Goal: Task Accomplishment & Management: Manage account settings

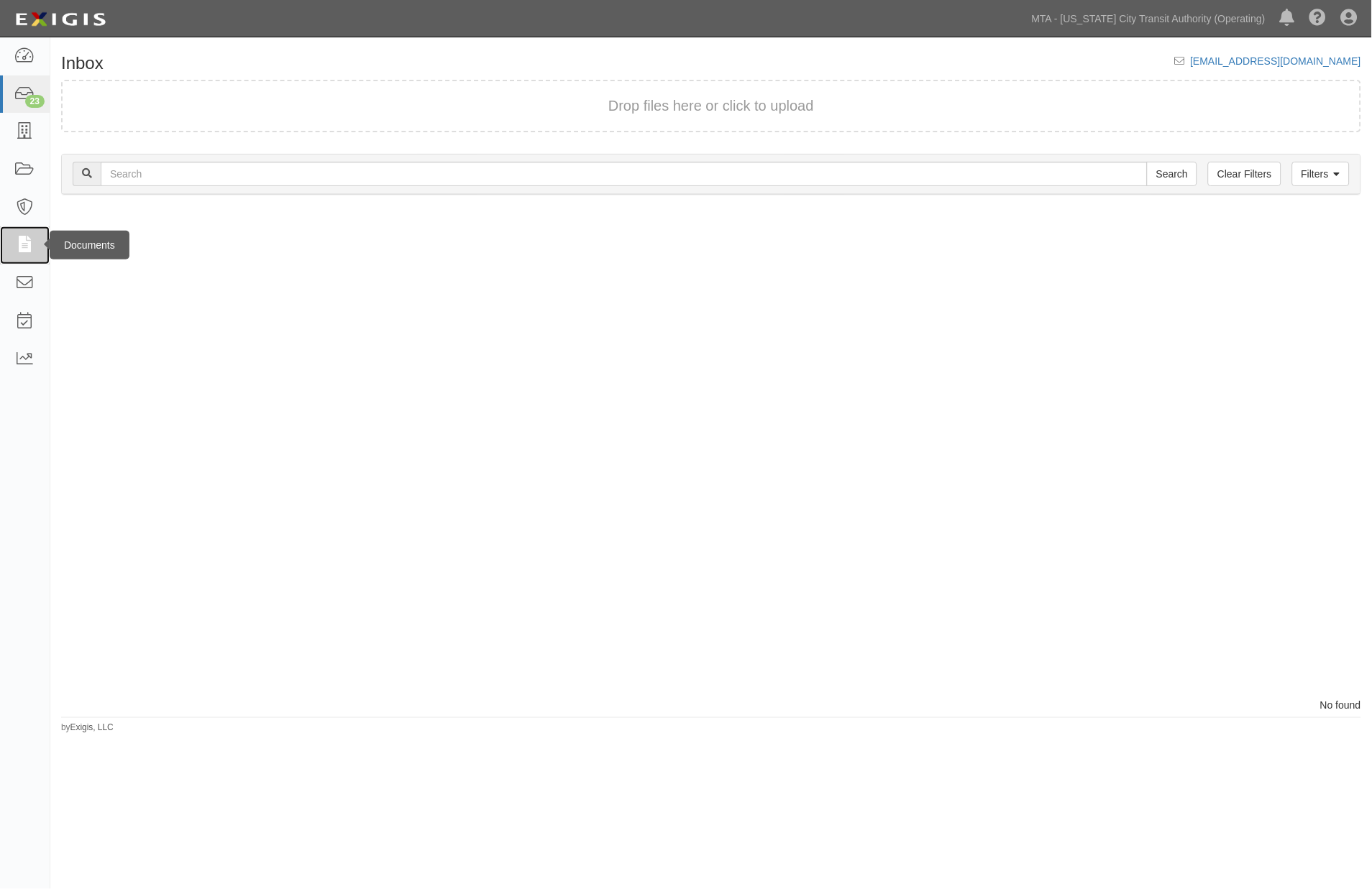
click at [22, 238] on icon at bounding box center [24, 245] width 20 height 16
click at [1330, 175] on link "Filters" at bounding box center [1320, 174] width 58 height 24
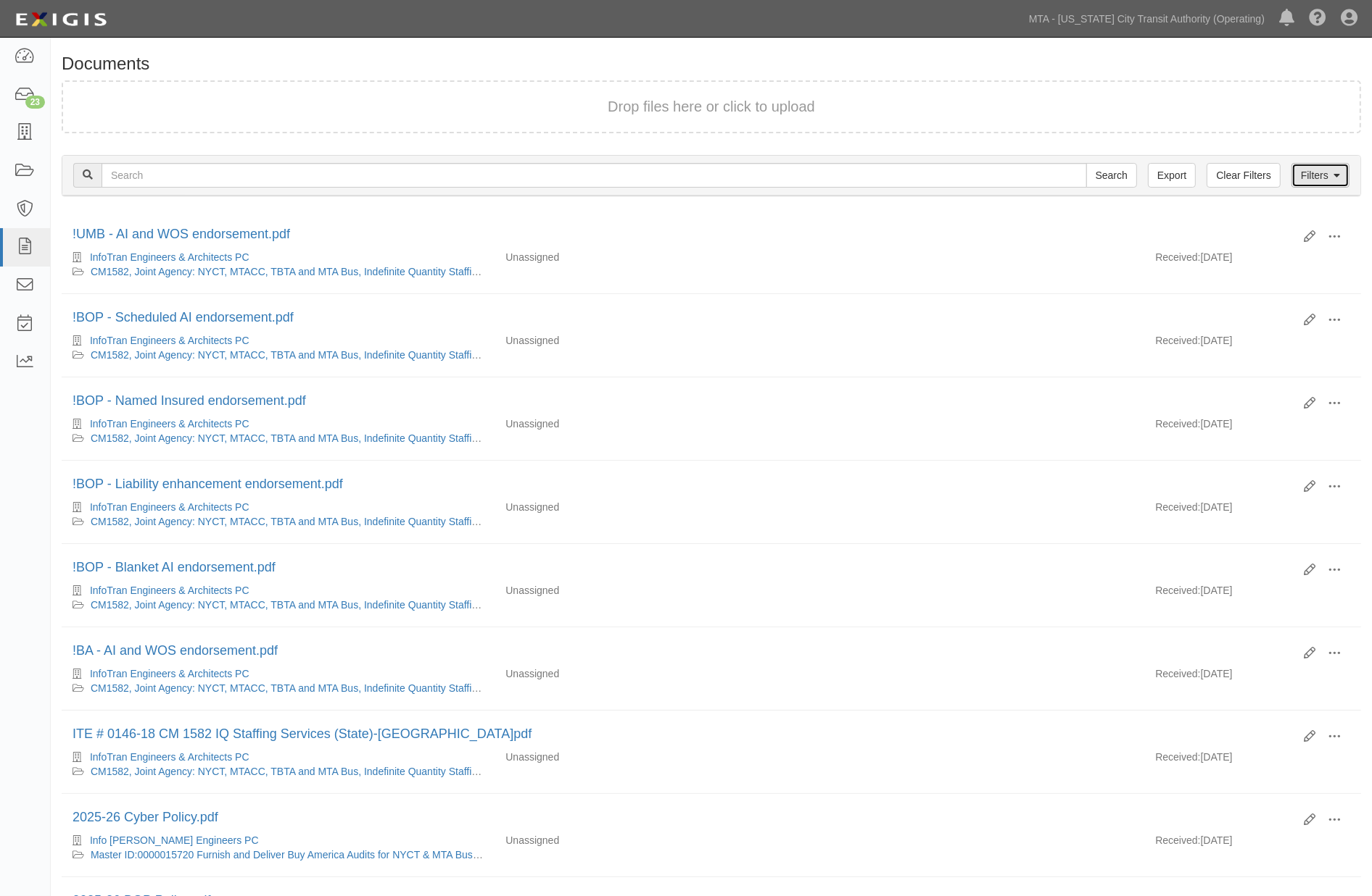
click at [1316, 175] on link "Filters" at bounding box center [1320, 175] width 58 height 24
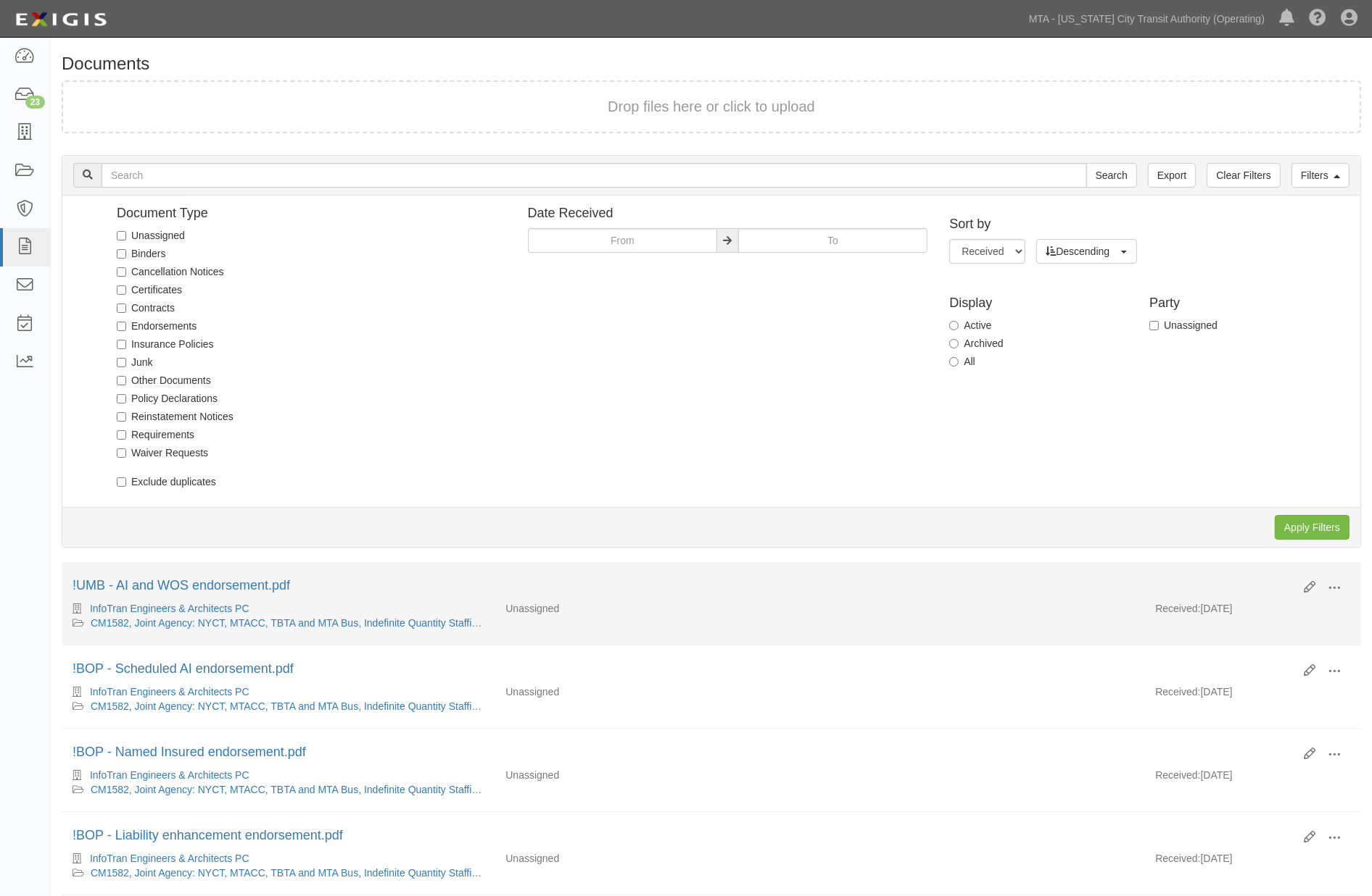
click at [716, 642] on li "Edit View View details Archive Delete !UMB - AI and WOS endorsement.pdf InfoTra…" at bounding box center [712, 604] width 1299 height 83
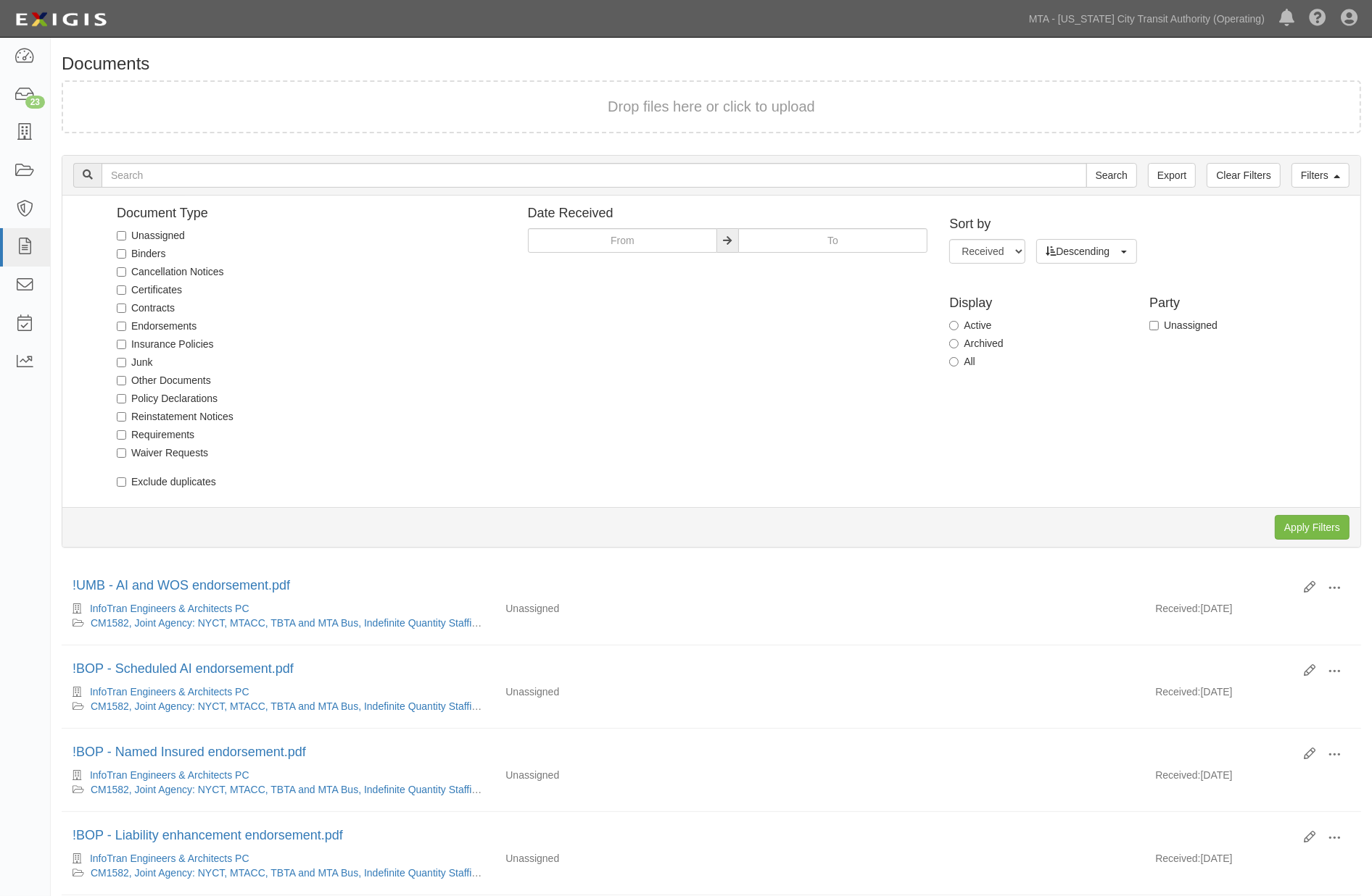
click at [143, 228] on label "Unassigned" at bounding box center [151, 235] width 68 height 14
click at [126, 231] on input "Unassigned" at bounding box center [122, 236] width 10 height 10
checkbox input "true"
click at [1298, 520] on input "Apply Filters" at bounding box center [1311, 527] width 74 height 24
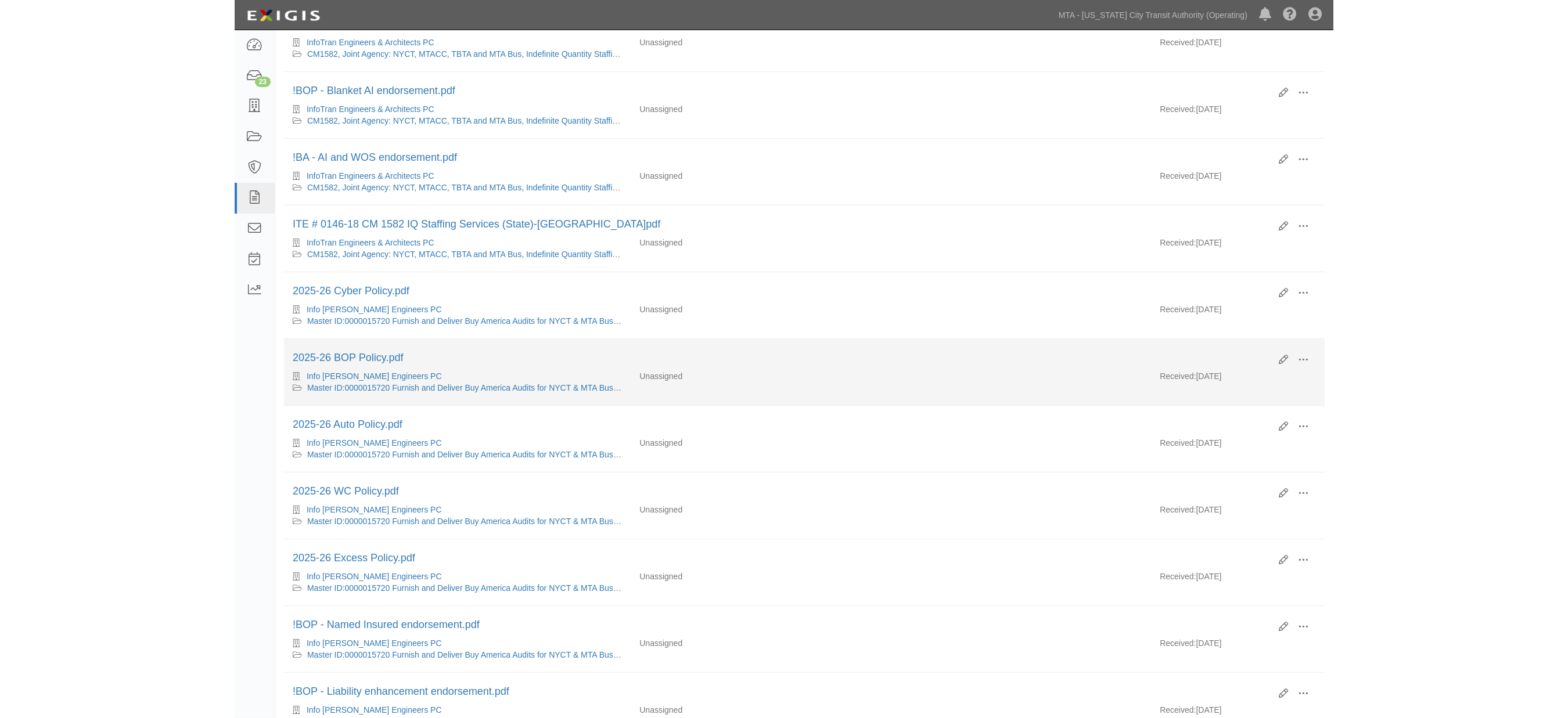
scroll to position [386, 0]
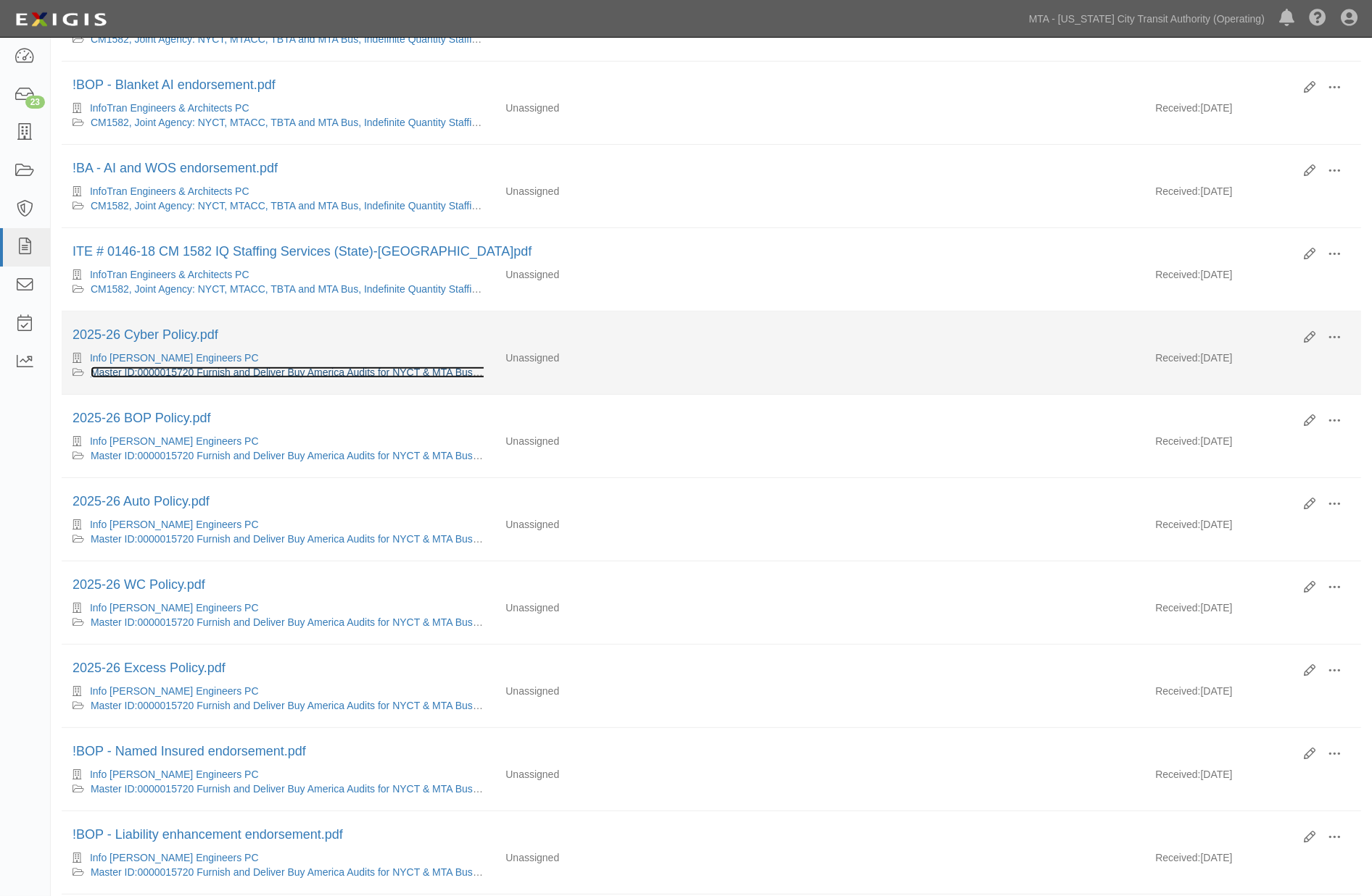
click at [273, 378] on link "Master ID:0000015720 Furnish and Deliver Buy America Audits for NYCT & MTA Bus …" at bounding box center [398, 372] width 616 height 12
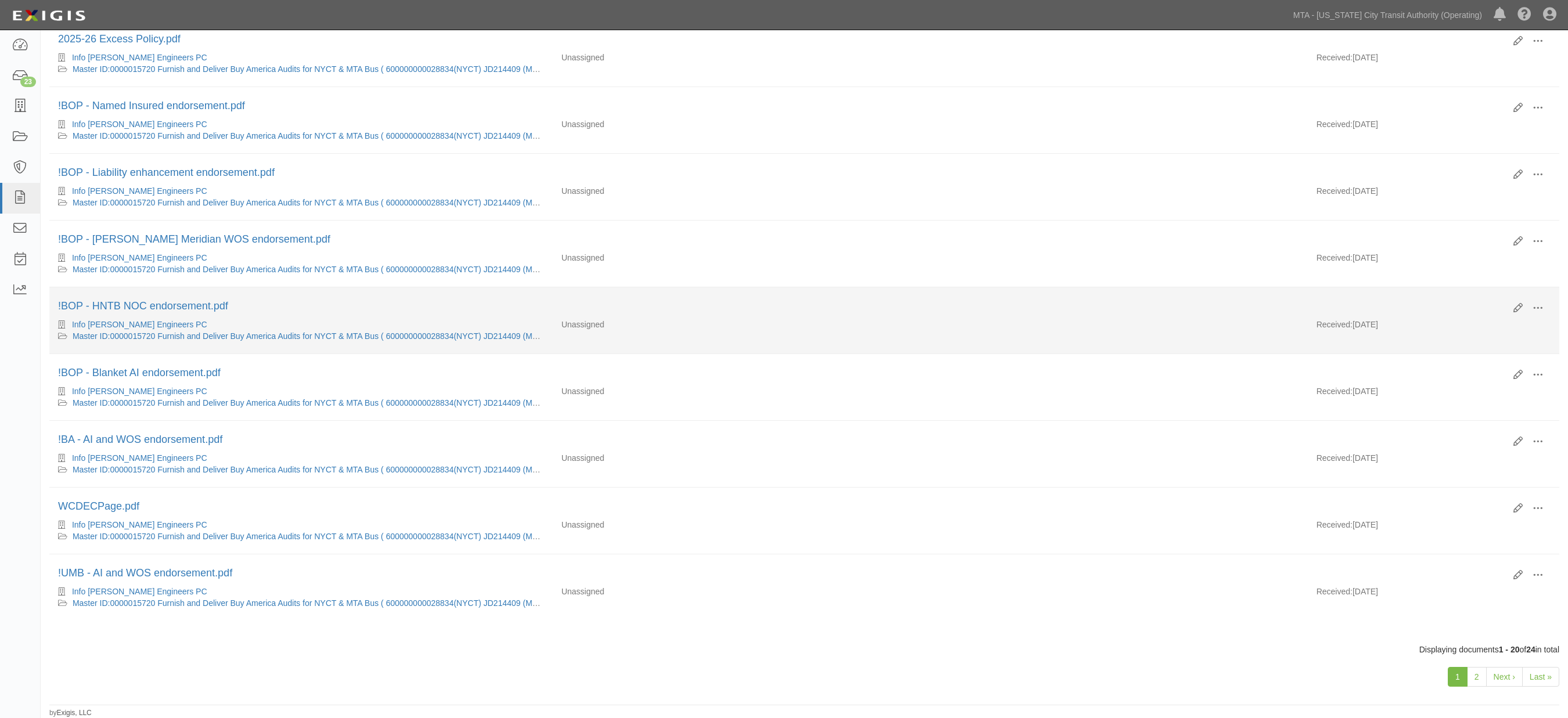
scroll to position [903, 0]
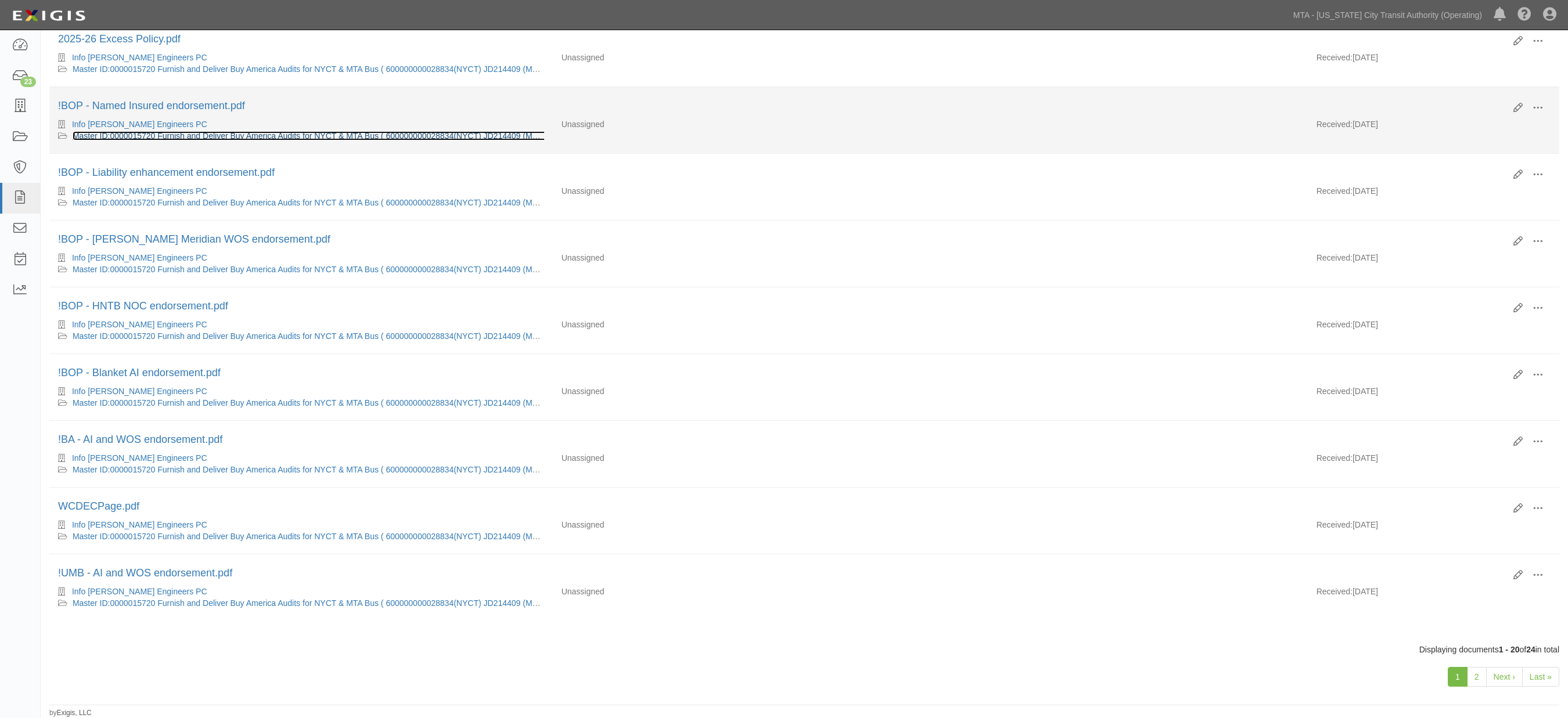
click at [187, 132] on link "Master ID:0000015720 Furnish and Deliver Buy America Audits for NYCT & MTA Bus …" at bounding box center [319, 136] width 493 height 9
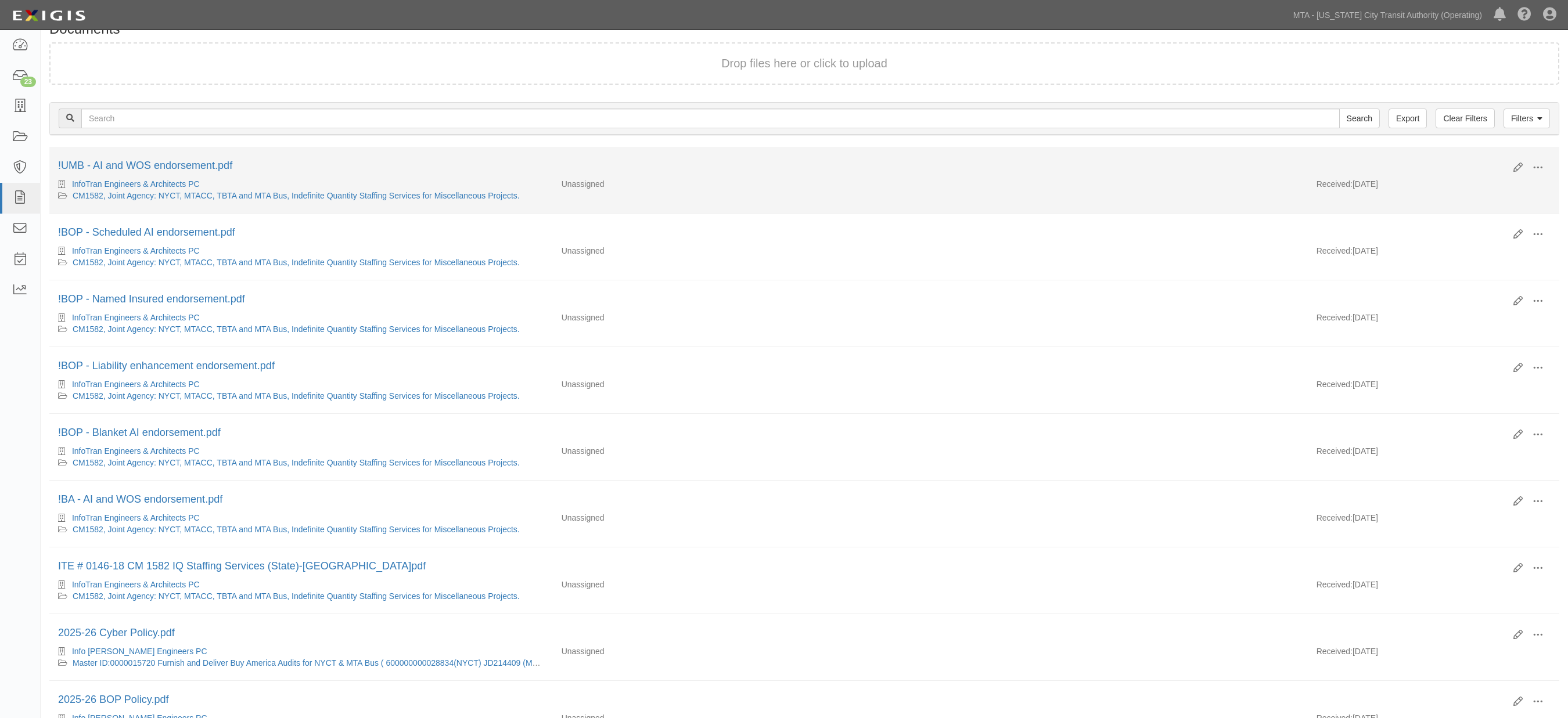
scroll to position [0, 0]
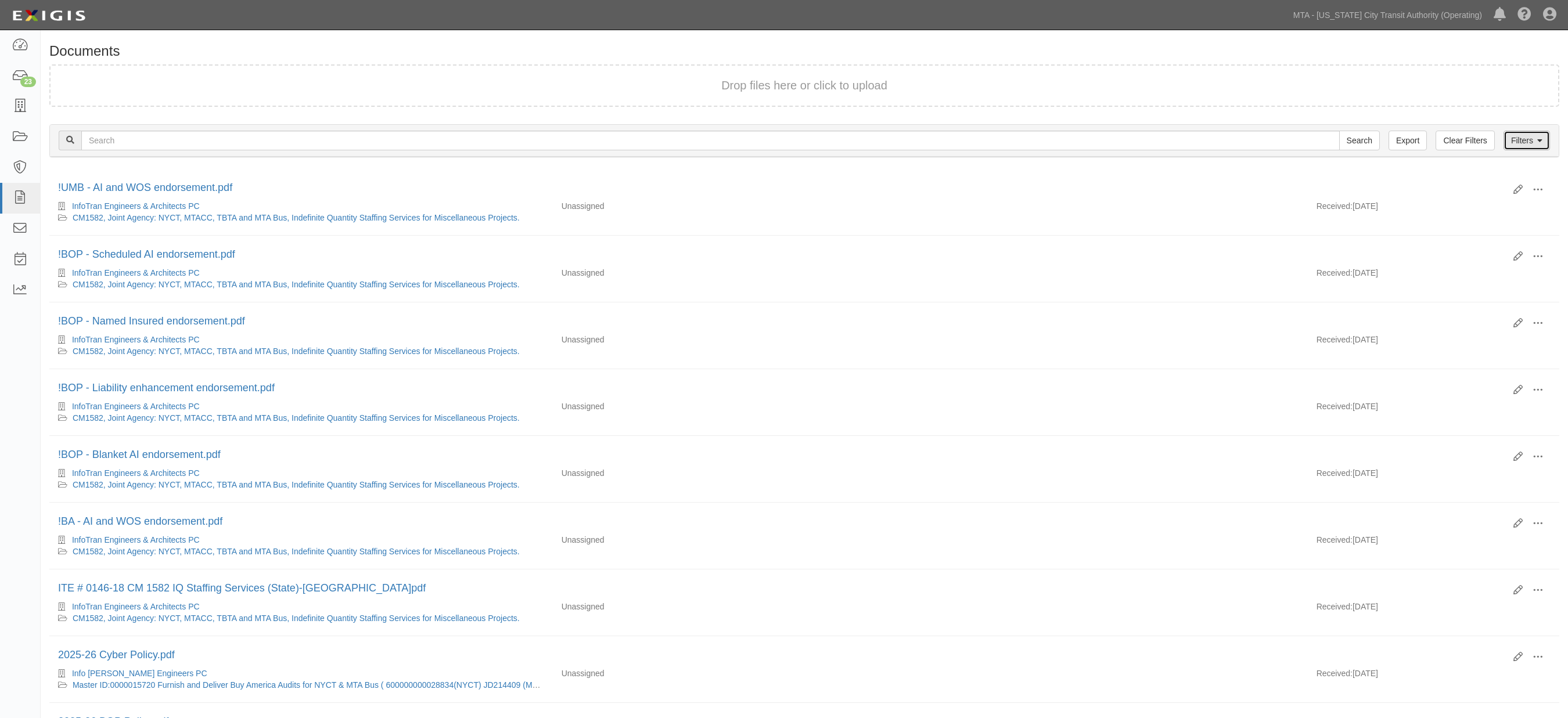
click at [1099, 138] on link "Filters" at bounding box center [1527, 140] width 46 height 19
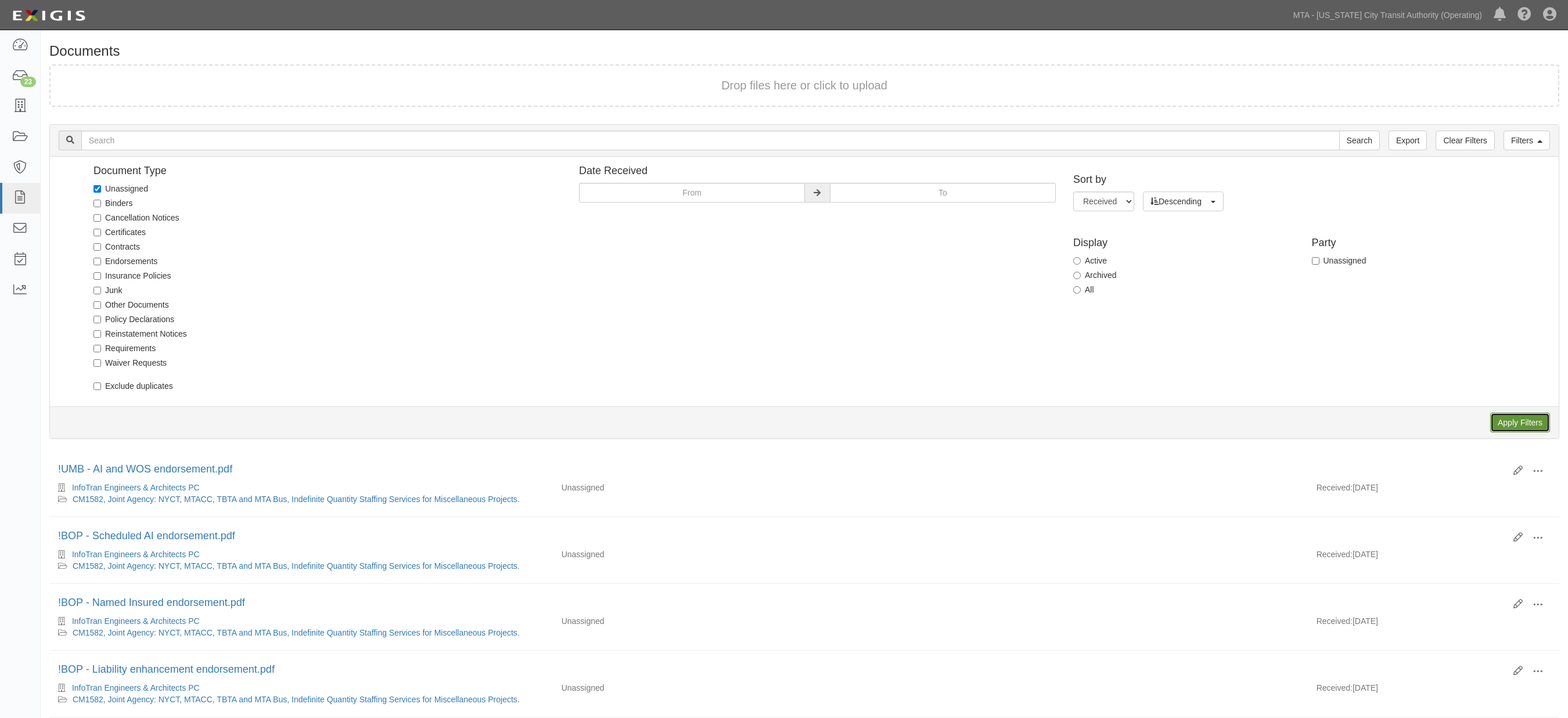
click at [1099, 421] on input "Apply Filters" at bounding box center [1520, 422] width 60 height 19
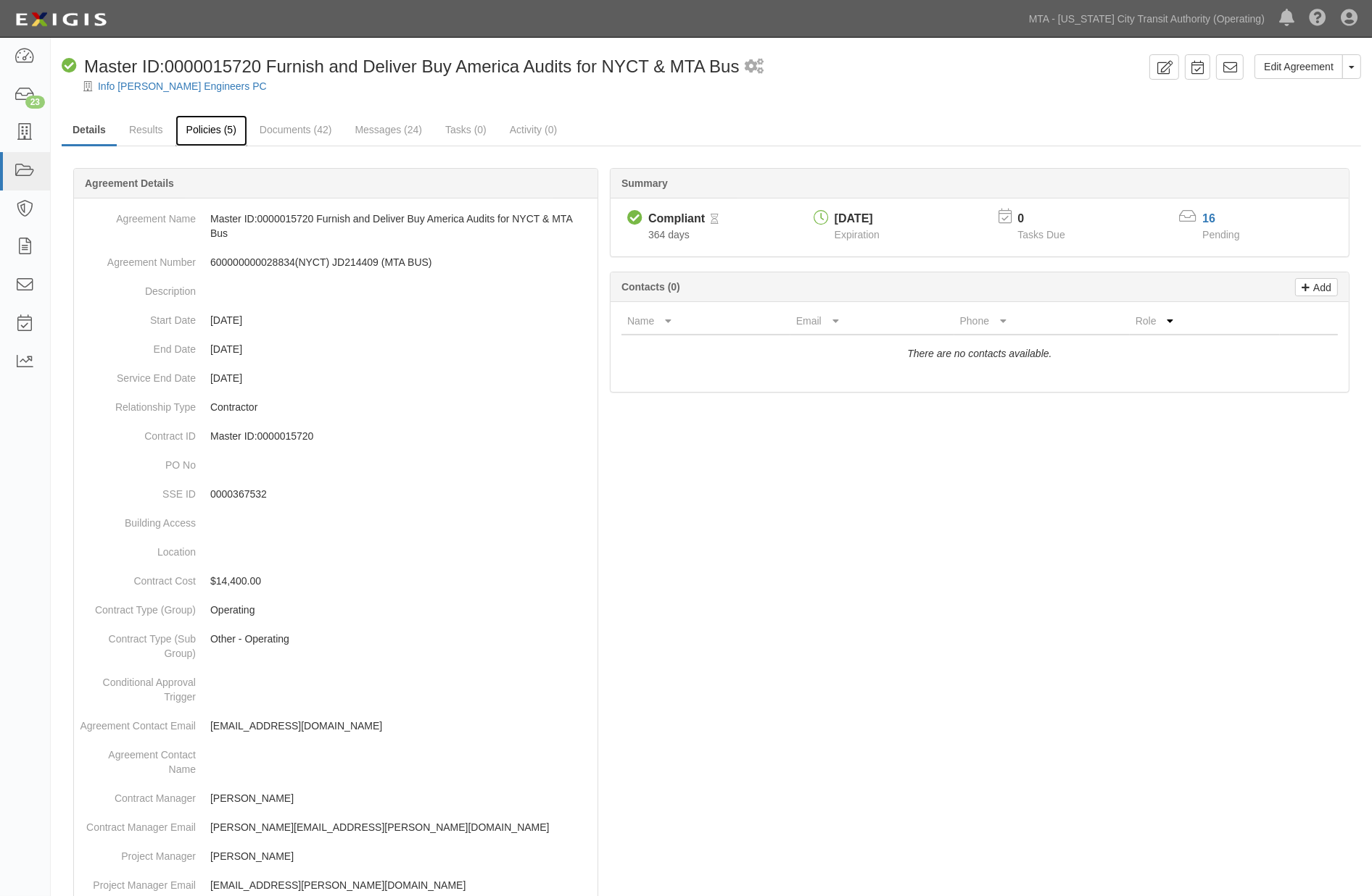
click at [228, 131] on link "Policies (5)" at bounding box center [211, 130] width 72 height 31
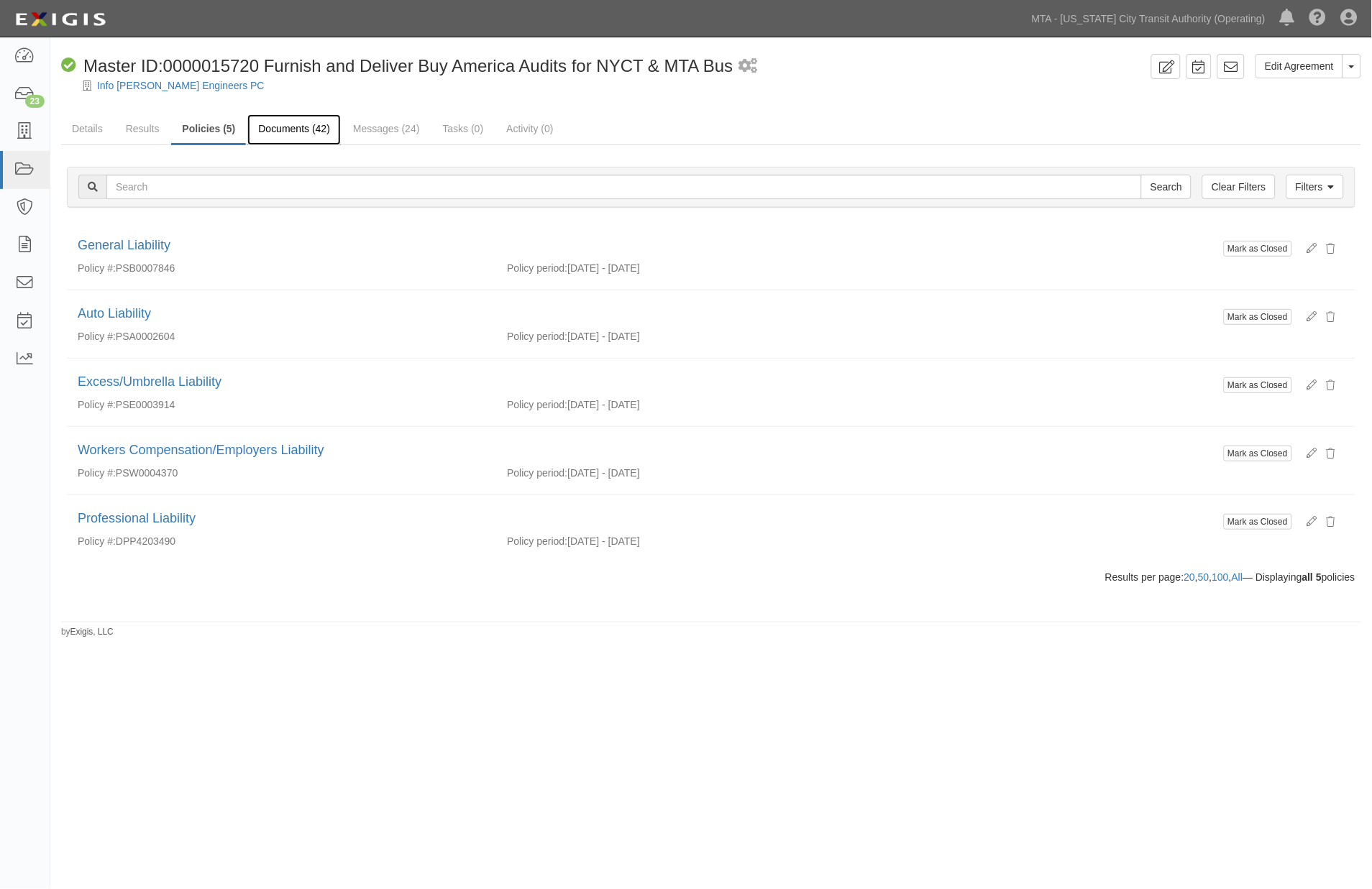
click at [300, 134] on link "Documents (42)" at bounding box center [293, 129] width 93 height 31
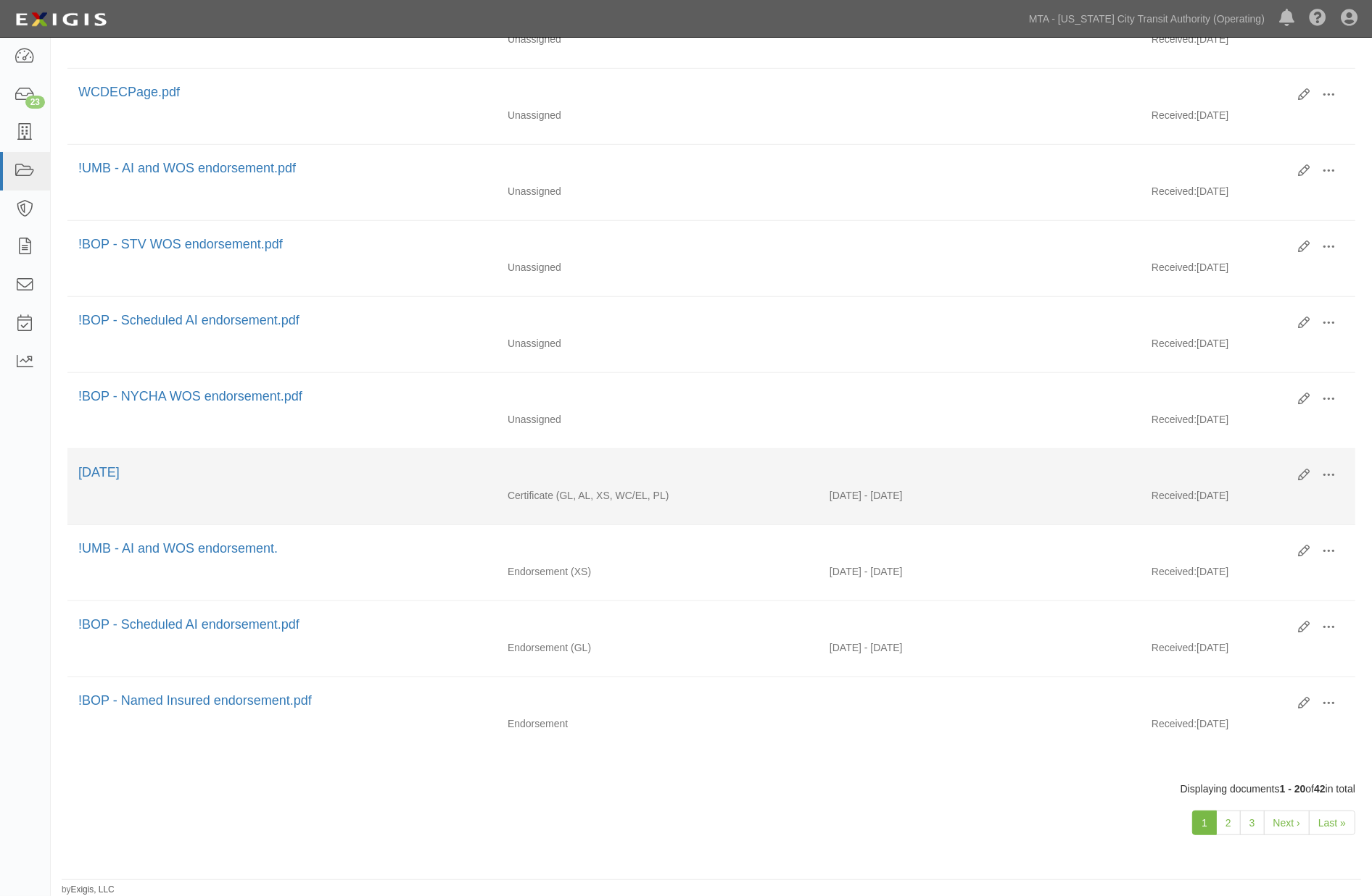
scroll to position [1102, 0]
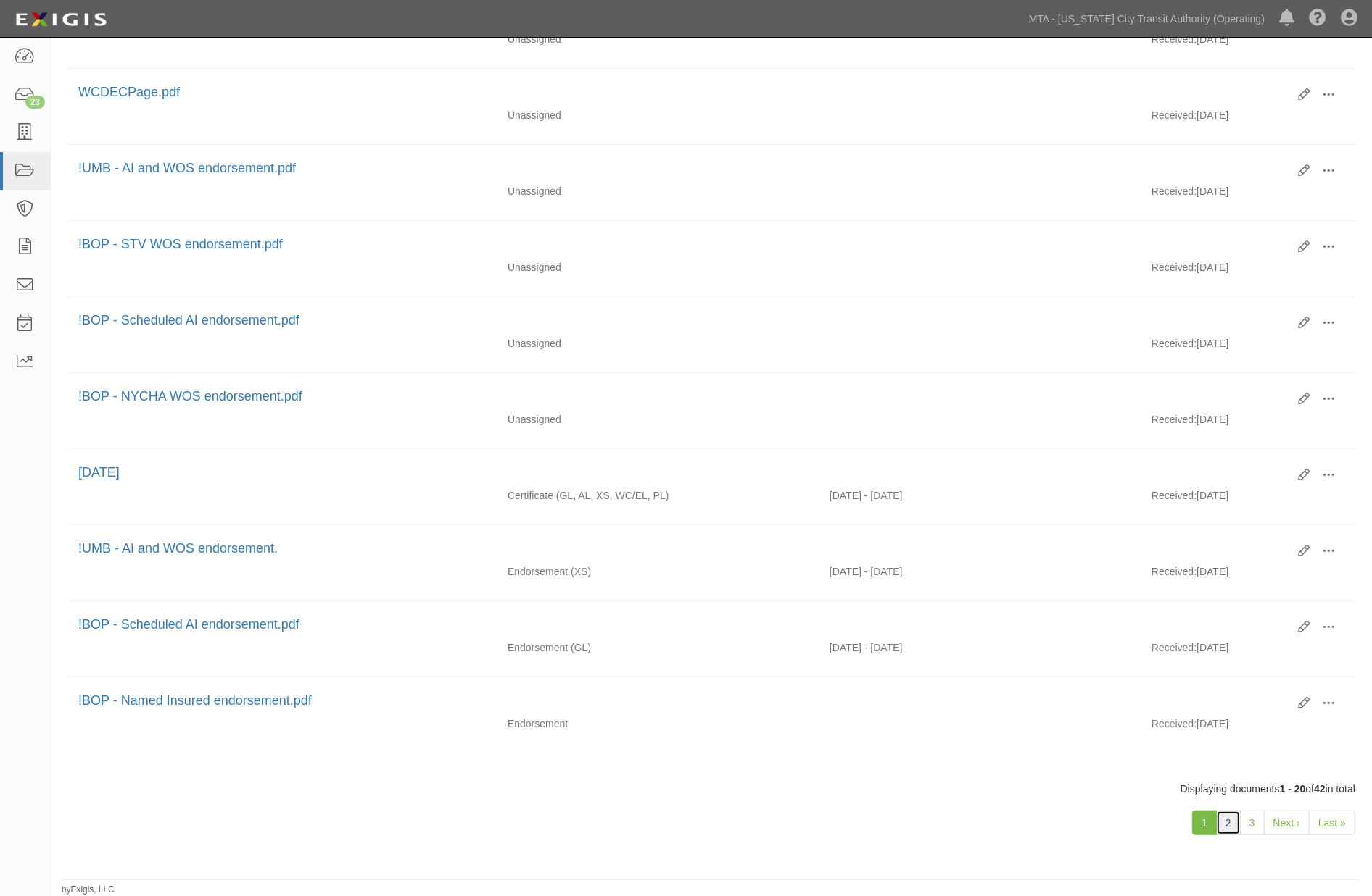
click at [1237, 824] on link "2" at bounding box center [1227, 823] width 24 height 24
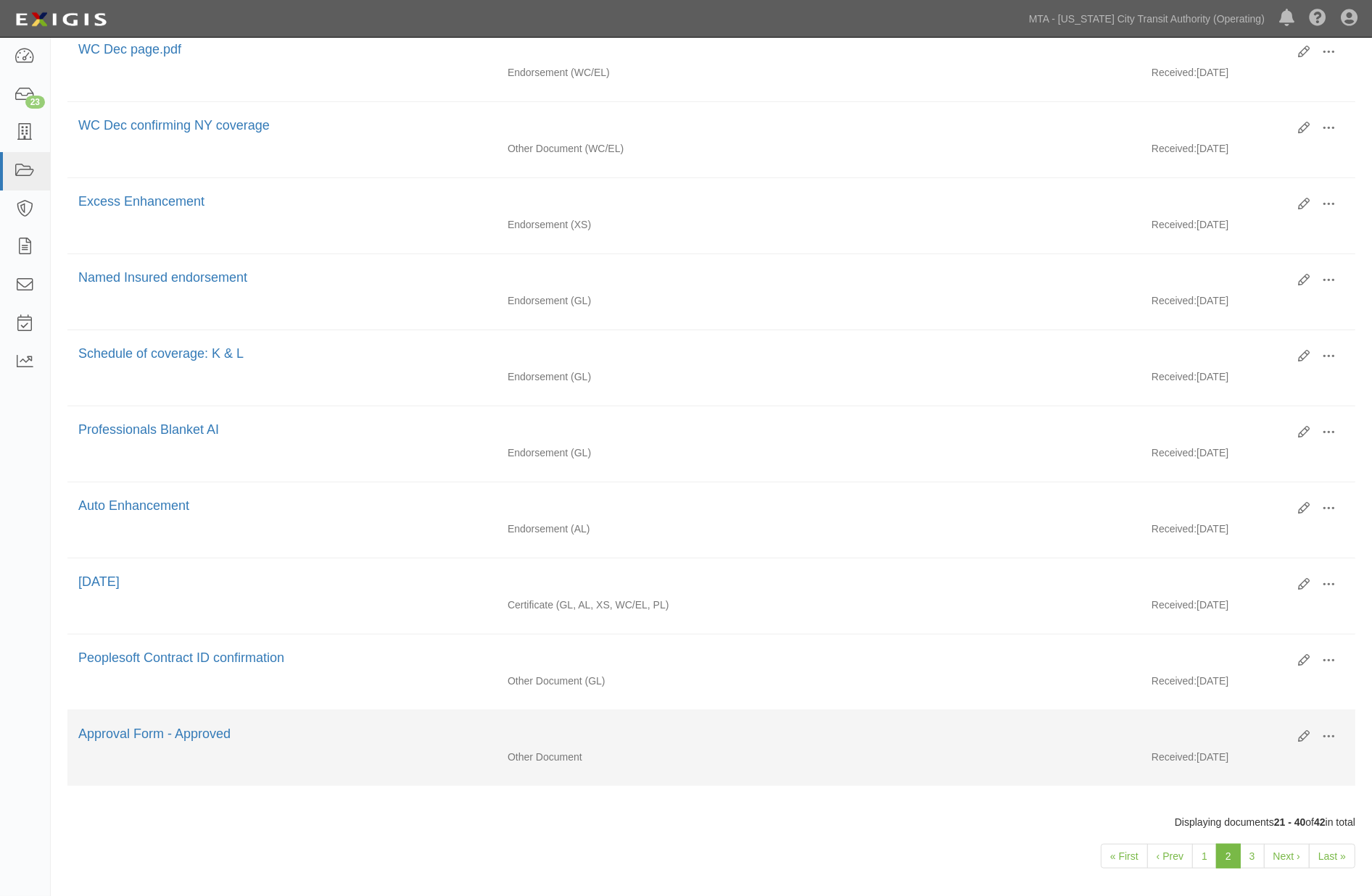
scroll to position [1102, 0]
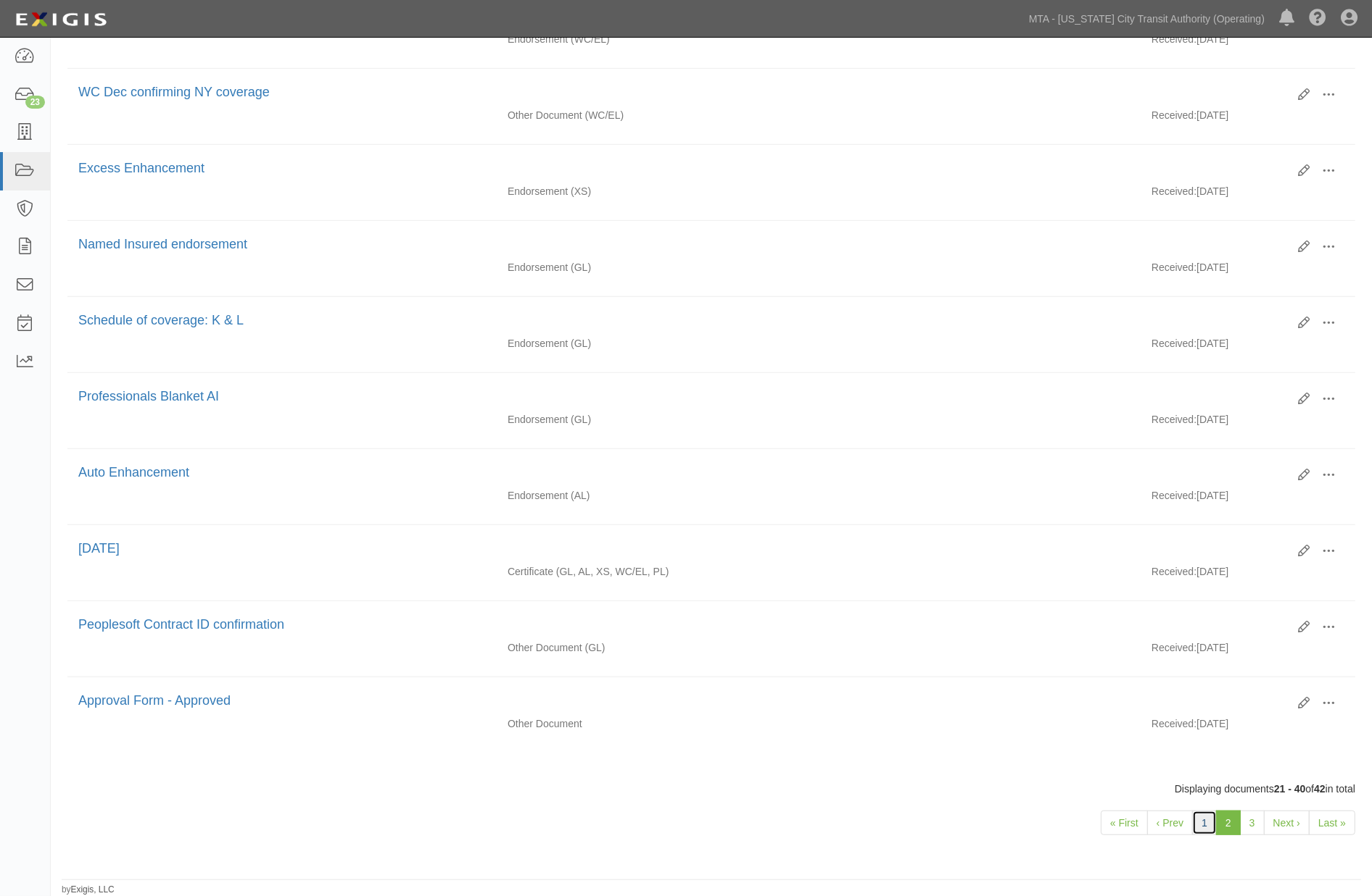
click at [1206, 821] on link "1" at bounding box center [1204, 823] width 24 height 24
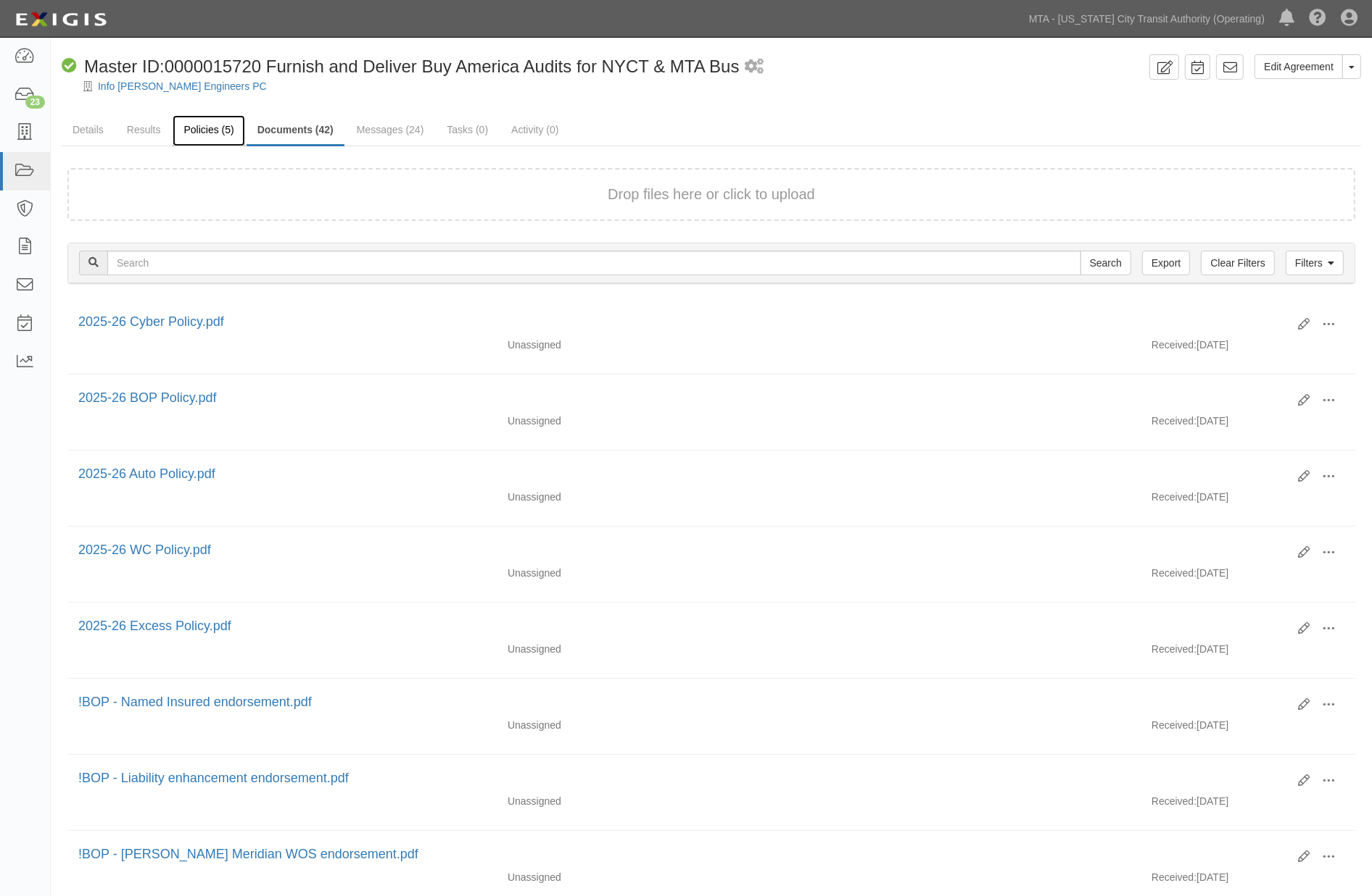
click at [194, 134] on link "Policies (5)" at bounding box center [208, 130] width 72 height 31
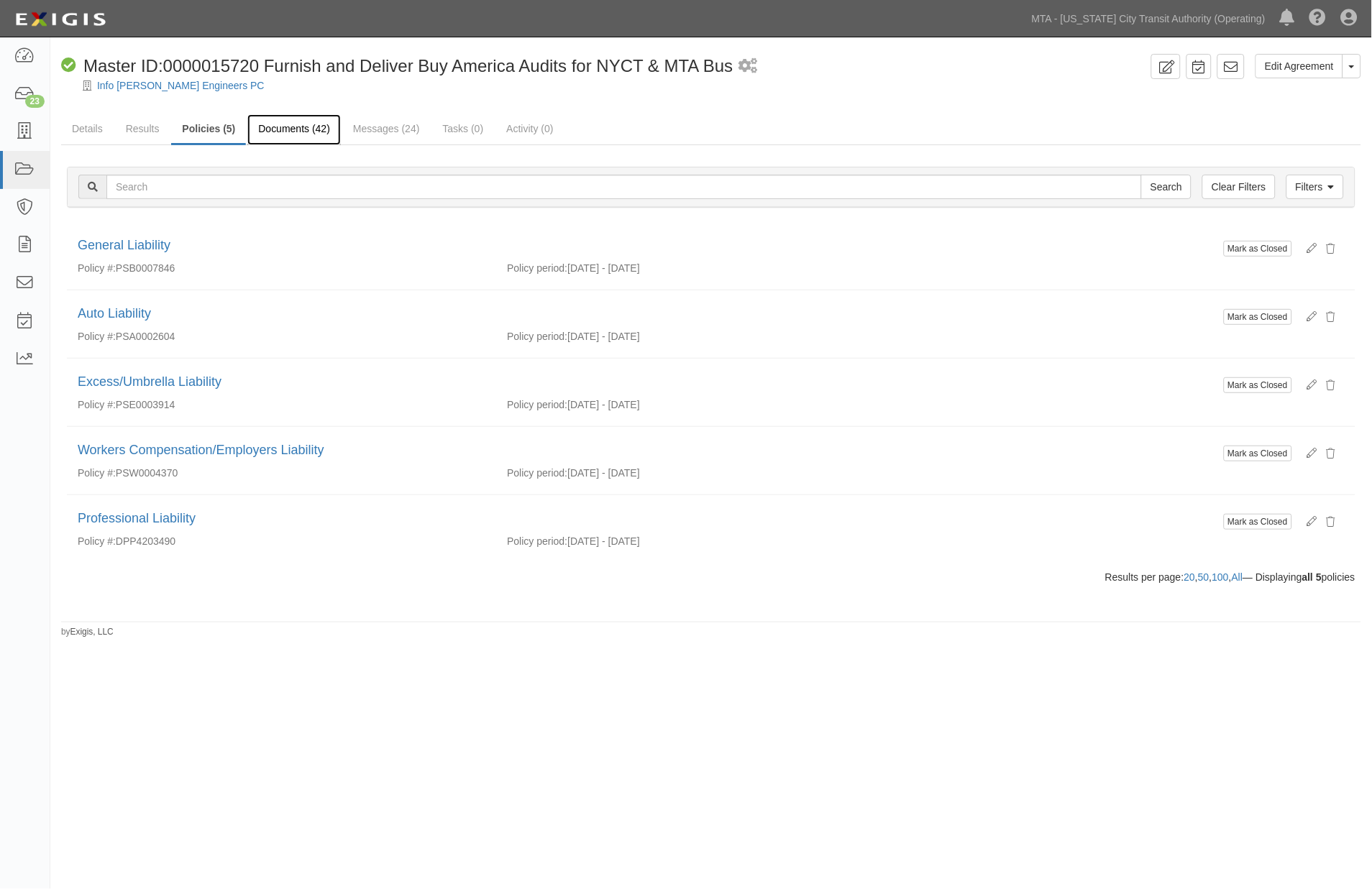
click at [307, 129] on link "Documents (42)" at bounding box center [293, 129] width 93 height 31
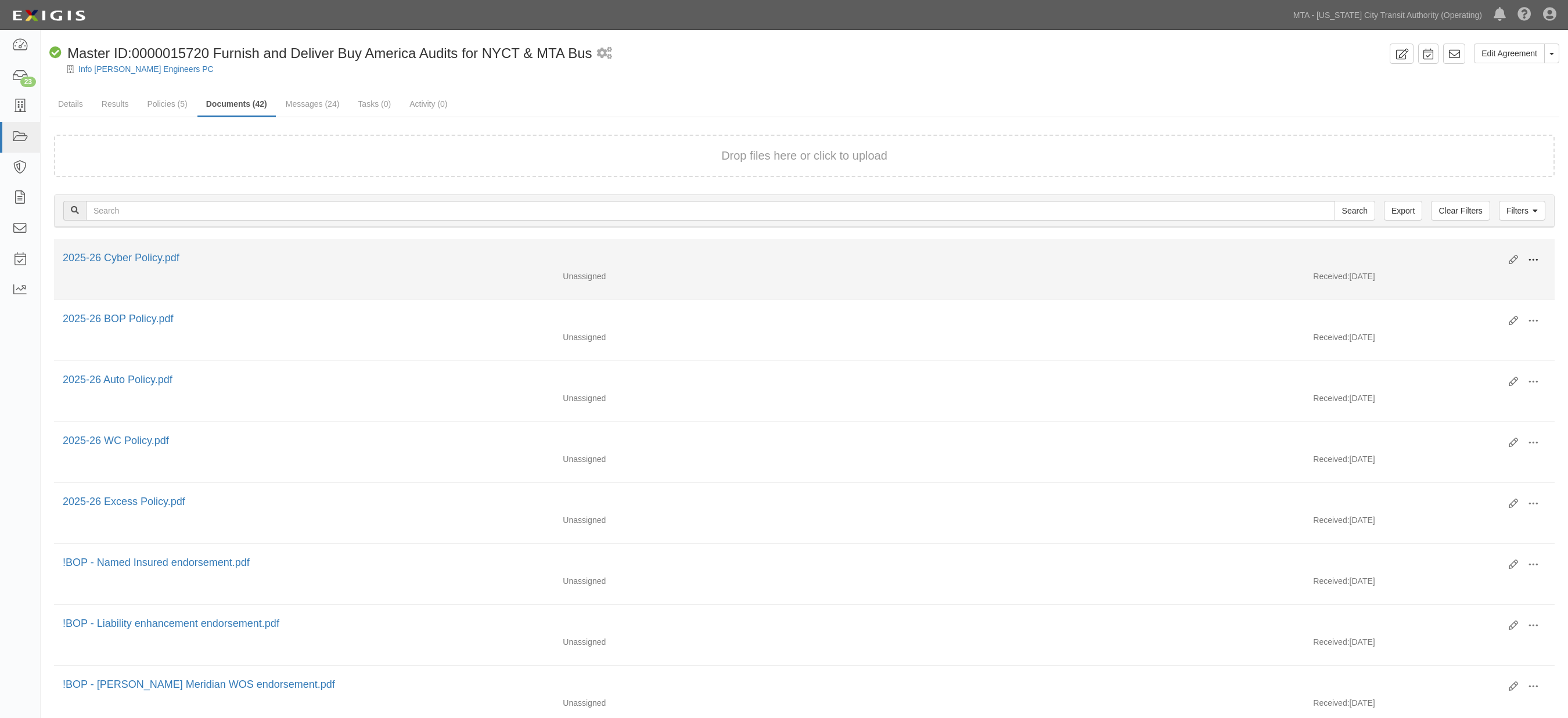
click at [1099, 253] on button at bounding box center [1533, 260] width 26 height 19
click at [1099, 317] on link "Archive" at bounding box center [1477, 320] width 91 height 21
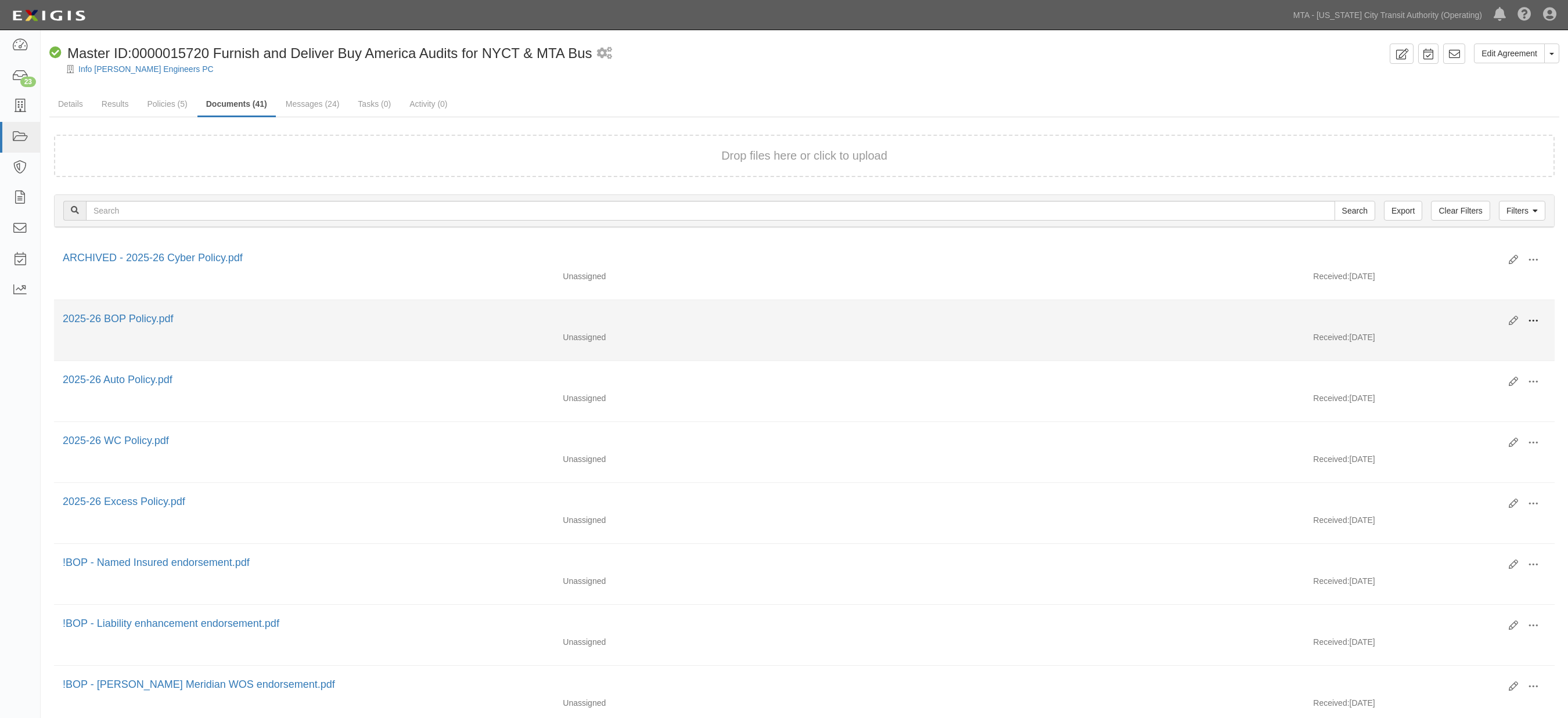
click at [1530, 319] on span at bounding box center [1533, 321] width 10 height 10
click at [1450, 335] on link "View" at bounding box center [1477, 338] width 91 height 21
click at [1538, 317] on span at bounding box center [1533, 321] width 10 height 10
click at [1463, 379] on link "Archive" at bounding box center [1477, 380] width 91 height 21
click at [1526, 321] on button at bounding box center [1533, 321] width 26 height 19
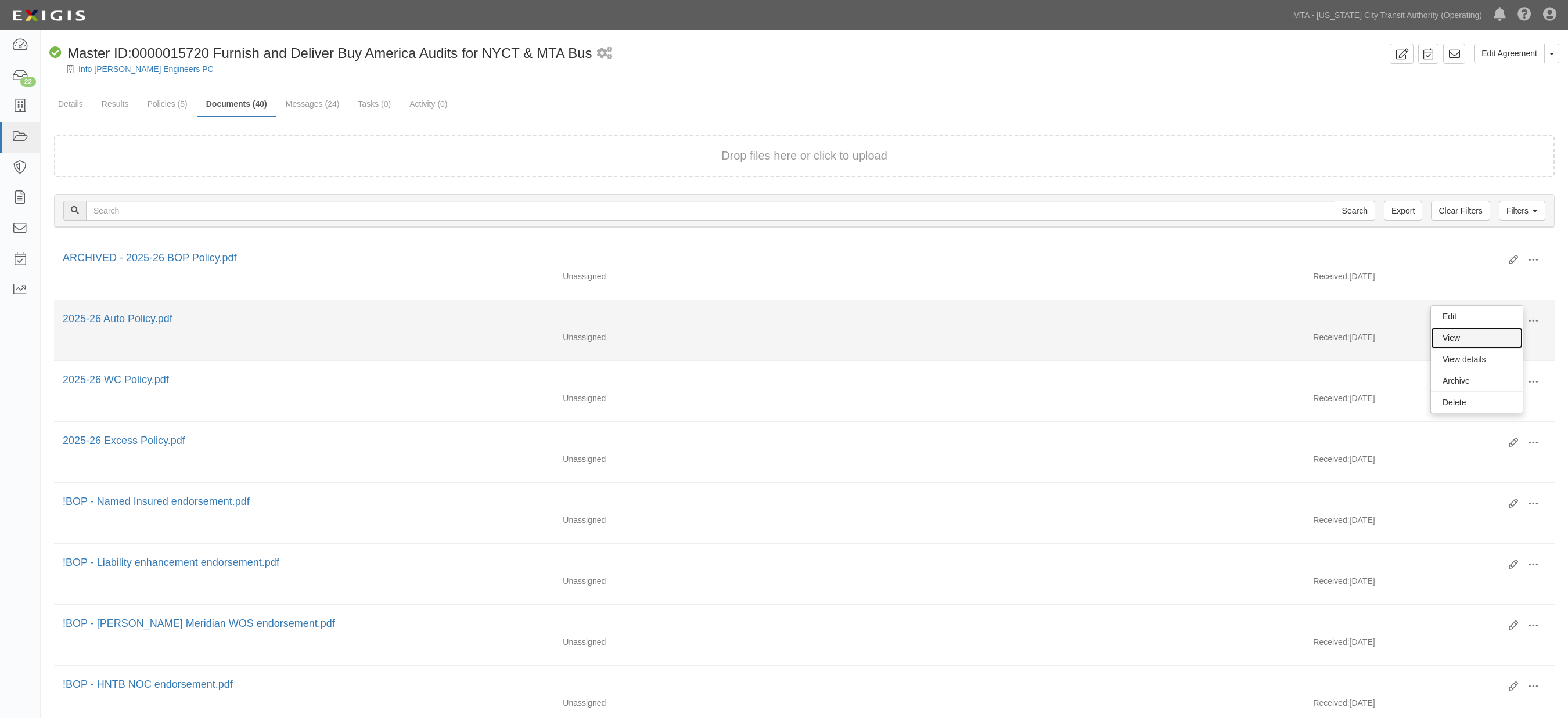
click at [1460, 340] on link "View" at bounding box center [1477, 338] width 91 height 21
click at [1535, 321] on span at bounding box center [1533, 321] width 10 height 10
click at [1468, 379] on link "Archive" at bounding box center [1477, 380] width 91 height 21
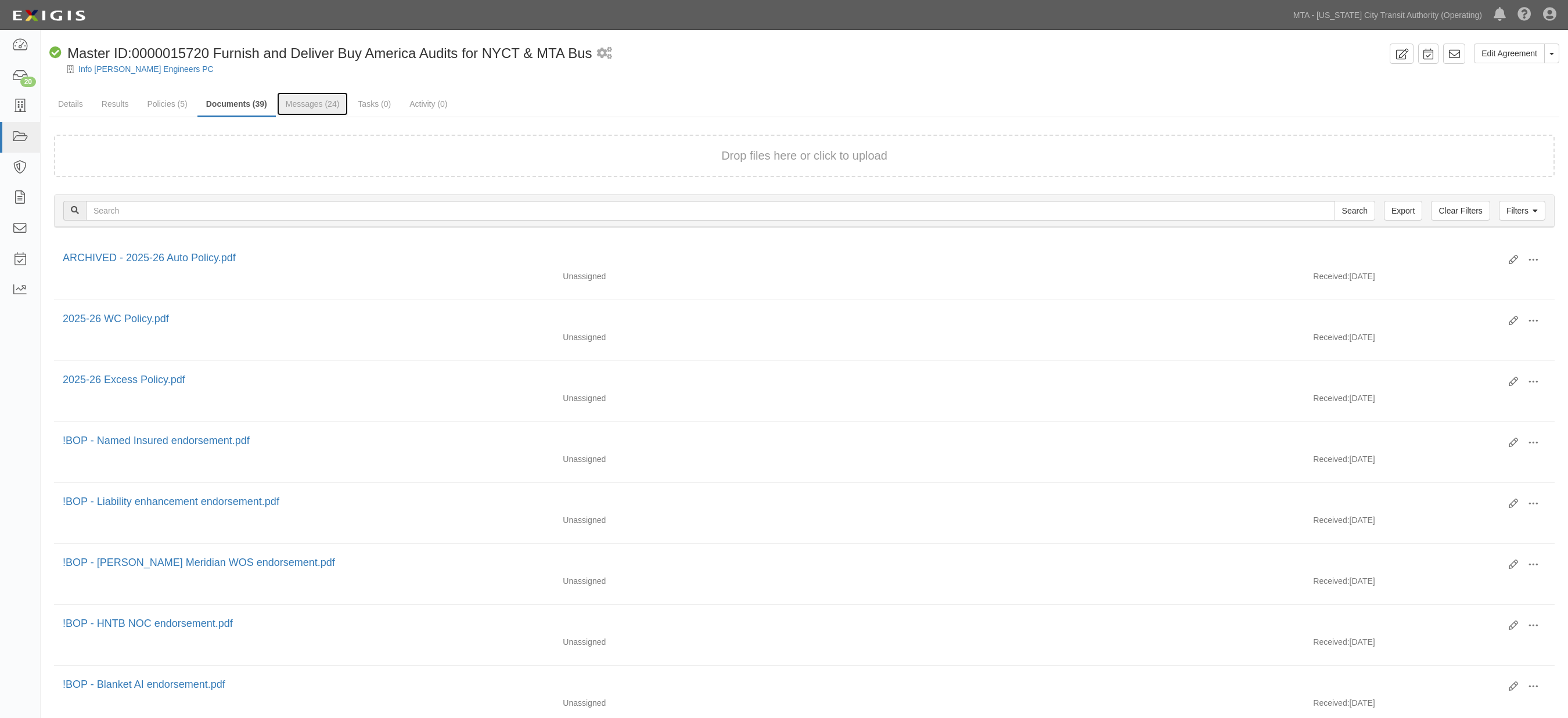
click at [323, 103] on link "Messages (24)" at bounding box center [313, 104] width 71 height 23
click at [322, 103] on link "Messages (24)" at bounding box center [313, 105] width 71 height 25
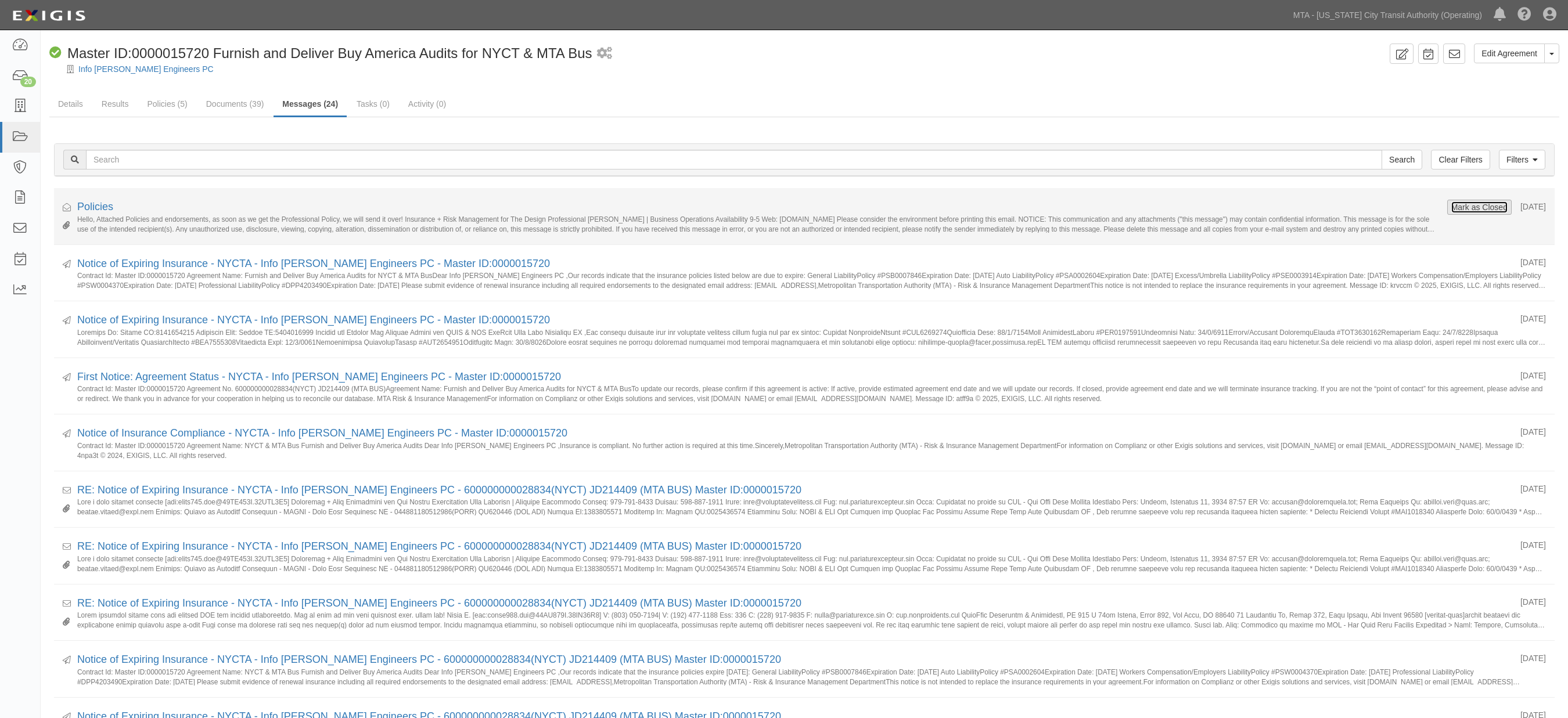
click at [1490, 207] on button "Mark as Closed" at bounding box center [1480, 207] width 57 height 12
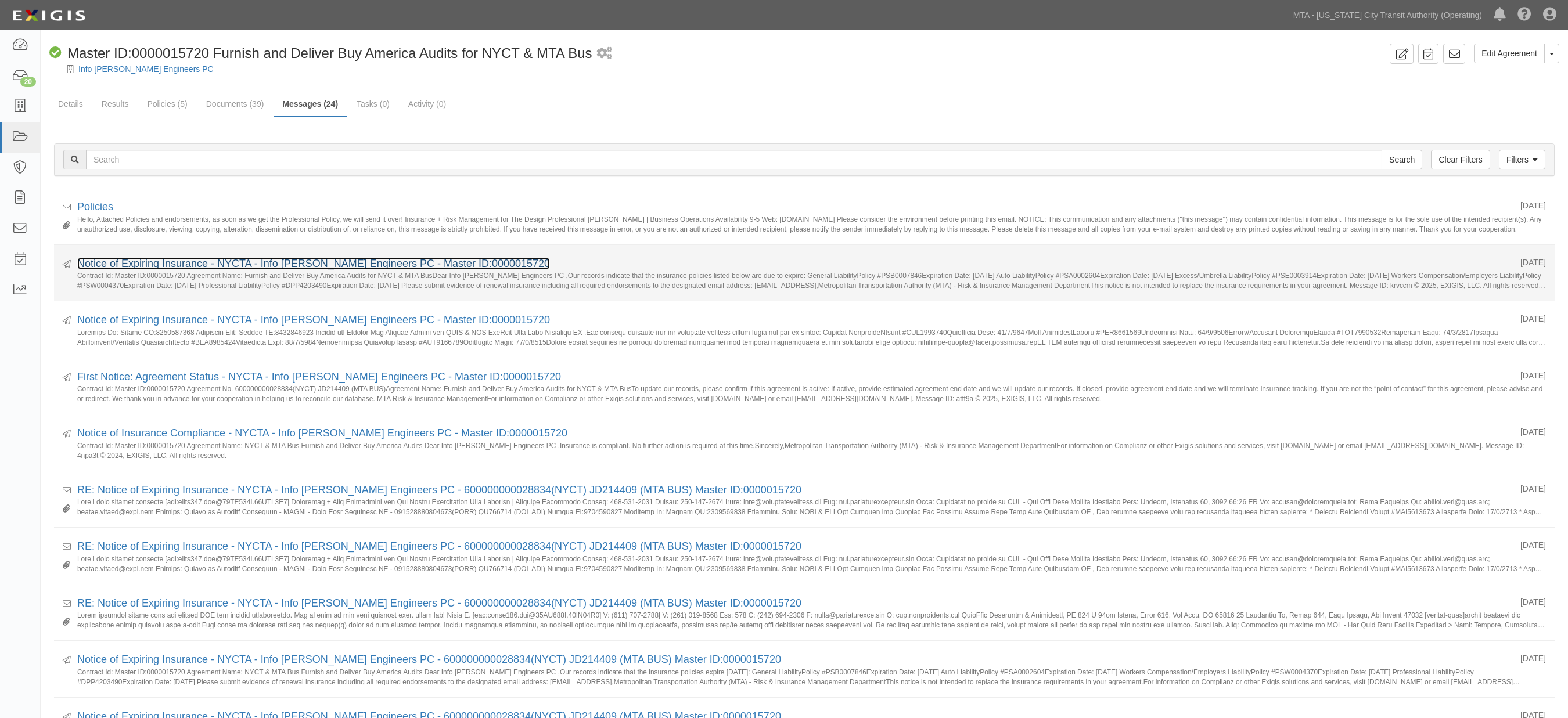
click at [151, 265] on link "Notice of Expiring Insurance - NYCTA - Info Tran Engineers PC - Master ID:00000…" at bounding box center [314, 263] width 473 height 12
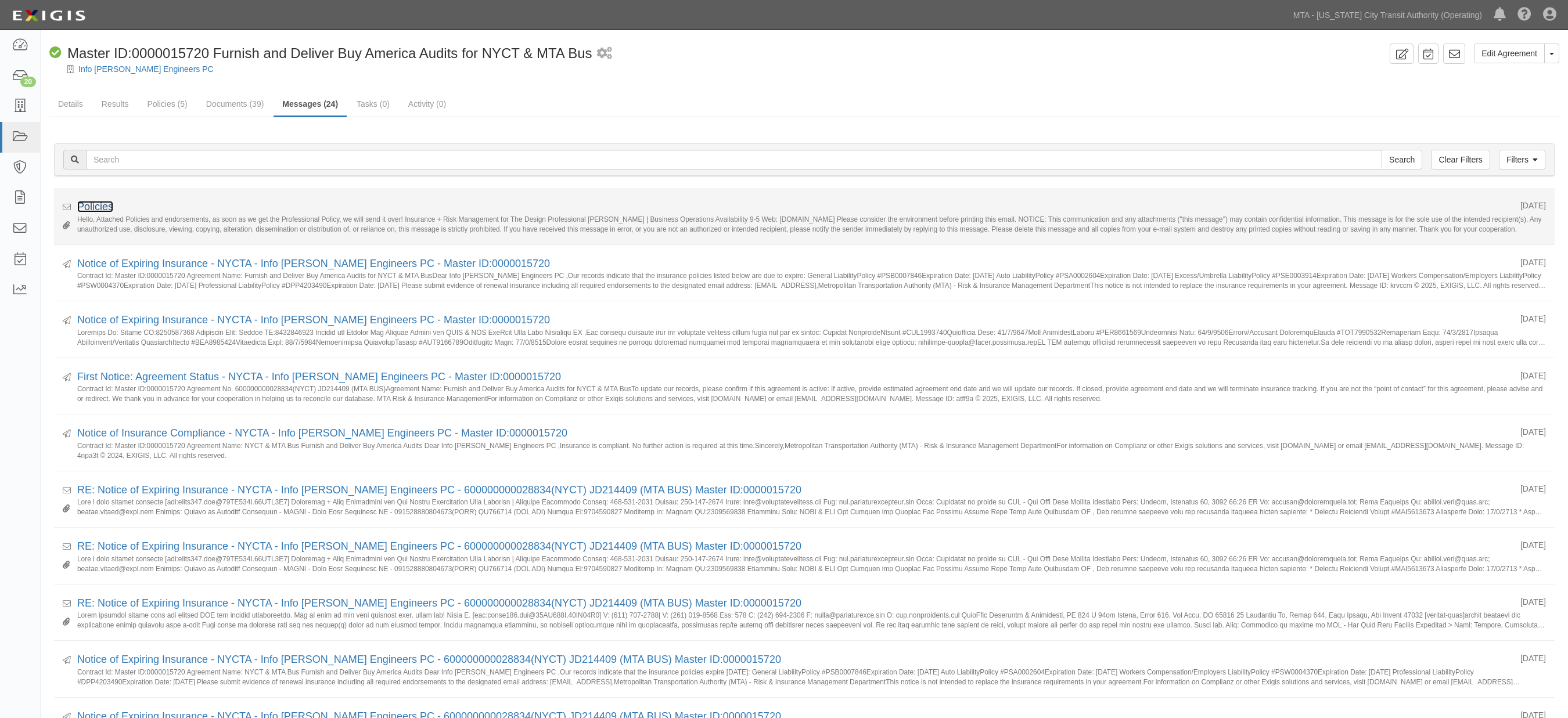
click at [101, 205] on link "Policies" at bounding box center [95, 206] width 36 height 12
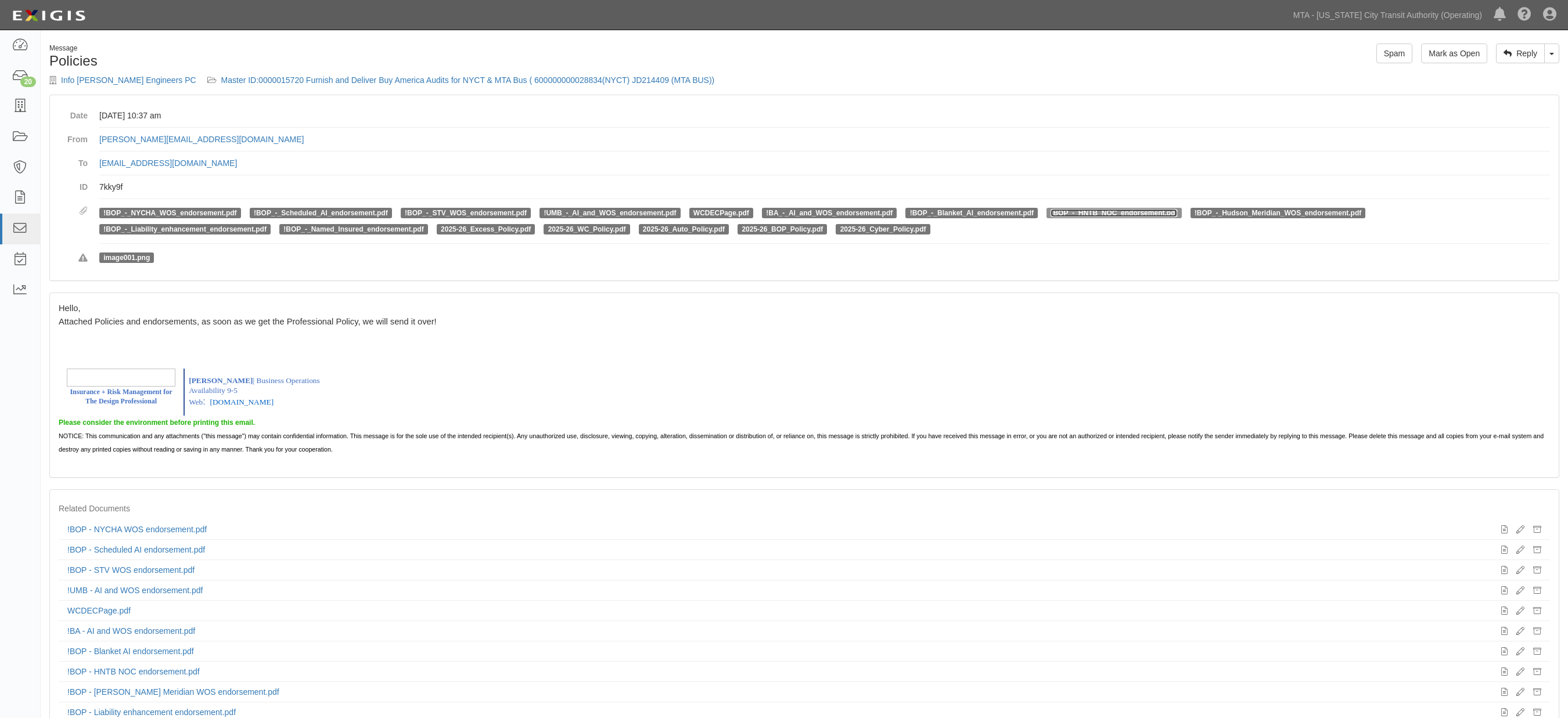
click at [1129, 211] on link "!BOP_-_HNTB_NOC_endorsement.pdf" at bounding box center [1113, 213] width 126 height 8
click at [583, 225] on link "2025-26_WC_Policy.pdf" at bounding box center [587, 229] width 77 height 8
click at [317, 76] on link "Master ID:0000015720 Furnish and Deliver Buy America Audits for NYCT & MTA Bus …" at bounding box center [468, 80] width 493 height 9
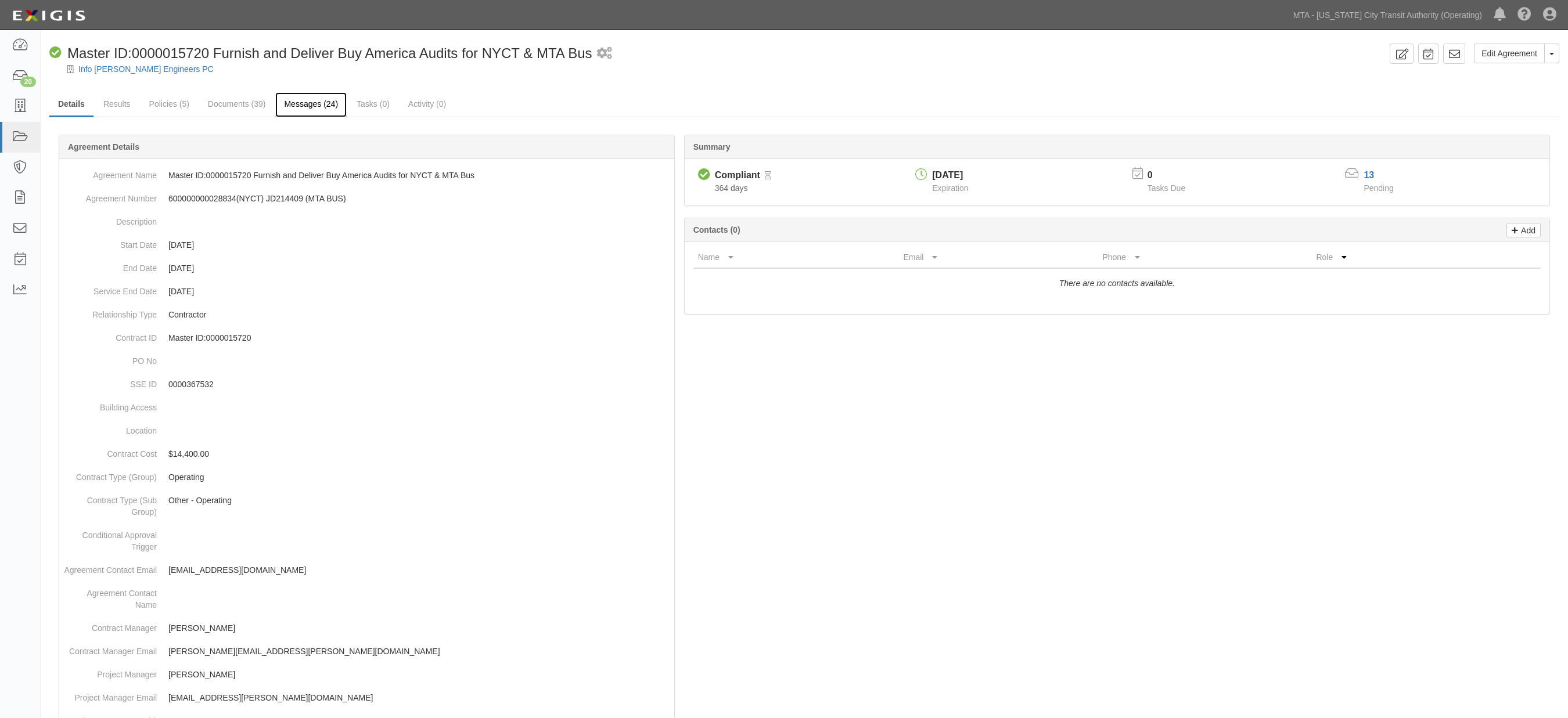
click at [306, 107] on link "Messages (24)" at bounding box center [311, 105] width 71 height 25
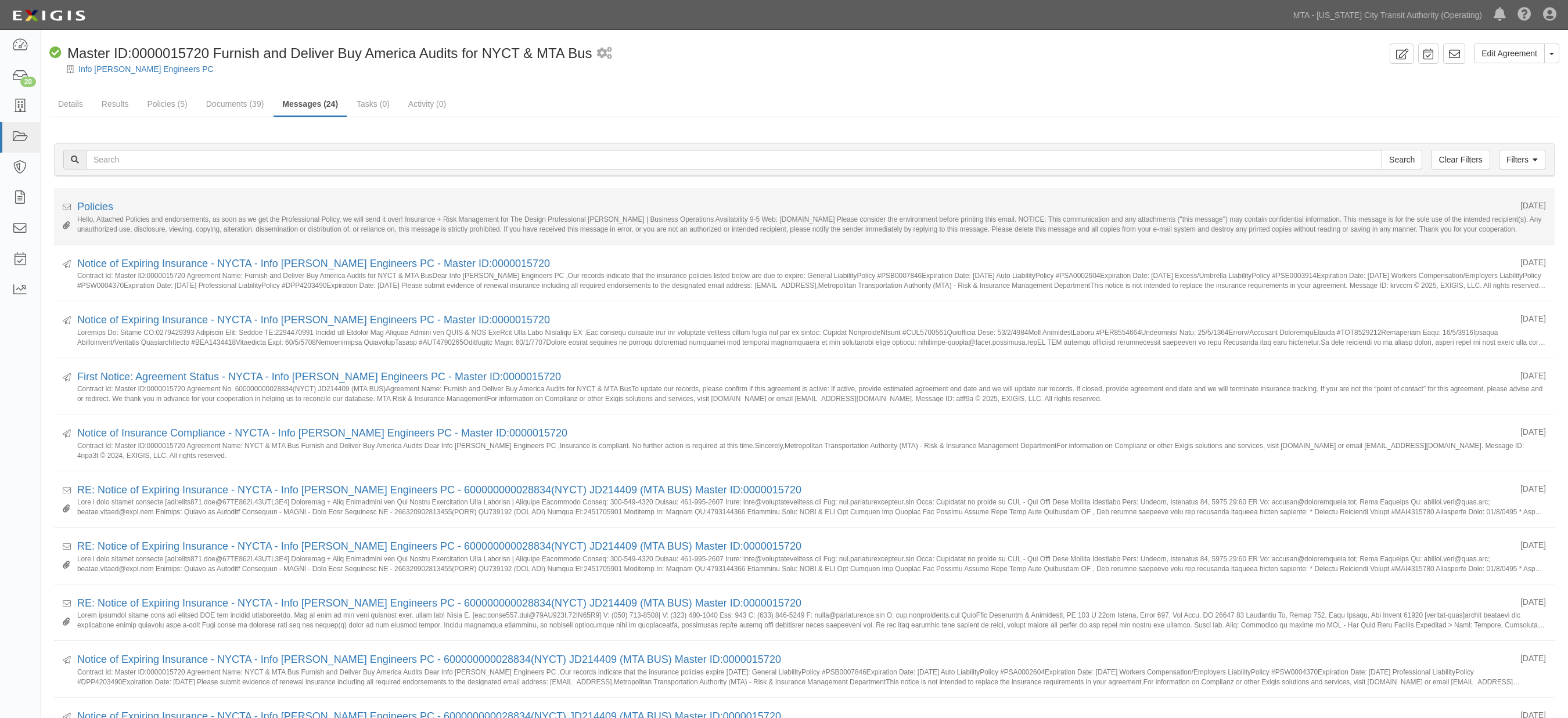
click at [95, 215] on small "Hello, Attached Policies and endorsements, as soon as we get the Professional P…" at bounding box center [812, 223] width 1469 height 18
click at [89, 205] on link "Policies" at bounding box center [95, 206] width 36 height 12
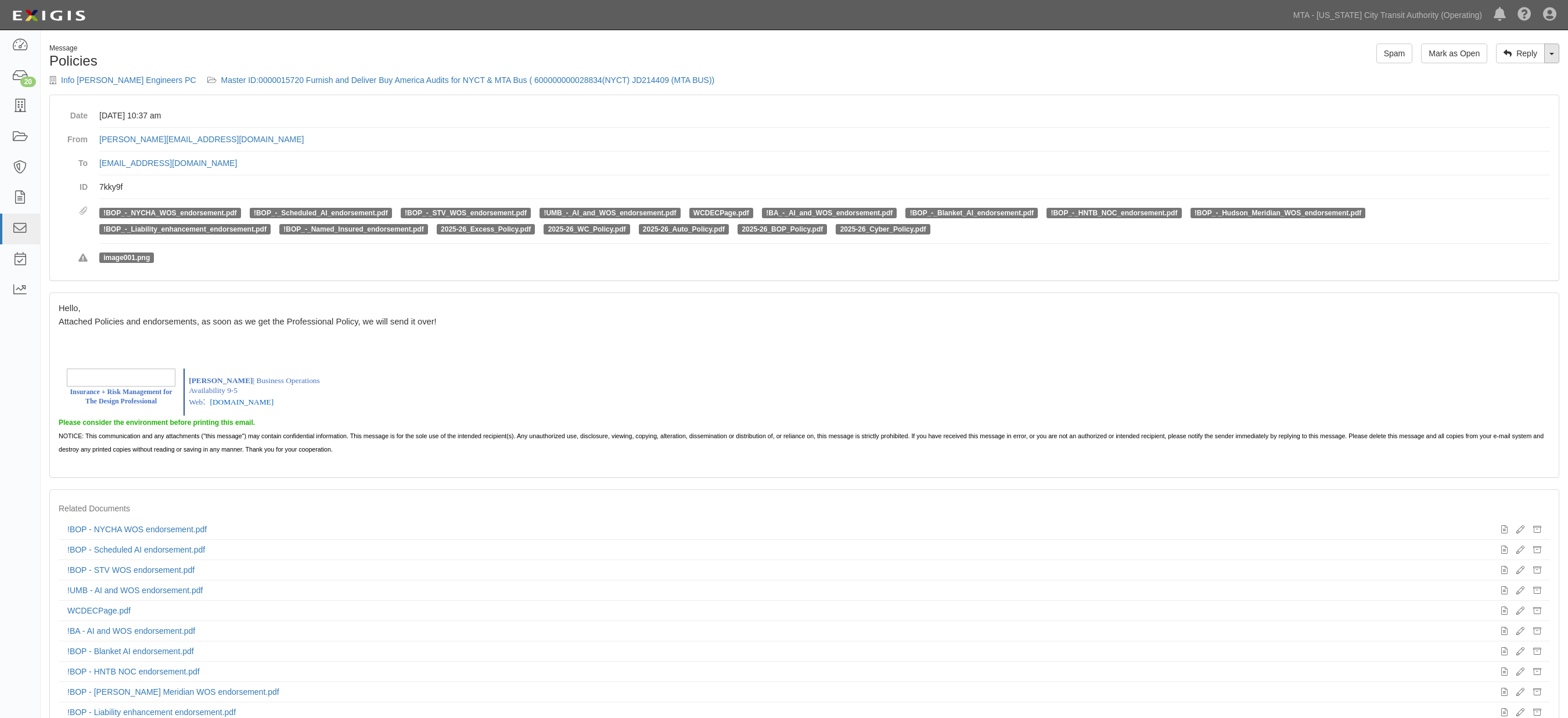
click at [1553, 50] on link "Toggle Dropdown" at bounding box center [1552, 53] width 15 height 19
click at [1520, 73] on link "Reply All" at bounding box center [1513, 75] width 91 height 15
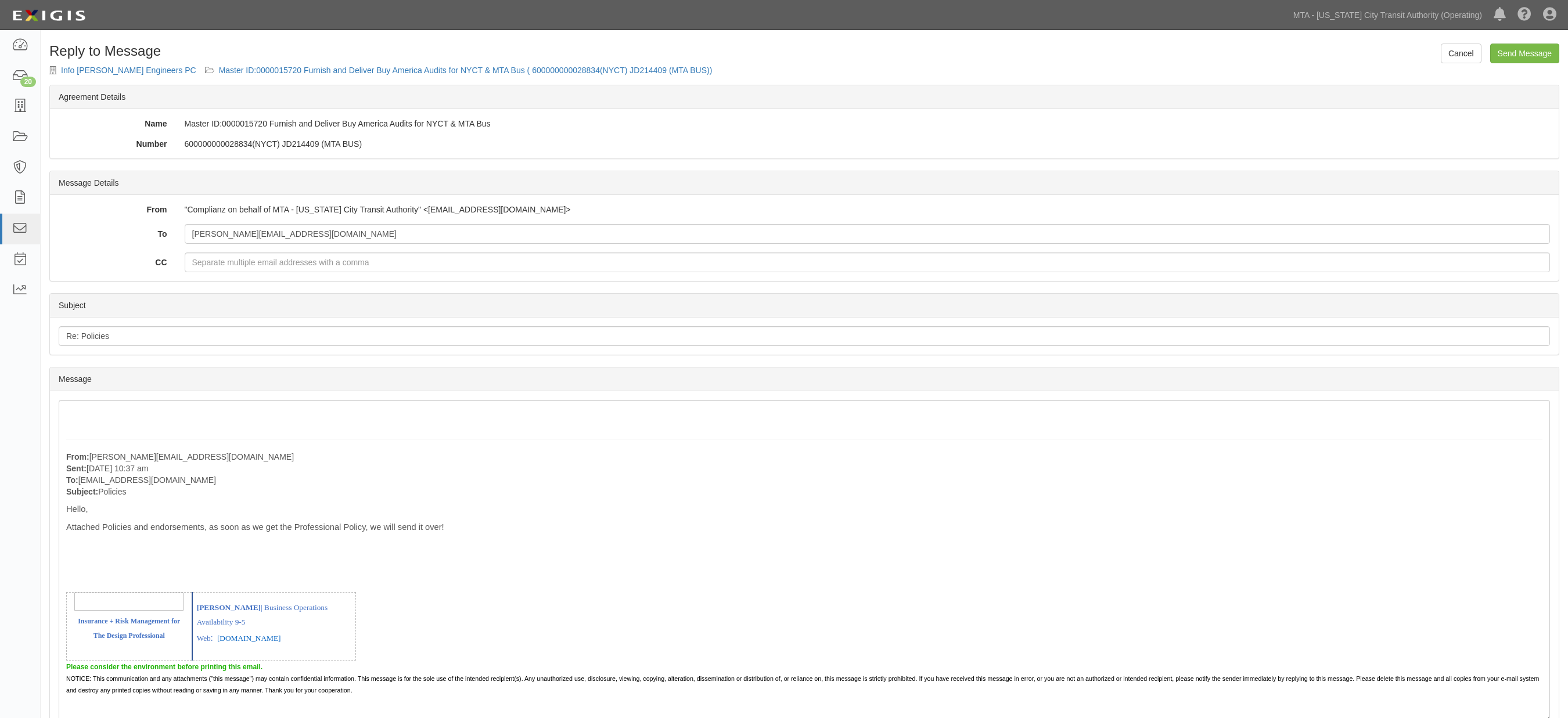
click at [217, 143] on div "600000000028834(NYCT) JD214409 (MTA BUS)" at bounding box center [868, 143] width 1384 height 12
copy div "600000000028834"
click at [157, 333] on input "Re: Policies" at bounding box center [804, 335] width 1491 height 19
drag, startPoint x: 119, startPoint y: 340, endPoint x: 54, endPoint y: 332, distance: 65.5
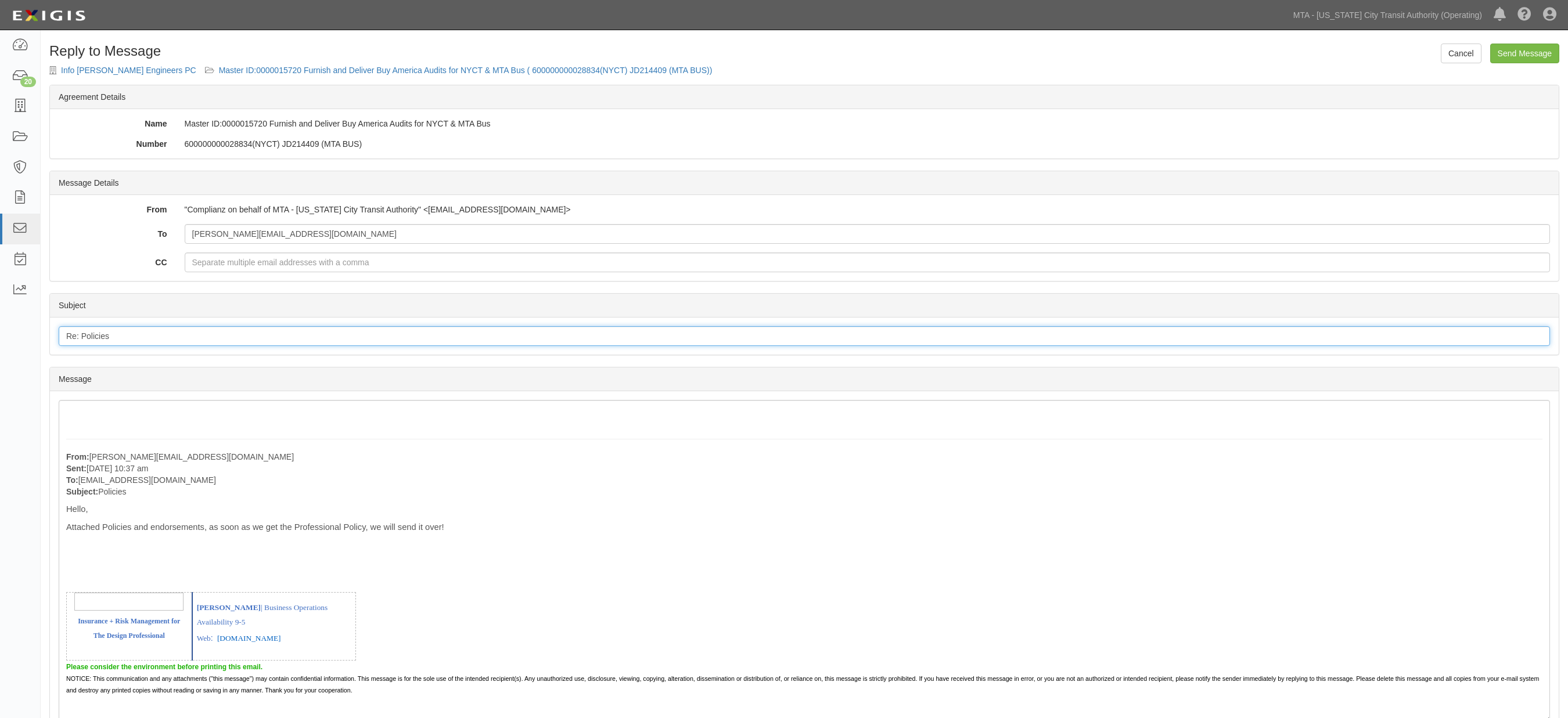
click at [54, 332] on div "Subject Re: Policies" at bounding box center [804, 336] width 1509 height 37
paste input "600000000028834"
drag, startPoint x: 503, startPoint y: 122, endPoint x: 183, endPoint y: 120, distance: 320.0
click at [183, 120] on div "Master ID:0000015720 Furnish and Deliver Buy America Audits for NYCT & MTA Bus" at bounding box center [868, 123] width 1384 height 12
copy div "Master ID:0000015720 Furnish and Deliver Buy America Audits for NYCT & MTA Bus"
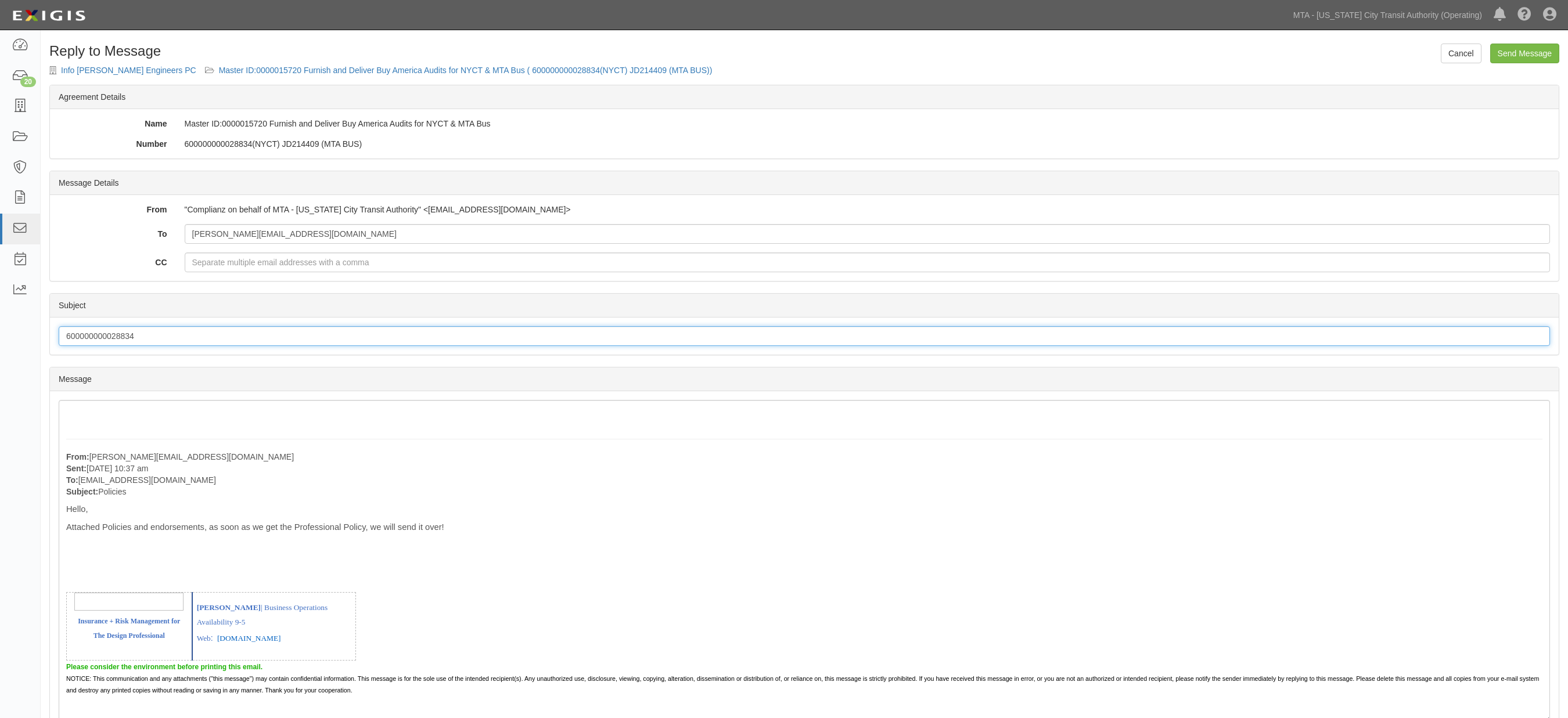
click at [170, 335] on input "600000000028834" at bounding box center [804, 335] width 1491 height 19
paste input "Master ID:0000015720 Furnish and Deliver Buy America Audits for NYCT & MTA Bus"
type input "600000000028834 - Master ID:0000015720 Furnish and Deliver Buy America Audits f…"
click at [89, 410] on div "From: Katelyn@chadwickbrokerage.com Sent: September 30, 2025 at 10:37 am To: ag…" at bounding box center [804, 562] width 1491 height 323
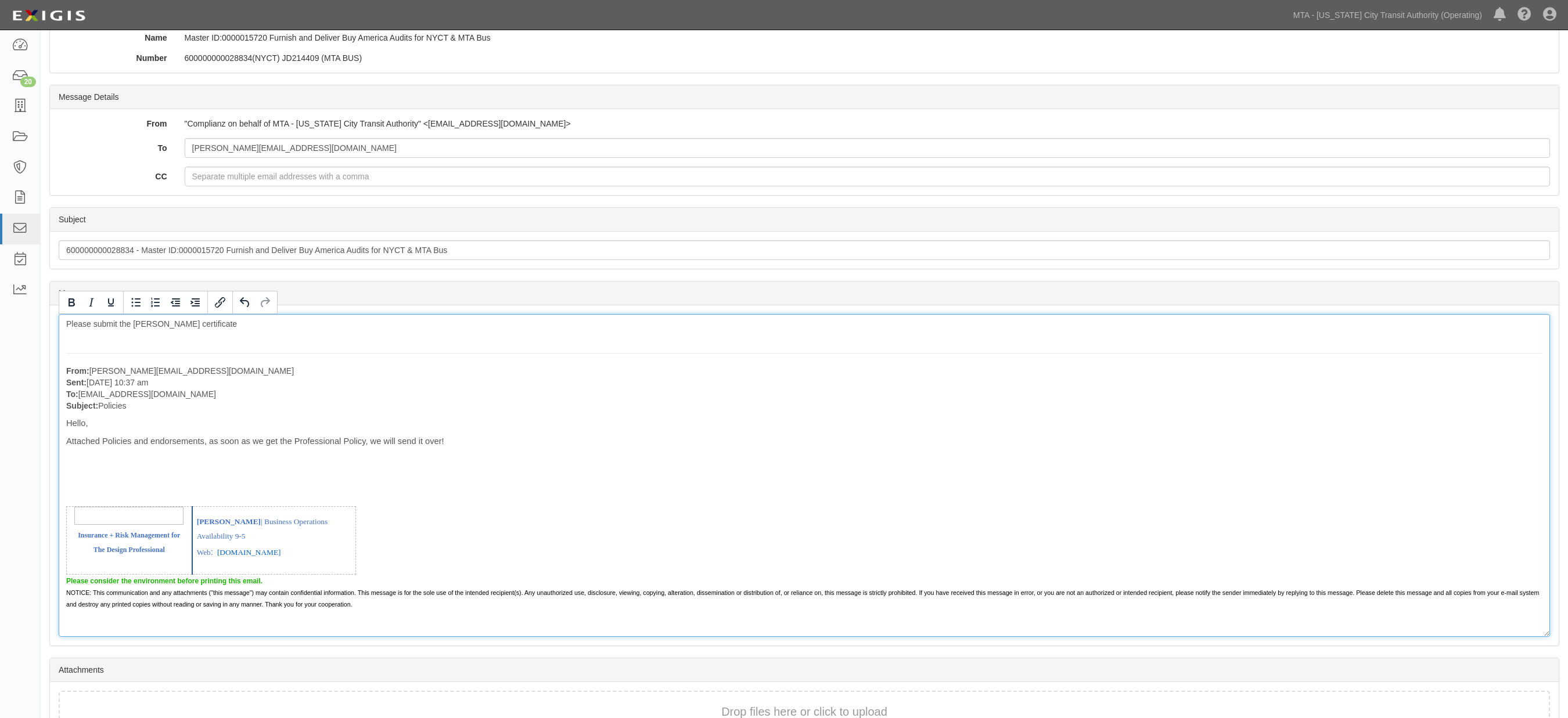
scroll to position [160, 0]
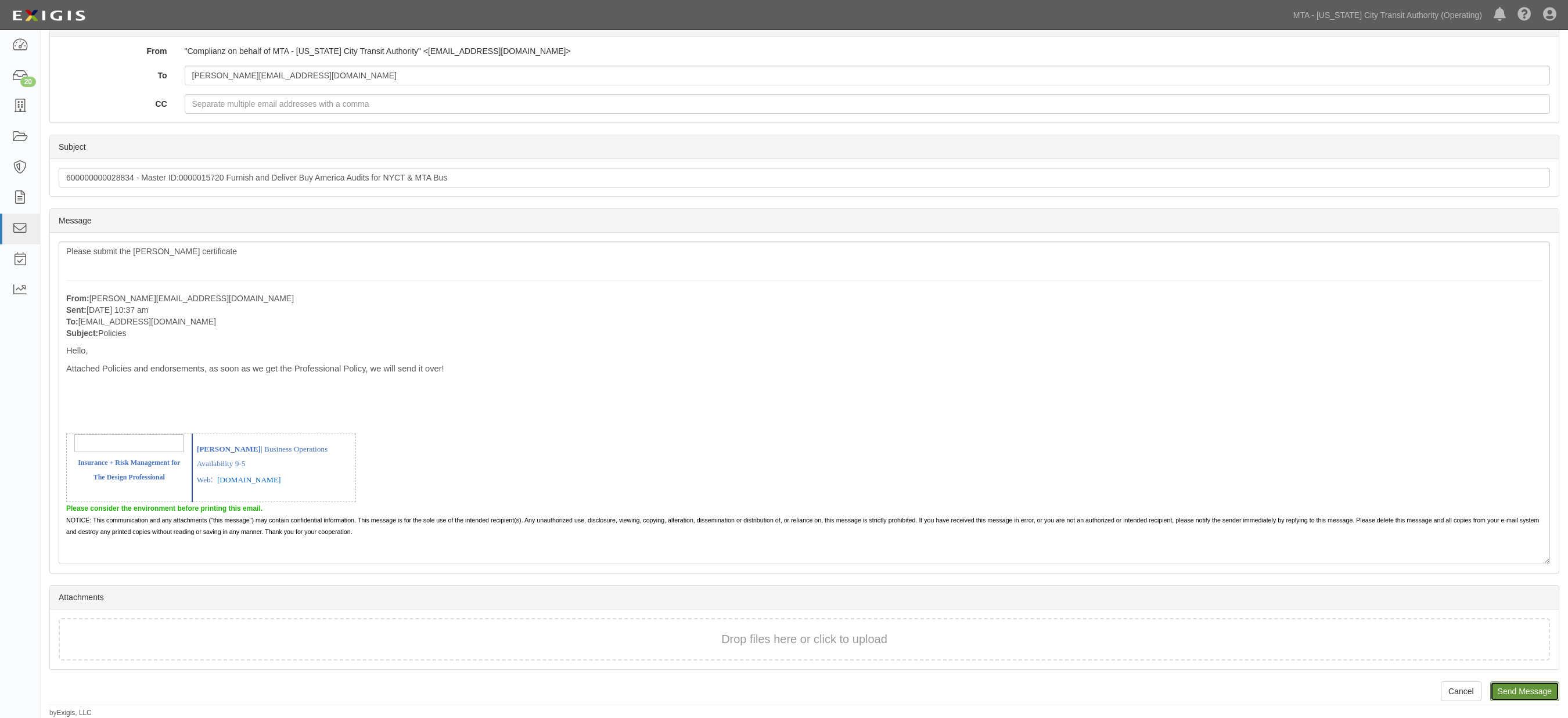
click at [1538, 689] on input "Send Message" at bounding box center [1525, 691] width 69 height 19
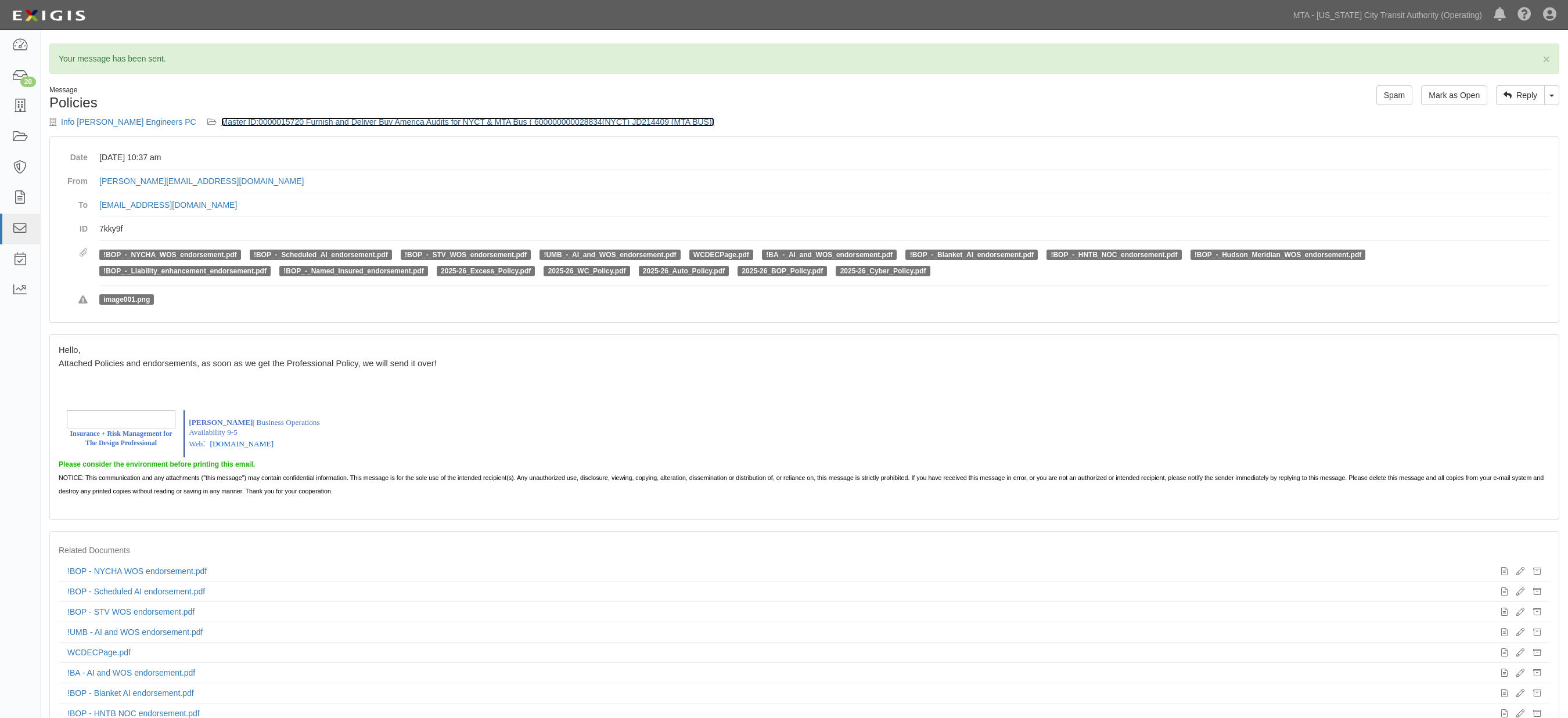
click at [284, 117] on link "Master ID:0000015720 Furnish and Deliver Buy America Audits for NYCT & MTA Bus …" at bounding box center [468, 122] width 493 height 9
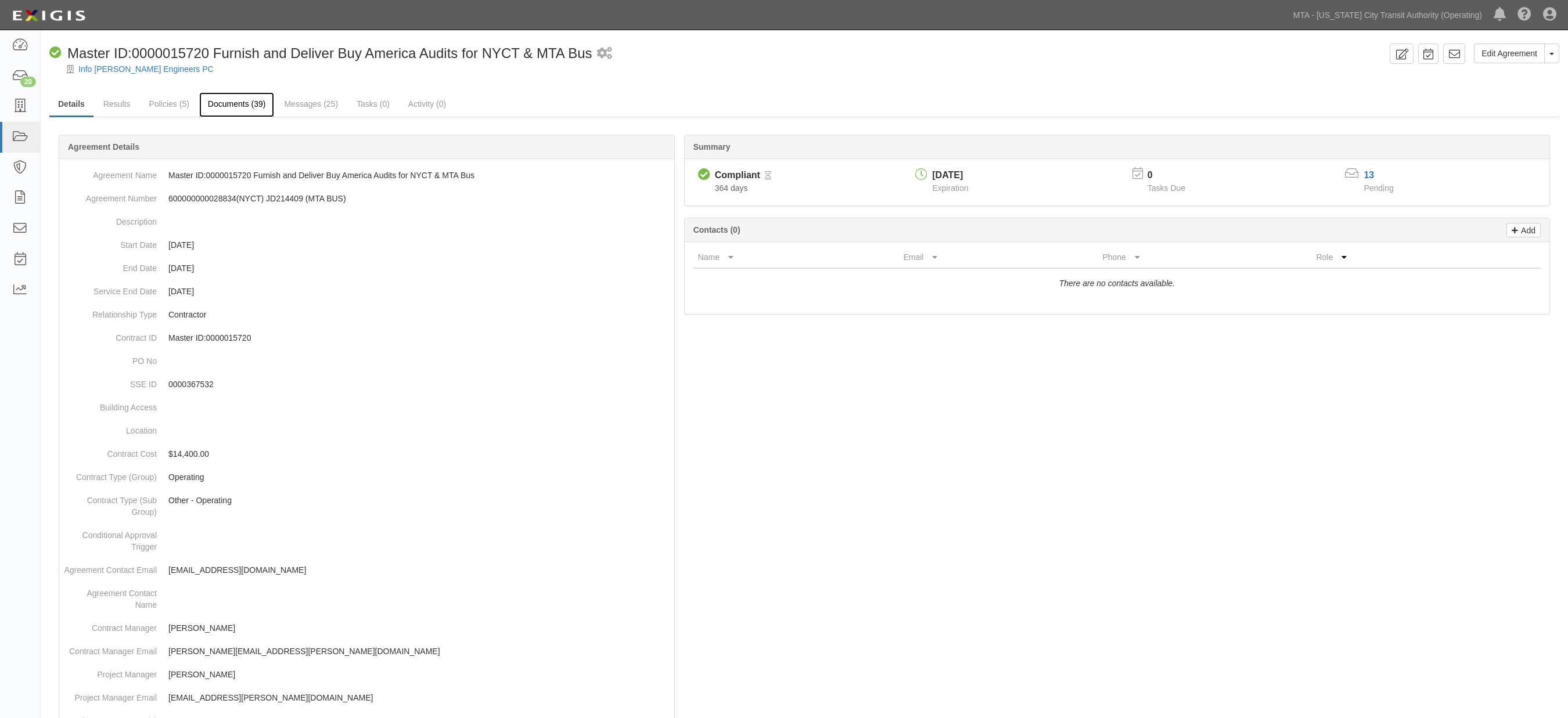
click at [225, 101] on link "Documents (39)" at bounding box center [236, 105] width 75 height 25
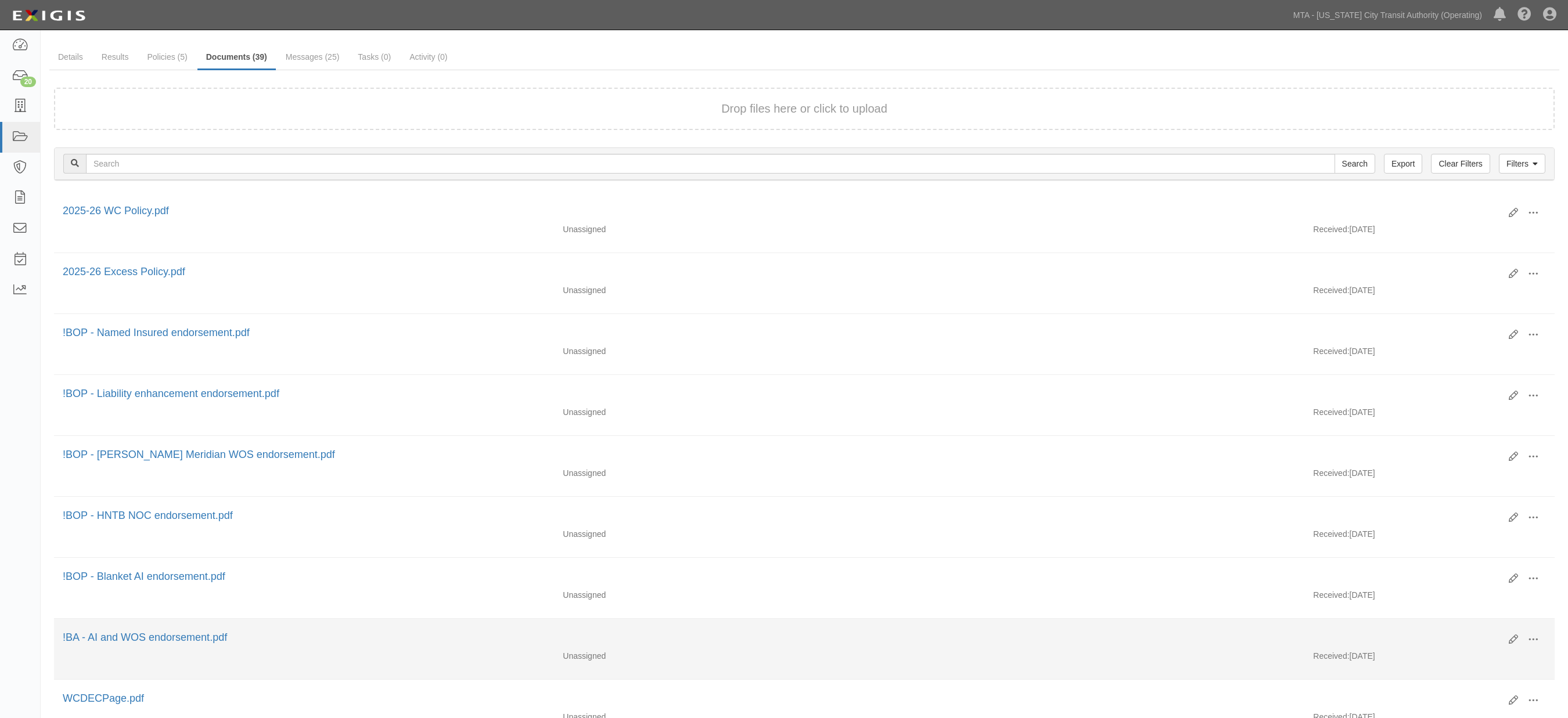
scroll to position [44, 0]
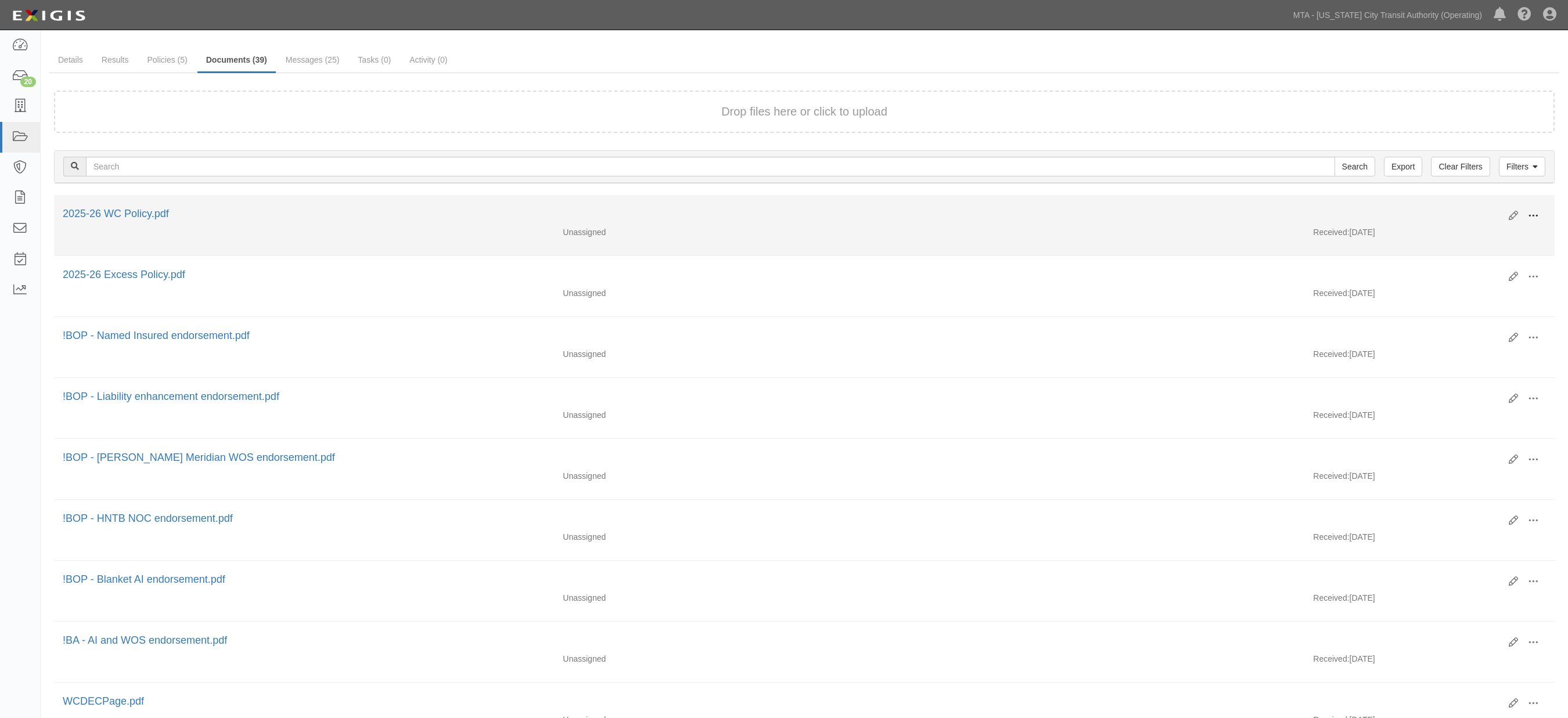
click at [1533, 211] on span at bounding box center [1533, 215] width 10 height 10
click at [1465, 205] on link "Edit" at bounding box center [1477, 211] width 91 height 21
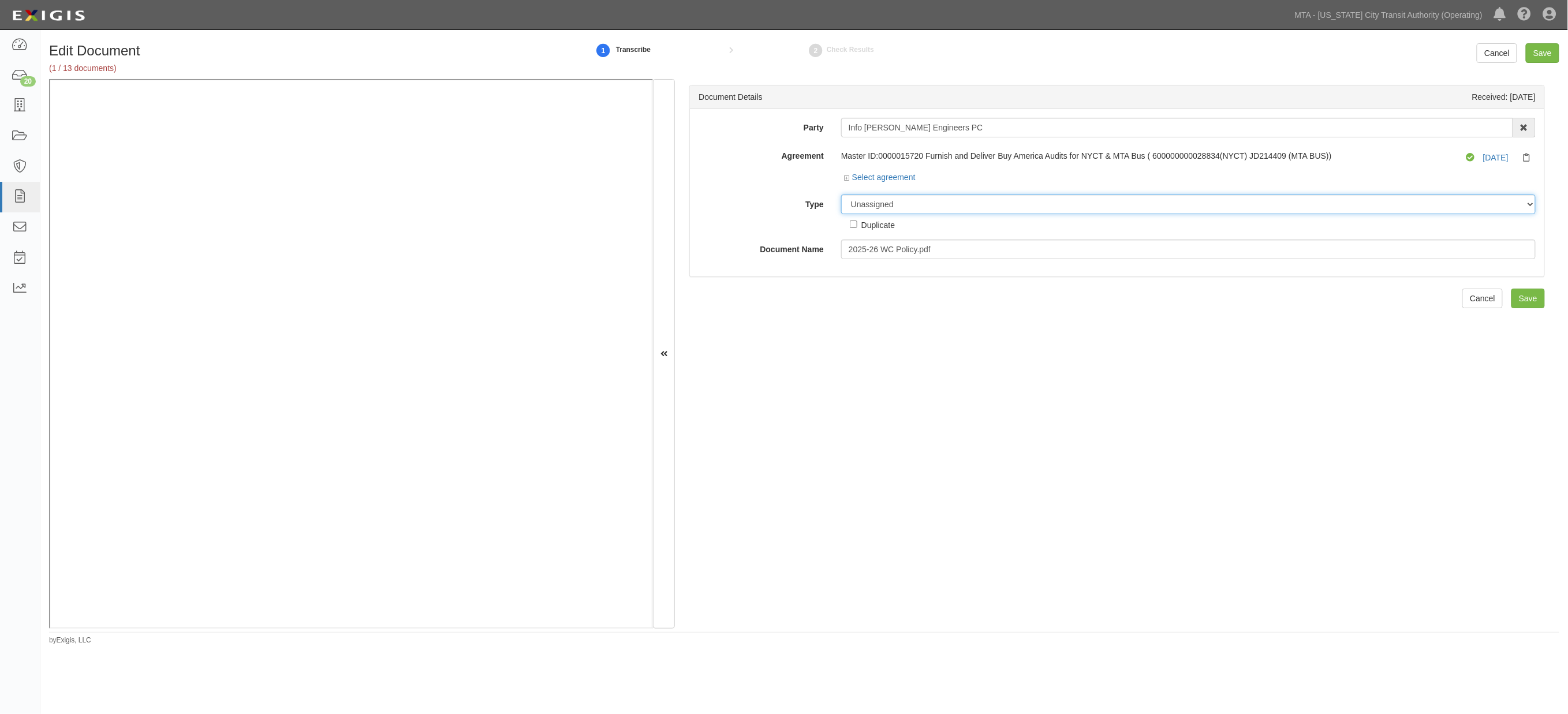
click at [910, 199] on select "Unassigned Binder Cancellation Notice Certificate Contract Endorsement Insuranc…" at bounding box center [1188, 204] width 695 height 19
select select "PolicyDetail"
click at [841, 195] on select "Unassigned Binder Cancellation Notice Certificate Contract Endorsement Insuranc…" at bounding box center [1188, 204] width 695 height 19
click at [939, 252] on input "2025-26 WC Policy.pdf" at bounding box center [1188, 249] width 695 height 19
click at [947, 203] on select "Unassigned Binder Cancellation Notice Certificate Contract Endorsement Insuranc…" at bounding box center [1188, 204] width 695 height 19
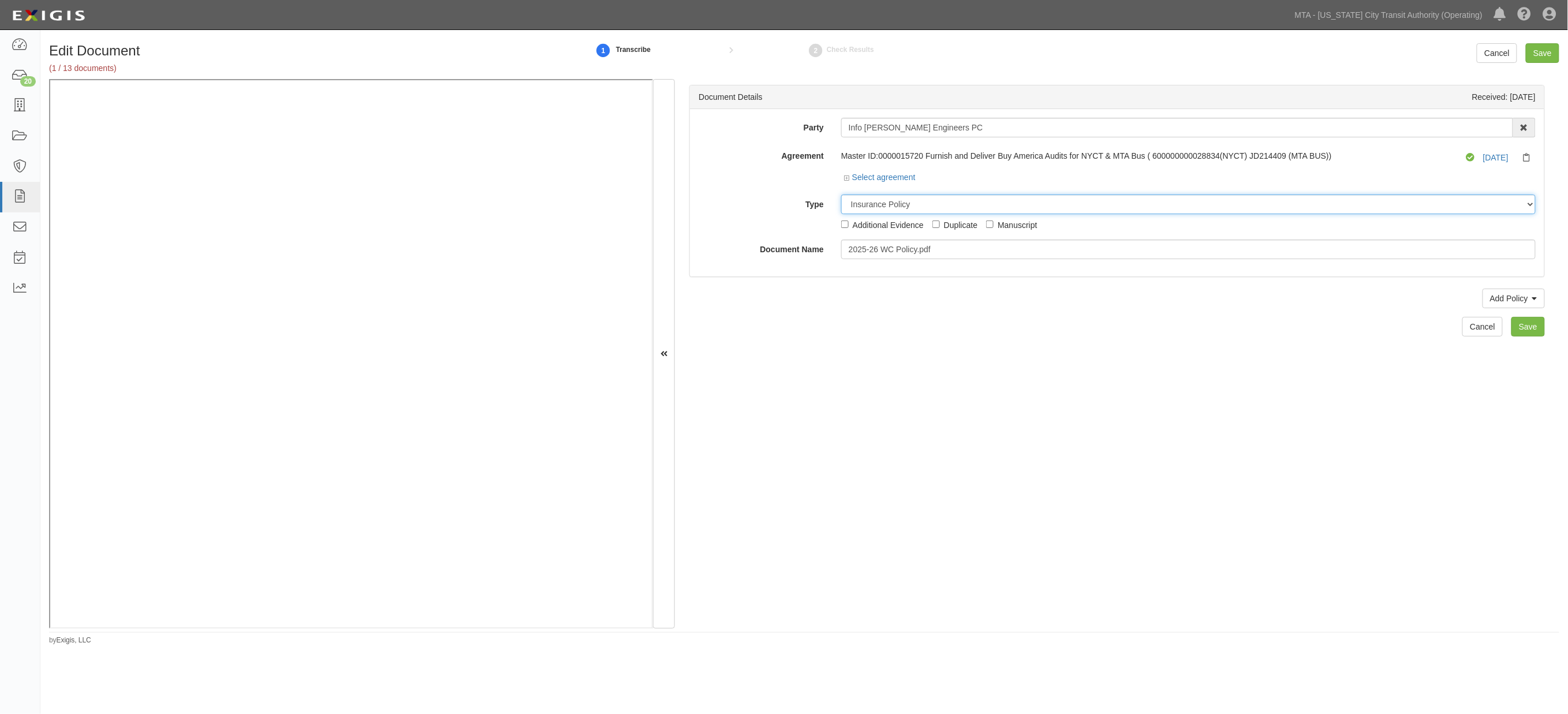
click at [841, 195] on select "Unassigned Binder Cancellation Notice Certificate Contract Endorsement Insuranc…" at bounding box center [1188, 204] width 695 height 19
click at [1491, 300] on link "Add Policy" at bounding box center [1513, 298] width 62 height 19
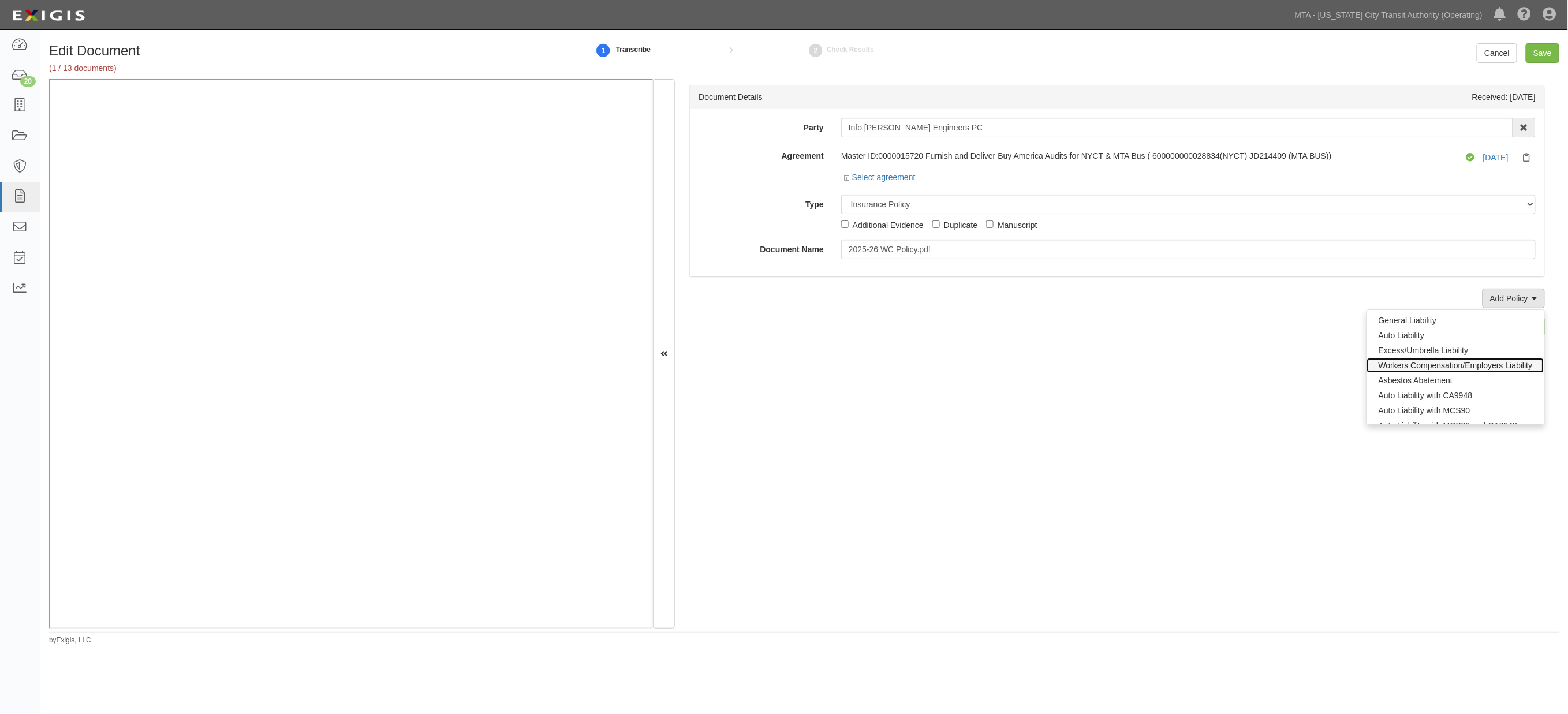
click at [1389, 364] on link "Workers Compensation/Employers Liability" at bounding box center [1456, 365] width 177 height 15
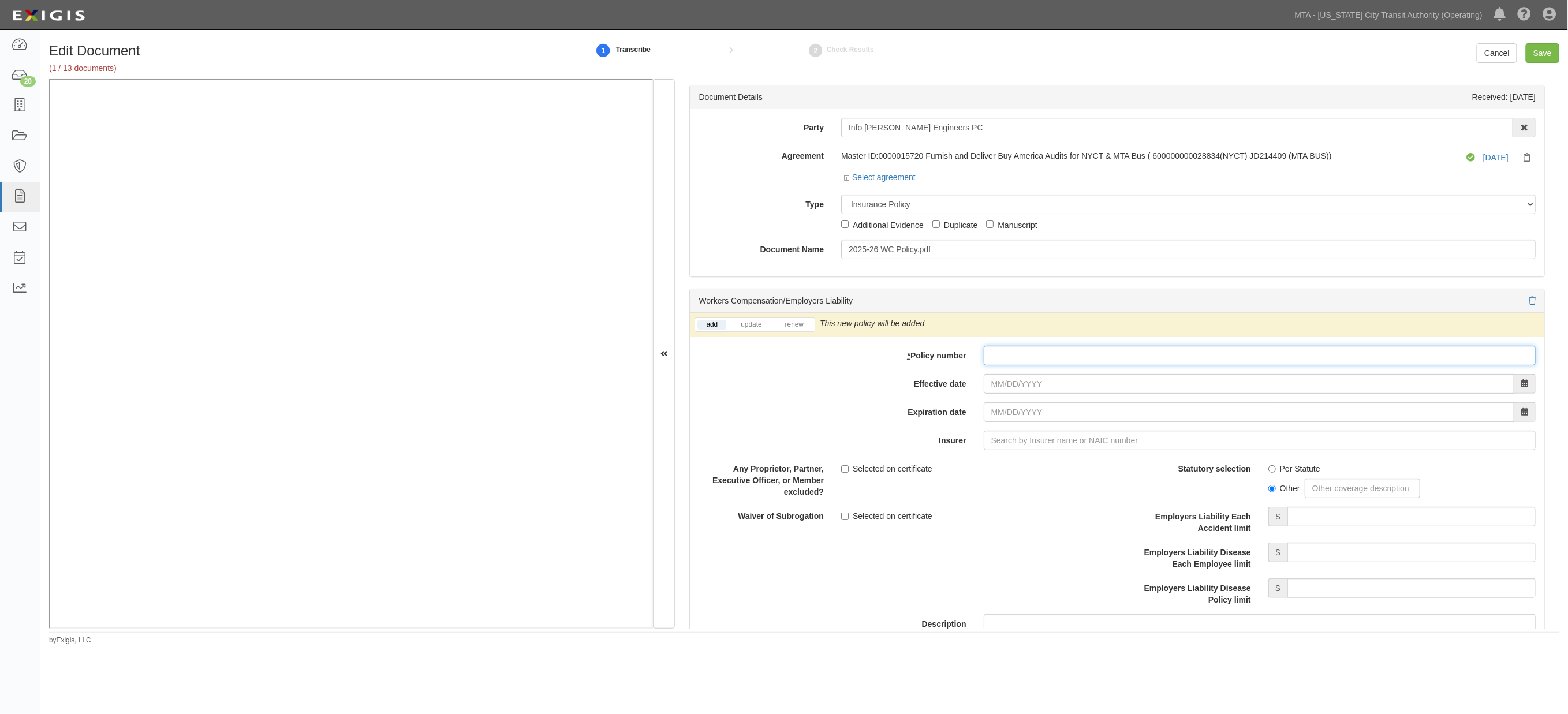
paste input "PSW0004370"
type input "PSW0004370"
click at [1007, 382] on input "Effective date" at bounding box center [1249, 384] width 531 height 19
type input "10/01/2025"
type input "10/01/2026"
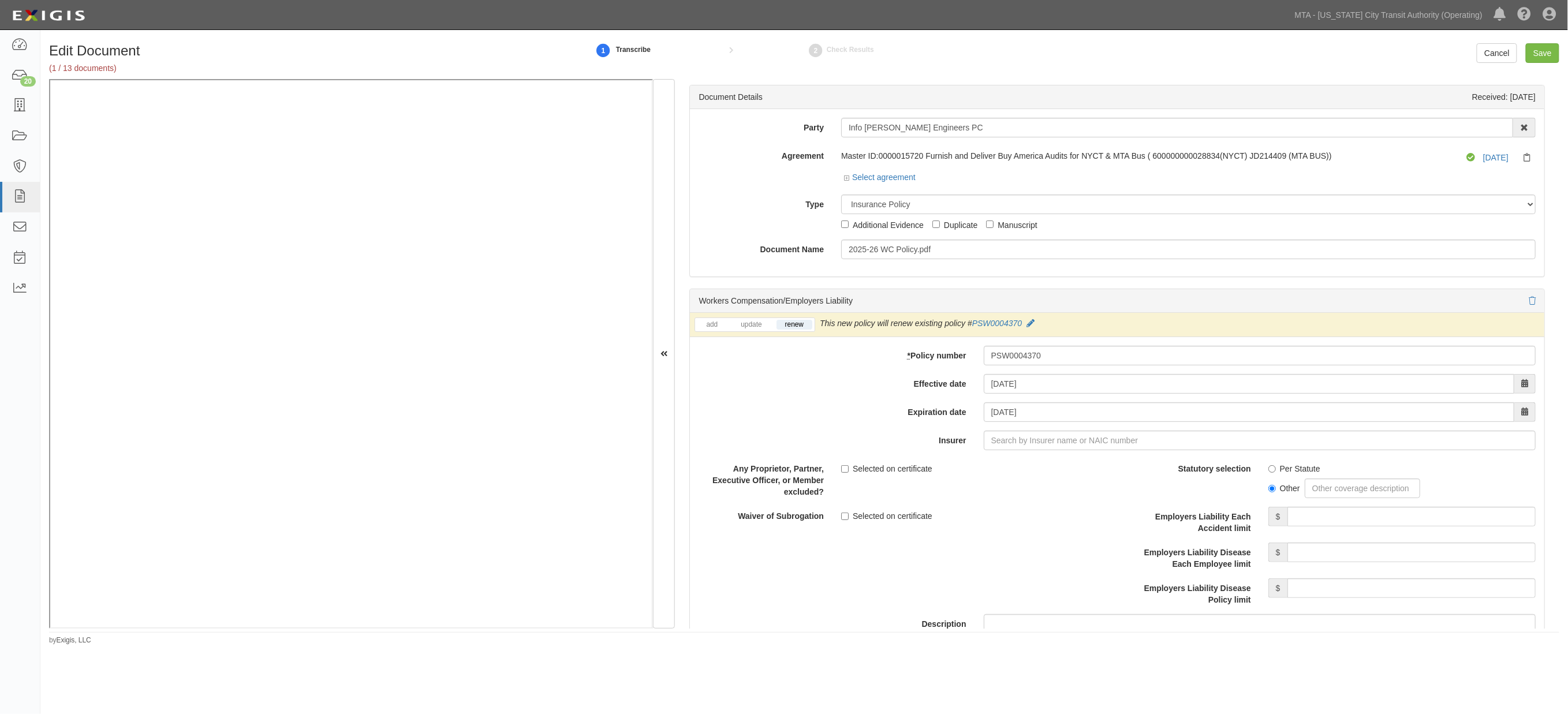
click at [1014, 402] on div "add update renew This new policy will be added This new policy will update exis…" at bounding box center [1117, 521] width 855 height 417
click at [1014, 442] on input "Insurer" at bounding box center [1260, 440] width 552 height 19
type input "r"
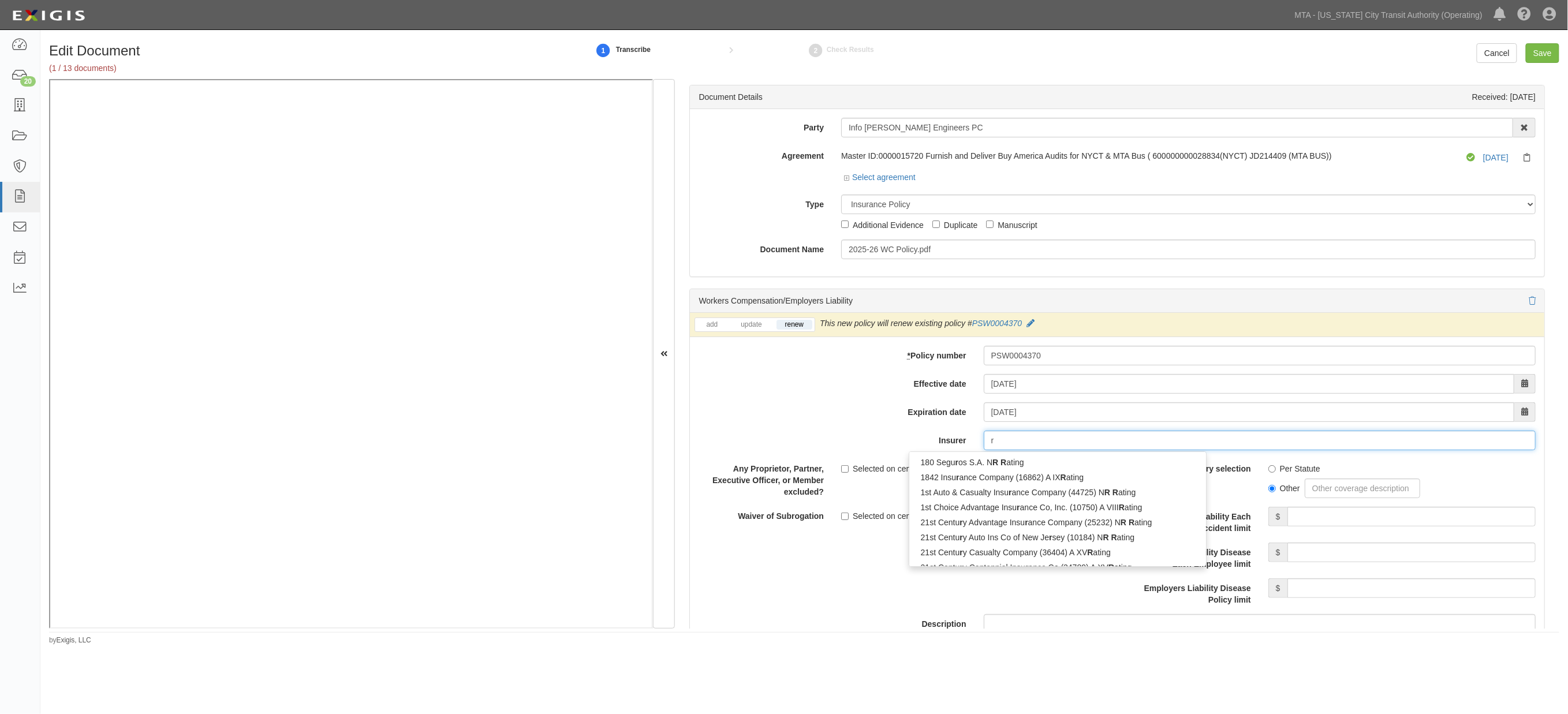
type input "rlI Insurance Company (13056) A+ XIV Rating"
type input "rl"
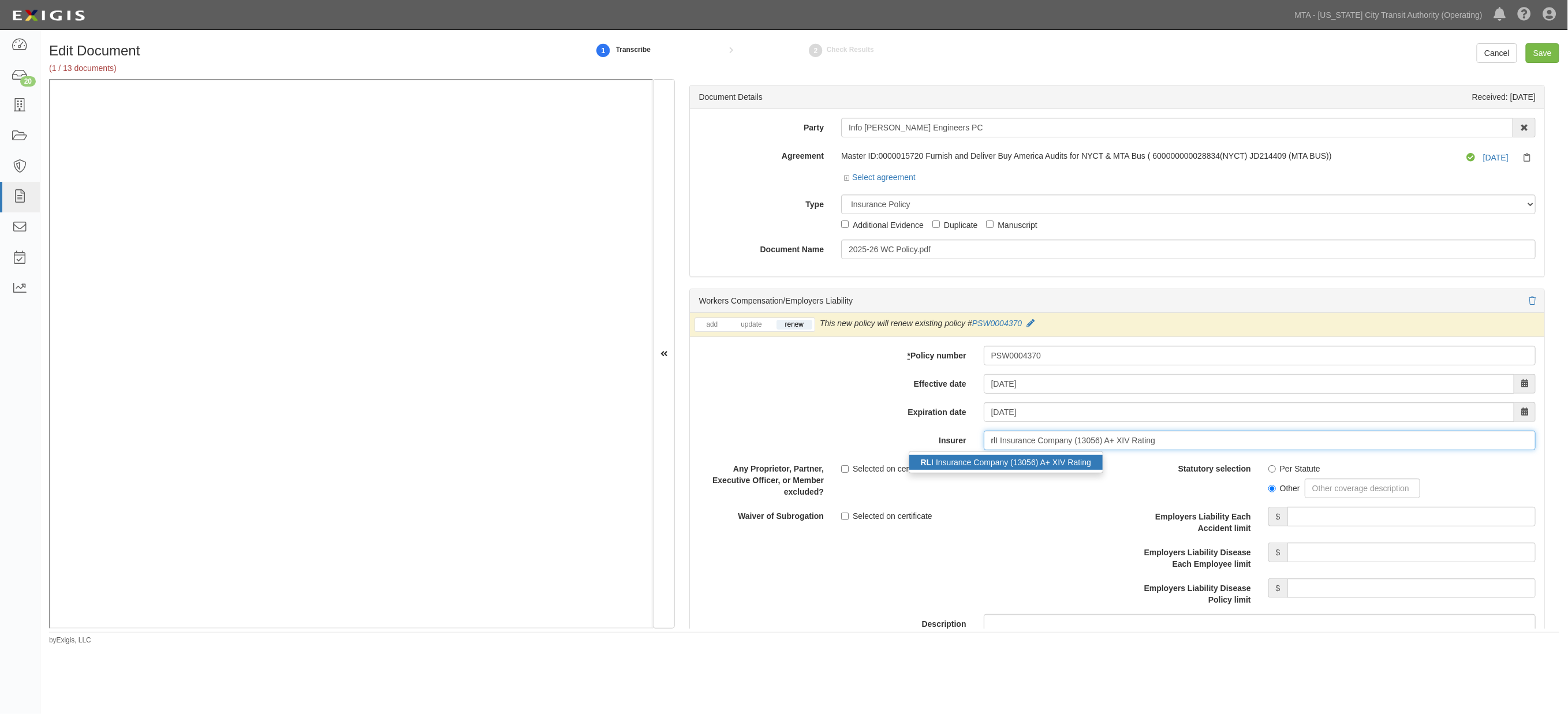
click at [1009, 460] on div "RL I Insurance Company (13056) A+ XIV Rating" at bounding box center [1006, 462] width 193 height 15
type input "RLI Insurance Company (13056) A+ XIV Rating"
click at [1272, 470] on label "Per Statute" at bounding box center [1294, 468] width 52 height 12
click at [1272, 470] on input "Per Statute" at bounding box center [1272, 469] width 8 height 8
radio input "true"
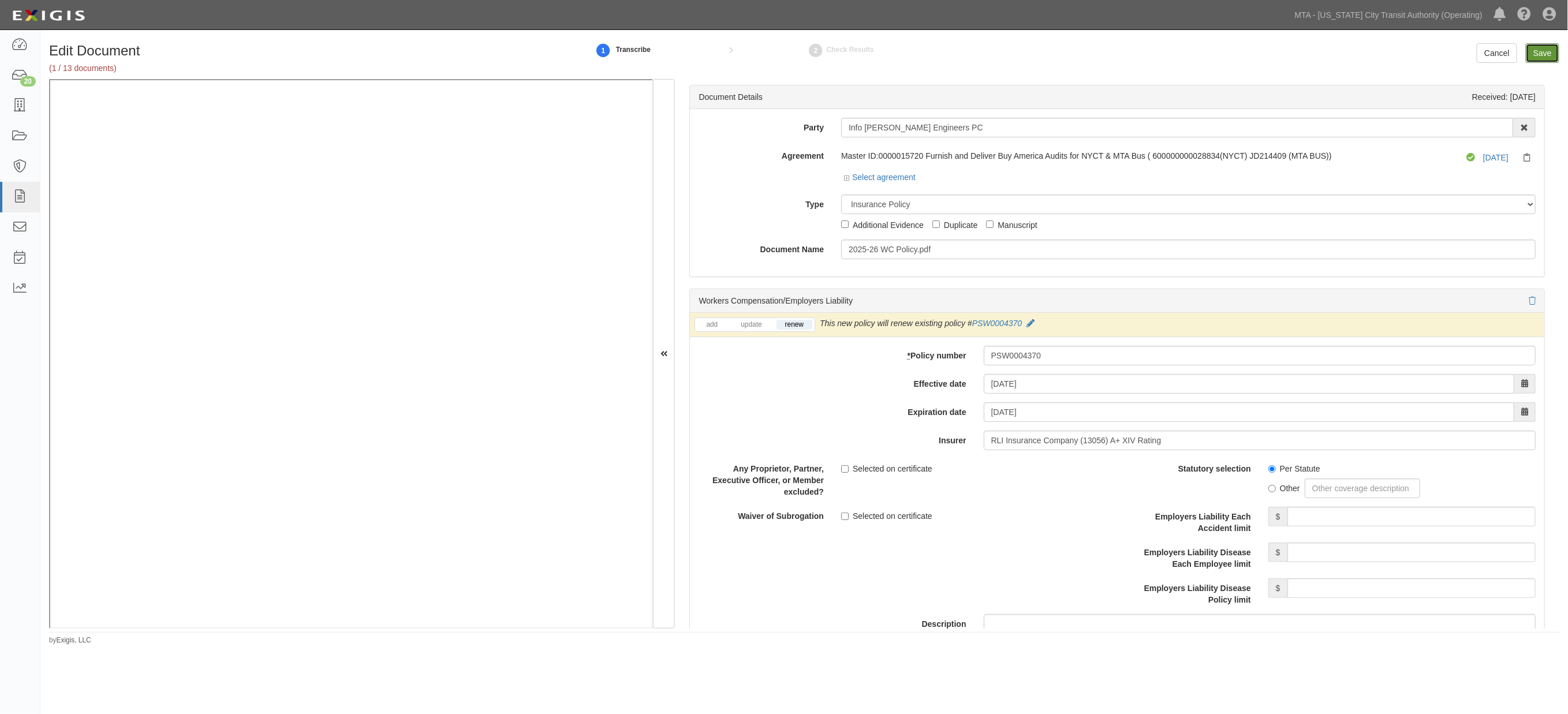
click at [1546, 49] on input "Save" at bounding box center [1543, 52] width 33 height 19
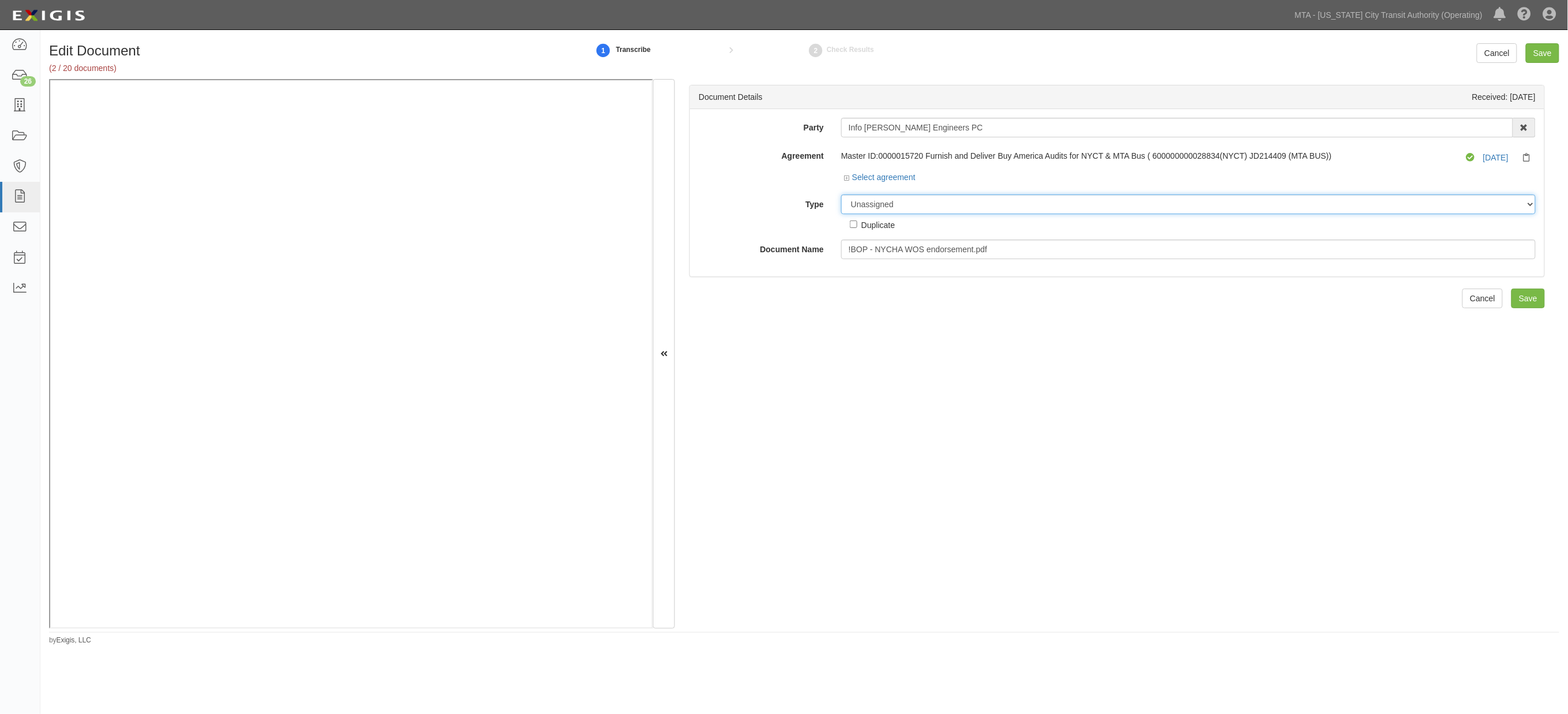
click at [911, 203] on select "Unassigned Binder Cancellation Notice Certificate Contract Endorsement Insuranc…" at bounding box center [1188, 204] width 695 height 19
click at [841, 195] on select "Unassigned Binder Cancellation Notice Certificate Contract Endorsement Insuranc…" at bounding box center [1188, 204] width 695 height 19
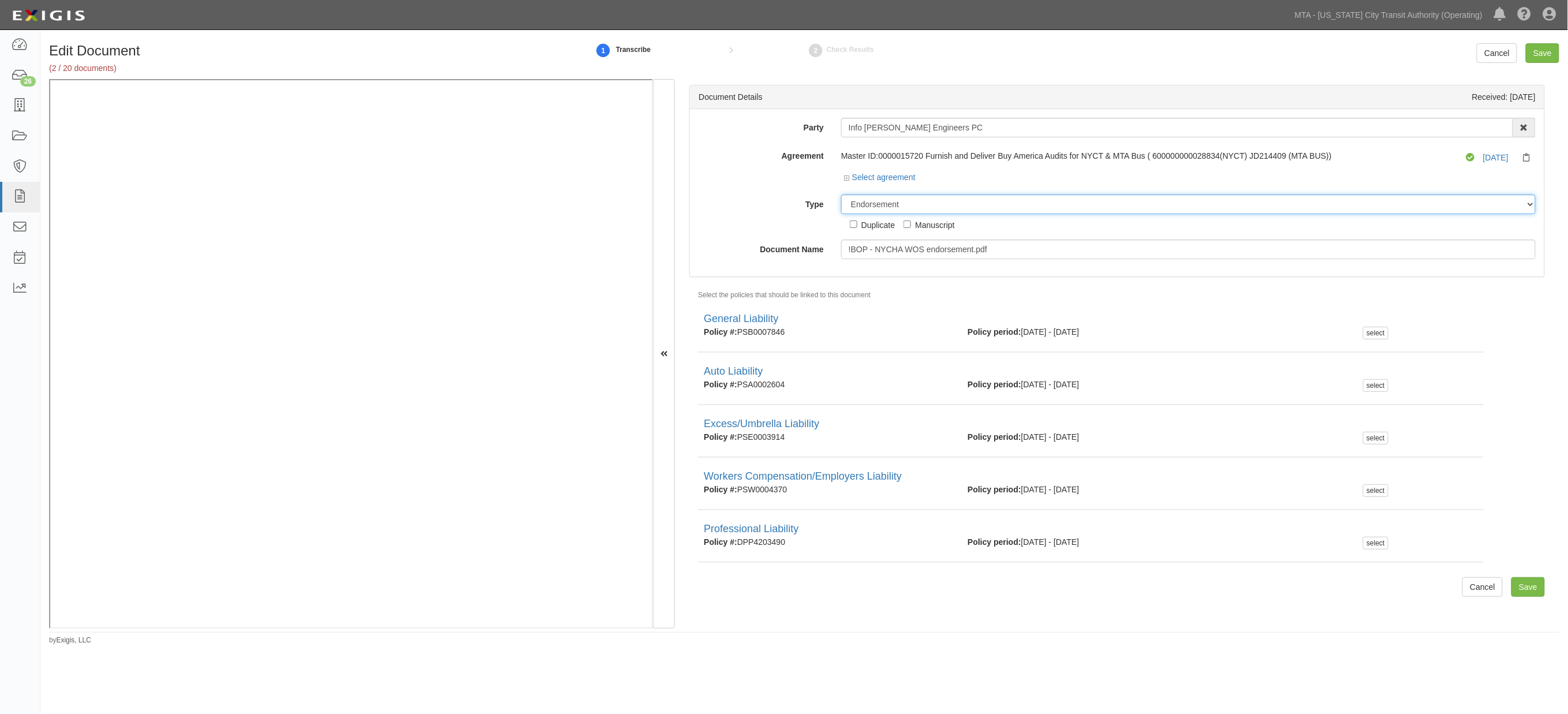
click at [949, 203] on select "Unassigned Binder Cancellation Notice Certificate Contract Endorsement Insuranc…" at bounding box center [1188, 204] width 695 height 19
select select "OtherDetail"
click at [841, 195] on select "Unassigned Binder Cancellation Notice Certificate Contract Endorsement Insuranc…" at bounding box center [1188, 204] width 695 height 19
drag, startPoint x: 1018, startPoint y: 256, endPoint x: 749, endPoint y: 257, distance: 269.0
click at [749, 257] on div "Document Name !BOP - NYCHA WOS endorsement.pdf" at bounding box center [1117, 249] width 855 height 19
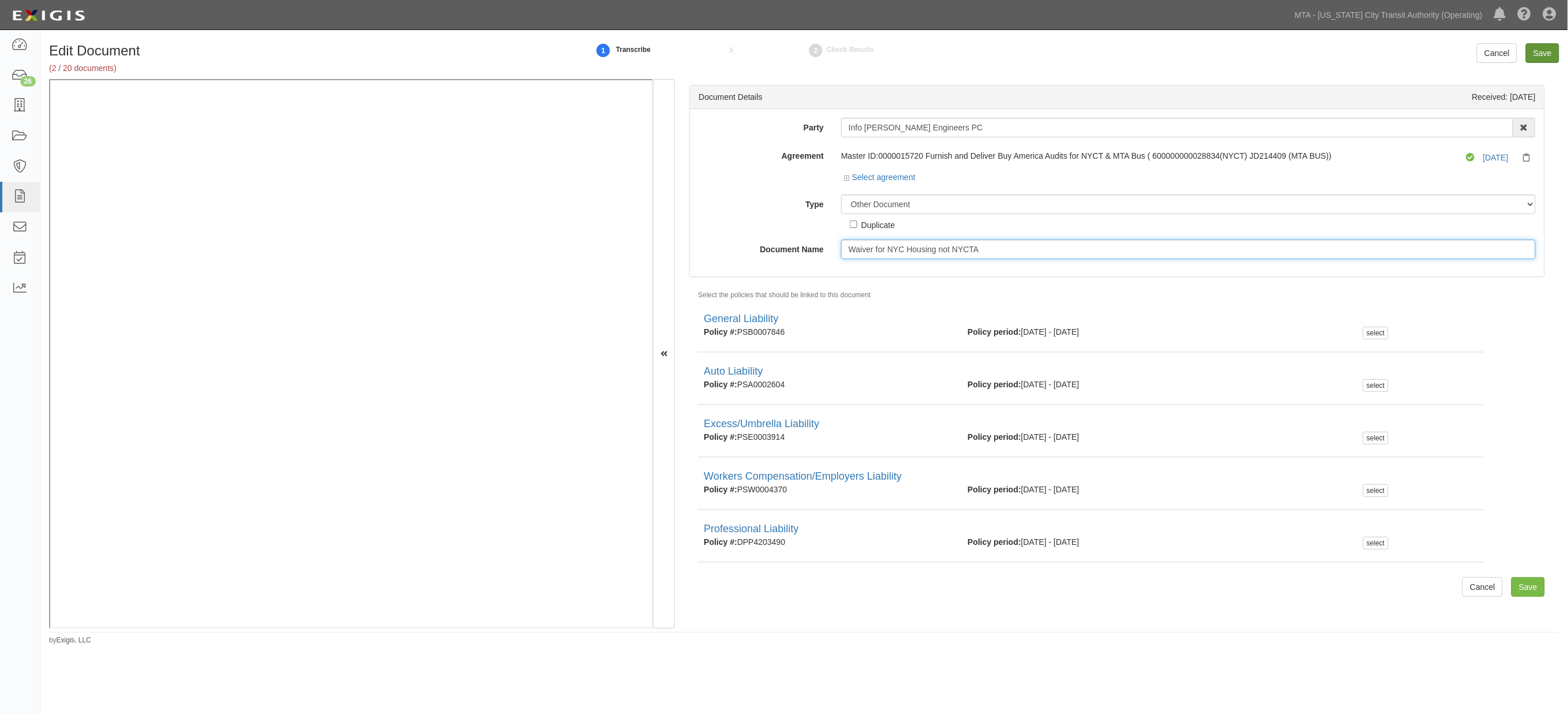
type input "Waiver for NYC Housing not NYCTA"
click at [1548, 56] on input "Save" at bounding box center [1543, 52] width 33 height 19
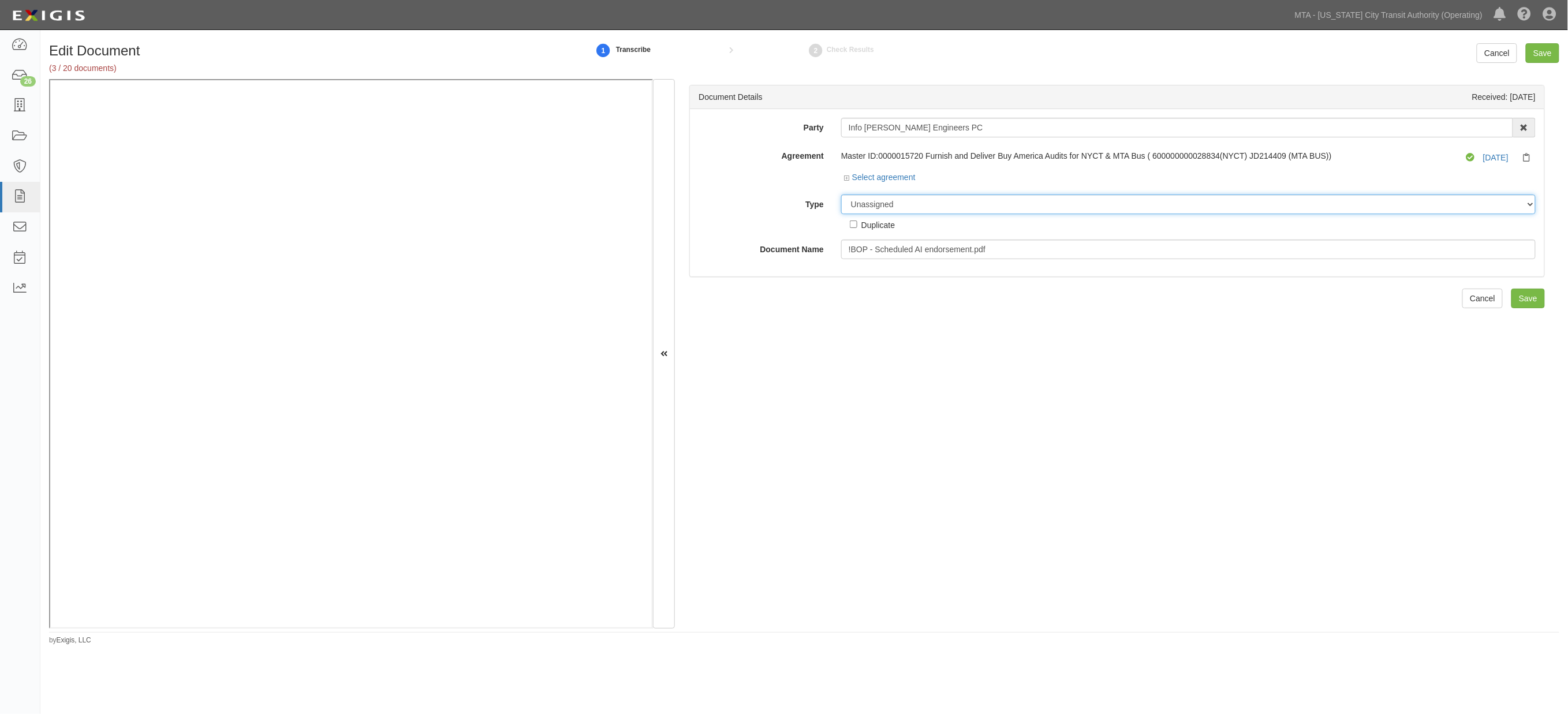
click at [920, 205] on select "Unassigned Binder Cancellation Notice Certificate Contract Endorsement Insuranc…" at bounding box center [1188, 204] width 695 height 19
select select "OtherDetail"
click at [841, 195] on select "Unassigned Binder Cancellation Notice Certificate Contract Endorsement Insuranc…" at bounding box center [1188, 204] width 695 height 19
select select "OtherDetail"
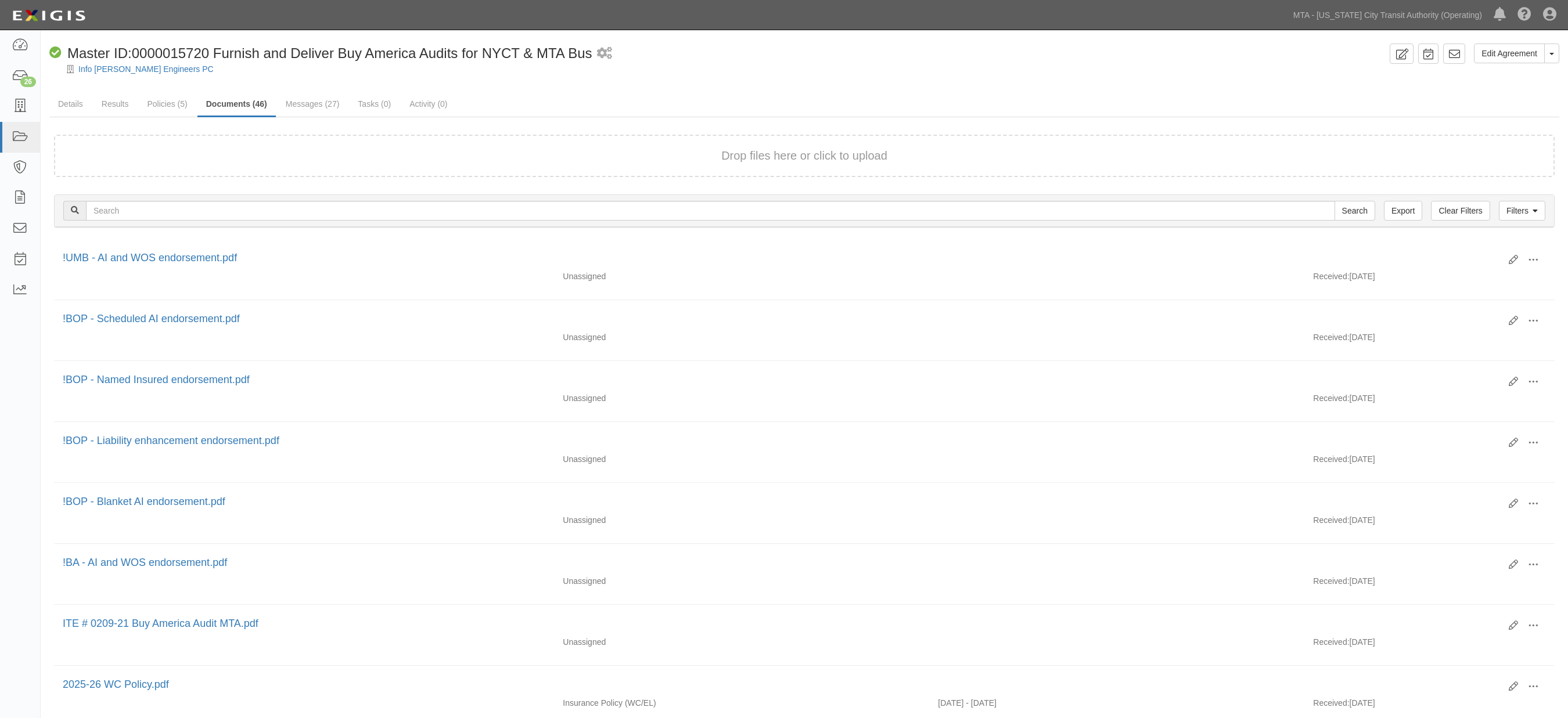
scroll to position [40, 0]
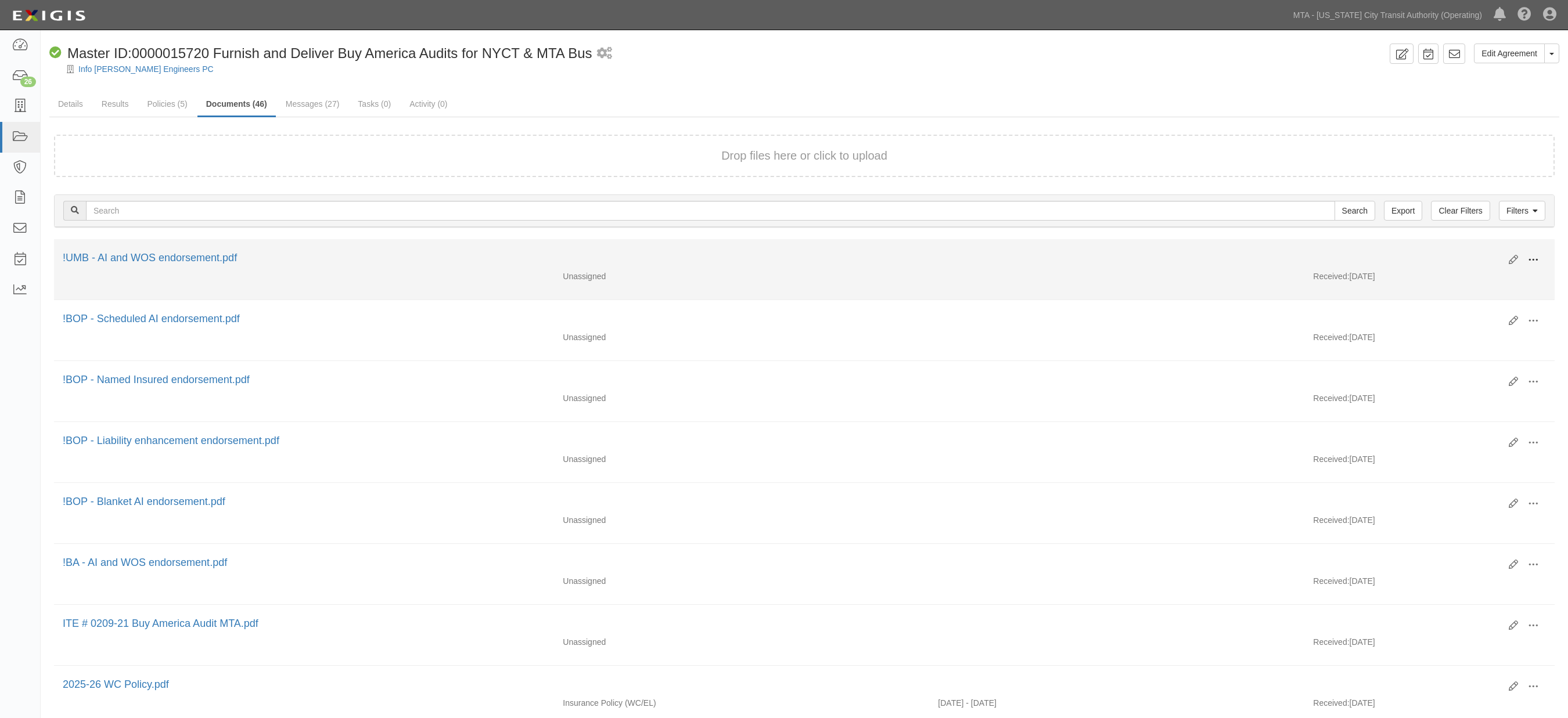
scroll to position [40, 0]
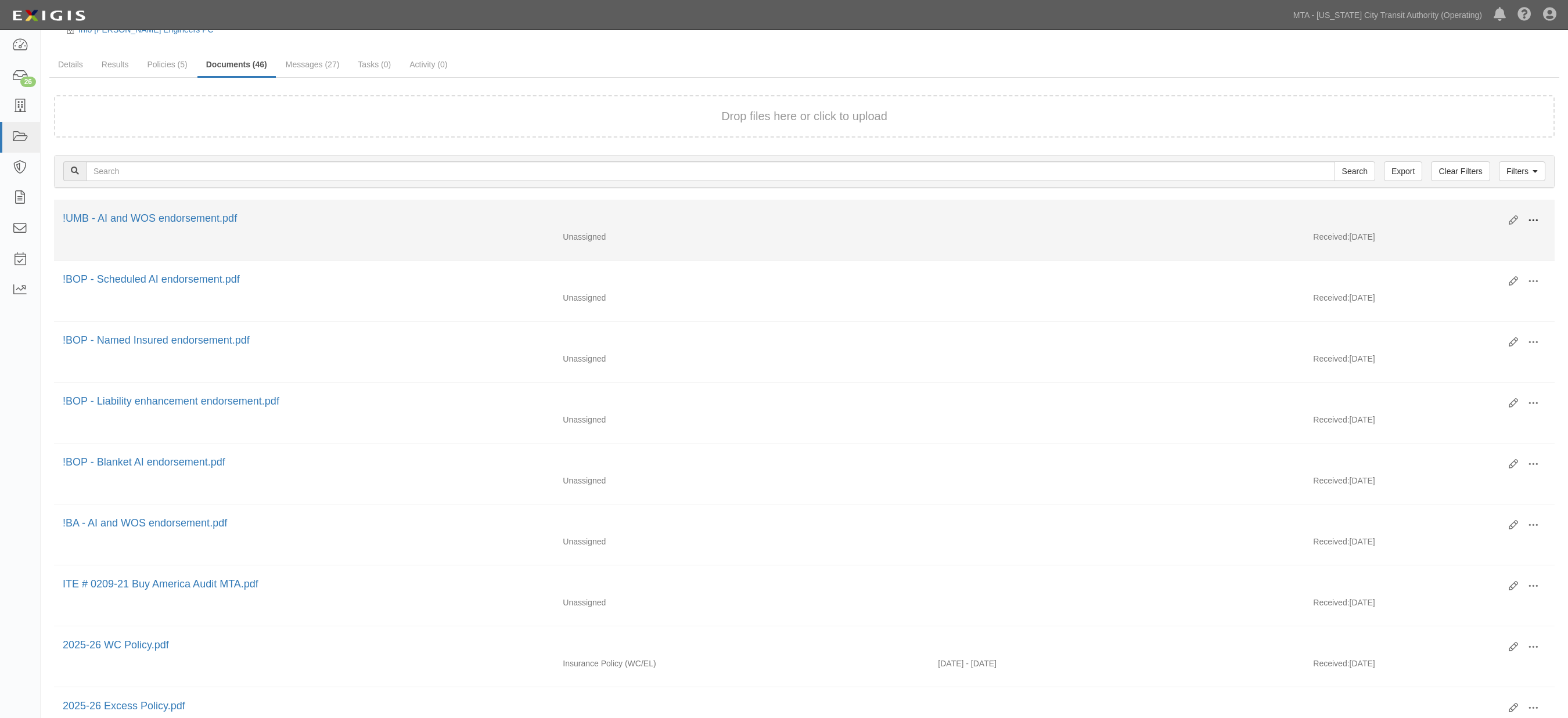
drag, startPoint x: 0, startPoint y: 0, endPoint x: 1528, endPoint y: 216, distance: 1543.2
click at [1531, 215] on span at bounding box center [1533, 220] width 10 height 10
click at [1452, 234] on link "View" at bounding box center [1477, 237] width 91 height 21
click at [1528, 217] on span at bounding box center [1533, 220] width 10 height 10
click at [1449, 235] on link "View" at bounding box center [1477, 237] width 91 height 21
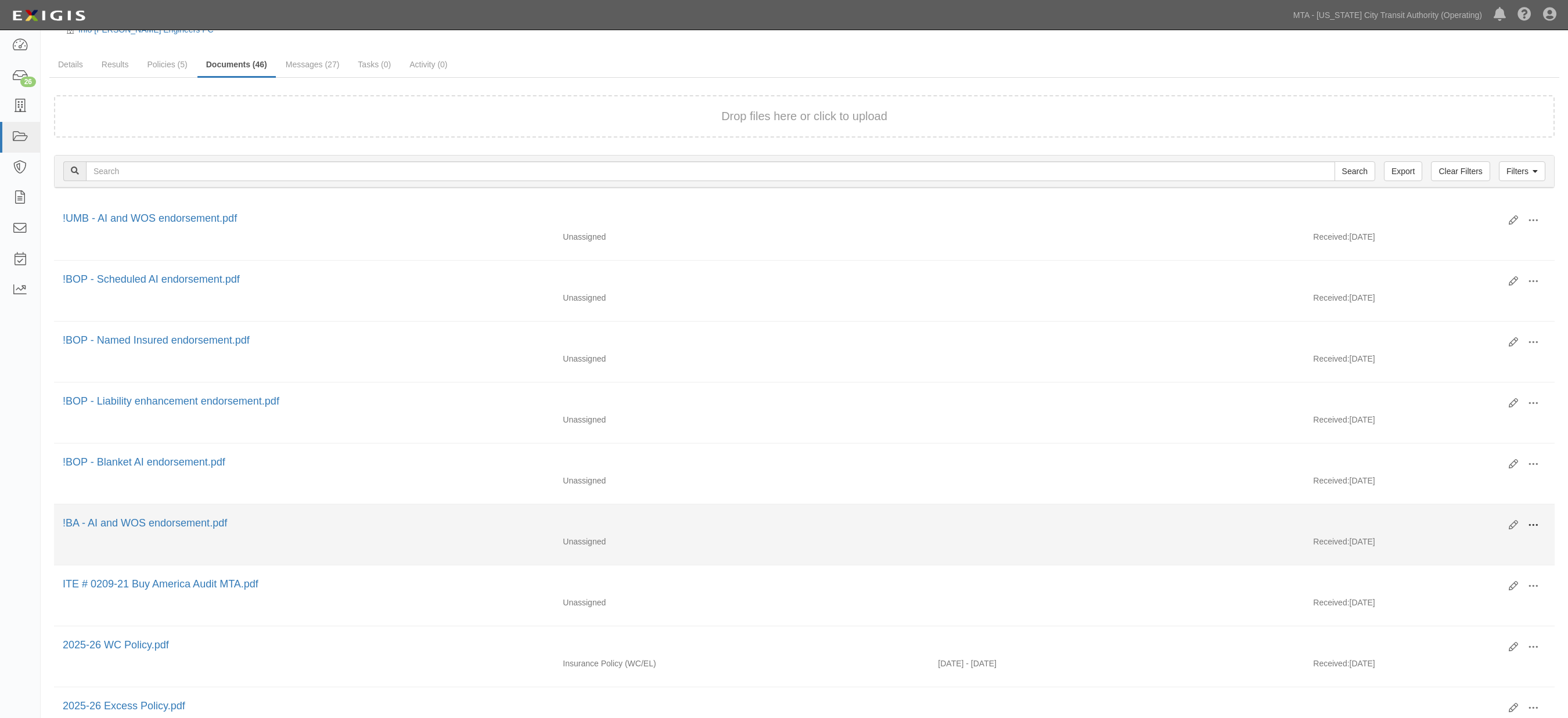
click at [1535, 527] on span at bounding box center [1533, 525] width 10 height 10
click at [1449, 543] on link "View" at bounding box center [1477, 542] width 91 height 21
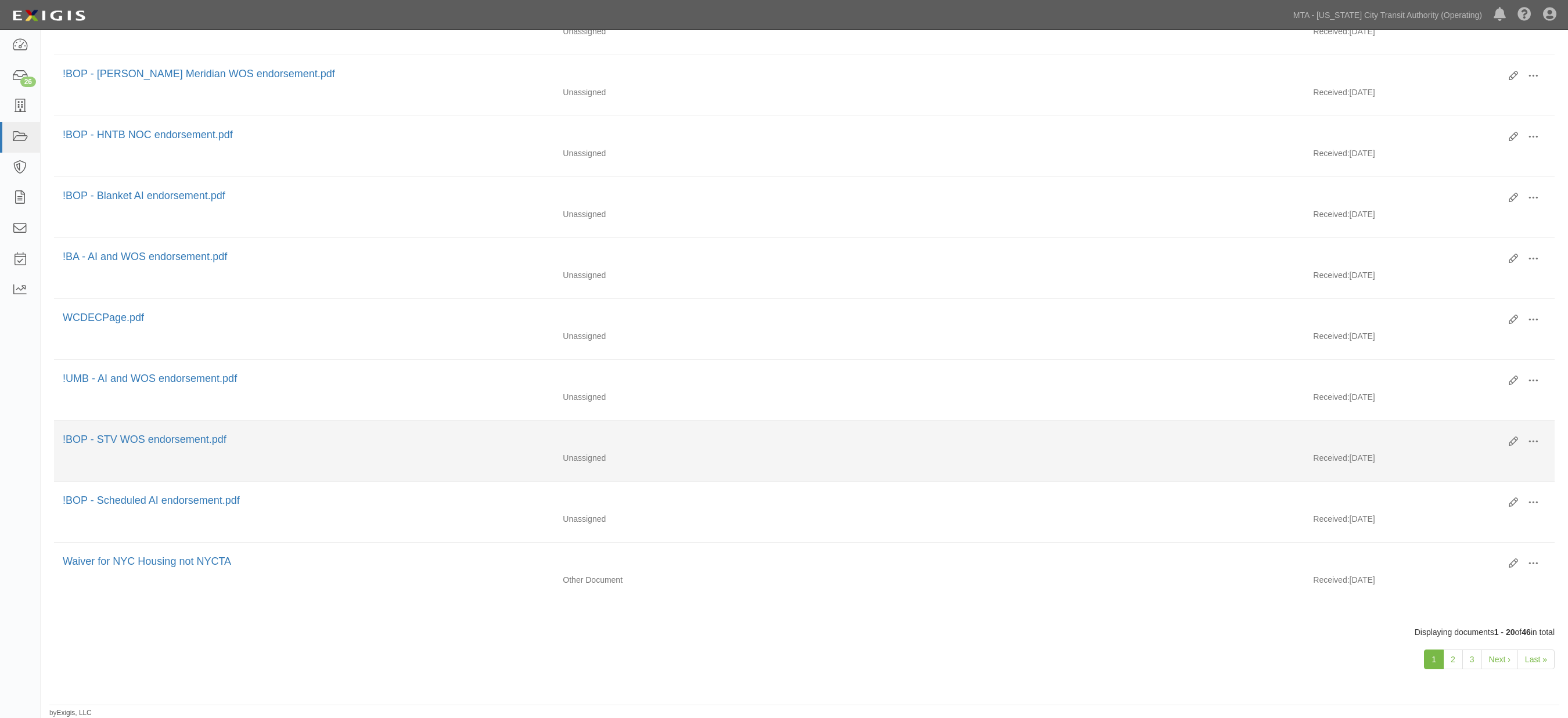
scroll to position [883, 0]
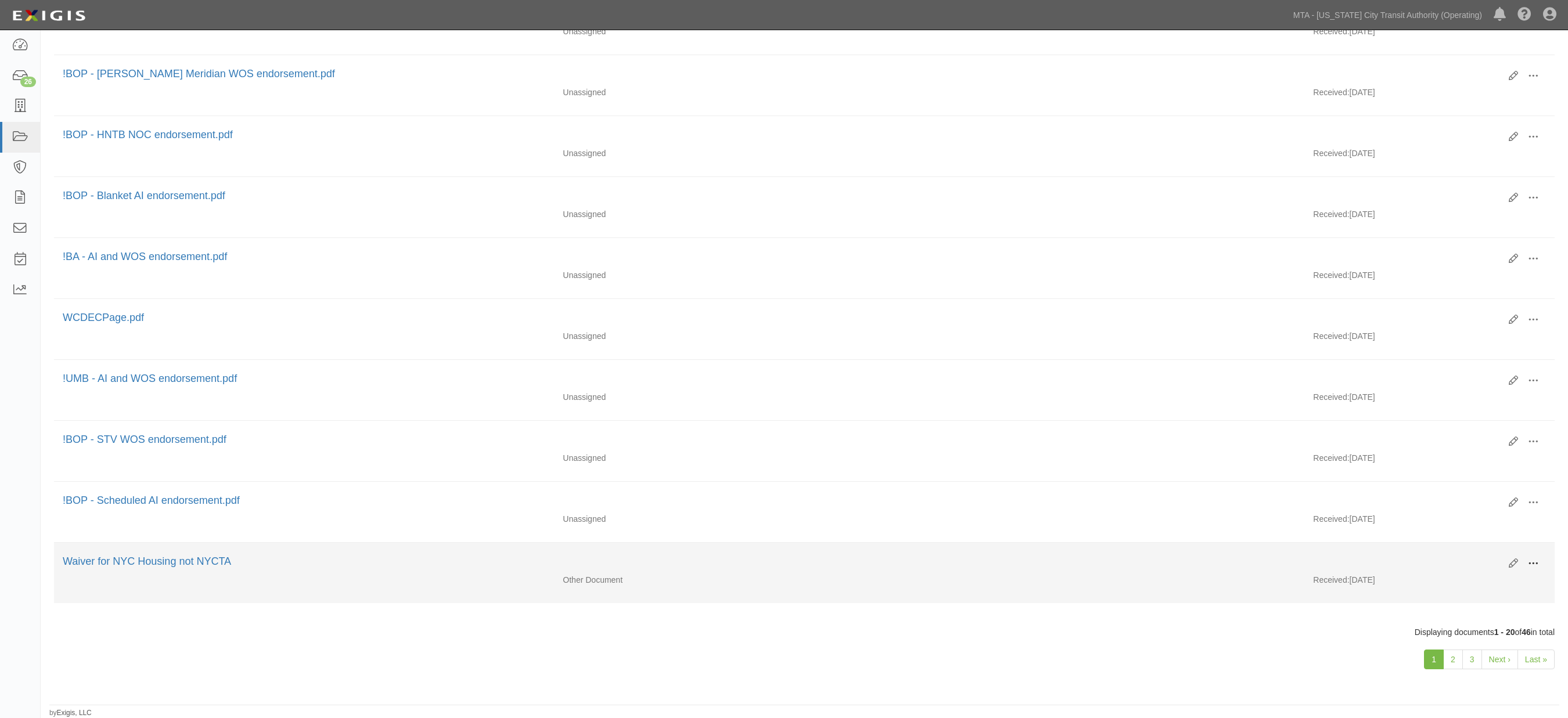
click at [1533, 558] on span at bounding box center [1533, 563] width 10 height 10
click at [1460, 623] on link "Archive" at bounding box center [1477, 624] width 91 height 21
click at [1473, 624] on link "Archive" at bounding box center [1477, 624] width 91 height 21
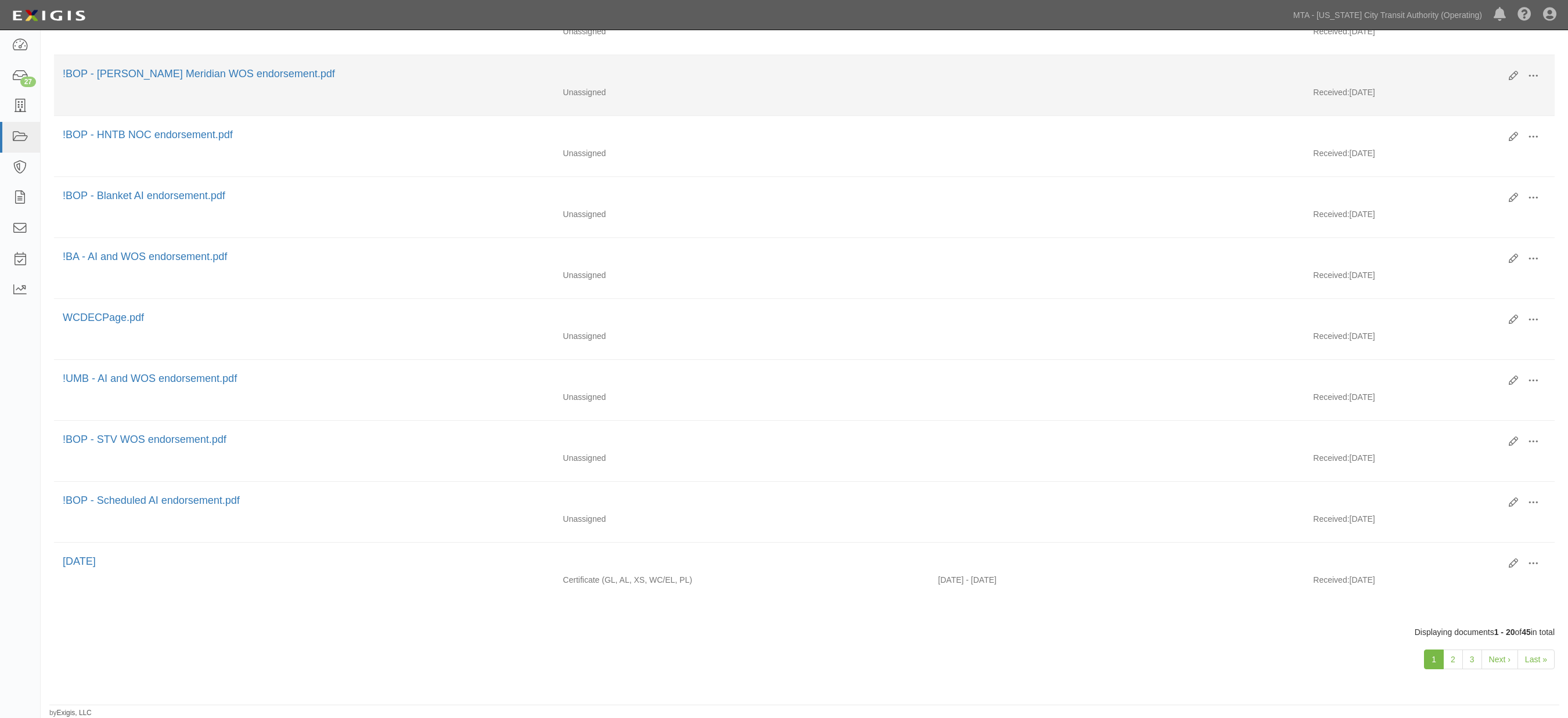
scroll to position [883, 0]
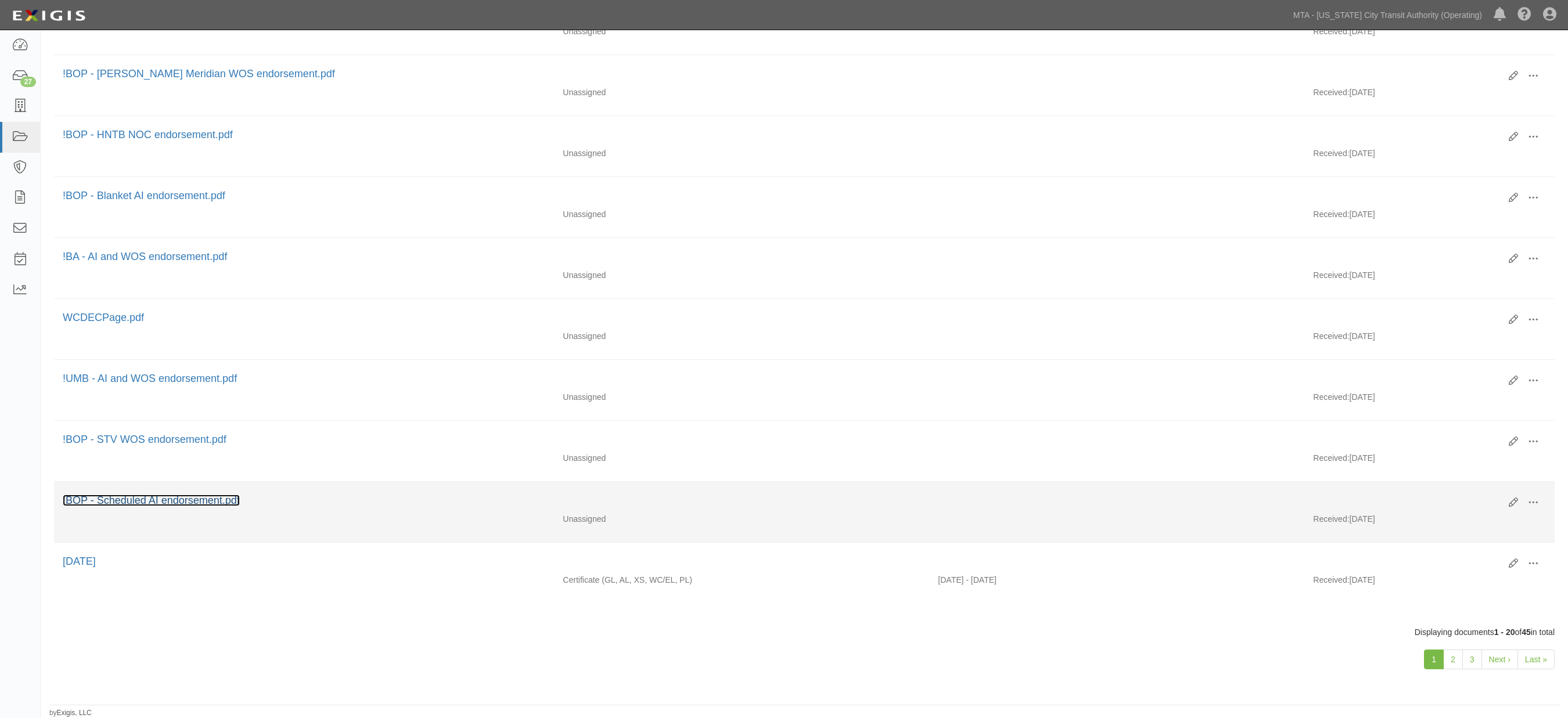
click at [208, 496] on link "!BOP - Scheduled AI endorsement.pdf" at bounding box center [151, 500] width 177 height 12
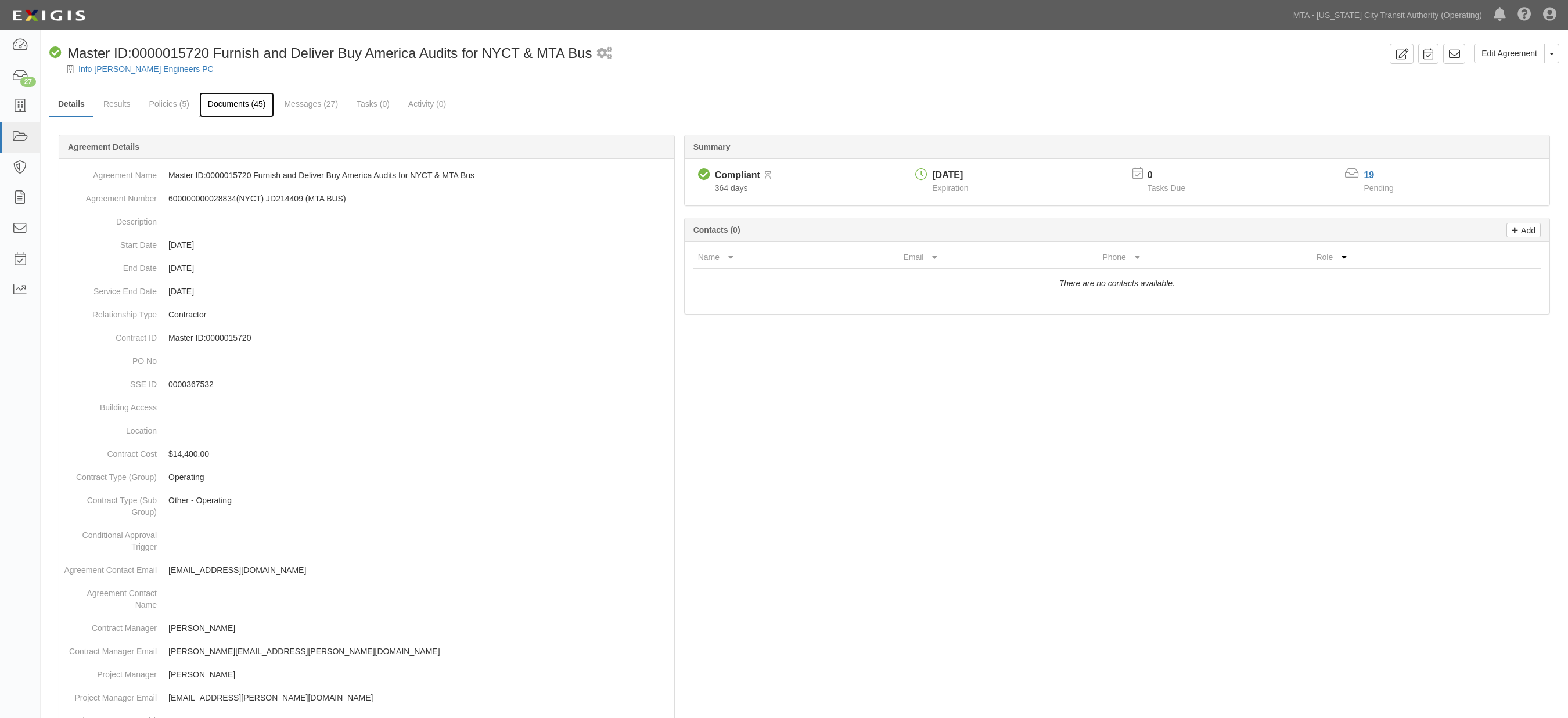
click at [235, 101] on link "Documents (45)" at bounding box center [236, 105] width 75 height 25
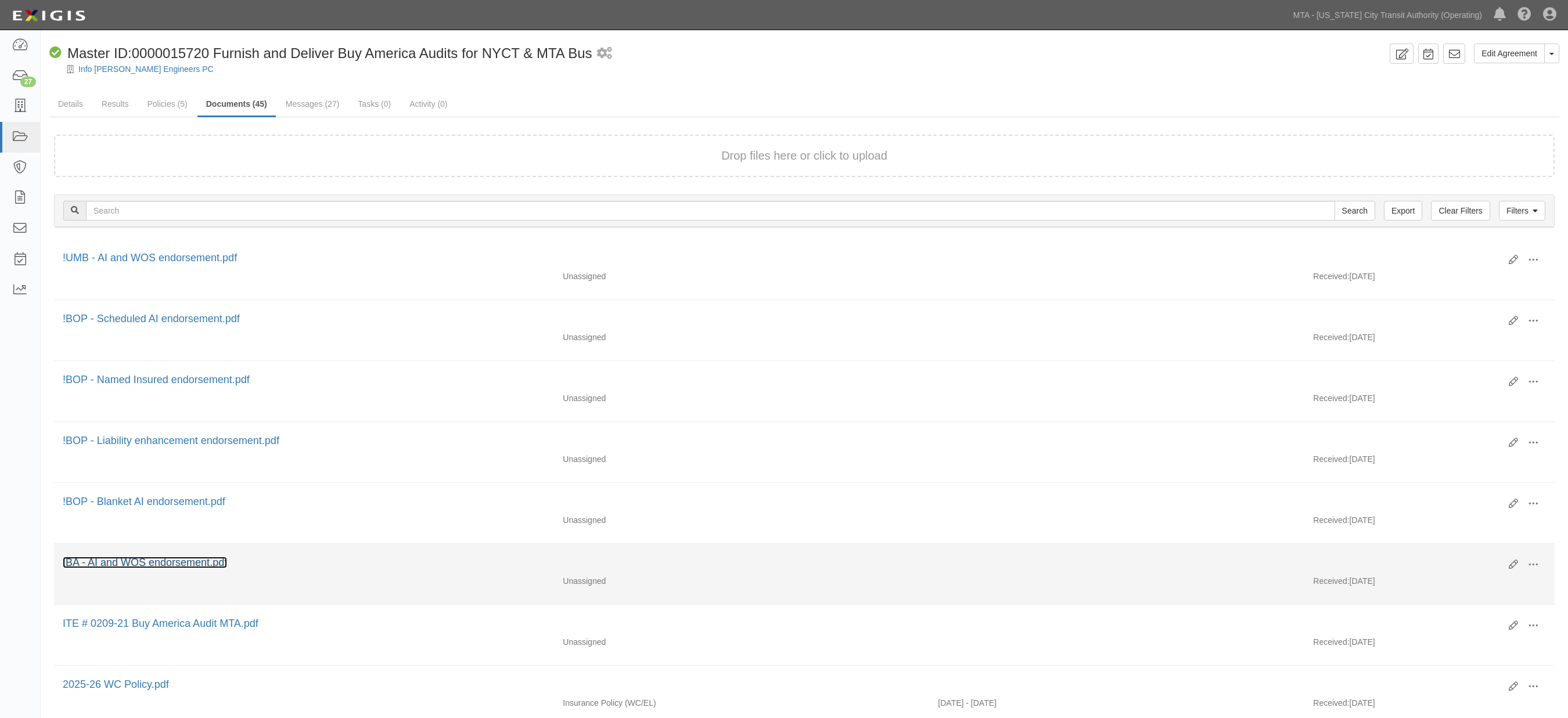
click at [133, 565] on link "!BA - AI and WOS endorsement.pdf" at bounding box center [145, 562] width 164 height 12
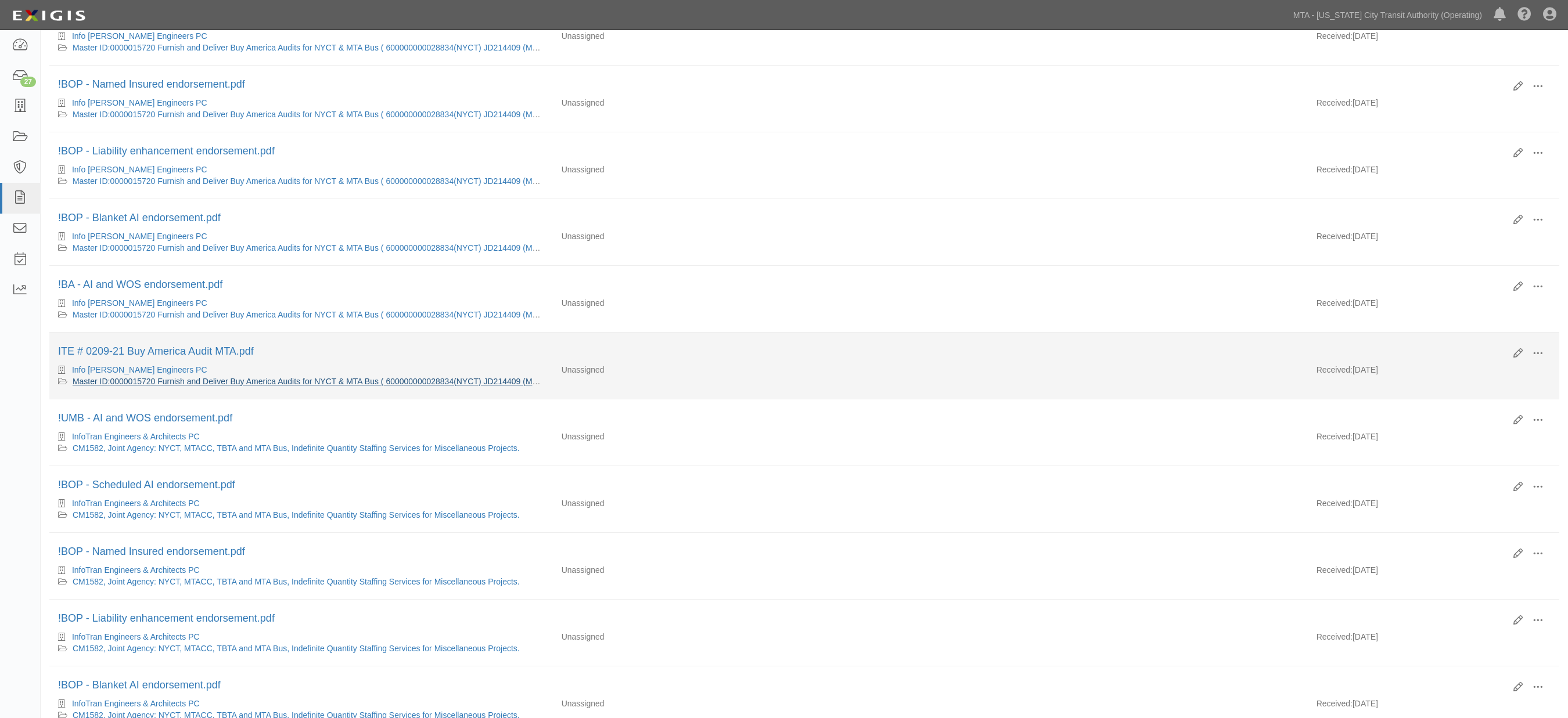
scroll to position [322, 0]
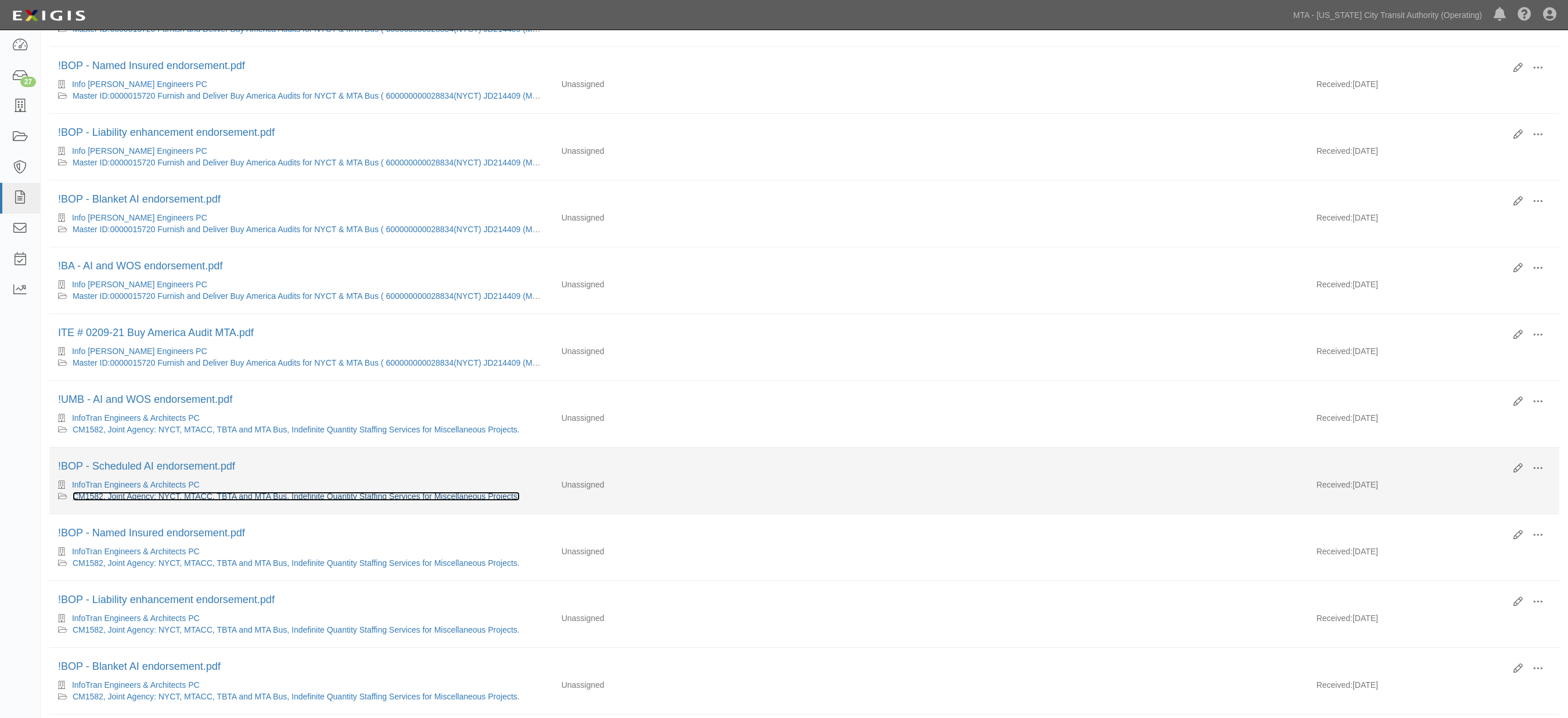
click at [329, 501] on link "CM1582, Joint Agency: NYCT, MTACC, TBTA and MTA Bus, Indefinite Quantity Staffi…" at bounding box center [296, 496] width 447 height 9
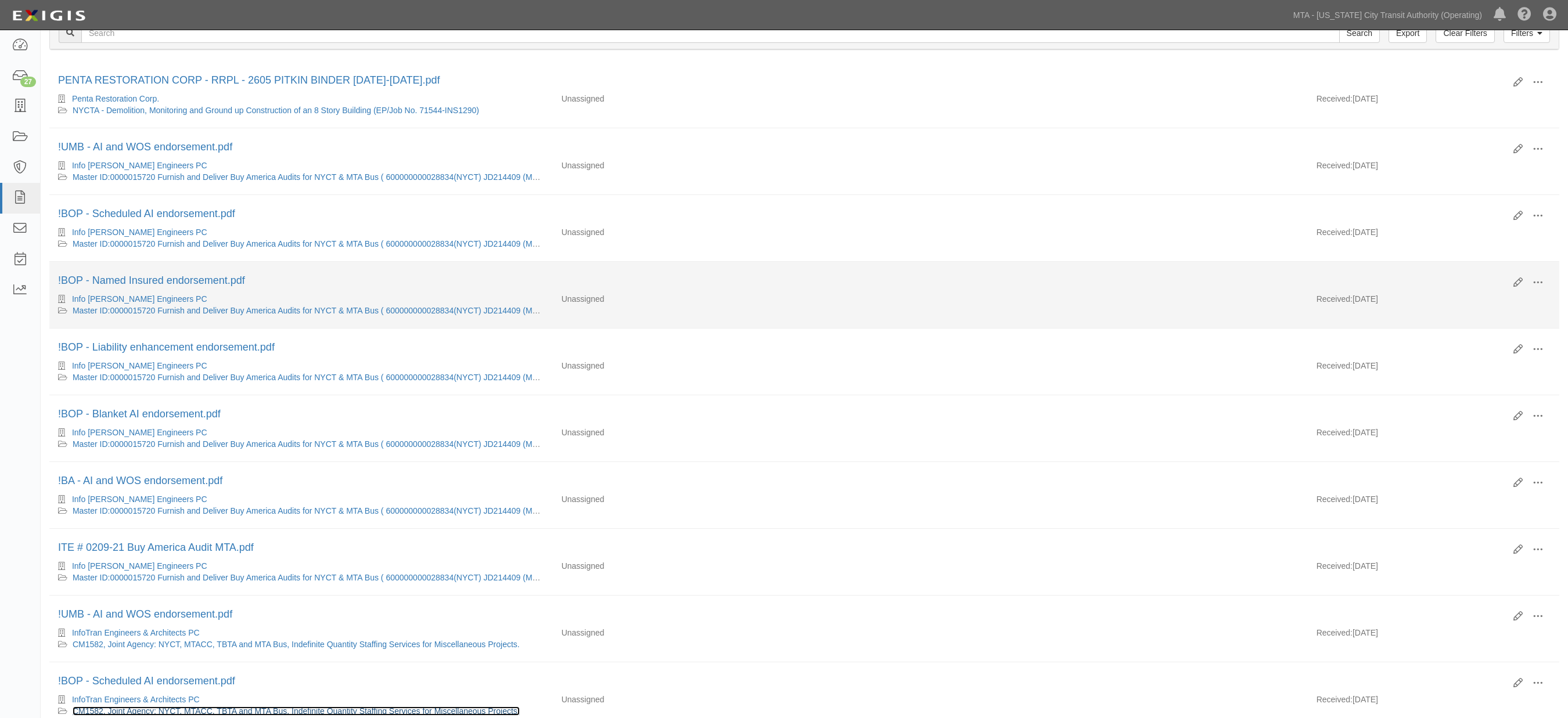
scroll to position [0, 0]
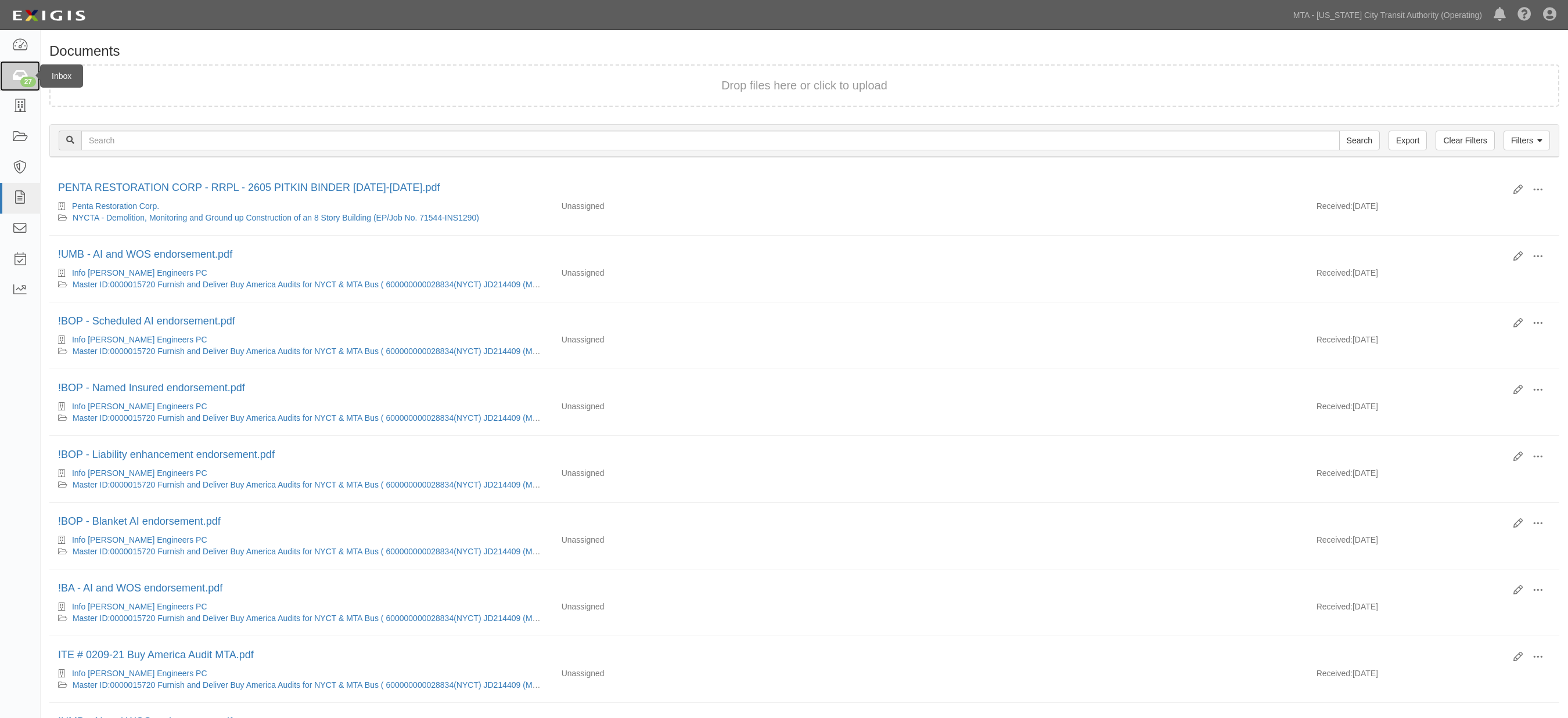
click at [22, 75] on icon at bounding box center [19, 76] width 16 height 13
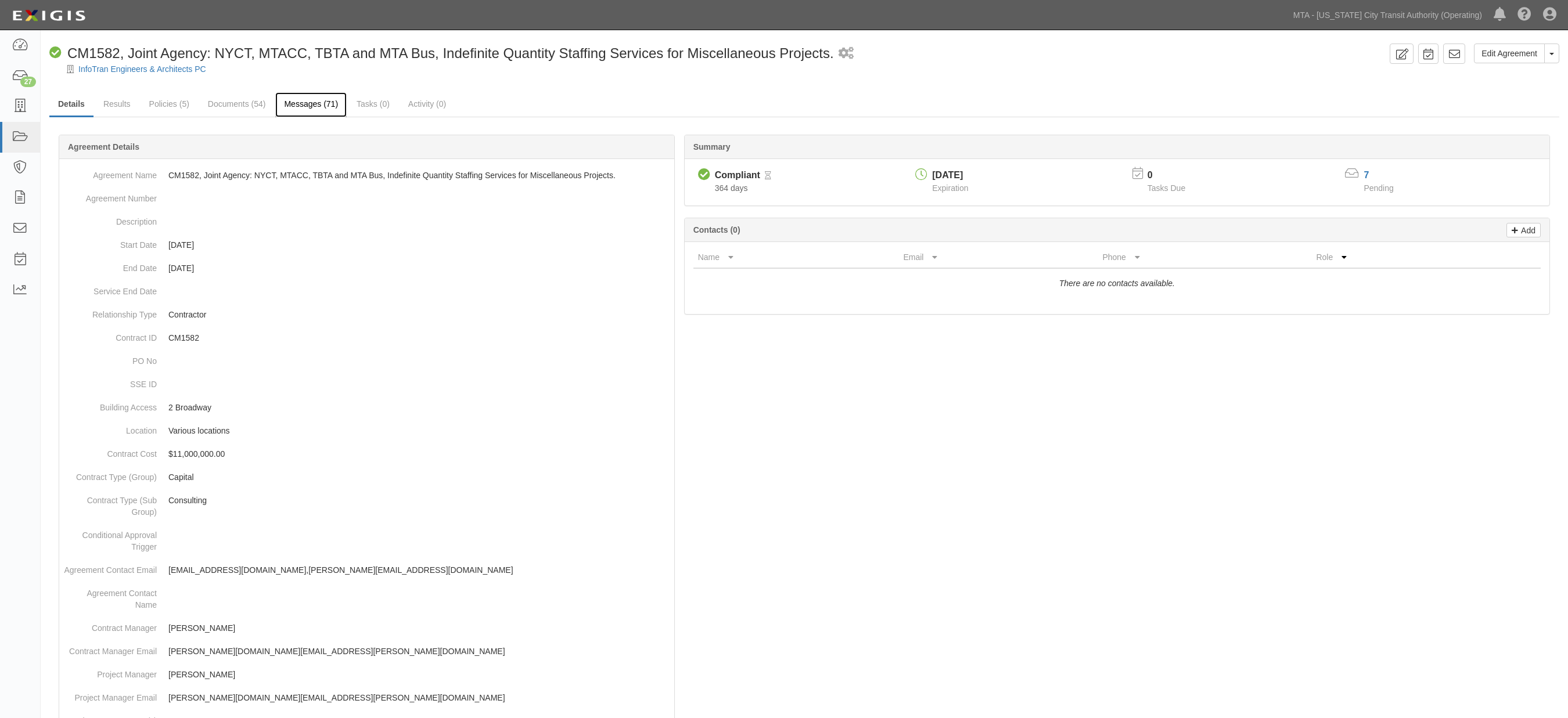
click at [292, 100] on link "Messages (71)" at bounding box center [311, 105] width 71 height 25
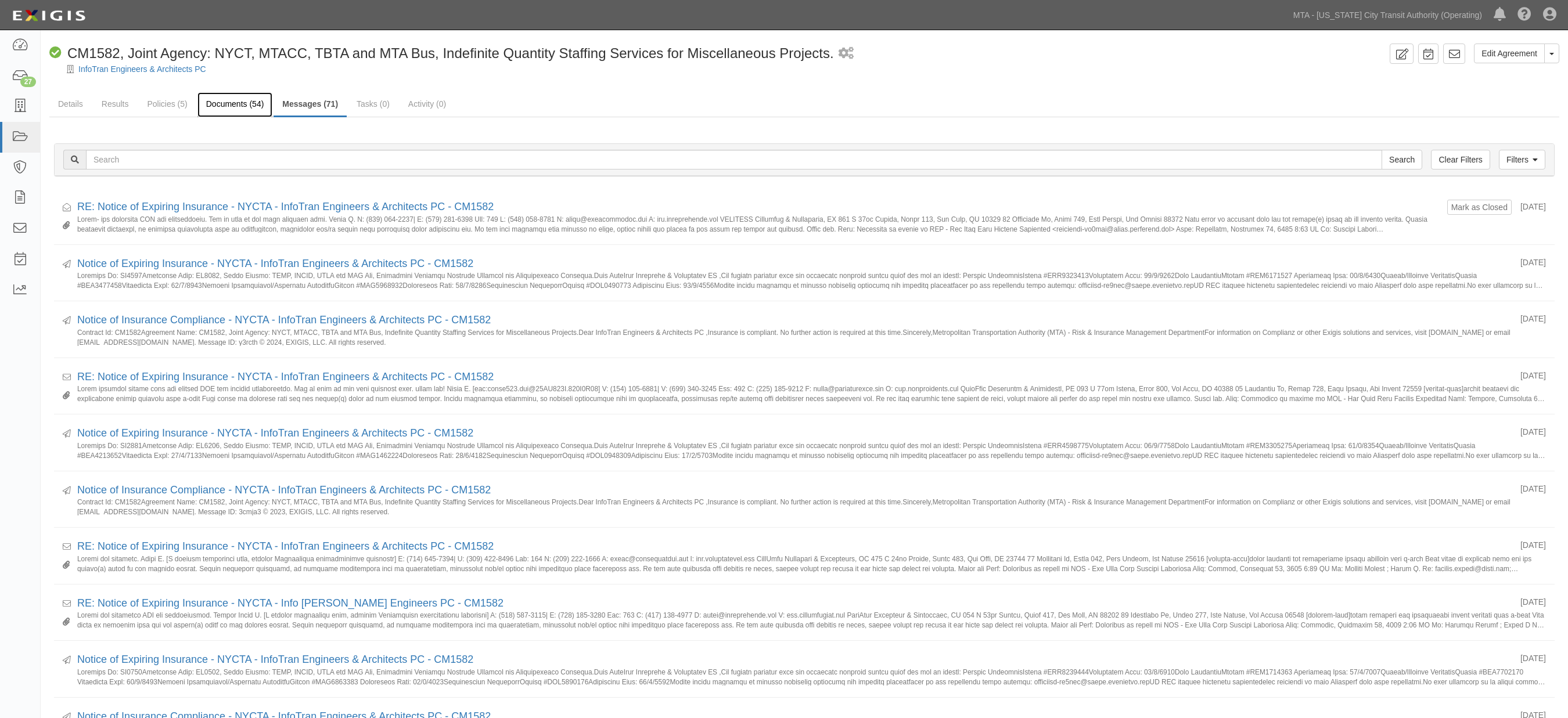
click at [240, 112] on link "Documents (54)" at bounding box center [235, 105] width 75 height 25
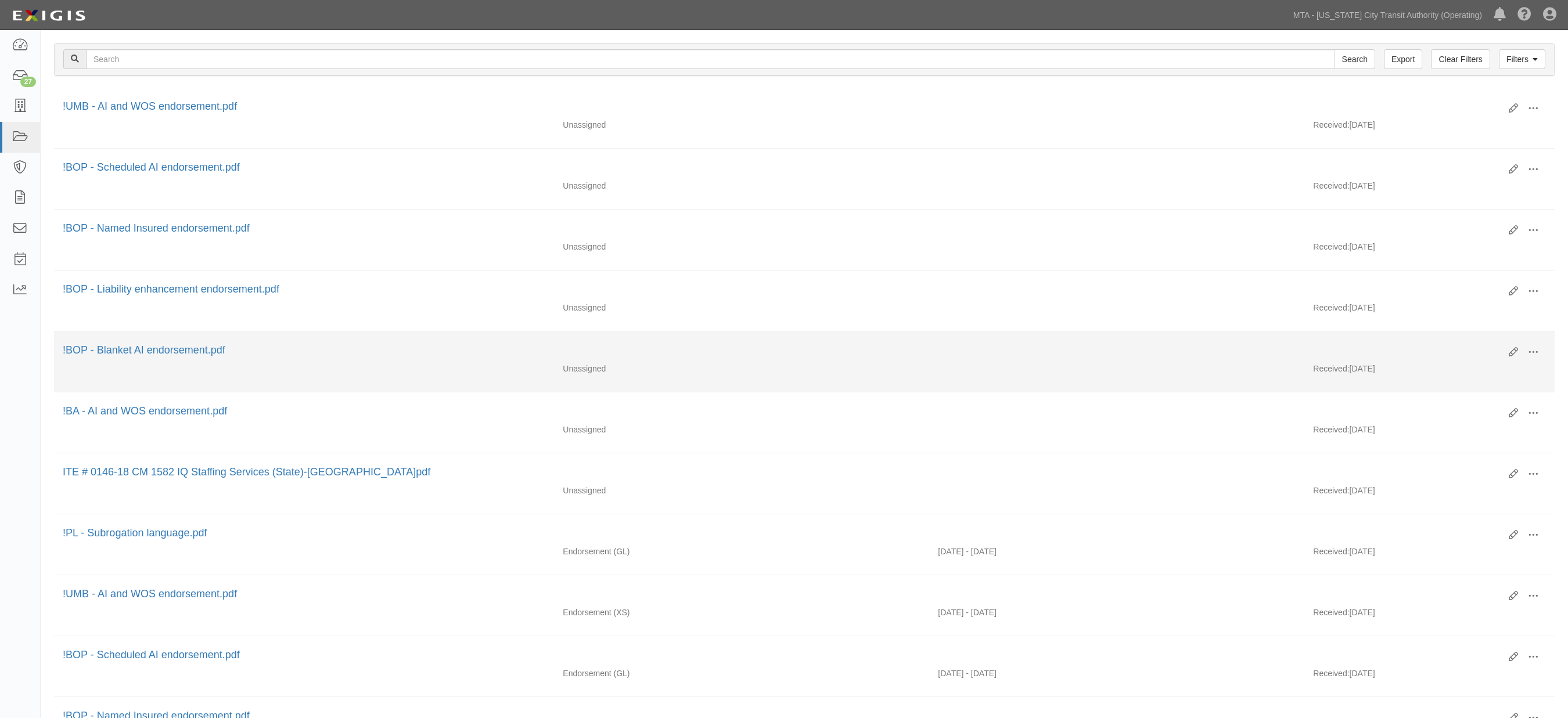
scroll to position [129, 0]
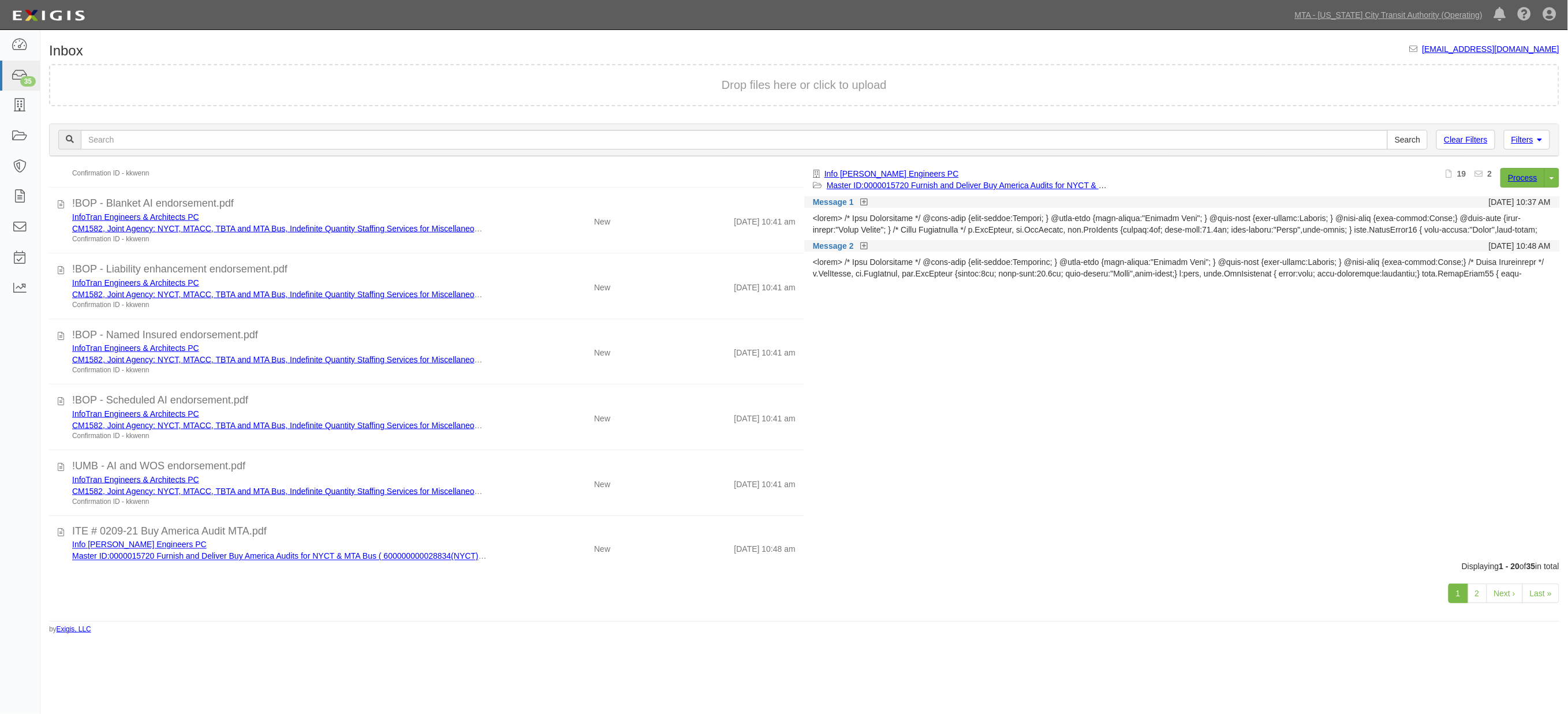
scroll to position [922, 0]
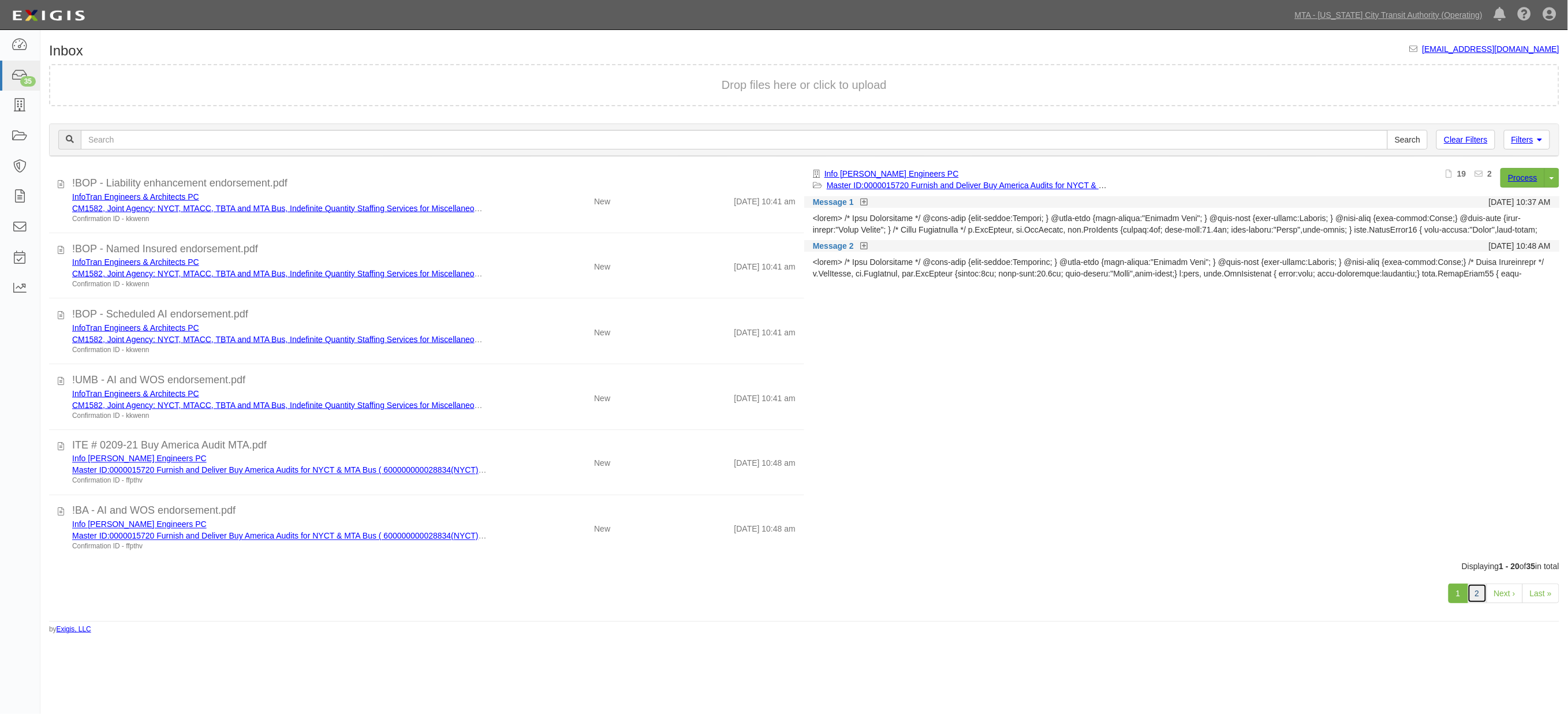
click at [1479, 590] on link "2" at bounding box center [1477, 593] width 19 height 19
click at [1479, 592] on link "2" at bounding box center [1477, 593] width 19 height 19
click at [1479, 595] on link "2" at bounding box center [1477, 593] width 19 height 19
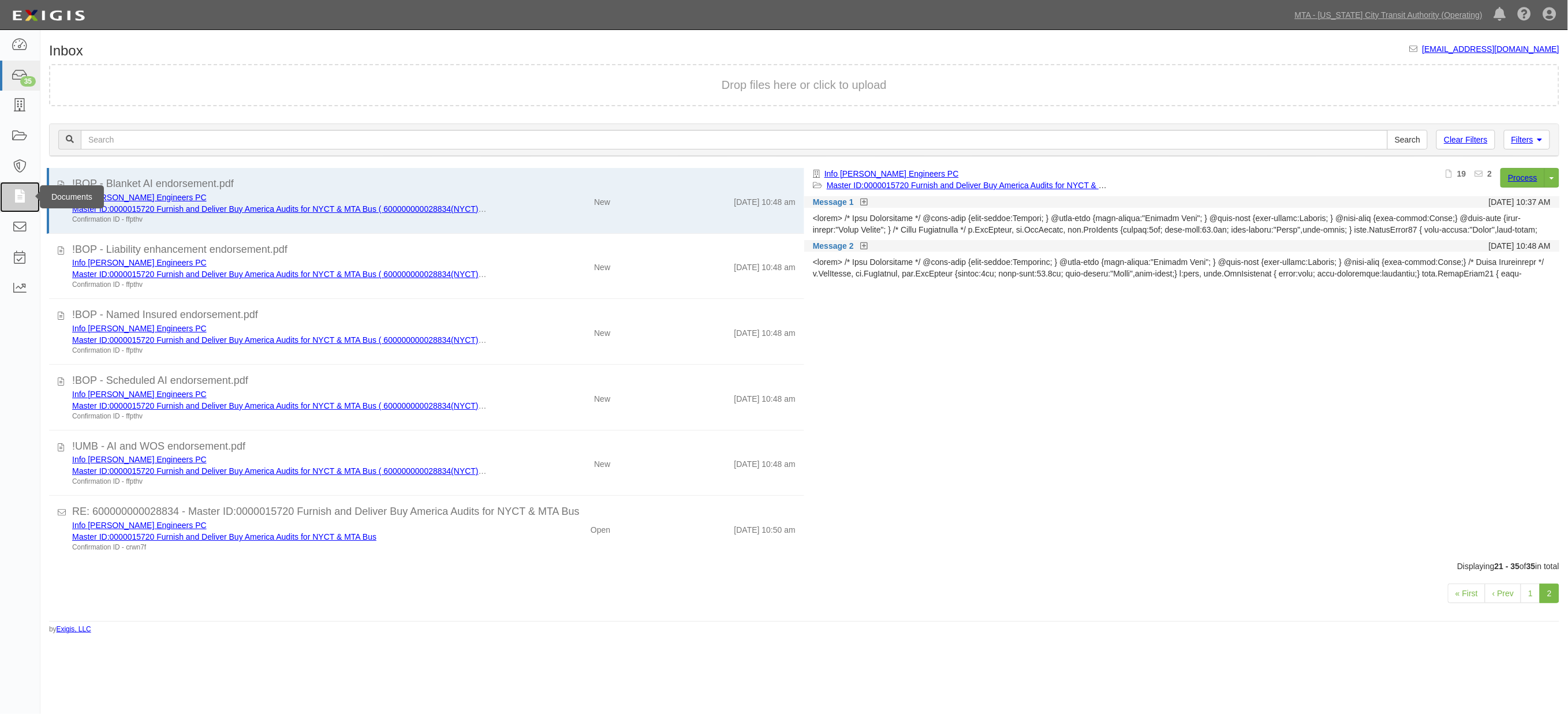
click at [20, 192] on icon at bounding box center [19, 196] width 16 height 13
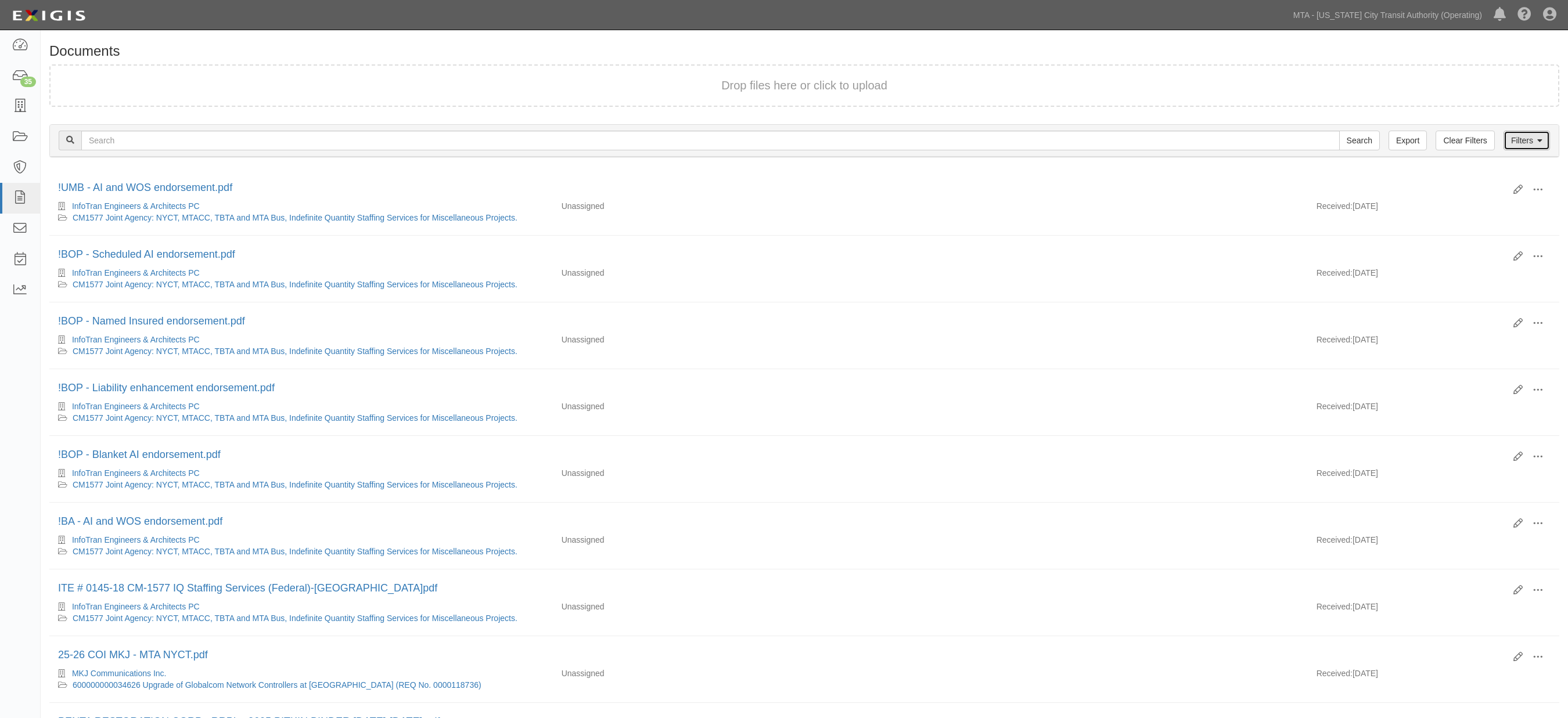
click at [1534, 137] on link "Filters" at bounding box center [1527, 140] width 46 height 19
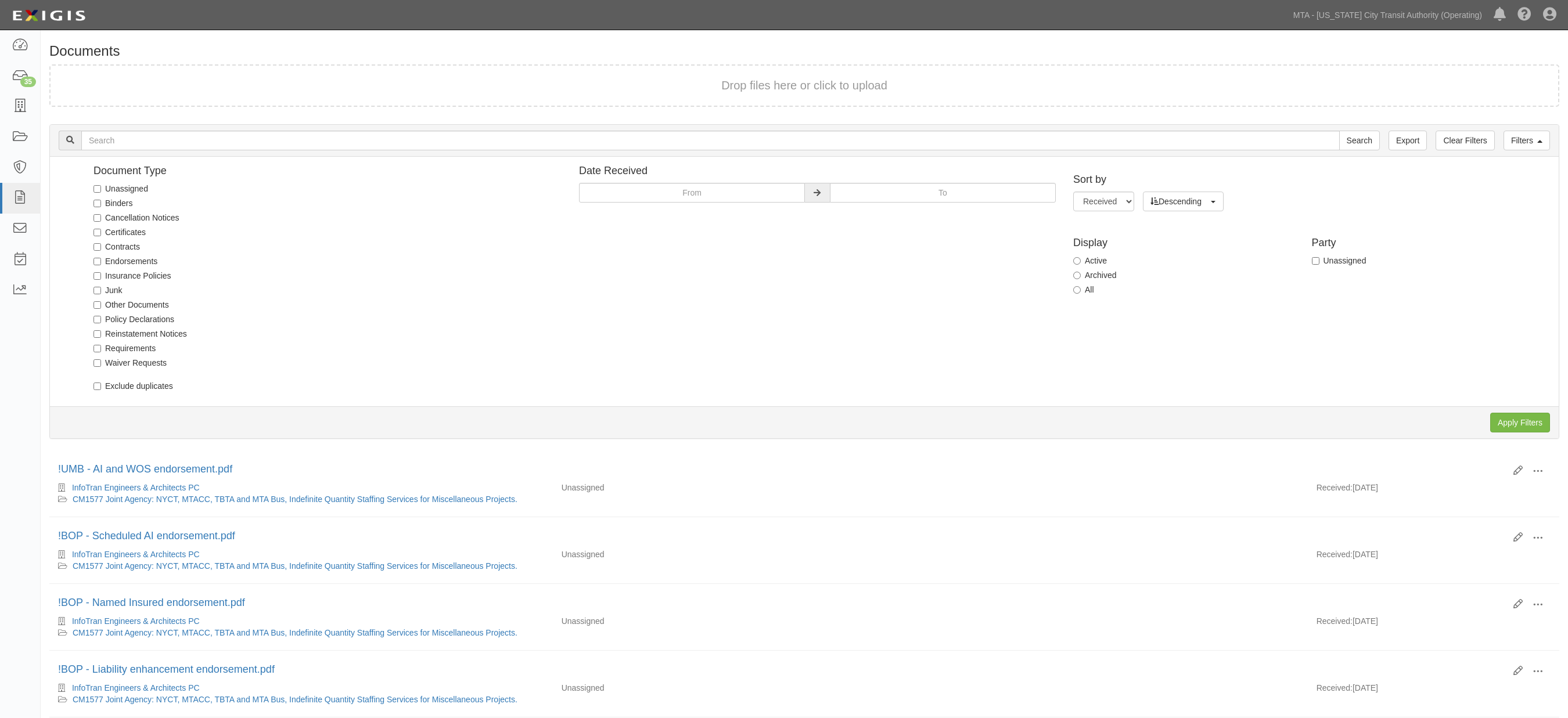
click at [128, 184] on label "Unassigned" at bounding box center [121, 188] width 54 height 12
click at [101, 185] on input "Unassigned" at bounding box center [98, 189] width 8 height 8
checkbox input "true"
click at [1515, 417] on input "Apply Filters" at bounding box center [1520, 422] width 60 height 19
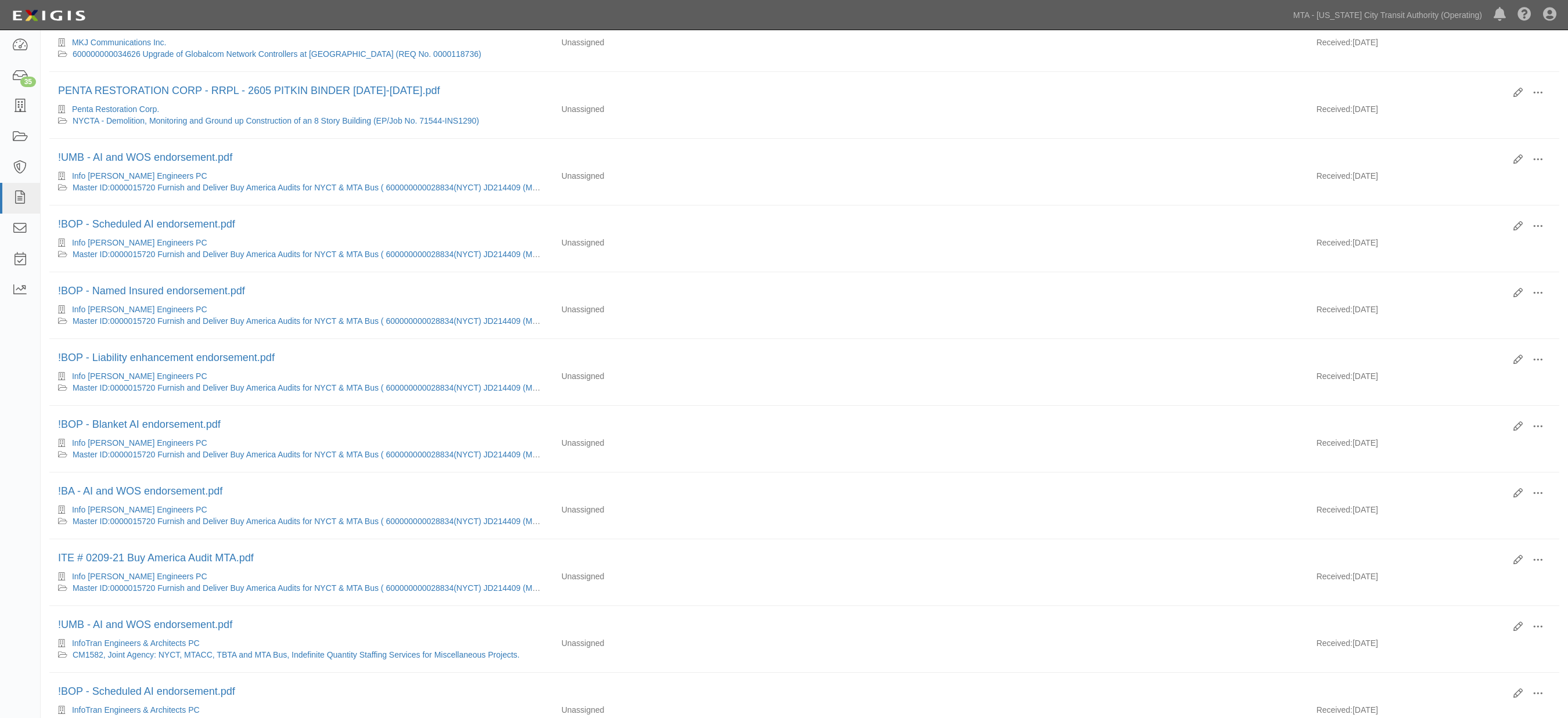
scroll to position [589, 0]
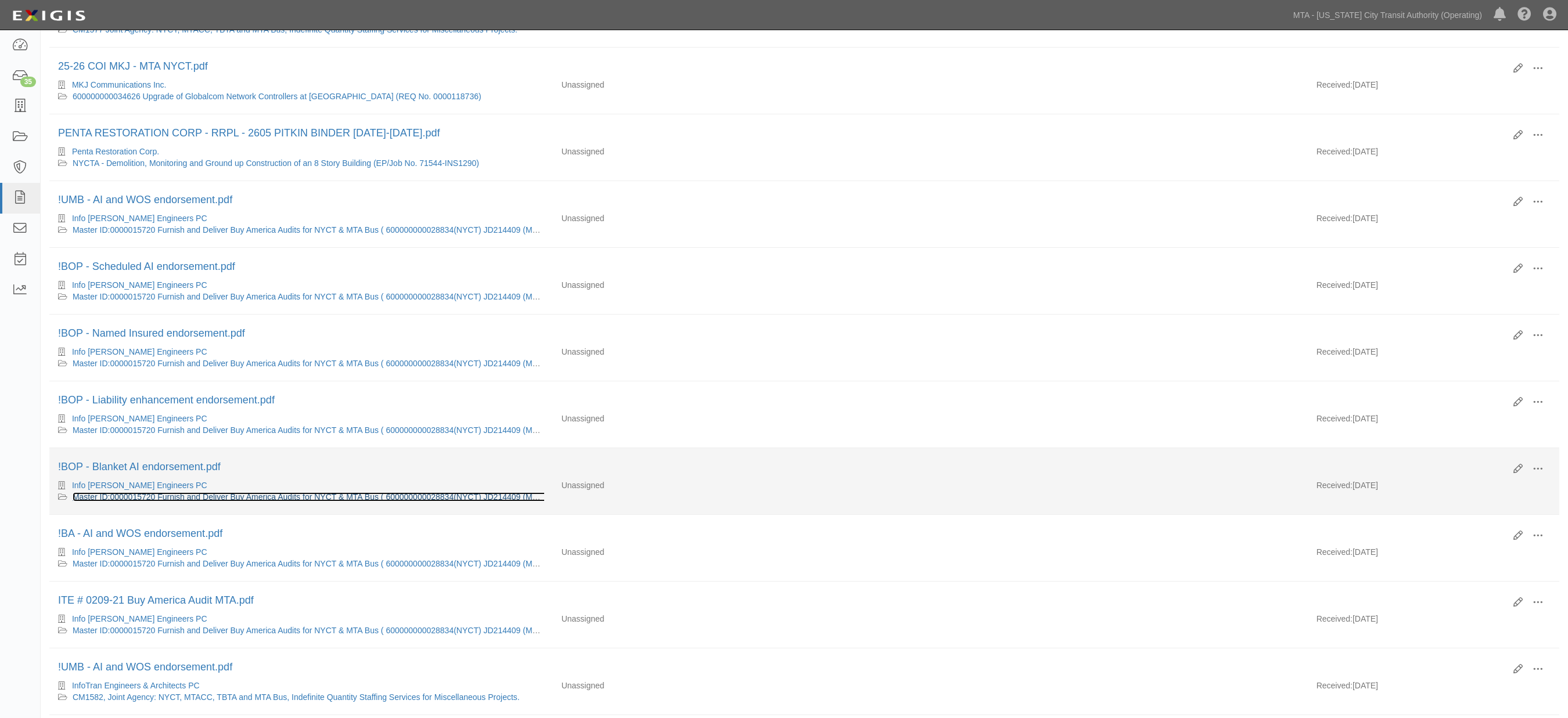
click at [222, 502] on link "Master ID:0000015720 Furnish and Deliver Buy America Audits for NYCT & MTA Bus …" at bounding box center [319, 497] width 493 height 9
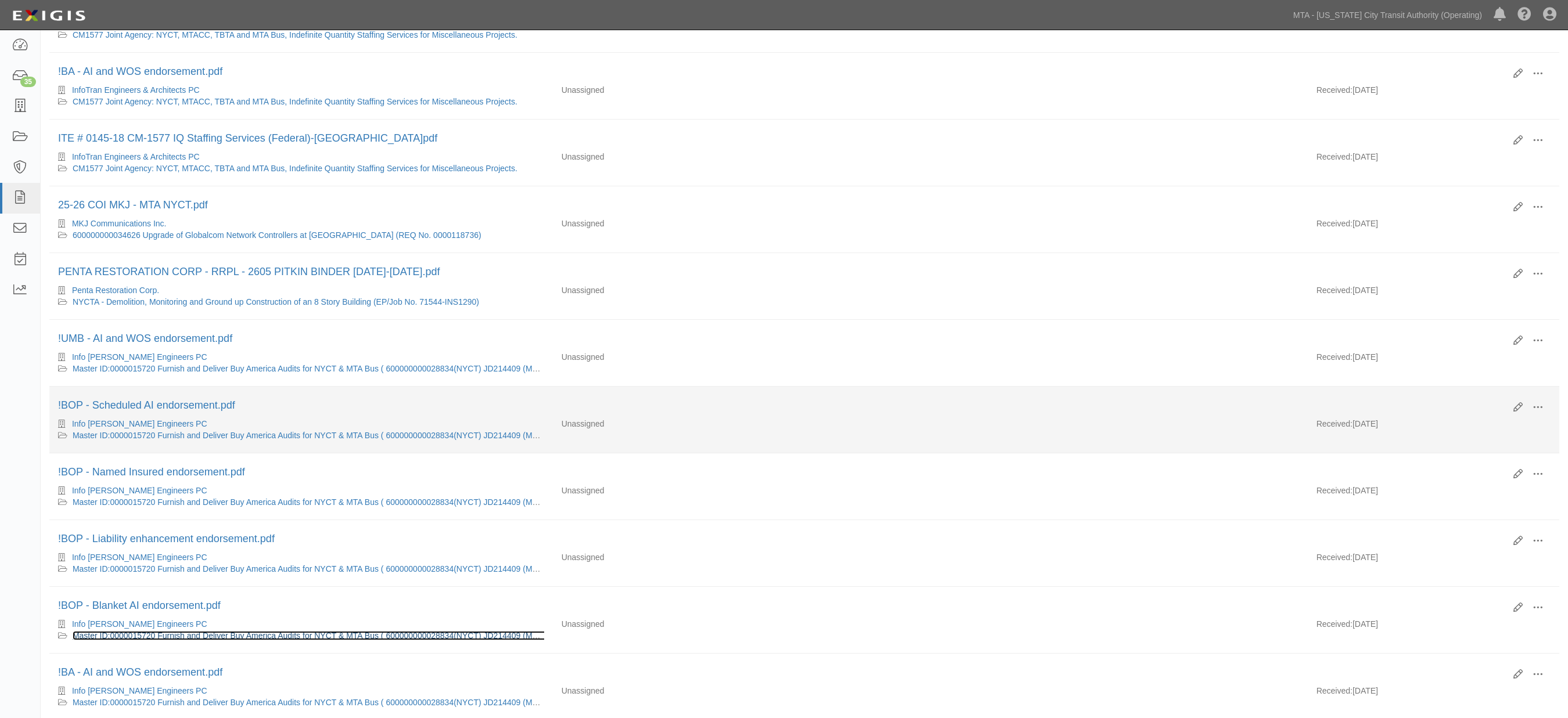
scroll to position [396, 0]
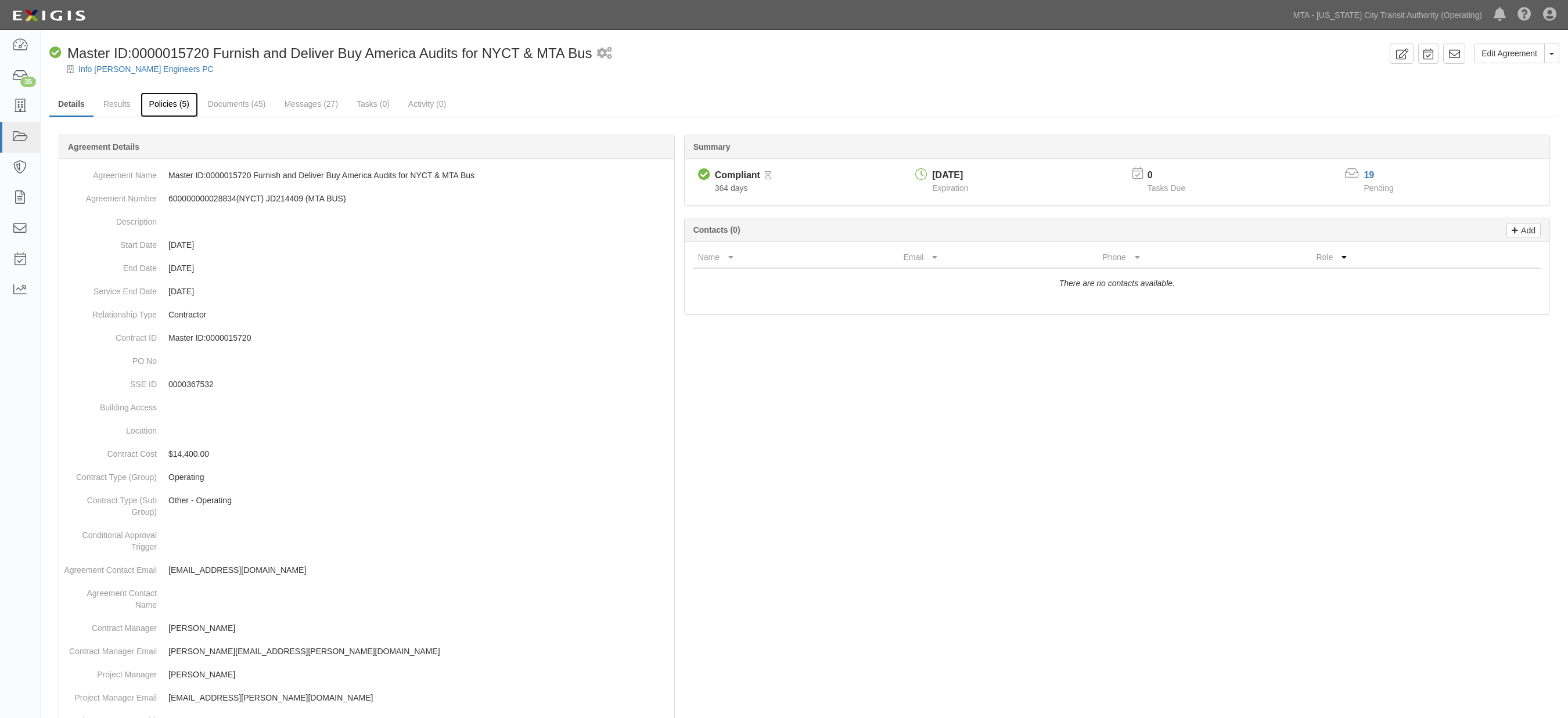
click at [159, 103] on link "Policies (5)" at bounding box center [169, 105] width 57 height 25
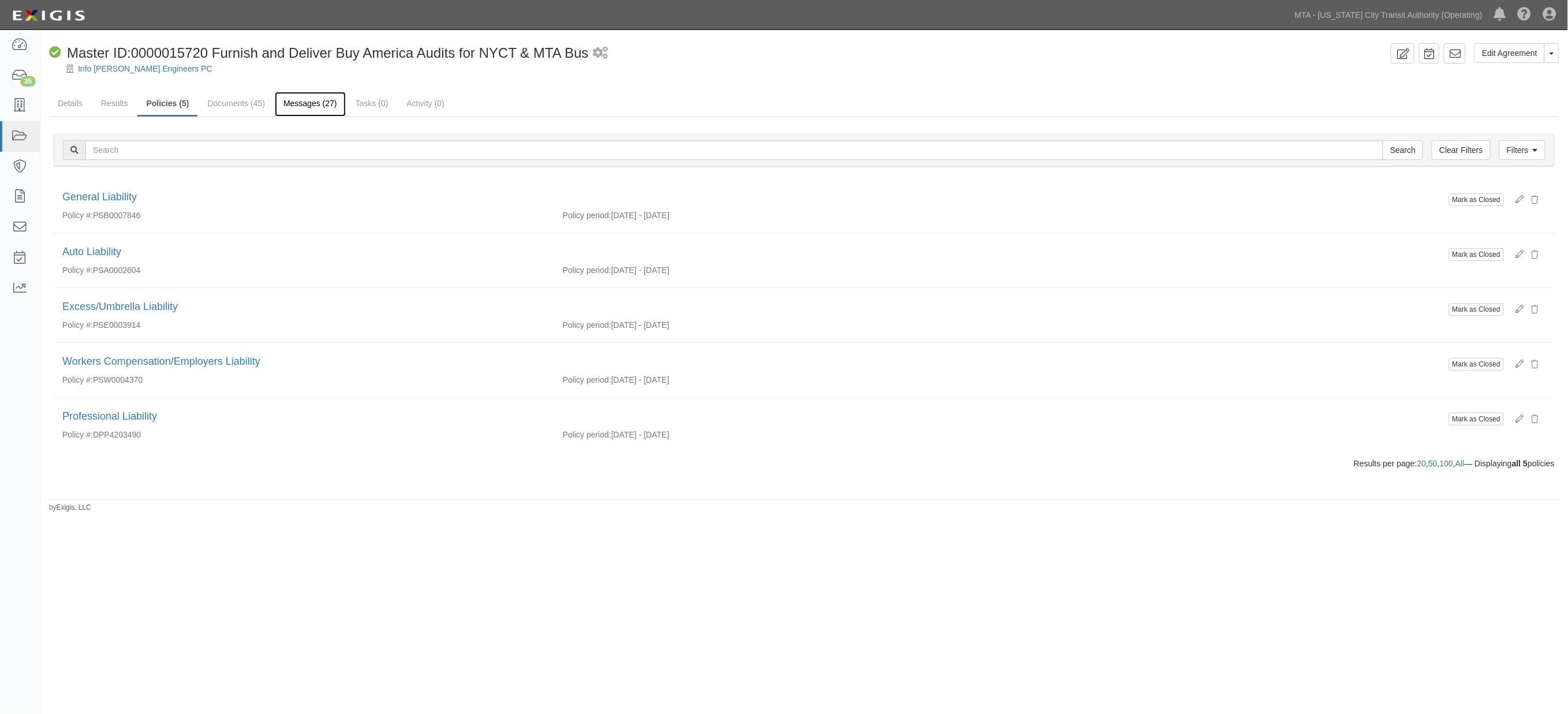
click at [308, 100] on link "Messages (27)" at bounding box center [310, 104] width 71 height 25
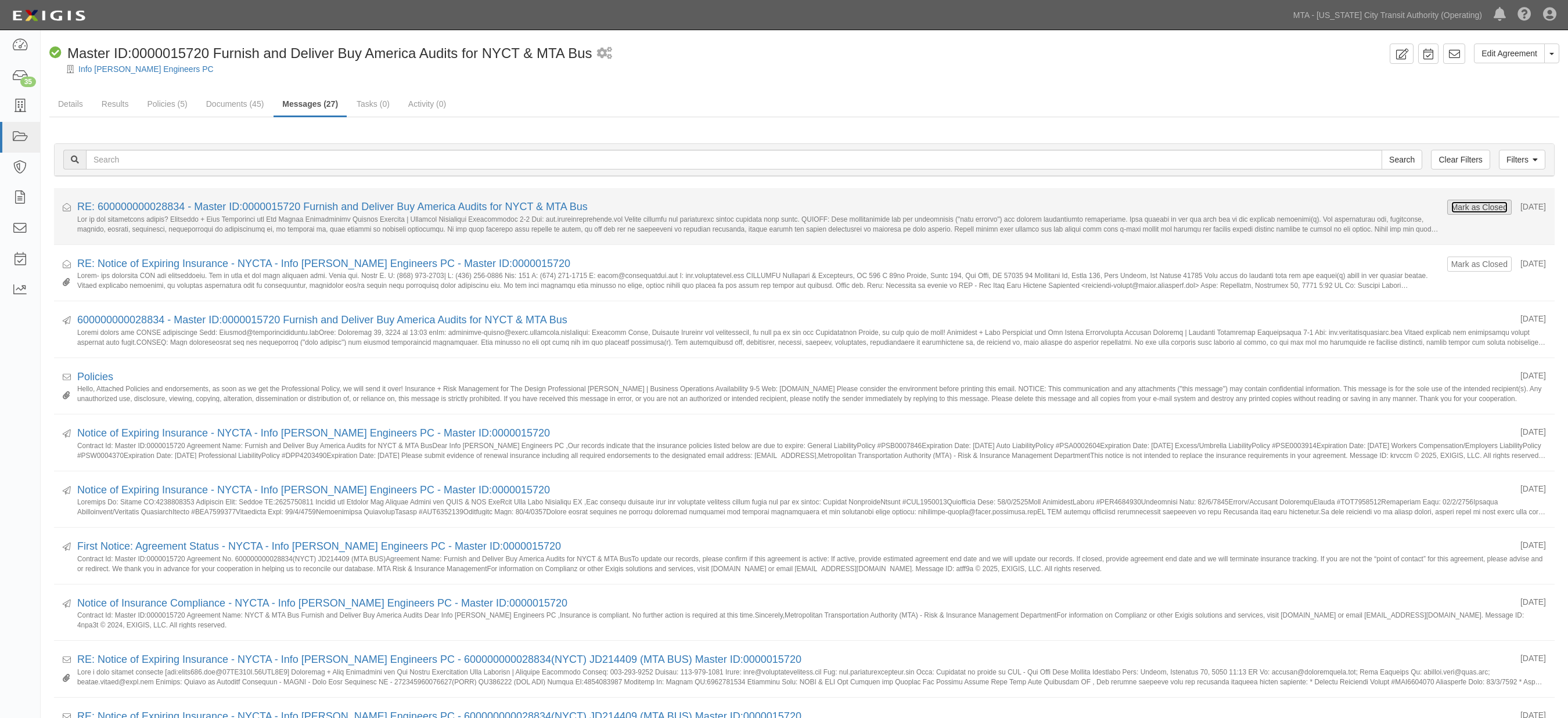
click at [1451, 203] on button "Mark as Closed" at bounding box center [1480, 207] width 57 height 12
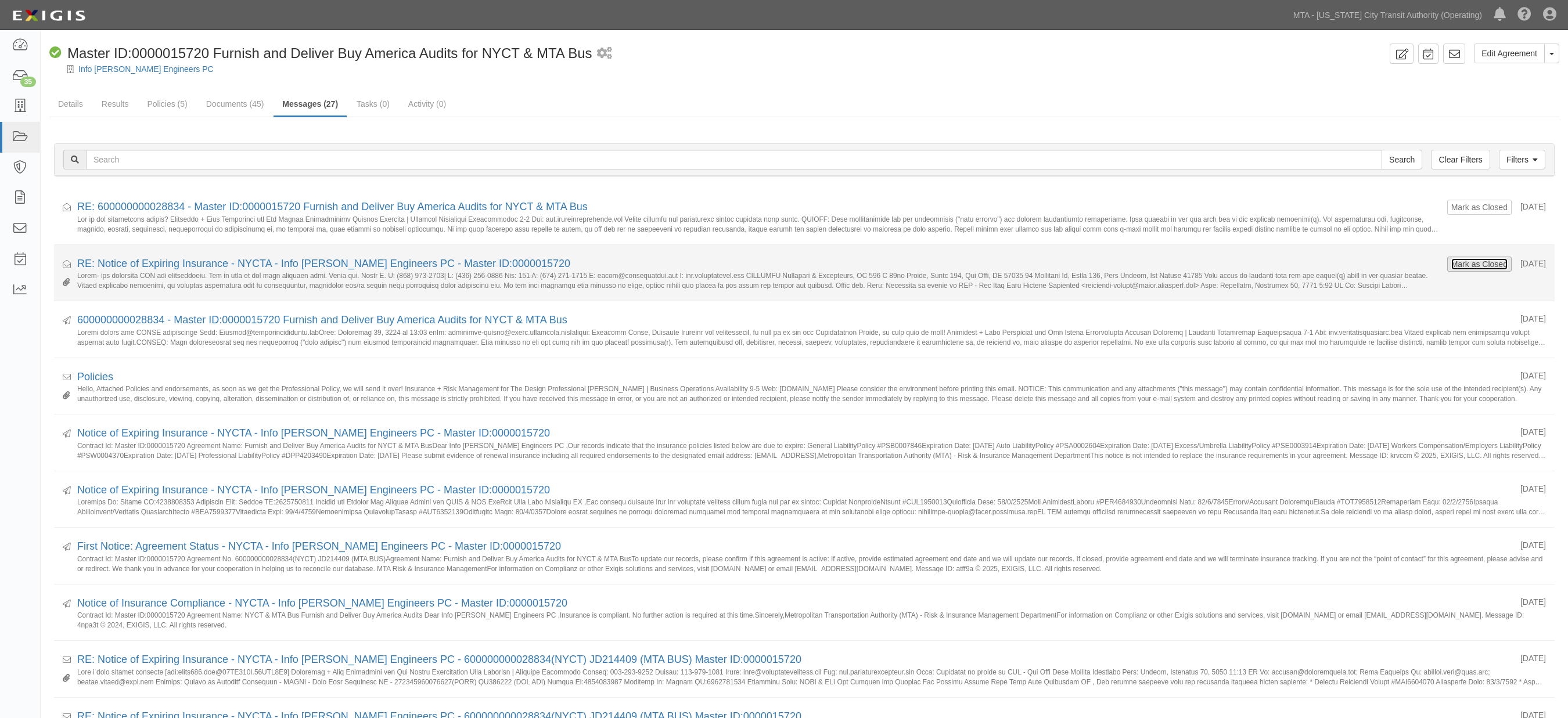
click at [1462, 266] on button "Mark as Closed" at bounding box center [1480, 264] width 57 height 12
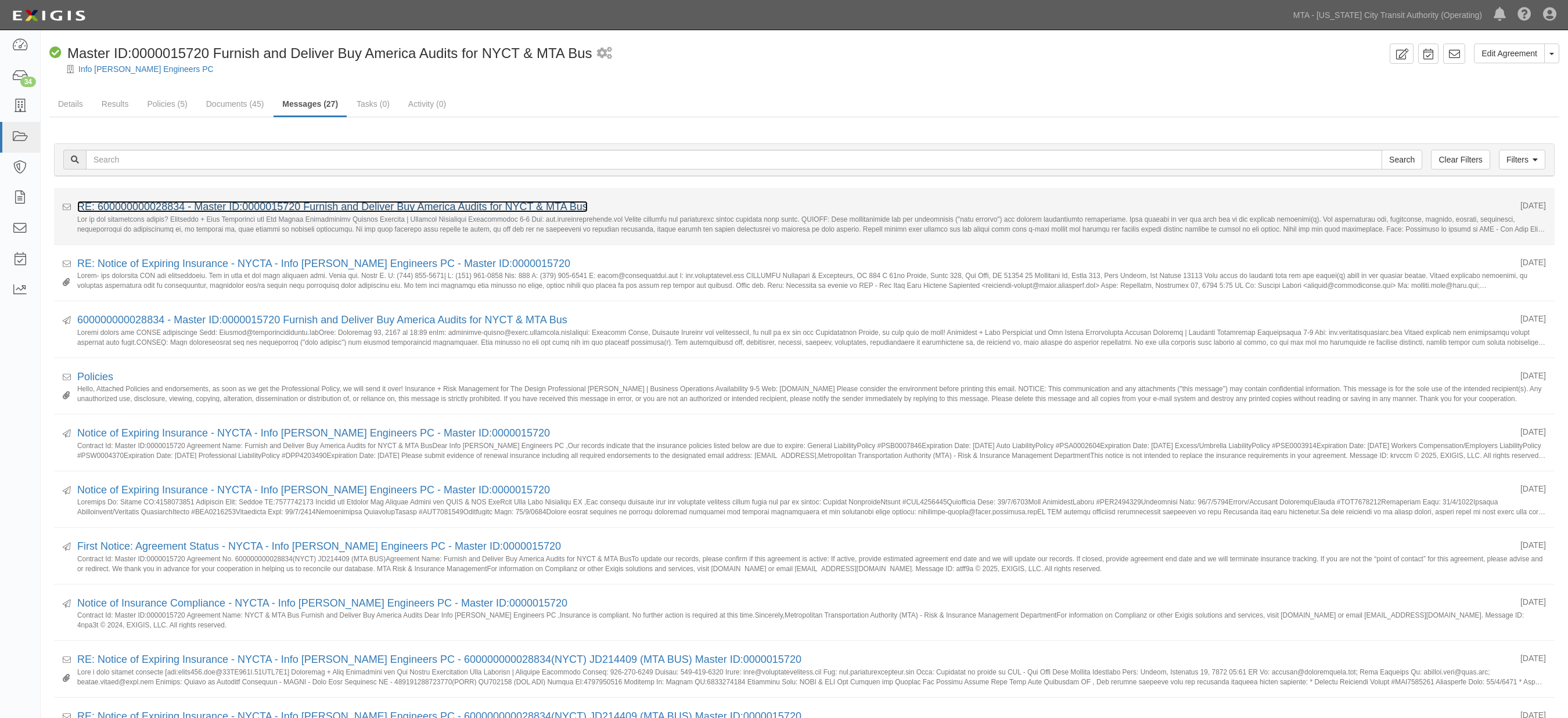
click at [245, 201] on link "RE: 600000000028834 - Master ID:0000015720 Furnish and Deliver Buy America Audi…" at bounding box center [332, 206] width 511 height 12
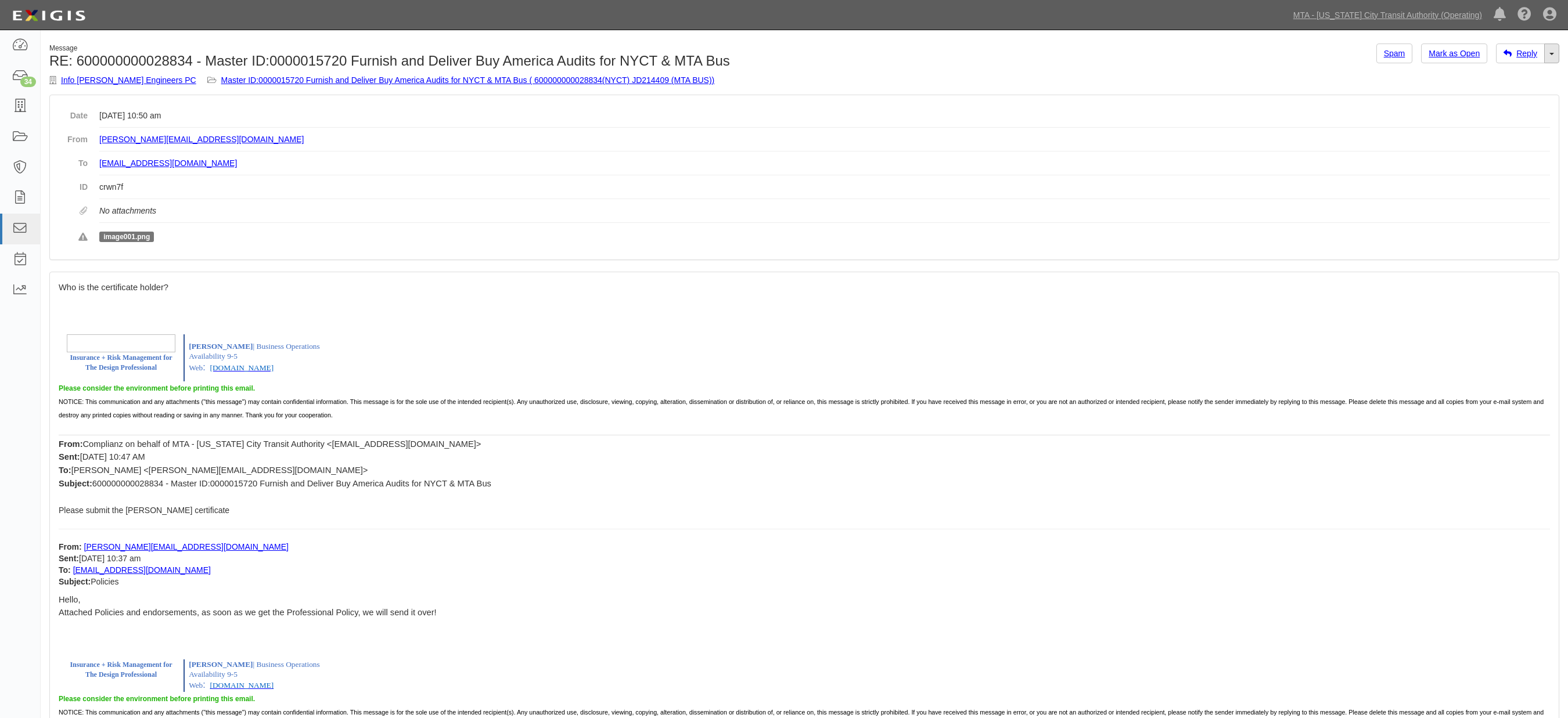
click at [1554, 53] on link "Toggle Dropdown" at bounding box center [1552, 53] width 15 height 19
click at [1524, 74] on link "Reply All" at bounding box center [1513, 75] width 91 height 15
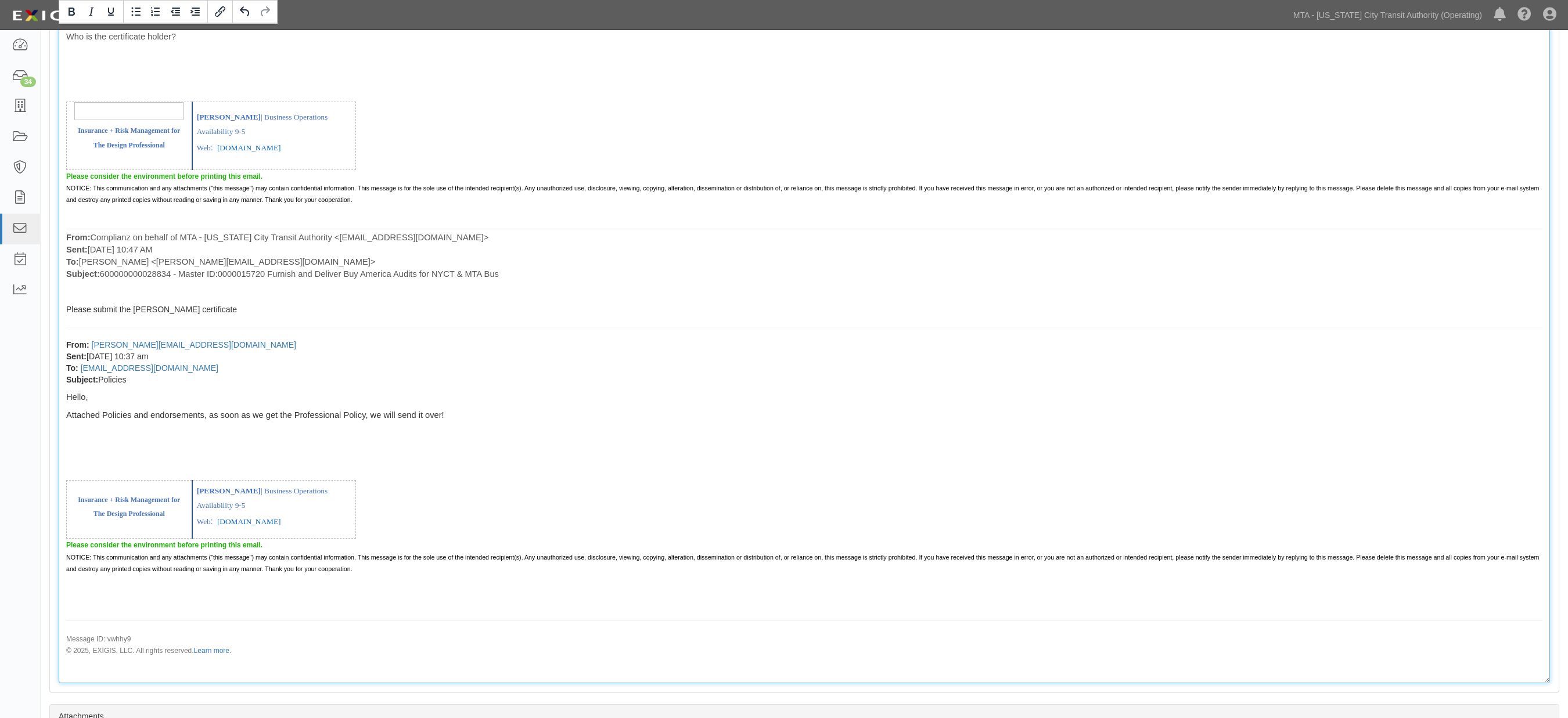
scroll to position [618, 0]
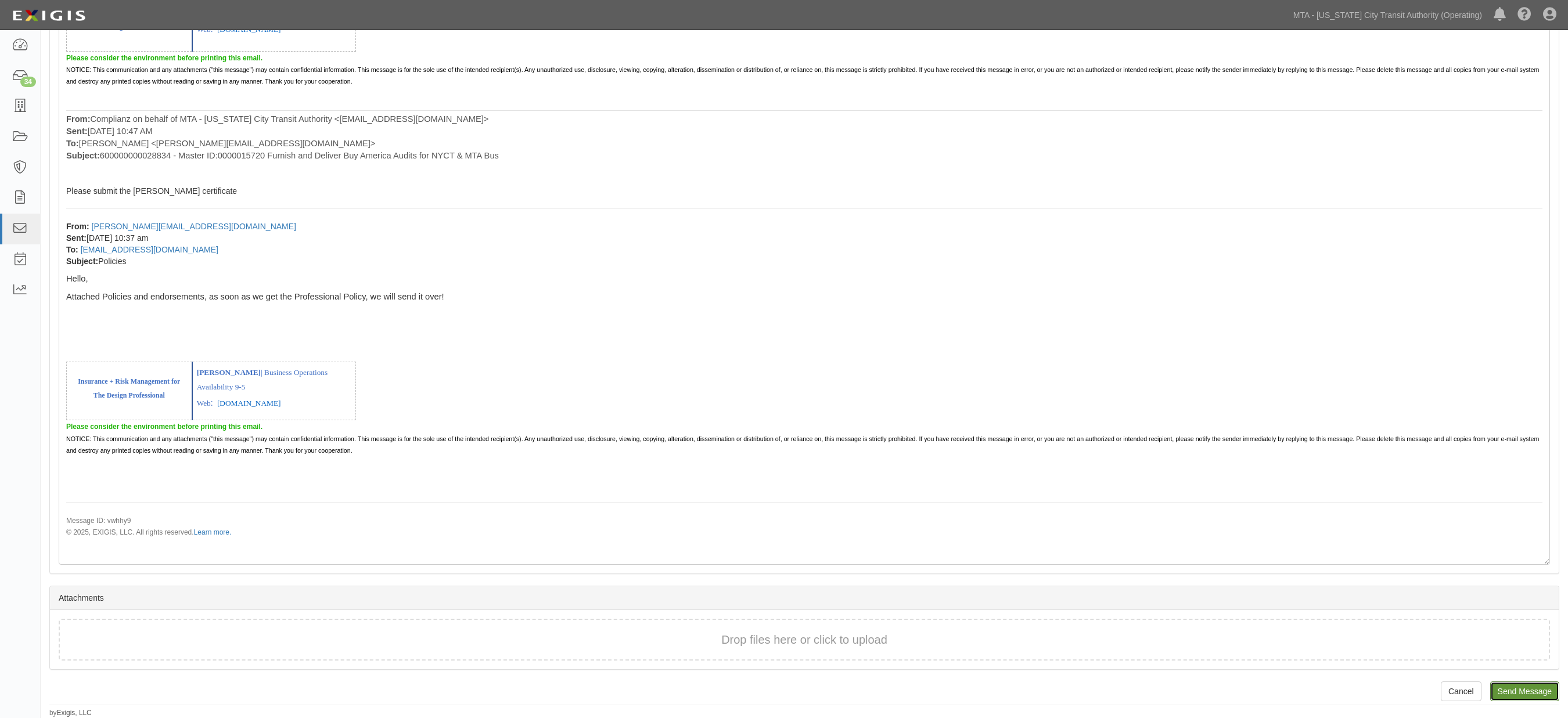
click at [1534, 690] on input "Send Message" at bounding box center [1525, 691] width 69 height 19
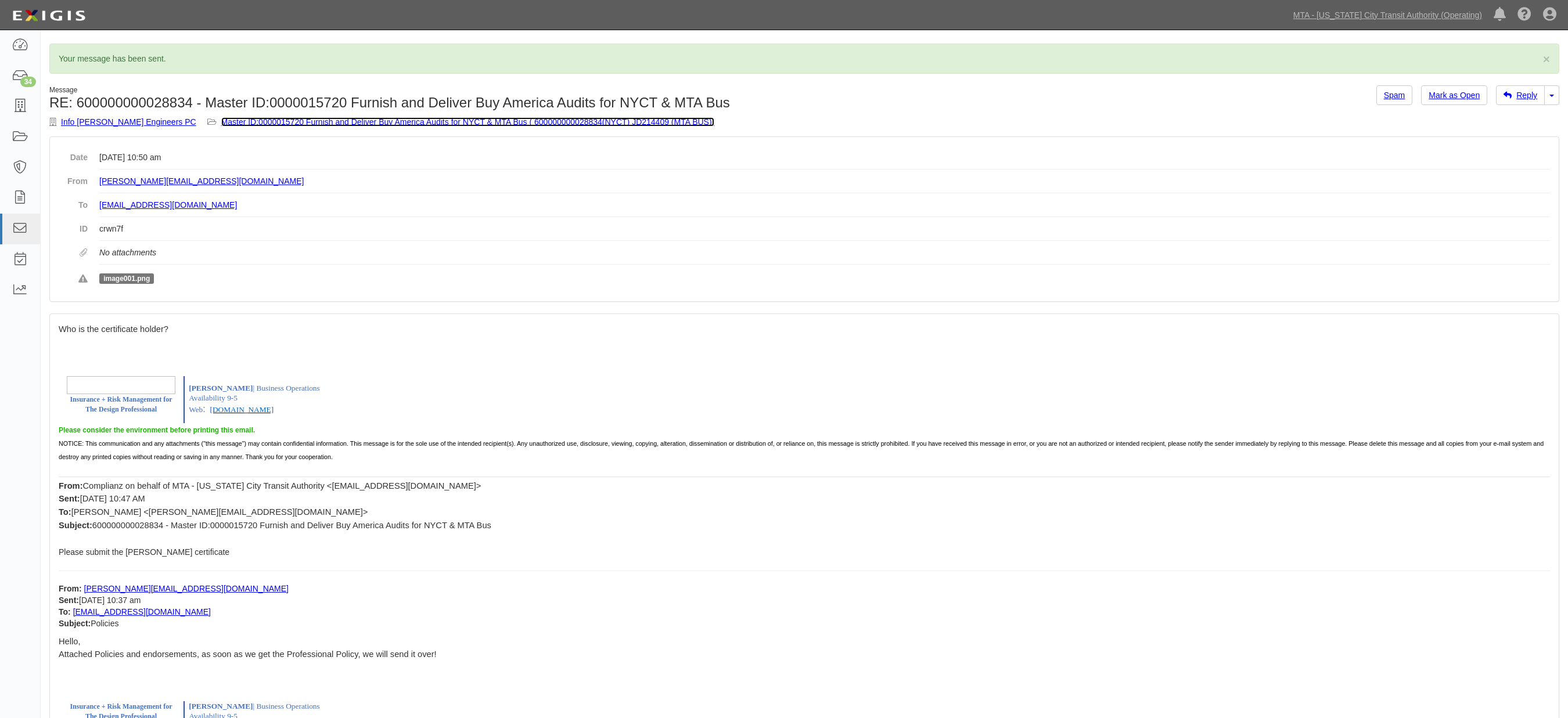
click at [368, 122] on link "Master ID:0000015720 Furnish and Deliver Buy America Audits for NYCT & MTA Bus …" at bounding box center [468, 122] width 493 height 9
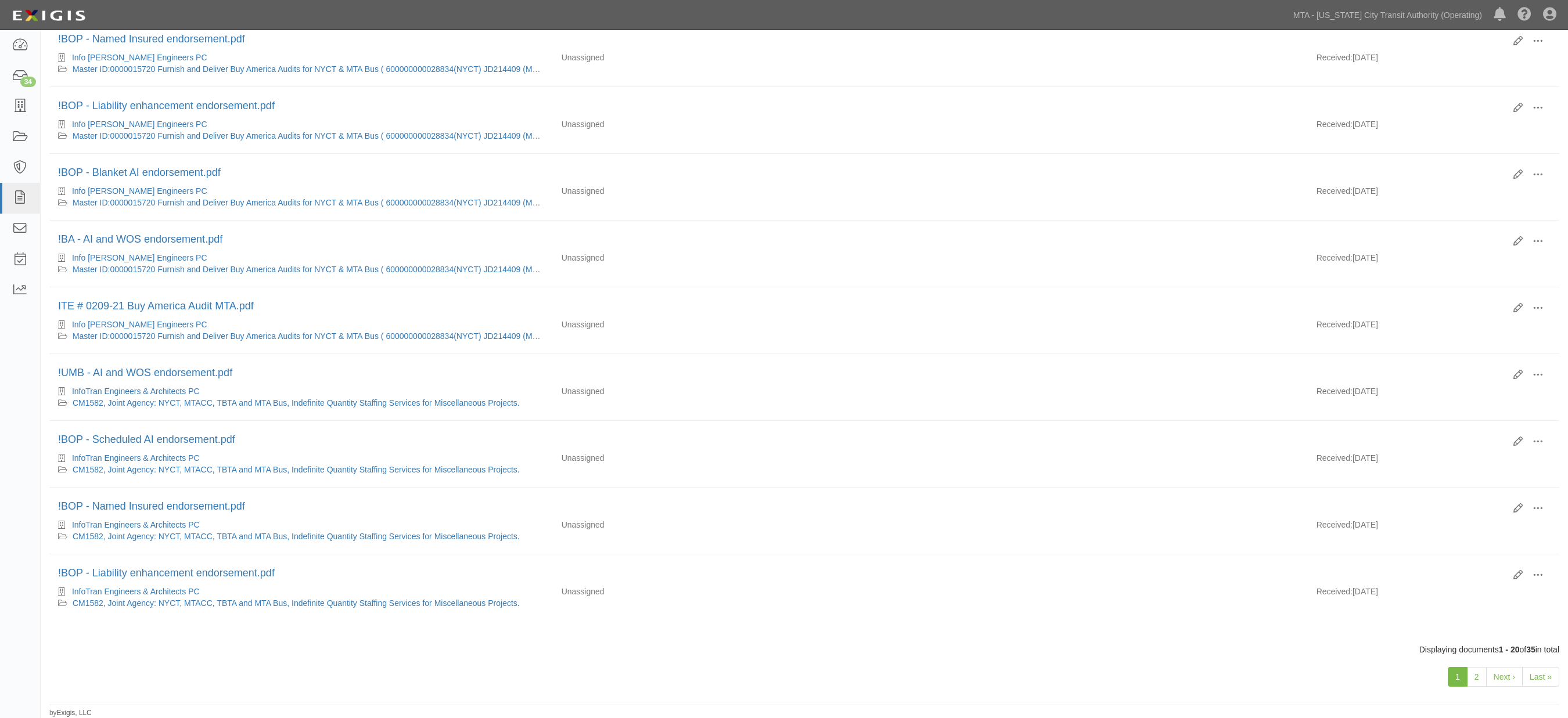
scroll to position [912, 0]
click at [1532, 675] on link "Last »" at bounding box center [1541, 677] width 37 height 19
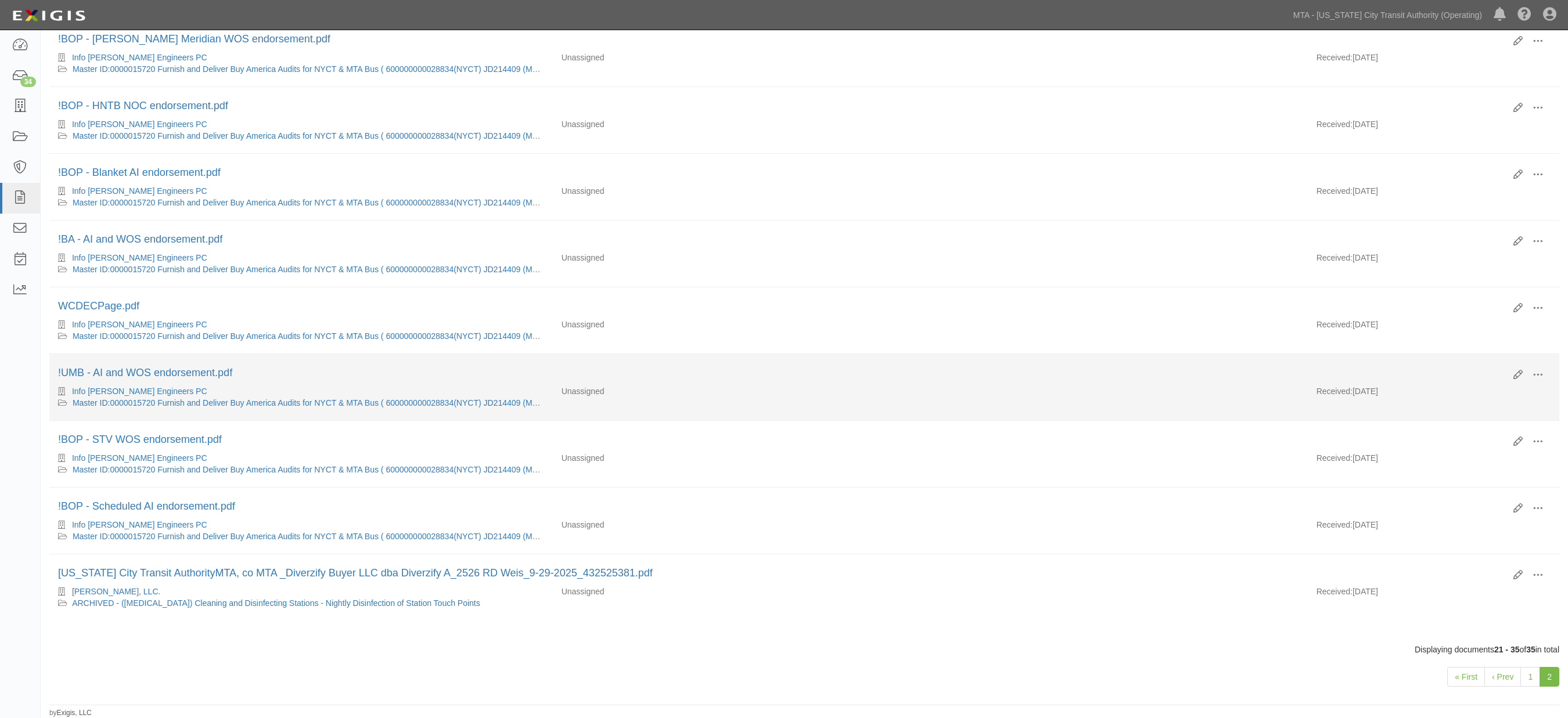
scroll to position [571, 0]
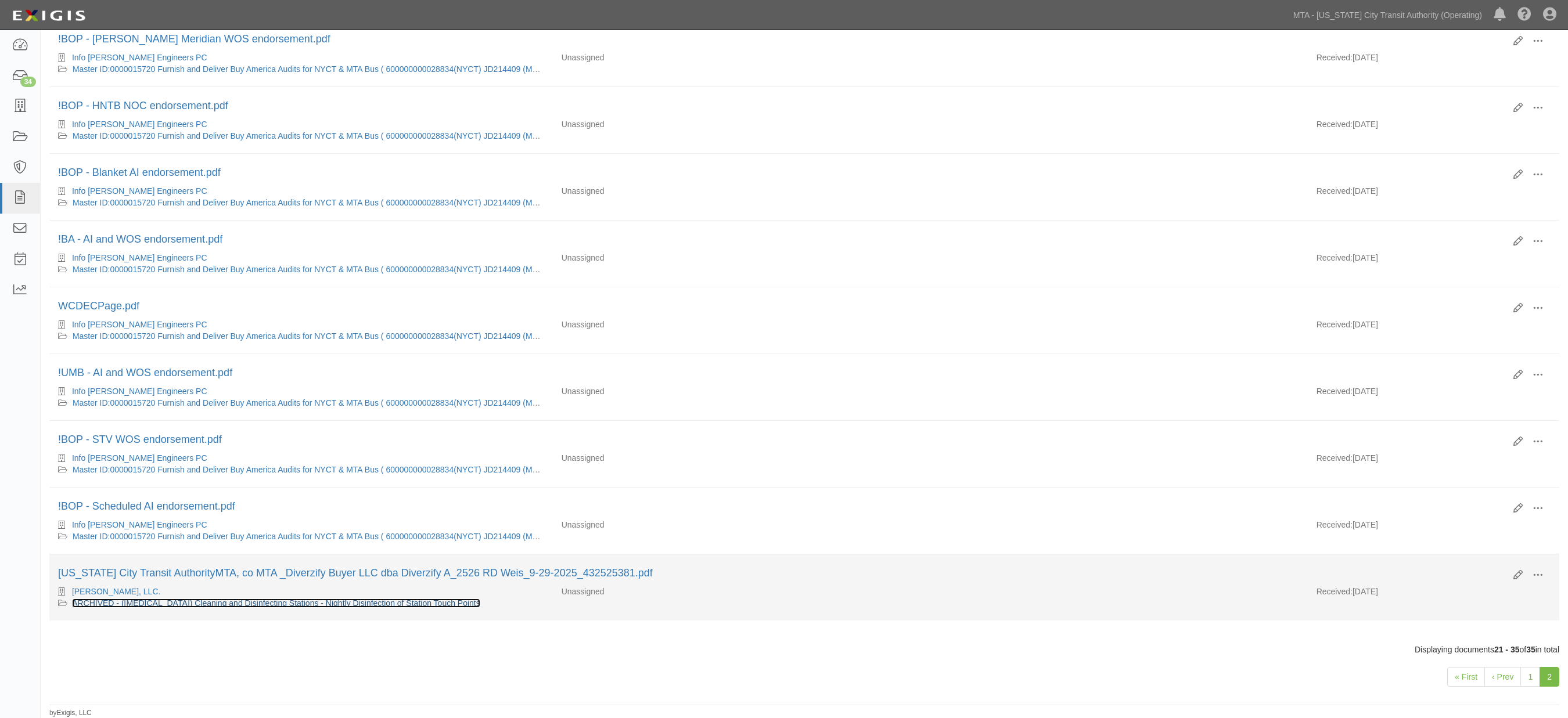
click at [226, 602] on link "ARCHIVED - (Covid 19) Cleaning and Disinfecting Stations - Nightly Disinfection…" at bounding box center [276, 603] width 408 height 9
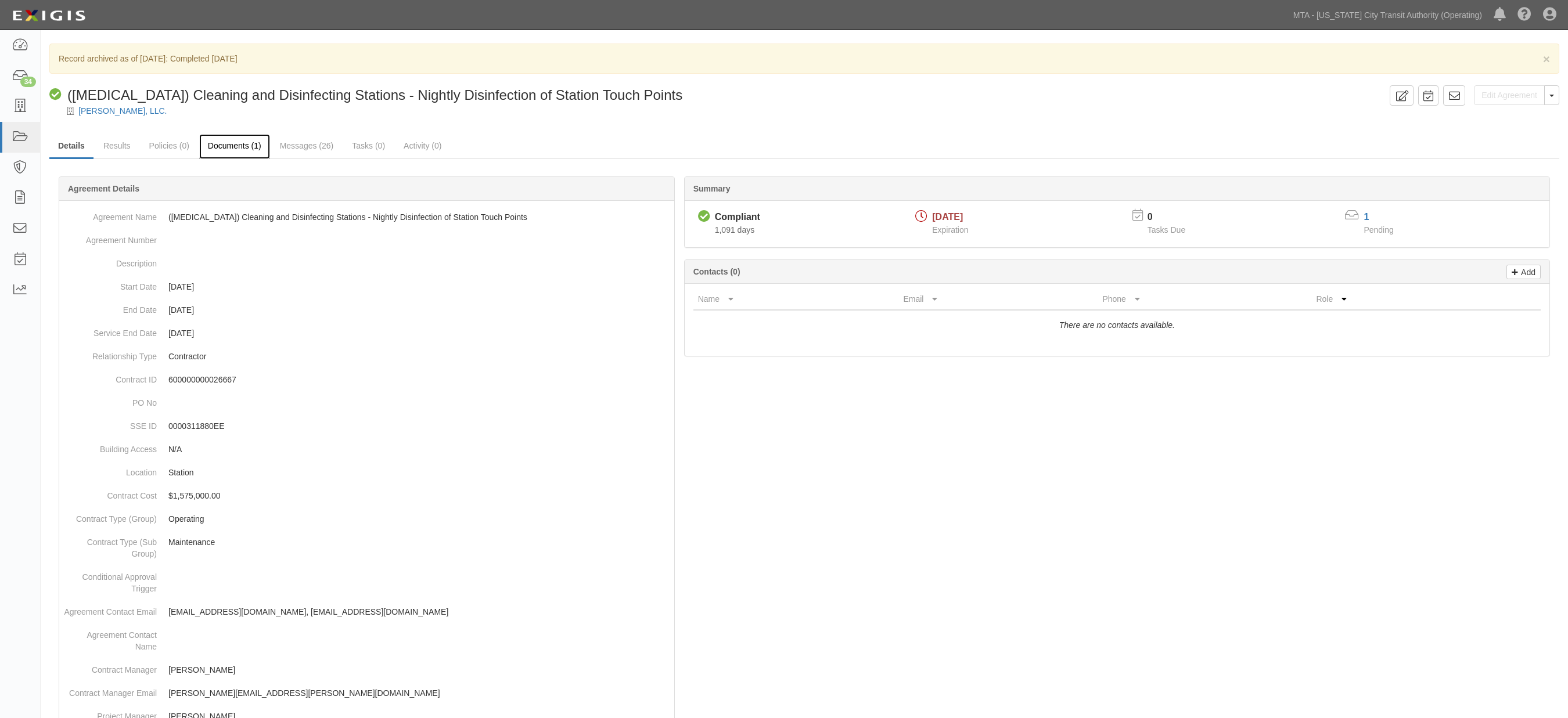
click at [233, 152] on link "Documents (1)" at bounding box center [234, 146] width 70 height 25
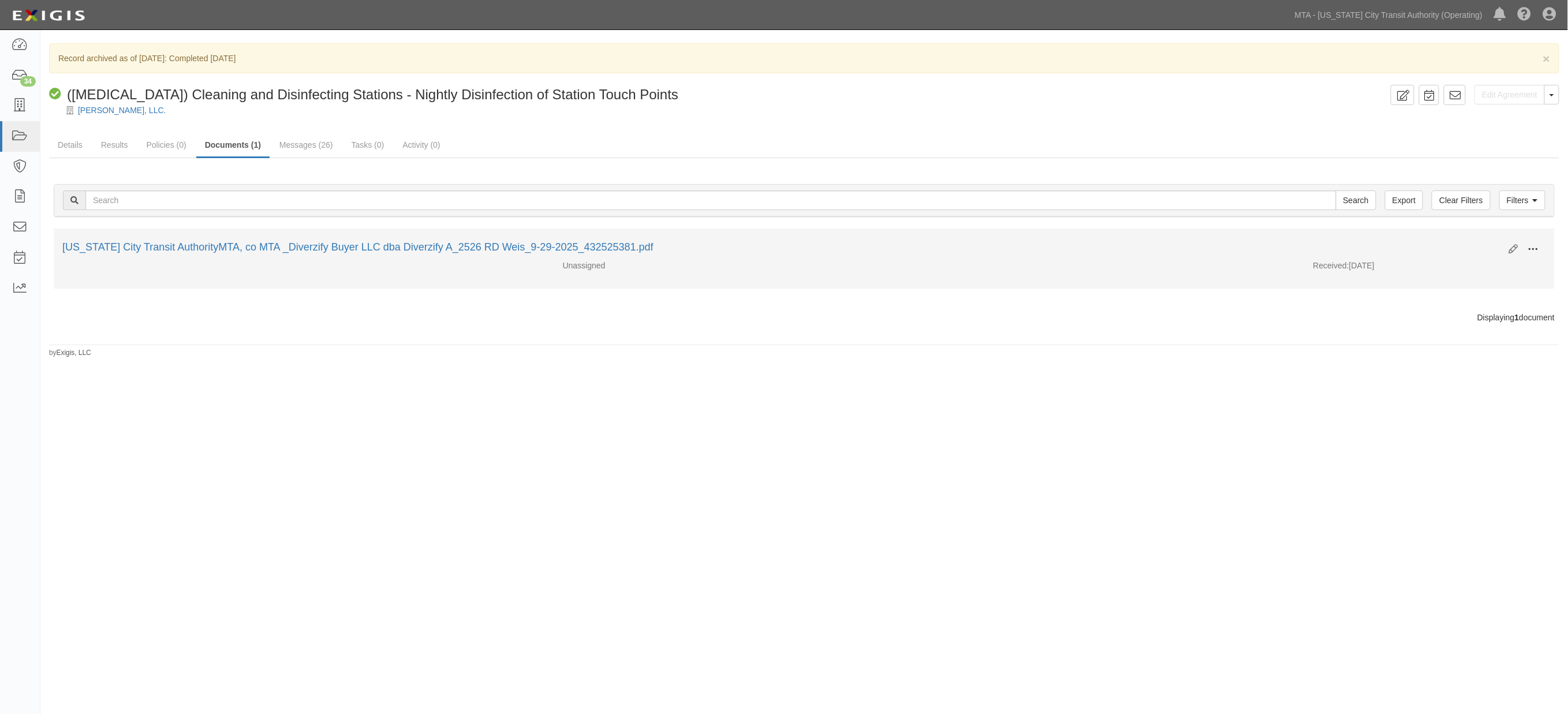
click at [1529, 249] on span at bounding box center [1533, 249] width 10 height 10
click at [1452, 262] on link "View" at bounding box center [1477, 266] width 91 height 21
click at [1538, 246] on span at bounding box center [1533, 249] width 10 height 10
click at [1454, 308] on link "Archive" at bounding box center [1477, 309] width 91 height 21
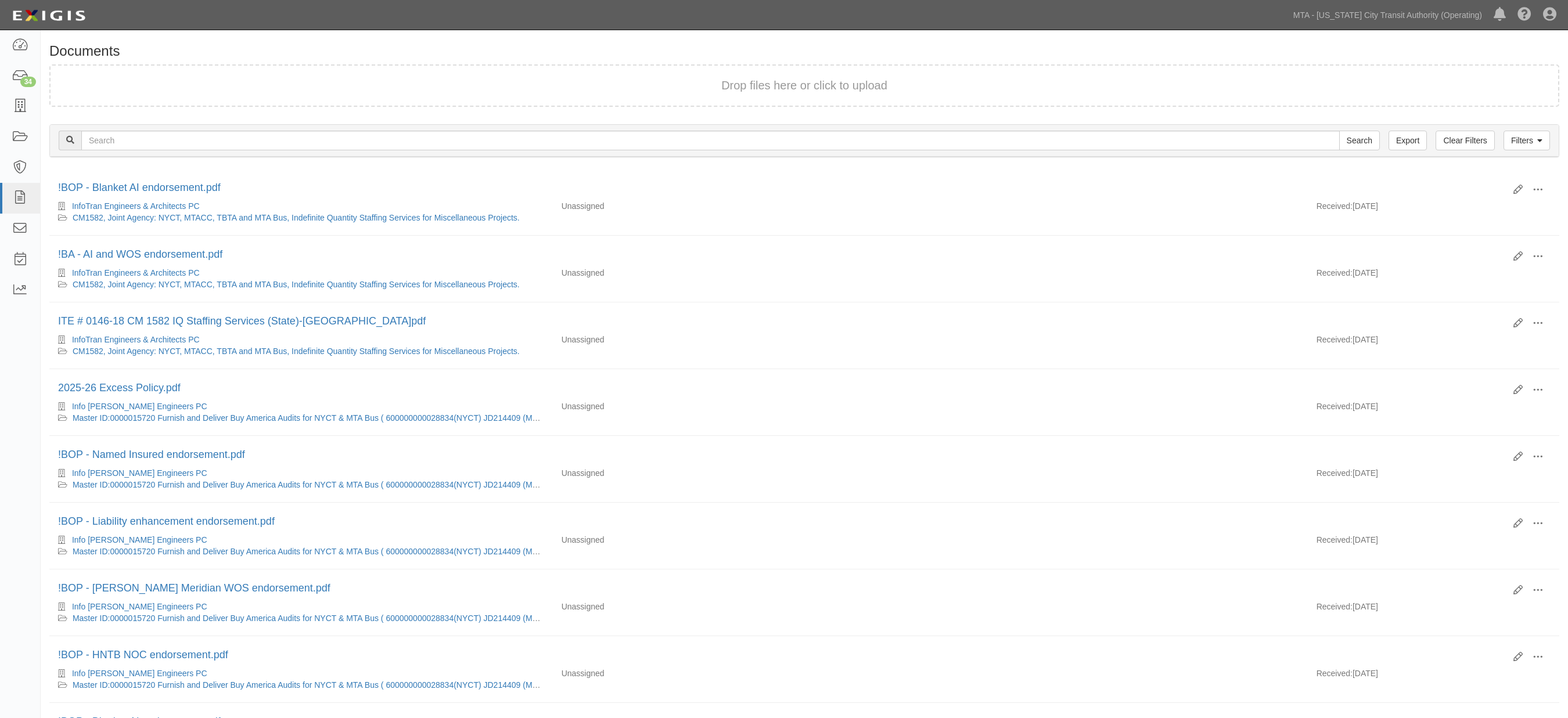
scroll to position [571, 0]
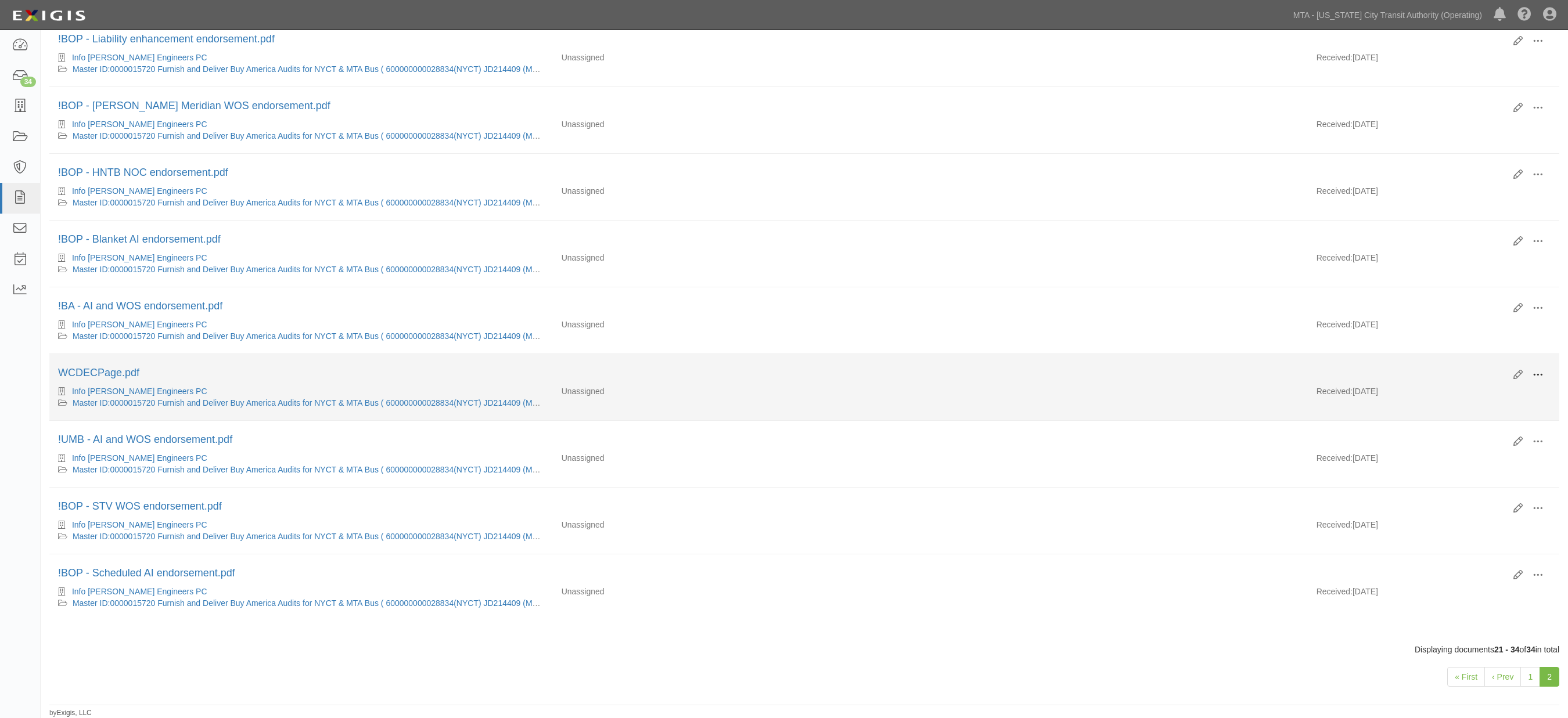
click at [1539, 370] on span at bounding box center [1538, 375] width 10 height 10
click at [1452, 386] on link "View" at bounding box center [1481, 392] width 91 height 21
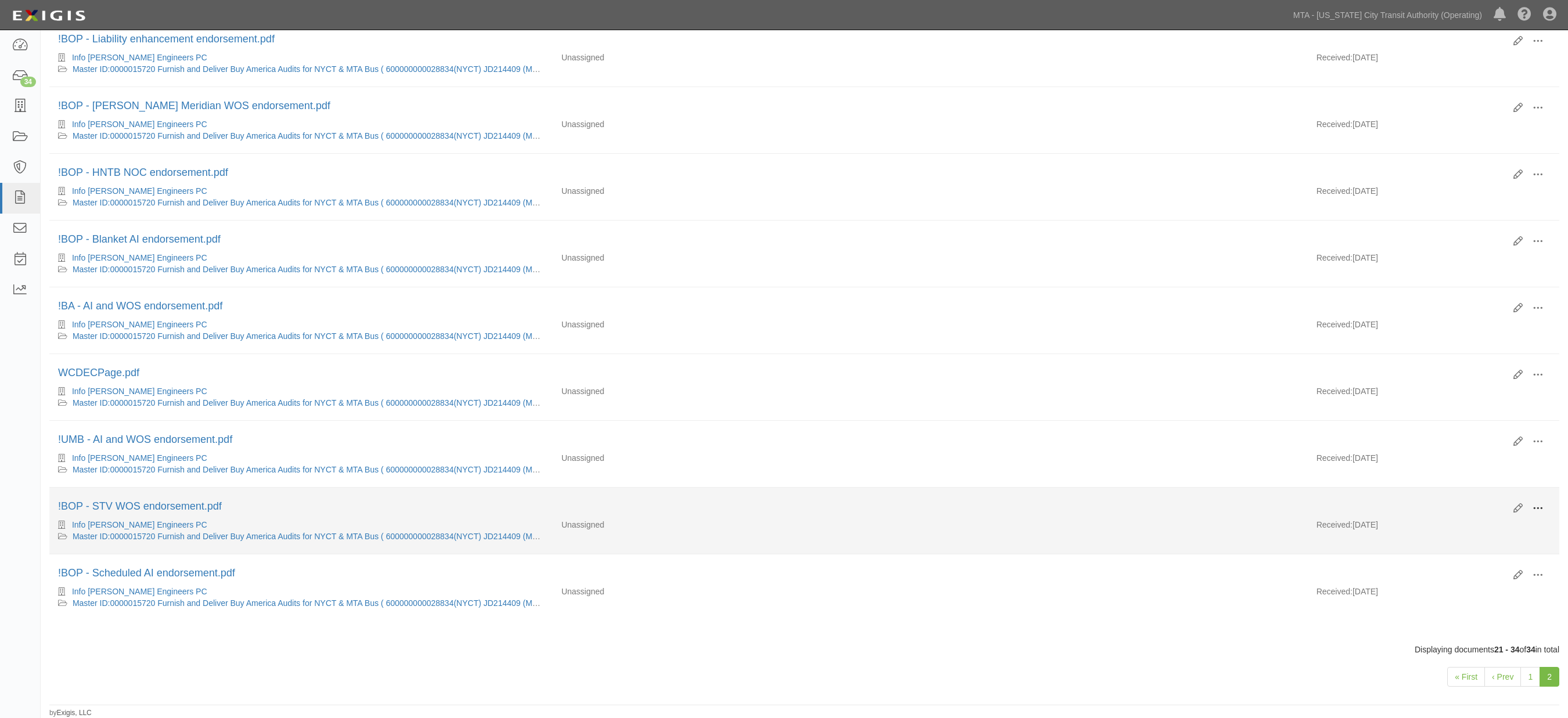
click at [1539, 503] on span at bounding box center [1538, 508] width 10 height 10
click at [1459, 496] on link "Edit" at bounding box center [1481, 503] width 91 height 21
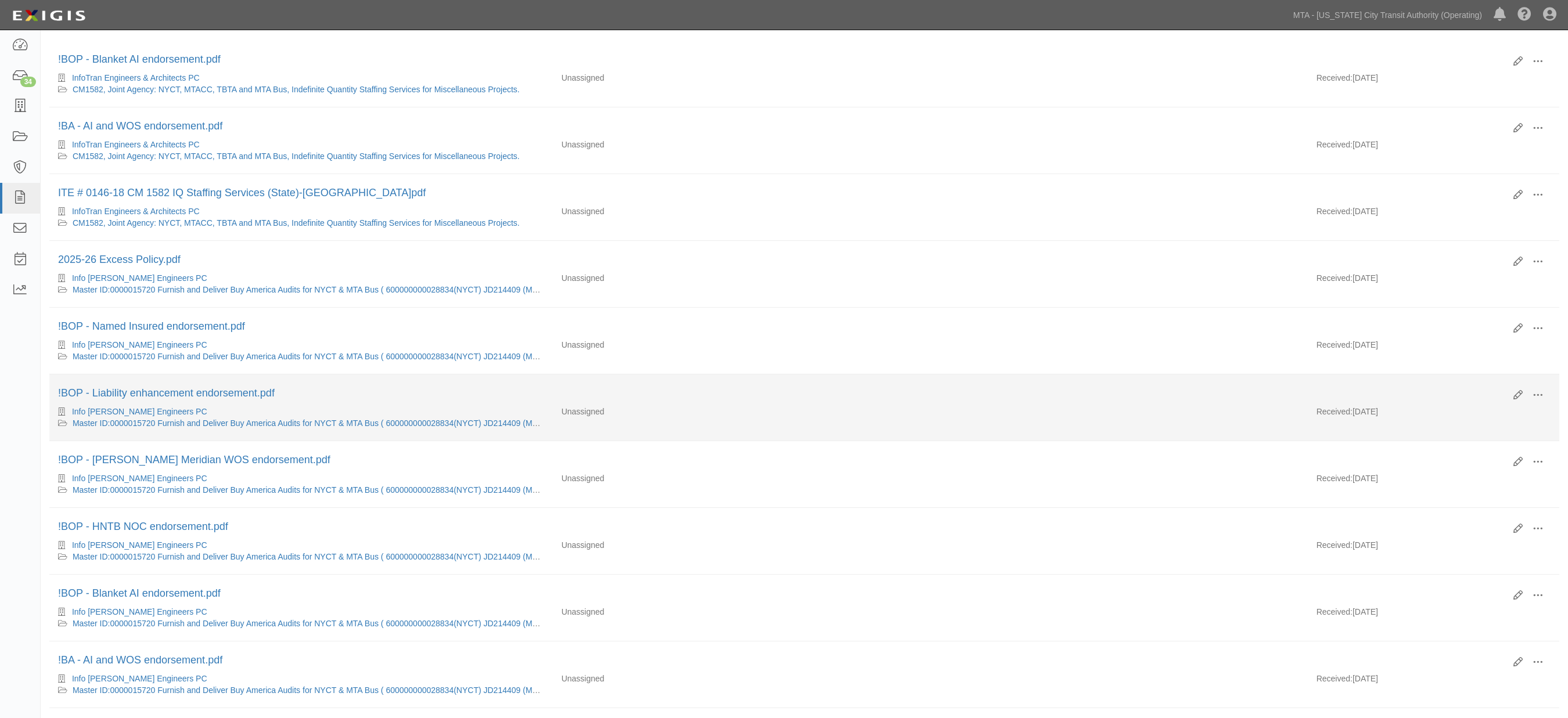
scroll to position [129, 0]
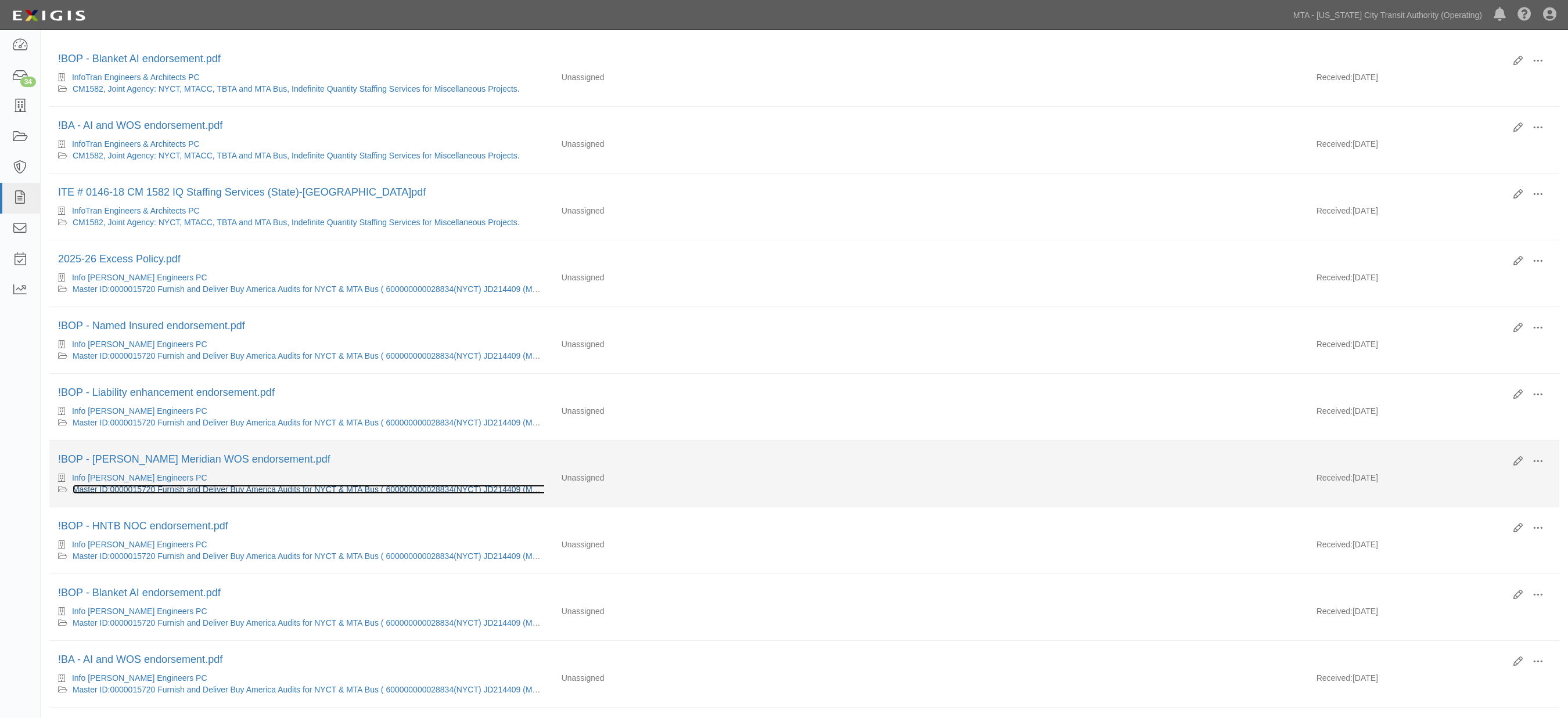
click at [210, 494] on link "Master ID:0000015720 Furnish and Deliver Buy America Audits for NYCT & MTA Bus …" at bounding box center [319, 490] width 493 height 9
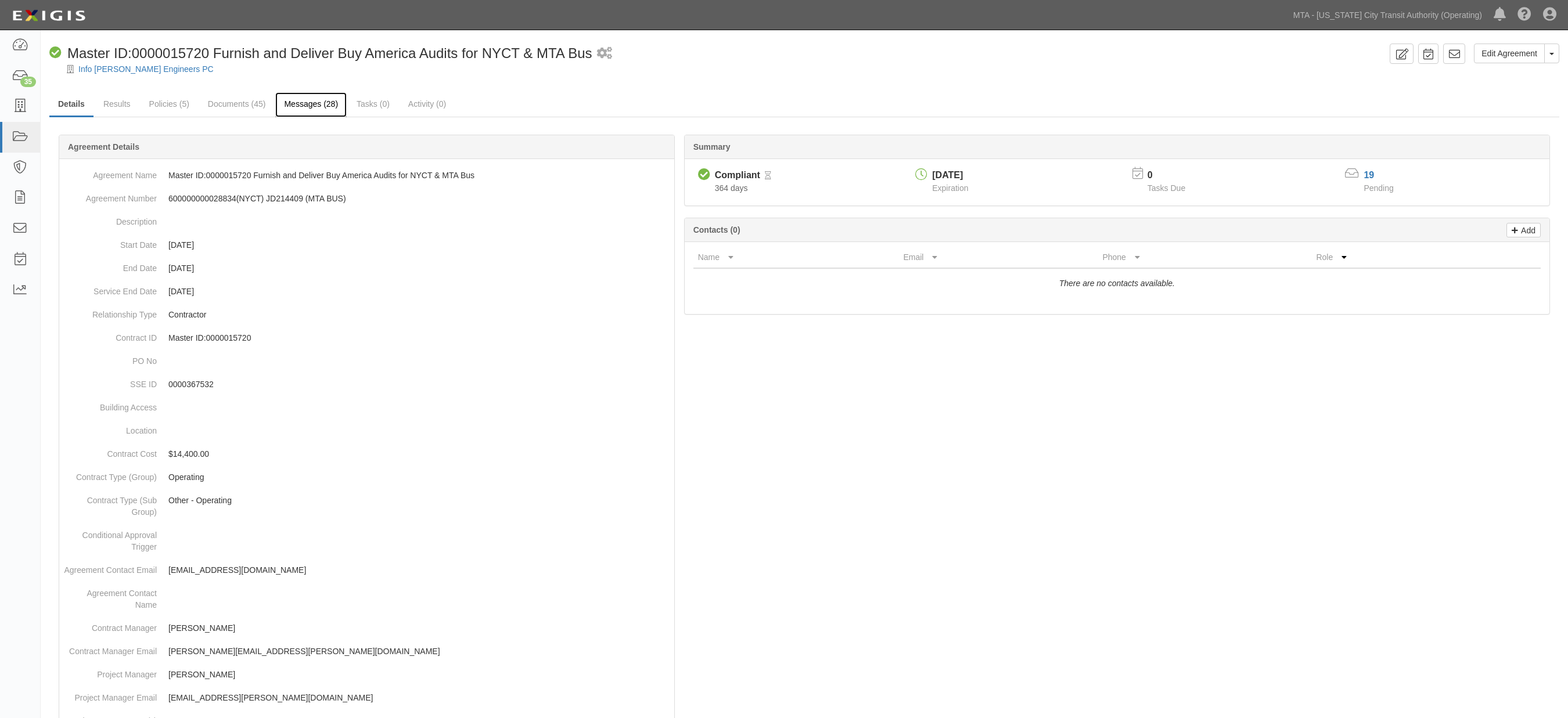
click at [312, 103] on link "Messages (28)" at bounding box center [311, 105] width 71 height 25
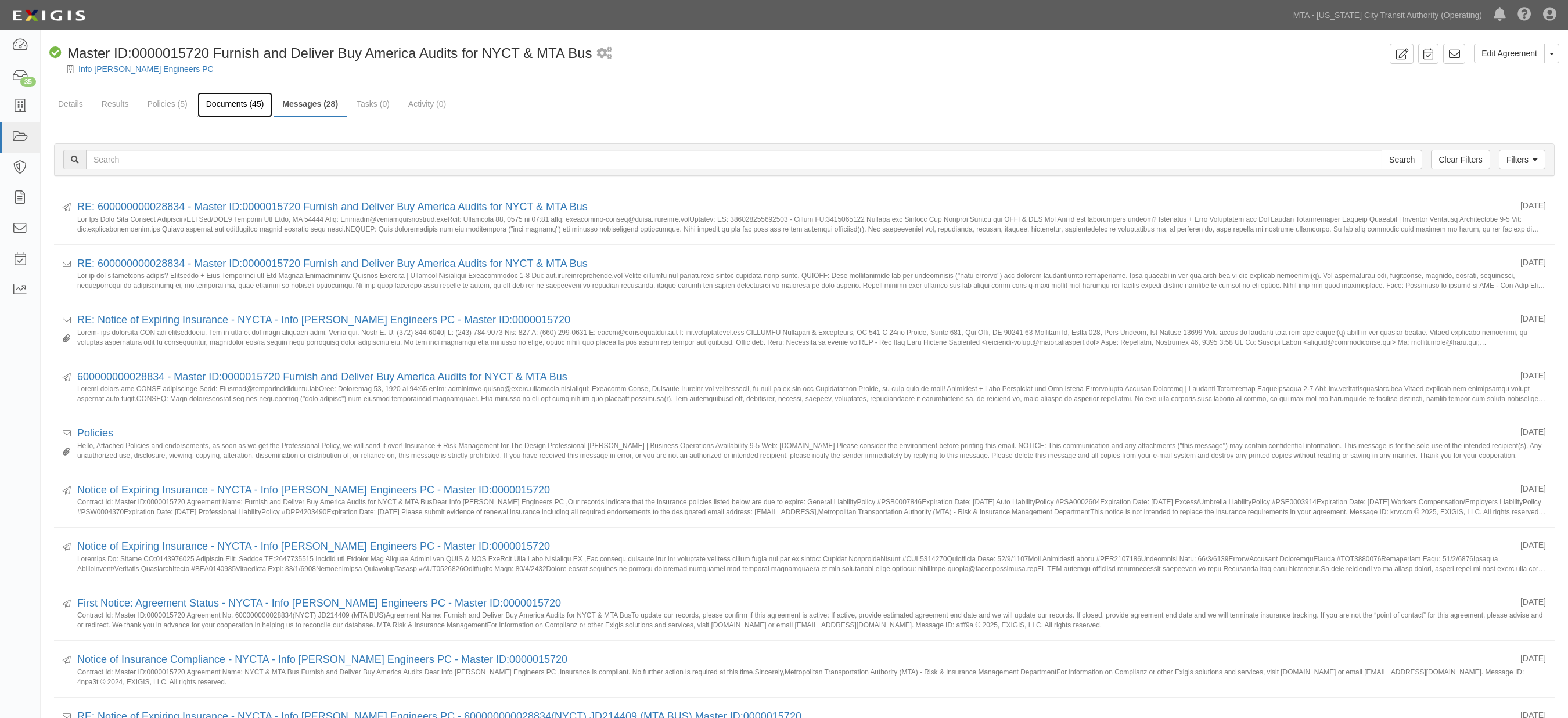
click at [232, 105] on link "Documents (45)" at bounding box center [235, 105] width 75 height 25
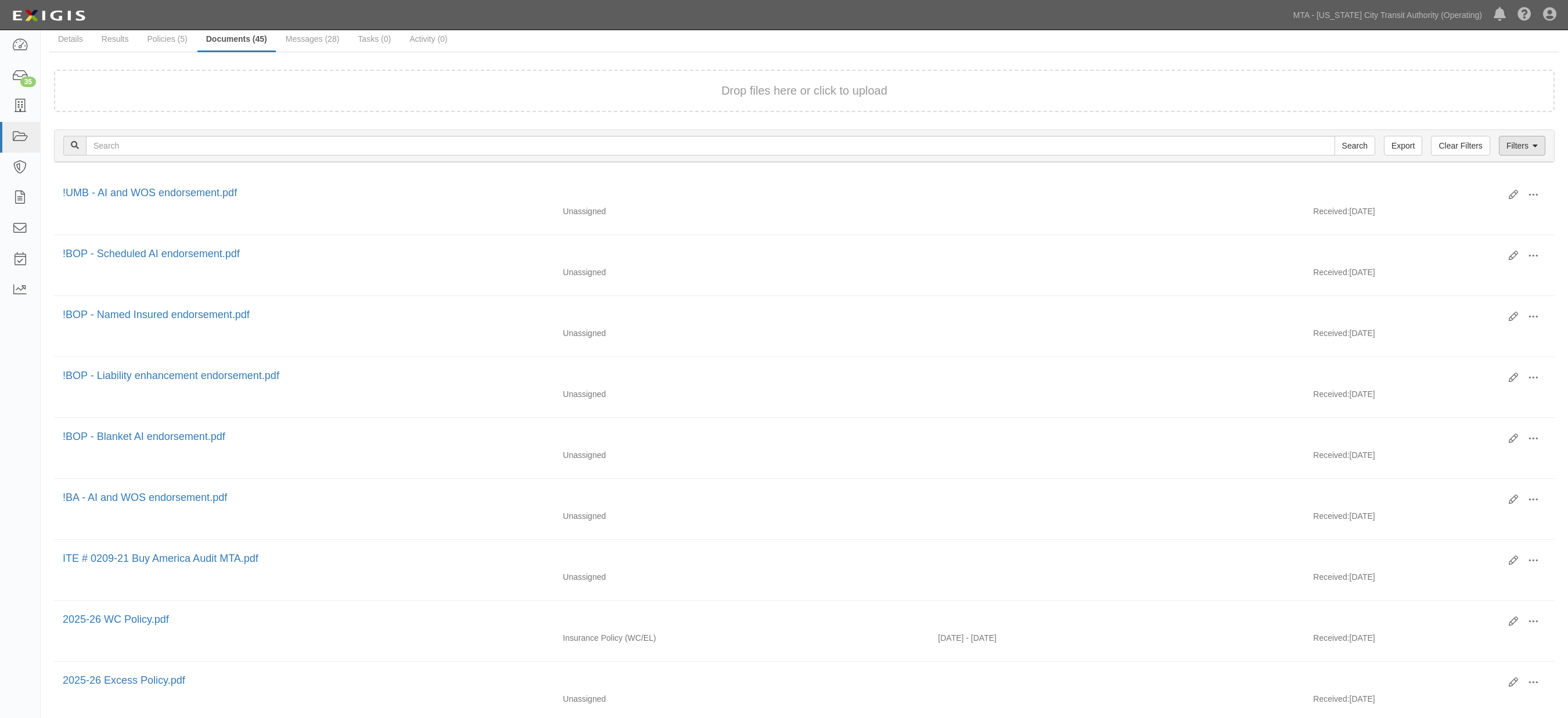
scroll to position [64, 0]
click at [1522, 136] on link "Filters" at bounding box center [1522, 146] width 46 height 19
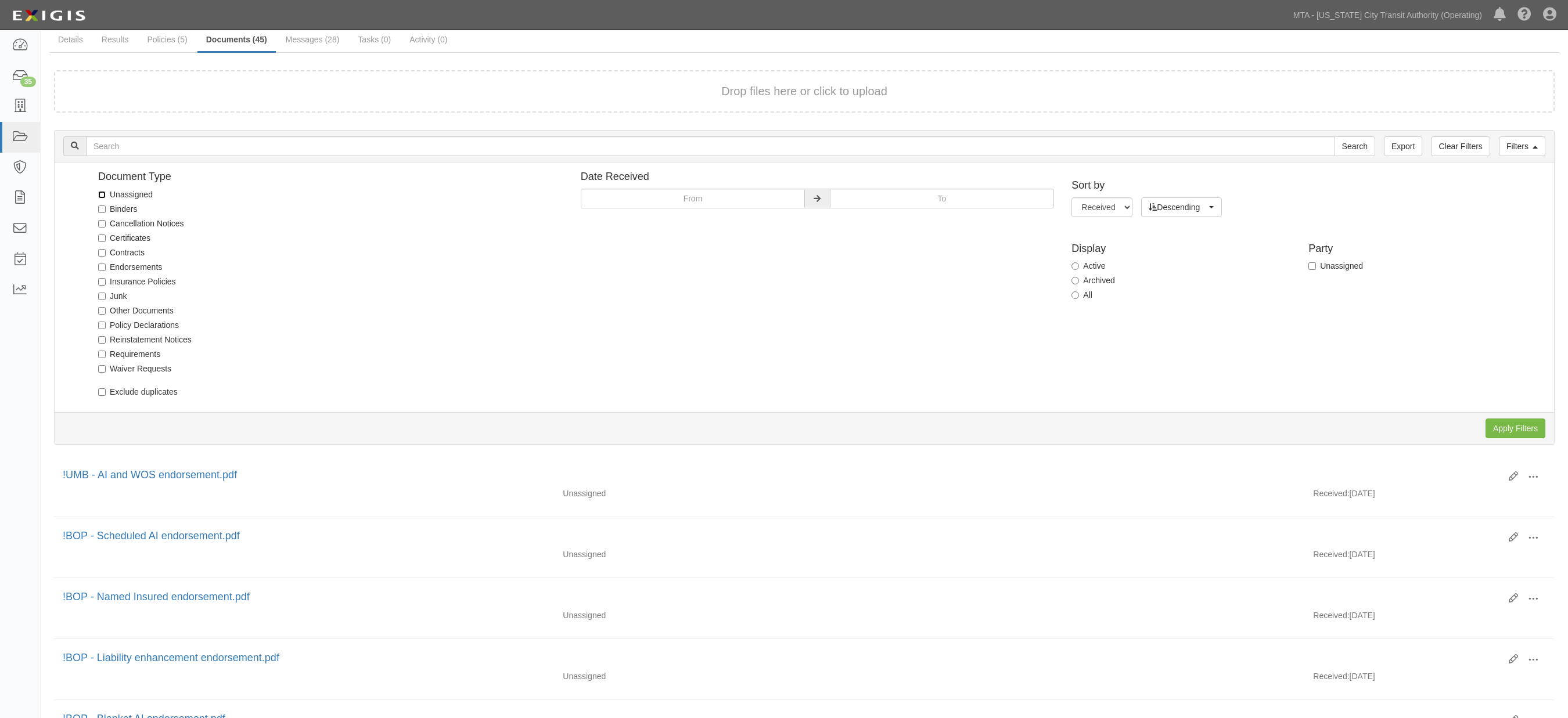
click at [101, 191] on input "Unassigned" at bounding box center [102, 195] width 8 height 8
checkbox input "true"
click at [1508, 421] on input "Apply Filters" at bounding box center [1515, 428] width 60 height 19
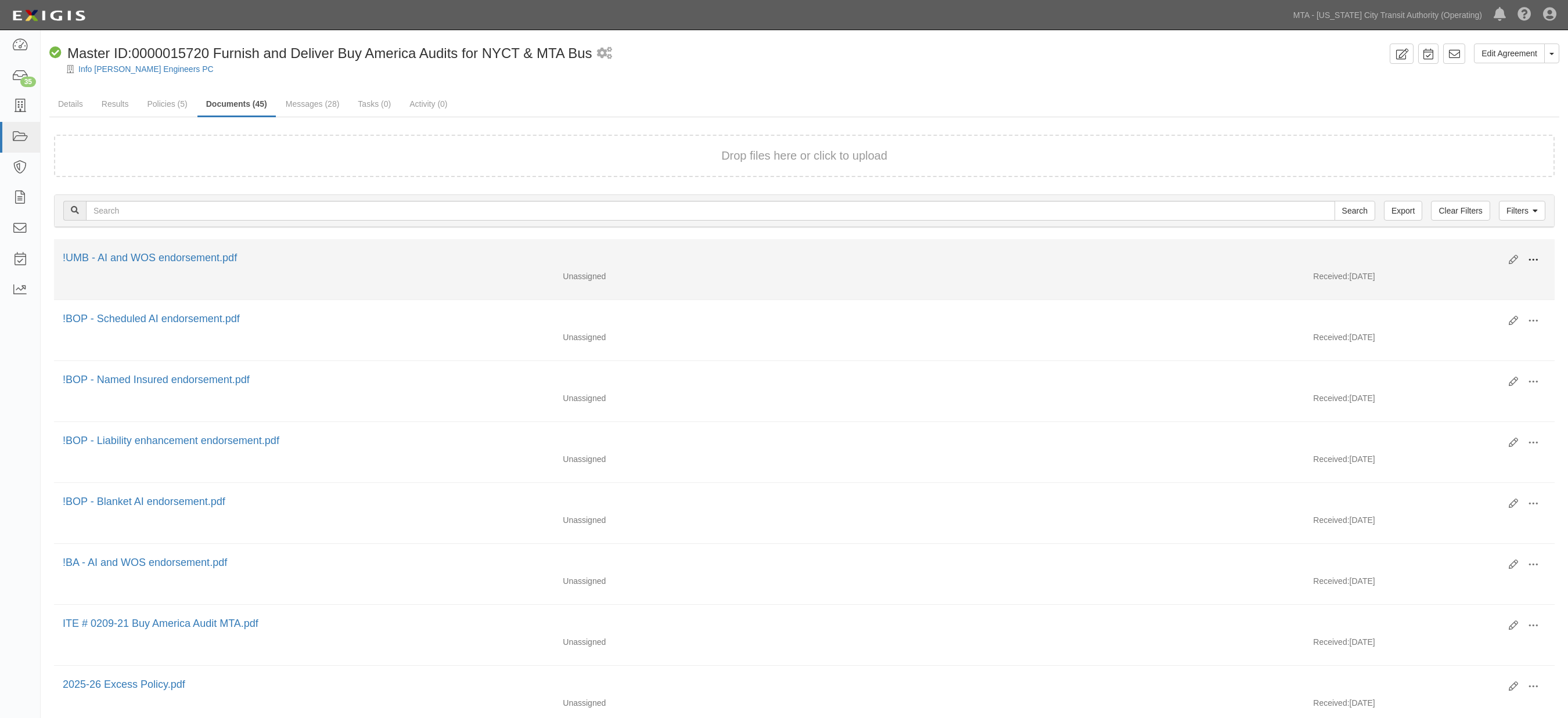
click at [1535, 255] on span at bounding box center [1533, 259] width 10 height 10
click at [1453, 253] on link "Edit" at bounding box center [1477, 255] width 91 height 21
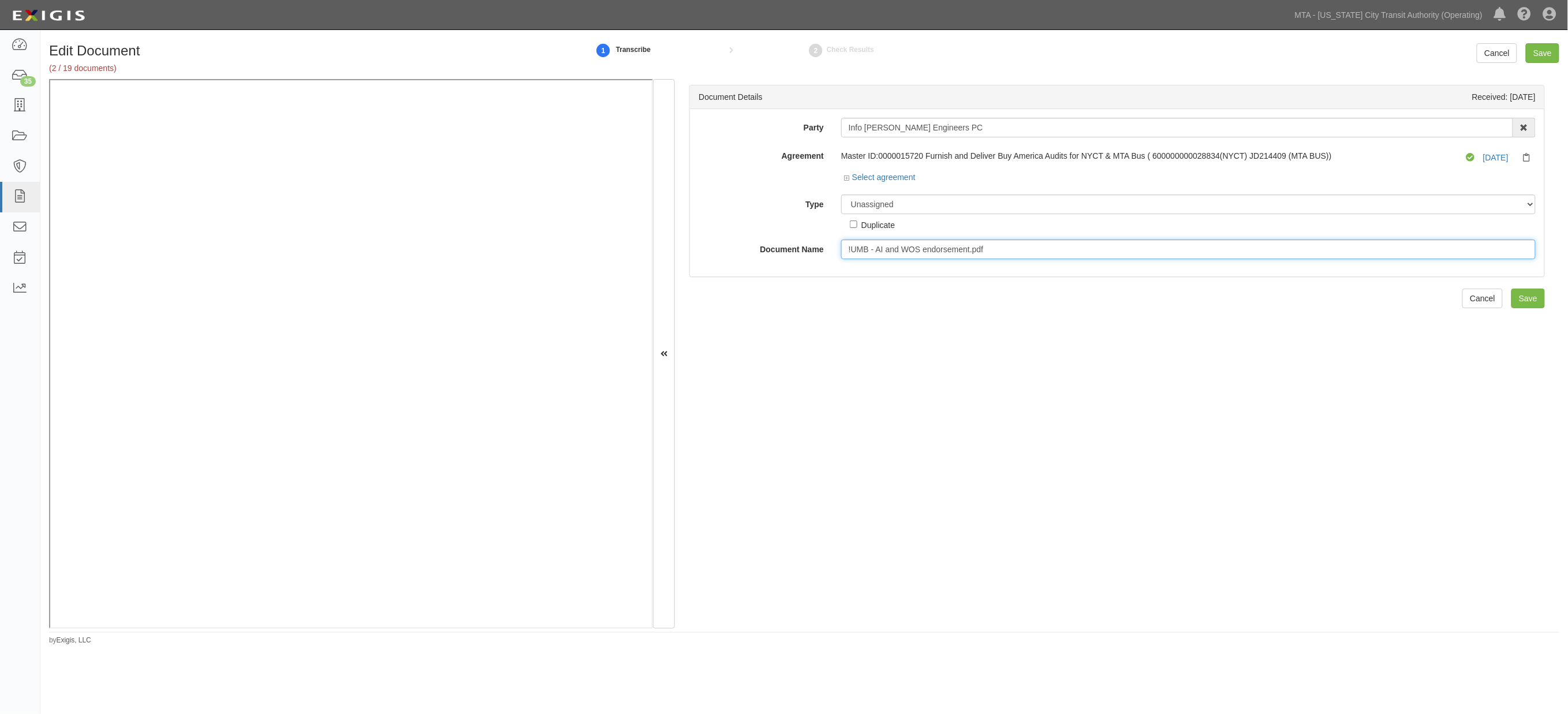
click at [899, 249] on input "!UMB - AI and WOS endorsement.pdf" at bounding box center [1188, 249] width 695 height 19
paste input "RLIPack® FOR DESIGN PROFESSIONALS EXCESS LIABILITY ENHANCEMENT"
type input "RLIPack® FOR DESIGN PROFESSIONALS EXCESS LIABILITY ENHANCEMENT"
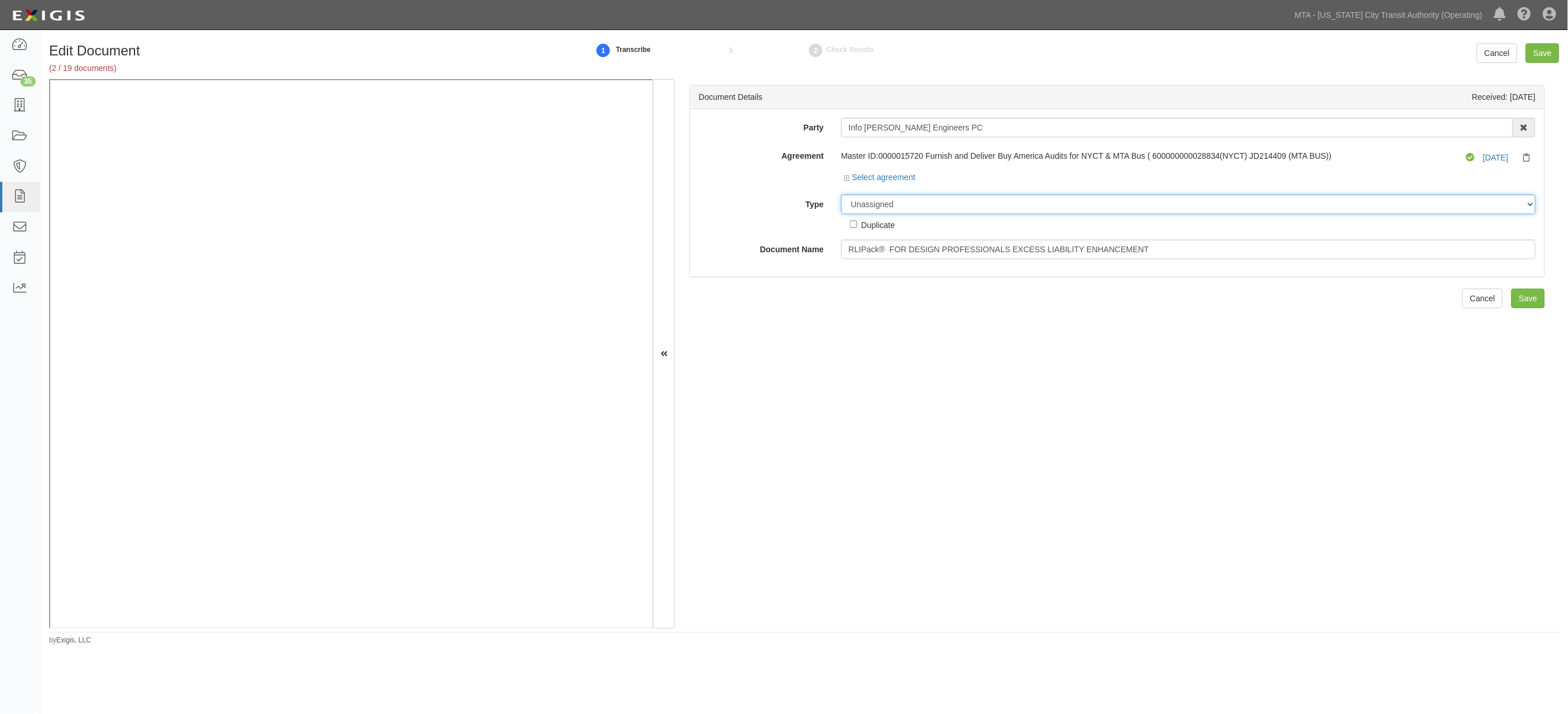
click at [887, 204] on select "Unassigned Binder Cancellation Notice Certificate Contract Endorsement Insuranc…" at bounding box center [1188, 204] width 695 height 19
select select "EndorsementDetail"
click at [841, 195] on select "Unassigned Binder Cancellation Notice Certificate Contract Endorsement Insuranc…" at bounding box center [1188, 204] width 695 height 19
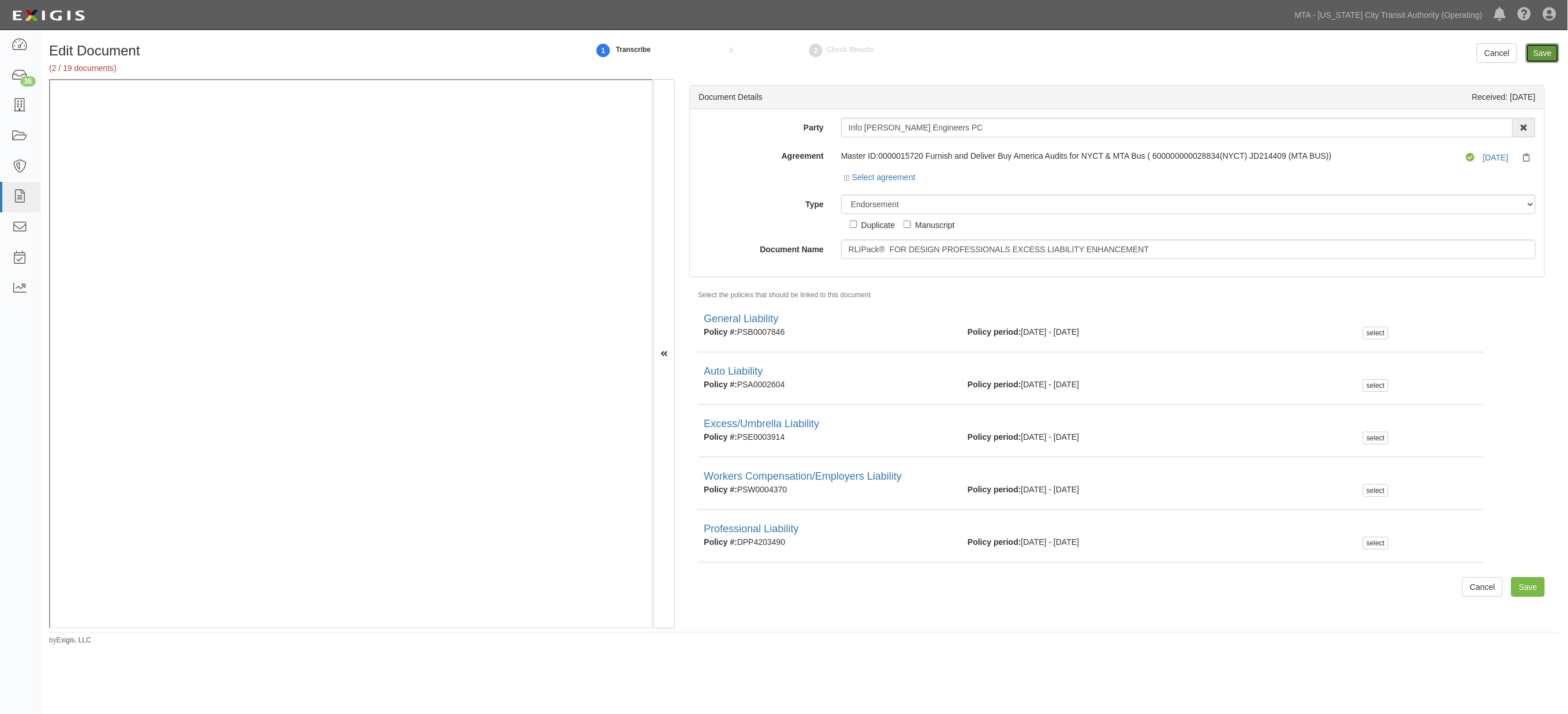
click at [1534, 49] on input "Save" at bounding box center [1543, 52] width 33 height 19
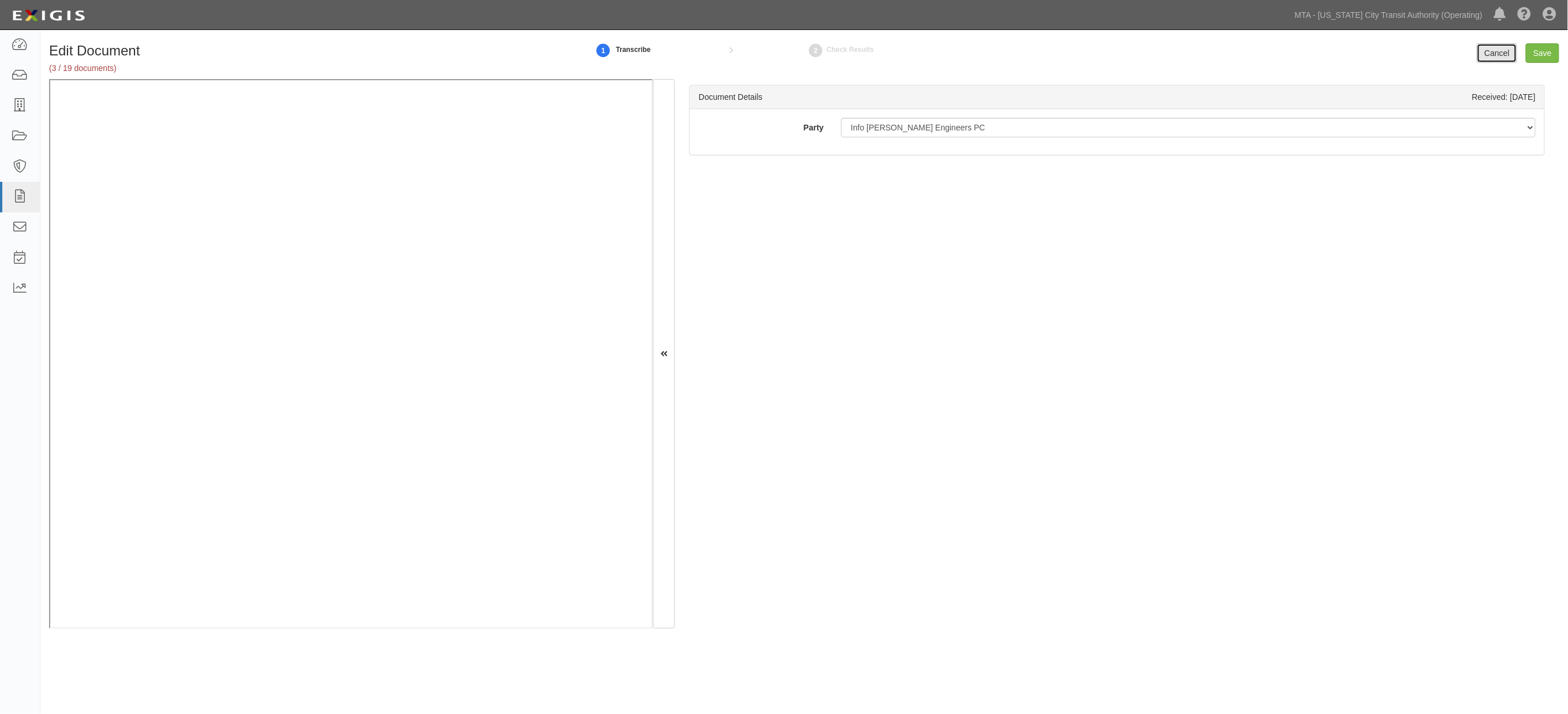
click at [1491, 50] on link "Cancel" at bounding box center [1497, 52] width 40 height 19
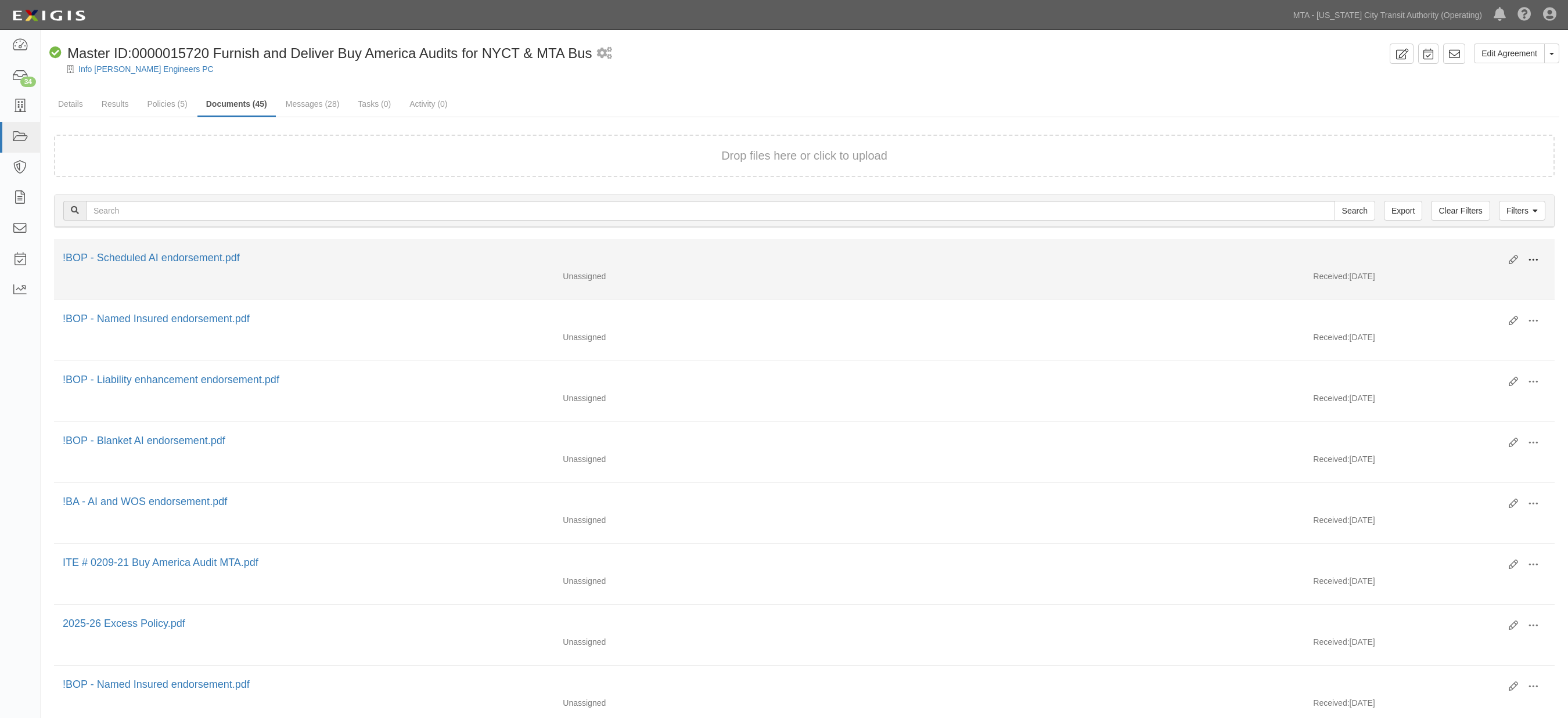
click at [1532, 256] on span at bounding box center [1533, 259] width 10 height 10
click at [1449, 249] on link "Edit" at bounding box center [1477, 255] width 91 height 21
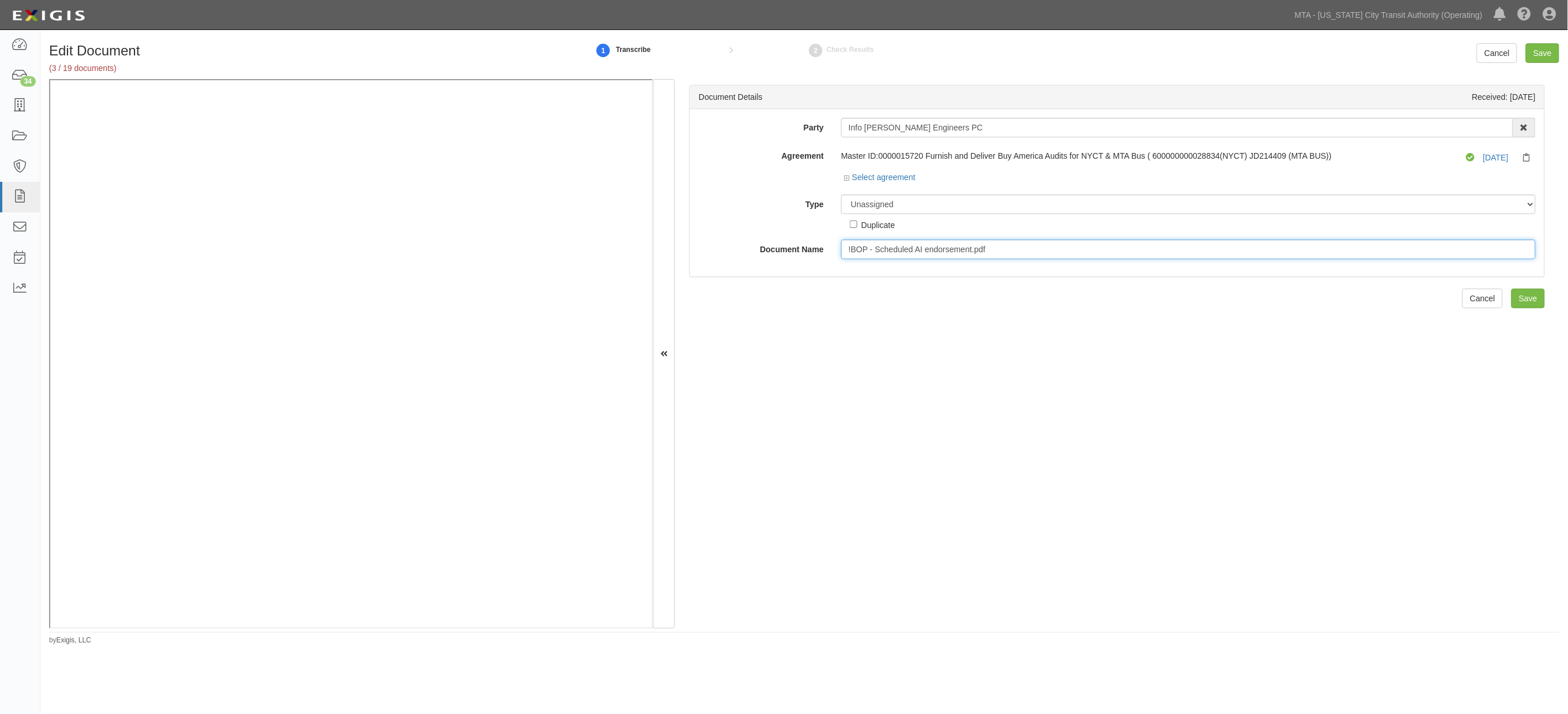
click at [897, 250] on input "!BOP - Scheduled AI endorsement.pdf" at bounding box center [1188, 249] width 695 height 19
paste input "RLIPack® FOR DESIGN PROFESSIONALS EXCESS LIABILITY ENHANCEMENT"
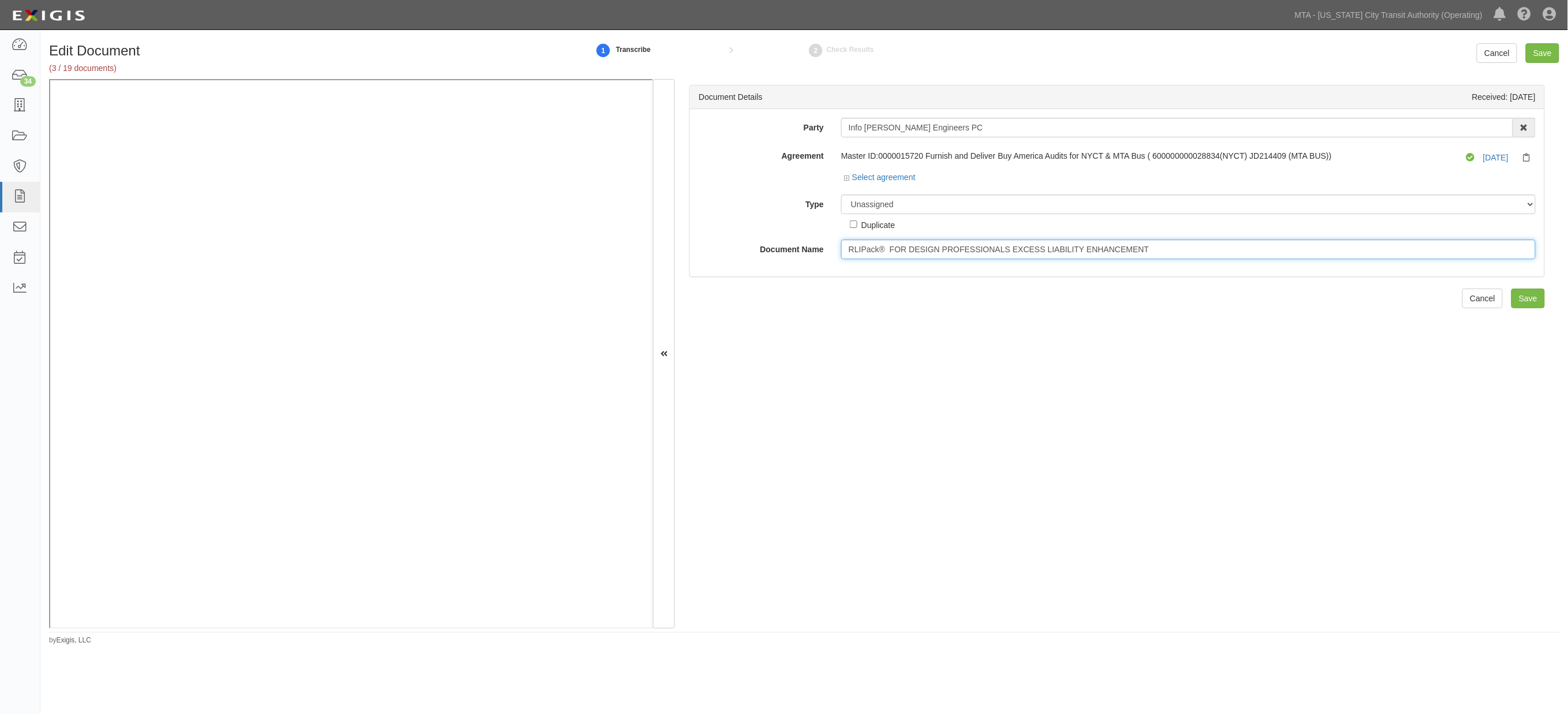
click at [866, 252] on input "RLIPack® FOR DESIGN PROFESSIONALS EXCESS LIABILITY ENHANCEMENT" at bounding box center [1188, 249] width 695 height 19
paste input "FOR PROFESSIONALSSCHEDULED ADDITIONAL INSURED ENDORS"
type input "FOR PROFESSIONALSSCHEDULED ADDITIONAL INSURED ENDORSEMENT"
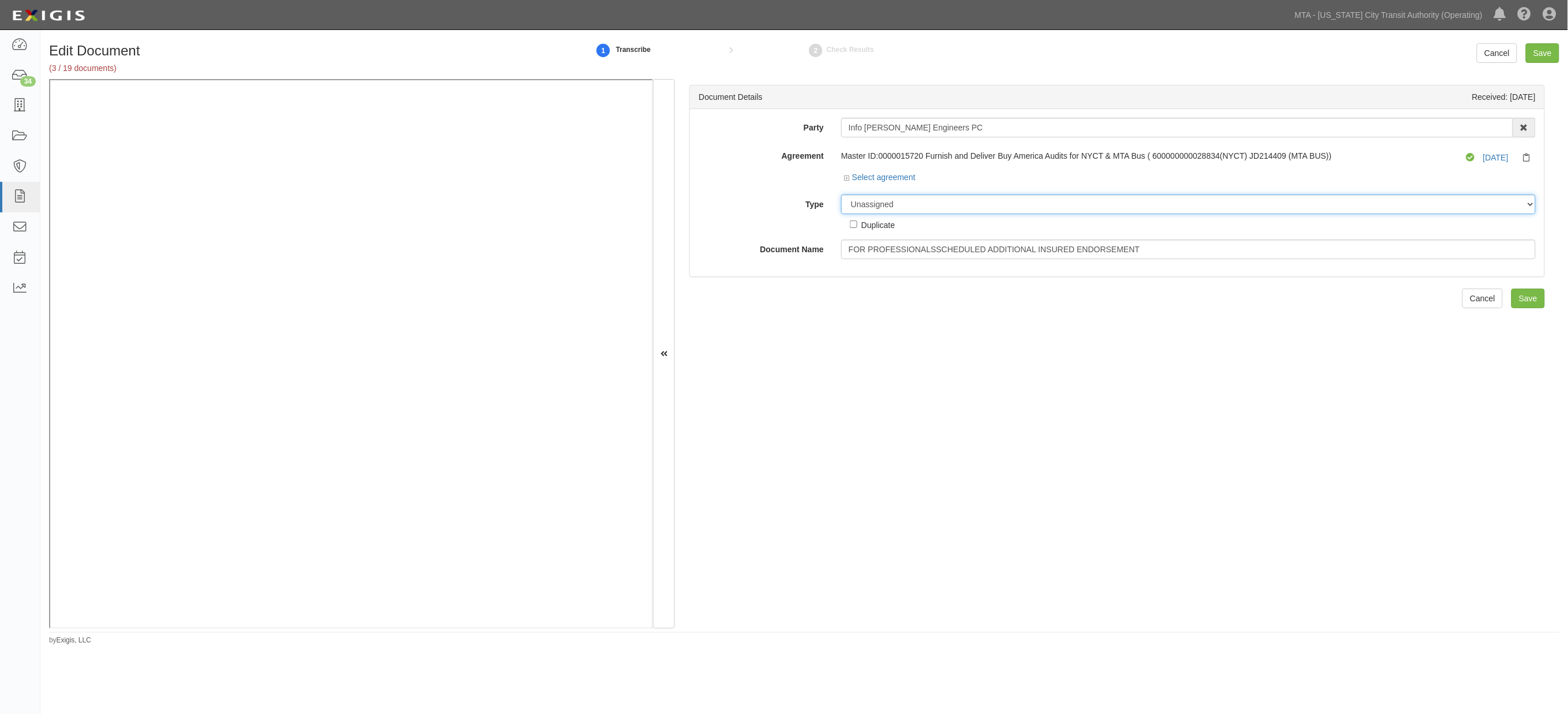
click at [904, 203] on select "Unassigned Binder Cancellation Notice Certificate Contract Endorsement Insuranc…" at bounding box center [1188, 204] width 695 height 19
select select "EndorsementDetail"
click at [841, 195] on select "Unassigned Binder Cancellation Notice Certificate Contract Endorsement Insuranc…" at bounding box center [1188, 204] width 695 height 19
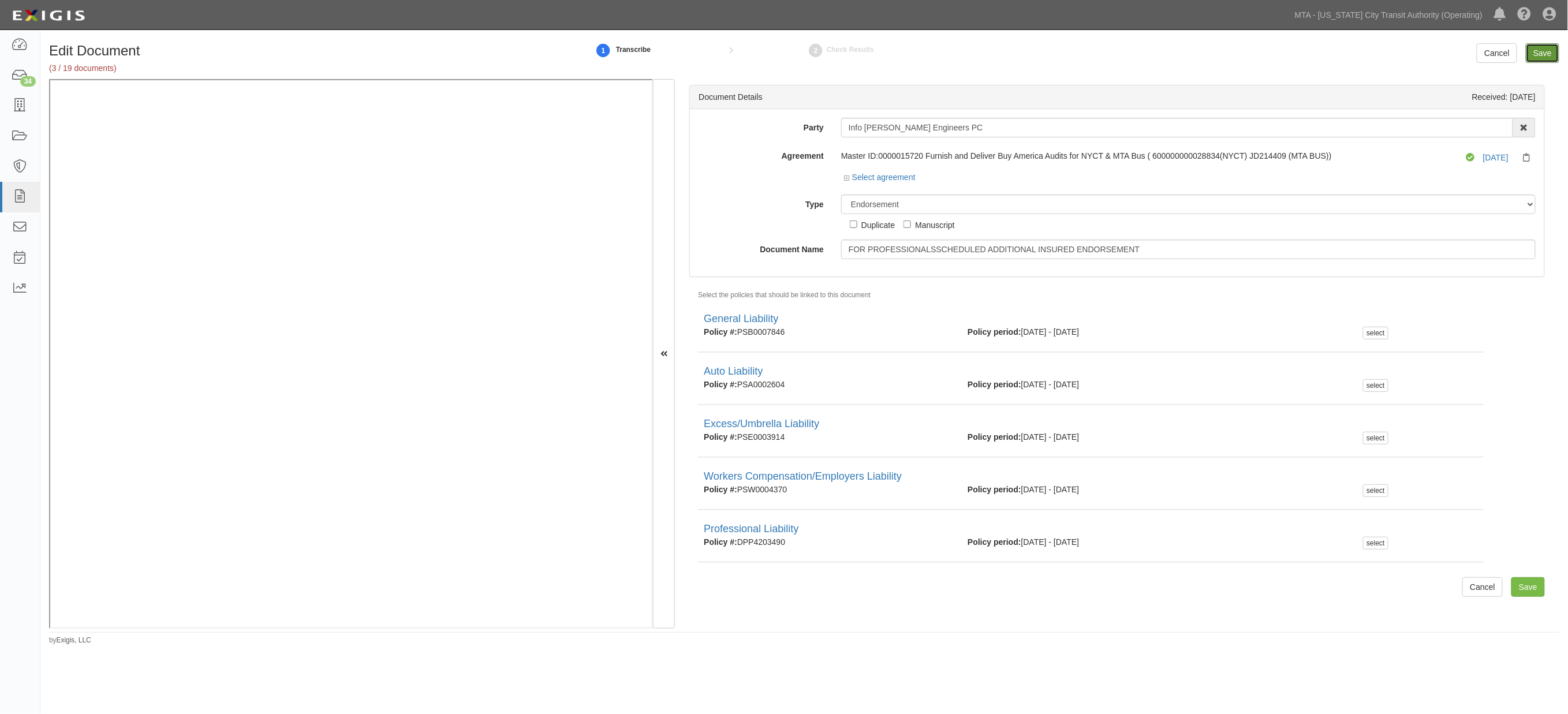
click at [1544, 54] on input "Save" at bounding box center [1543, 52] width 33 height 19
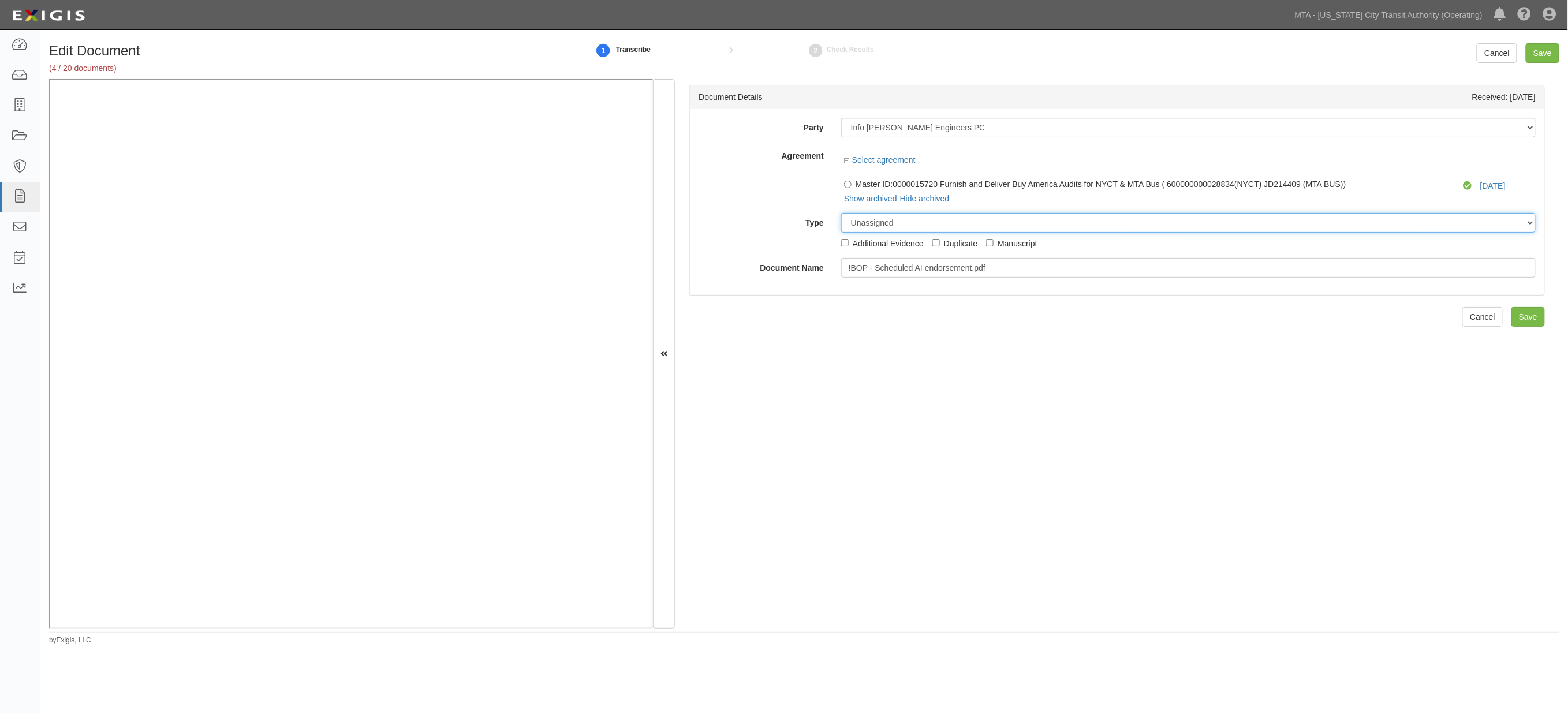
click at [933, 221] on select "Unassigned Binder Cancellation Notice Certificate Contract Endorsement Insuranc…" at bounding box center [1188, 223] width 695 height 19
click at [841, 213] on select "Unassigned Binder Cancellation Notice Certificate Contract Endorsement Insuranc…" at bounding box center [1188, 223] width 695 height 19
click at [1003, 269] on input "!BOP - Scheduled AI endorsement.pdf" at bounding box center [1188, 267] width 695 height 19
click at [939, 226] on select "Unassigned Binder Cancellation Notice Certificate Contract Endorsement Insuranc…" at bounding box center [1188, 223] width 695 height 19
select select "JunkDetail"
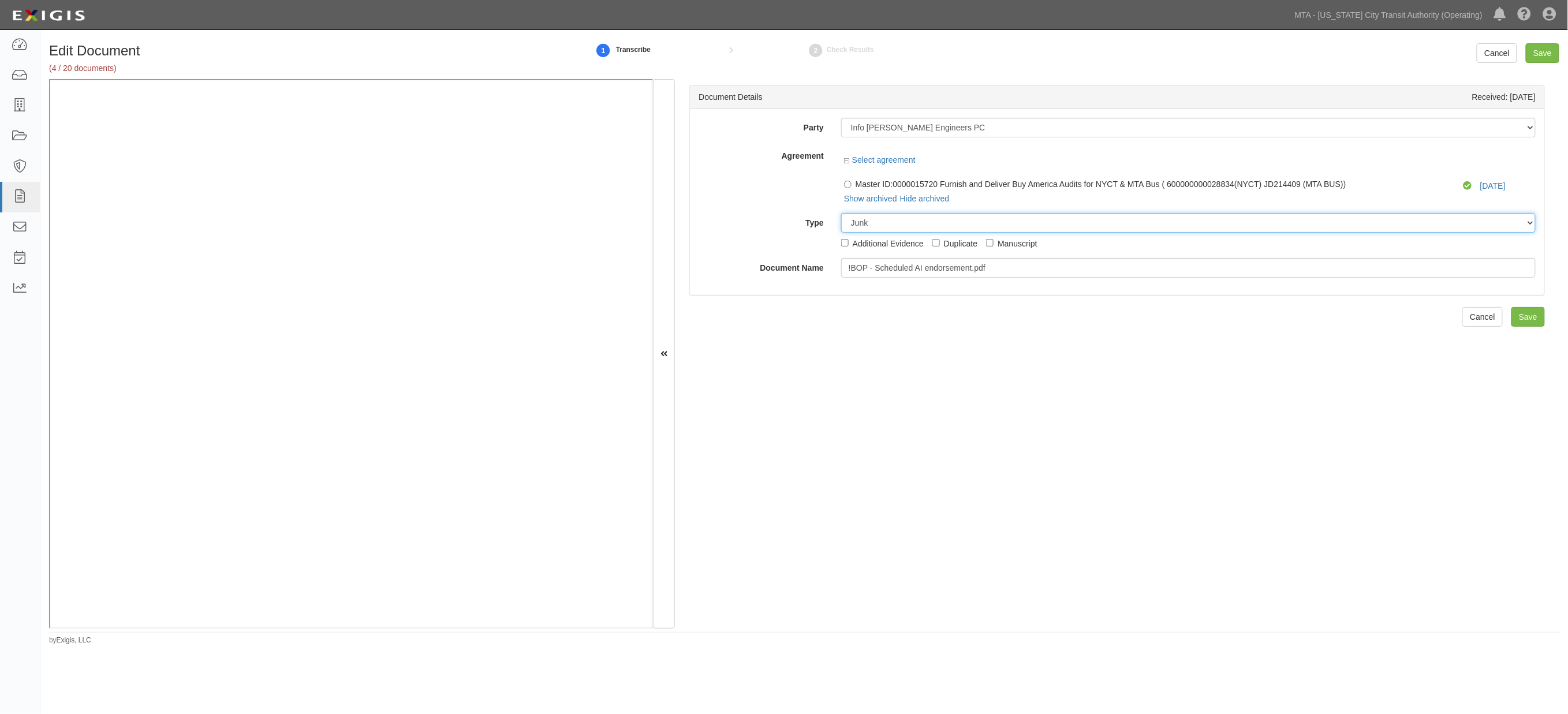
click at [841, 213] on select "Unassigned Binder Cancellation Notice Certificate Contract Endorsement Insuranc…" at bounding box center [1188, 223] width 695 height 19
click at [881, 269] on input "!BOP - Scheduled AI endorsement.pdf" at bounding box center [1188, 267] width 695 height 19
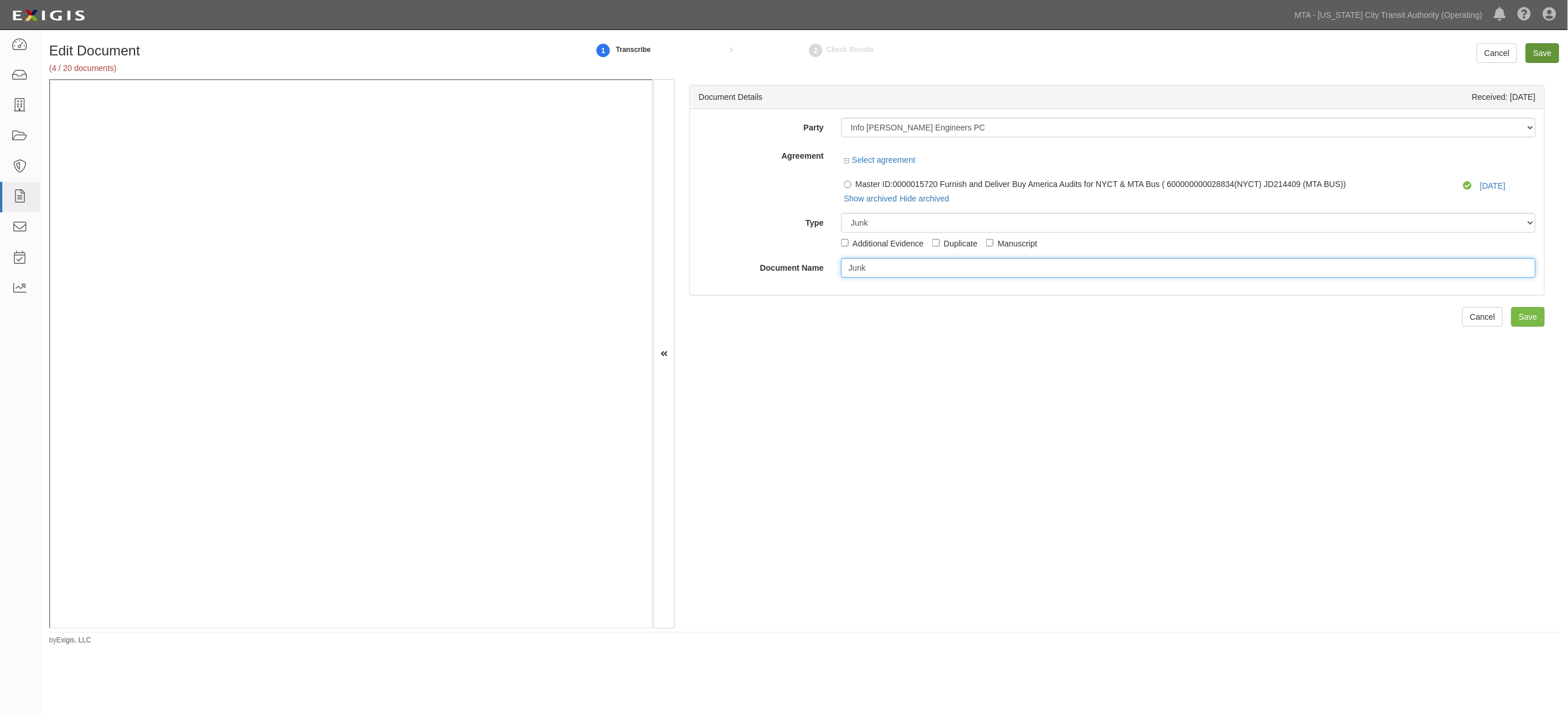
type input "Junk"
click at [1547, 62] on input "Save" at bounding box center [1543, 52] width 33 height 19
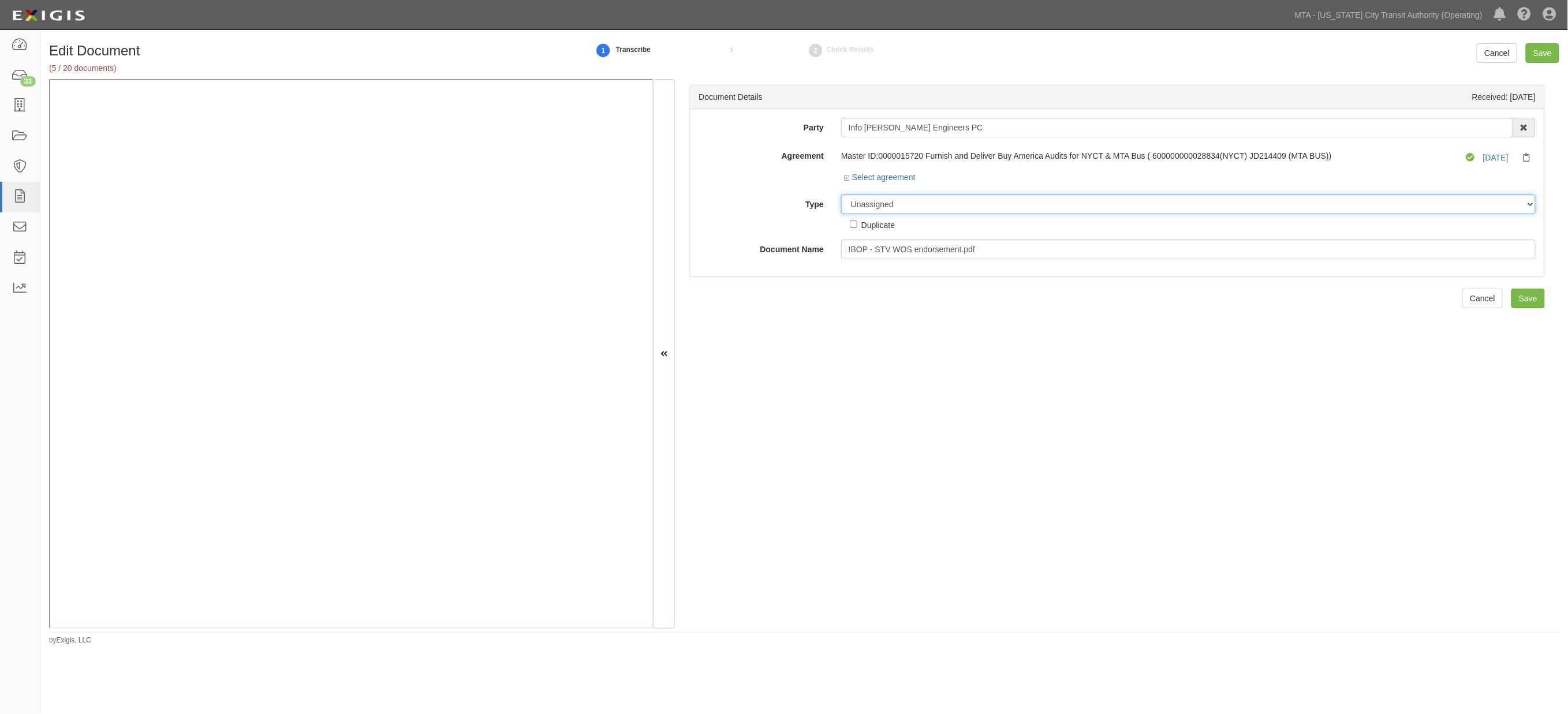
click at [934, 204] on select "Unassigned Binder Cancellation Notice Certificate Contract Endorsement Insuranc…" at bounding box center [1188, 204] width 695 height 19
select select "JunkDetail"
click at [841, 195] on select "Unassigned Binder Cancellation Notice Certificate Contract Endorsement Insuranc…" at bounding box center [1188, 204] width 695 height 19
drag, startPoint x: 973, startPoint y: 256, endPoint x: 769, endPoint y: 255, distance: 204.0
click at [769, 255] on div "Document Name !BOP - STV WOS endorsement.pdf" at bounding box center [1117, 249] width 855 height 19
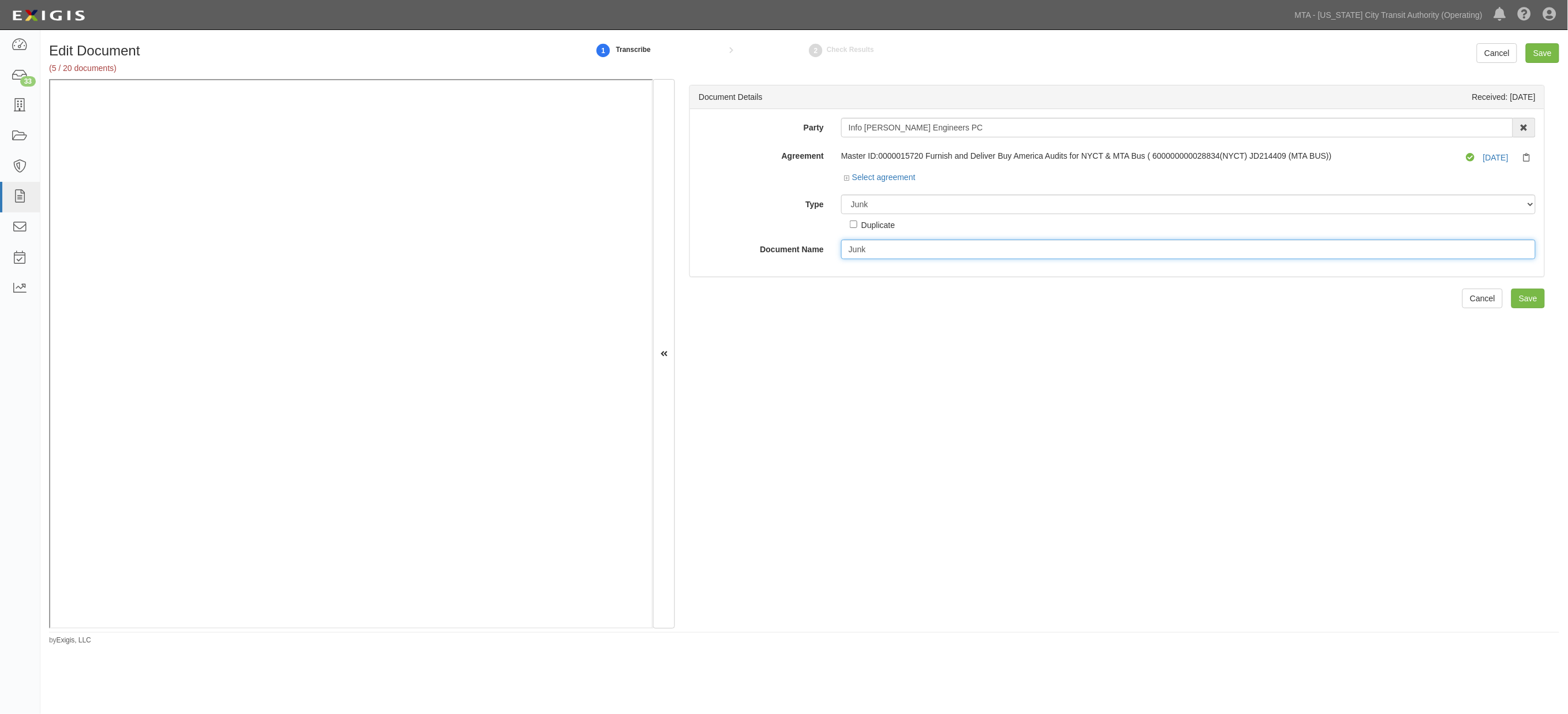
click at [841, 252] on input "Junk" at bounding box center [1188, 249] width 695 height 19
type input "Junk"
click at [1540, 54] on input "Save" at bounding box center [1543, 52] width 33 height 19
drag, startPoint x: 1007, startPoint y: 250, endPoint x: 815, endPoint y: 247, distance: 192.0
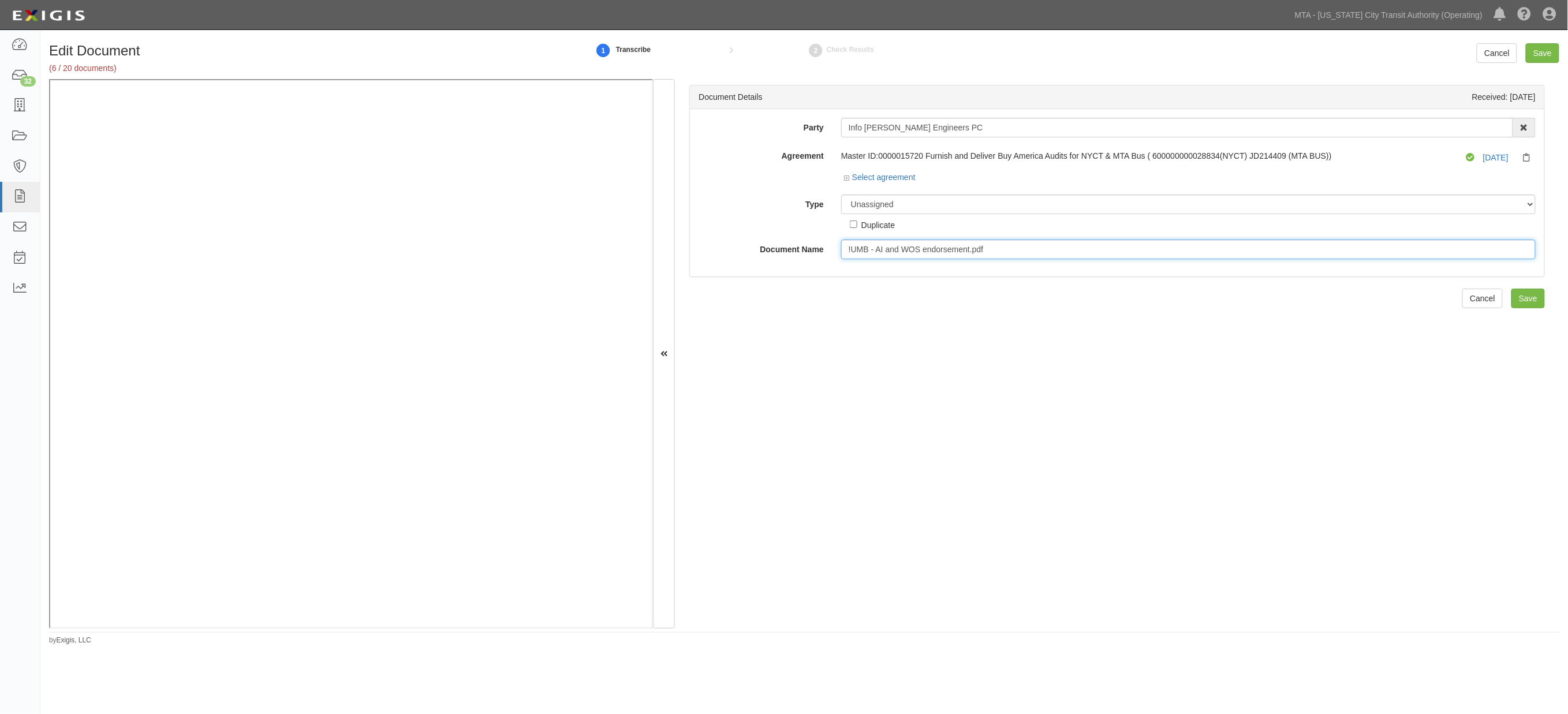
click at [815, 247] on div "Document Name !UMB - AI and WOS endorsement.pdf" at bounding box center [1117, 249] width 855 height 19
paste input "Junk"
type input "Junk"
click at [896, 204] on select "Unassigned Binder Cancellation Notice Certificate Contract Endorsement Insuranc…" at bounding box center [1188, 204] width 695 height 19
select select "JunkDetail"
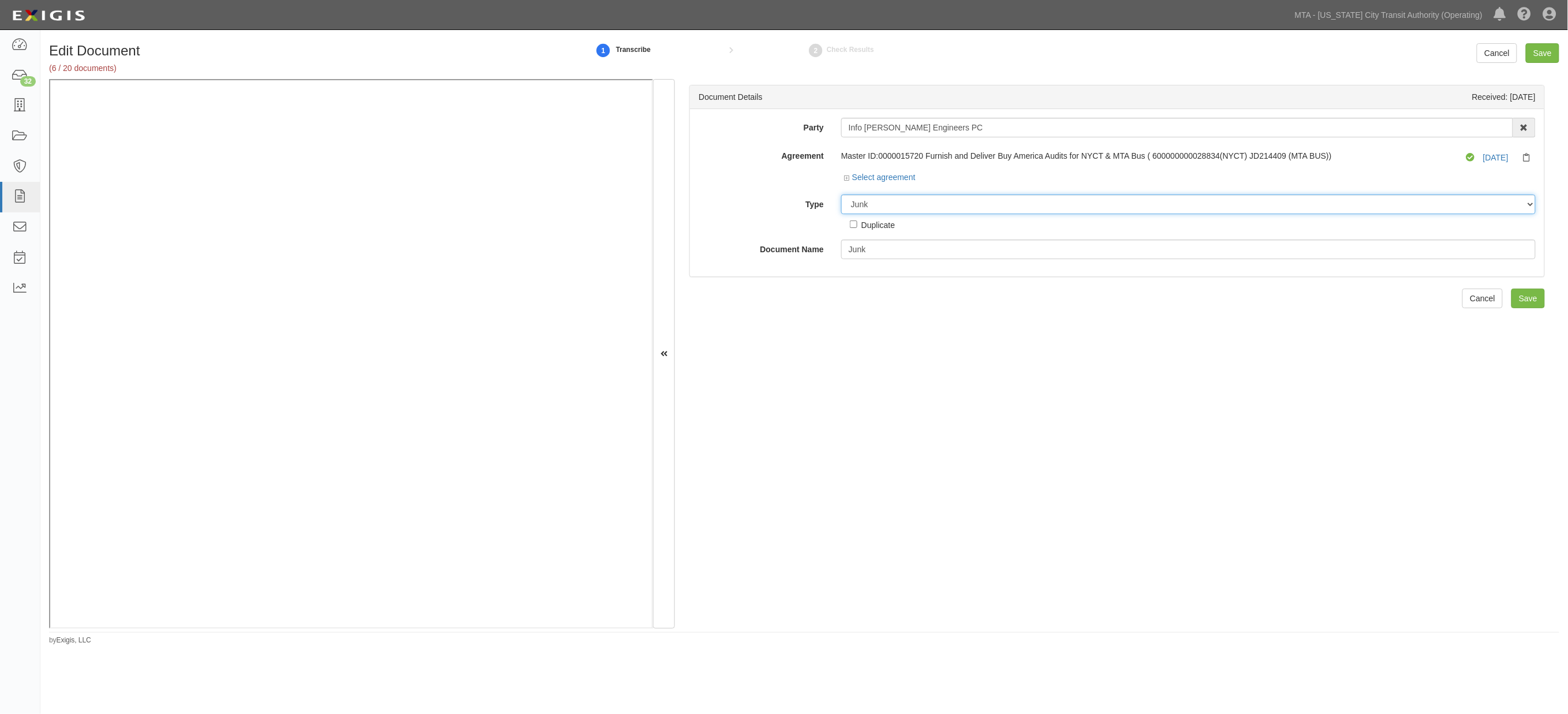
click at [841, 195] on select "Unassigned Binder Cancellation Notice Certificate Contract Endorsement Insuranc…" at bounding box center [1188, 204] width 695 height 19
click at [1522, 299] on input "Save" at bounding box center [1528, 298] width 33 height 19
click at [915, 206] on select "Unassigned Binder Cancellation Notice Certificate Contract Endorsement Insuranc…" at bounding box center [1188, 204] width 695 height 19
select select "OtherDetail"
click at [841, 195] on select "Unassigned Binder Cancellation Notice Certificate Contract Endorsement Insuranc…" at bounding box center [1188, 204] width 695 height 19
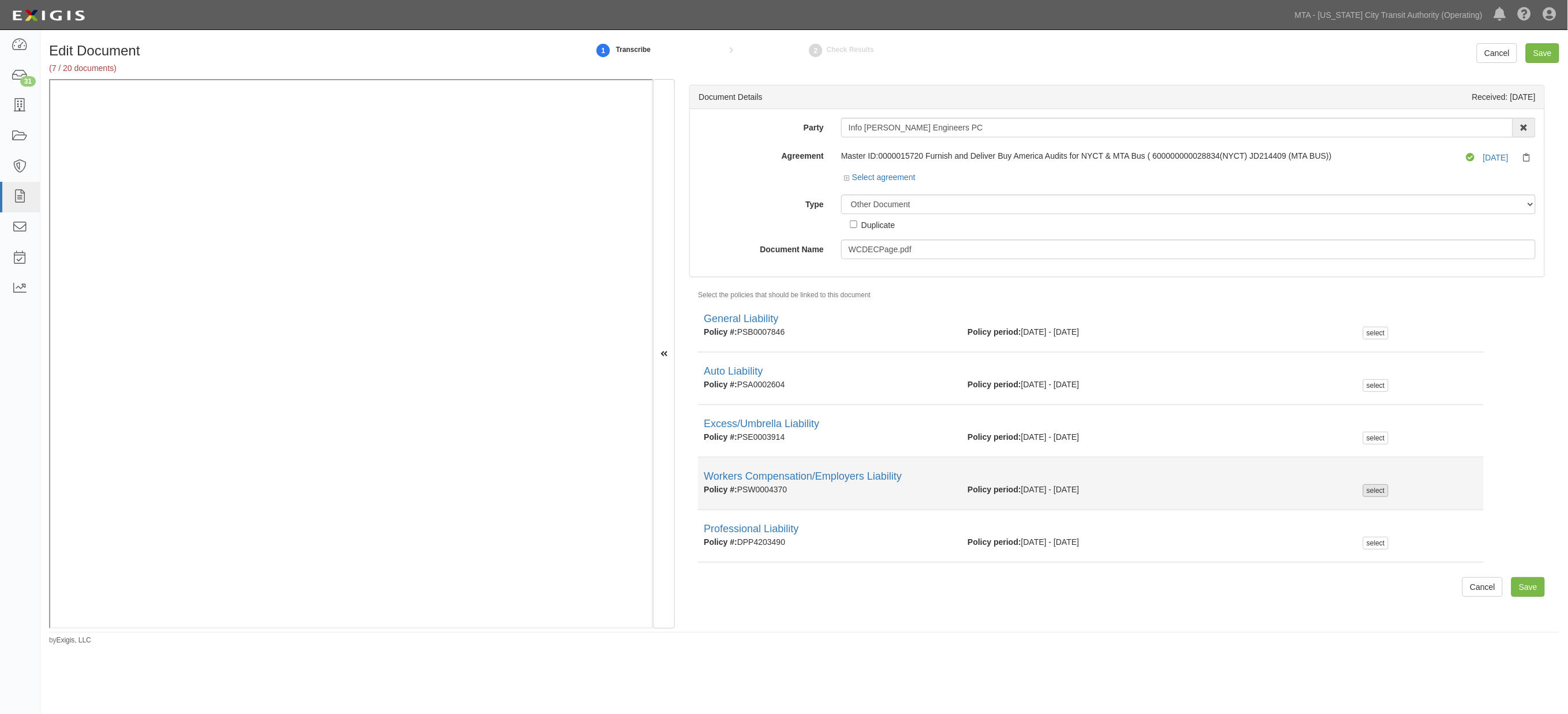
click at [1365, 489] on div "select" at bounding box center [1375, 491] width 25 height 12
checkbox input "true"
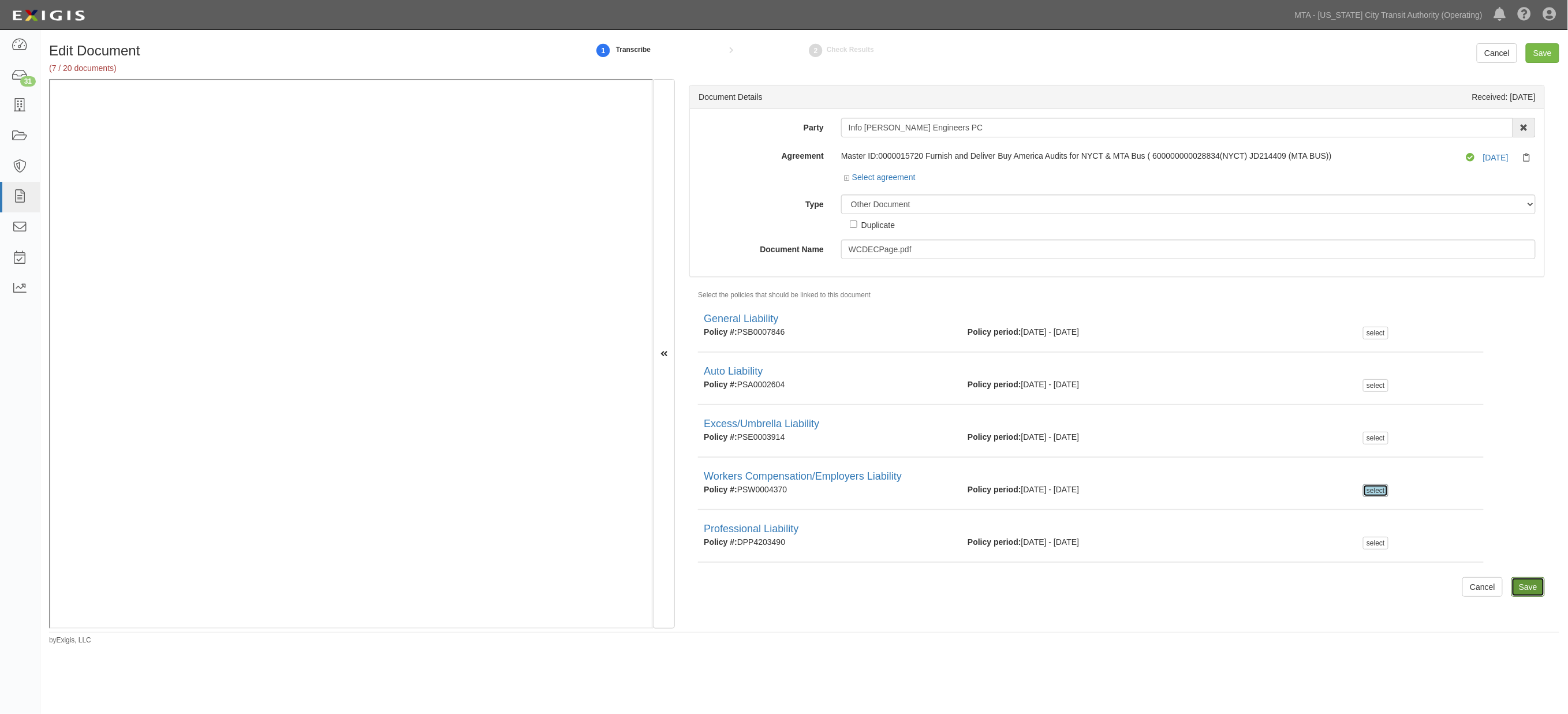
click at [1519, 584] on input "Save" at bounding box center [1528, 587] width 33 height 19
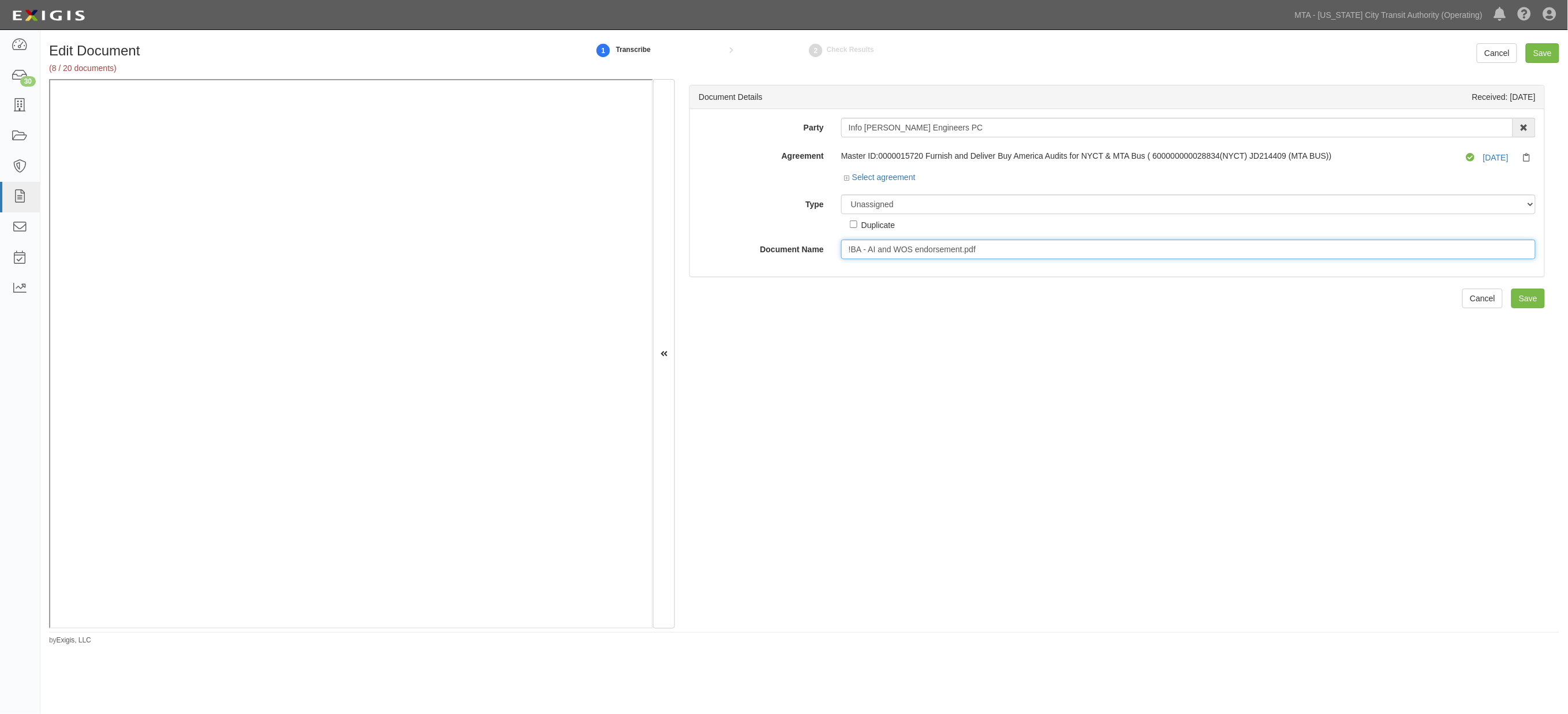
click at [980, 253] on input "!BA - AI and WOS endorsement.pdf" at bounding box center [1188, 249] width 695 height 19
click at [975, 247] on input "!BA - AI and WOS endorsement.pdf" at bounding box center [1188, 249] width 695 height 19
drag, startPoint x: 982, startPoint y: 246, endPoint x: 781, endPoint y: 240, distance: 201.1
click at [781, 240] on div "Document Name !BA - AI and WOS endorsement.pdf" at bounding box center [1117, 249] width 855 height 19
paste input "Junk"
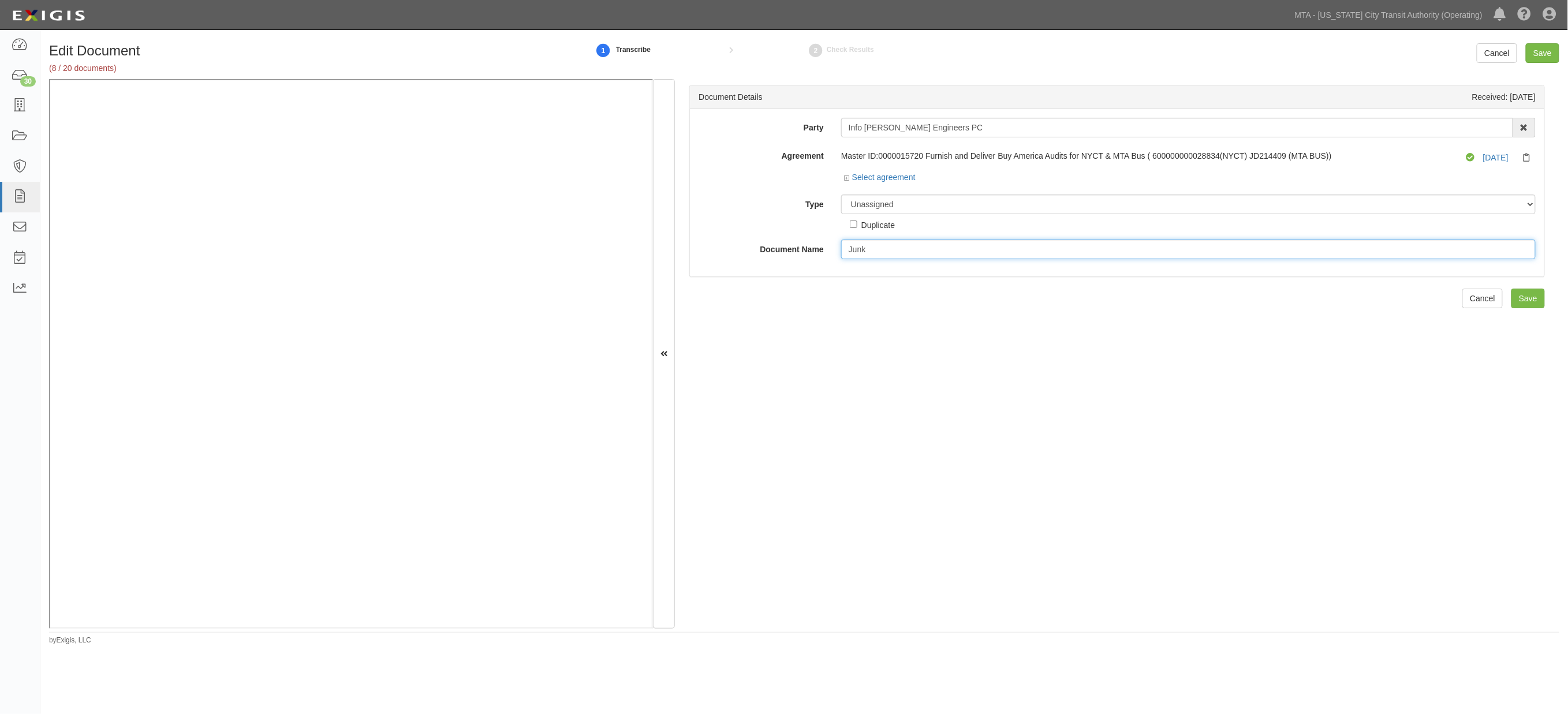
type input "Junk"
click at [893, 202] on select "Unassigned Binder Cancellation Notice Certificate Contract Endorsement Insuranc…" at bounding box center [1188, 204] width 695 height 19
select select "JunkDetail"
click at [841, 195] on select "Unassigned Binder Cancellation Notice Certificate Contract Endorsement Insuranc…" at bounding box center [1188, 204] width 695 height 19
click at [1545, 48] on input "Save" at bounding box center [1543, 52] width 33 height 19
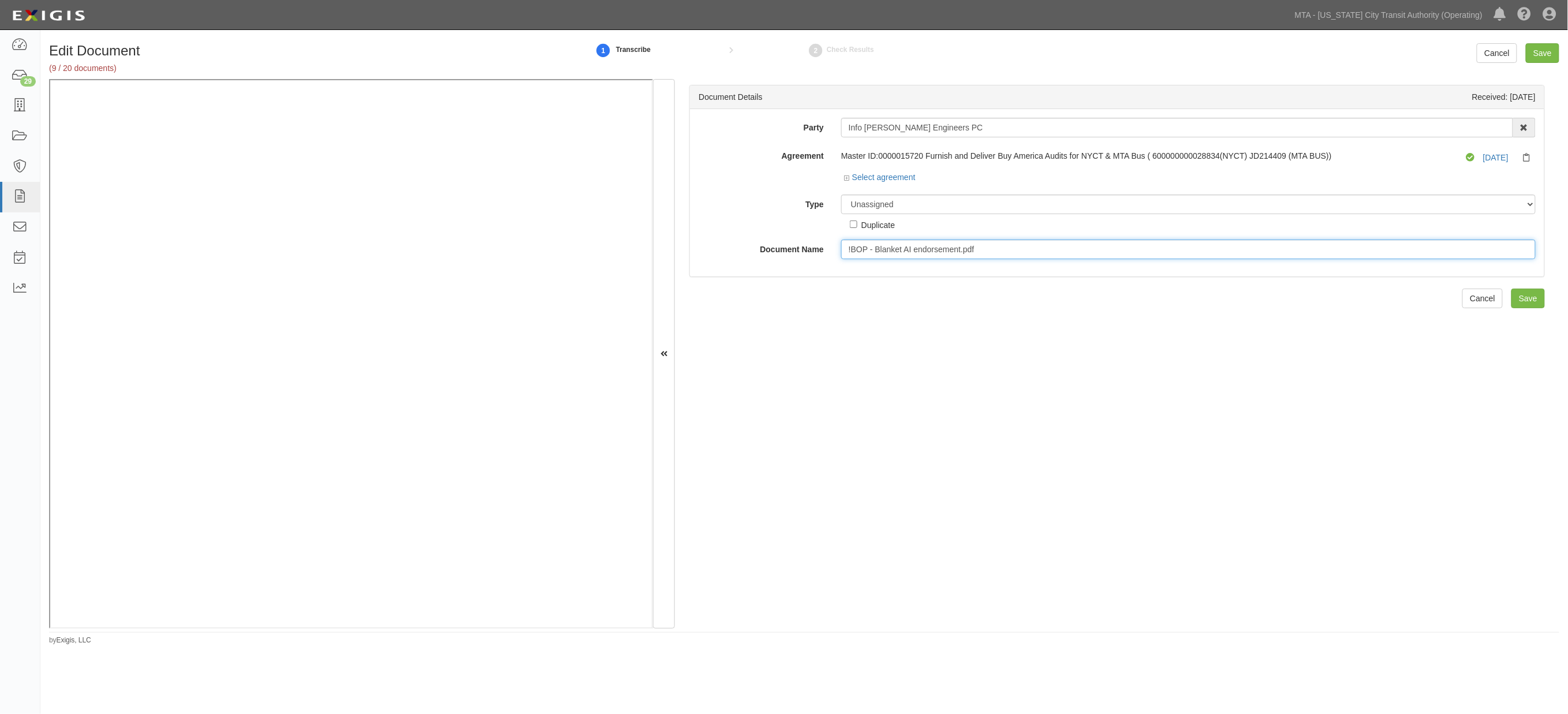
drag, startPoint x: 995, startPoint y: 253, endPoint x: 841, endPoint y: 237, distance: 154.8
click at [841, 237] on div "Party Info [PERSON_NAME] Engineers PC 10-21 TO 10-23TH 38TH ST DEVELOPMENT LLC …" at bounding box center [1117, 189] width 837 height 142
paste input "Junk"
type input "Junk"
click at [896, 200] on select "Unassigned Binder Cancellation Notice Certificate Contract Endorsement Insuranc…" at bounding box center [1188, 204] width 695 height 19
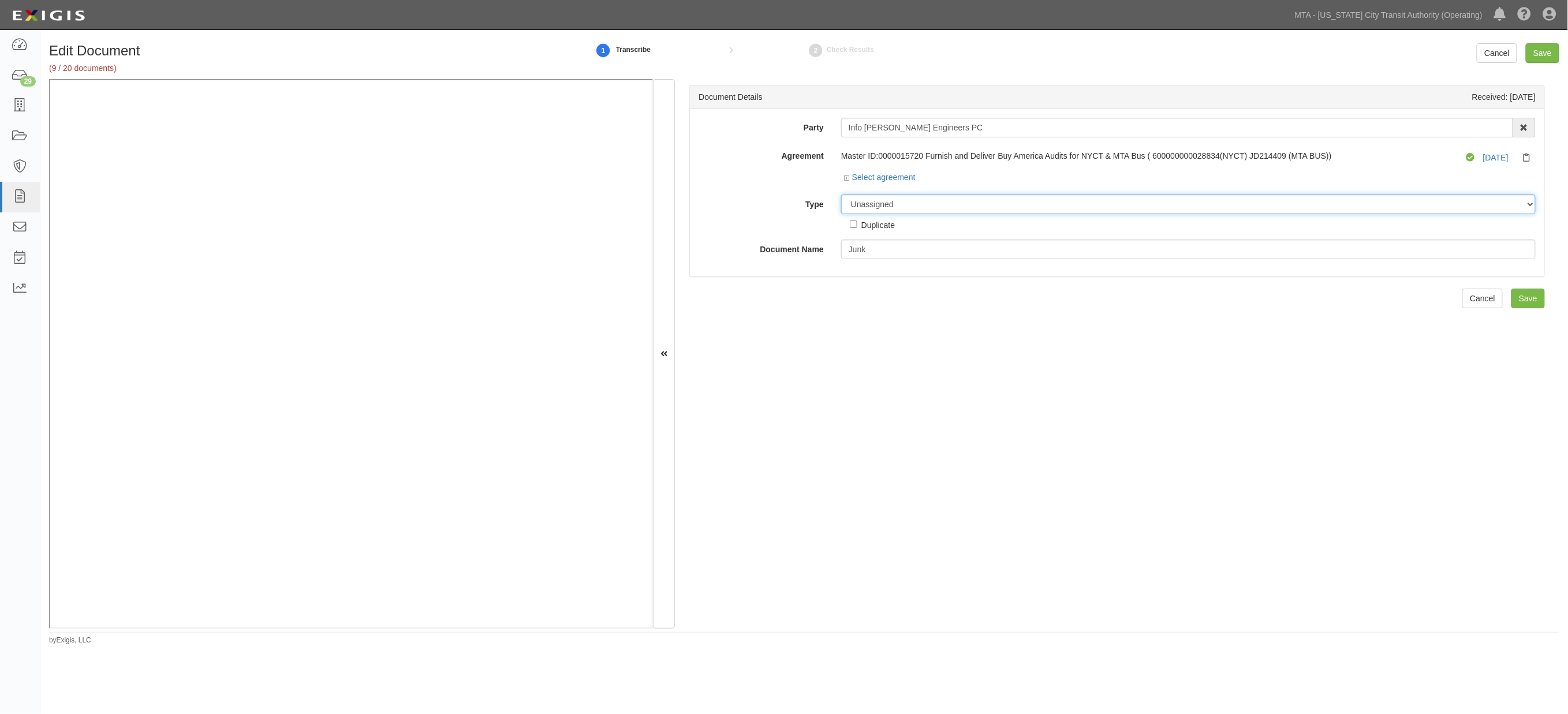
select select "JunkDetail"
click at [841, 195] on select "Unassigned Binder Cancellation Notice Certificate Contract Endorsement Insuranc…" at bounding box center [1188, 204] width 695 height 19
click at [1547, 55] on input "Save" at bounding box center [1543, 52] width 33 height 19
click at [968, 255] on input "!BOP - HNTB NOC endorsement.pdf" at bounding box center [1188, 249] width 695 height 19
drag, startPoint x: 999, startPoint y: 246, endPoint x: 823, endPoint y: 246, distance: 176.0
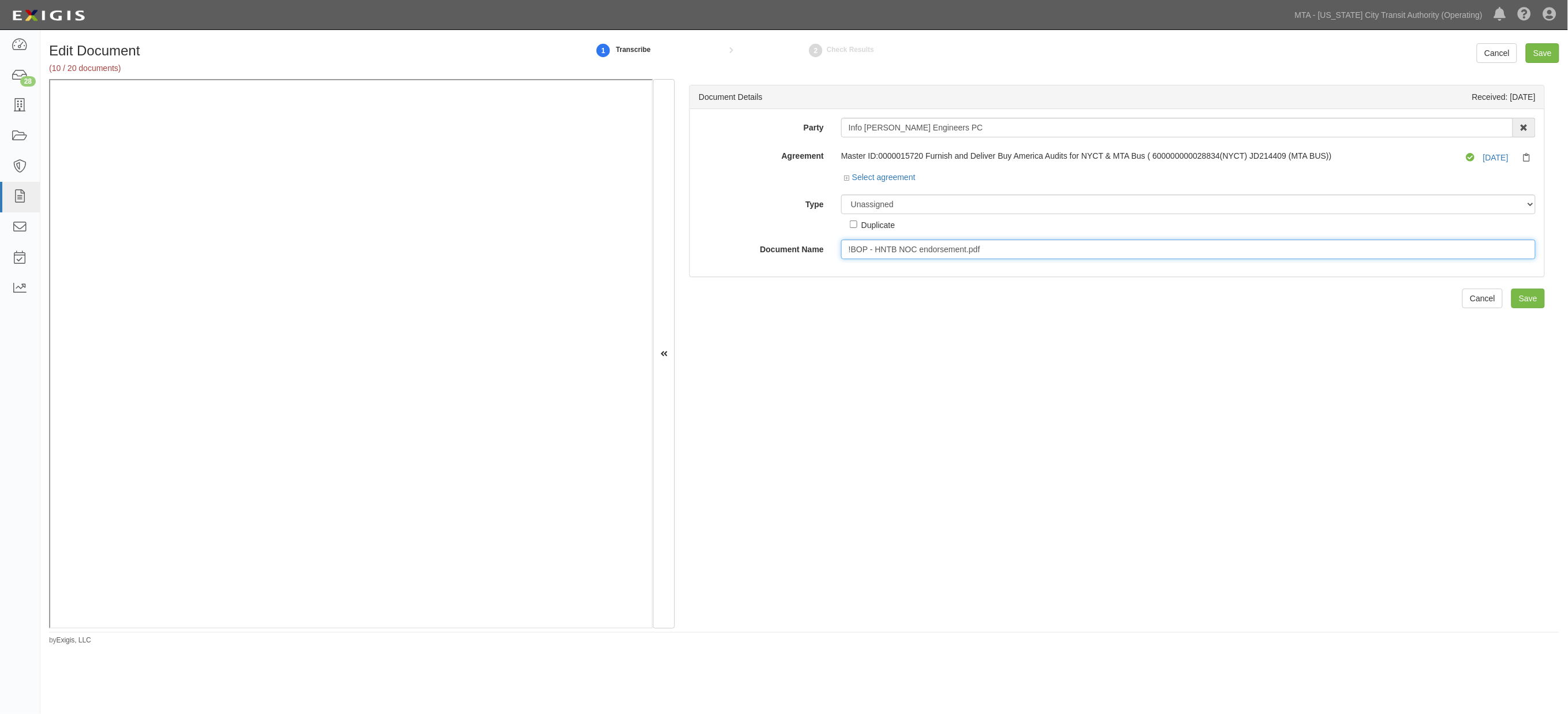
click at [823, 246] on div "Document Name !BOP - HNTB NOC endorsement.pdf" at bounding box center [1117, 249] width 855 height 19
paste input "Junk"
type input "Junk"
click at [896, 196] on select "Unassigned Binder Cancellation Notice Certificate Contract Endorsement Insuranc…" at bounding box center [1188, 204] width 695 height 19
select select "JunkDetail"
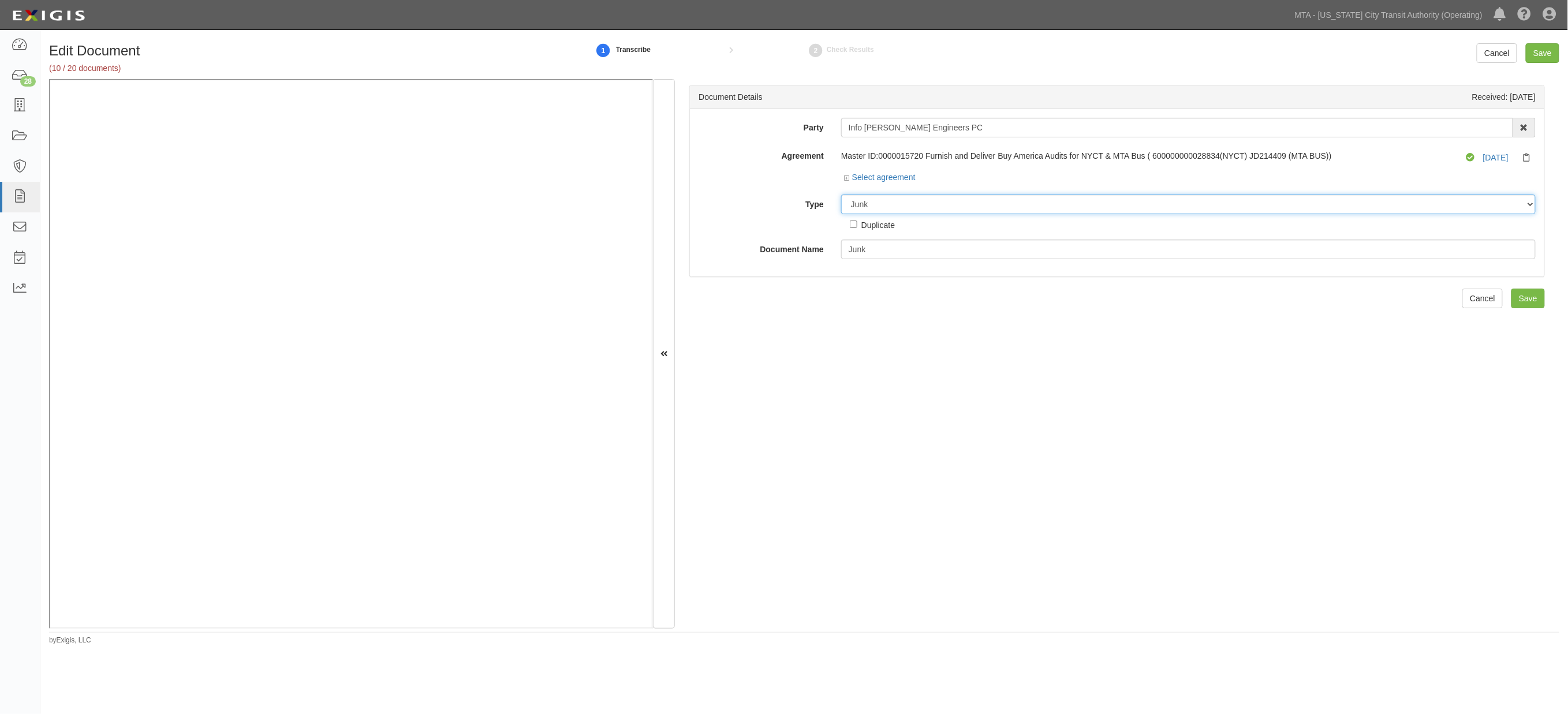
click at [841, 195] on select "Unassigned Binder Cancellation Notice Certificate Contract Endorsement Insuranc…" at bounding box center [1188, 204] width 695 height 19
click at [1549, 60] on input "Save" at bounding box center [1543, 52] width 33 height 19
drag, startPoint x: 1071, startPoint y: 246, endPoint x: 836, endPoint y: 246, distance: 235.0
click at [836, 246] on div "!BOP - Hudson Meridian WOS endorsement.pdf" at bounding box center [1188, 249] width 712 height 19
paste input "Junk"
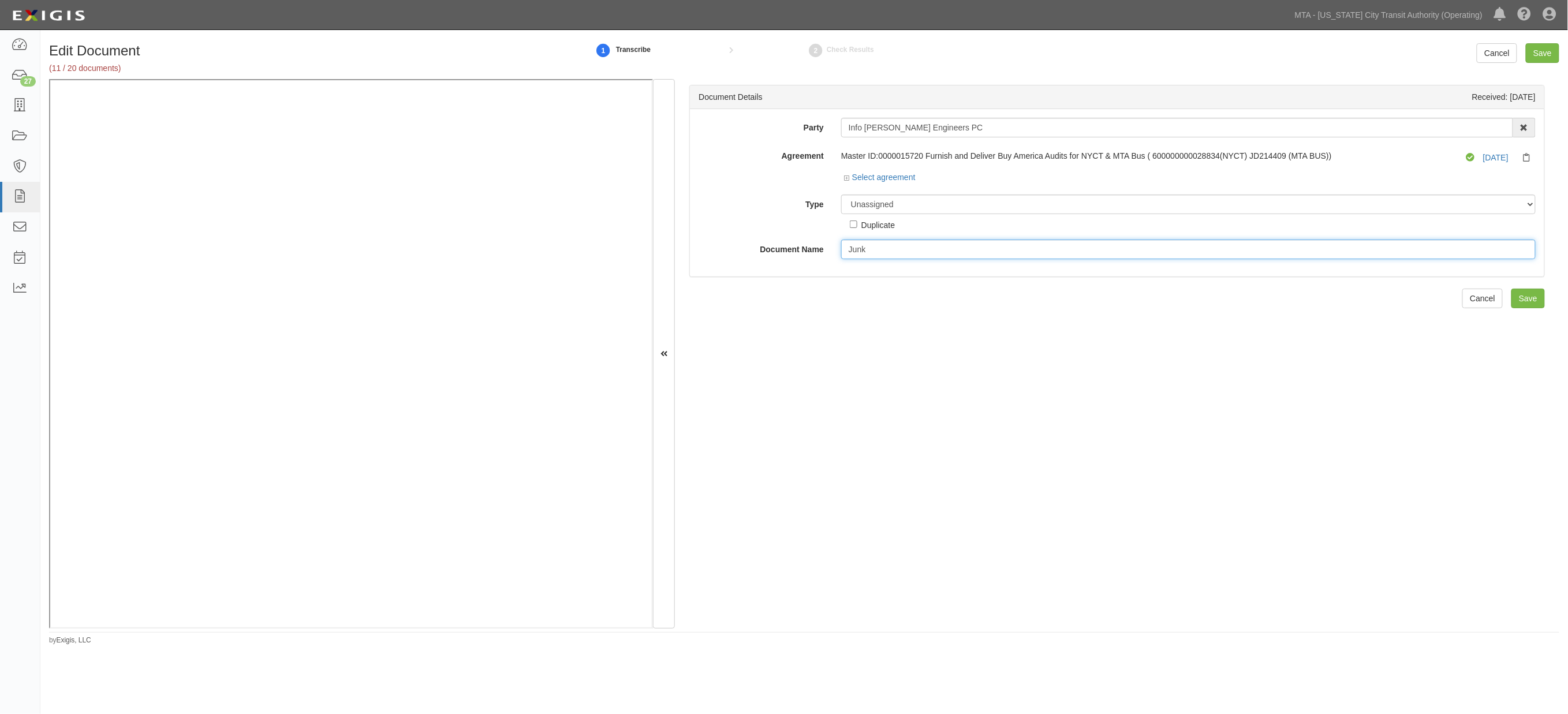
type input "Junk"
click at [908, 202] on select "Unassigned Binder Cancellation Notice Certificate Contract Endorsement Insuranc…" at bounding box center [1188, 204] width 695 height 19
select select "JunkDetail"
click at [841, 195] on select "Unassigned Binder Cancellation Notice Certificate Contract Endorsement Insuranc…" at bounding box center [1188, 204] width 695 height 19
click at [1539, 53] on input "Save" at bounding box center [1543, 52] width 33 height 19
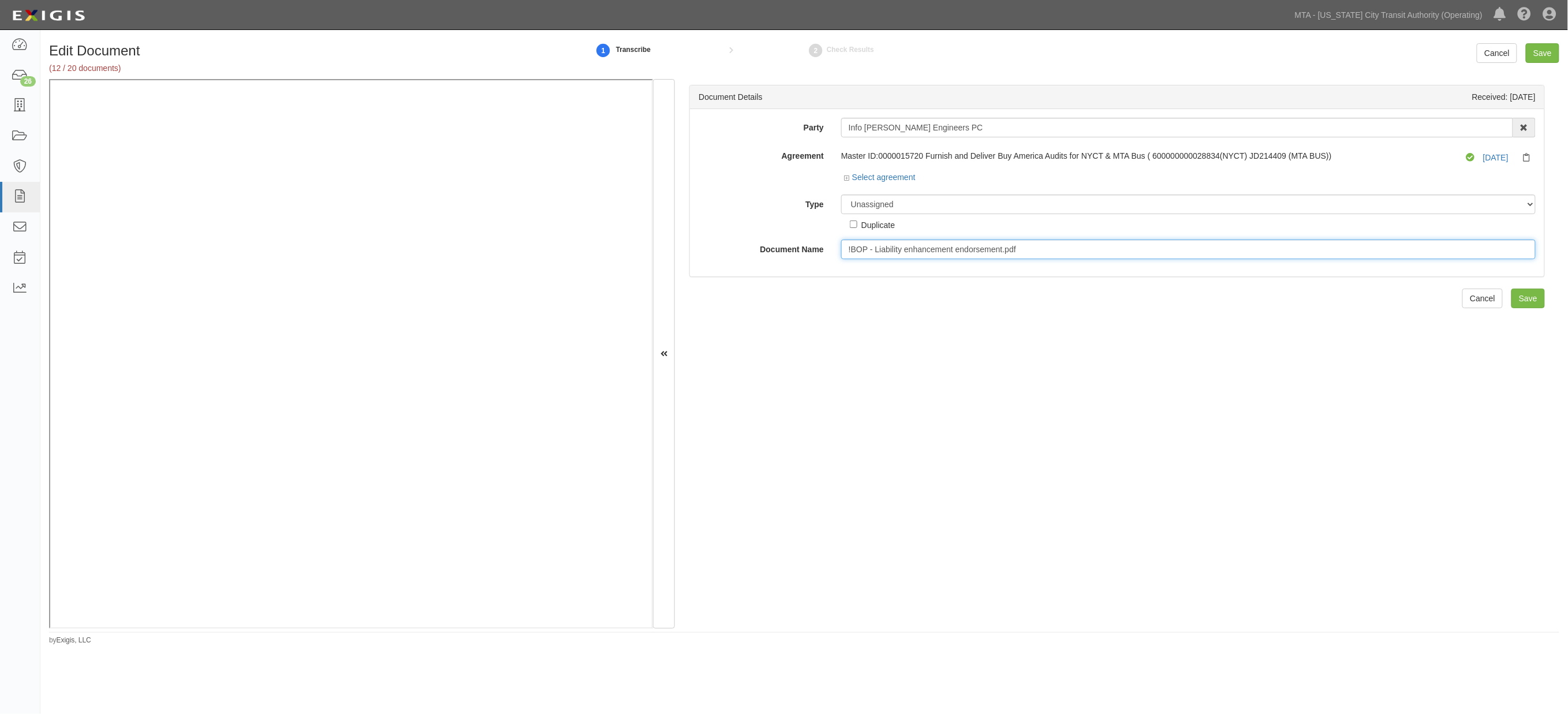
click at [952, 250] on input "!BOP - Liability enhancement endorsement.pdf" at bounding box center [1188, 249] width 695 height 19
paste input "Junk"
type input "Junk"
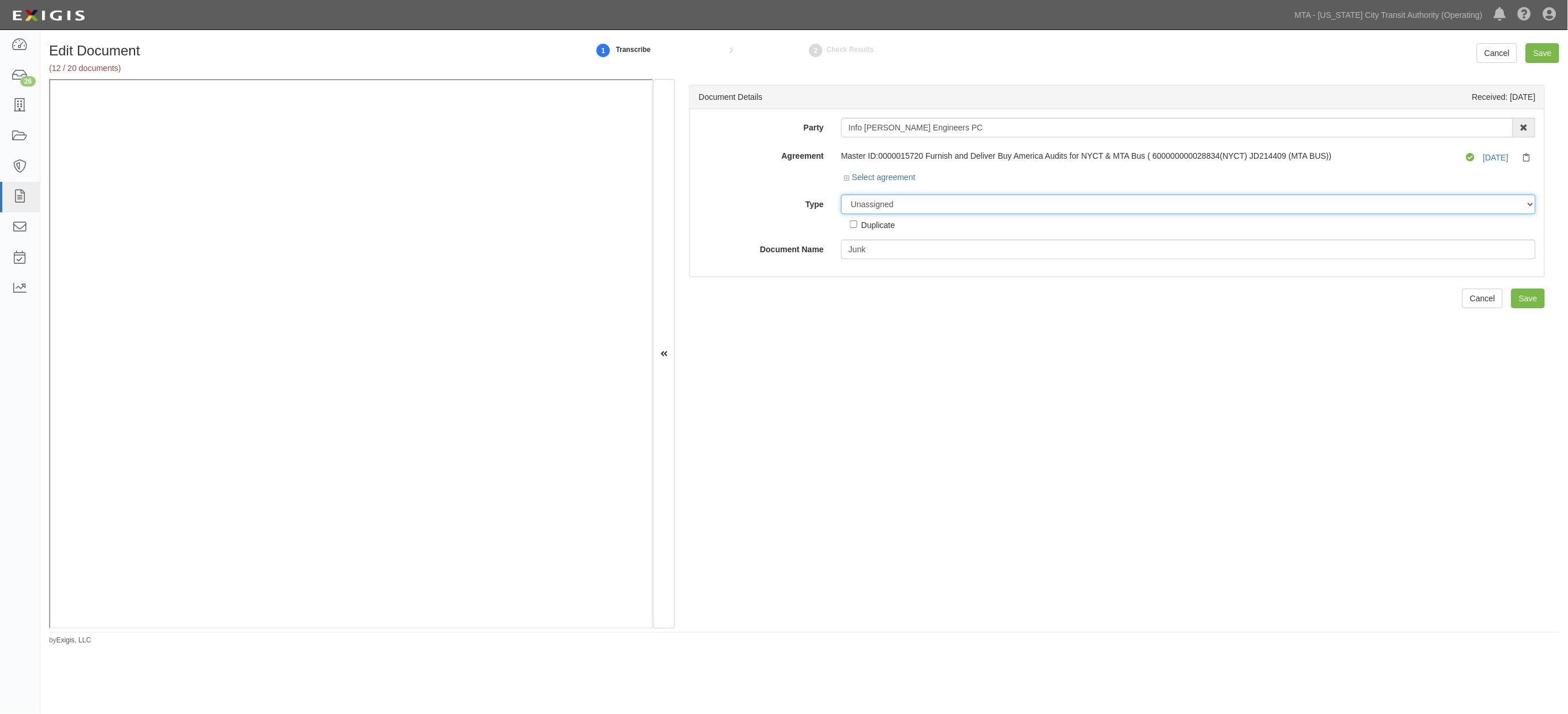
click at [891, 206] on select "Unassigned Binder Cancellation Notice Certificate Contract Endorsement Insuranc…" at bounding box center [1188, 204] width 695 height 19
select select "JunkDetail"
click at [841, 195] on select "Unassigned Binder Cancellation Notice Certificate Contract Endorsement Insuranc…" at bounding box center [1188, 204] width 695 height 19
click at [1526, 291] on input "Save" at bounding box center [1528, 298] width 33 height 19
click at [857, 246] on input "!BOP - Named Insured endorsement.pdf" at bounding box center [1188, 249] width 695 height 19
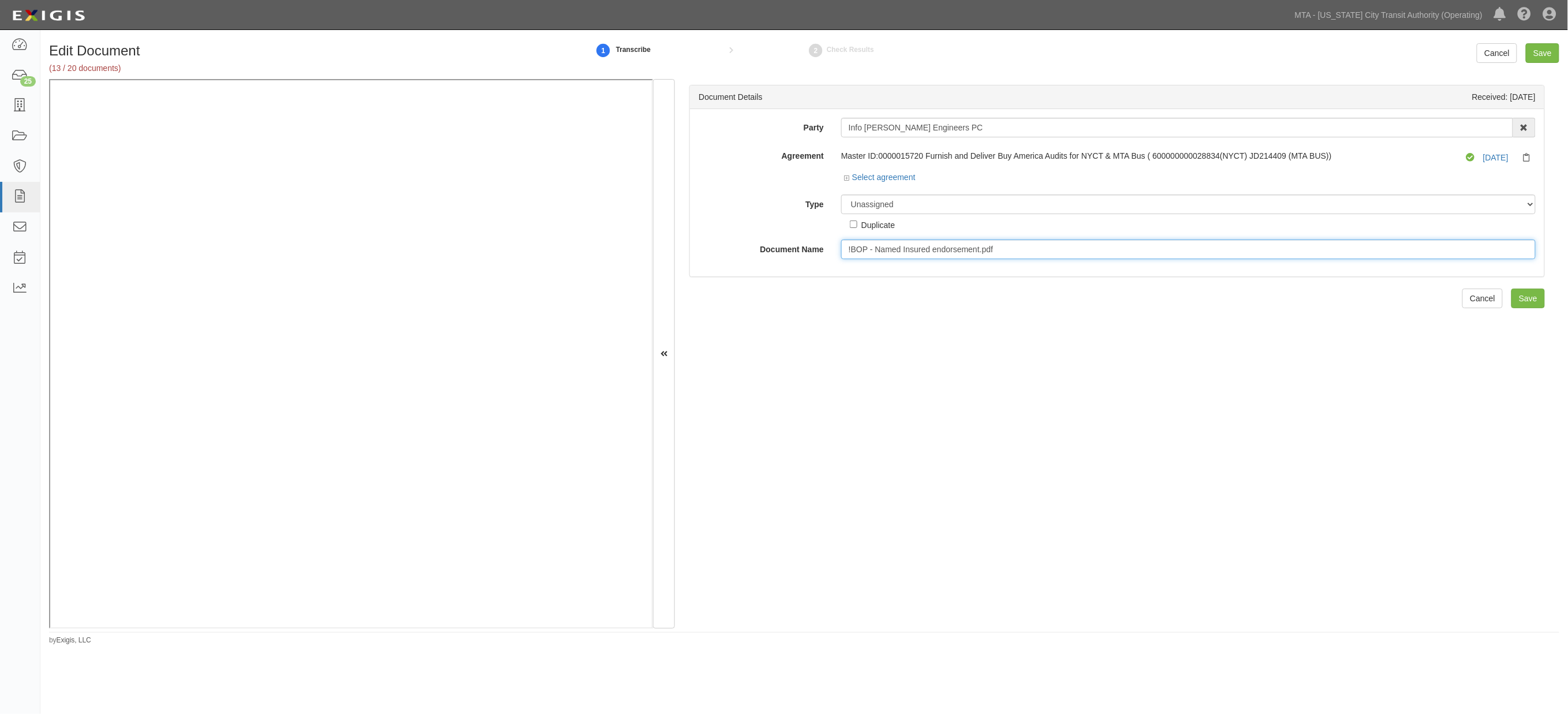
click at [857, 246] on input "!BOP - Named Insured endorsement.pdf" at bounding box center [1188, 249] width 695 height 19
paste input "NAMED INSURED ENDORSEMENT"
type input "NAMED INSURED ENDORSEMENT"
click at [910, 205] on select "Unassigned Binder Cancellation Notice Certificate Contract Endorsement Insuranc…" at bounding box center [1188, 204] width 695 height 19
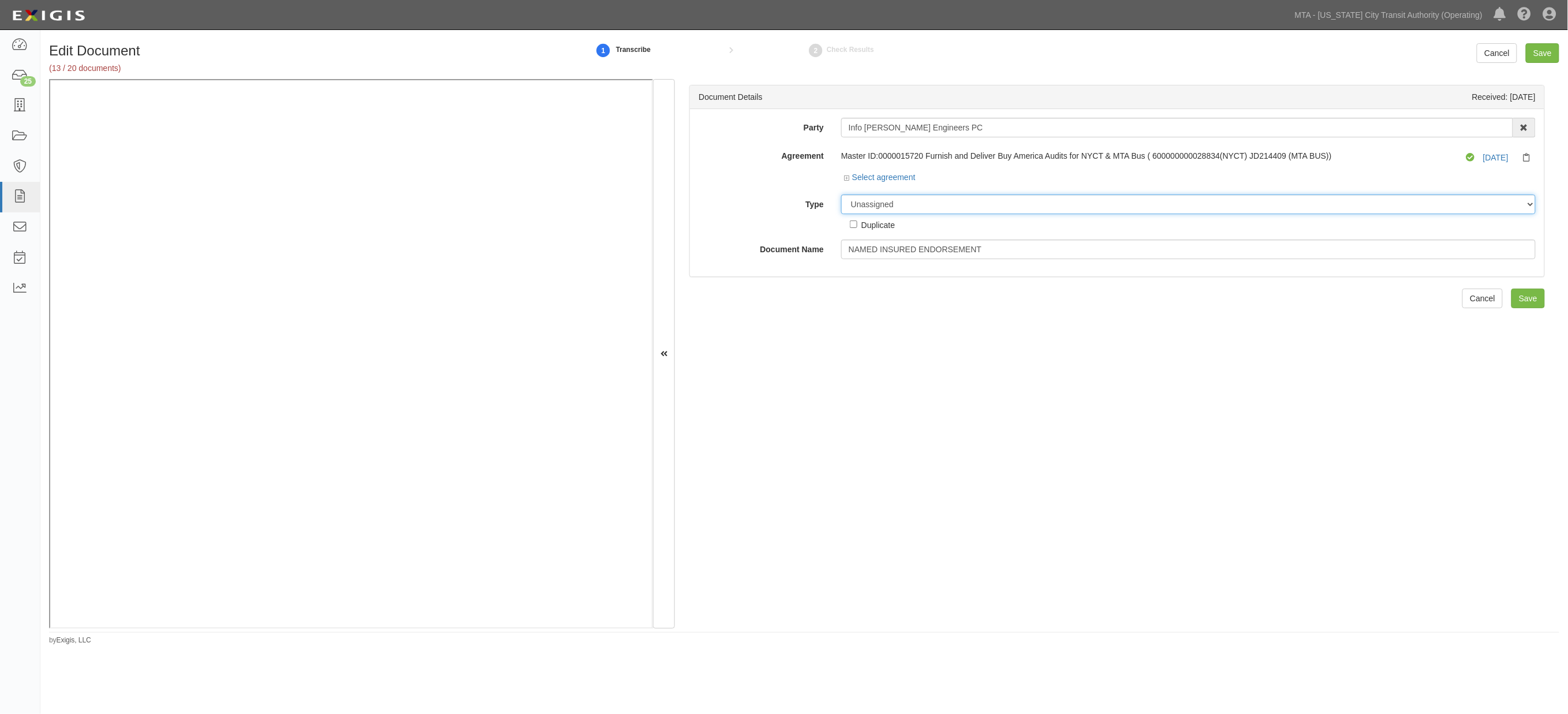
select select "EndorsementDetail"
click at [841, 195] on select "Unassigned Binder Cancellation Notice Certificate Contract Endorsement Insuranc…" at bounding box center [1188, 204] width 695 height 19
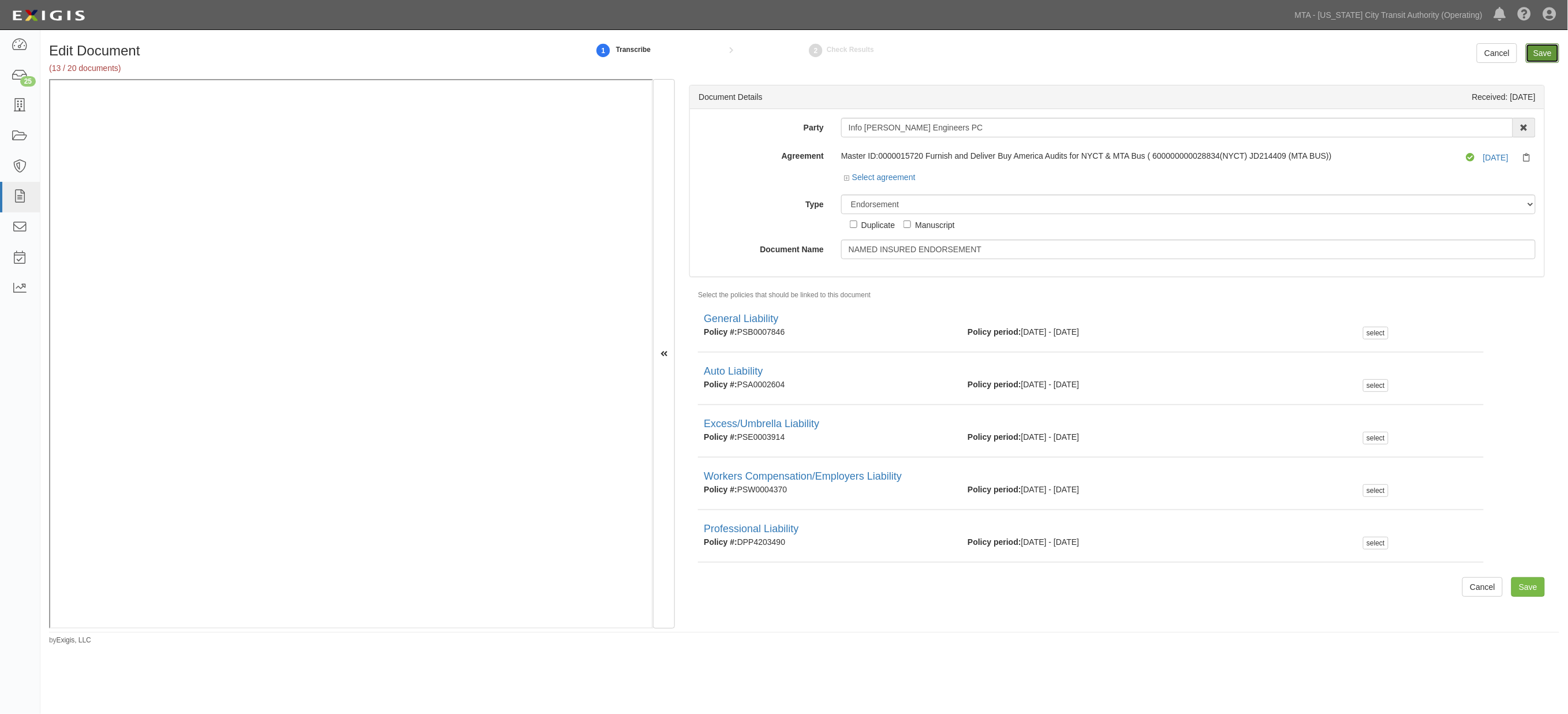
click at [1546, 51] on input "Save" at bounding box center [1543, 52] width 33 height 19
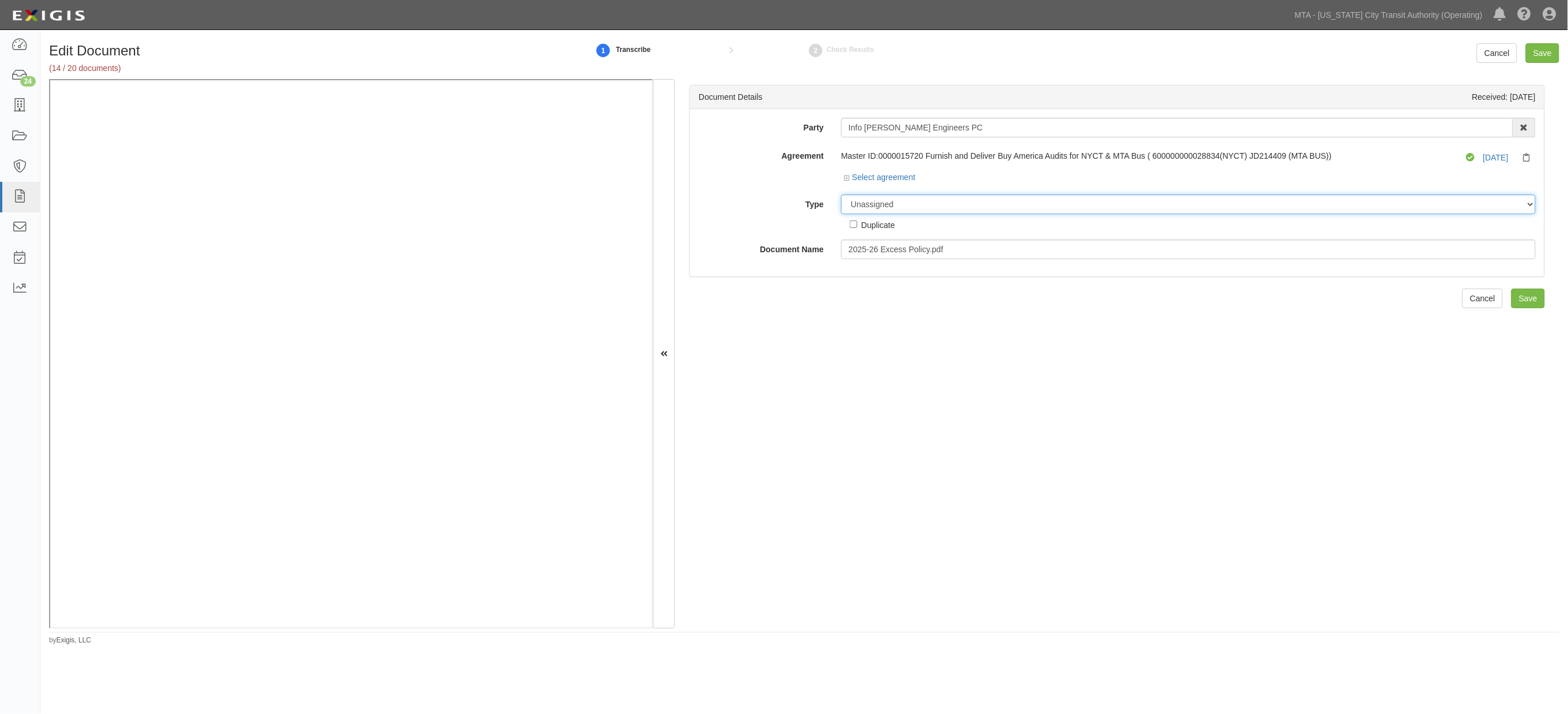
click at [909, 197] on select "Unassigned Binder Cancellation Notice Certificate Contract Endorsement Insuranc…" at bounding box center [1188, 204] width 695 height 19
select select "EndorsementDetail"
click at [841, 195] on select "Unassigned Binder Cancellation Notice Certificate Contract Endorsement Insuranc…" at bounding box center [1188, 204] width 695 height 19
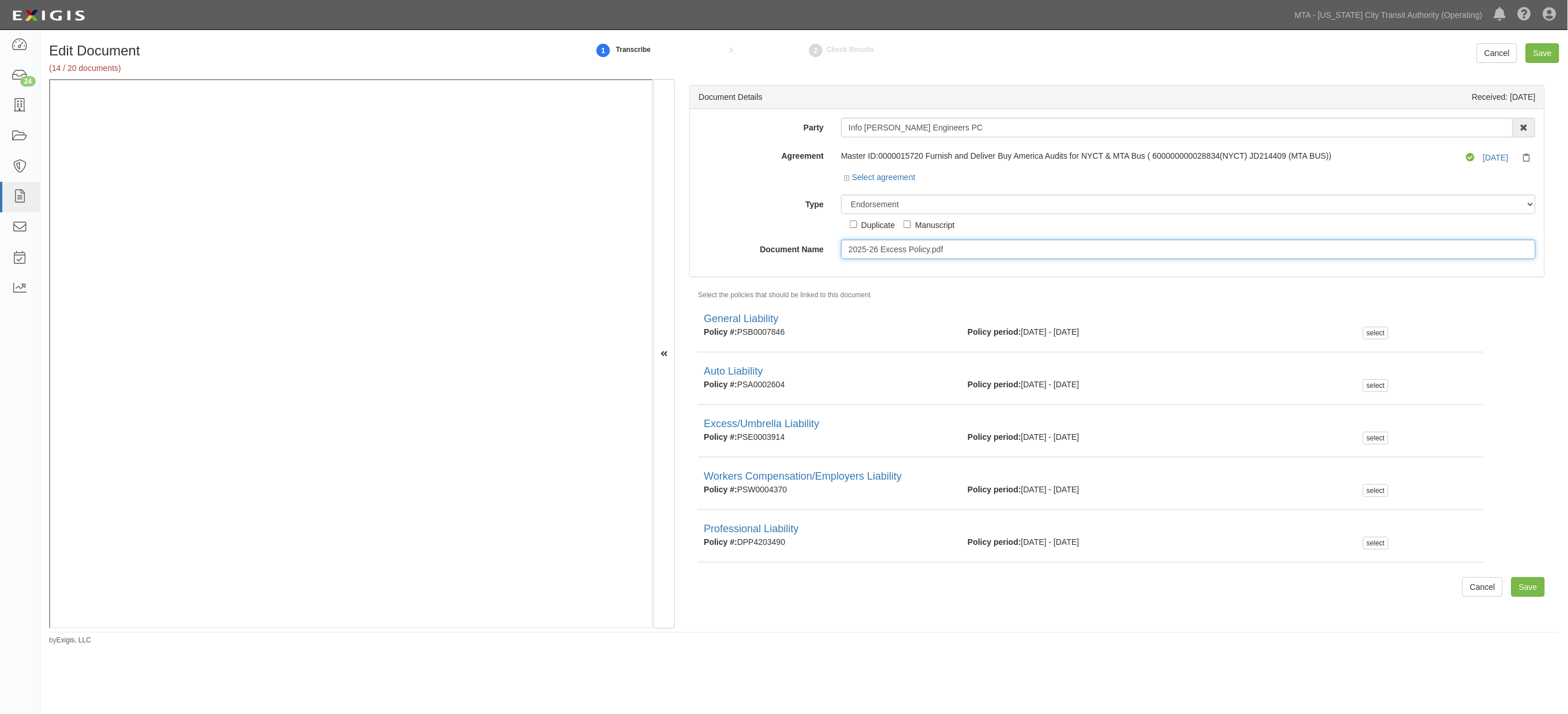
click at [866, 245] on input "2025-26 Excess Policy.pdf" at bounding box center [1188, 249] width 695 height 19
paste input "COMMERCIAL EXCESS LIABILITY COVERAGE FORM"
type input "COMMERCIAL EXCESS LIABILITY COVERAGE FORM"
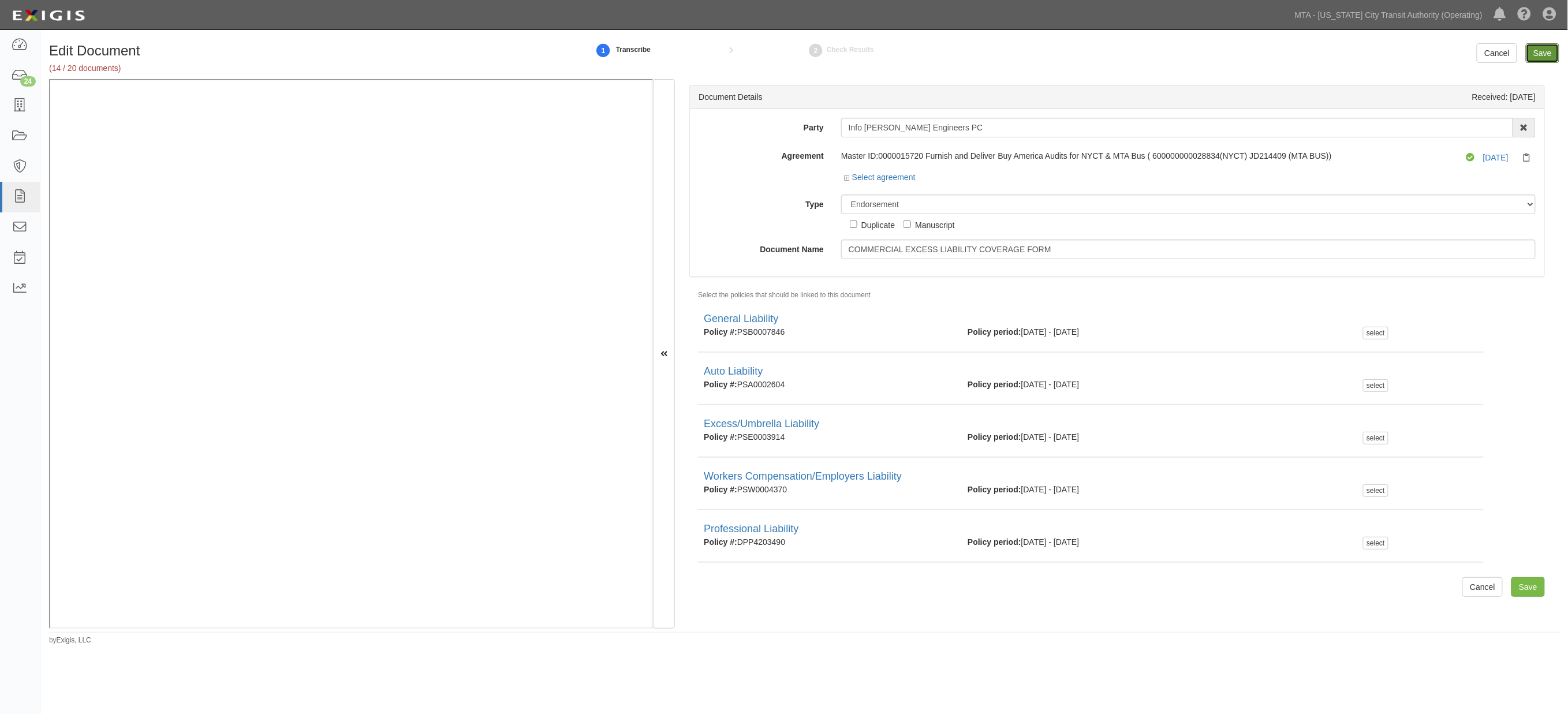
click at [1548, 49] on input "Save" at bounding box center [1543, 52] width 33 height 19
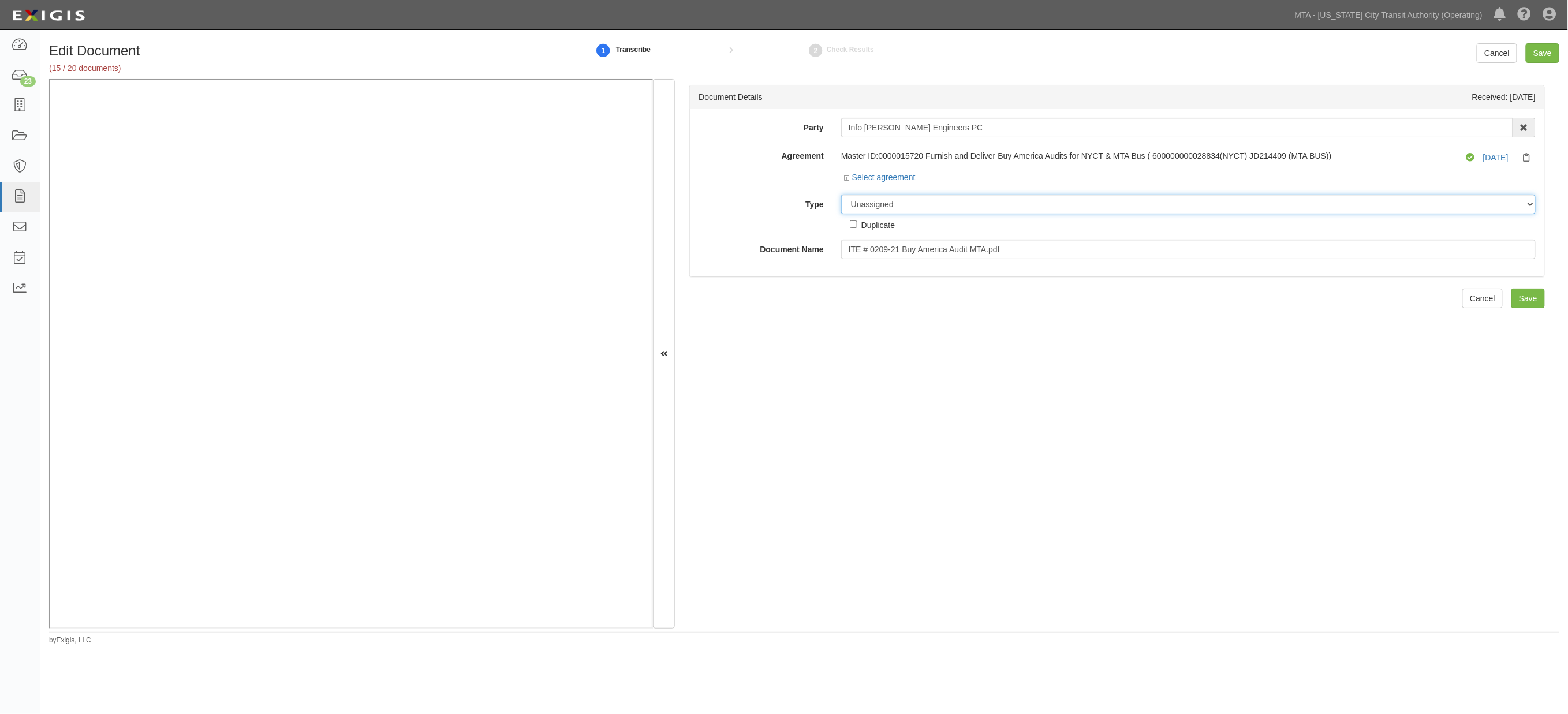
click at [906, 204] on select "Unassigned Binder Cancellation Notice Certificate Contract Endorsement Insuranc…" at bounding box center [1188, 204] width 695 height 19
click at [841, 195] on select "Unassigned Binder Cancellation Notice Certificate Contract Endorsement Insuranc…" at bounding box center [1188, 204] width 695 height 19
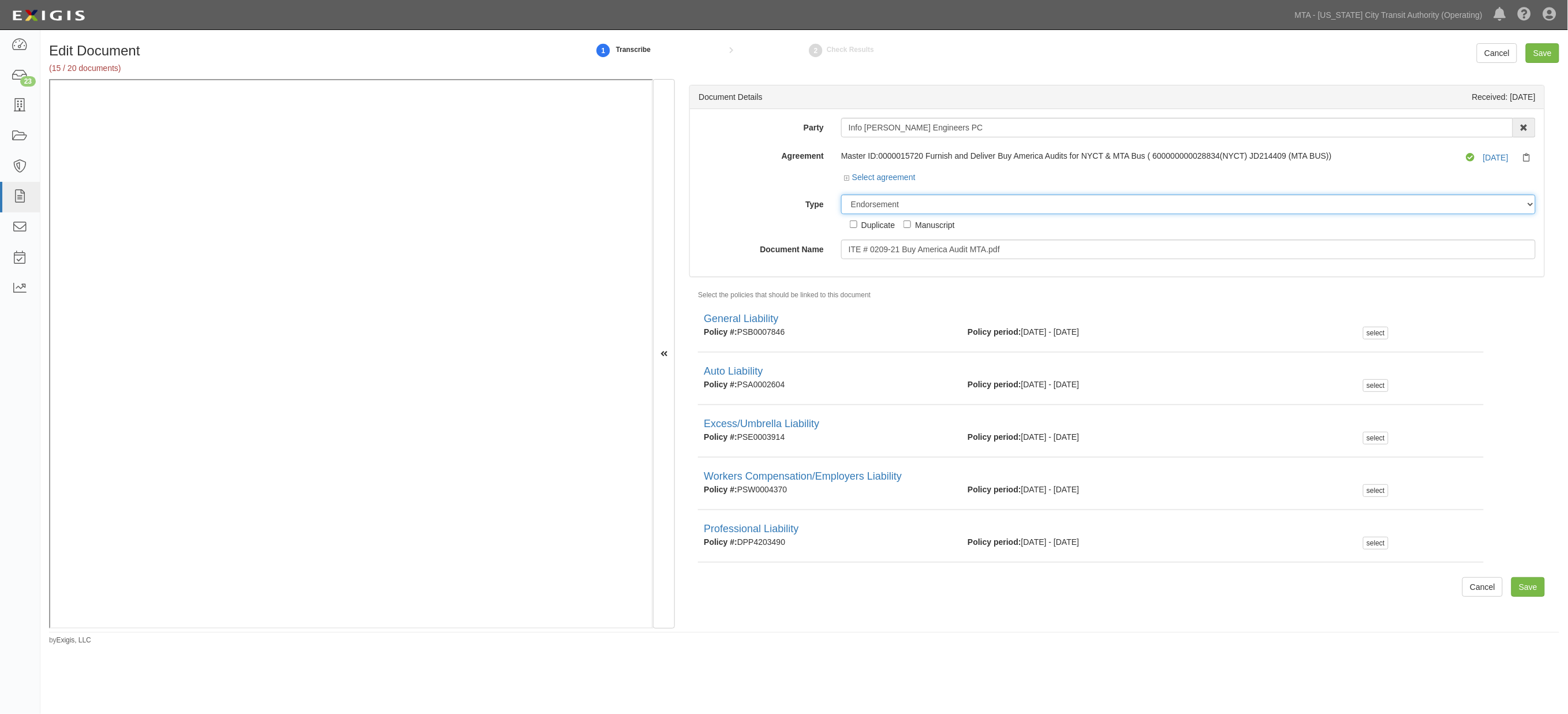
click at [931, 203] on select "Unassigned Binder Cancellation Notice Certificate Contract Endorsement Insuranc…" at bounding box center [1188, 204] width 695 height 19
select select "CertificateDetail"
click at [841, 195] on select "Unassigned Binder Cancellation Notice Certificate Contract Endorsement Insuranc…" at bounding box center [1188, 204] width 695 height 19
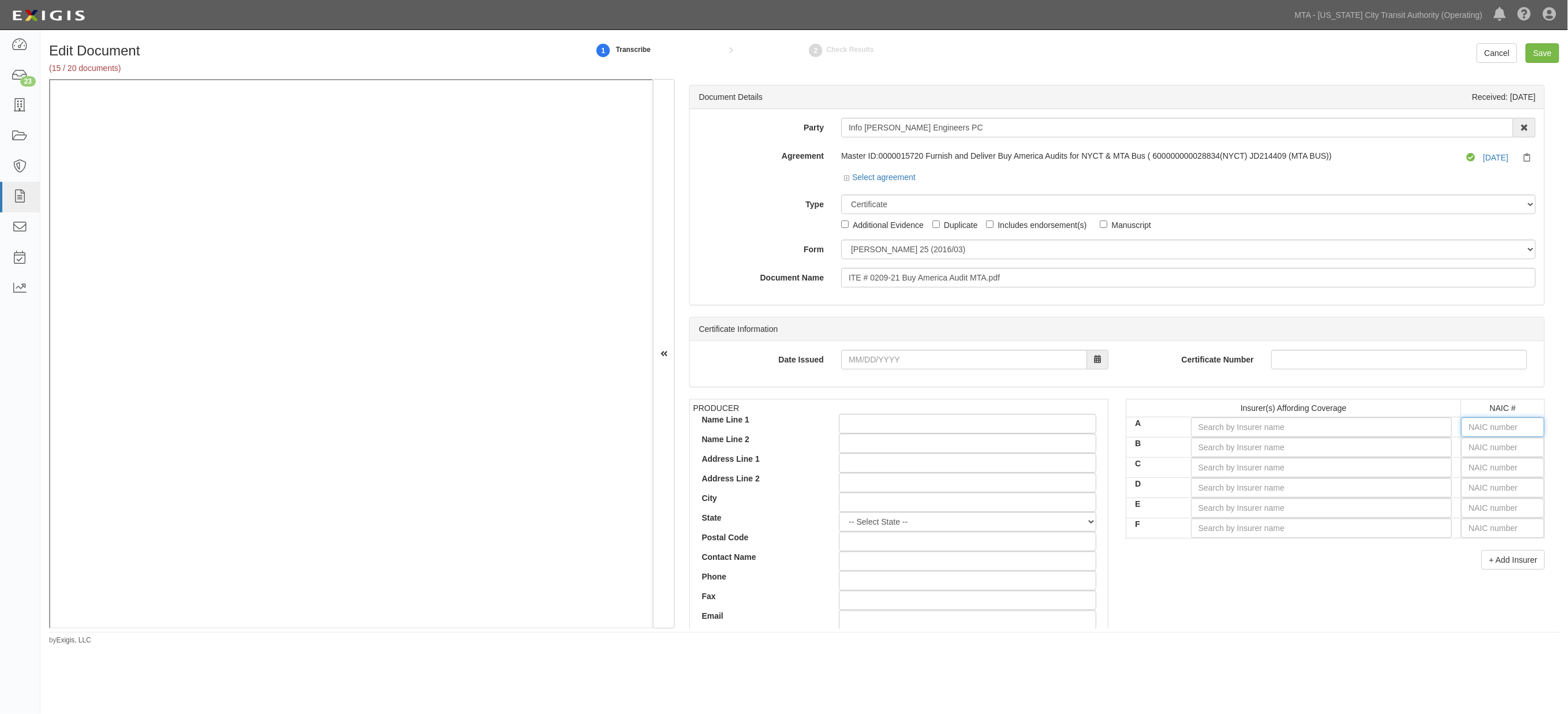
click at [1494, 427] on input "text" at bounding box center [1503, 427] width 83 height 19
type input "16862"
type input "1"
type input "13677"
type input "13"
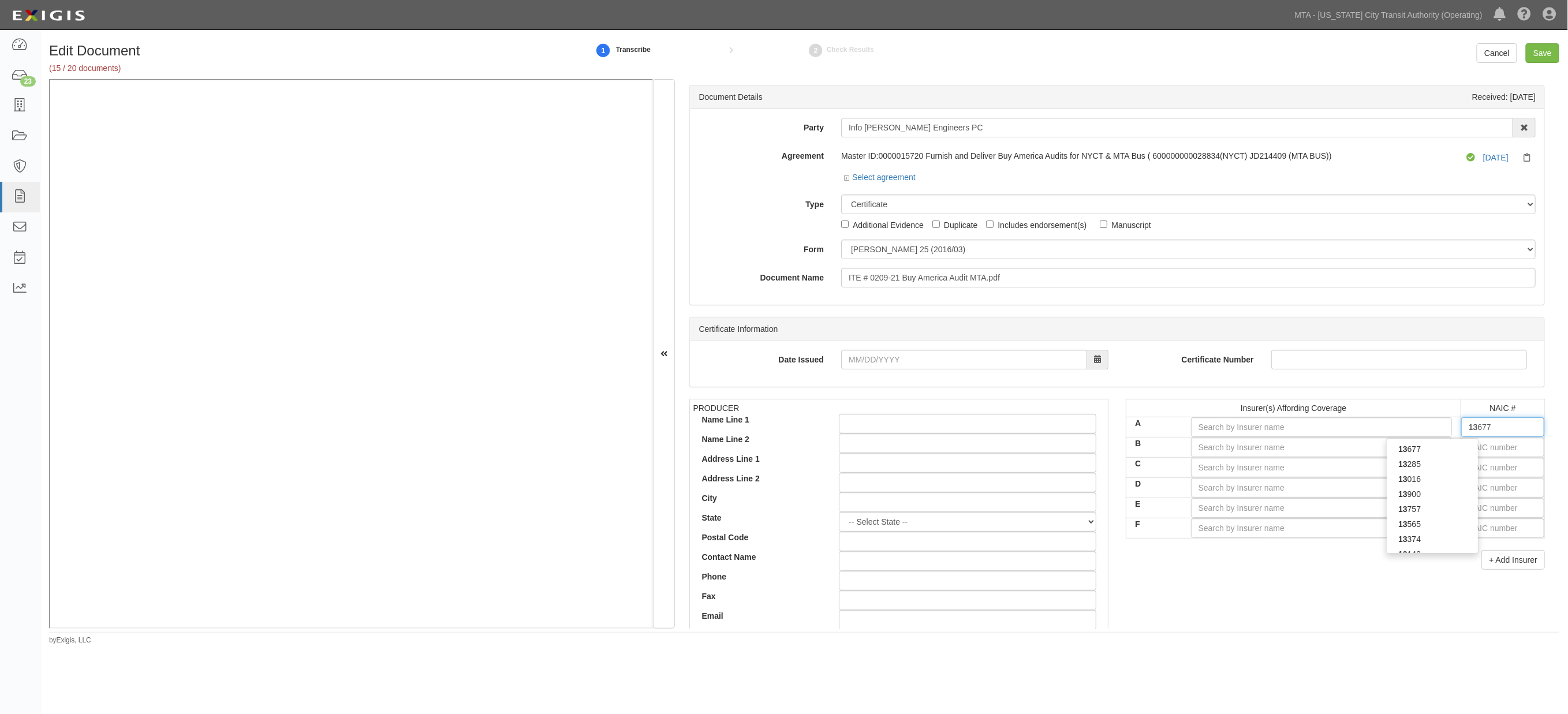
type input "13016"
type input "130"
type input "13056"
type input "1305"
type input "13056"
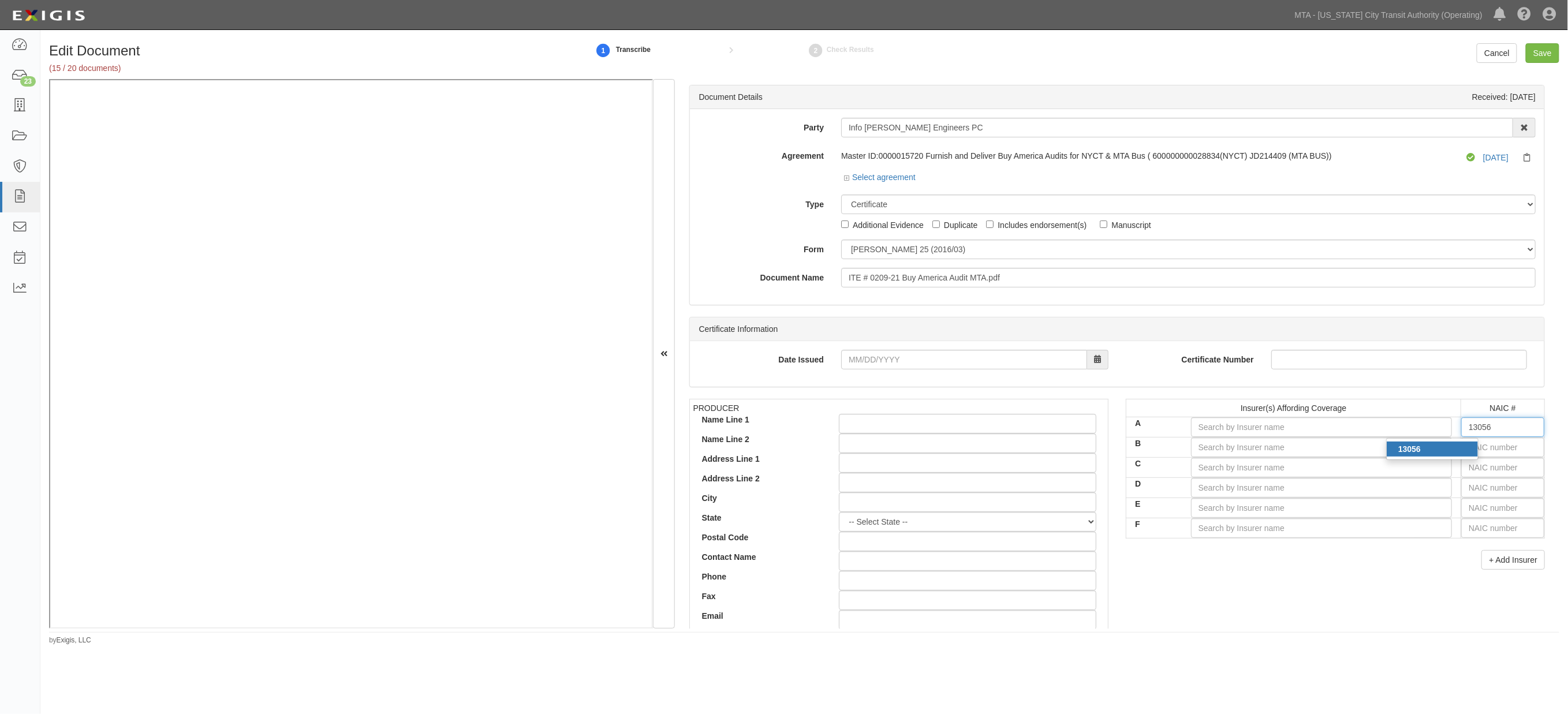
click at [1450, 454] on div "13056" at bounding box center [1432, 449] width 91 height 15
type input "RLI Insurance Company (A+ XIV Rating)"
type input "13056"
click at [1484, 446] on input "text" at bounding box center [1503, 447] width 83 height 19
type input "16862"
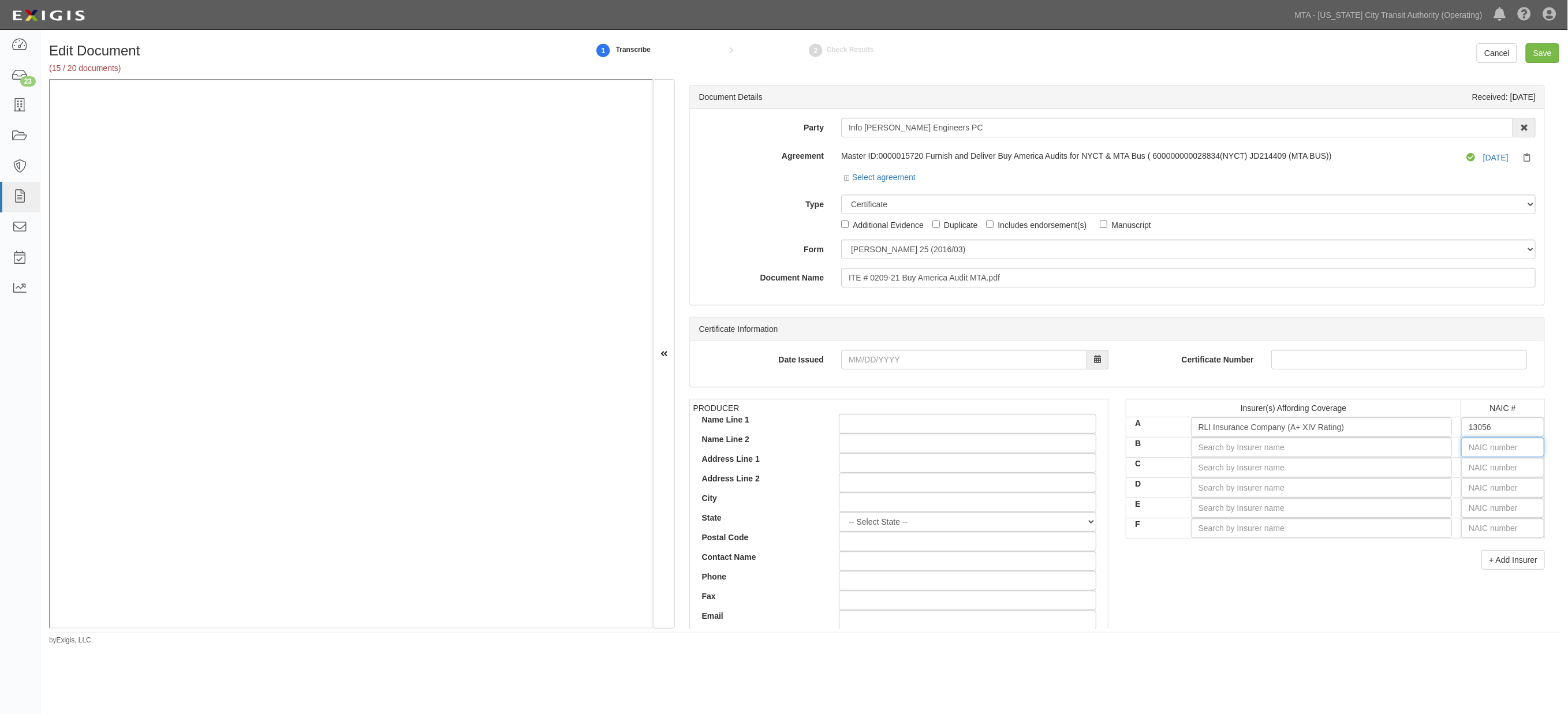
type input "1"
type input "10750"
type input "10"
type input "10852"
type input "108"
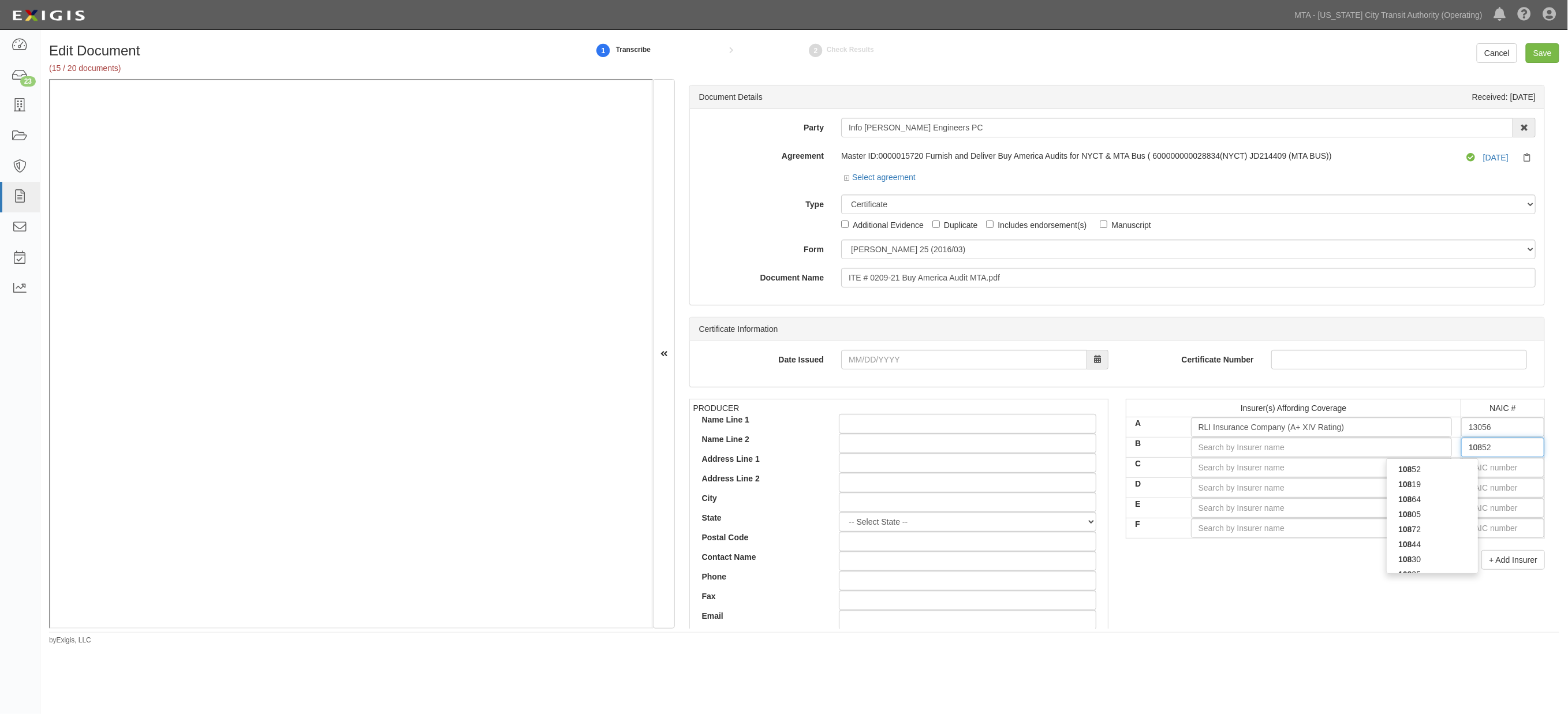
type input "10844"
type input "1084"
type input "10847"
click at [1432, 465] on div "10847" at bounding box center [1432, 469] width 91 height 15
type input "CUMIS Insurance Society, Inc. (A XII Rating)"
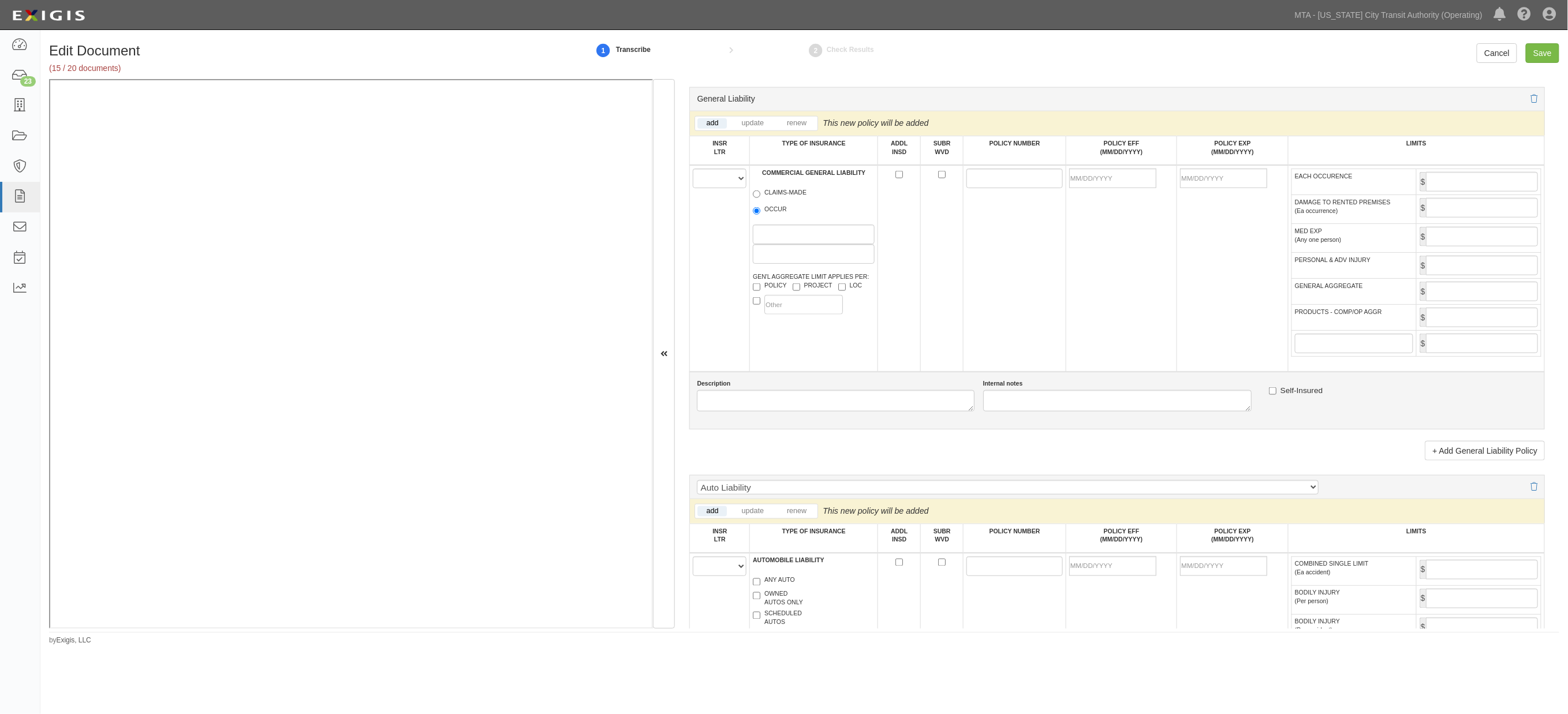
scroll to position [642, 0]
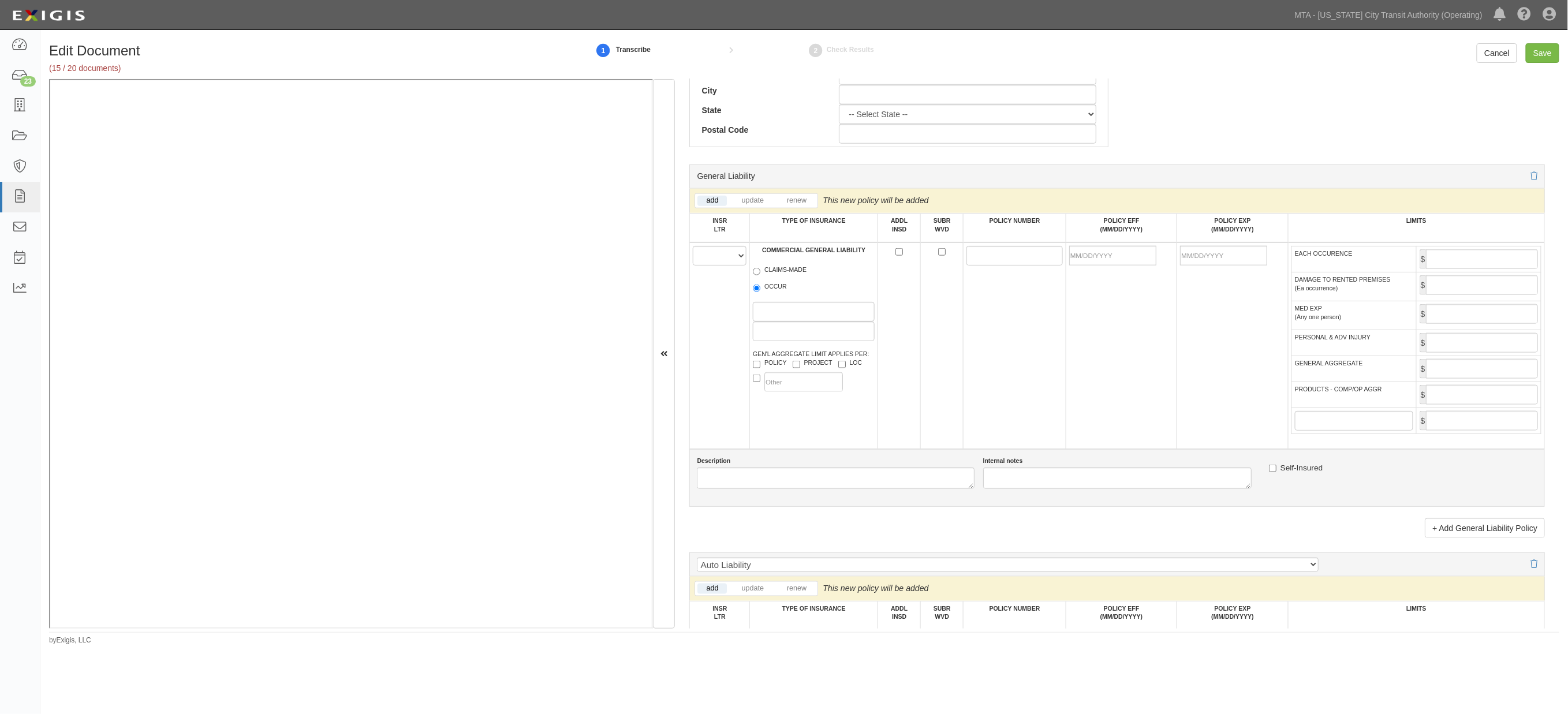
type input "10847"
click at [712, 258] on select "A B C D E F" at bounding box center [720, 255] width 54 height 19
select select "A"
click at [693, 250] on select "A B C D E F" at bounding box center [720, 255] width 54 height 19
click at [758, 292] on input "OCCUR" at bounding box center [757, 289] width 8 height 8
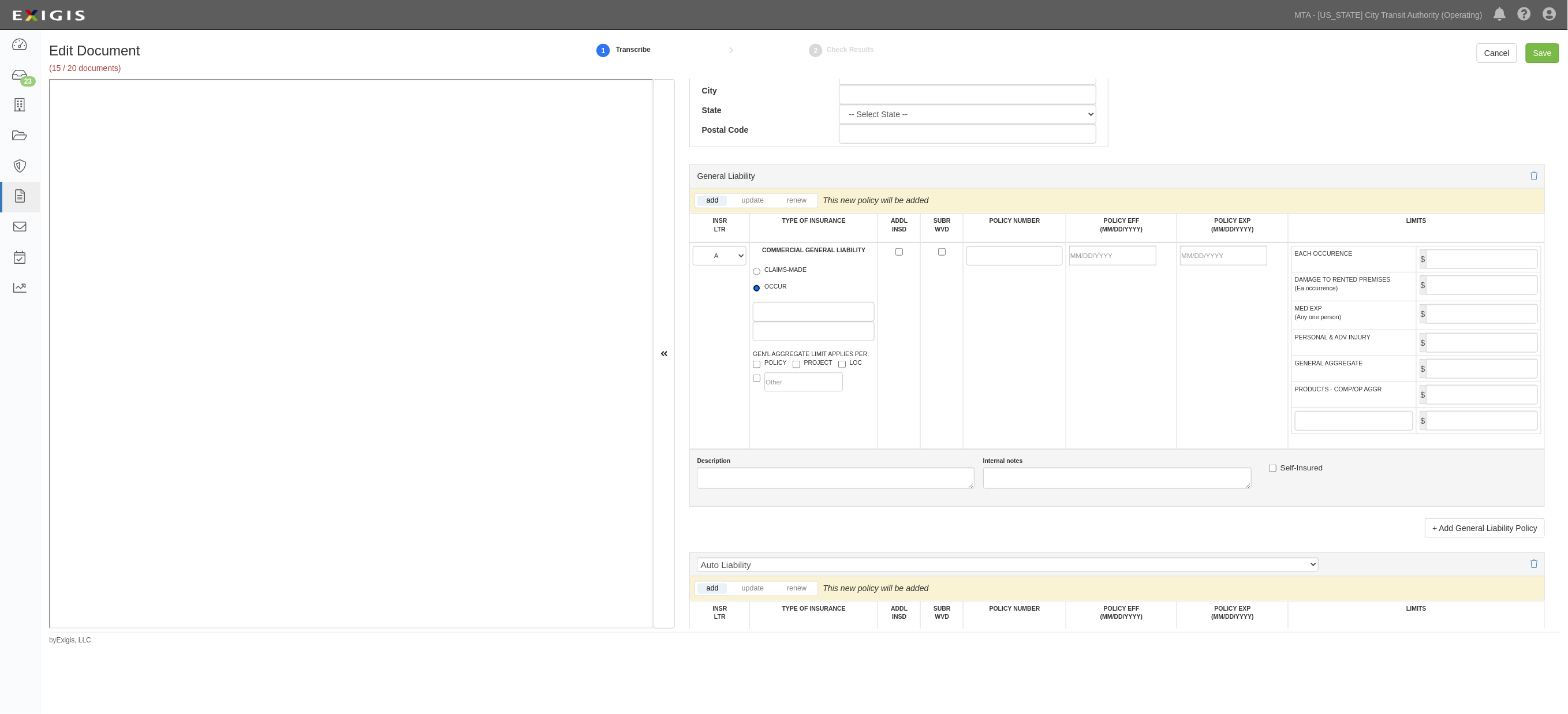
radio input "true"
paste input "PSB0007846"
type input "PSB0007846"
click at [1117, 259] on input "POLICY EFF (MM/DD/YYYY)" at bounding box center [1113, 255] width 87 height 19
type input "10/01/2025"
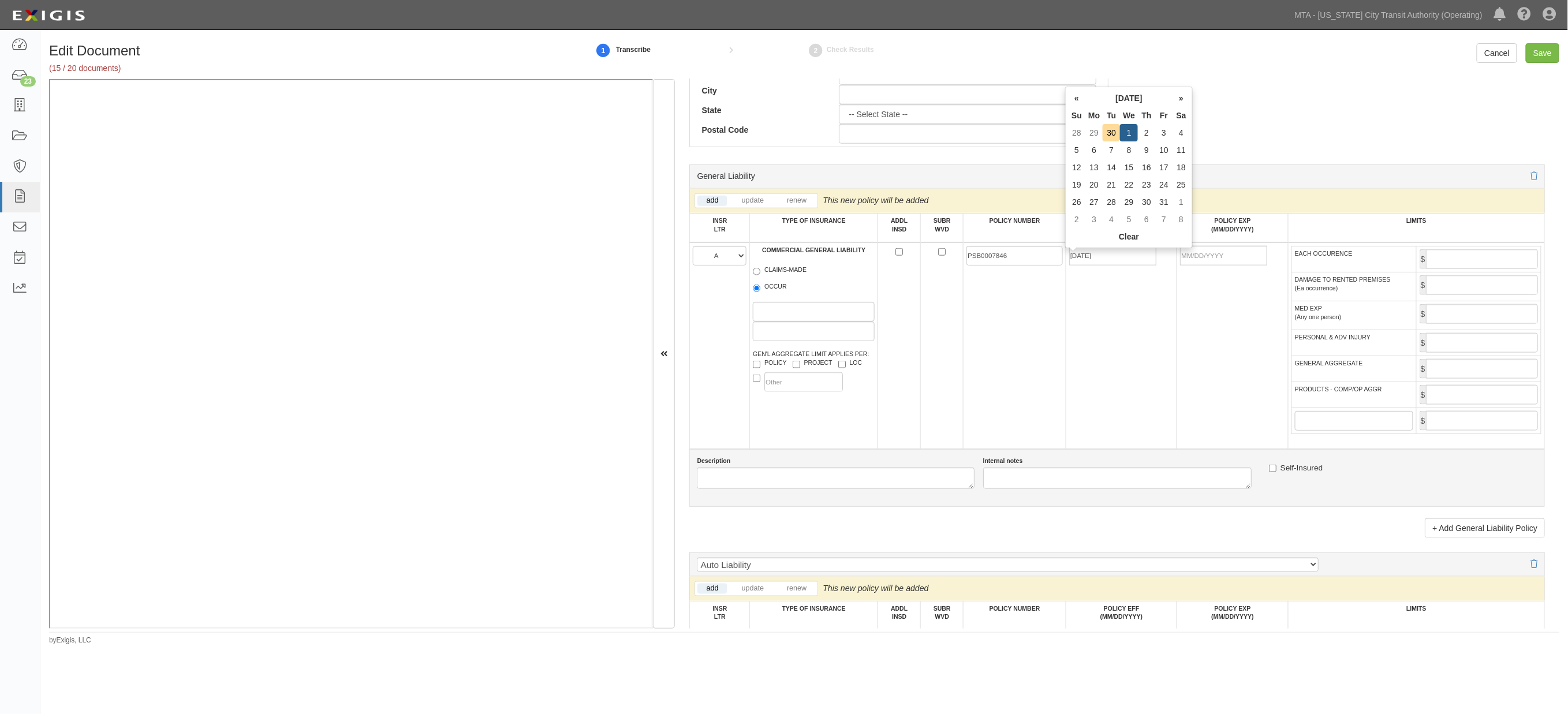
type input "10/01/2026"
drag, startPoint x: 1255, startPoint y: 326, endPoint x: 1384, endPoint y: 290, distance: 133.9
click at [1255, 325] on td "10/01/2026" at bounding box center [1233, 346] width 111 height 206
click at [1499, 263] on input "EACH OCCURENCE" at bounding box center [1482, 259] width 112 height 19
type input "2,000,000"
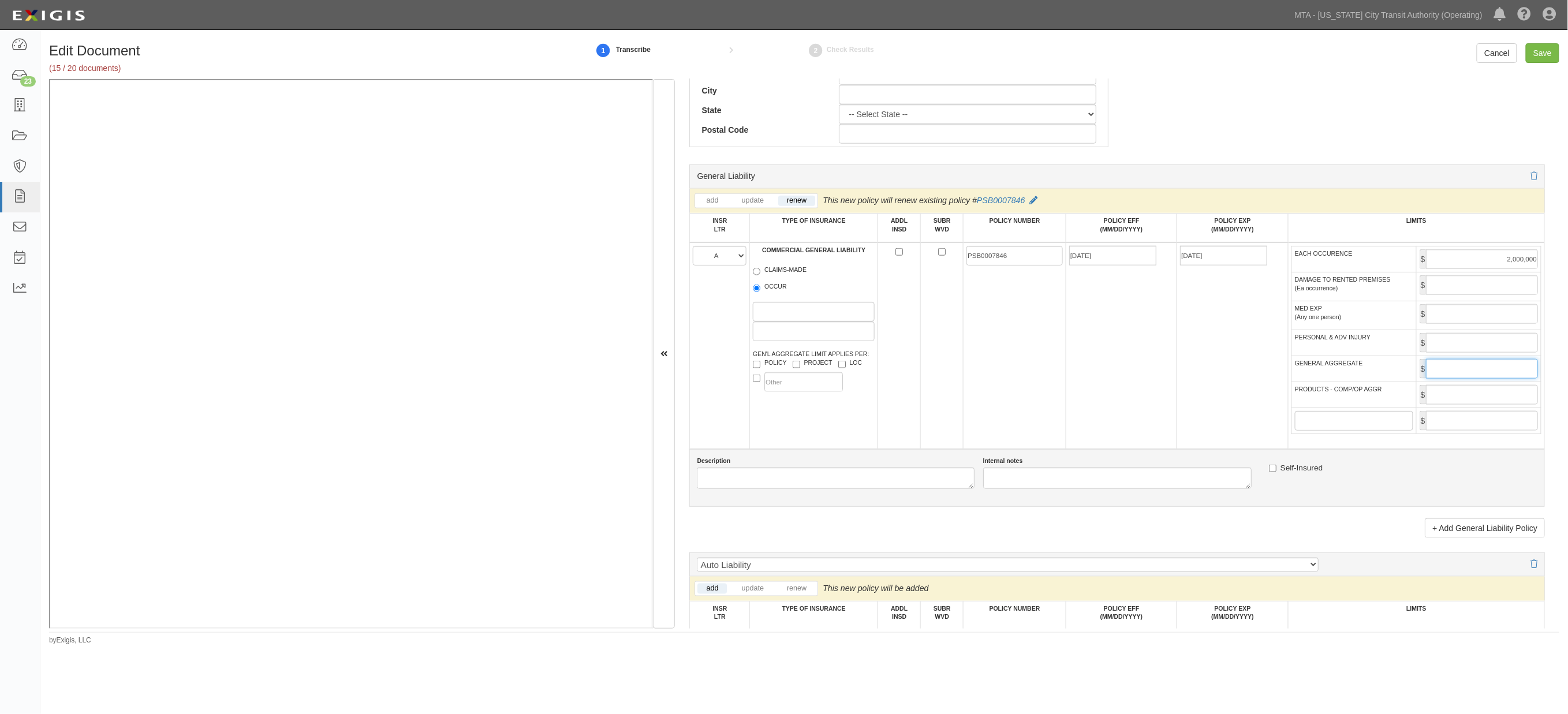
click at [1434, 379] on input "GENERAL AGGREGATE" at bounding box center [1482, 368] width 112 height 19
type input "2,000,000"
click at [1446, 405] on input "PRODUCTS - COMP/OP AGGR" at bounding box center [1482, 394] width 112 height 19
type input "2,000,000"
drag, startPoint x: 1459, startPoint y: 384, endPoint x: 1584, endPoint y: 376, distance: 125.3
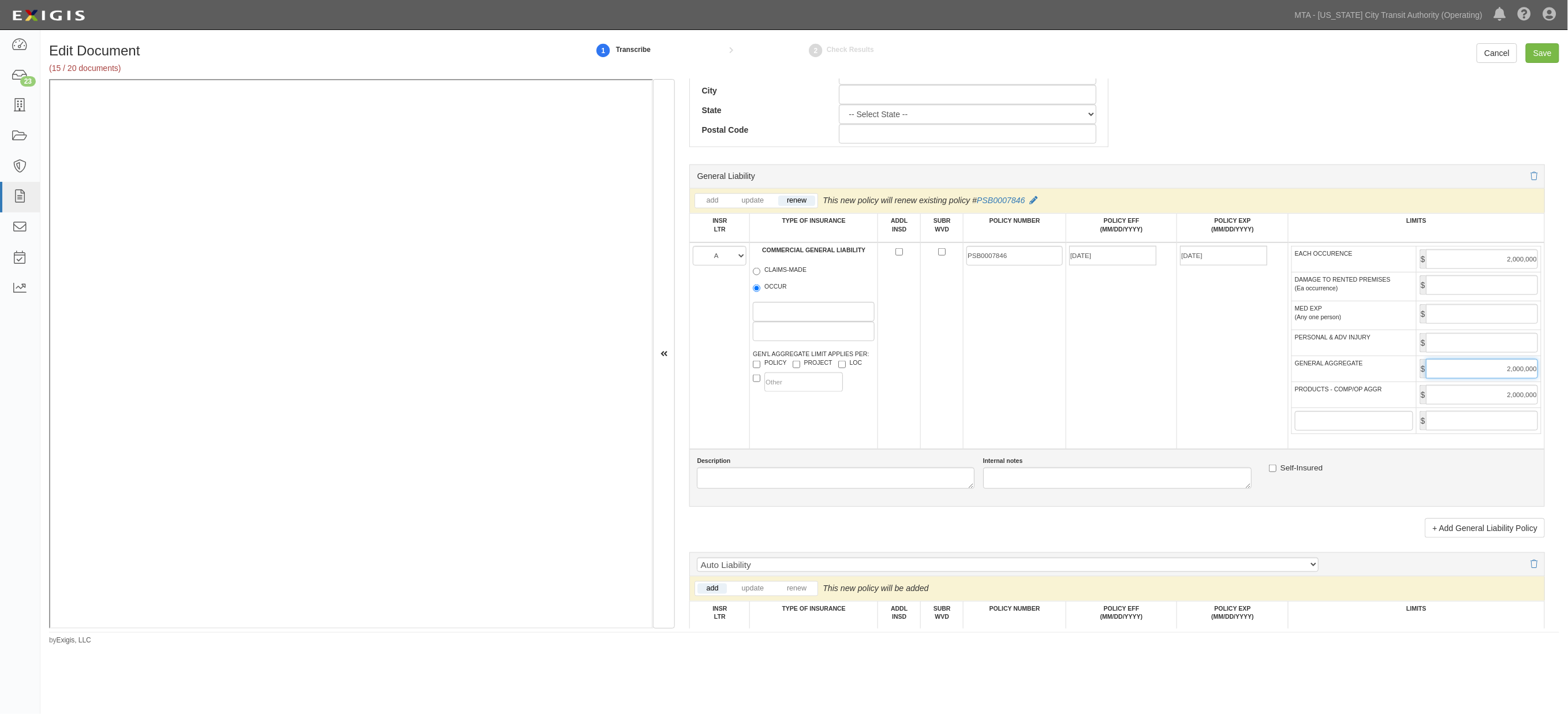
click at [1568, 376] on html "Toggle navigation Dashboard 23 Inbox Parties Agreements Coverages Documents Mes…" at bounding box center [784, 339] width 1568 height 678
type input "4,000,000"
drag, startPoint x: 1482, startPoint y: 401, endPoint x: 1601, endPoint y: 407, distance: 119.2
click at [1568, 407] on html "Toggle navigation Dashboard 23 Inbox Parties Agreements Coverages Documents Mes…" at bounding box center [784, 339] width 1568 height 678
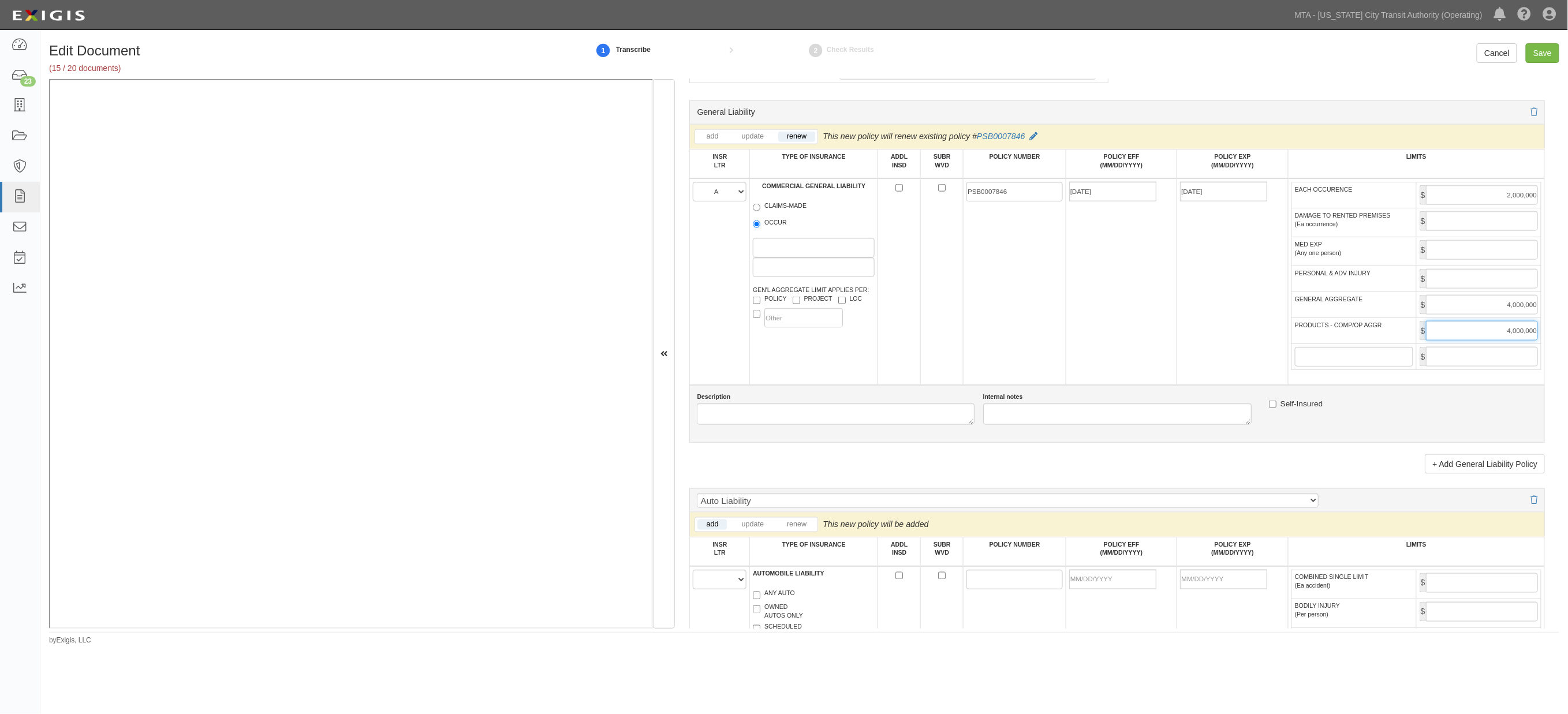
scroll to position [834, 0]
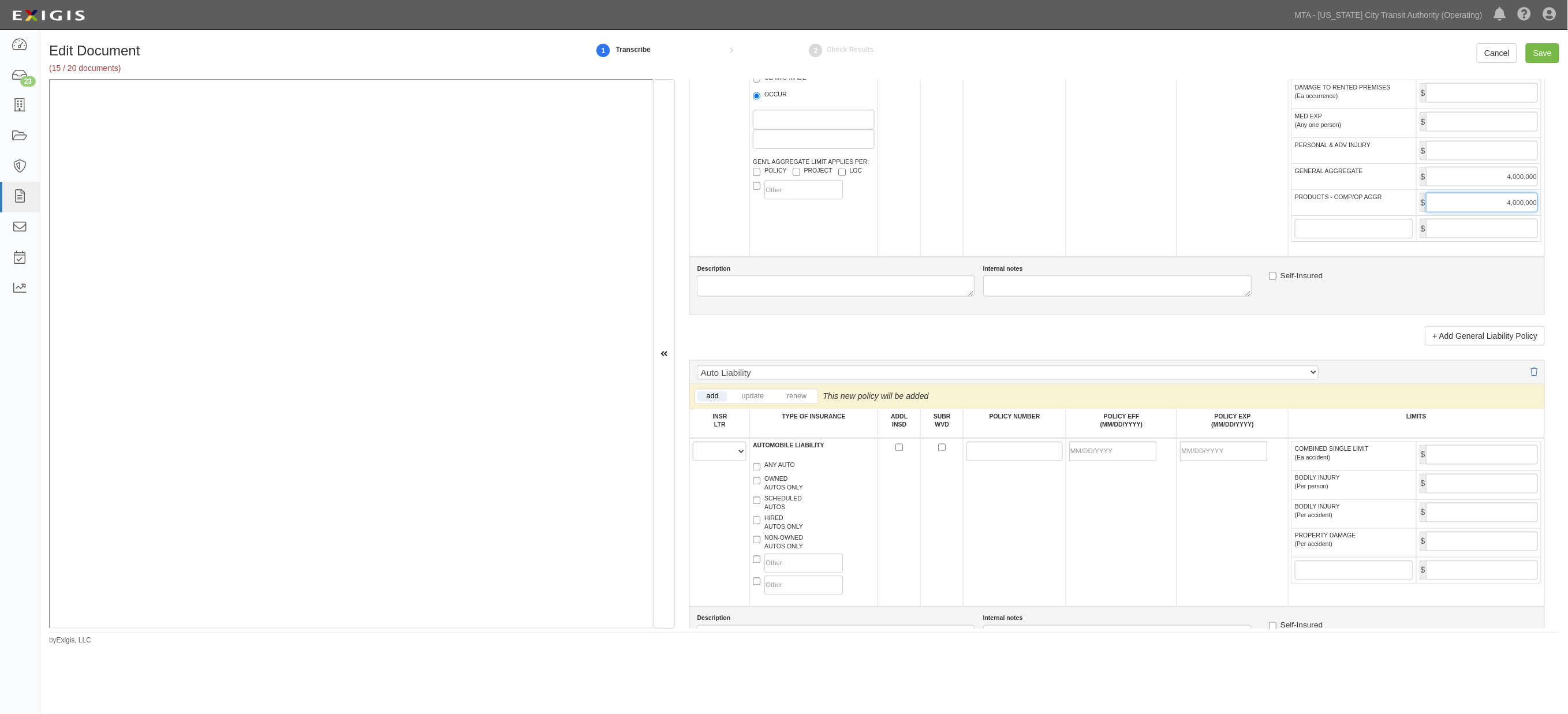
type input "4,000,000"
click at [705, 461] on select "A B C D E F" at bounding box center [720, 451] width 54 height 19
select select "A"
click at [693, 454] on select "A B C D E F" at bounding box center [720, 451] width 54 height 19
drag, startPoint x: 780, startPoint y: 481, endPoint x: 765, endPoint y: 481, distance: 15.0
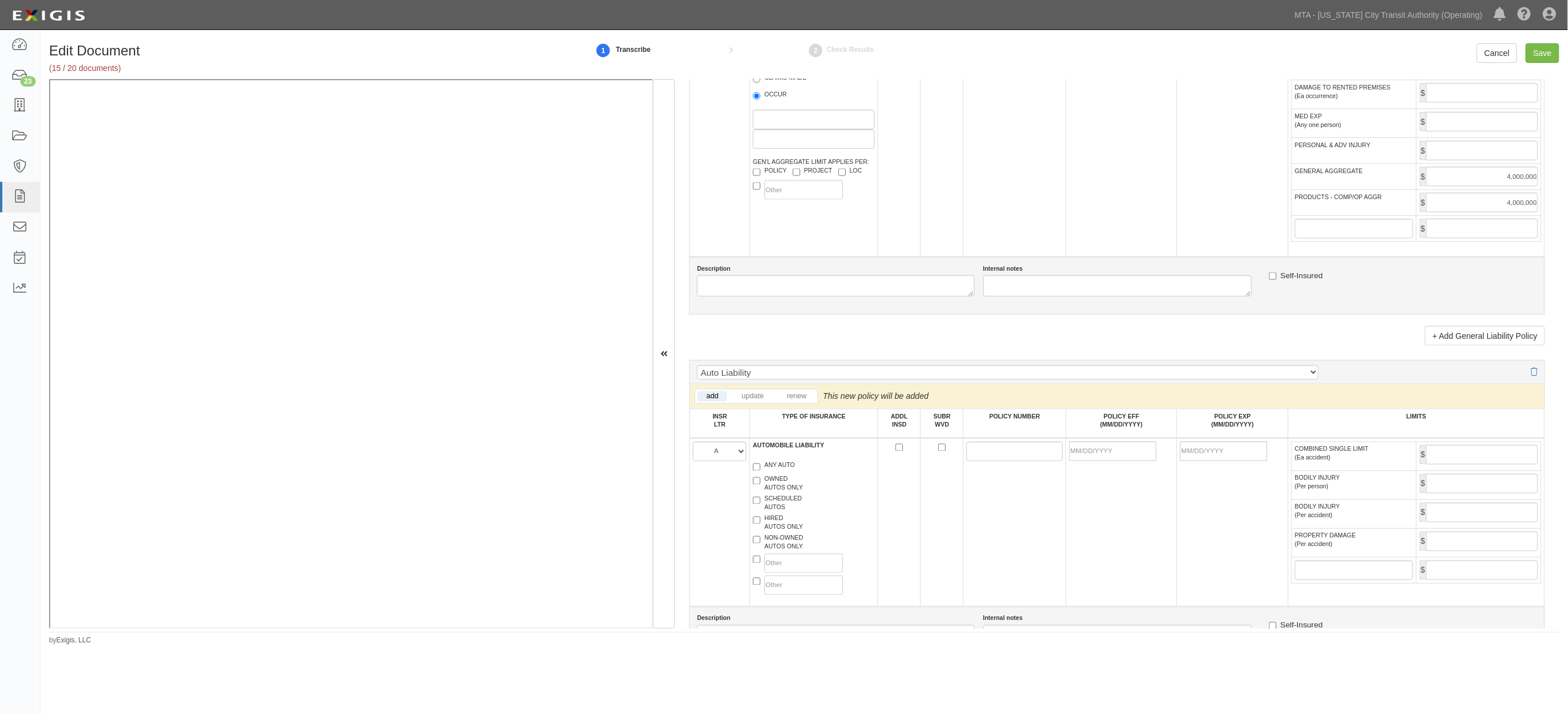
click at [781, 473] on label "ANY AUTO" at bounding box center [774, 467] width 42 height 12
click at [760, 471] on input "ANY AUTO" at bounding box center [757, 468] width 8 height 8
checkbox input "true"
paste input "PSA0002604"
type input "PSA0002604"
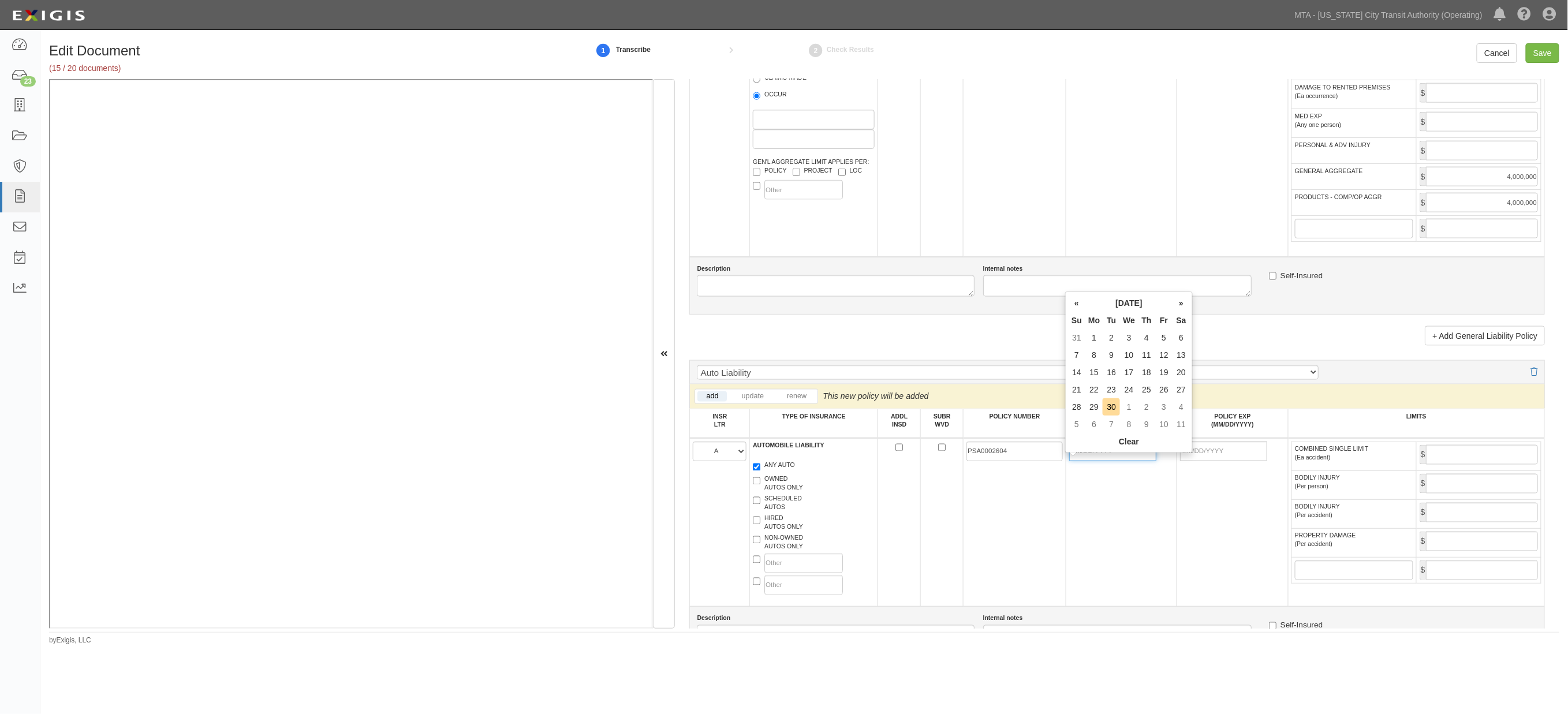
click at [1096, 461] on input "POLICY EFF (MM/DD/YYYY)" at bounding box center [1113, 451] width 87 height 19
type input "10/01/2025"
type input "10/01/2026"
click at [1153, 514] on td "10/01/2025" at bounding box center [1121, 522] width 111 height 169
click at [1476, 463] on input "COMBINED SINGLE LIMIT (Ea accident)" at bounding box center [1482, 454] width 112 height 19
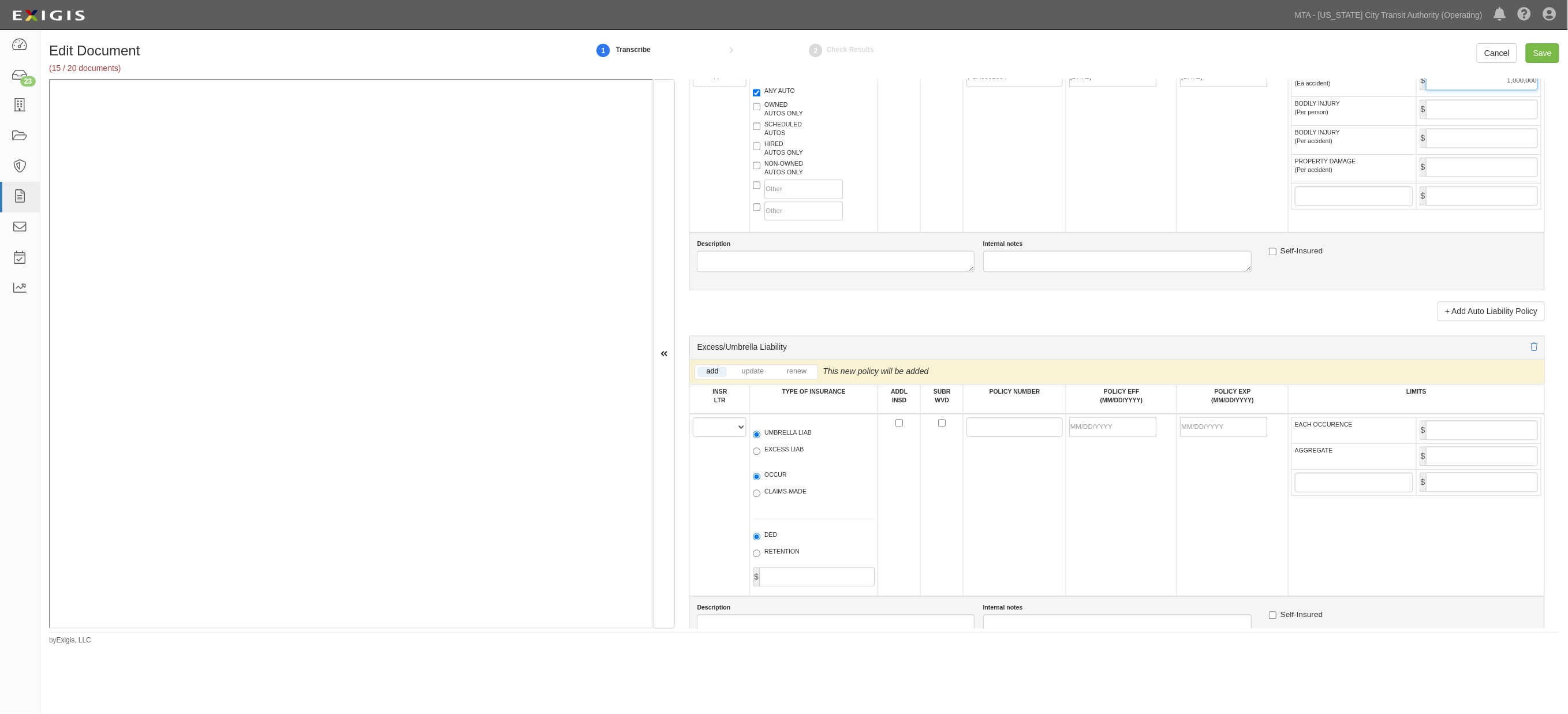
scroll to position [1347, 0]
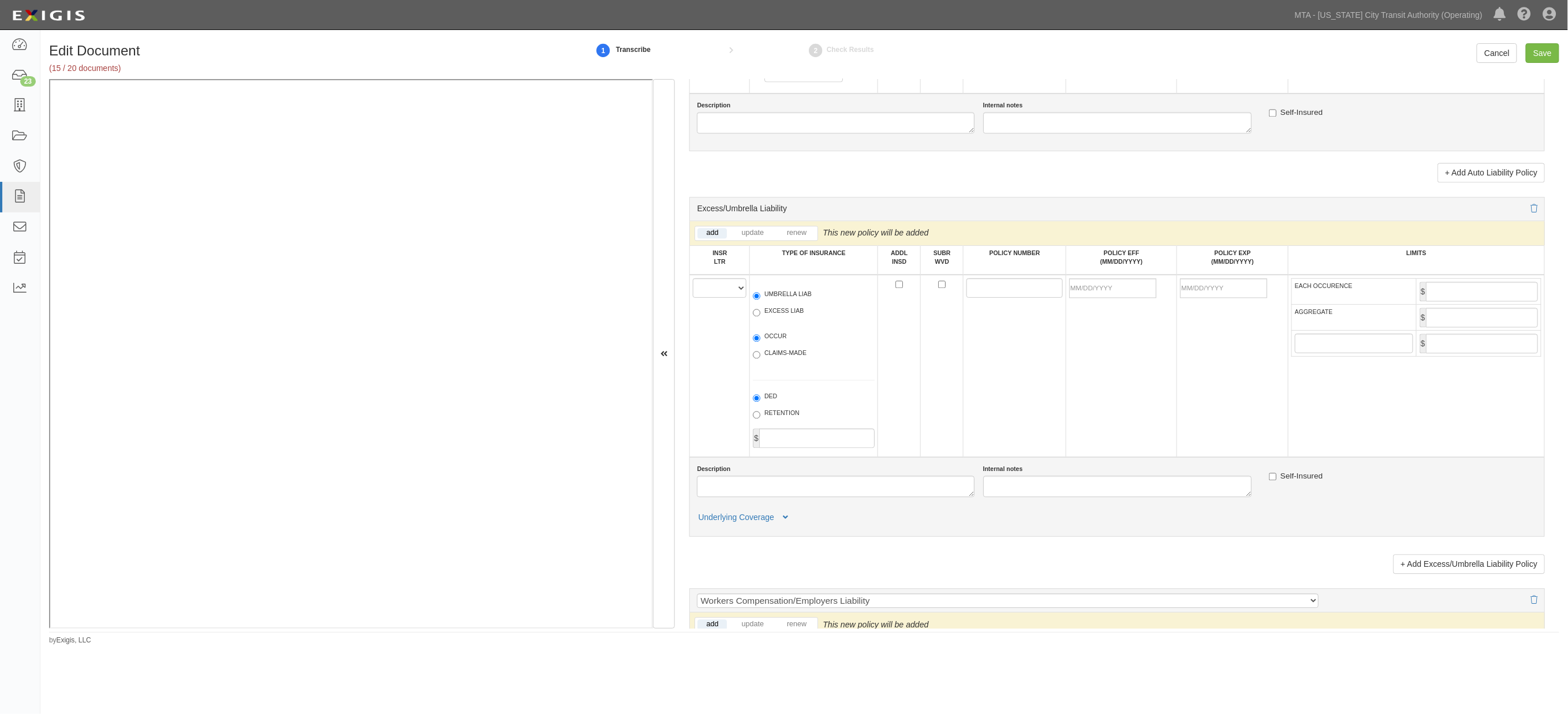
type input "1,000,000"
click at [711, 298] on select "A B C D E F" at bounding box center [720, 287] width 54 height 19
select select "A"
click at [693, 298] on select "A B C D E F" at bounding box center [720, 287] width 54 height 19
paste input "PSE0003914"
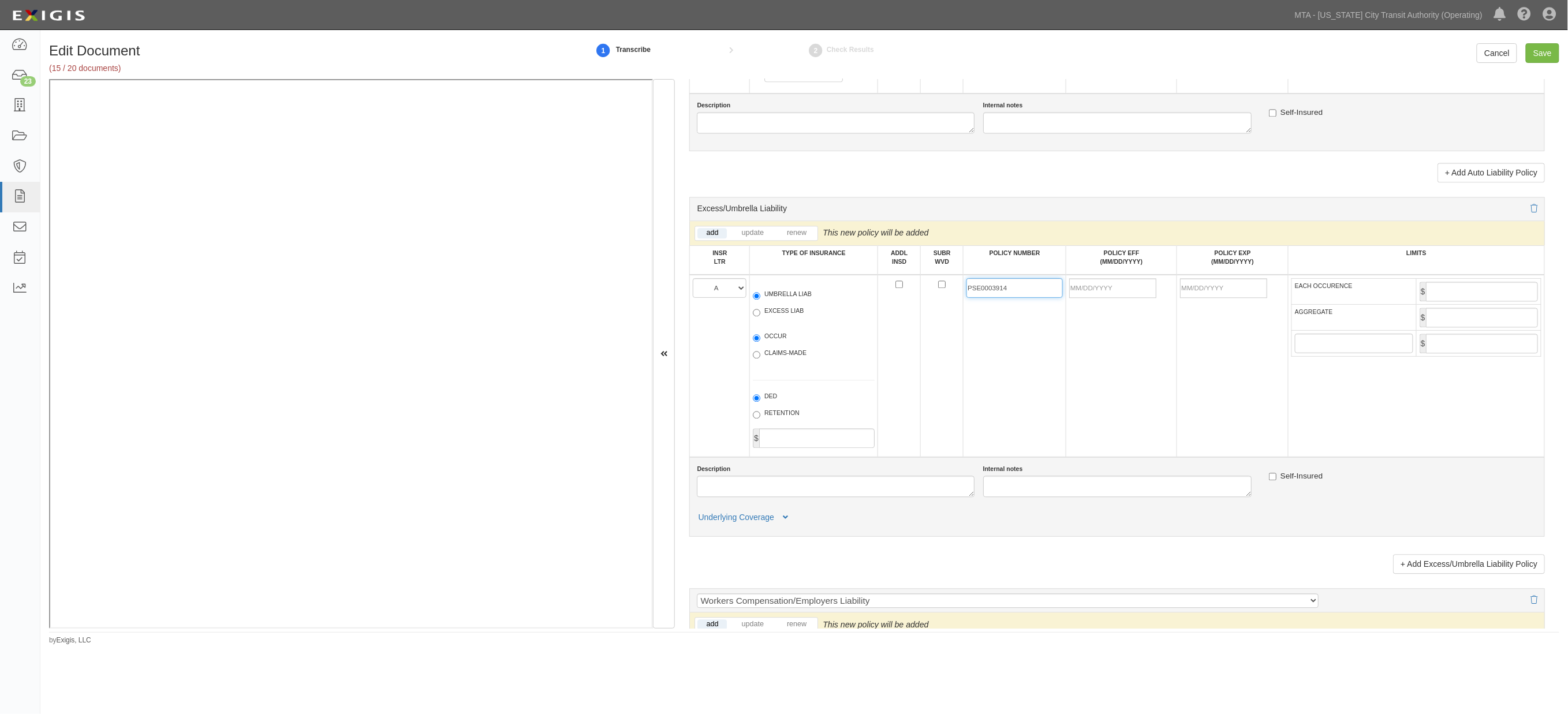
type input "PSE0003914"
click at [1122, 298] on input "POLICY EFF (MM/DD/YYYY)" at bounding box center [1113, 287] width 87 height 19
type input "10/01/2025"
type input "[DATE]"
drag, startPoint x: 1129, startPoint y: 406, endPoint x: 1184, endPoint y: 401, distance: 55.2
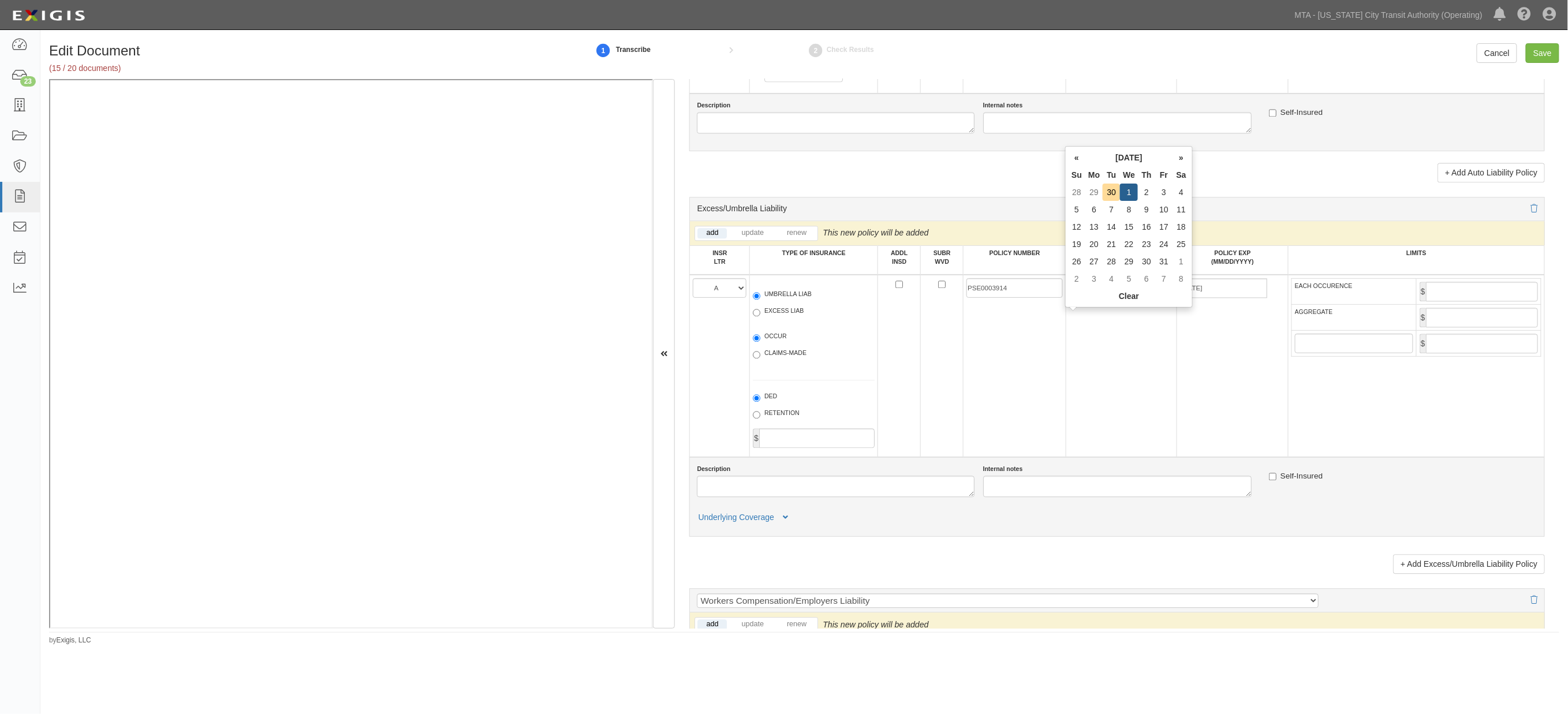
click at [1130, 407] on td "10/01/2025" at bounding box center [1121, 366] width 111 height 183
click at [1442, 301] on input "EACH OCCURENCE" at bounding box center [1482, 291] width 112 height 19
type input "5,000,000"
click at [1456, 327] on input "AGGREGATE" at bounding box center [1482, 317] width 112 height 19
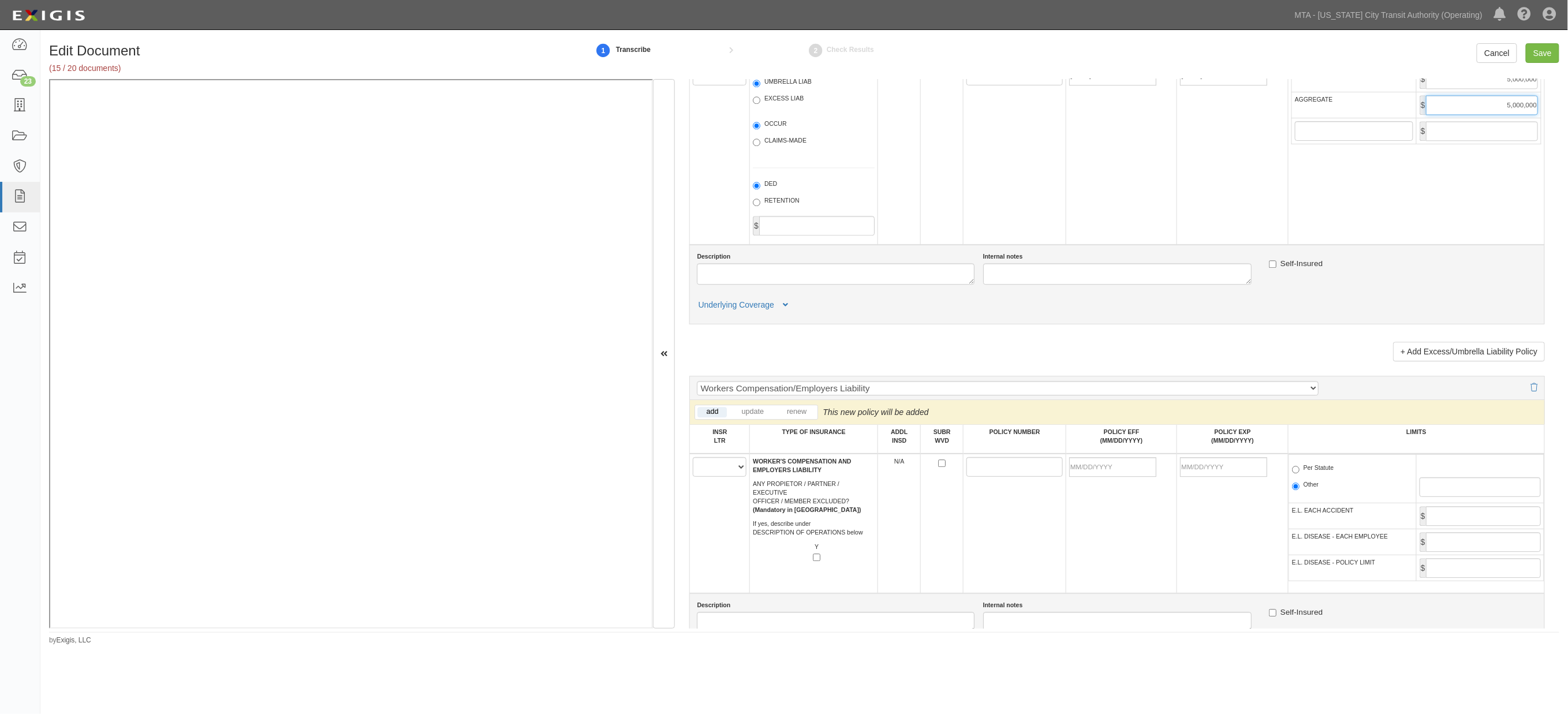
scroll to position [1604, 0]
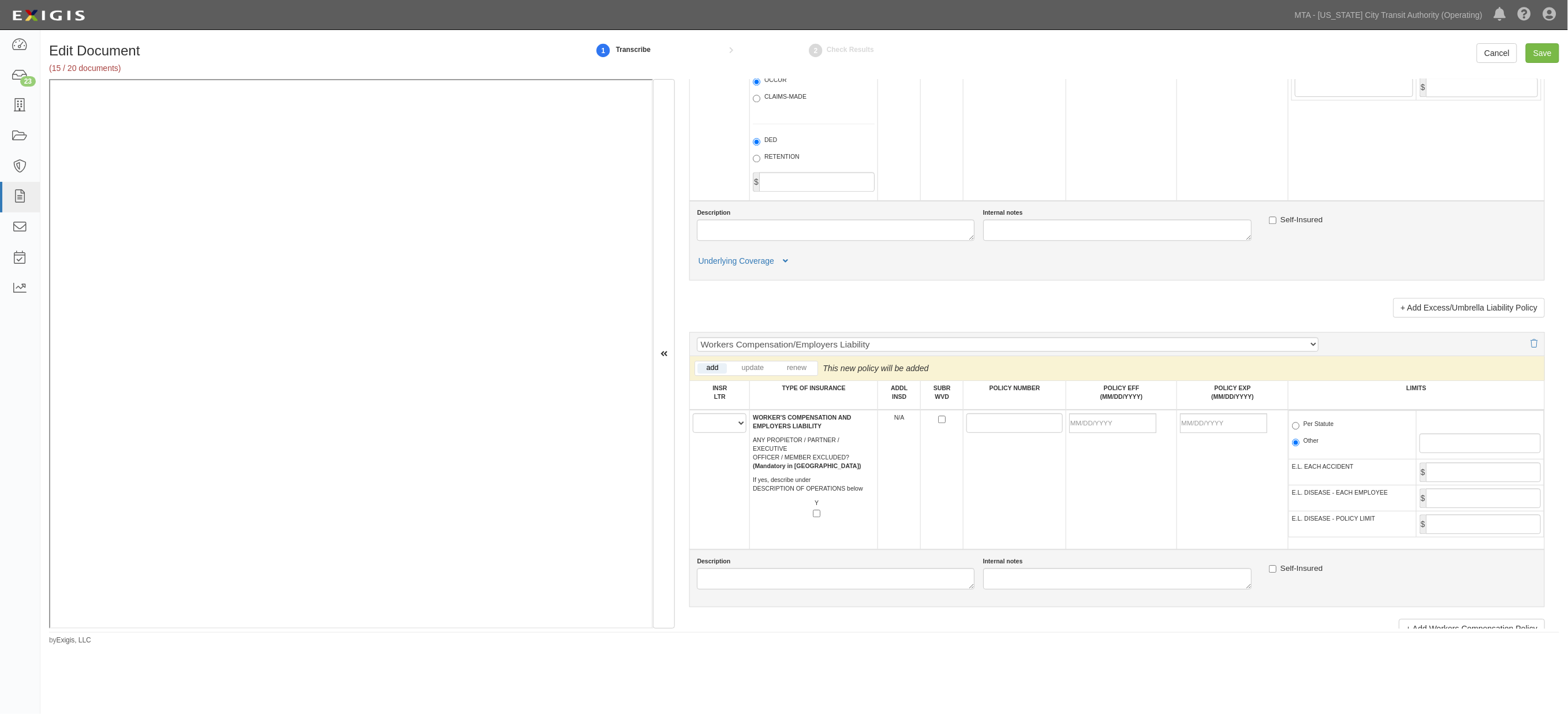
type input "5,000,000"
click at [721, 433] on select "A B C D E F" at bounding box center [720, 423] width 54 height 19
select select "A"
click at [693, 433] on select "A B C D E F" at bounding box center [720, 423] width 54 height 19
paste input "PSW0004370"
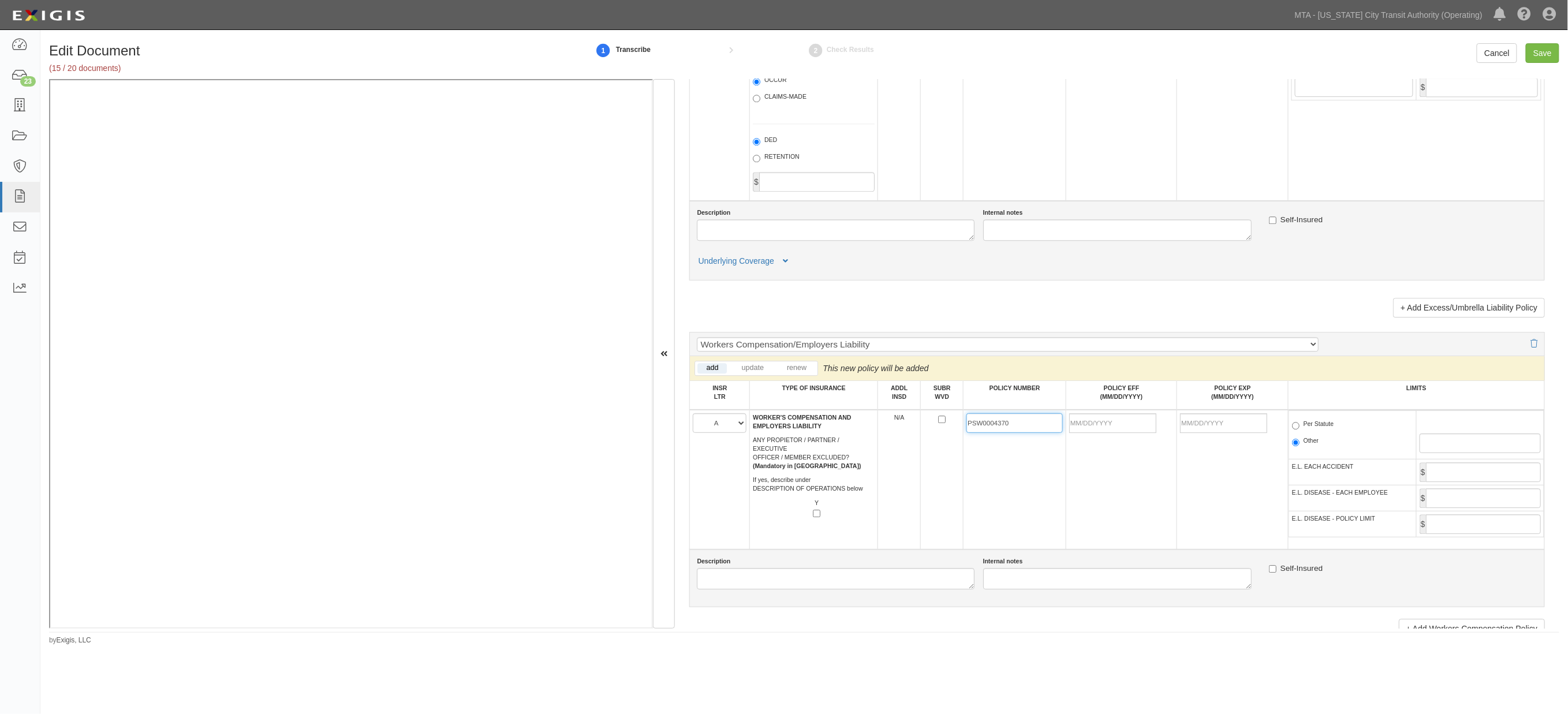
type input "PSW0004370"
click at [1084, 433] on input "POLICY EFF (MM/DD/YYYY)" at bounding box center [1113, 423] width 87 height 19
type input "10/01/2025"
type input "10/01/2026"
click at [1134, 539] on td "10/01/2025" at bounding box center [1121, 479] width 111 height 139
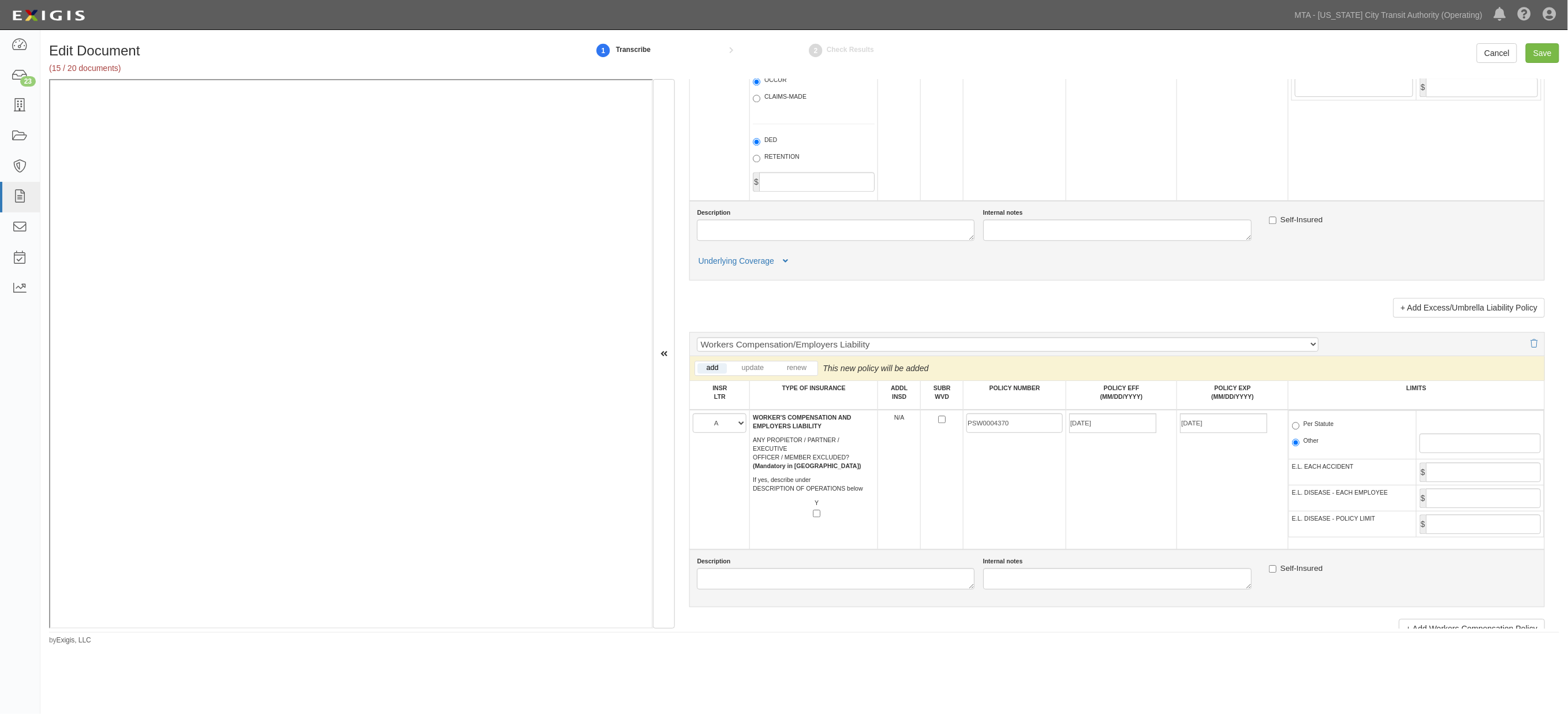
click at [1328, 431] on label "Per Statute" at bounding box center [1313, 425] width 42 height 12
click at [1300, 430] on input "Per Statute" at bounding box center [1296, 426] width 8 height 8
radio input "true"
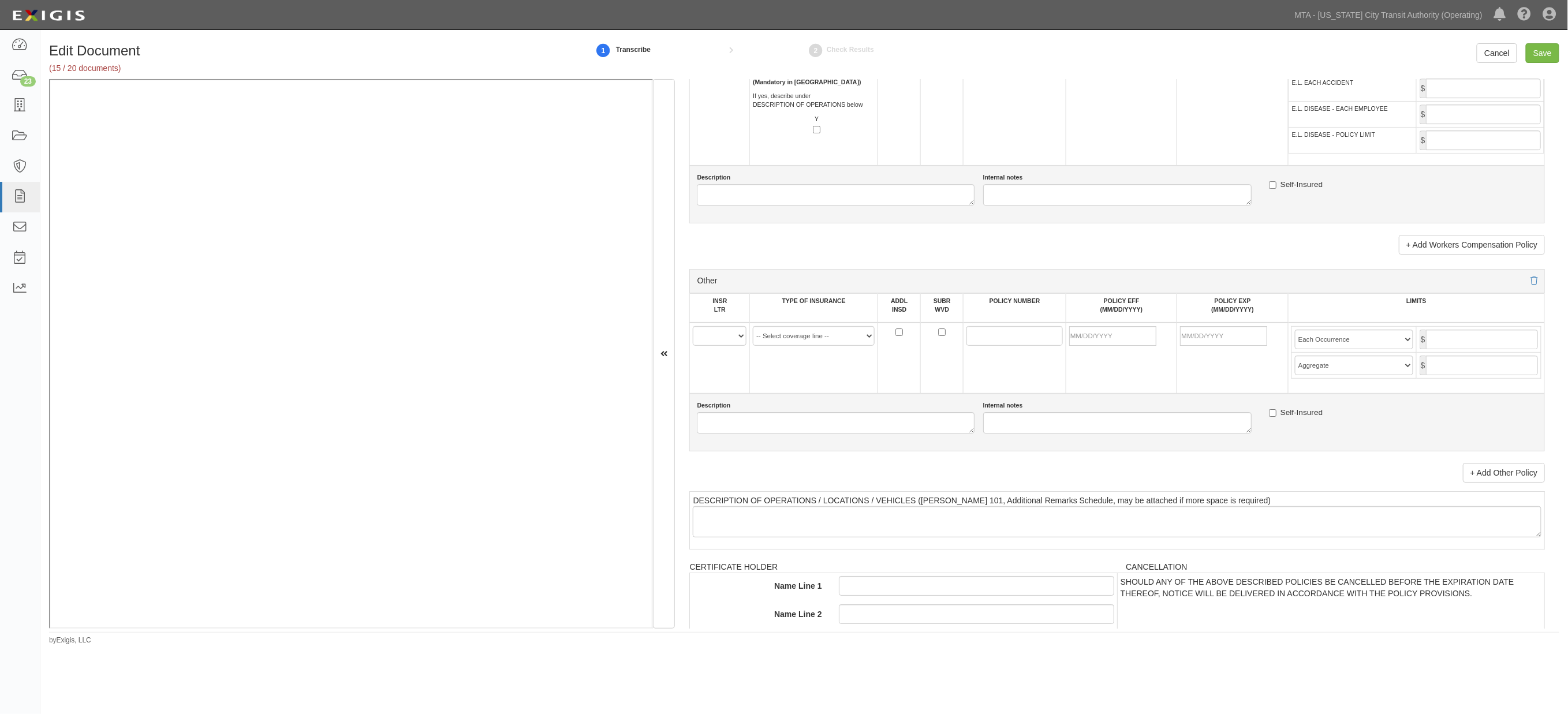
scroll to position [1989, 0]
click at [722, 345] on select "A B C D E F" at bounding box center [720, 334] width 54 height 19
select select "B"
click at [693, 345] on select "A B C D E F" at bounding box center [720, 334] width 54 height 19
click at [772, 345] on select "-- Select coverage line -- Asbestos Abatement Auto Physical Damage Aviation Lia…" at bounding box center [814, 334] width 122 height 19
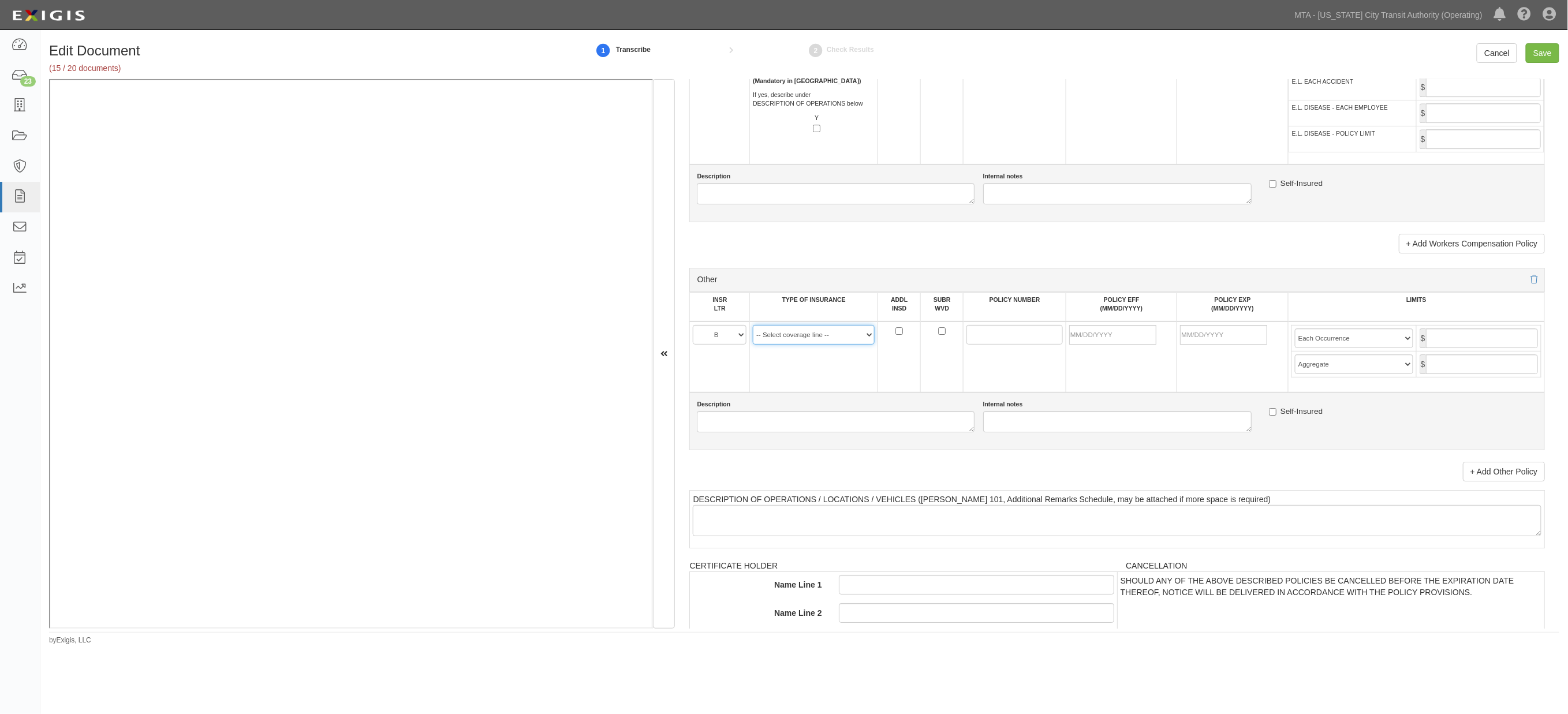
select select "44"
click at [753, 345] on select "-- Select coverage line -- Asbestos Abatement Auto Physical Damage Aviation Lia…" at bounding box center [814, 334] width 122 height 19
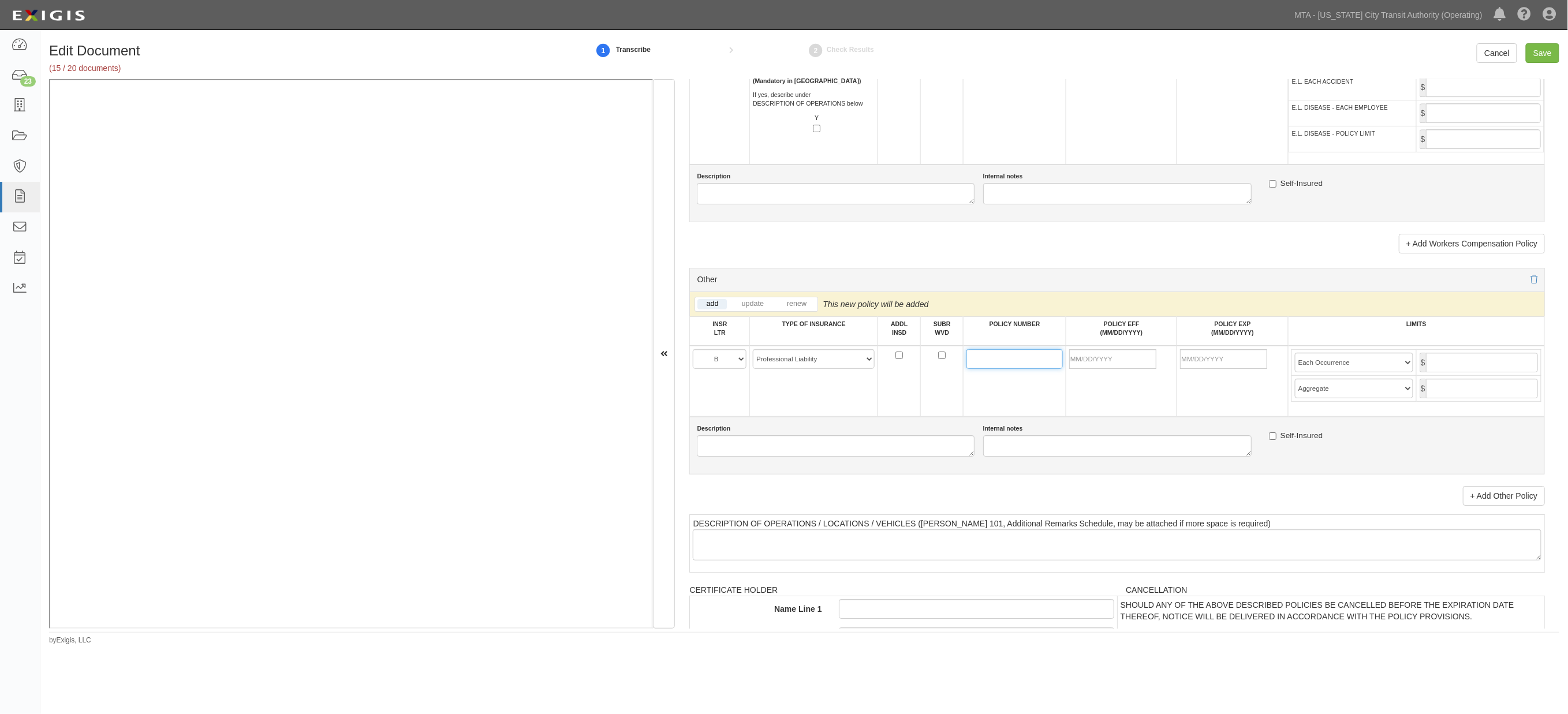
drag, startPoint x: 973, startPoint y: 414, endPoint x: 983, endPoint y: 407, distance: 12.2
paste input "PRB-25-00165-01"
type input "PRB-25-00165-01"
click at [1084, 369] on input "POLICY EFF (MM/DD/YYYY)" at bounding box center [1113, 359] width 87 height 19
type input "10/01/2025"
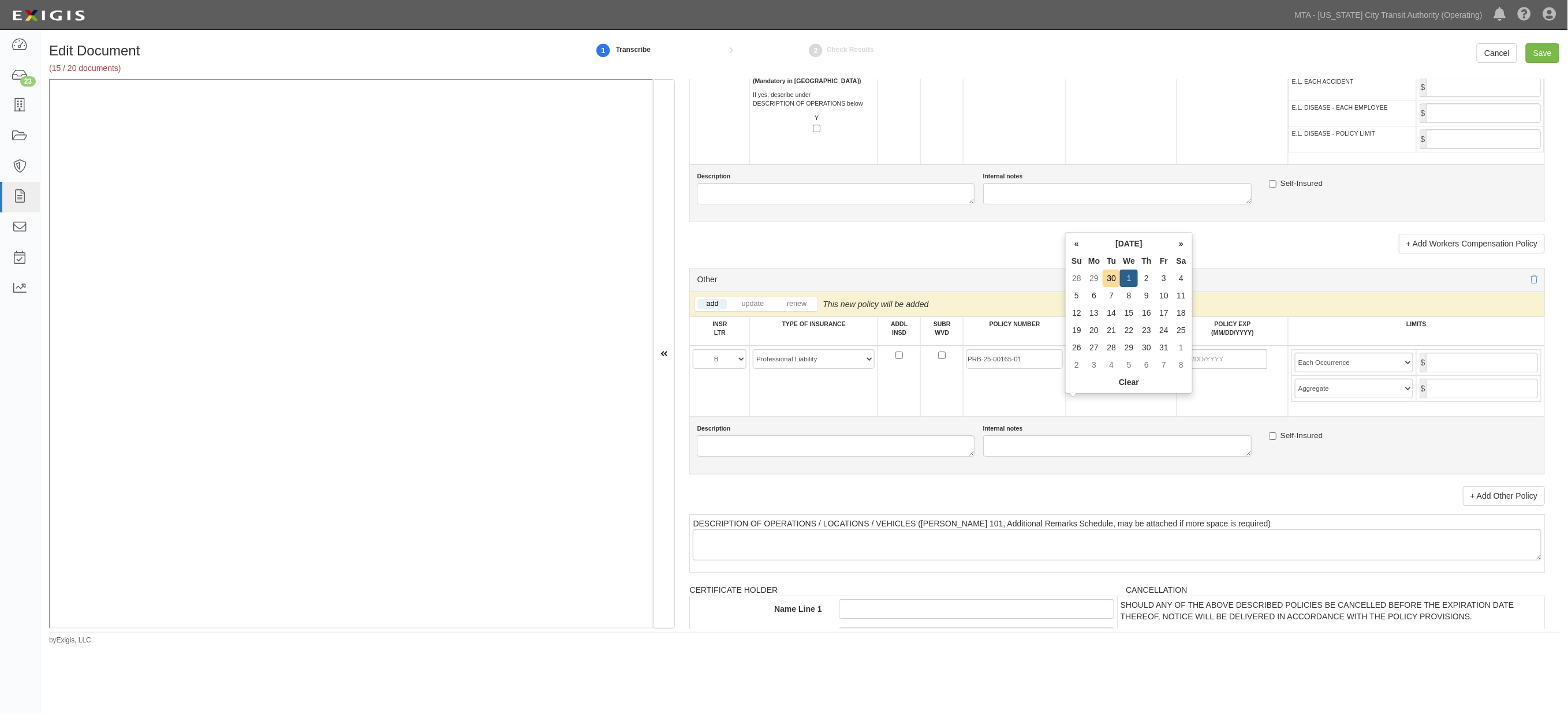
type input "[DATE]"
click at [1144, 417] on td "10/01/2025" at bounding box center [1121, 381] width 111 height 71
click at [1397, 373] on select "Limit Each Occurrence Each Claim Aggregate Deductible Self-Insured Retention Pe…" at bounding box center [1355, 362] width 119 height 19
select select "Each Claim"
click at [1295, 373] on select "Limit Each Occurrence Each Claim Aggregate Deductible Self-Insured Retention Pe…" at bounding box center [1355, 362] width 119 height 19
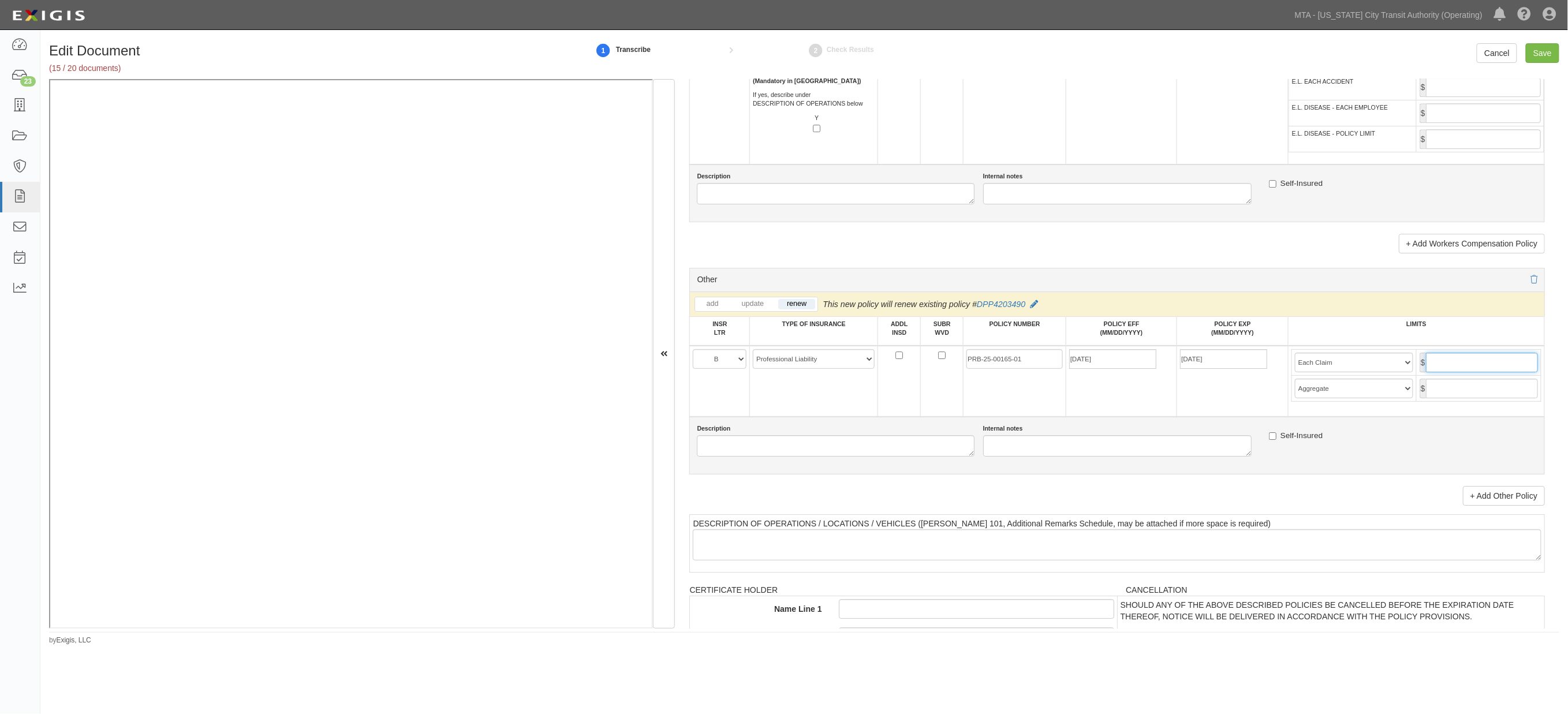
click at [1462, 373] on input "text" at bounding box center [1482, 362] width 112 height 19
type input "5,000,000"
click at [1447, 398] on input "text" at bounding box center [1482, 388] width 112 height 19
type input "5,000,000"
click at [1382, 445] on div "Self-Insured" at bounding box center [1403, 437] width 269 height 15
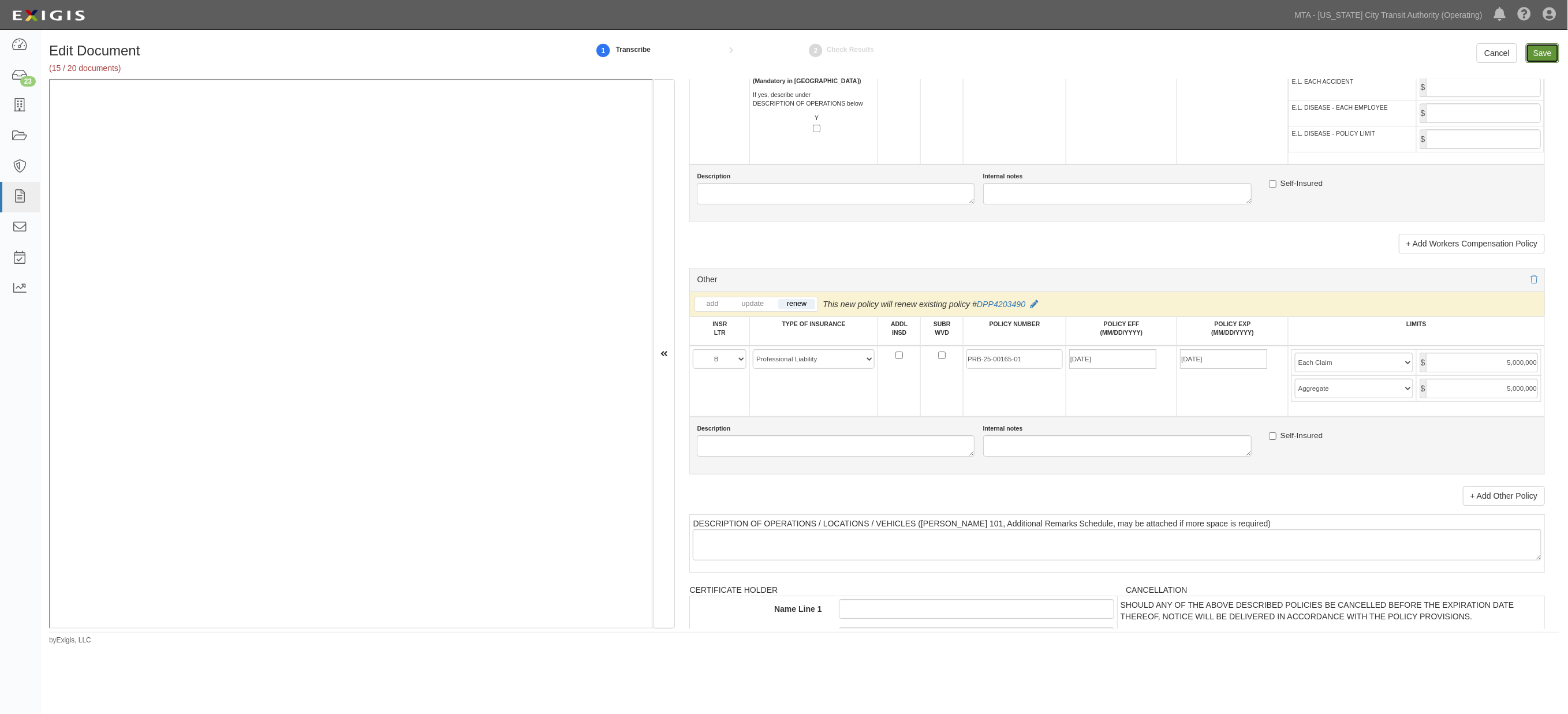
click at [1543, 49] on input "Save" at bounding box center [1543, 52] width 33 height 19
type input "2000000"
type input "4000000"
type input "1000000"
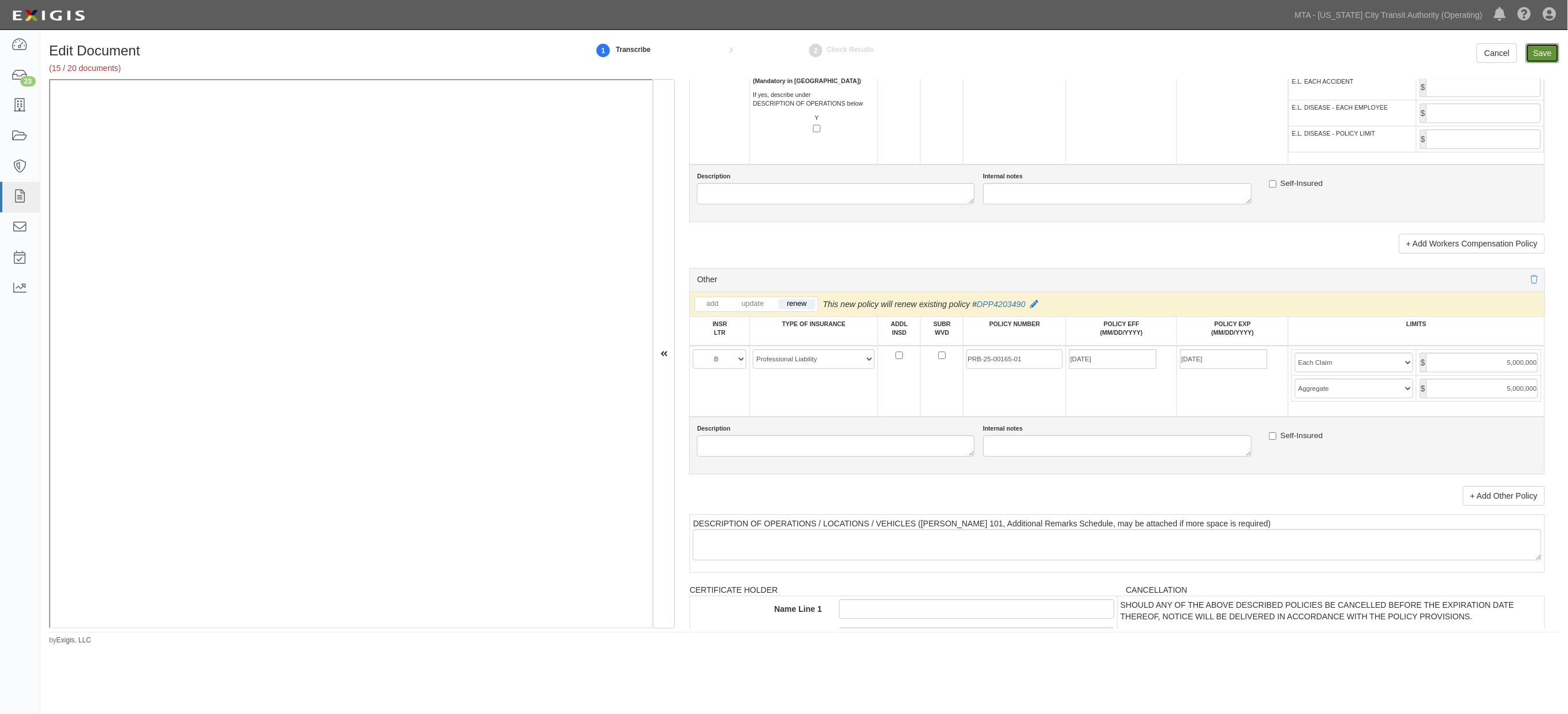
type input "5000000"
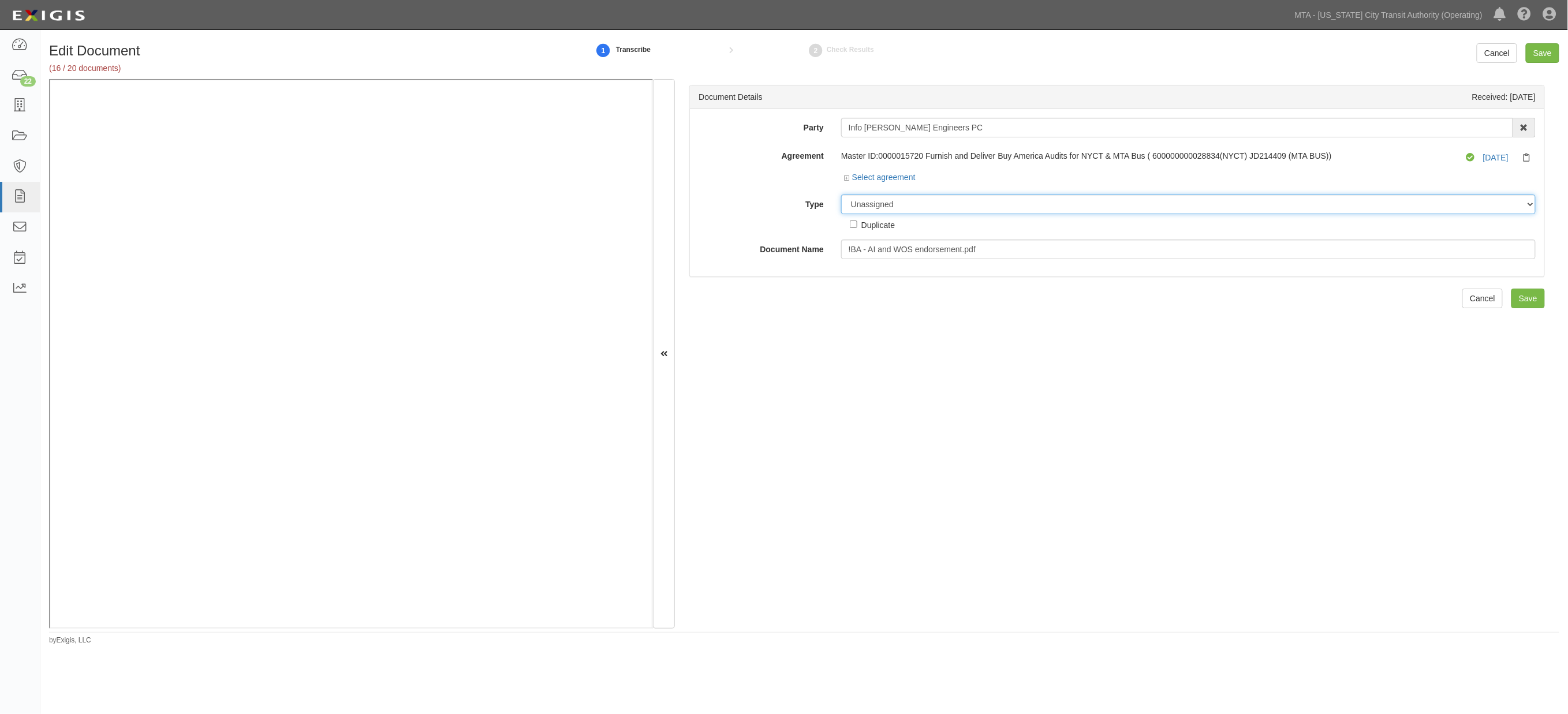
click at [930, 203] on select "Unassigned Binder Cancellation Notice Certificate Contract Endorsement Insuranc…" at bounding box center [1188, 204] width 695 height 19
select select "JunkDetail"
click at [841, 195] on select "Unassigned Binder Cancellation Notice Certificate Contract Endorsement Insuranc…" at bounding box center [1188, 204] width 695 height 19
click at [900, 255] on input "!BA - AI and WOS endorsement.pdf" at bounding box center [1188, 249] width 695 height 19
click at [901, 255] on input "!BA - AI and WOS endorsement.pdf" at bounding box center [1188, 249] width 695 height 19
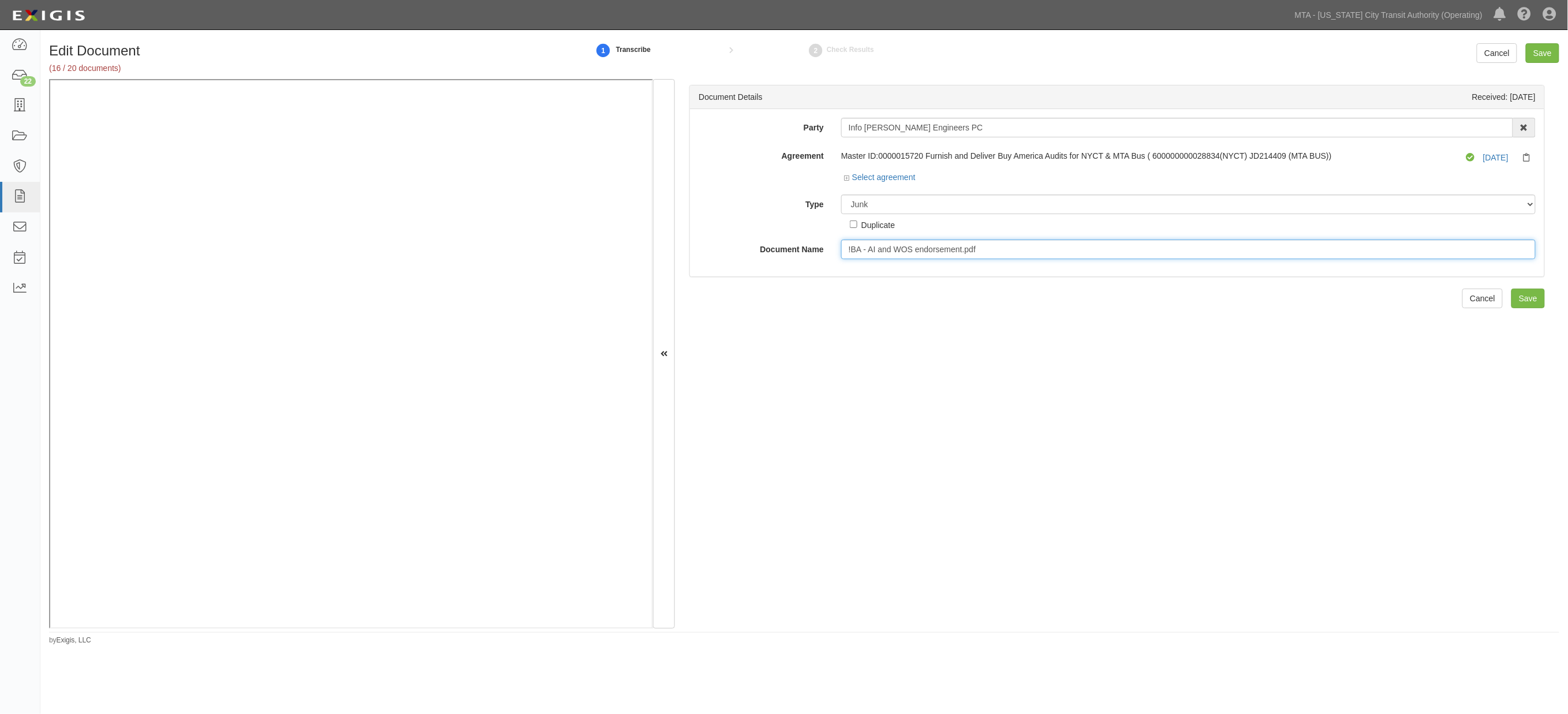
click at [901, 255] on input "!BA - AI and WOS endorsement.pdf" at bounding box center [1188, 249] width 695 height 19
paste input "PRB-25-00165-01"
drag, startPoint x: 925, startPoint y: 246, endPoint x: 744, endPoint y: 246, distance: 181.0
click at [744, 246] on div "Document Name PRB-25-00165-01" at bounding box center [1117, 249] width 855 height 19
click at [853, 250] on input "Junk" at bounding box center [1188, 249] width 695 height 19
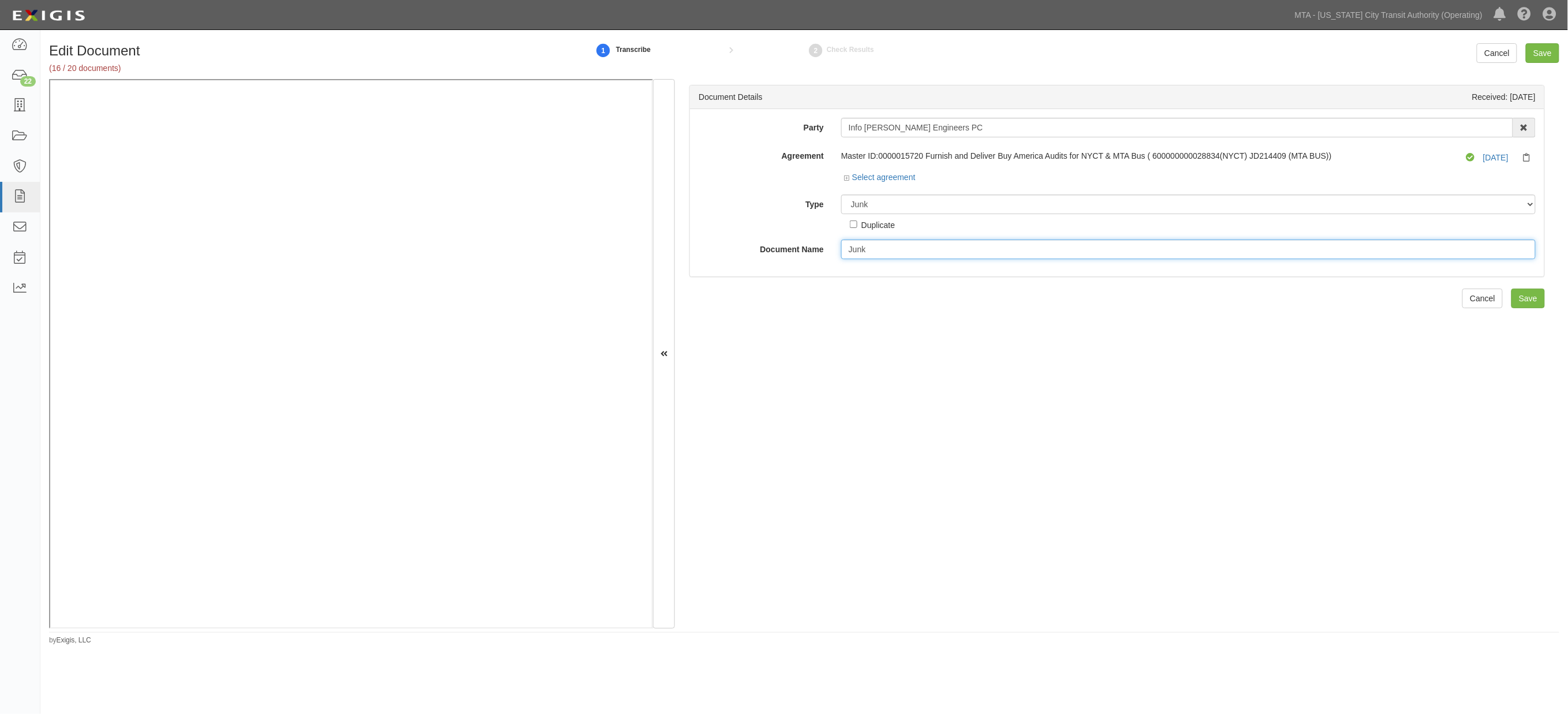
click at [853, 250] on input "Junk" at bounding box center [1188, 249] width 695 height 19
type input "Junk"
click at [1527, 303] on input "Save" at bounding box center [1528, 298] width 33 height 19
click at [861, 246] on input "!BOP - Blanket AI endorsement.pdf" at bounding box center [1188, 249] width 695 height 19
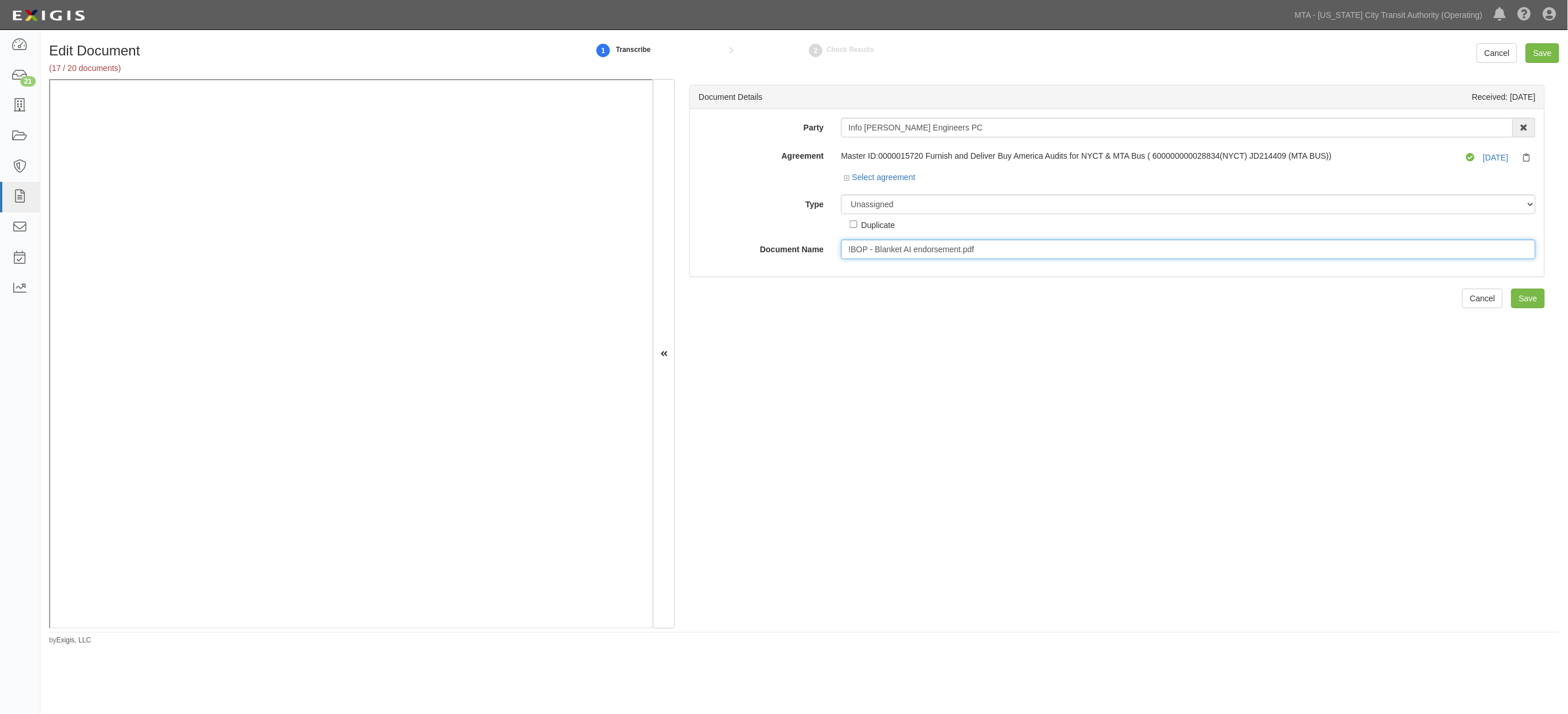
click at [861, 246] on input "!BOP - Blanket AI endorsement.pdf" at bounding box center [1188, 249] width 695 height 19
paste input "BLANKET ADDITIONAL INSURED ENDORSEMENT"
type input "BLANKET ADDITIONAL INSURED ENDORSEMENT"
click at [897, 204] on select "Unassigned Binder Cancellation Notice Certificate Contract Endorsement Insuranc…" at bounding box center [1188, 204] width 695 height 19
select select "EndorsementDetail"
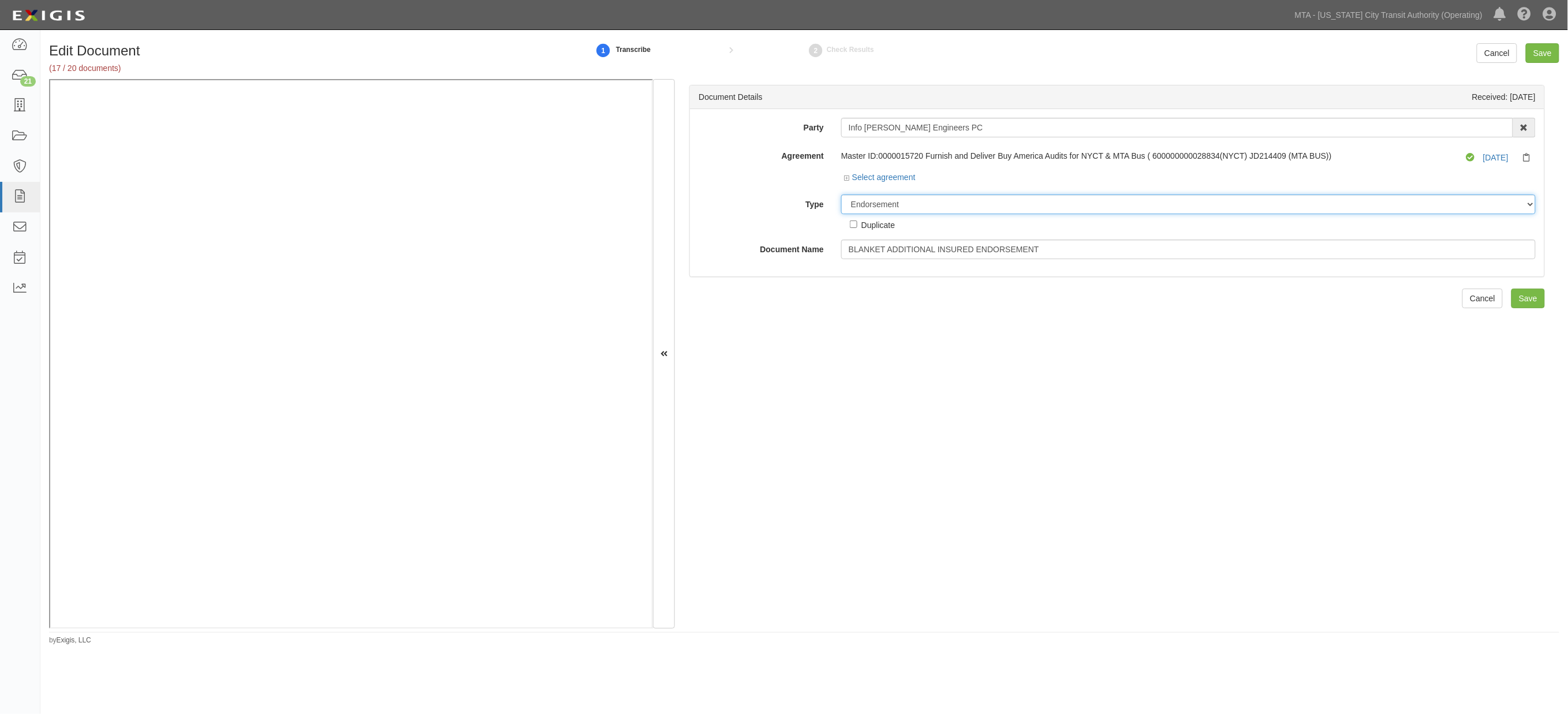
click at [841, 195] on select "Unassigned Binder Cancellation Notice Certificate Contract Endorsement Insuranc…" at bounding box center [1188, 204] width 695 height 19
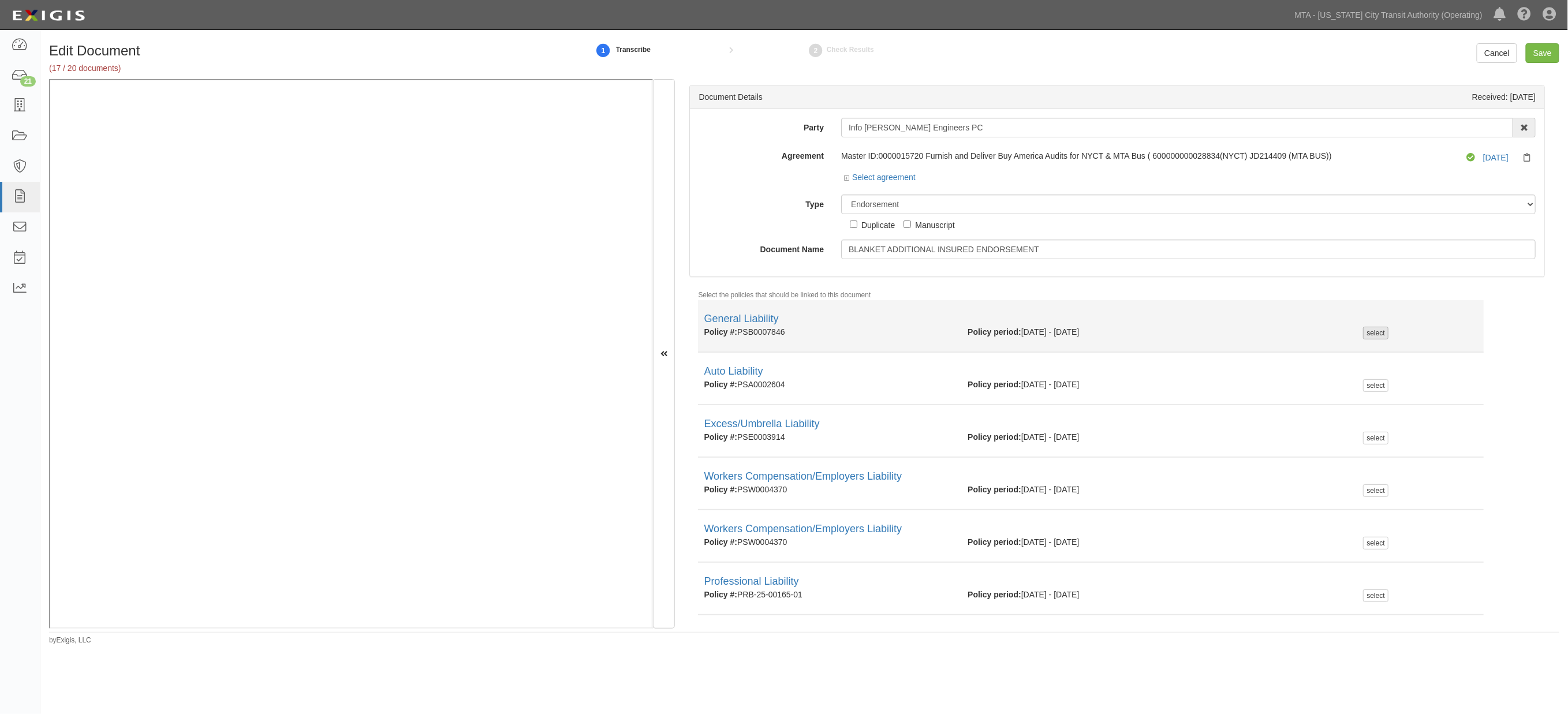
click at [1367, 330] on div "select" at bounding box center [1375, 333] width 25 height 12
checkbox input "true"
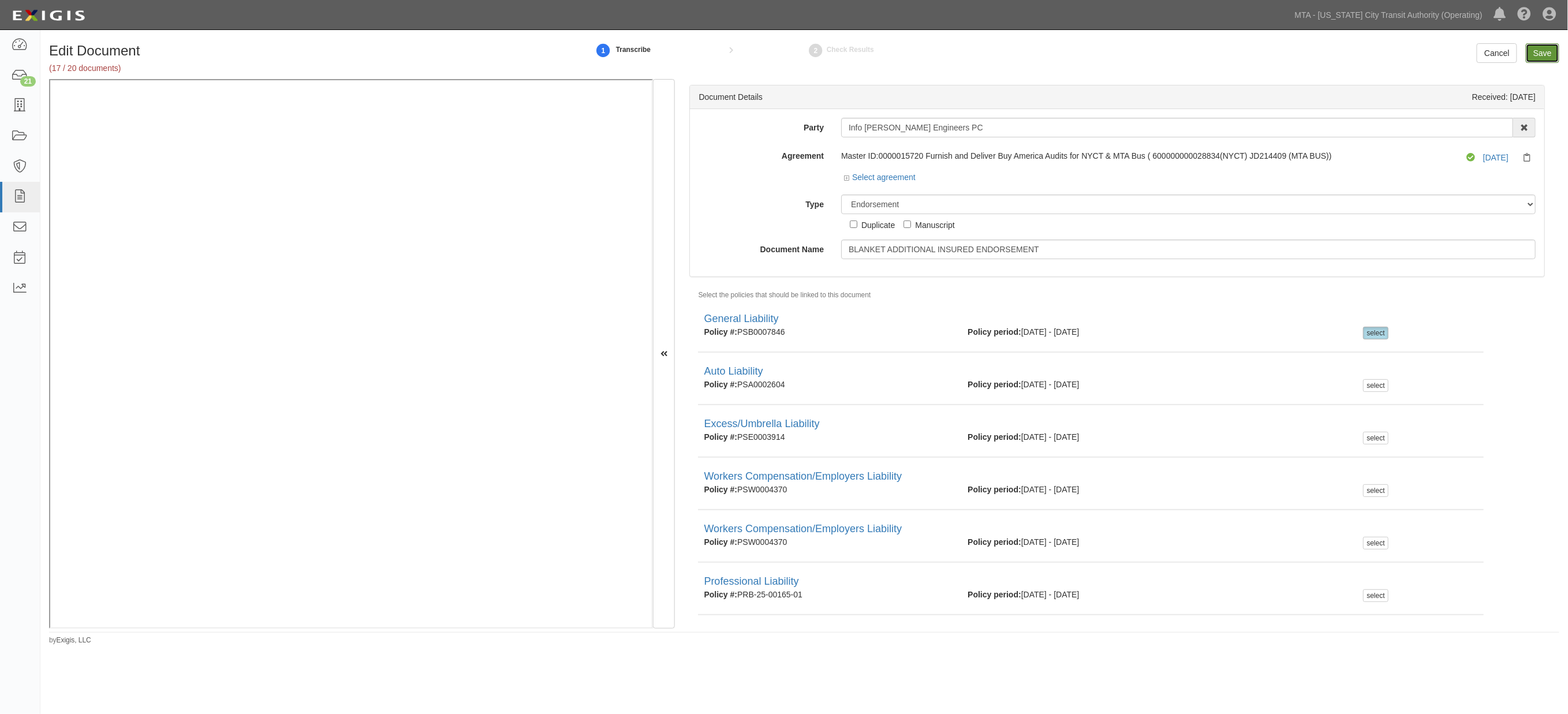
click at [1545, 54] on input "Save" at bounding box center [1543, 52] width 33 height 19
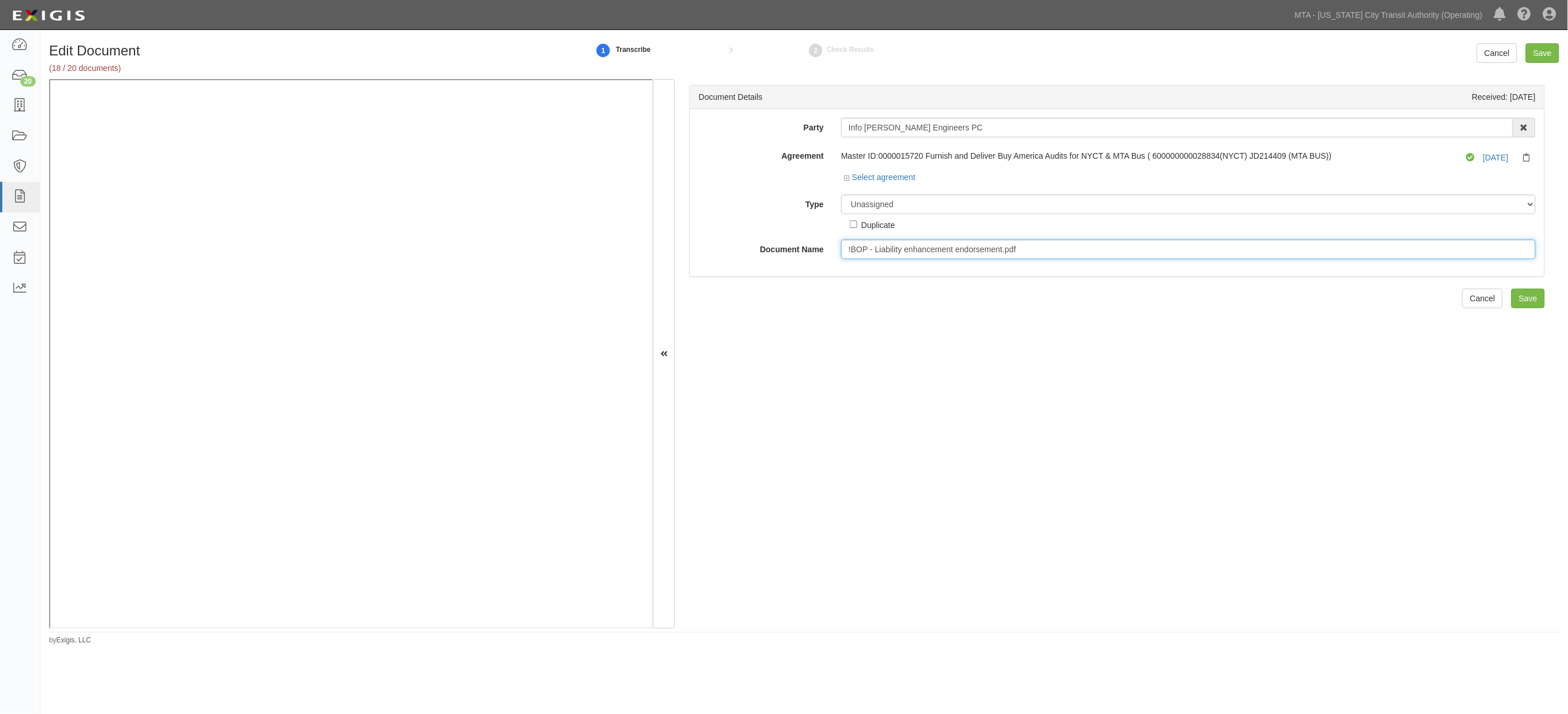
click at [996, 251] on input "!BOP - Liability enhancement endorsement.pdf" at bounding box center [1188, 249] width 695 height 19
paste input "BLANKET ADDITIONAL INSURED ENDORSEMENT"
type input "BLANKET ADDITIONAL INSURED ENDORSEMENT"
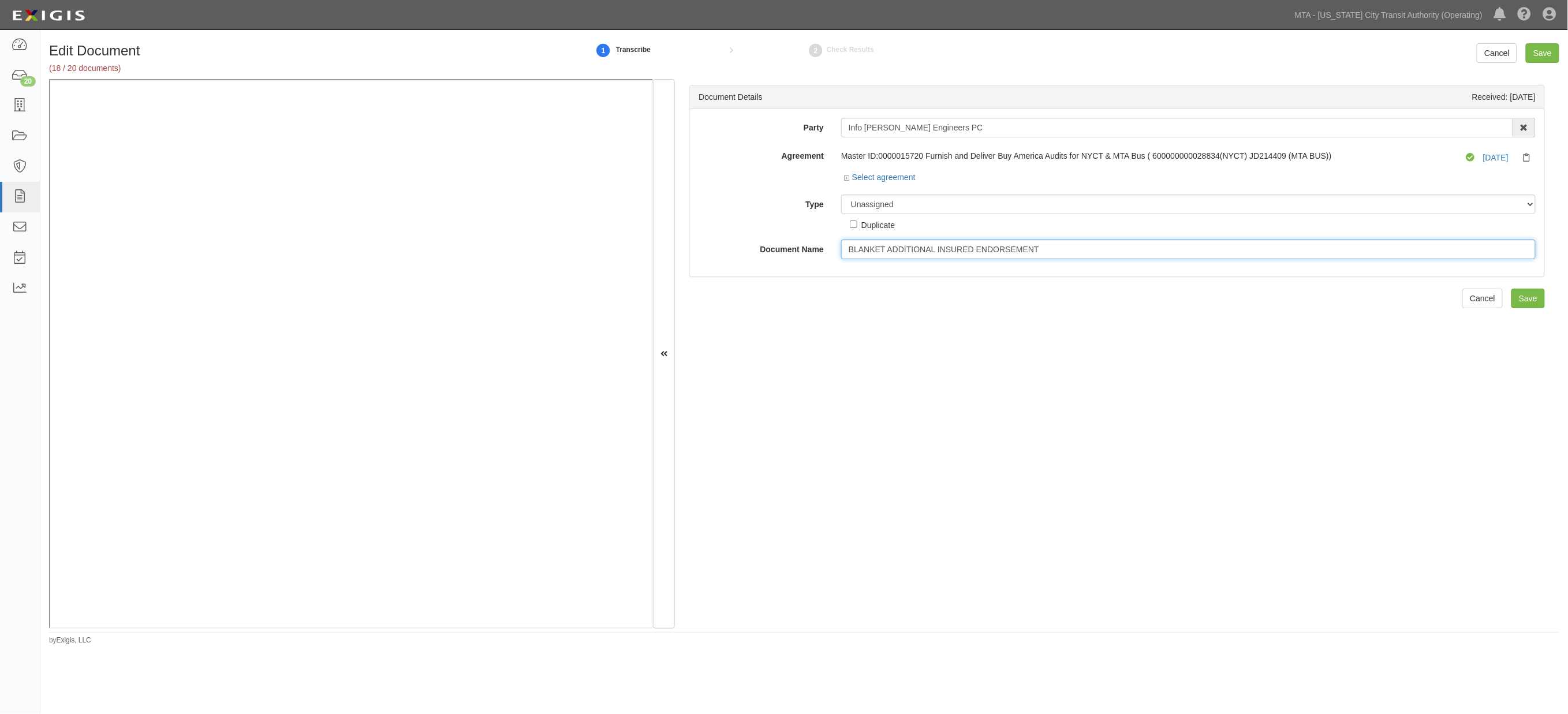
drag, startPoint x: 1059, startPoint y: 253, endPoint x: 803, endPoint y: 250, distance: 256.0
click at [803, 250] on div "Document Name BLANKET ADDITIONAL INSURED ENDORSEMENT" at bounding box center [1117, 249] width 855 height 19
type input "Junk"
click at [901, 204] on select "Unassigned Binder Cancellation Notice Certificate Contract Endorsement Insuranc…" at bounding box center [1188, 204] width 695 height 19
select select "JunkDetail"
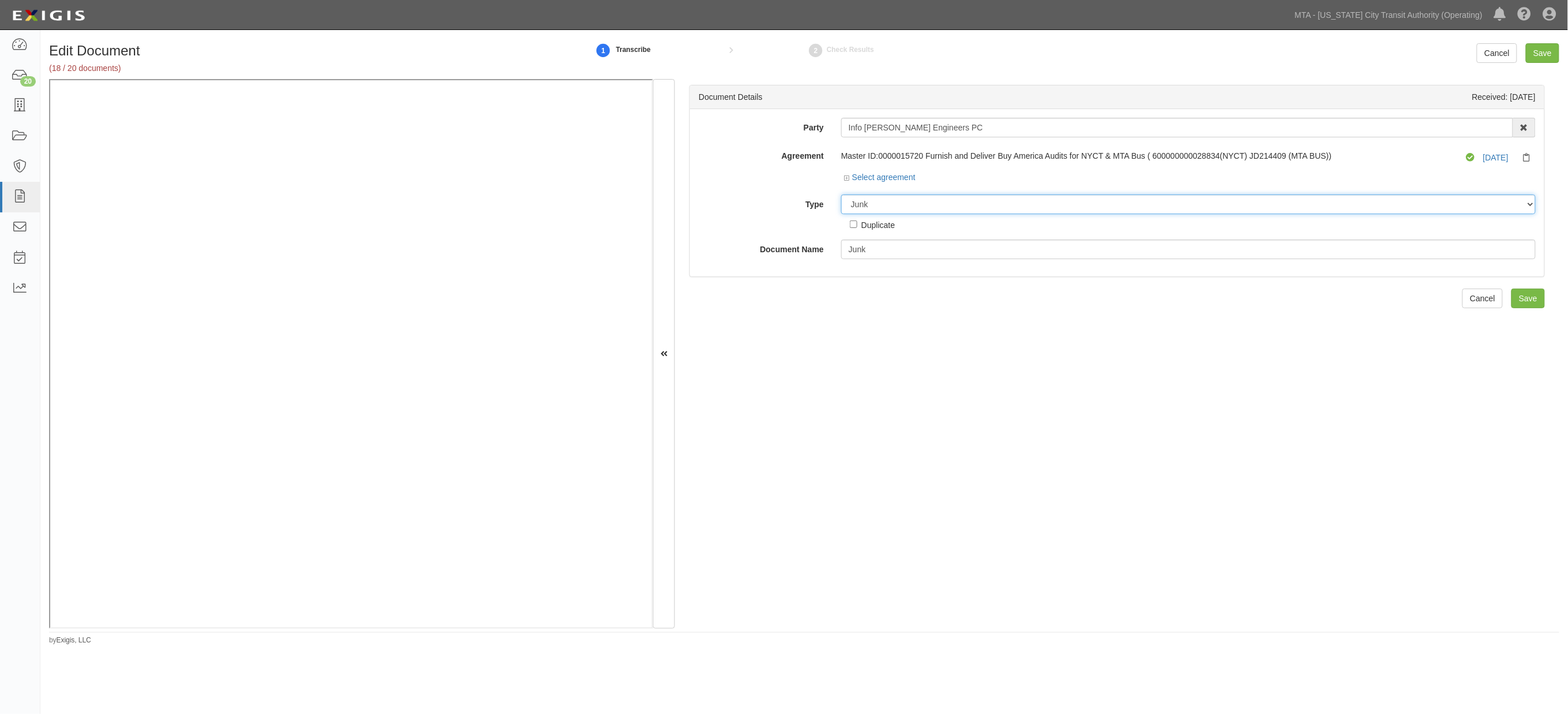
click at [841, 195] on select "Unassigned Binder Cancellation Notice Certificate Contract Endorsement Insuranc…" at bounding box center [1188, 204] width 695 height 19
click at [1546, 50] on input "Save" at bounding box center [1543, 52] width 33 height 19
click at [1020, 251] on input "!BOP - Named Insured endorsement.pdf" at bounding box center [1188, 249] width 695 height 19
click at [910, 203] on select "Unassigned Binder Cancellation Notice Certificate Contract Endorsement Insuranc…" at bounding box center [1188, 204] width 695 height 19
select select "EndorsementDetail"
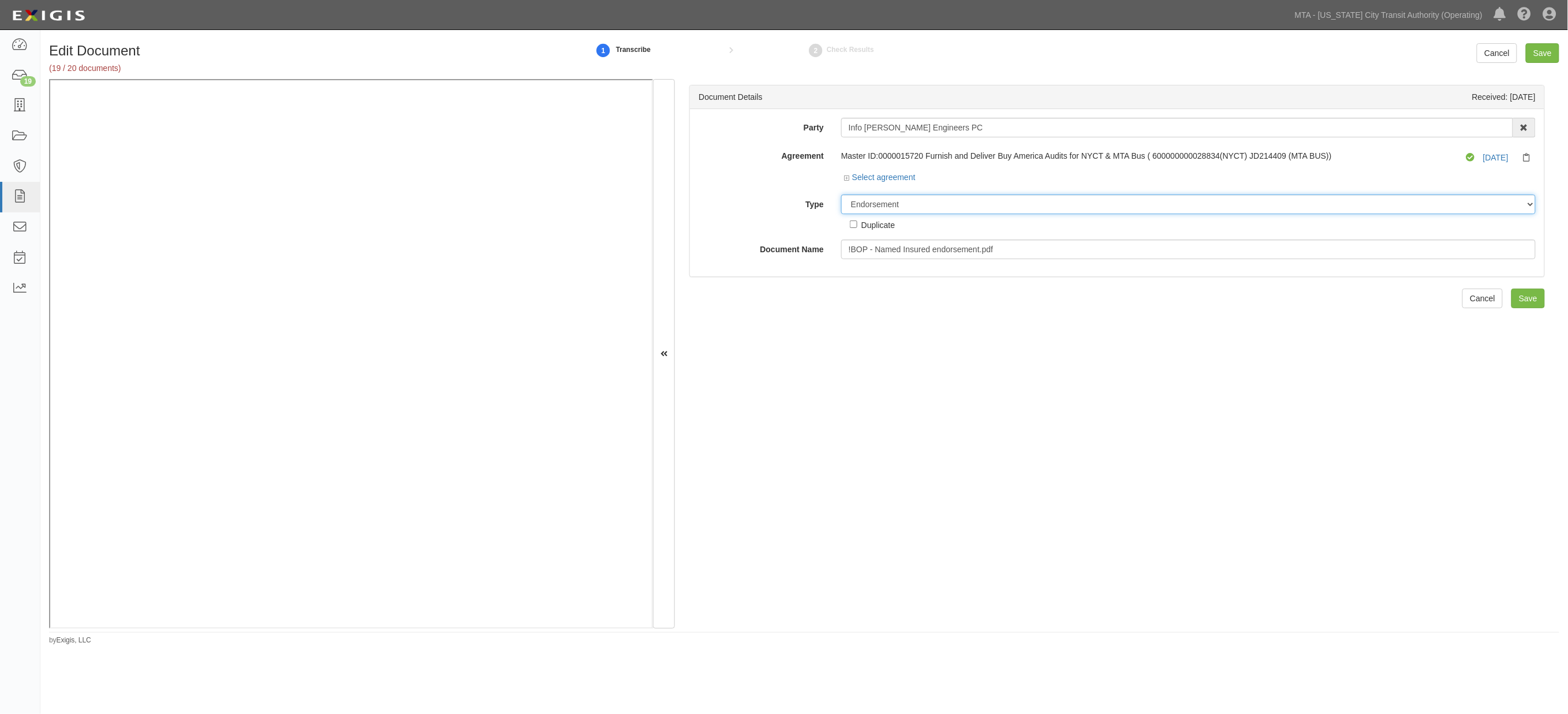
click at [841, 195] on select "Unassigned Binder Cancellation Notice Certificate Contract Endorsement Insuranc…" at bounding box center [1188, 204] width 695 height 19
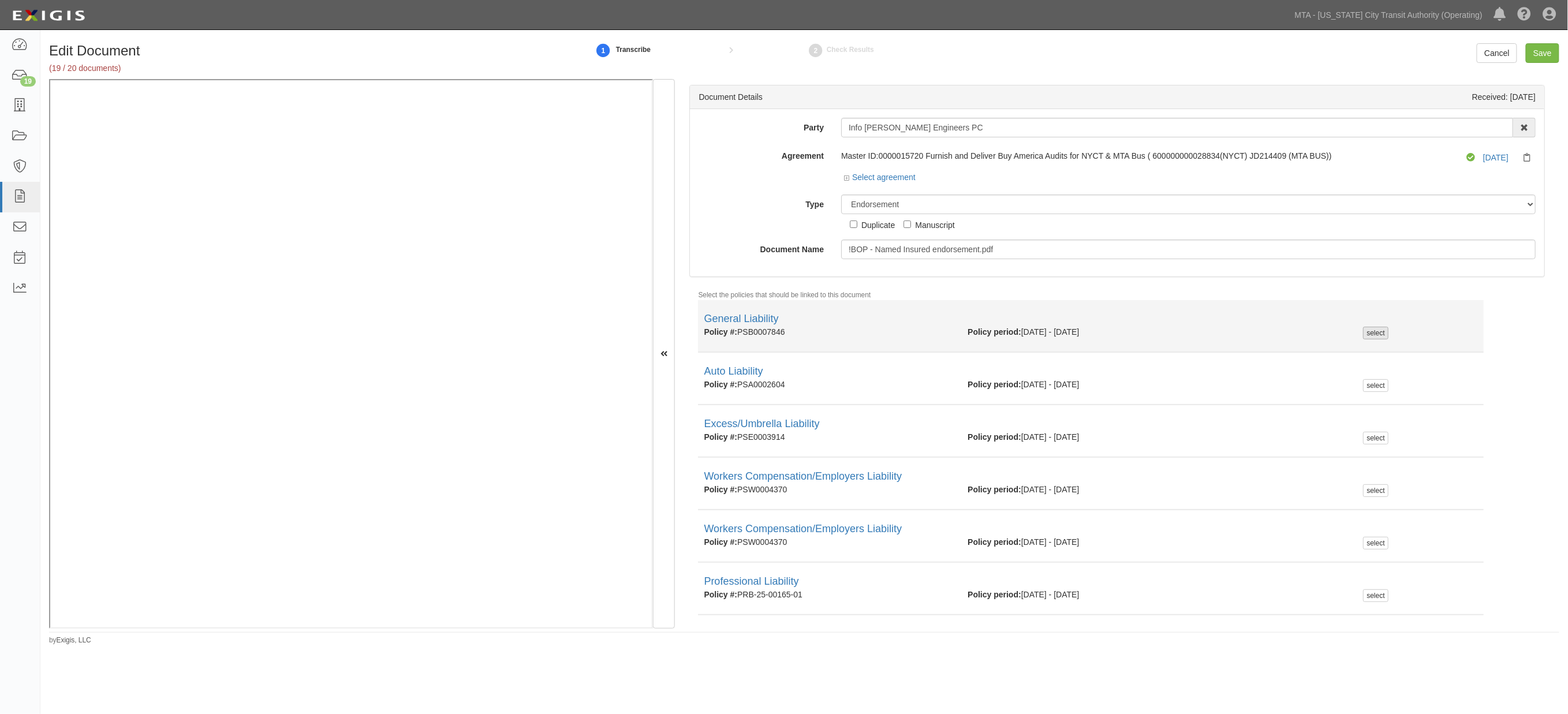
click at [1363, 330] on div "select" at bounding box center [1375, 333] width 25 height 12
checkbox input "true"
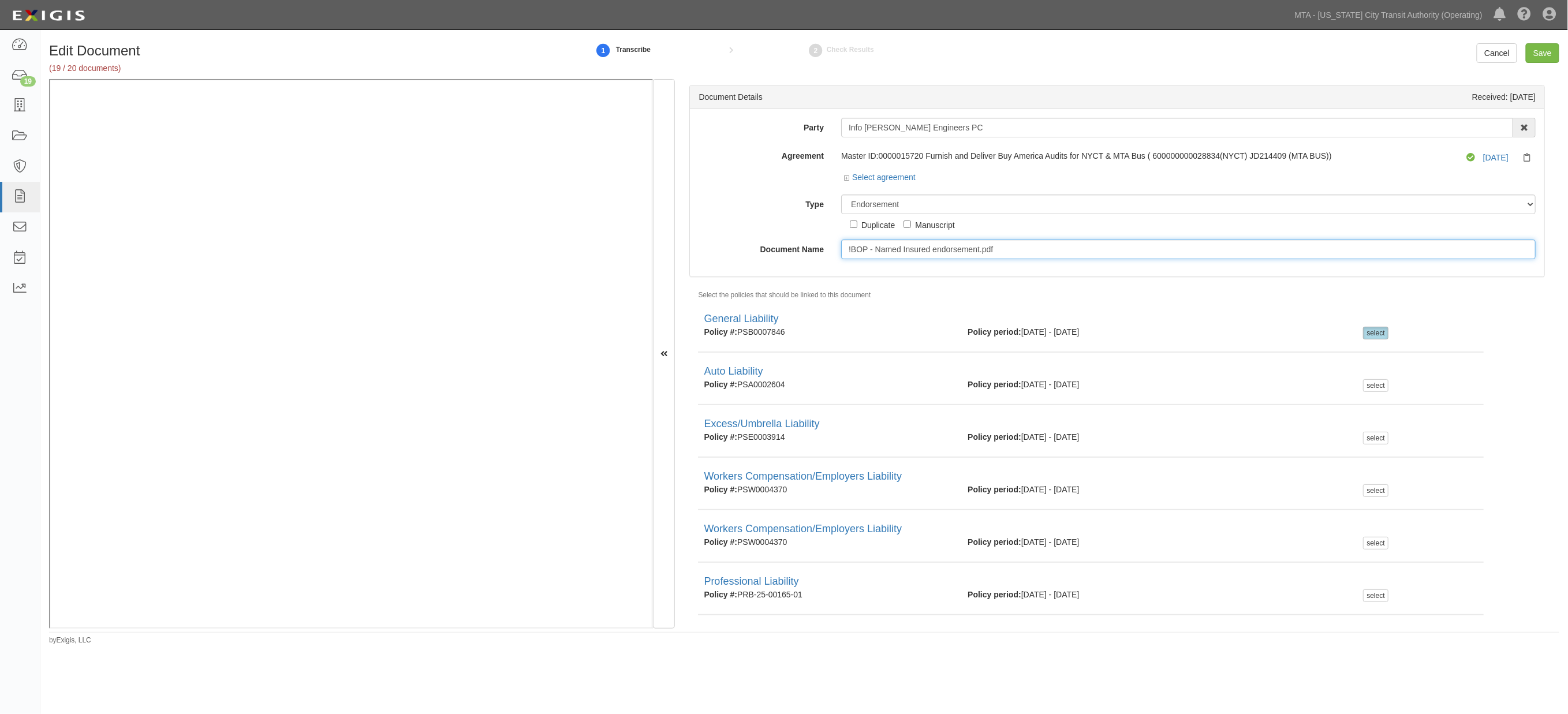
drag, startPoint x: 1029, startPoint y: 256, endPoint x: 846, endPoint y: 251, distance: 183.1
click at [846, 251] on input "!BOP - Named Insured endorsement.pdf" at bounding box center [1188, 249] width 695 height 19
paste input "® NAMED INSURED ENDORSEMENT"
type input "® NAMED INSURED ENDORSEMENT"
click at [1536, 54] on input "Save" at bounding box center [1543, 52] width 33 height 19
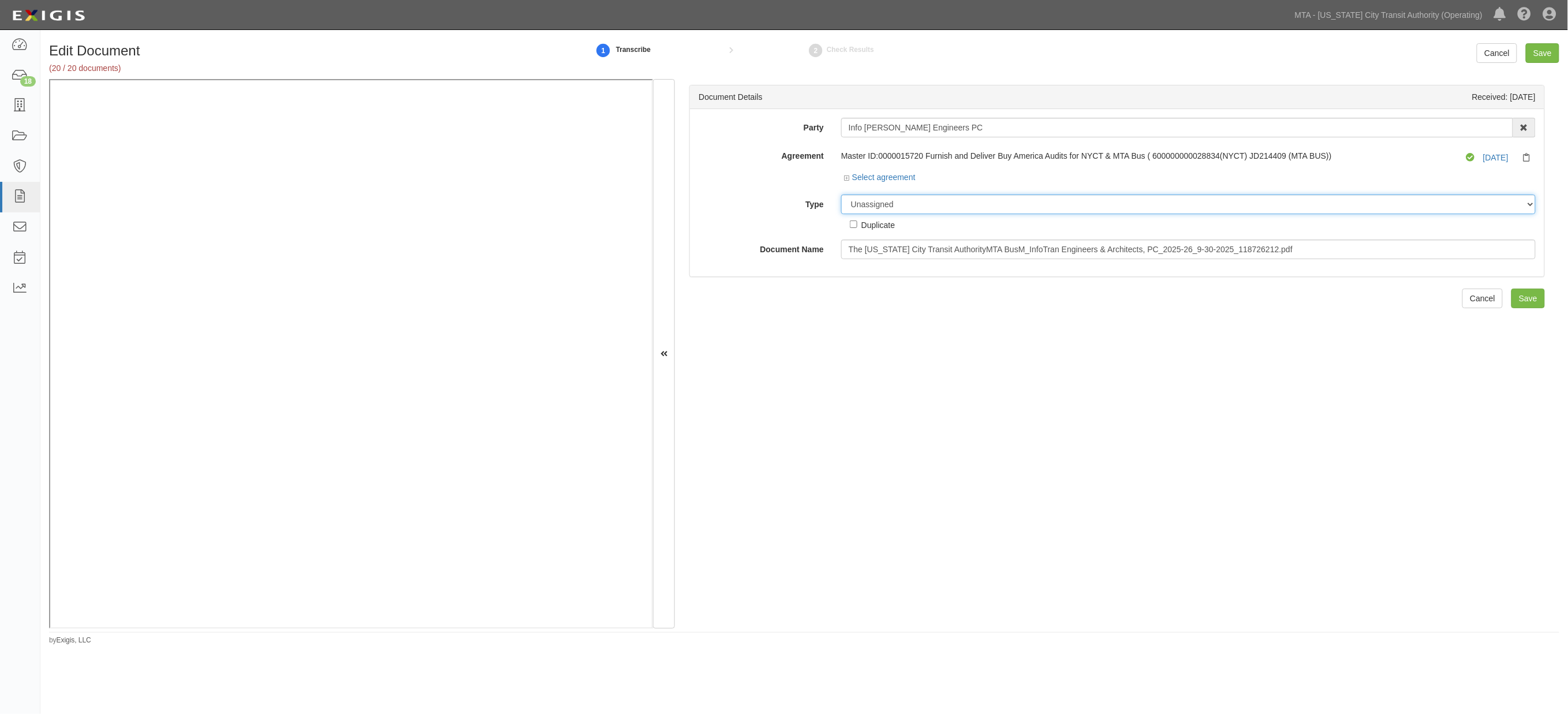
click at [901, 201] on select "Unassigned Binder Cancellation Notice Certificate Contract Endorsement Insuranc…" at bounding box center [1188, 204] width 695 height 19
select select "OtherDetail"
click at [841, 195] on select "Unassigned Binder Cancellation Notice Certificate Contract Endorsement Insuranc…" at bounding box center [1188, 204] width 695 height 19
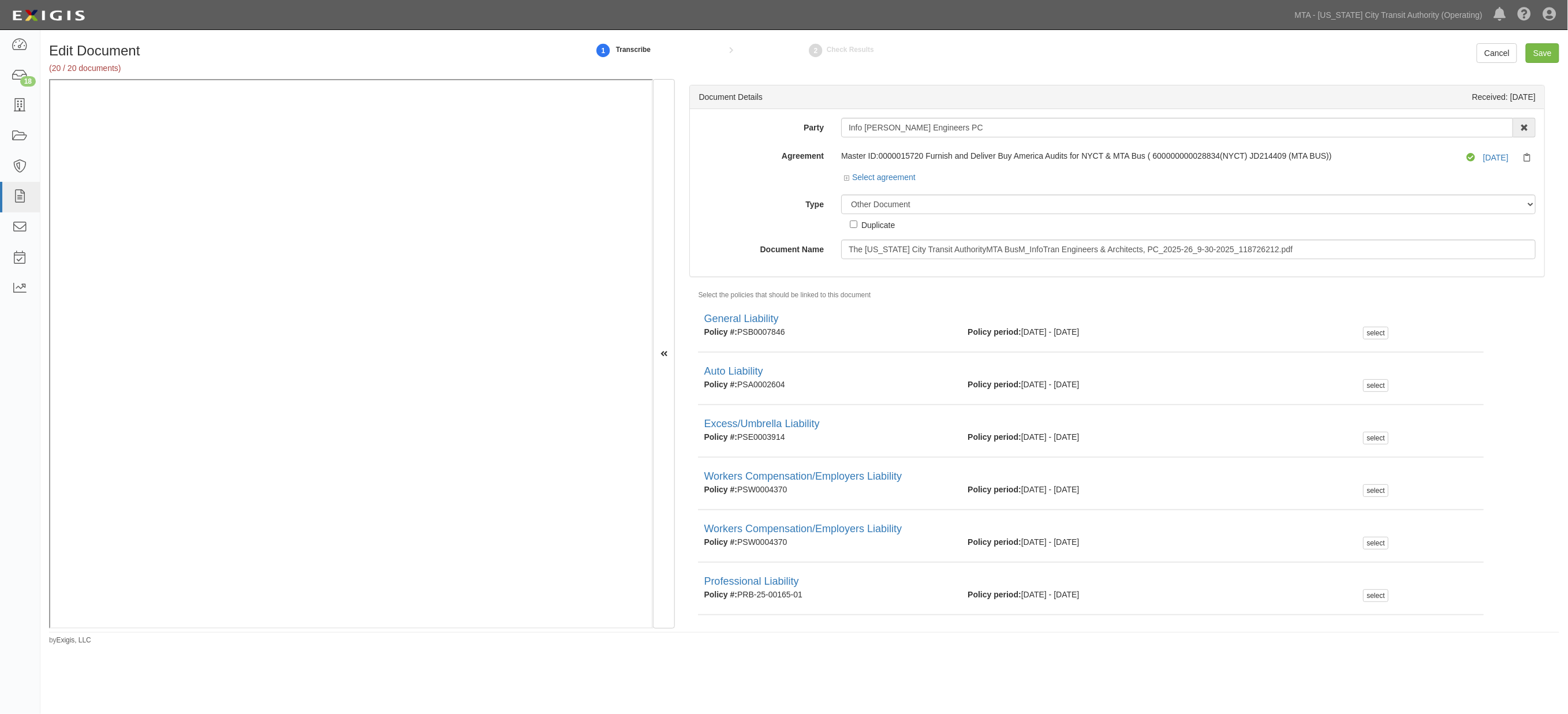
click at [872, 230] on div "Duplicate" at bounding box center [878, 224] width 33 height 12
click at [857, 228] on input "Duplicate" at bounding box center [854, 224] width 8 height 8
checkbox input "true"
drag, startPoint x: 1298, startPoint y: 251, endPoint x: 855, endPoint y: 251, distance: 443.0
click at [855, 251] on input "The [US_STATE] City Transit AuthorityMTA BusM_InfoTran Engineers & Architects, …" at bounding box center [1188, 249] width 695 height 19
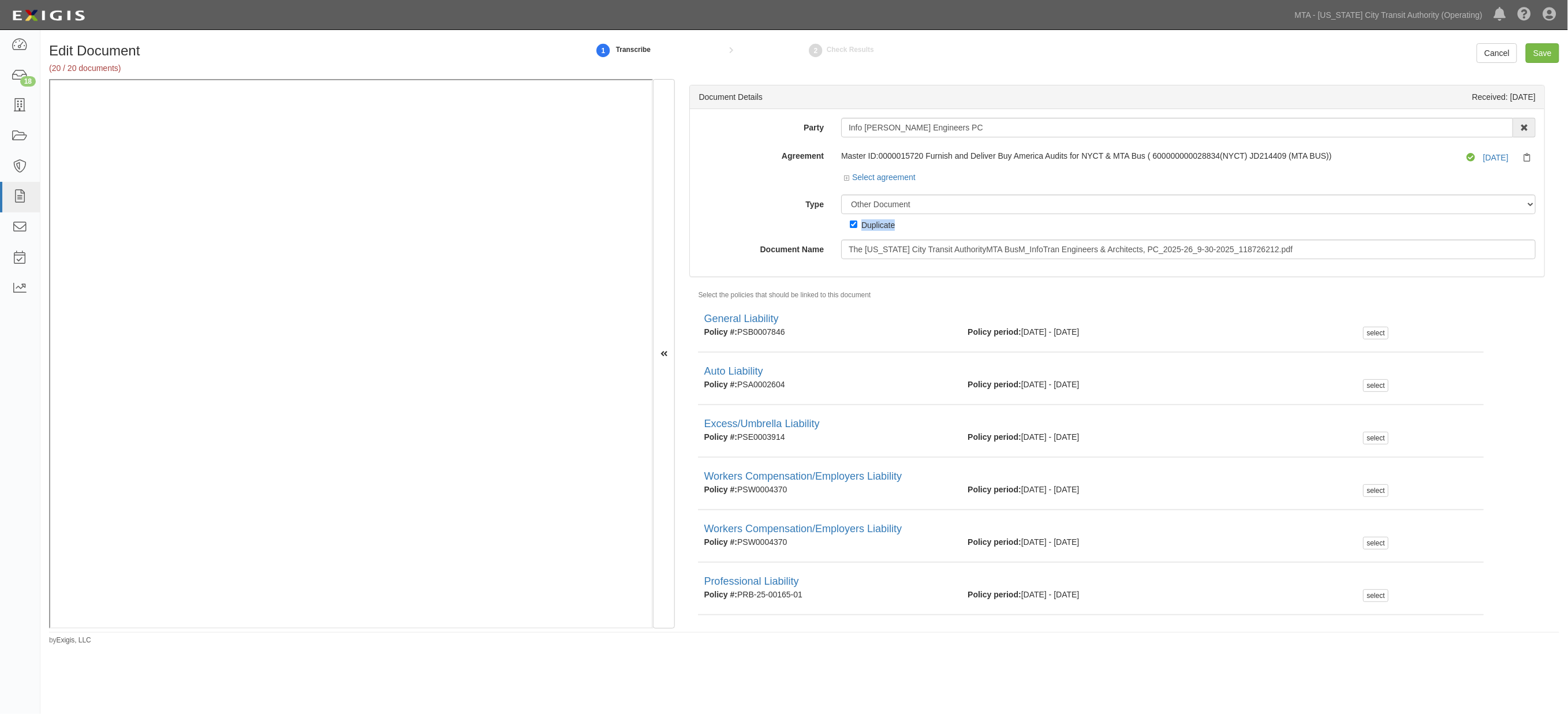
drag, startPoint x: 910, startPoint y: 227, endPoint x: 861, endPoint y: 227, distance: 49.0
click at [861, 227] on div "Unassigned Binder Cancellation Notice Certificate Contract Endorsement Insuranc…" at bounding box center [1188, 213] width 712 height 36
copy div "Duplicate"
drag, startPoint x: 1299, startPoint y: 248, endPoint x: 832, endPoint y: 250, distance: 467.0
click at [833, 250] on div "The New York City Transit AuthorityMTA BusM_InfoTran Engineers & Architects, PC…" at bounding box center [1188, 249] width 712 height 19
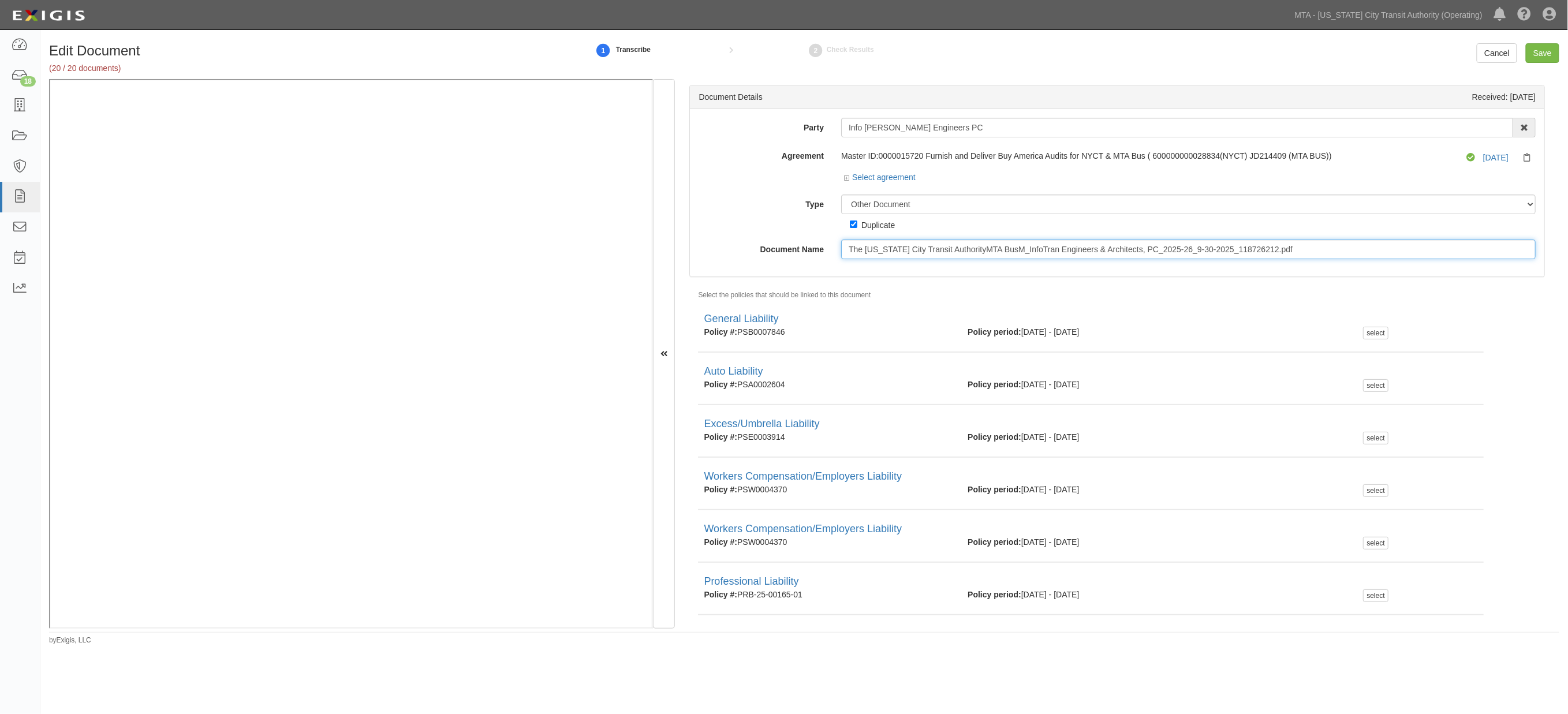
paste input "Duplicate"
type input "Duplicate"
click at [1538, 56] on input "Save" at bounding box center [1543, 52] width 33 height 19
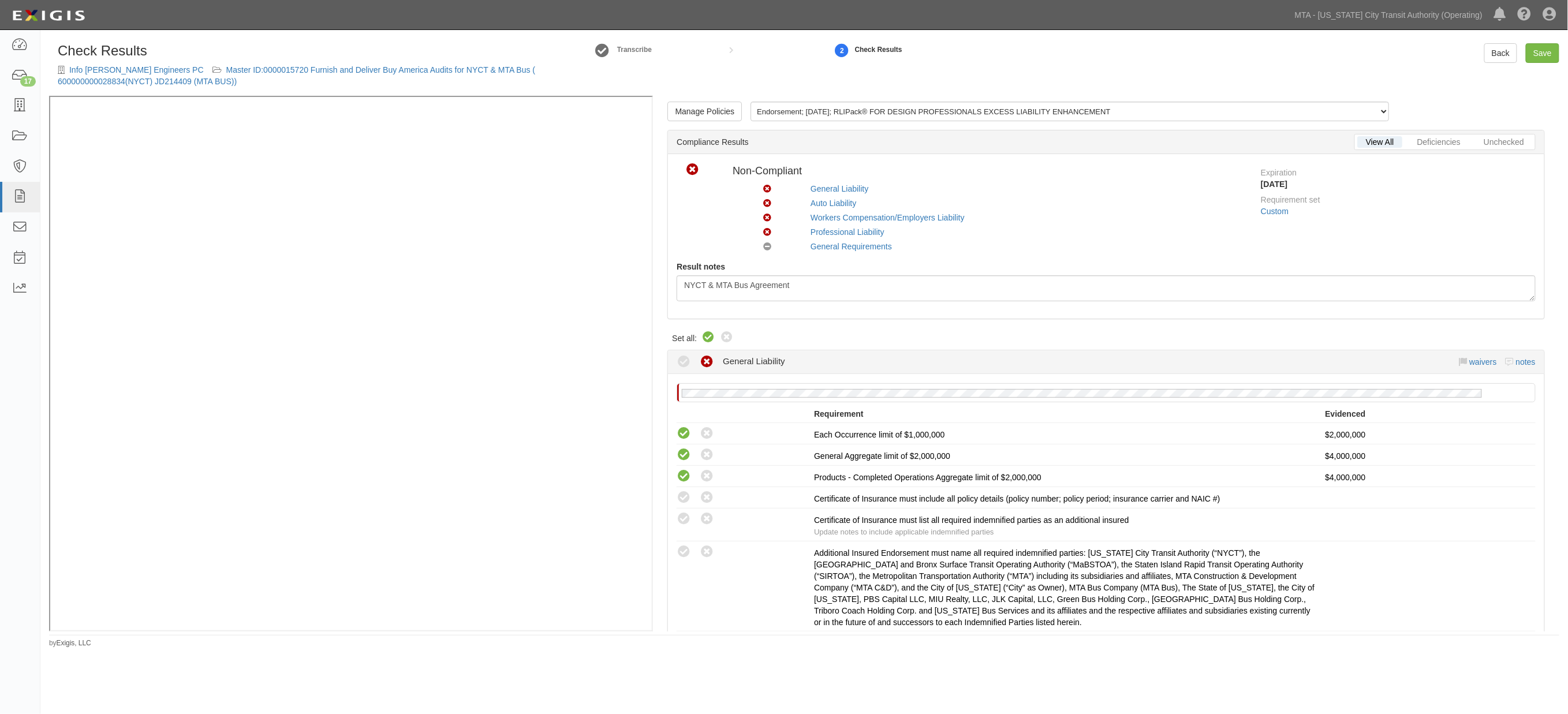
click at [706, 335] on icon at bounding box center [709, 338] width 14 height 14
radio input "true"
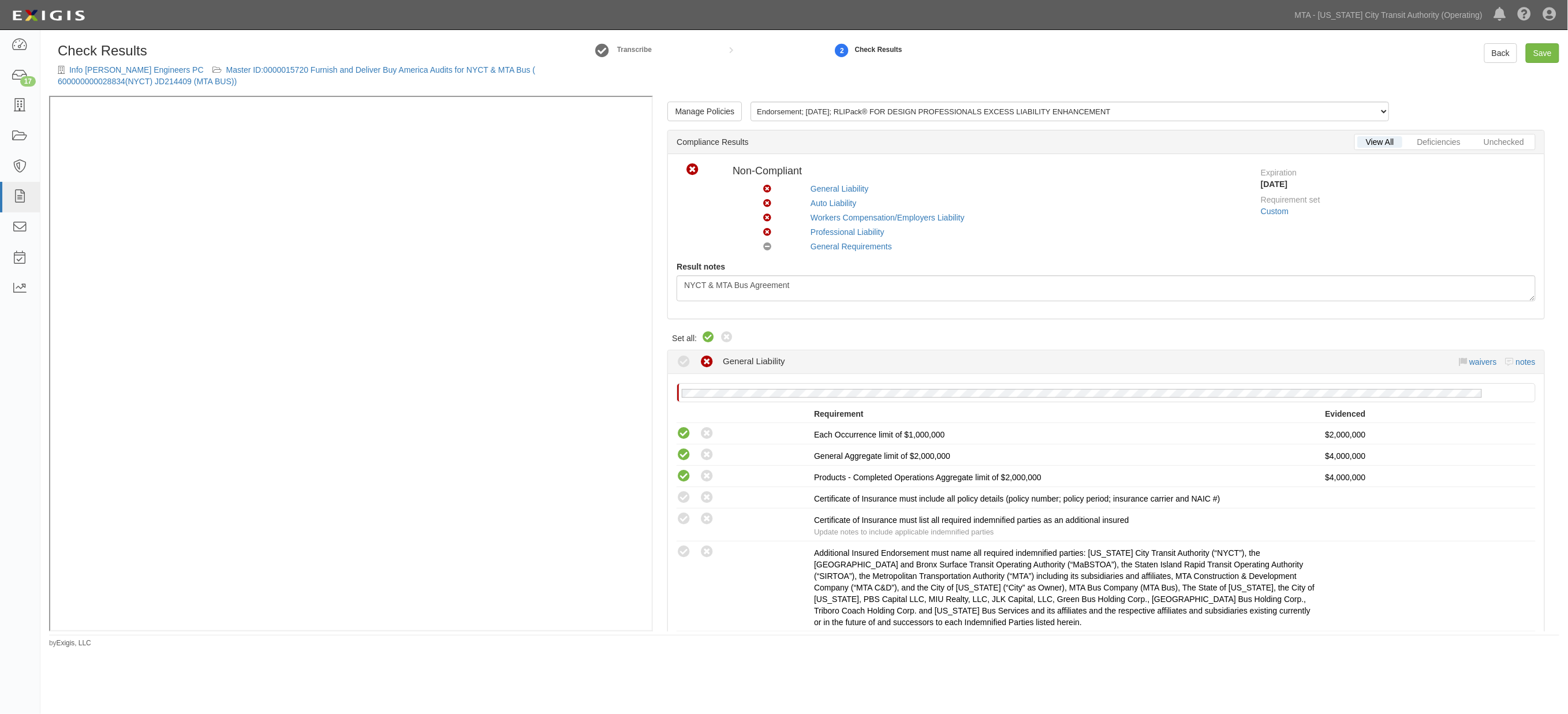
radio input "true"
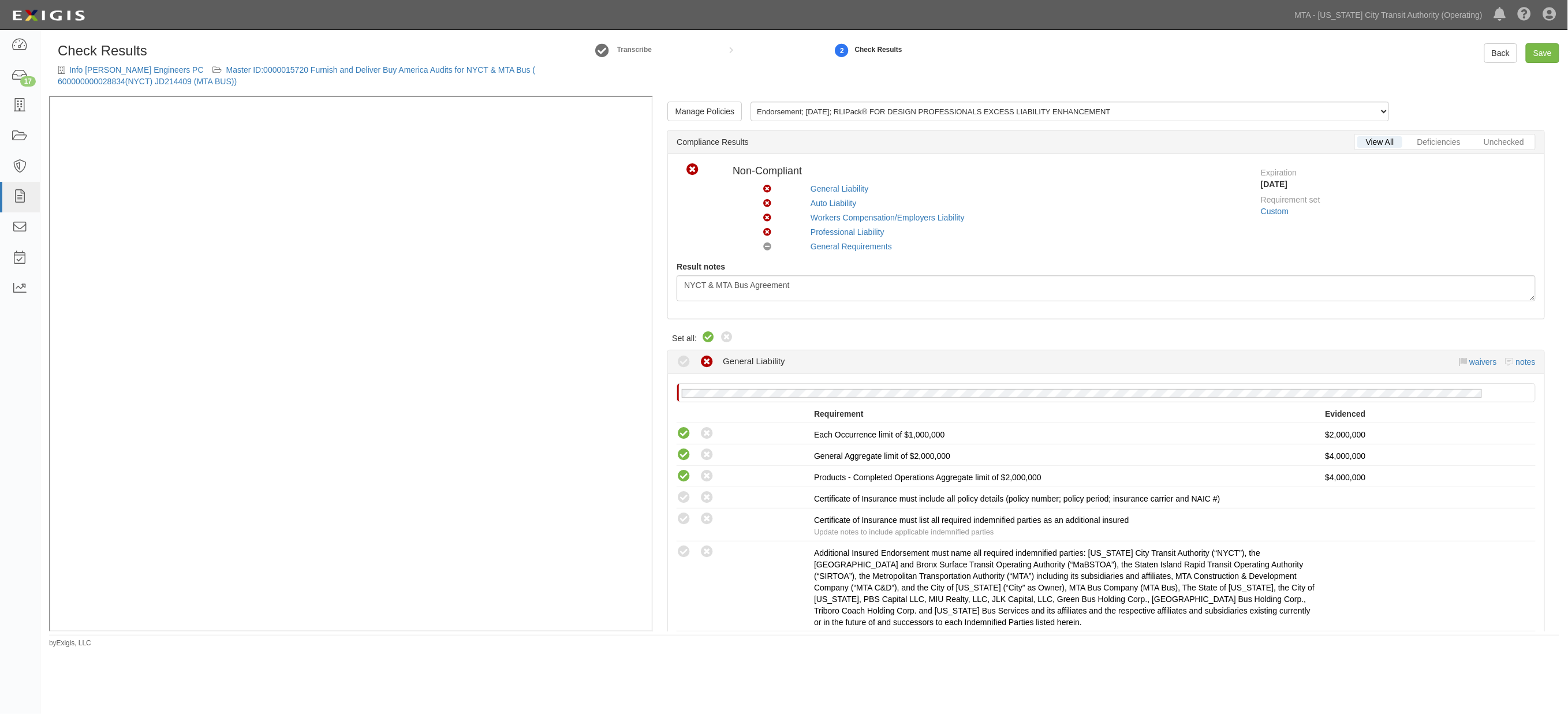
radio input "true"
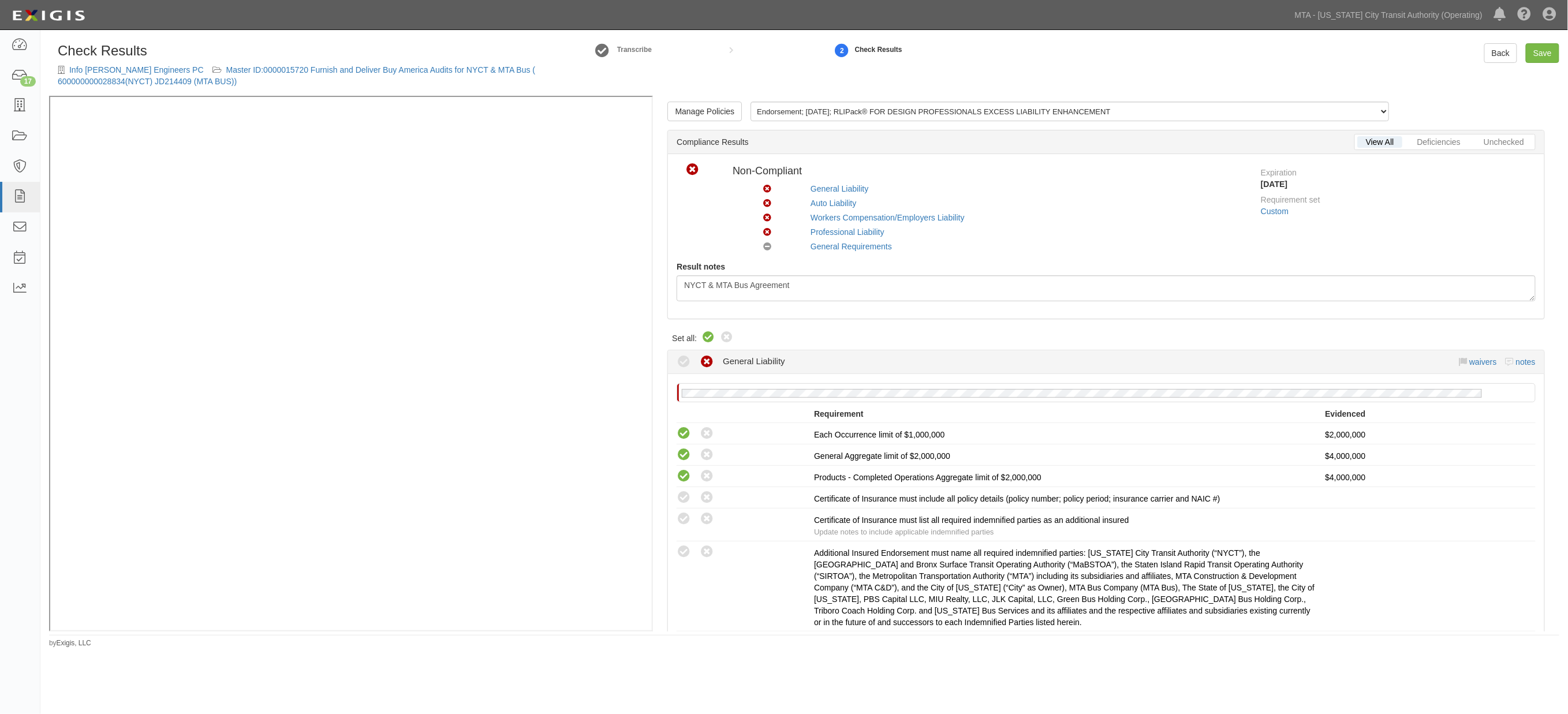
radio input "true"
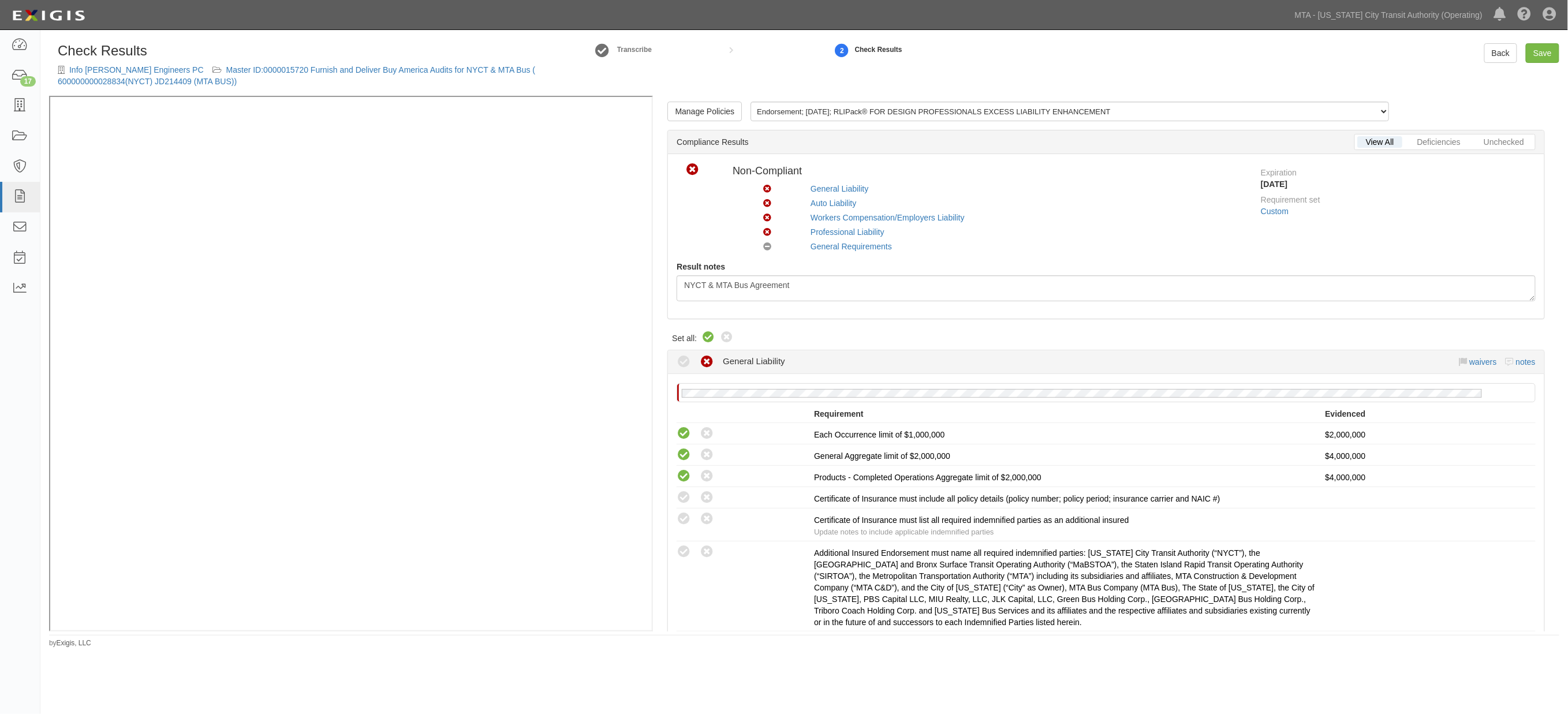
radio input "true"
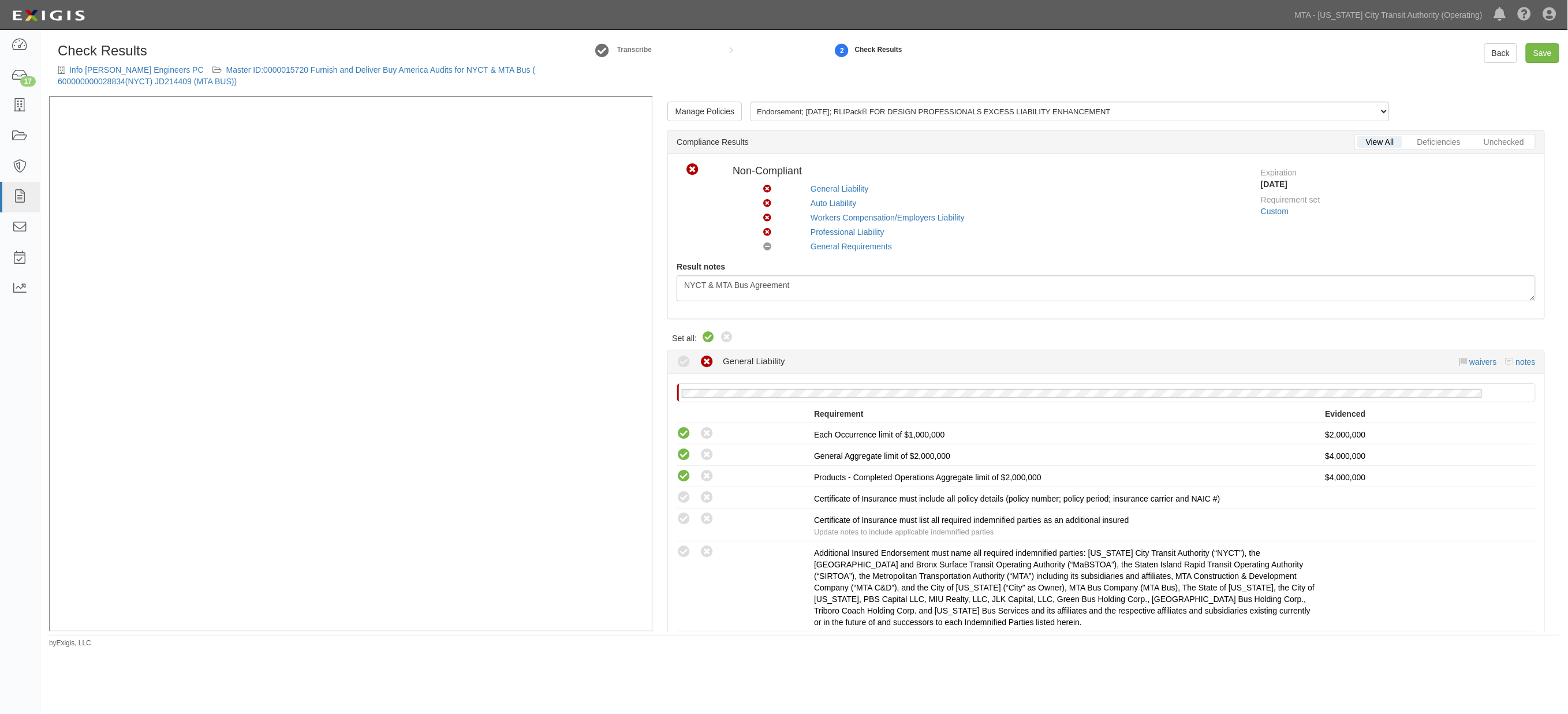
radio input "true"
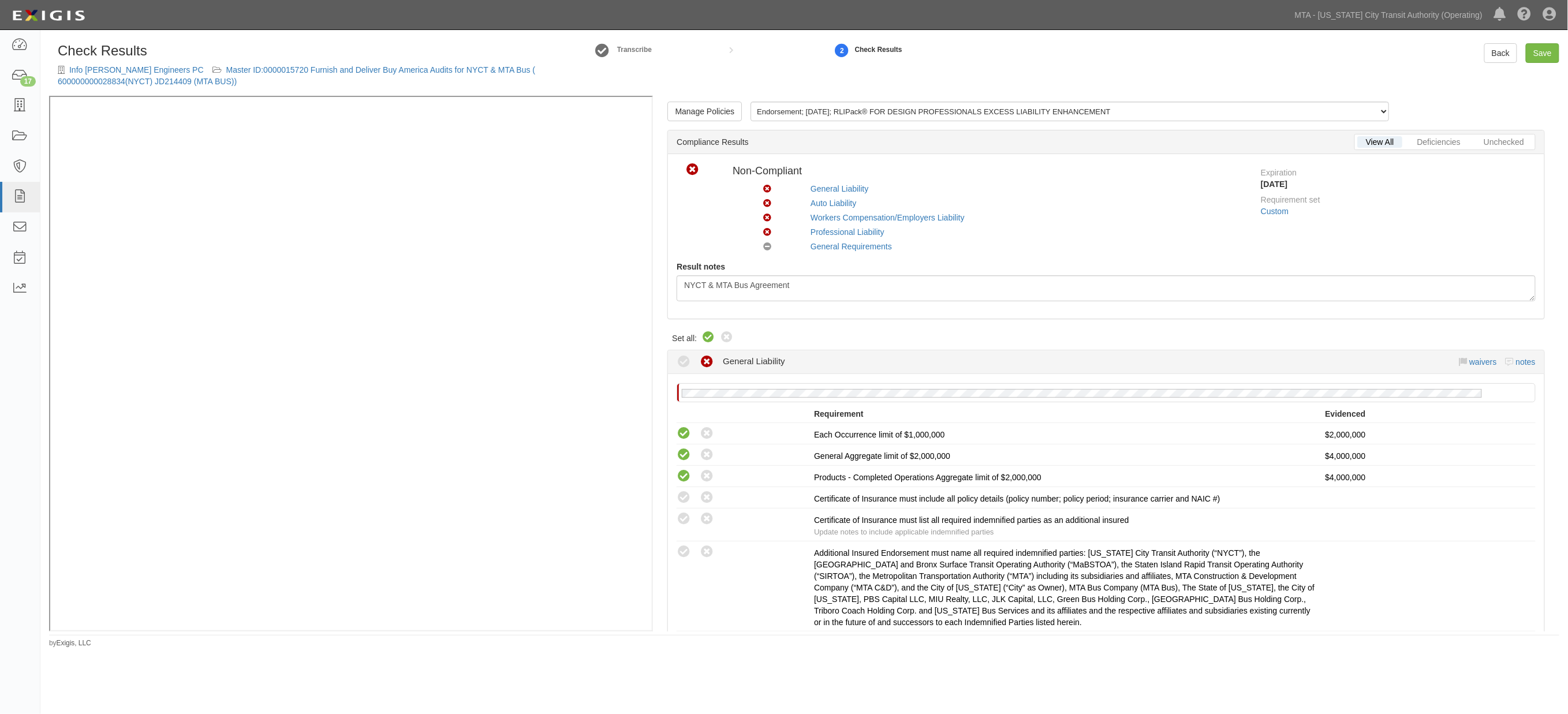
radio input "true"
radio input "false"
radio input "true"
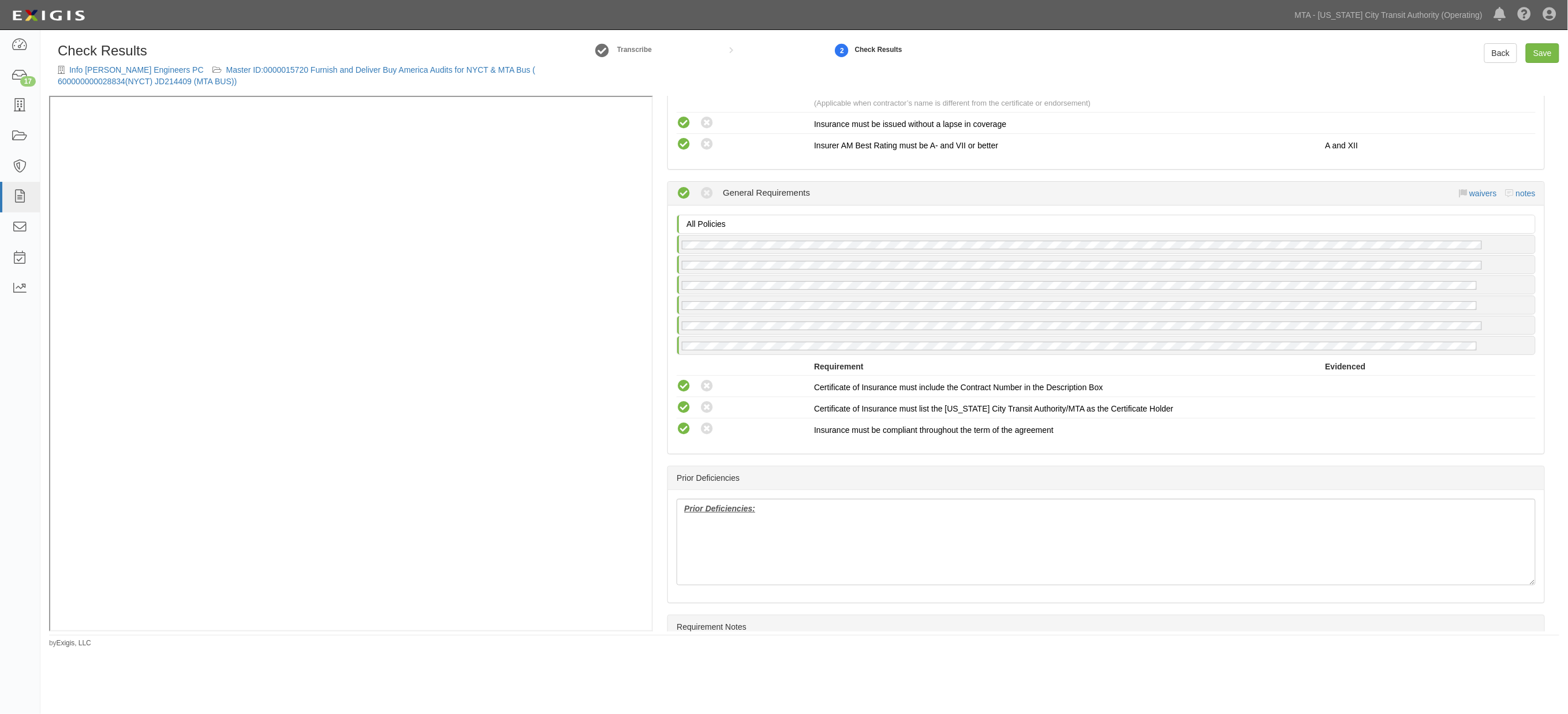
scroll to position [1604, 0]
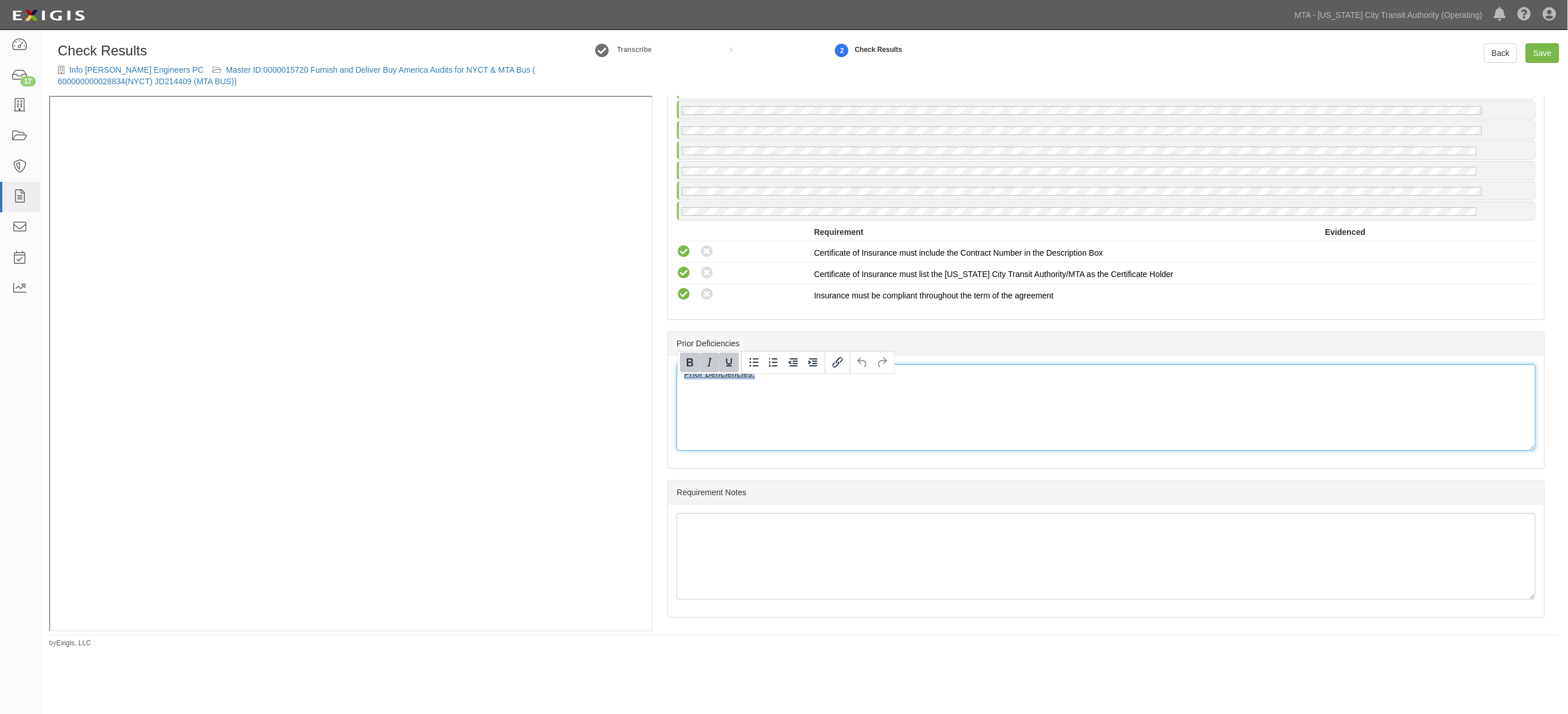
drag, startPoint x: 804, startPoint y: 387, endPoint x: 640, endPoint y: 380, distance: 164.1
click at [486, 243] on div "Manage Policies Endorsement; 9/30/2025; RLIPack® FOR DESIGN PROFESSIONALS EXCES…" at bounding box center [804, 364] width 1510 height 536
click at [1550, 54] on link "Save" at bounding box center [1543, 52] width 33 height 19
radio input "true"
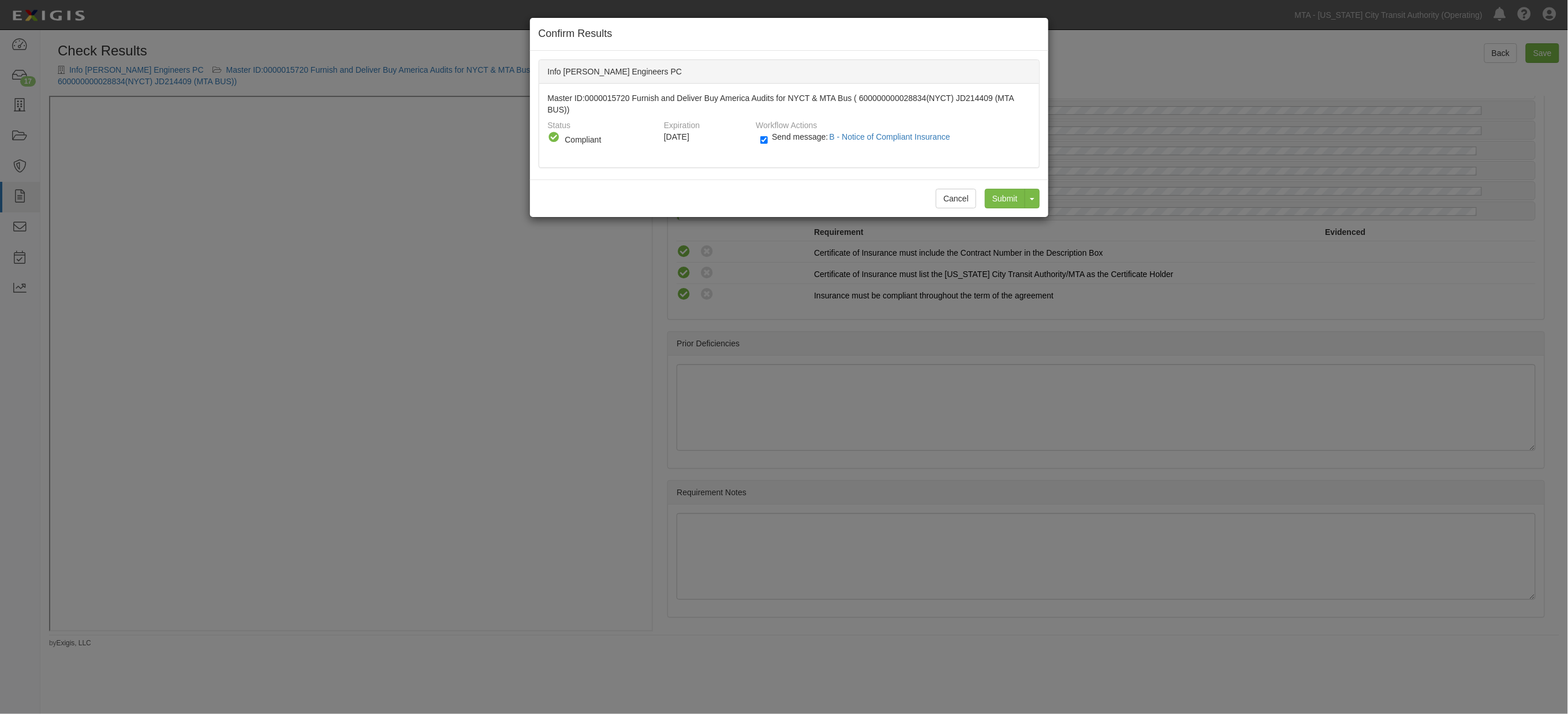
click at [805, 137] on span "Send message: B - Notice of Compliant Insurance" at bounding box center [863, 137] width 183 height 9
click at [768, 137] on input "Send message: B - Notice of Compliant Insurance" at bounding box center [764, 139] width 8 height 13
checkbox input "false"
click at [1006, 195] on input "Submit" at bounding box center [1005, 198] width 40 height 19
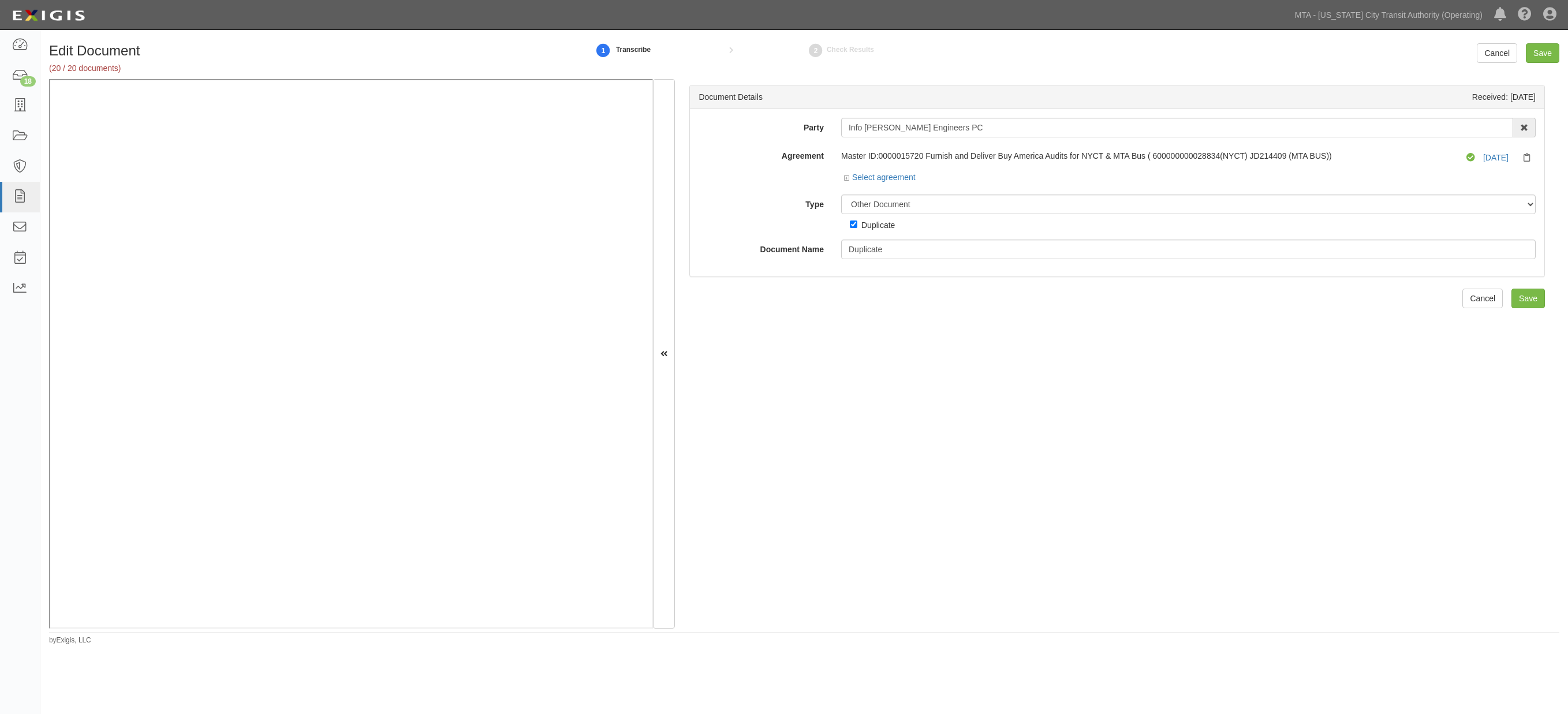
select select "OtherDetail"
select select "JunkDetail"
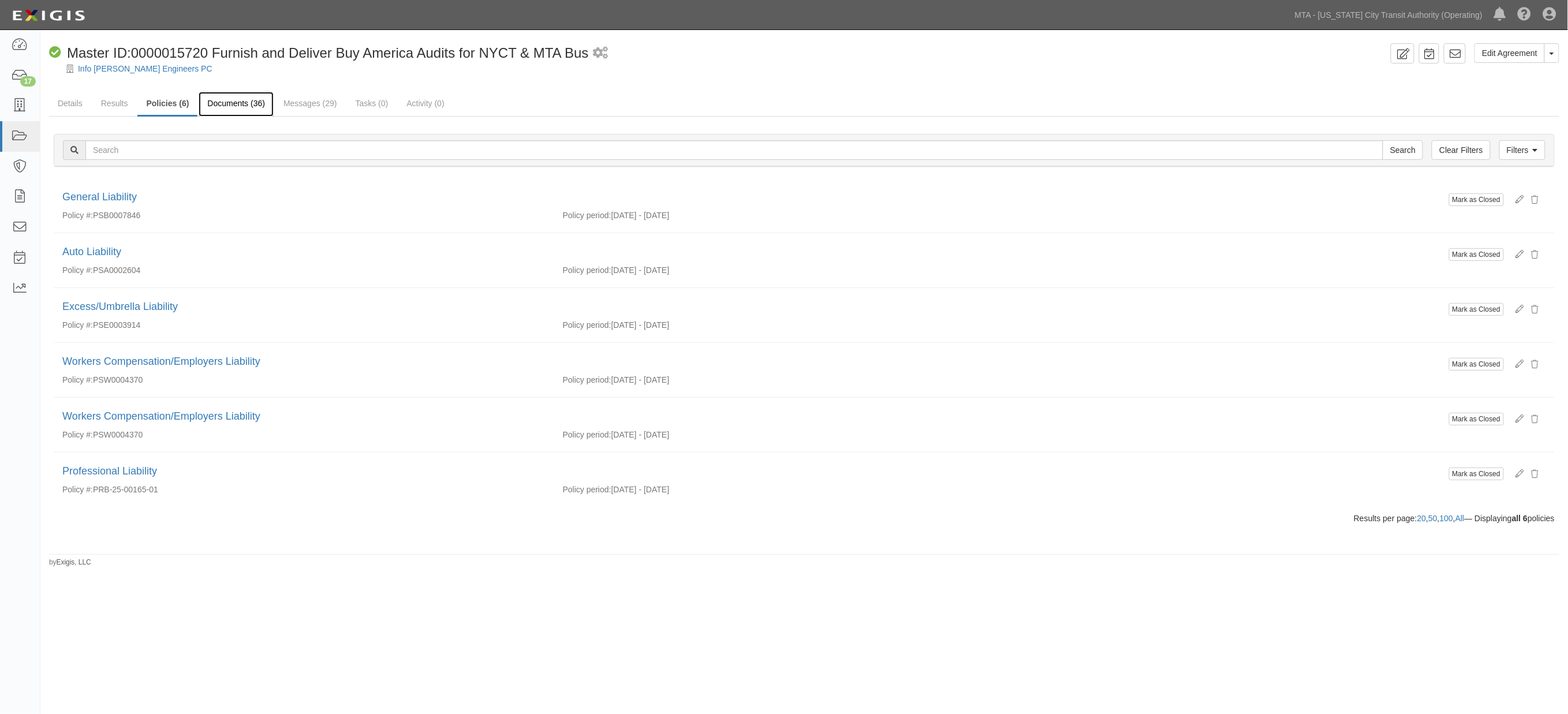
click at [237, 104] on link "Documents (36)" at bounding box center [236, 104] width 75 height 25
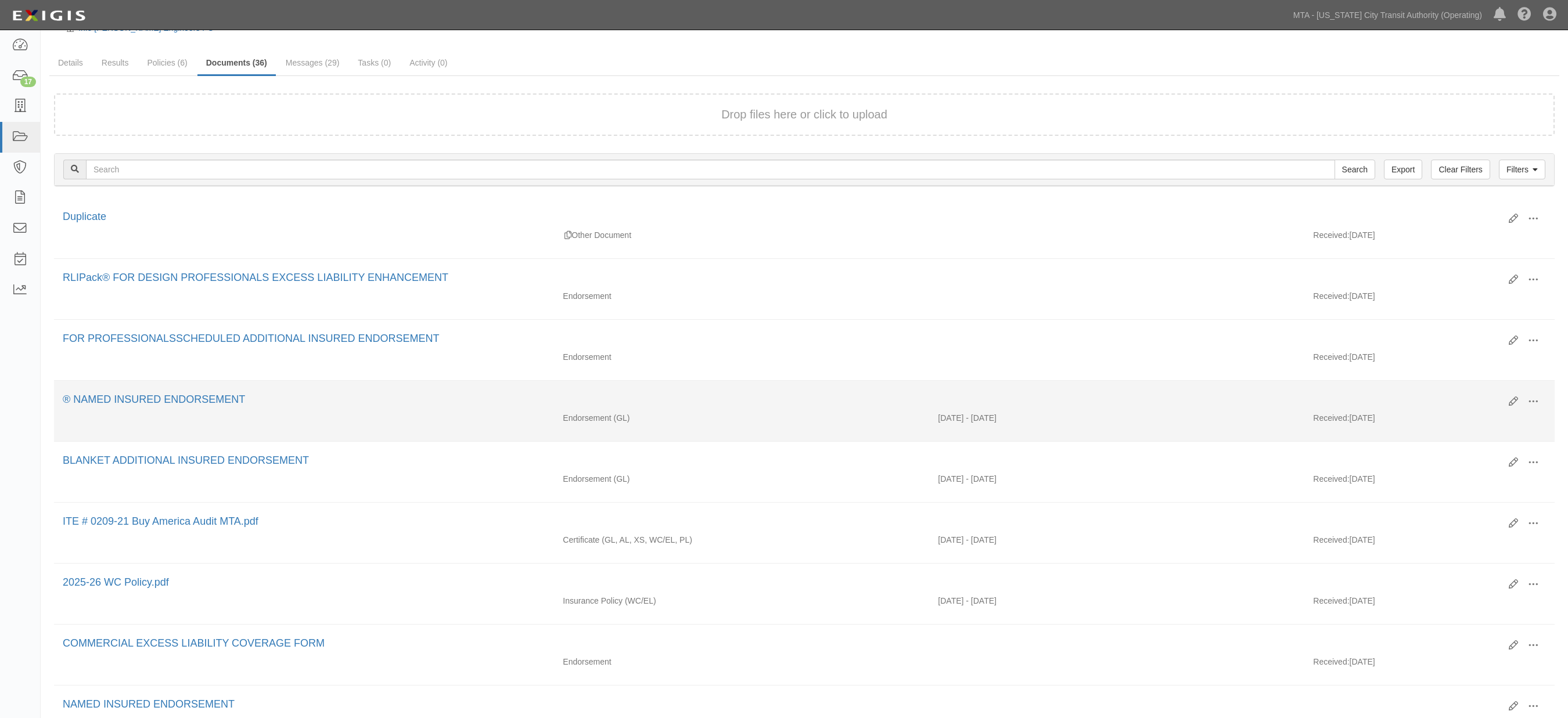
scroll to position [64, 0]
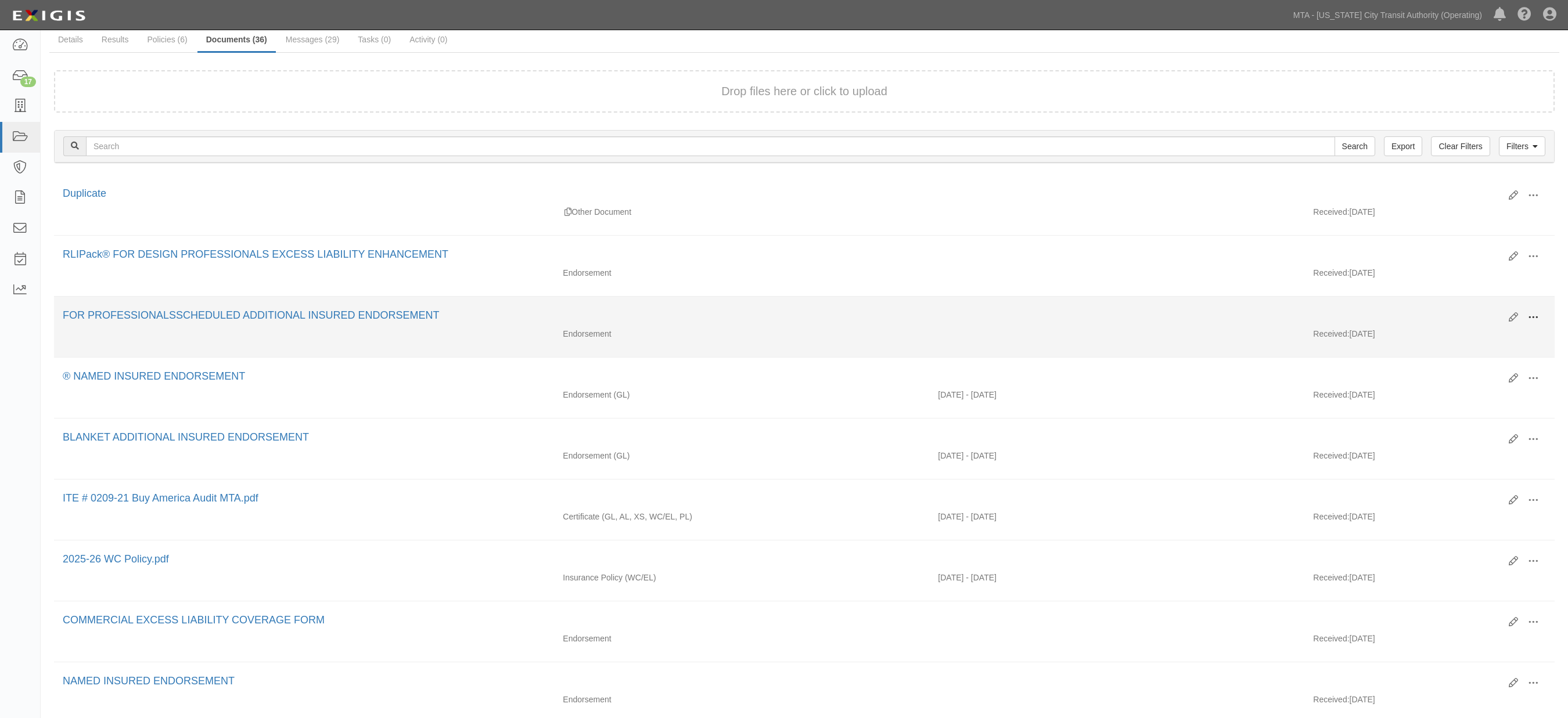
click at [1535, 321] on span at bounding box center [1533, 317] width 10 height 10
click at [1454, 314] on link "Edit" at bounding box center [1477, 313] width 91 height 21
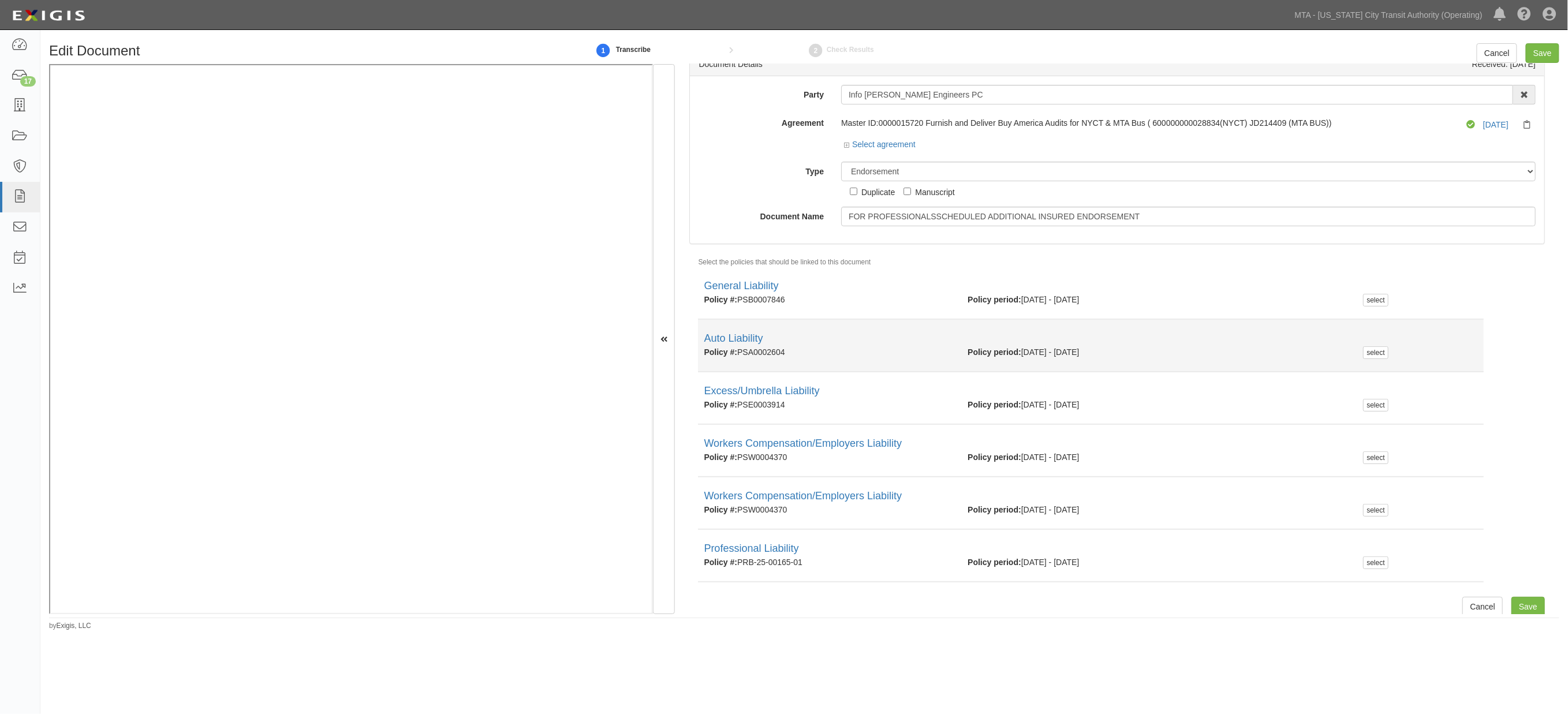
scroll to position [26, 0]
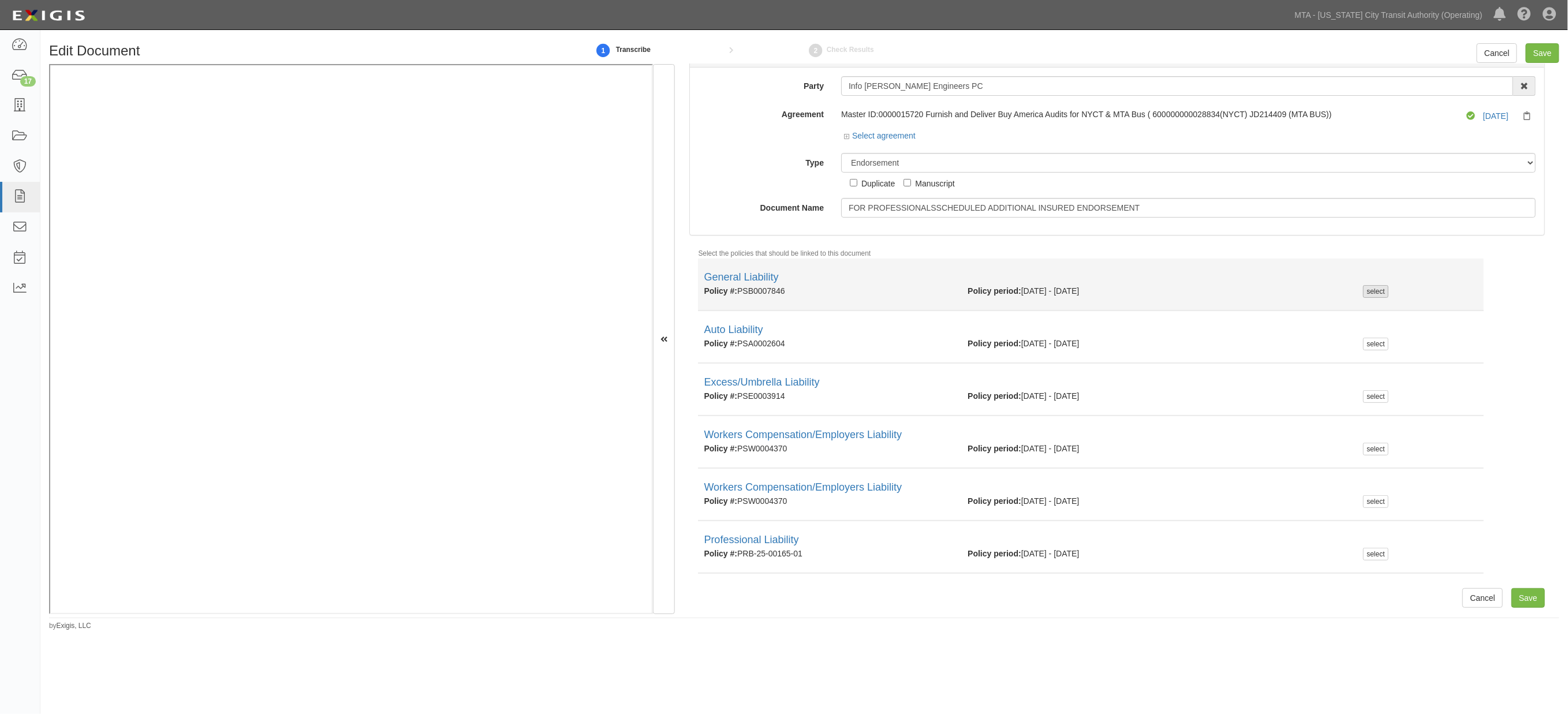
click at [1365, 291] on div "select" at bounding box center [1375, 291] width 25 height 12
checkbox input "true"
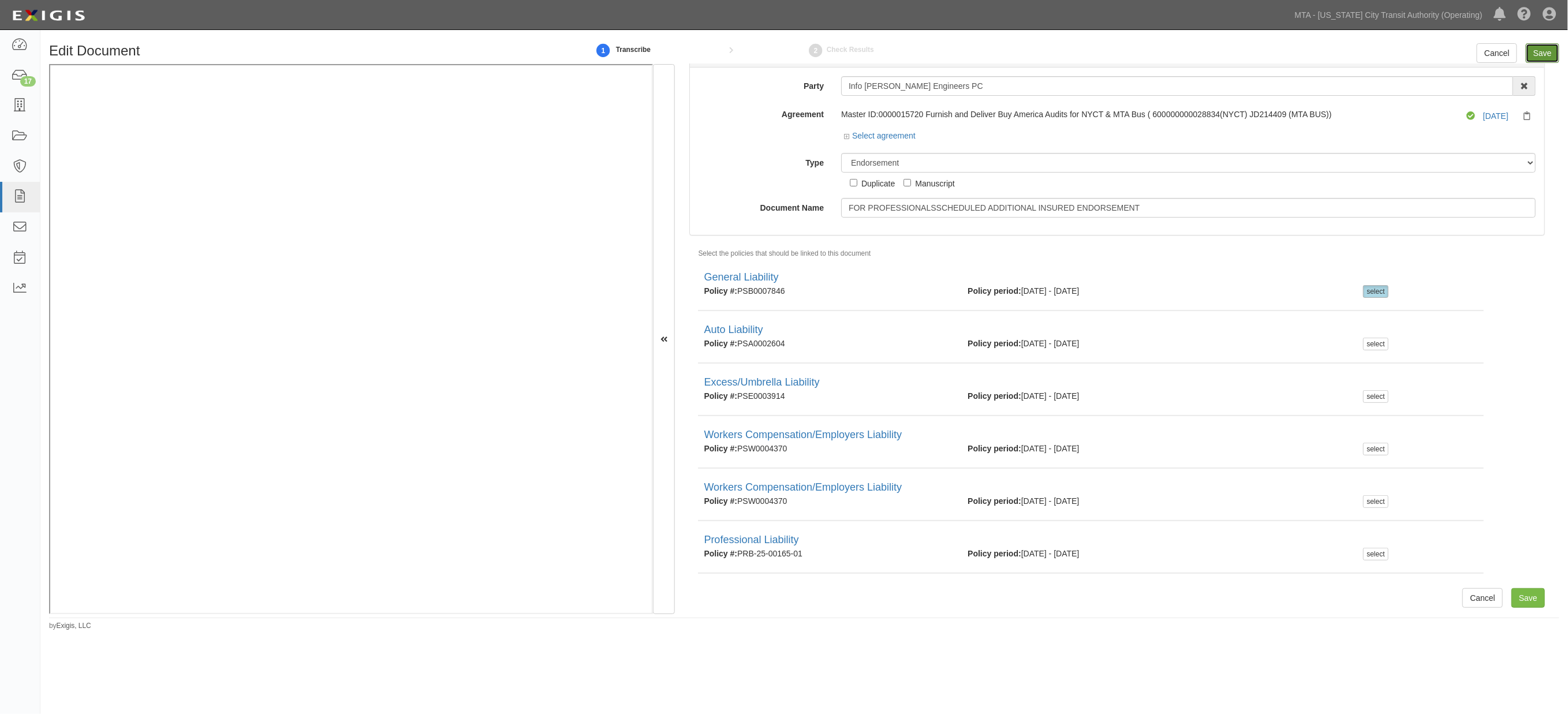
click at [1547, 56] on input "Save" at bounding box center [1543, 52] width 33 height 19
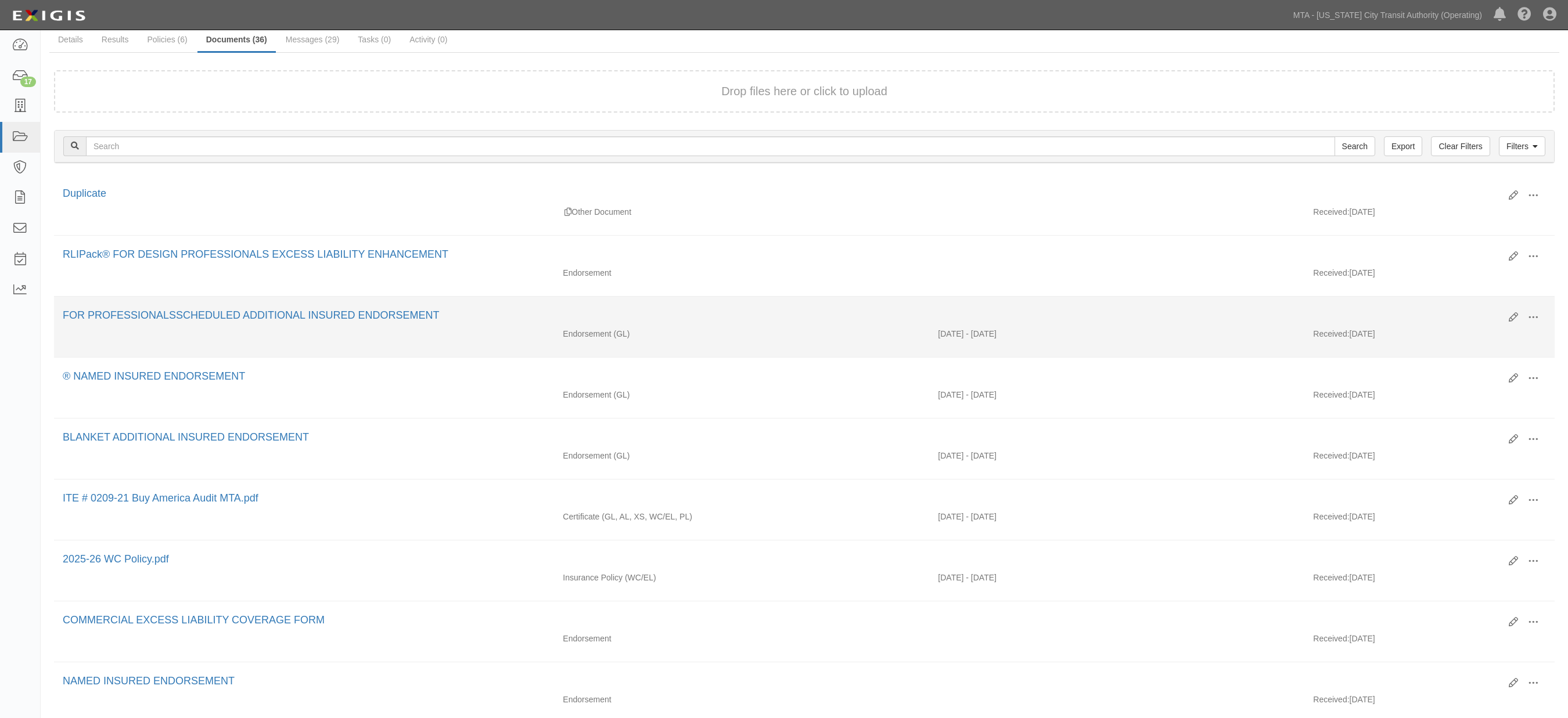
scroll to position [129, 0]
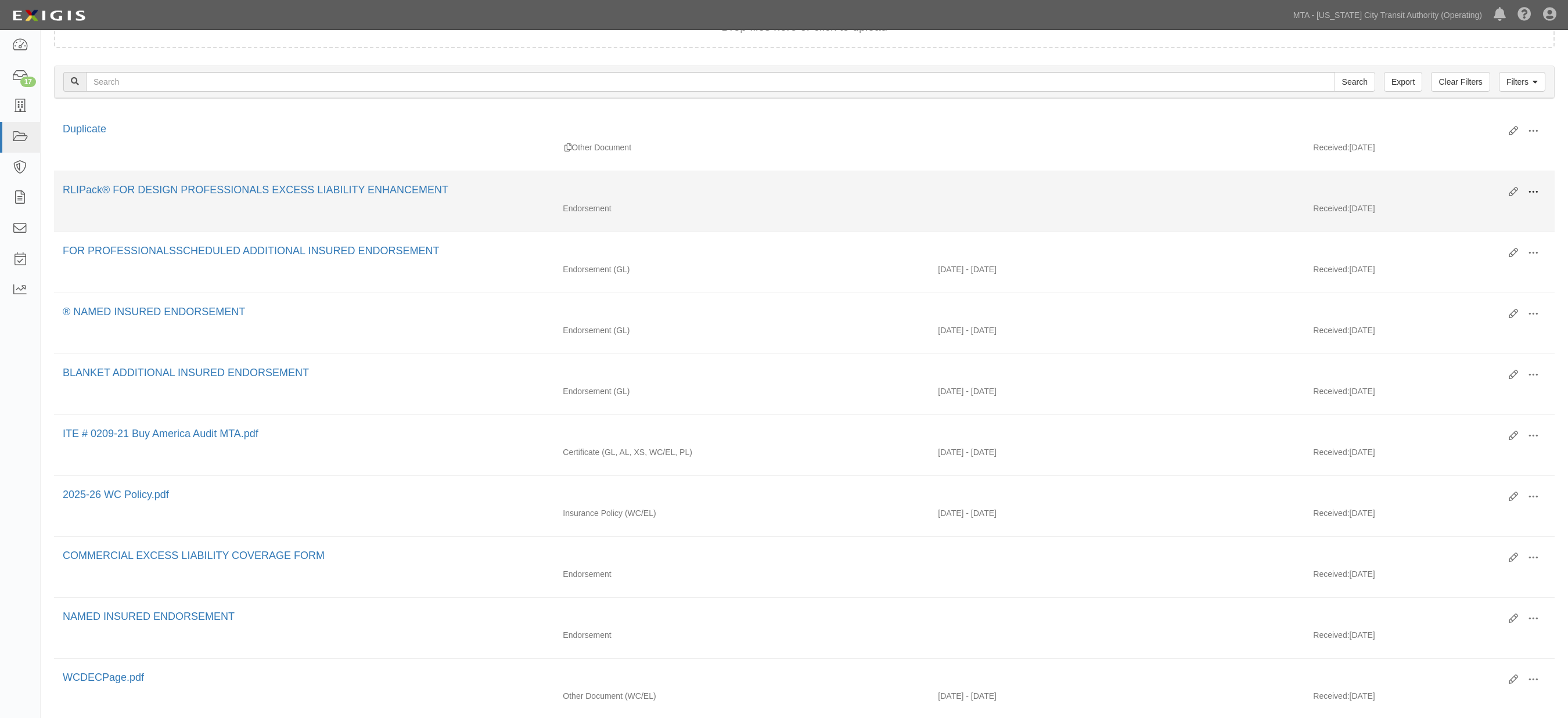
click at [1532, 190] on span at bounding box center [1533, 191] width 10 height 10
click at [1452, 184] on link "Edit" at bounding box center [1477, 187] width 91 height 21
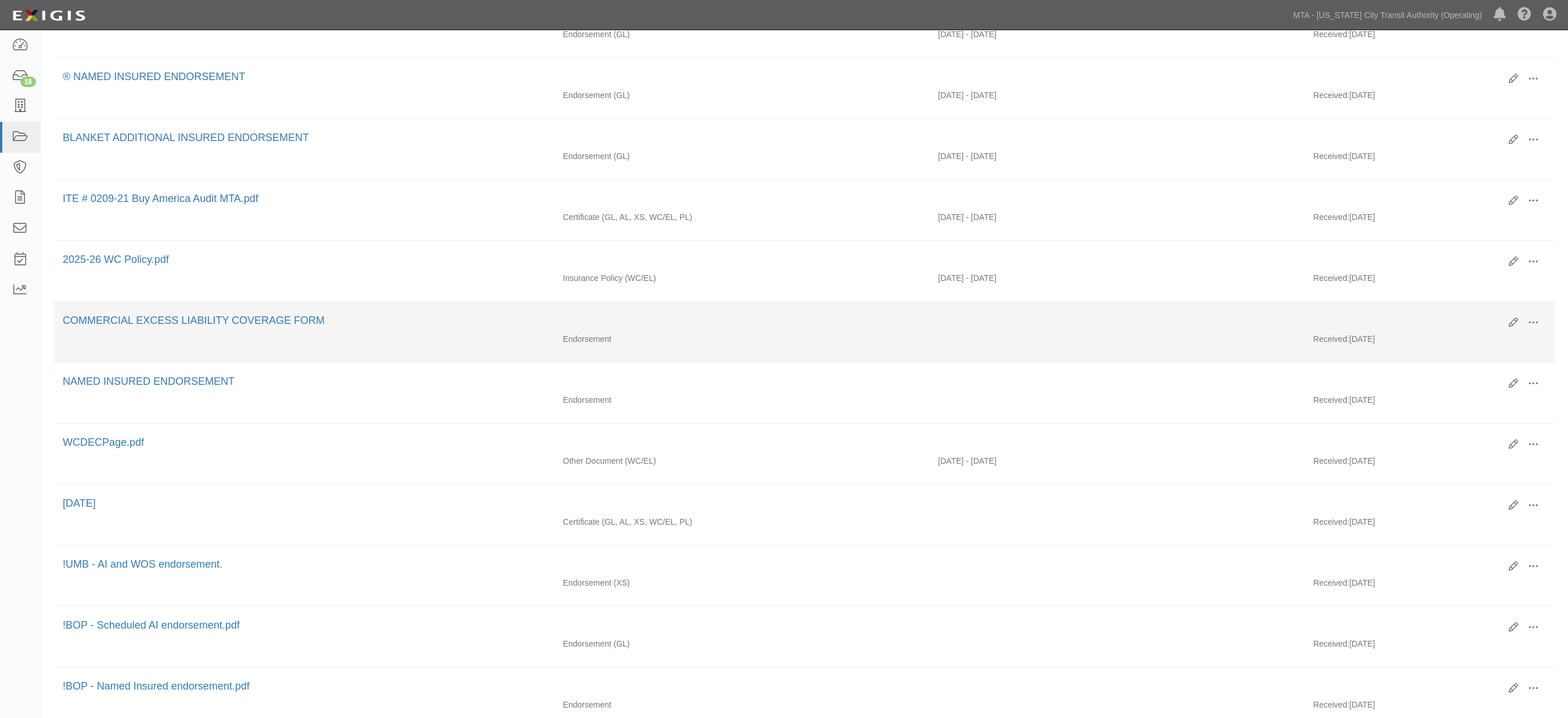
scroll to position [386, 0]
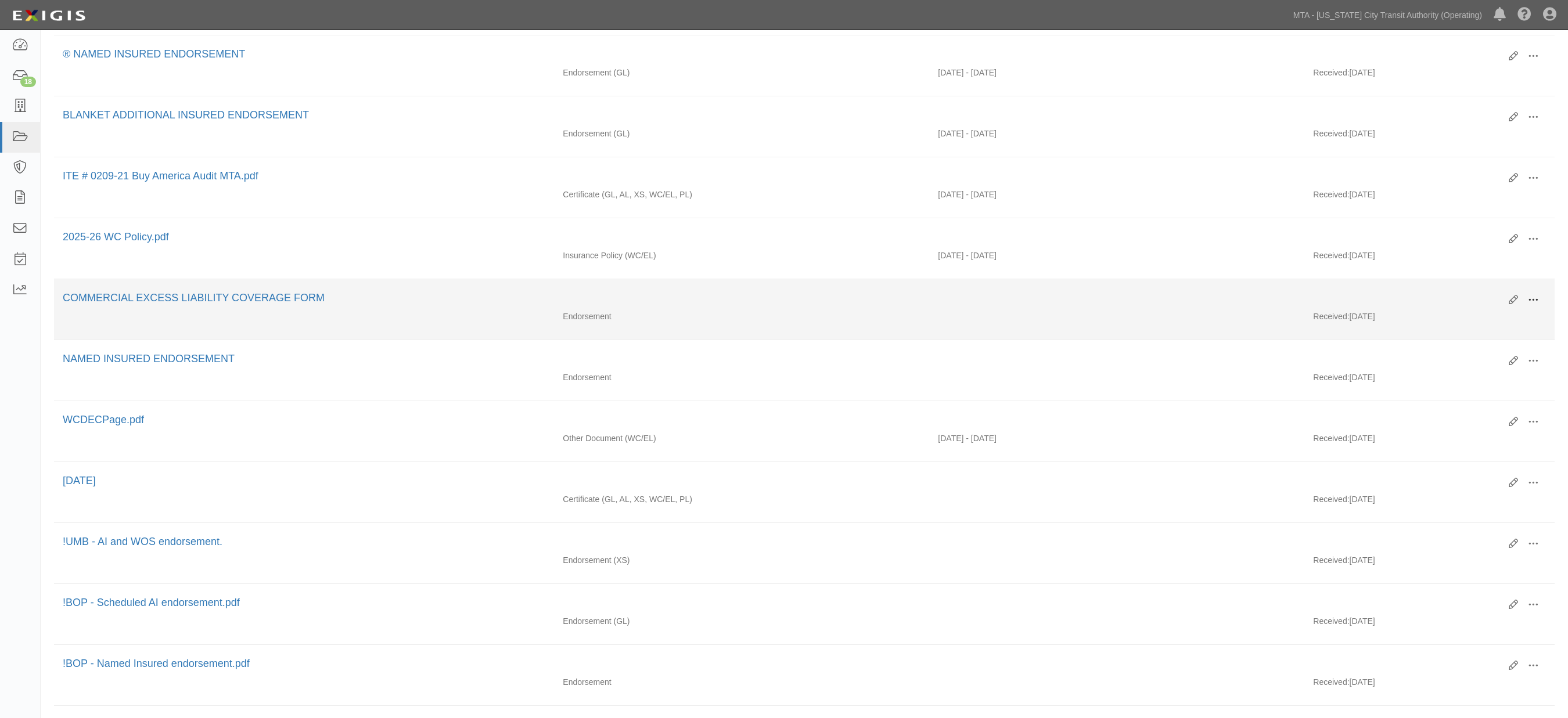
click at [1535, 305] on span at bounding box center [1533, 300] width 10 height 10
click at [1447, 304] on link "Edit" at bounding box center [1477, 295] width 91 height 21
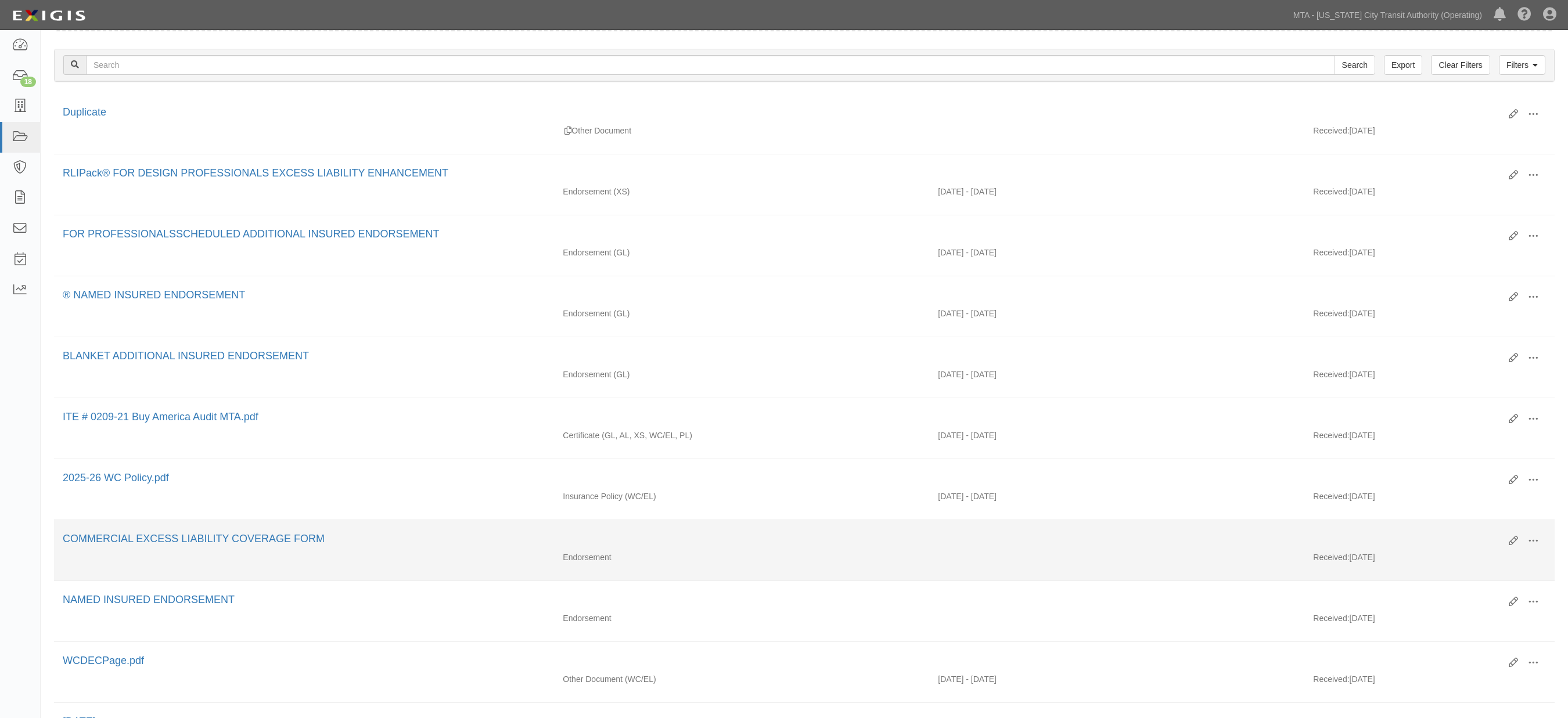
scroll to position [64, 0]
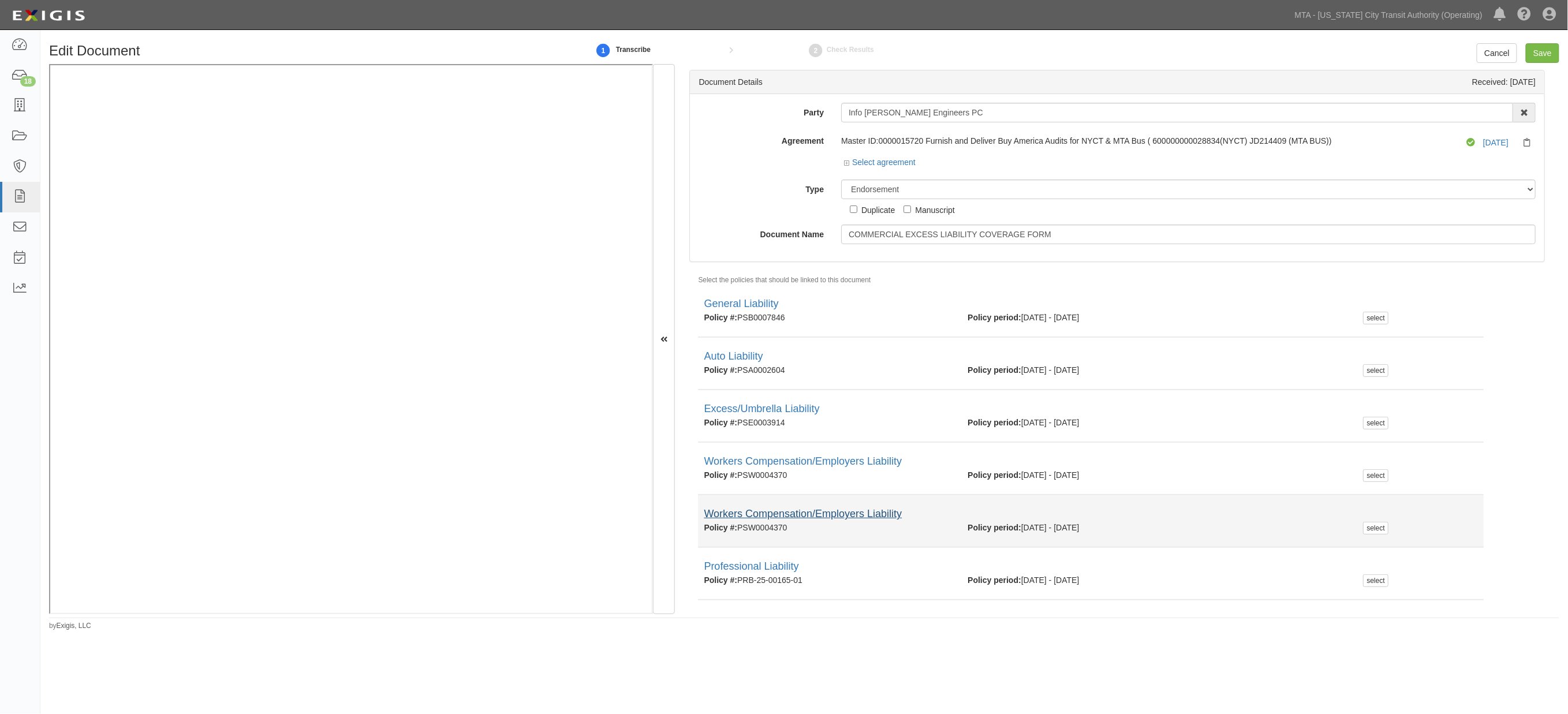
scroll to position [26, 0]
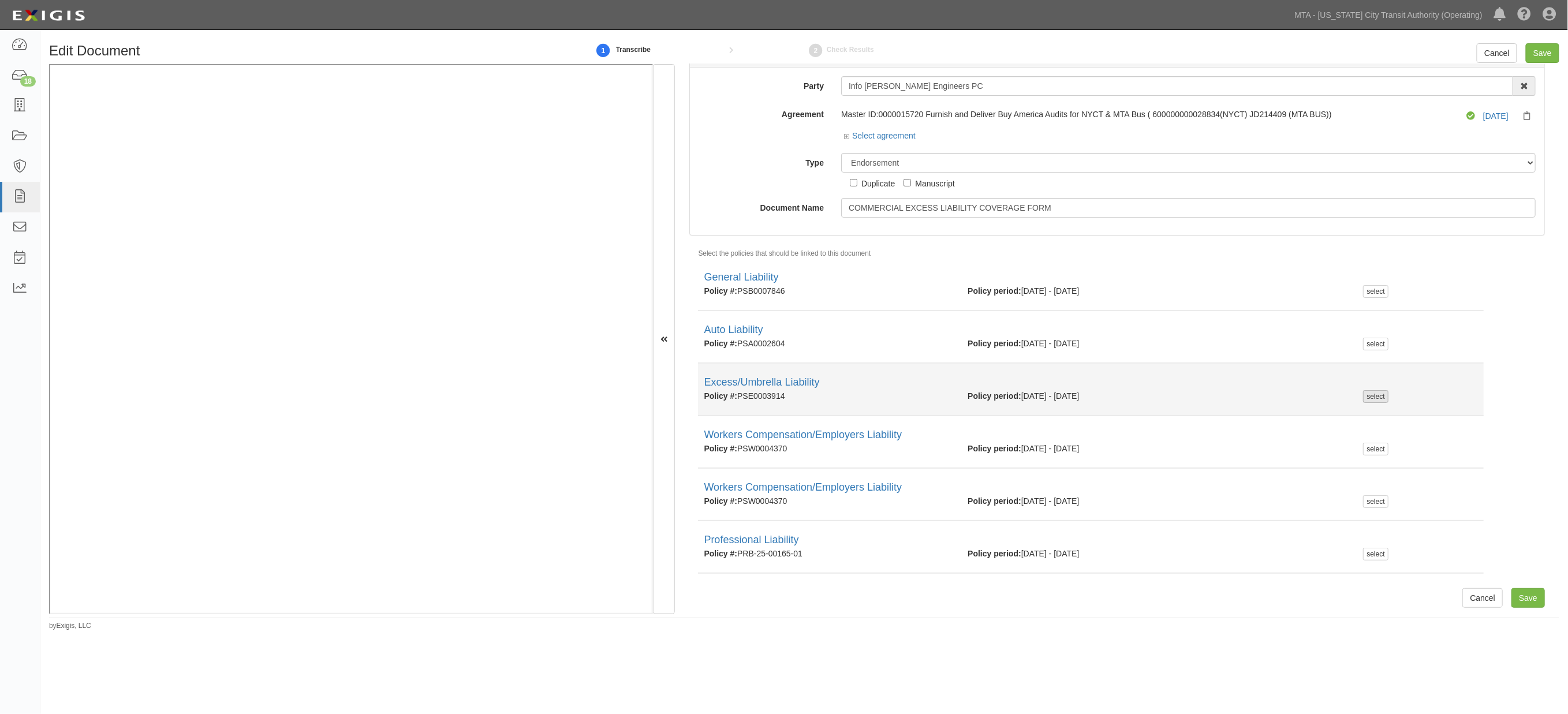
click at [1367, 396] on div "select" at bounding box center [1375, 397] width 25 height 12
checkbox input "true"
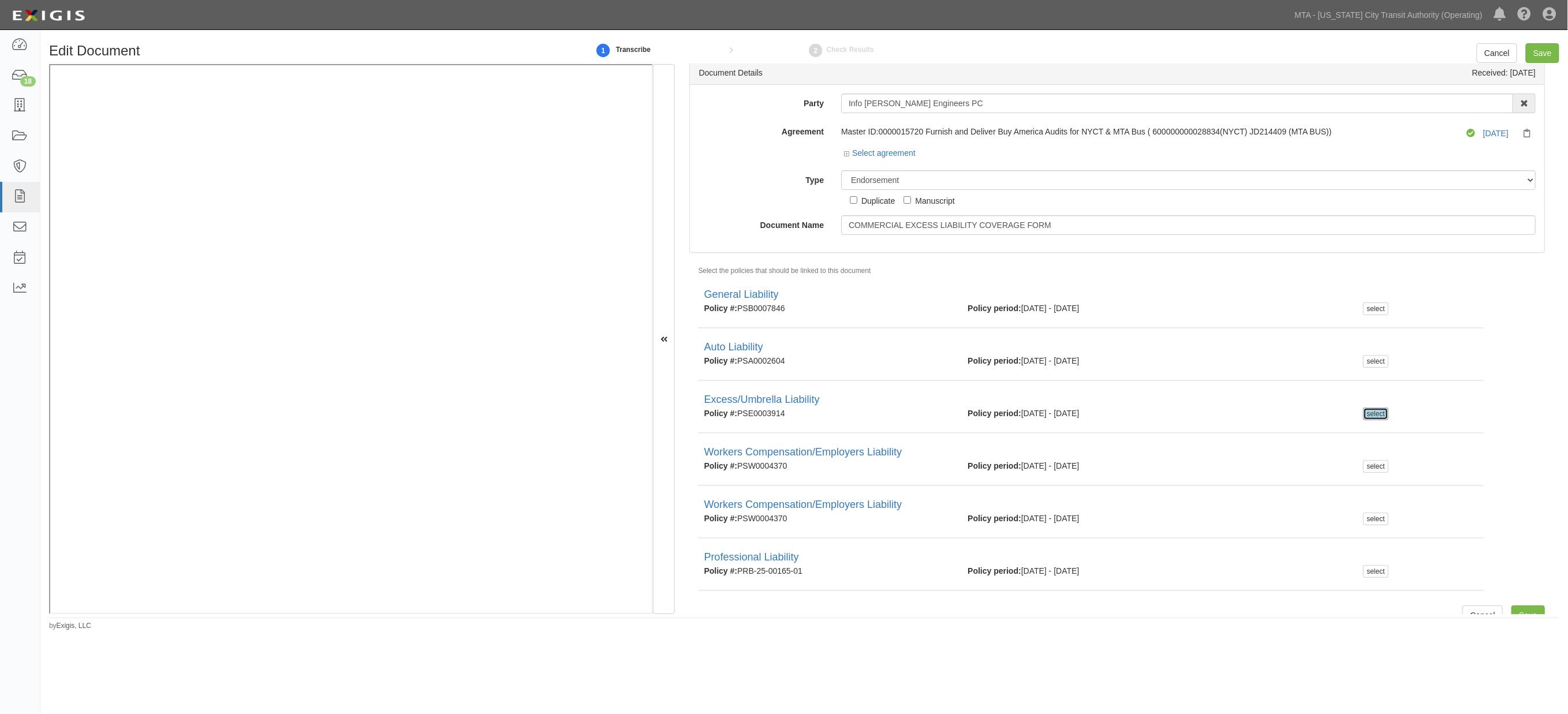
scroll to position [0, 0]
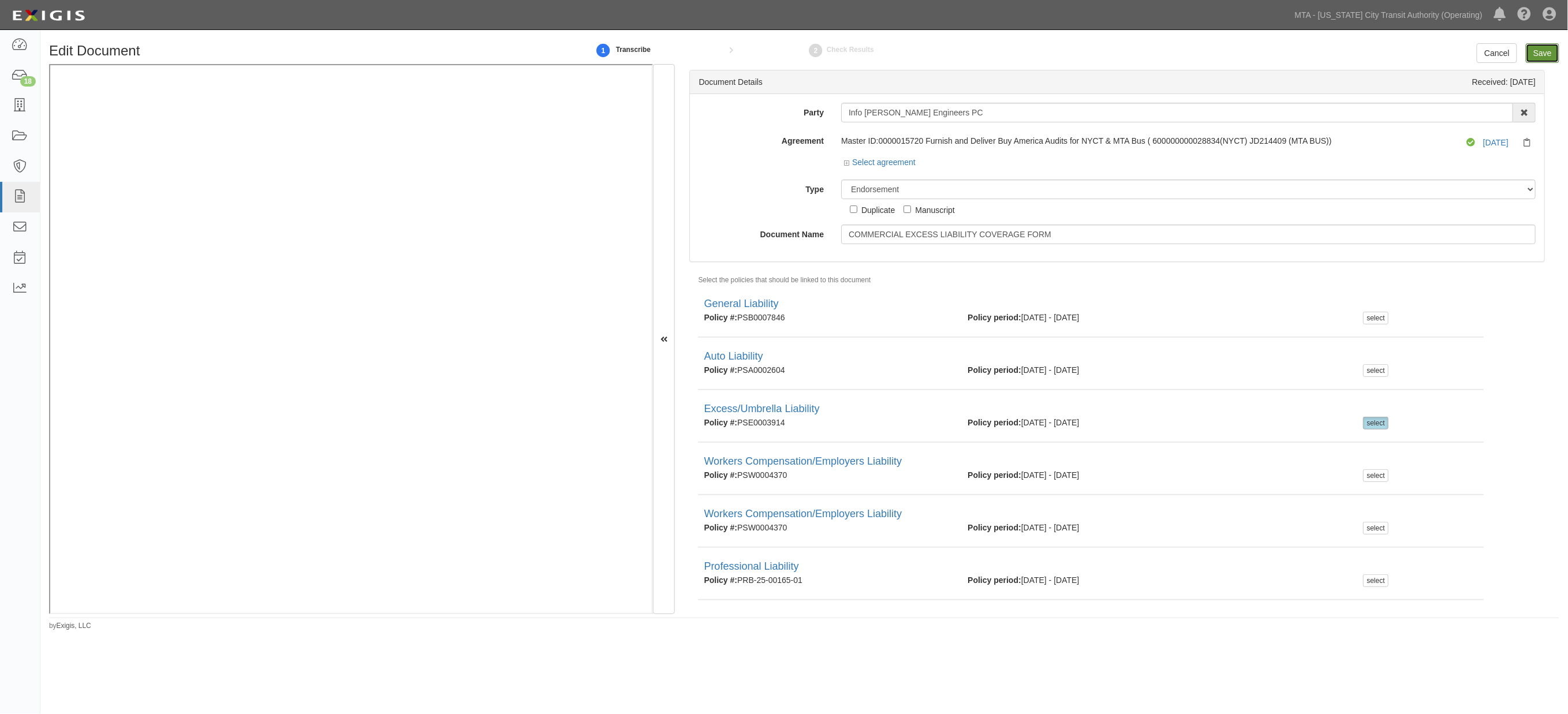
click at [1543, 50] on input "Save" at bounding box center [1543, 52] width 33 height 19
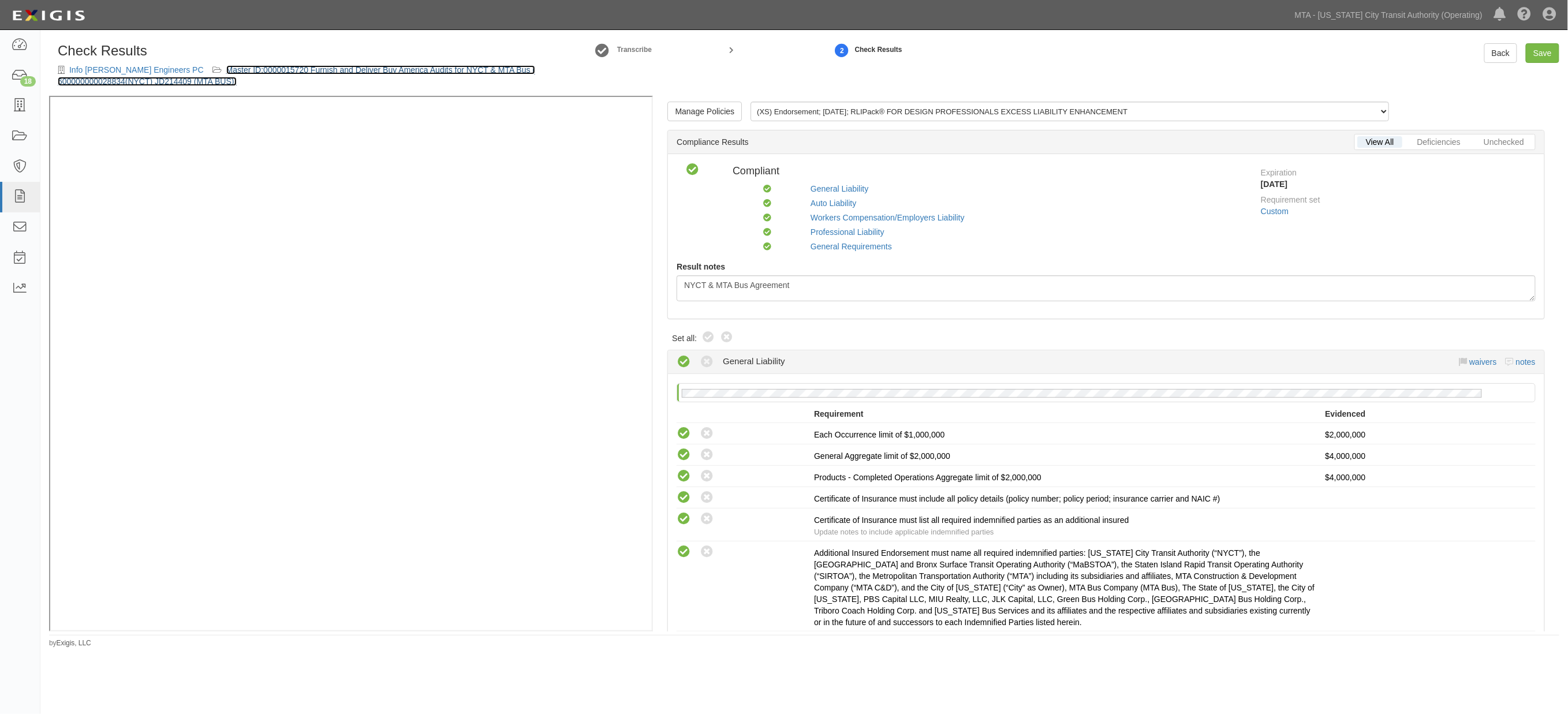
click at [350, 70] on link "Master ID:0000015720 Furnish and Deliver Buy America Audits for NYCT & MTA Bus …" at bounding box center [297, 75] width 477 height 21
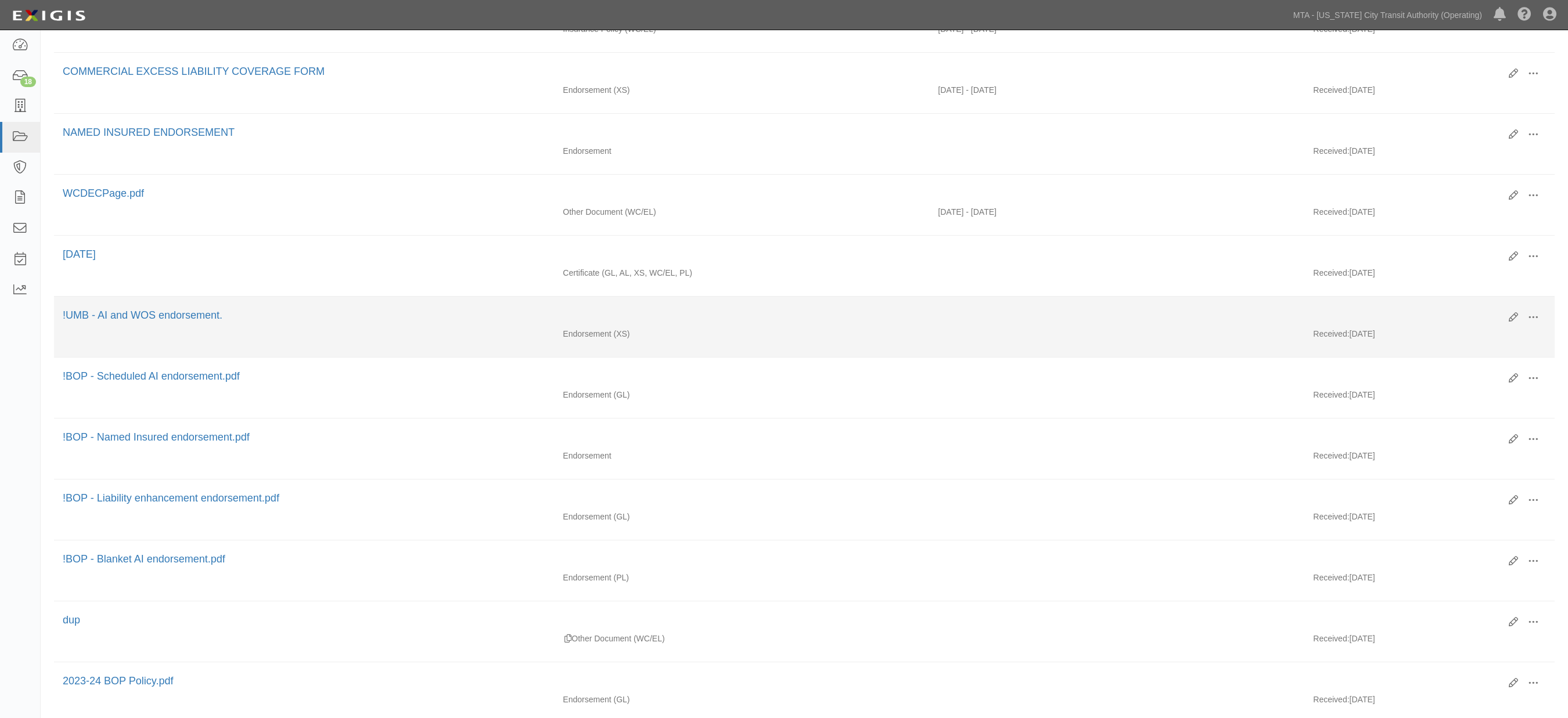
scroll to position [645, 0]
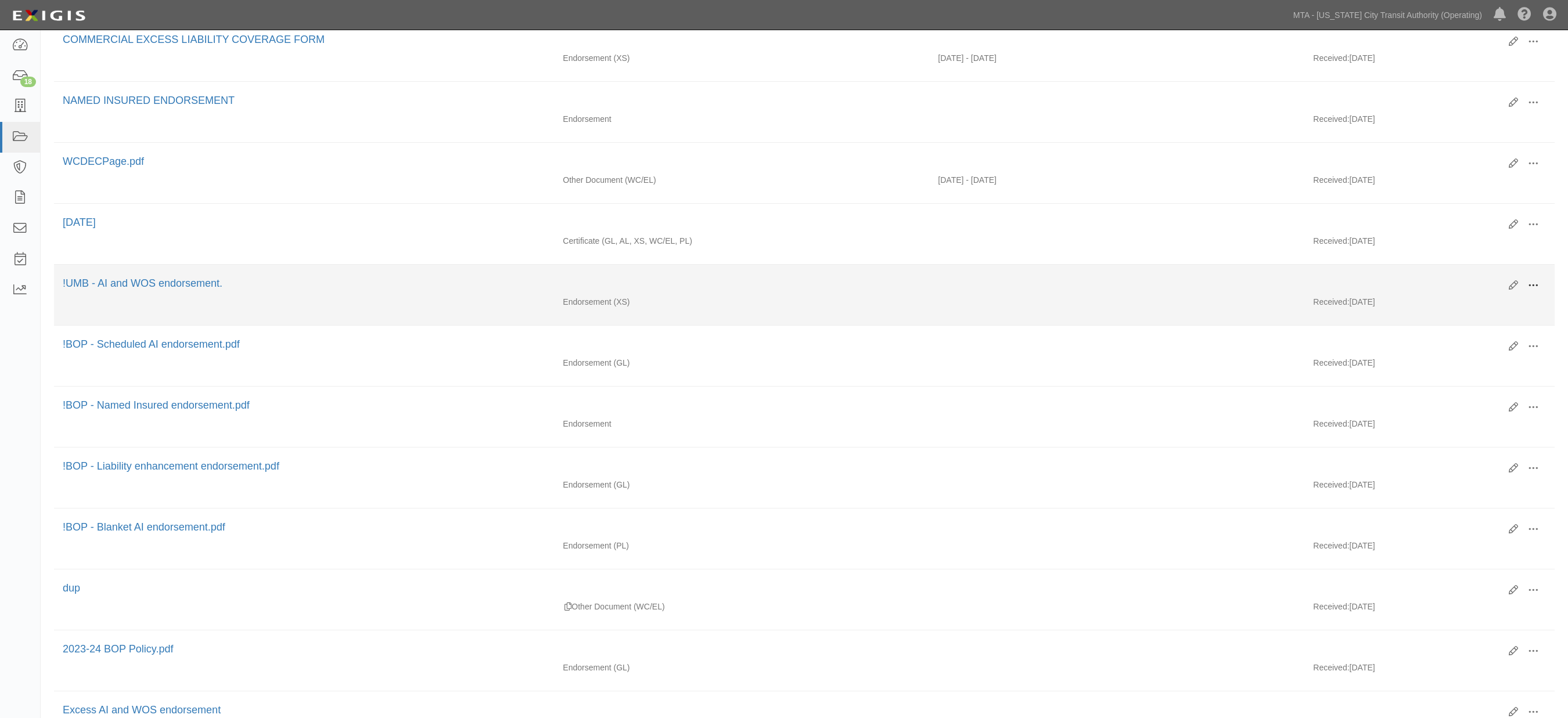
click at [1533, 291] on span at bounding box center [1533, 285] width 10 height 10
click at [1454, 291] on link "Edit" at bounding box center [1477, 280] width 91 height 21
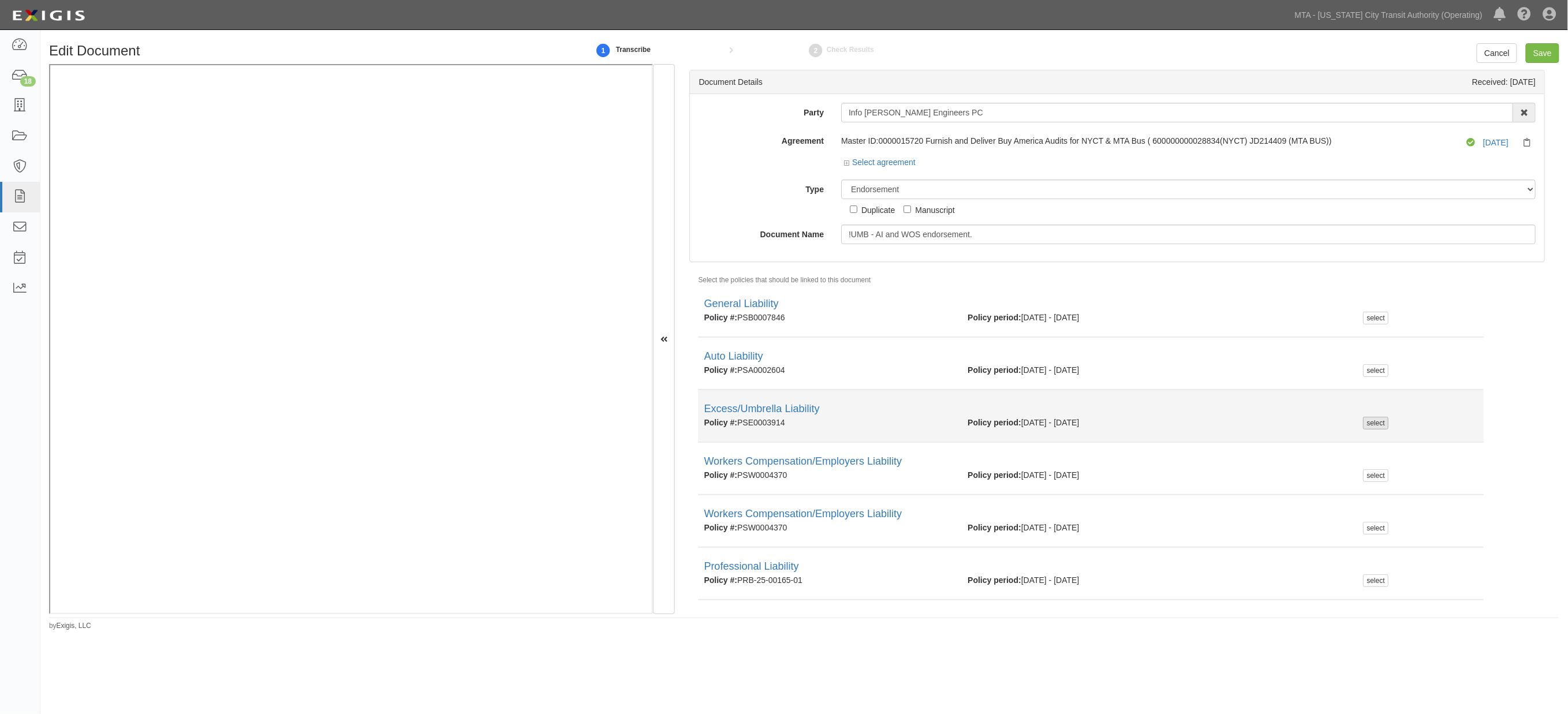
click at [1372, 426] on div "select" at bounding box center [1375, 423] width 25 height 12
checkbox input "true"
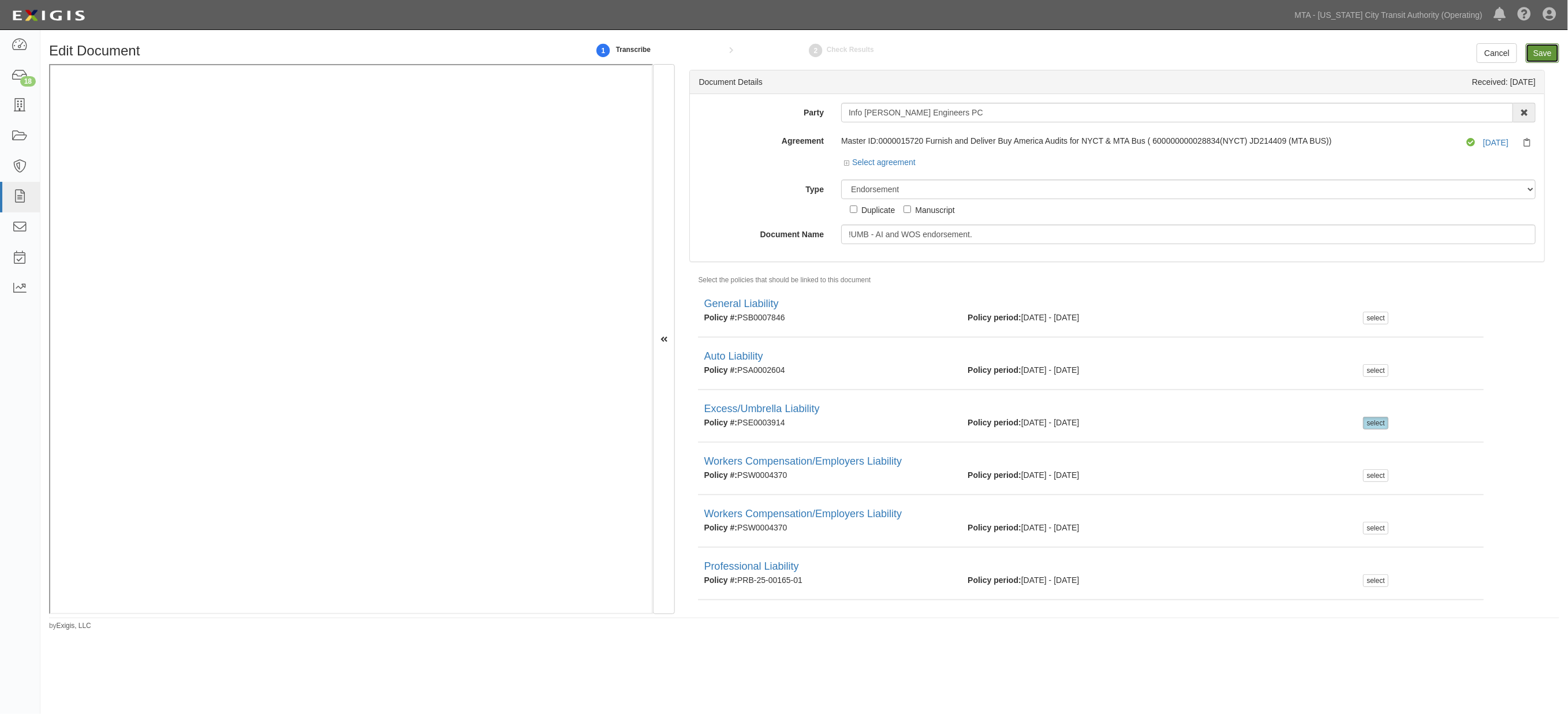
click at [1545, 52] on input "Save" at bounding box center [1543, 52] width 33 height 19
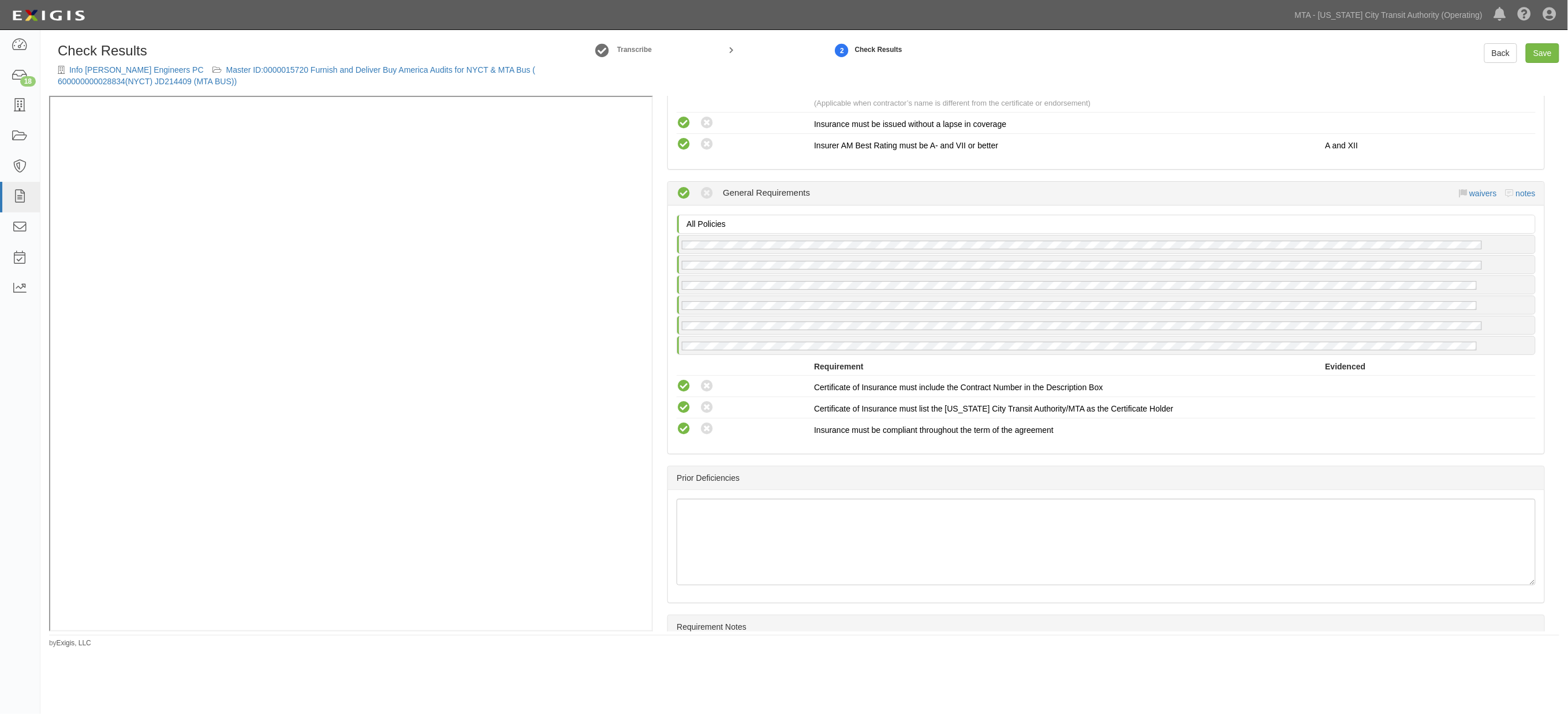
scroll to position [1476, 0]
click at [1542, 54] on link "Save" at bounding box center [1543, 52] width 33 height 19
radio input "true"
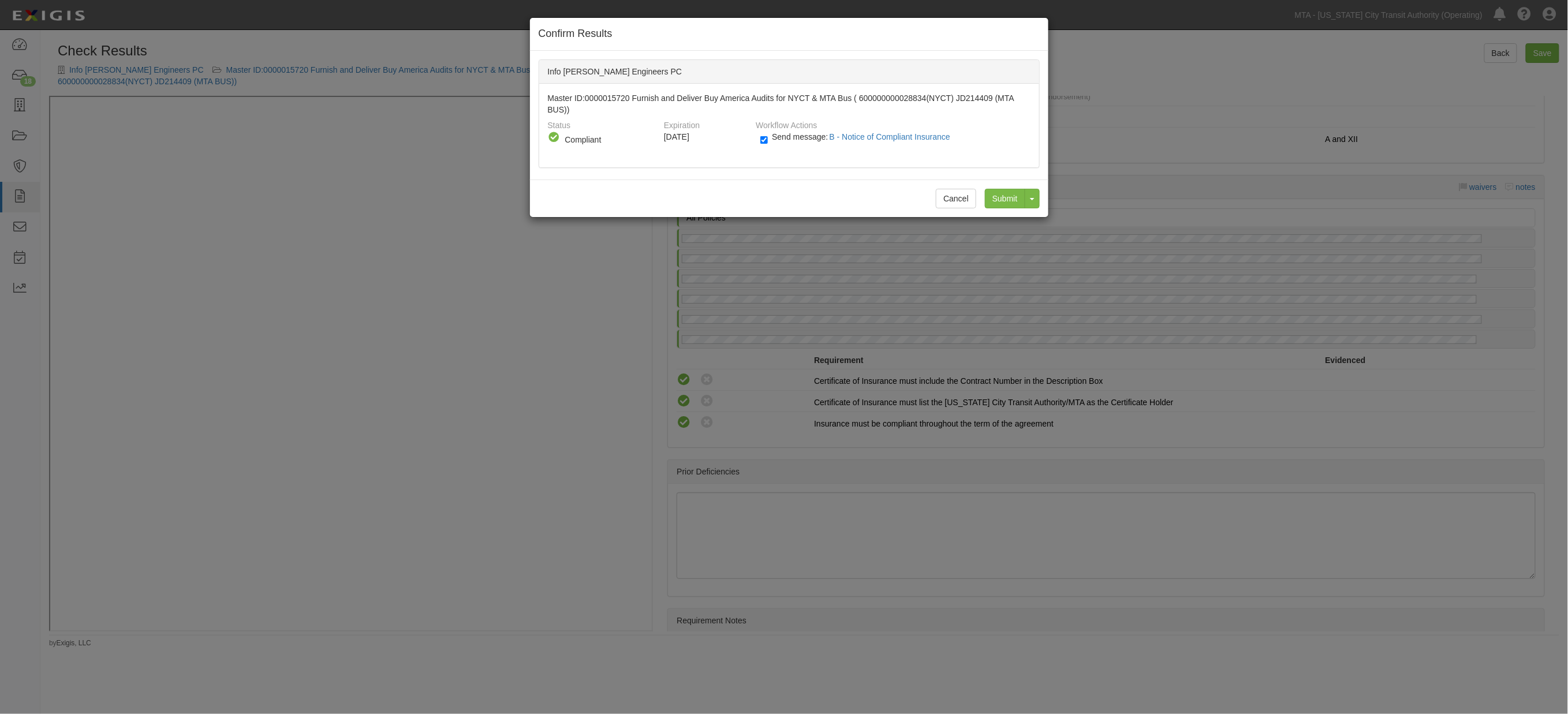
drag, startPoint x: 799, startPoint y: 137, endPoint x: 823, endPoint y: 143, distance: 24.7
click at [798, 137] on span "Send message: B - Notice of Compliant Insurance" at bounding box center [863, 137] width 183 height 9
click at [768, 137] on input "Send message: B - Notice of Compliant Insurance" at bounding box center [764, 139] width 8 height 13
checkbox input "false"
click at [1001, 202] on input "Submit" at bounding box center [1005, 198] width 40 height 19
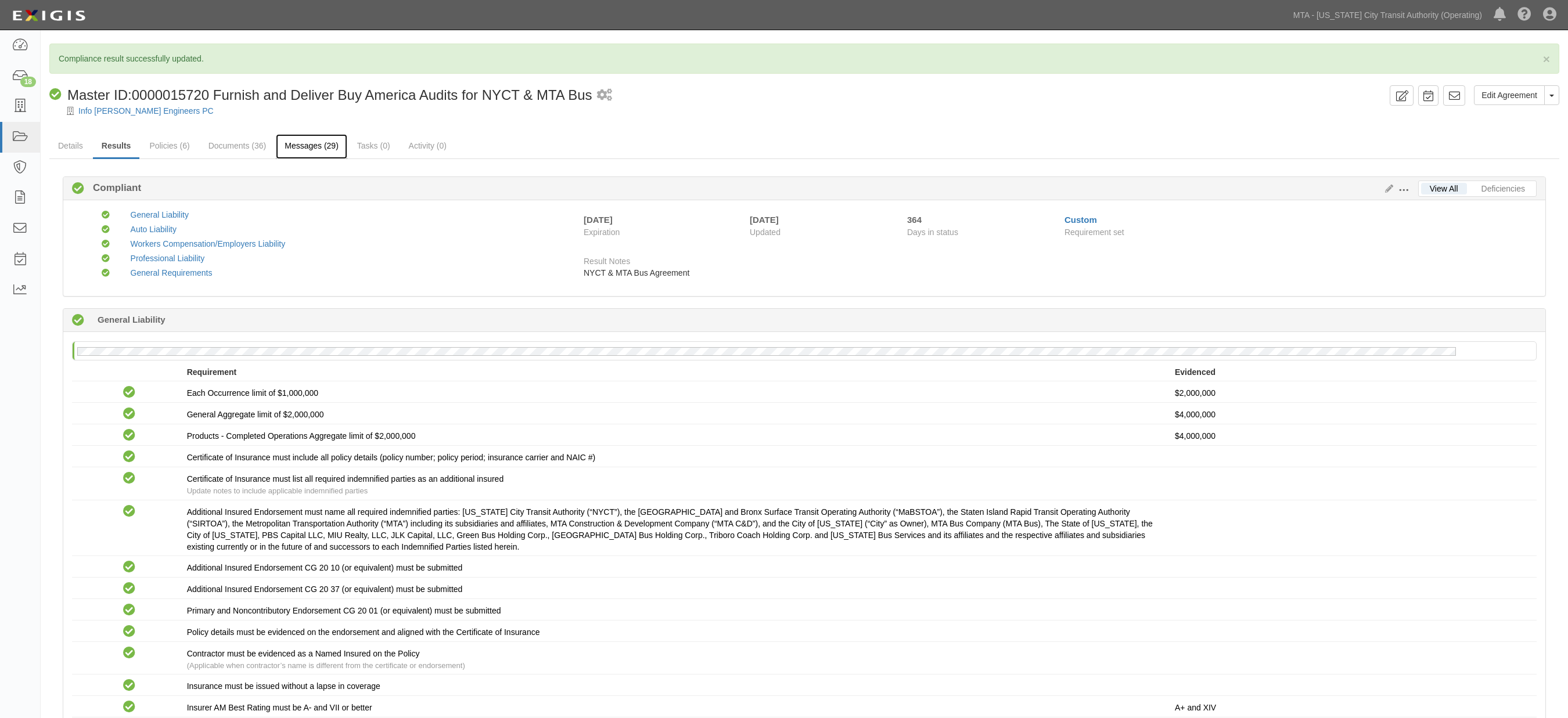
click at [308, 143] on link "Messages (29)" at bounding box center [311, 146] width 71 height 25
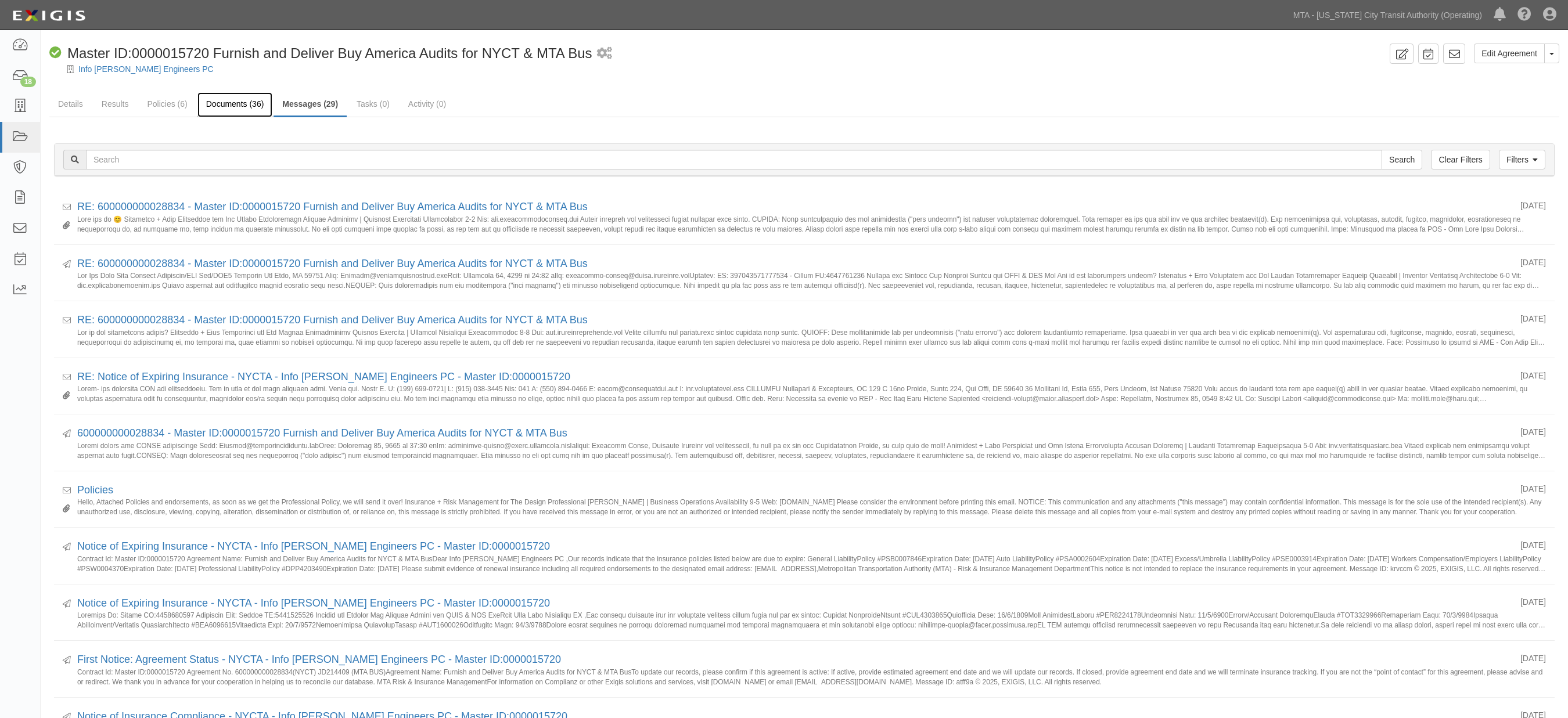
click at [231, 94] on link "Documents (36)" at bounding box center [235, 105] width 75 height 25
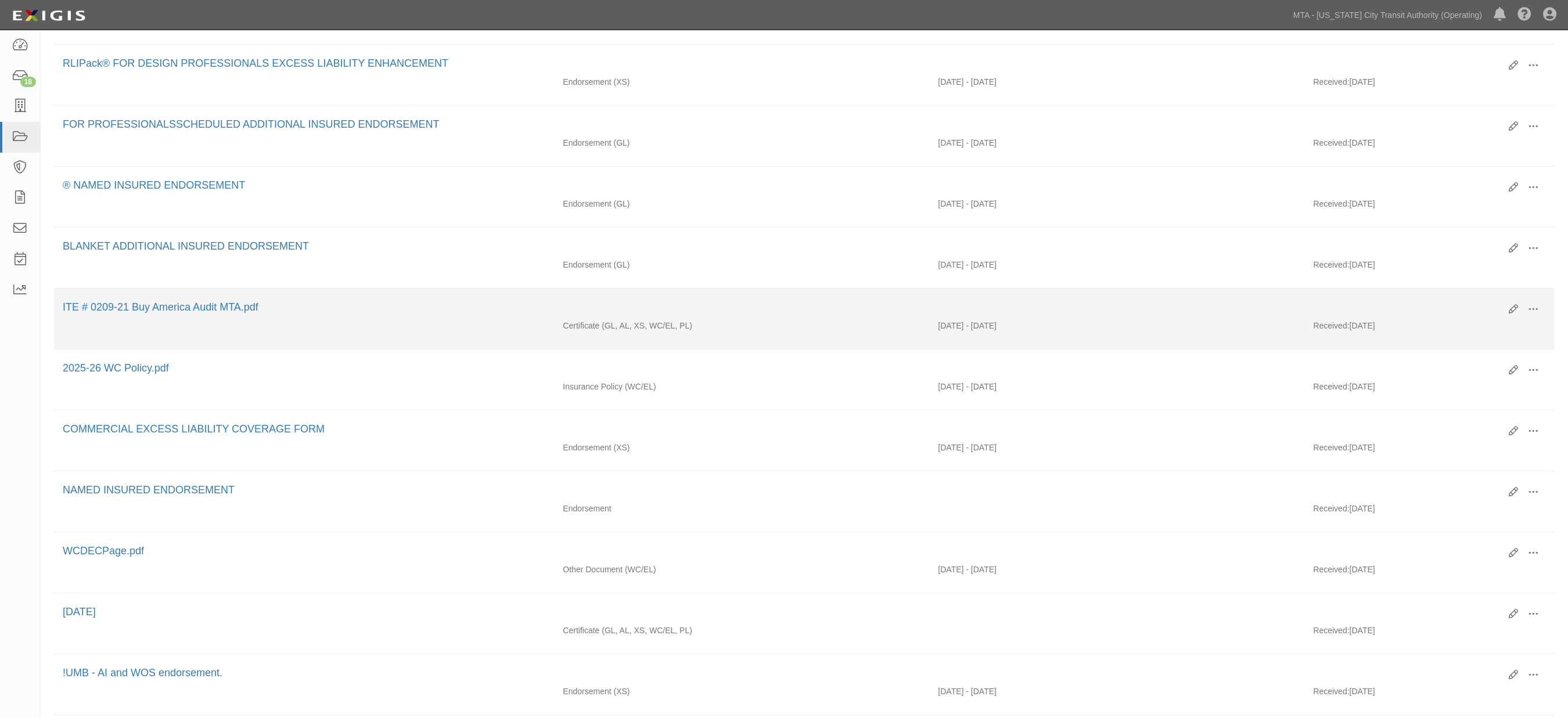
scroll to position [258, 0]
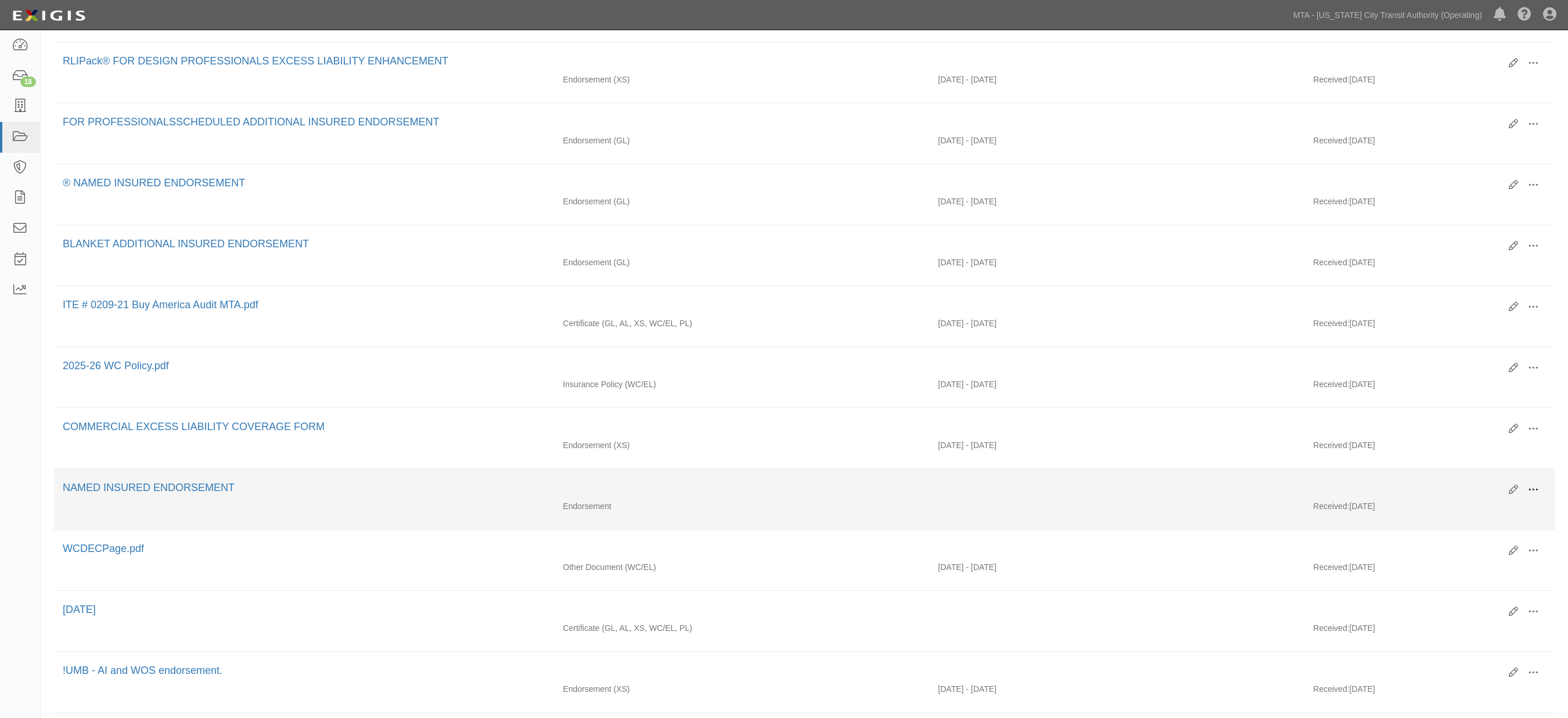
click at [1535, 496] on span at bounding box center [1533, 490] width 10 height 10
click at [1454, 496] on link "Edit" at bounding box center [1477, 485] width 91 height 21
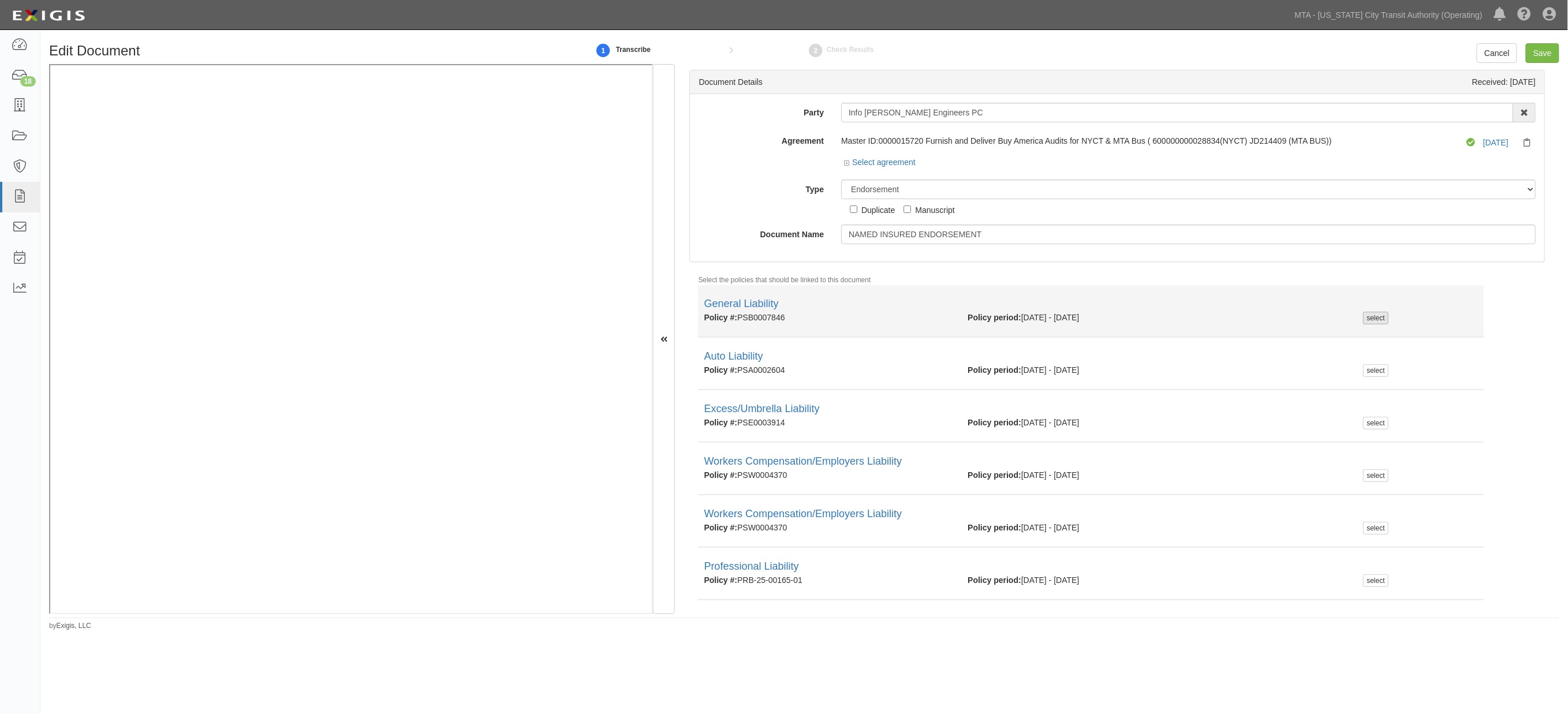
click at [1363, 321] on div "select" at bounding box center [1375, 318] width 25 height 12
checkbox input "true"
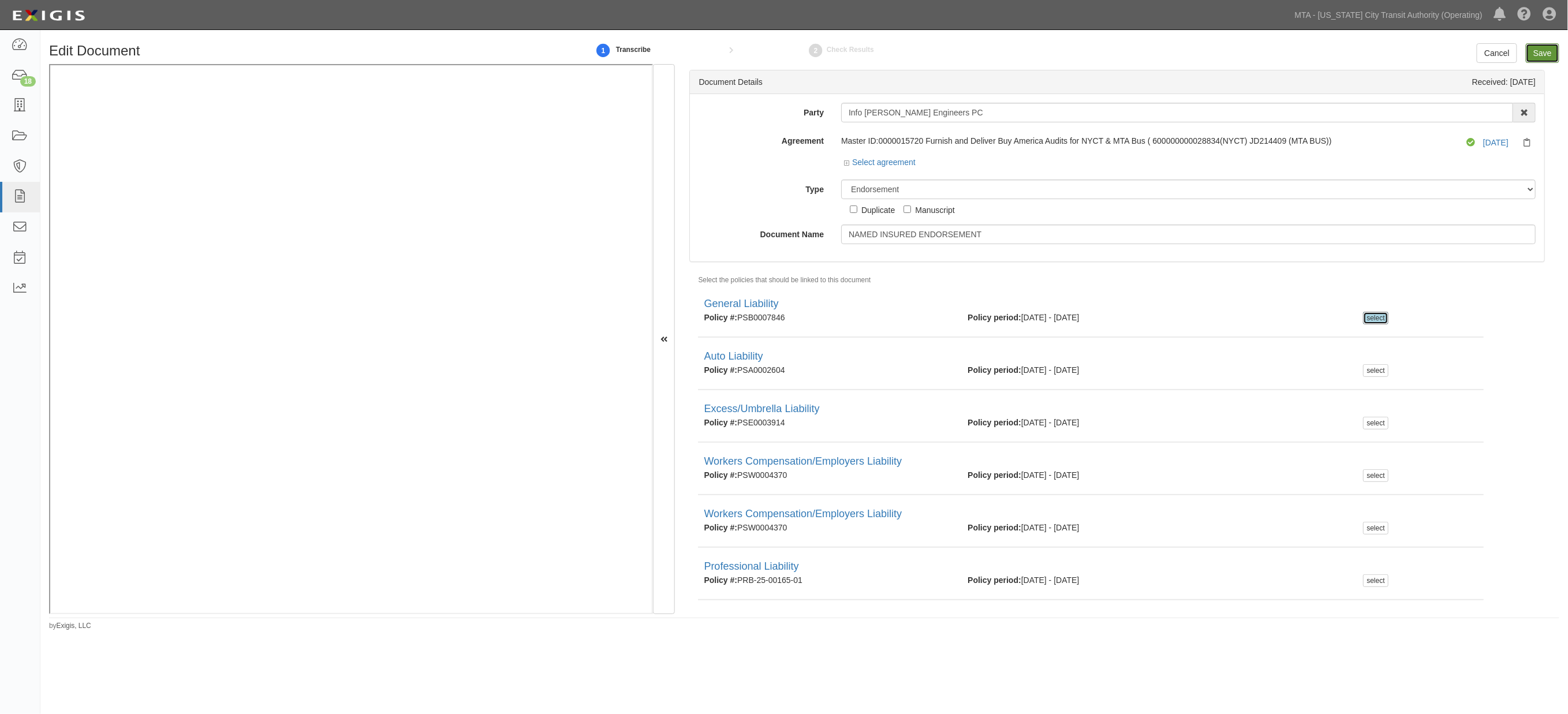
click at [1545, 56] on input "Save" at bounding box center [1543, 52] width 33 height 19
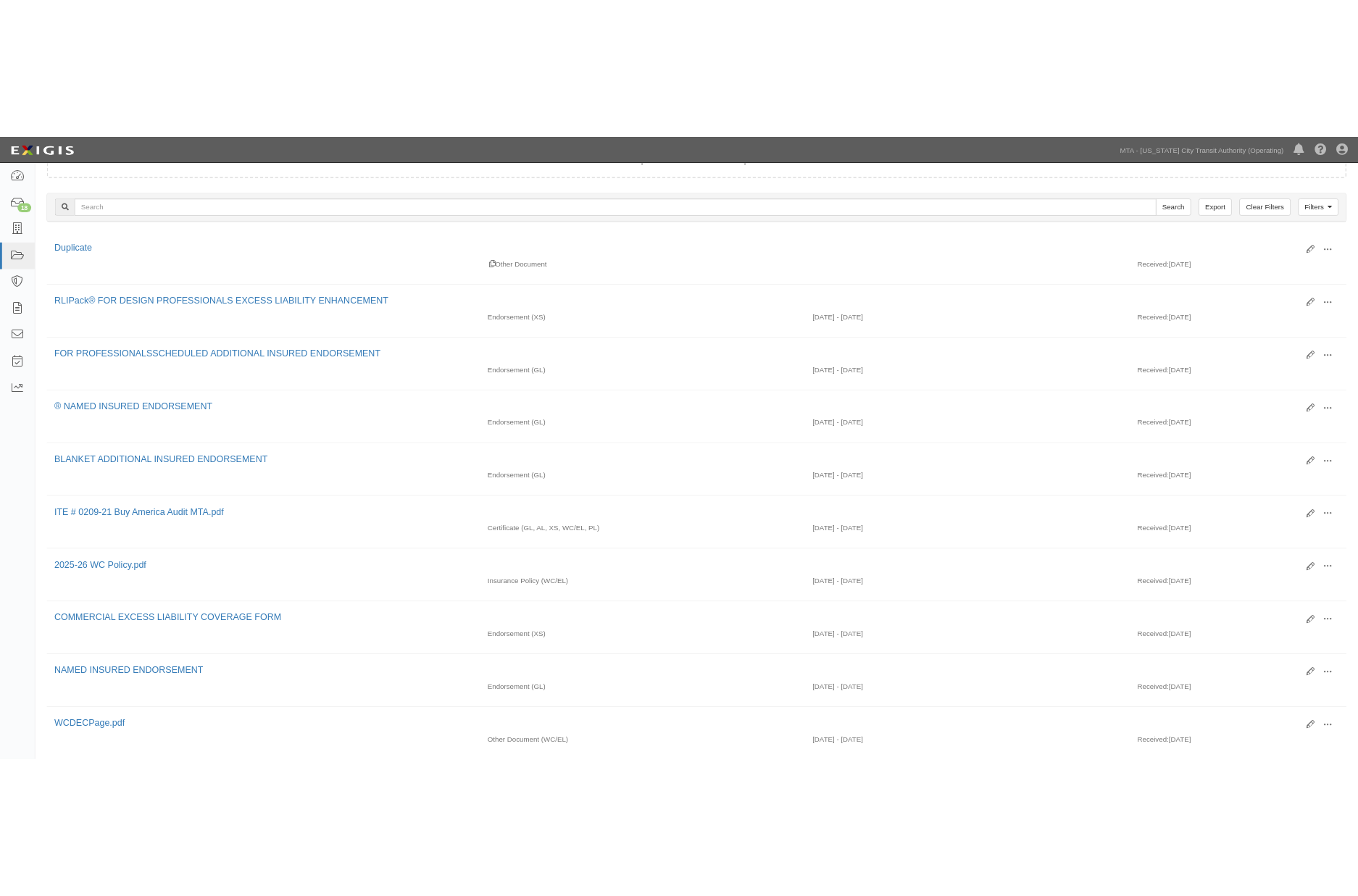
scroll to position [82, 0]
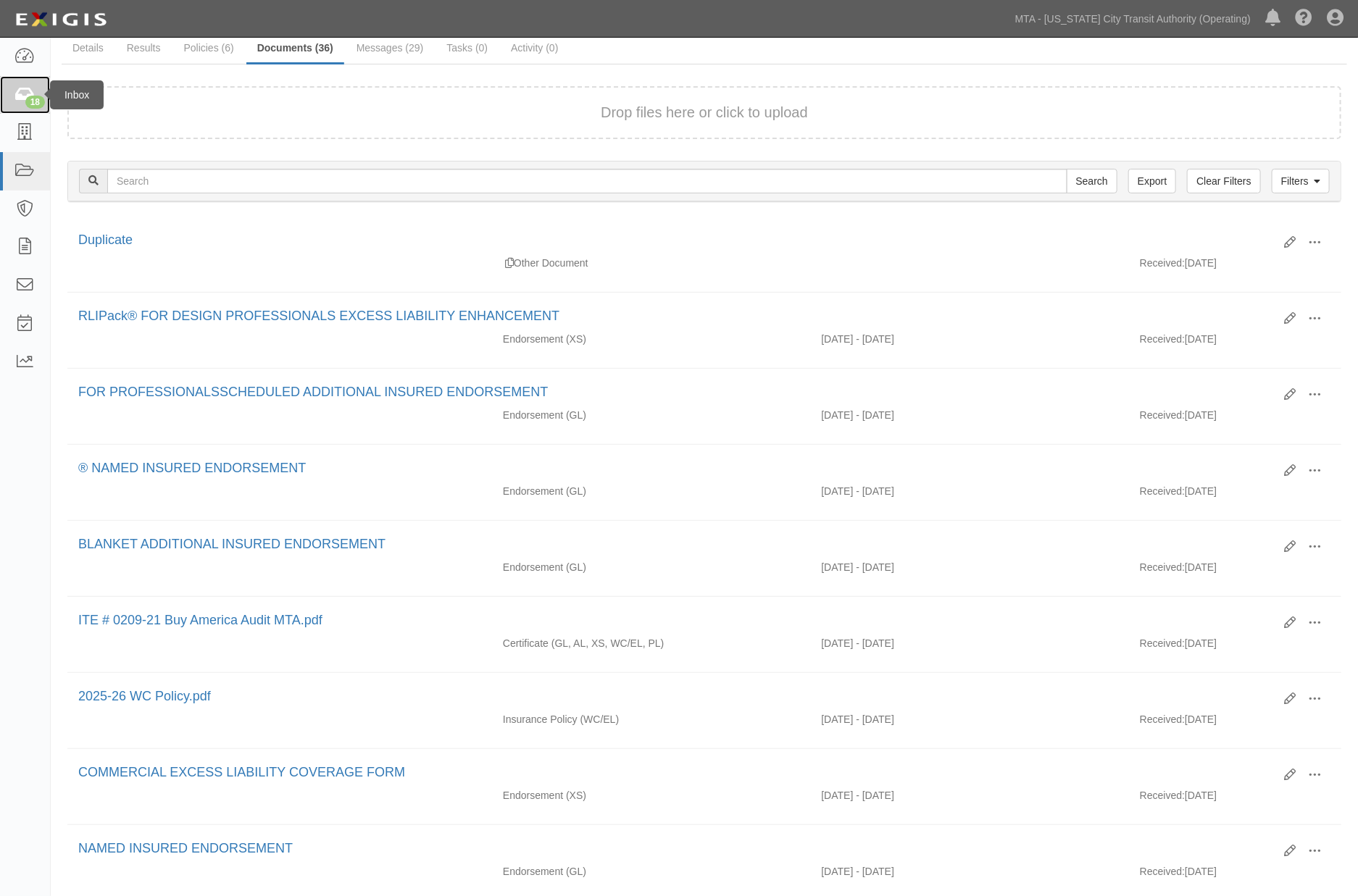
click at [23, 97] on icon at bounding box center [24, 95] width 20 height 16
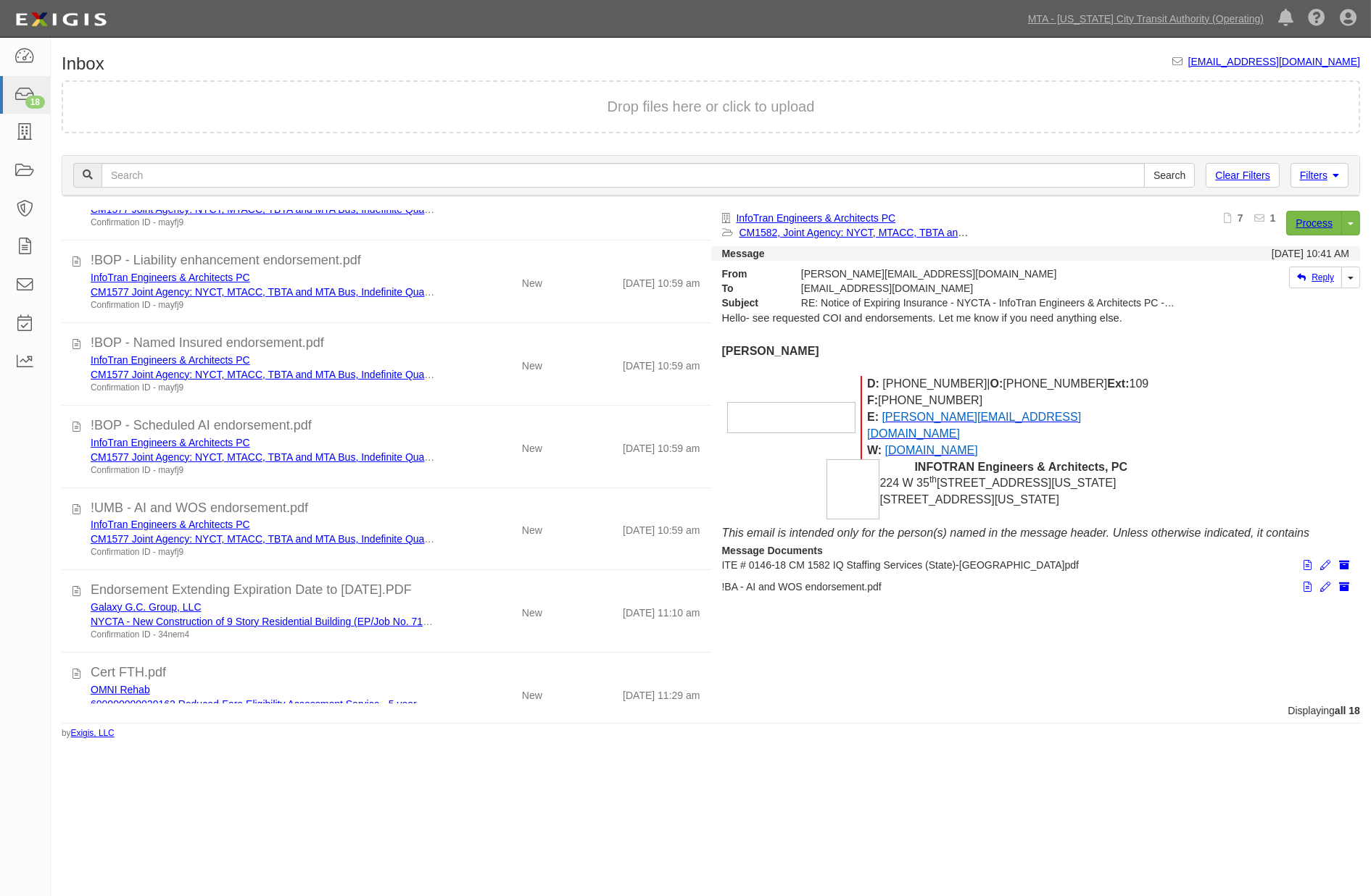
scroll to position [992, 0]
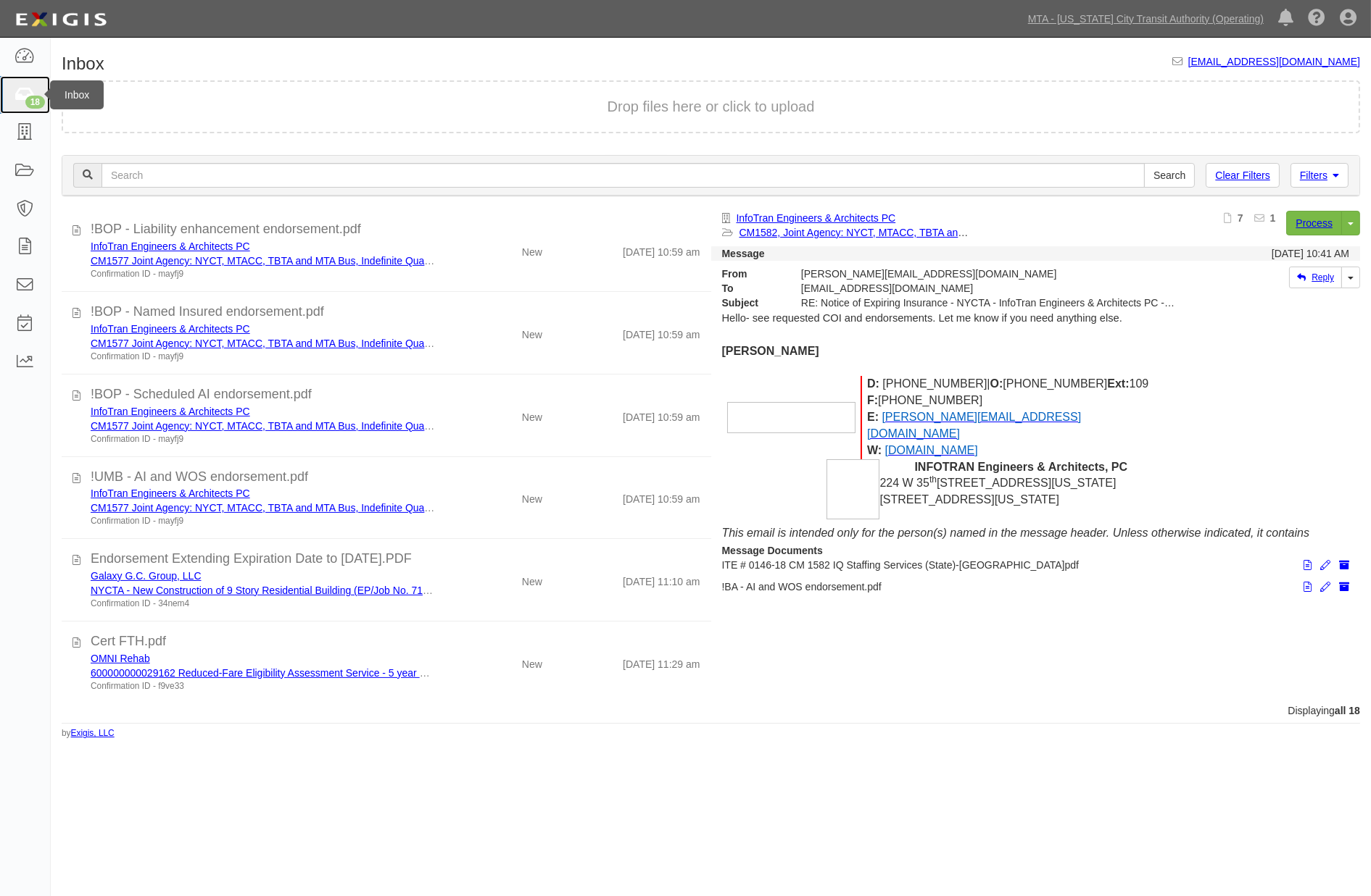
click at [22, 97] on icon at bounding box center [24, 95] width 20 height 16
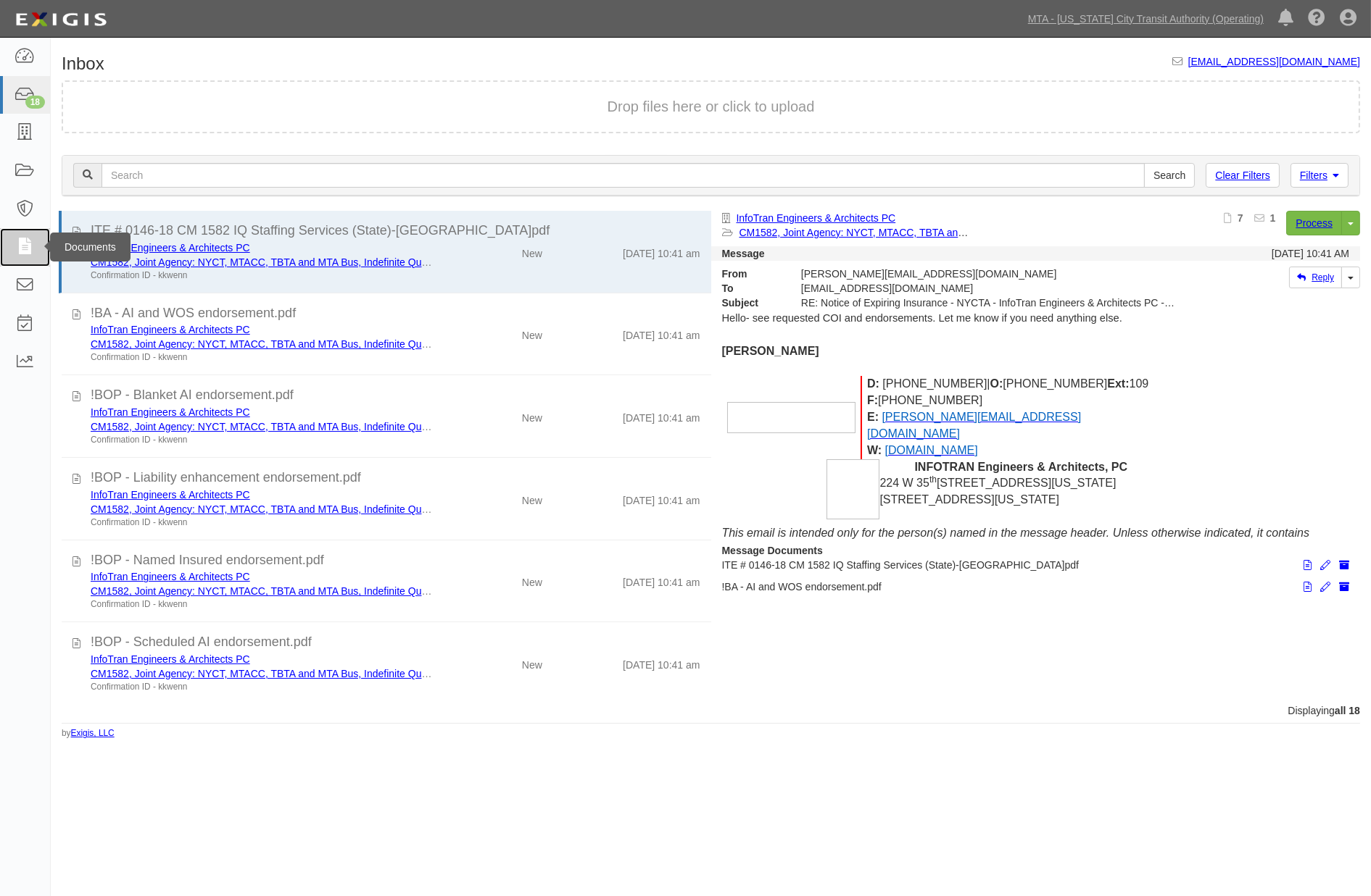
click at [20, 247] on icon at bounding box center [24, 246] width 20 height 16
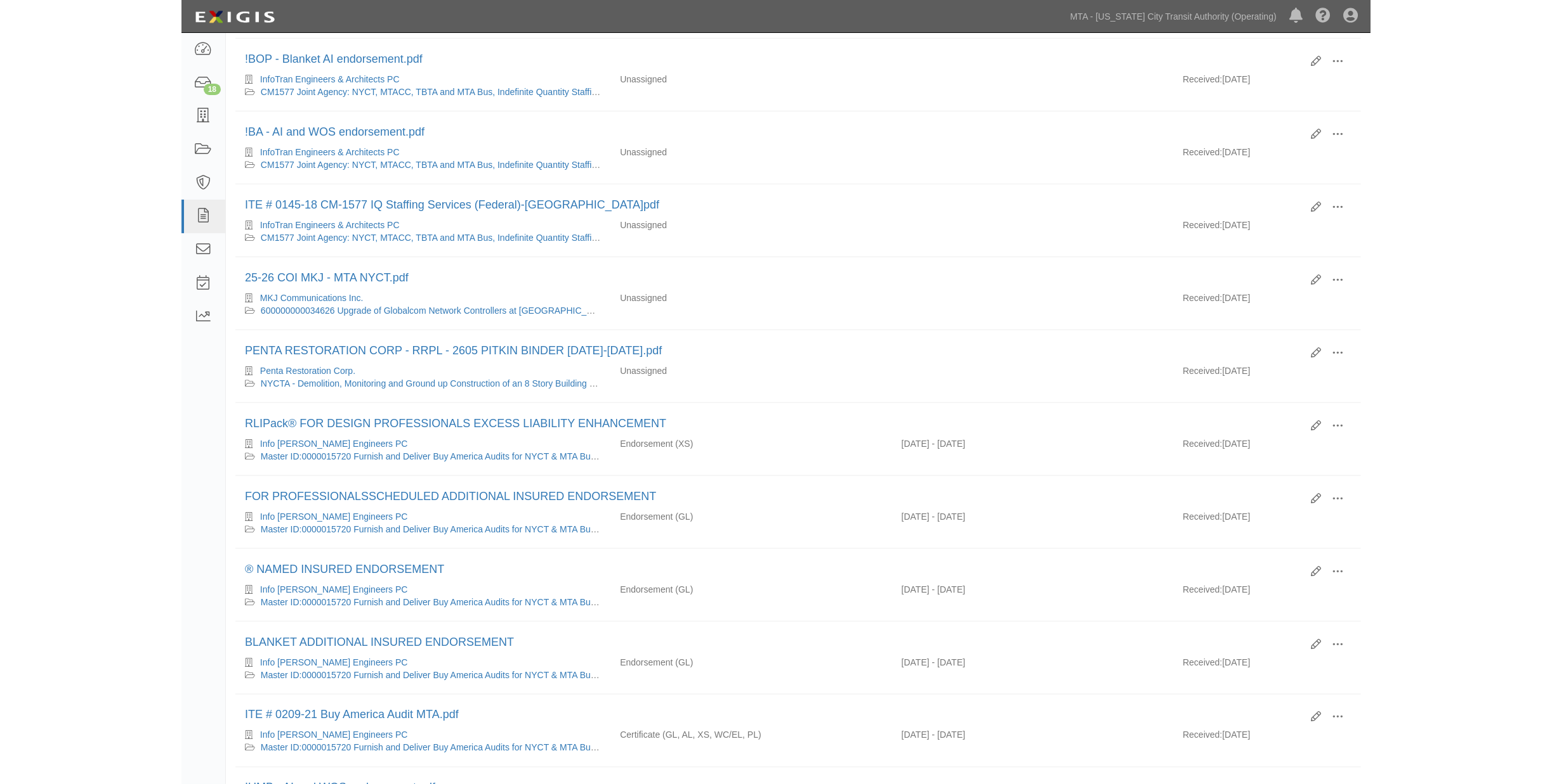
scroll to position [643, 0]
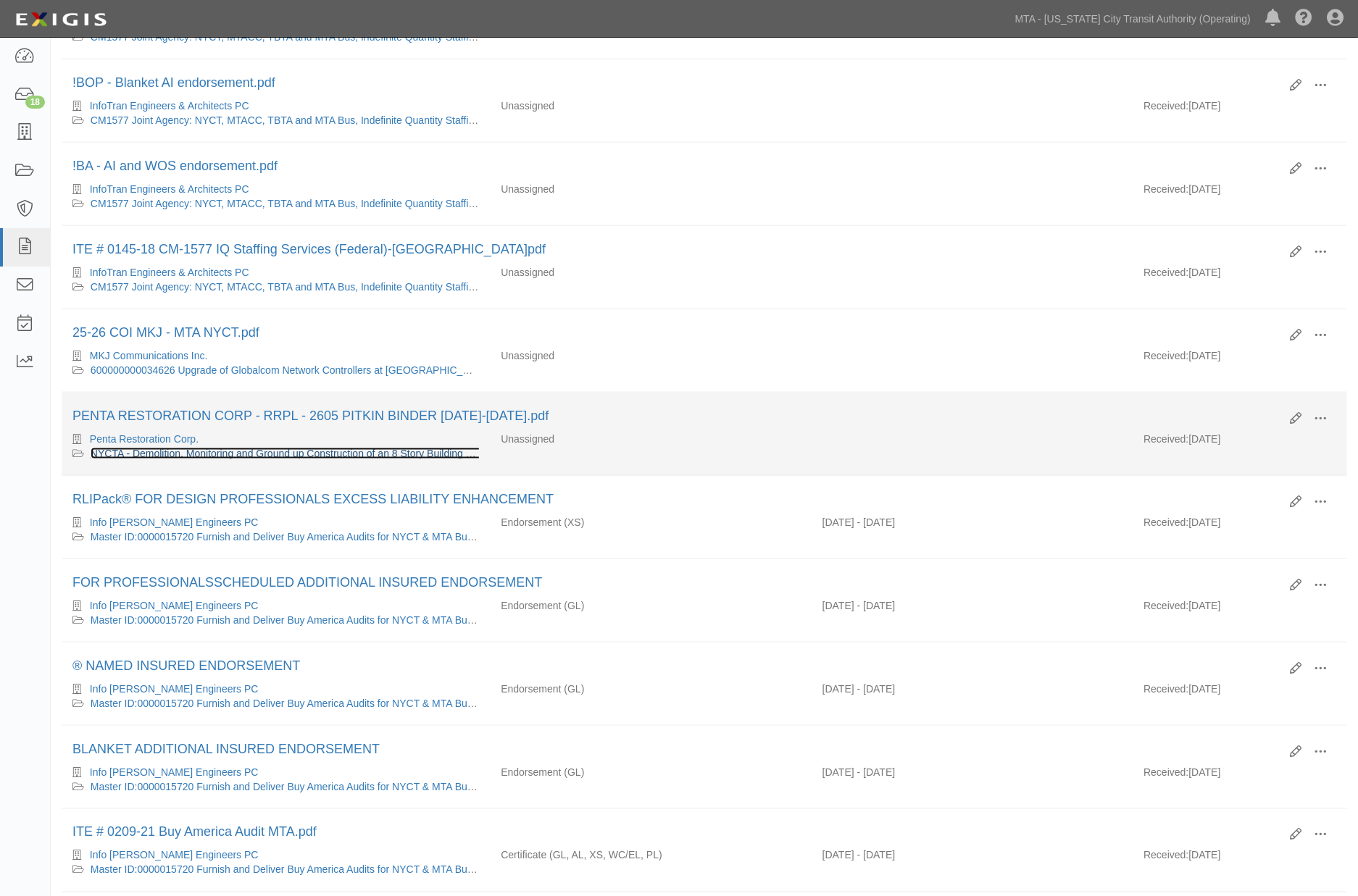
click at [252, 459] on link "NYCTA - Demolition, Monitoring and Ground up Construction of an 8 Story Buildin…" at bounding box center [344, 453] width 507 height 12
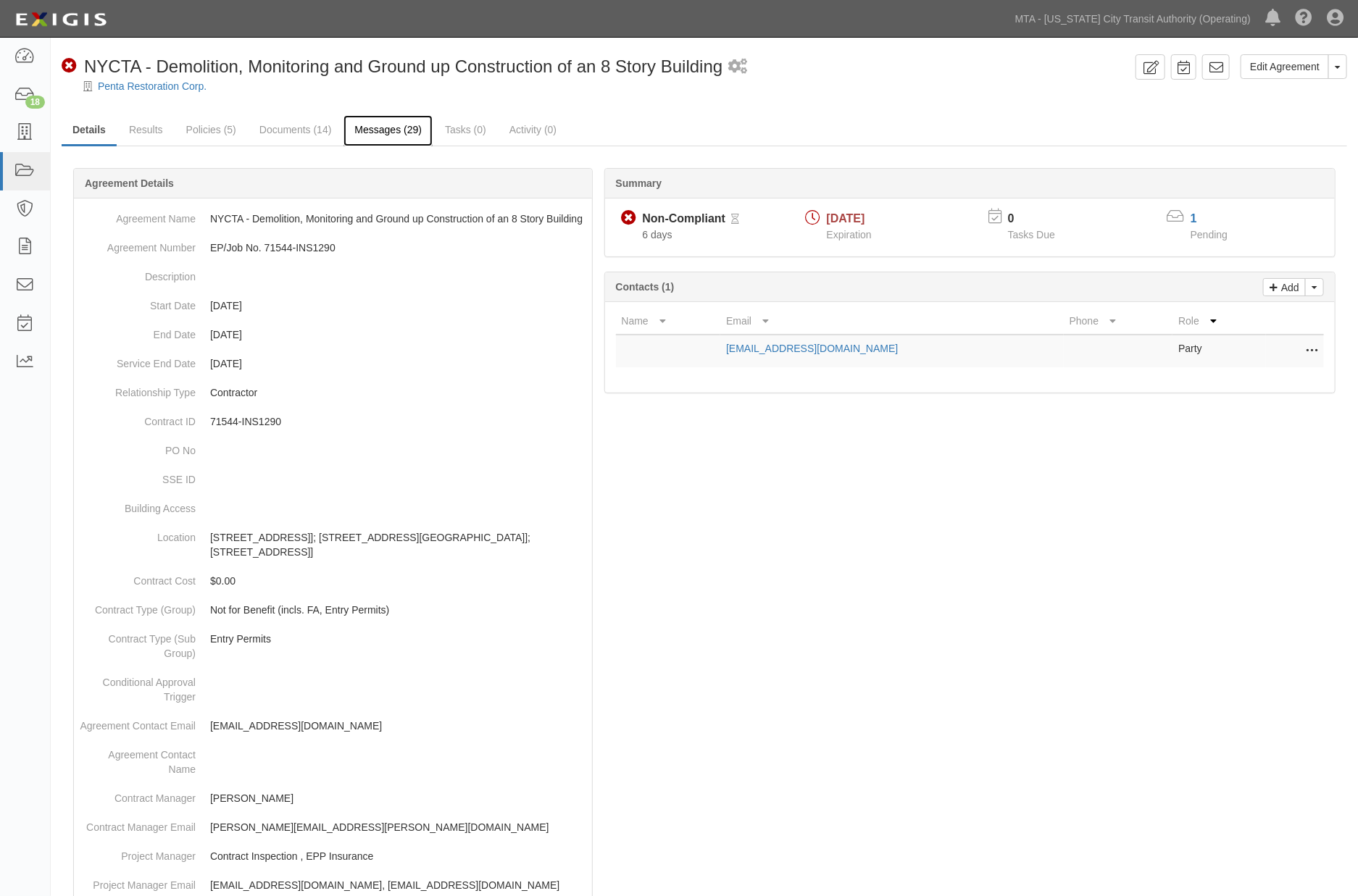
click at [373, 132] on link "Messages (29)" at bounding box center [388, 130] width 89 height 31
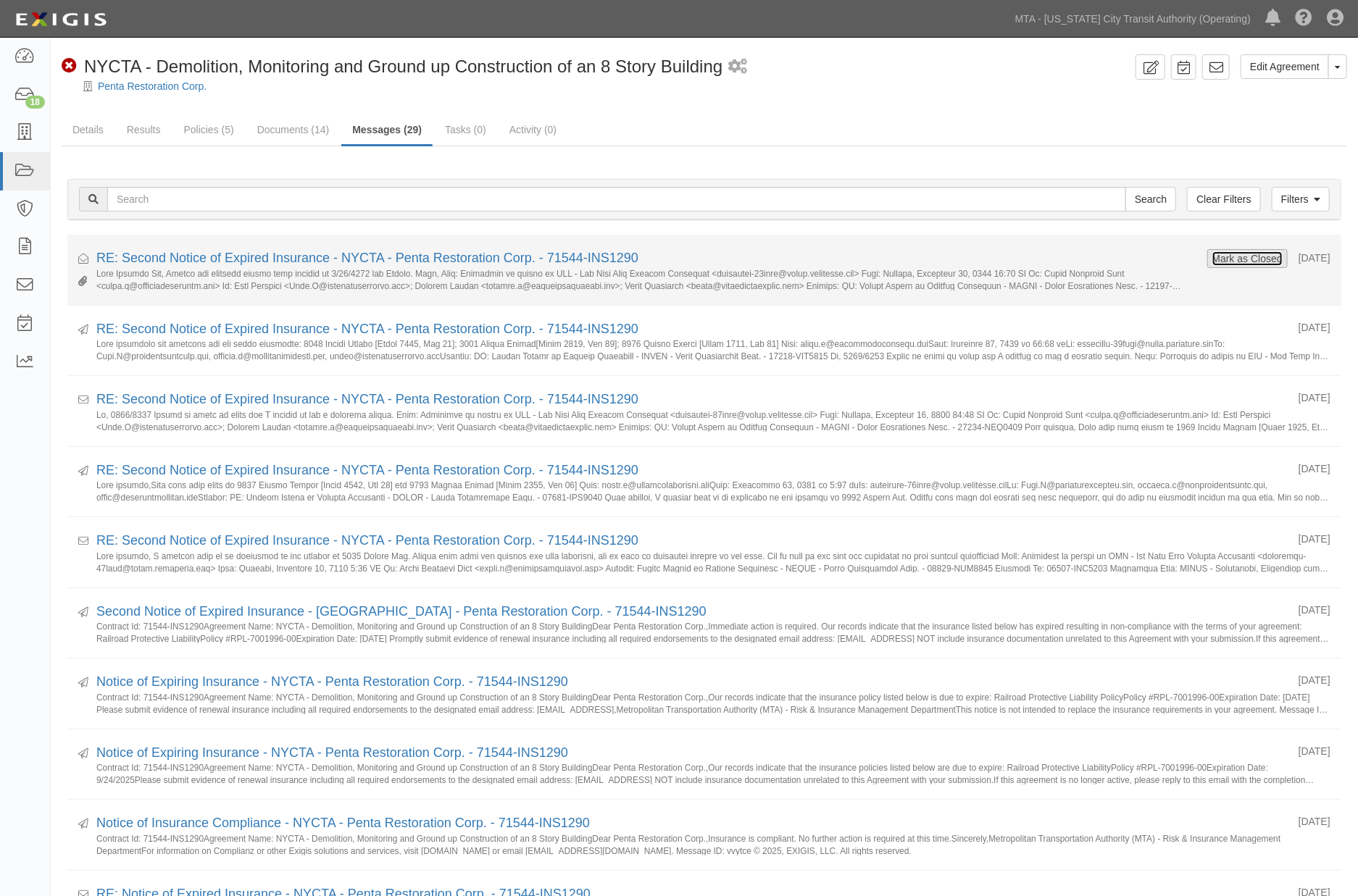
click at [1220, 255] on button "Mark as Closed" at bounding box center [1248, 258] width 72 height 15
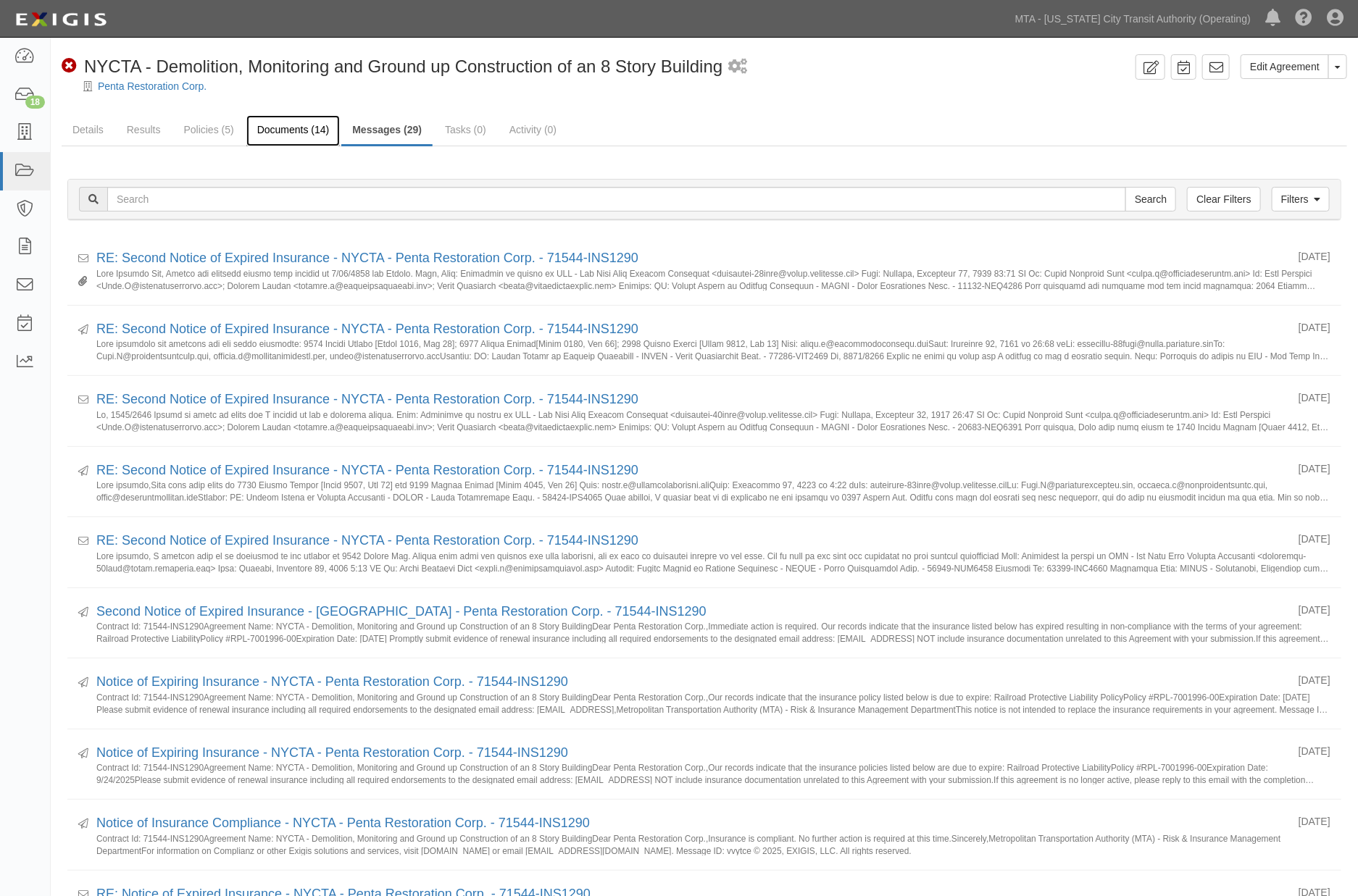
click at [292, 129] on link "Documents (14)" at bounding box center [293, 130] width 94 height 31
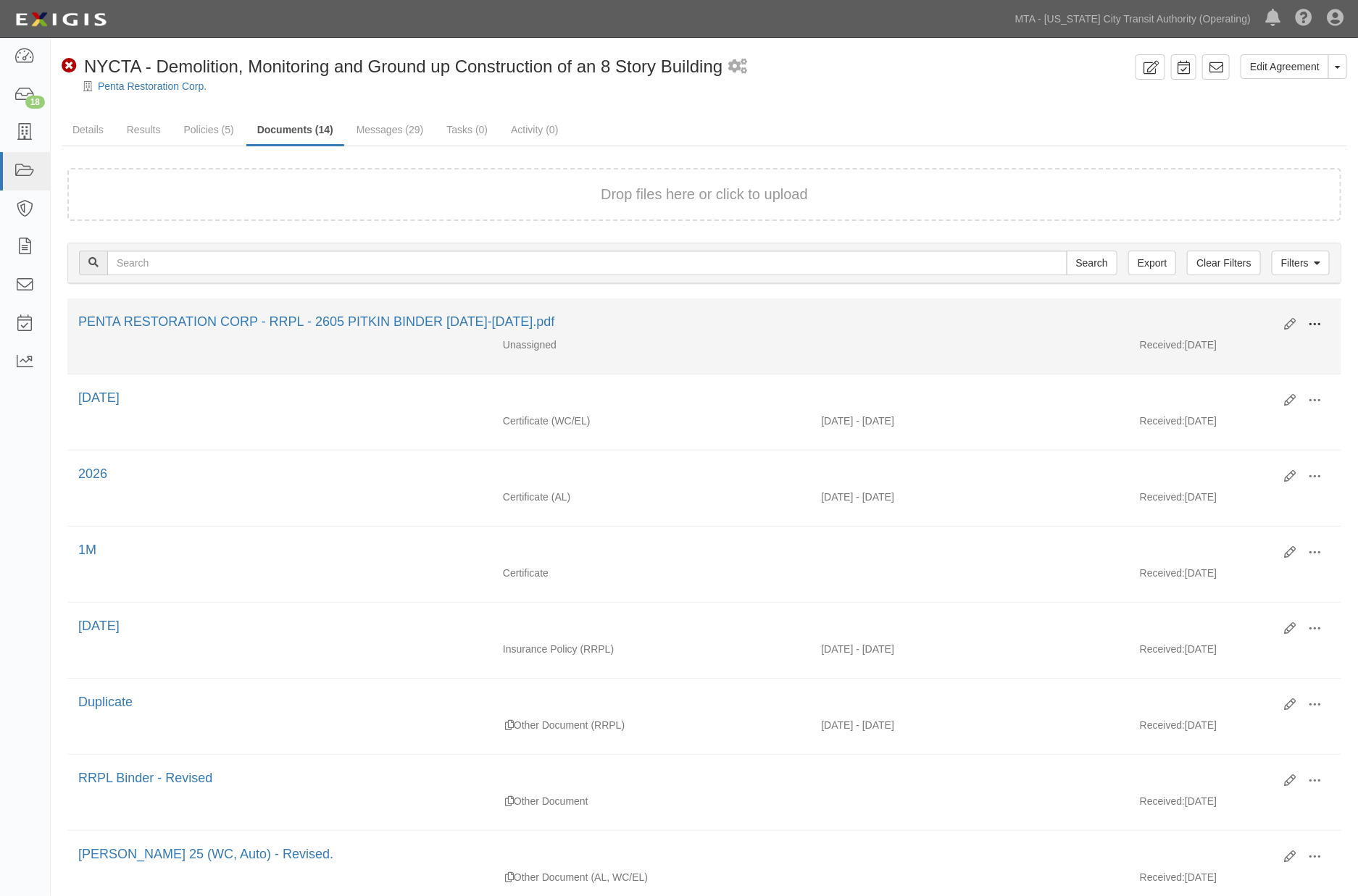
click at [1315, 320] on span at bounding box center [1314, 324] width 13 height 13
click at [1206, 307] on link "Edit" at bounding box center [1244, 318] width 114 height 26
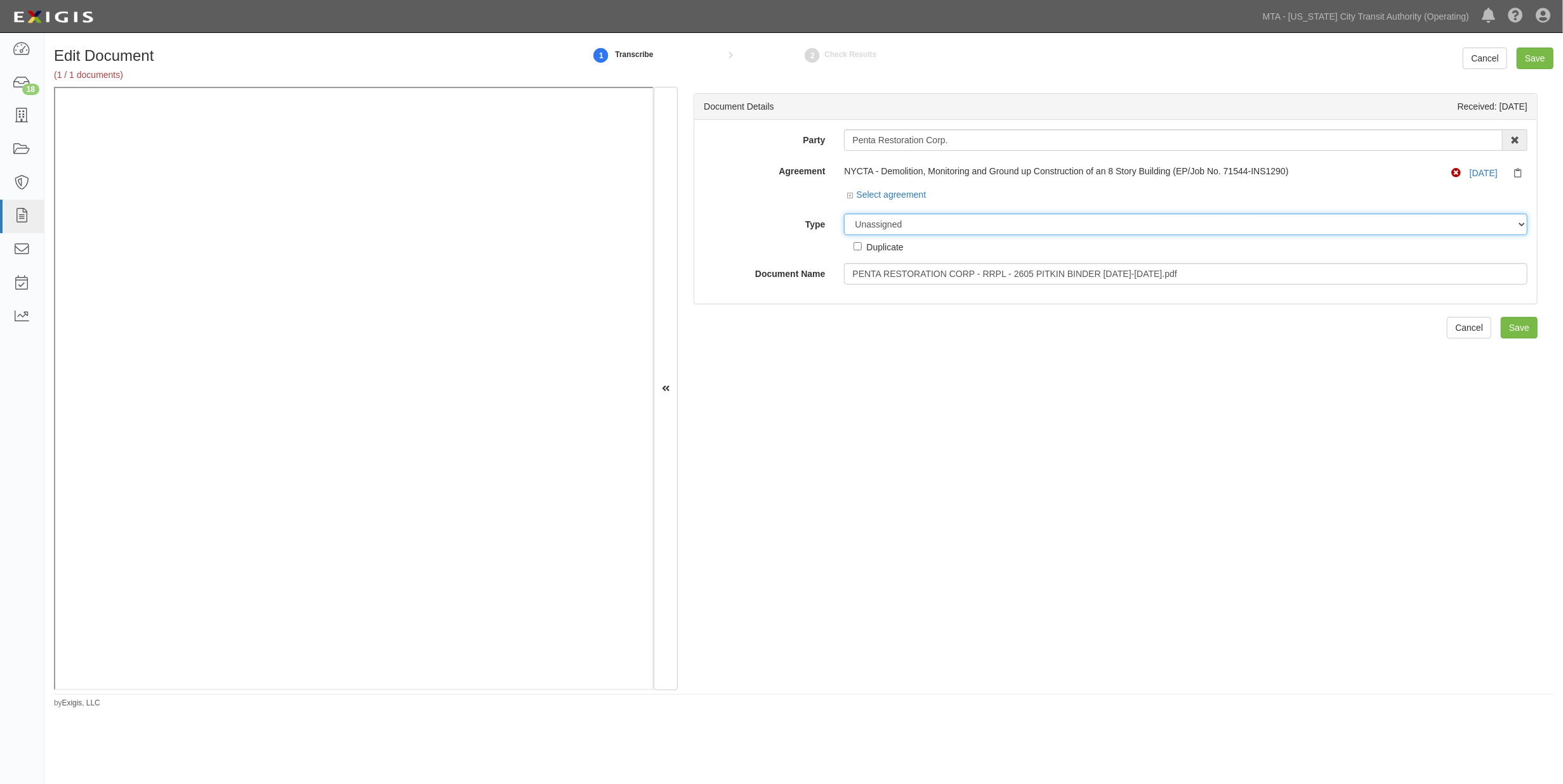
click at [924, 218] on select "Unassigned Binder Cancellation Notice Certificate Contract Endorsement Insuranc…" at bounding box center [1186, 224] width 684 height 21
select select "OtherDetail"
click at [844, 214] on select "Unassigned Binder Cancellation Notice Certificate Contract Endorsement Insuranc…" at bounding box center [1186, 224] width 684 height 21
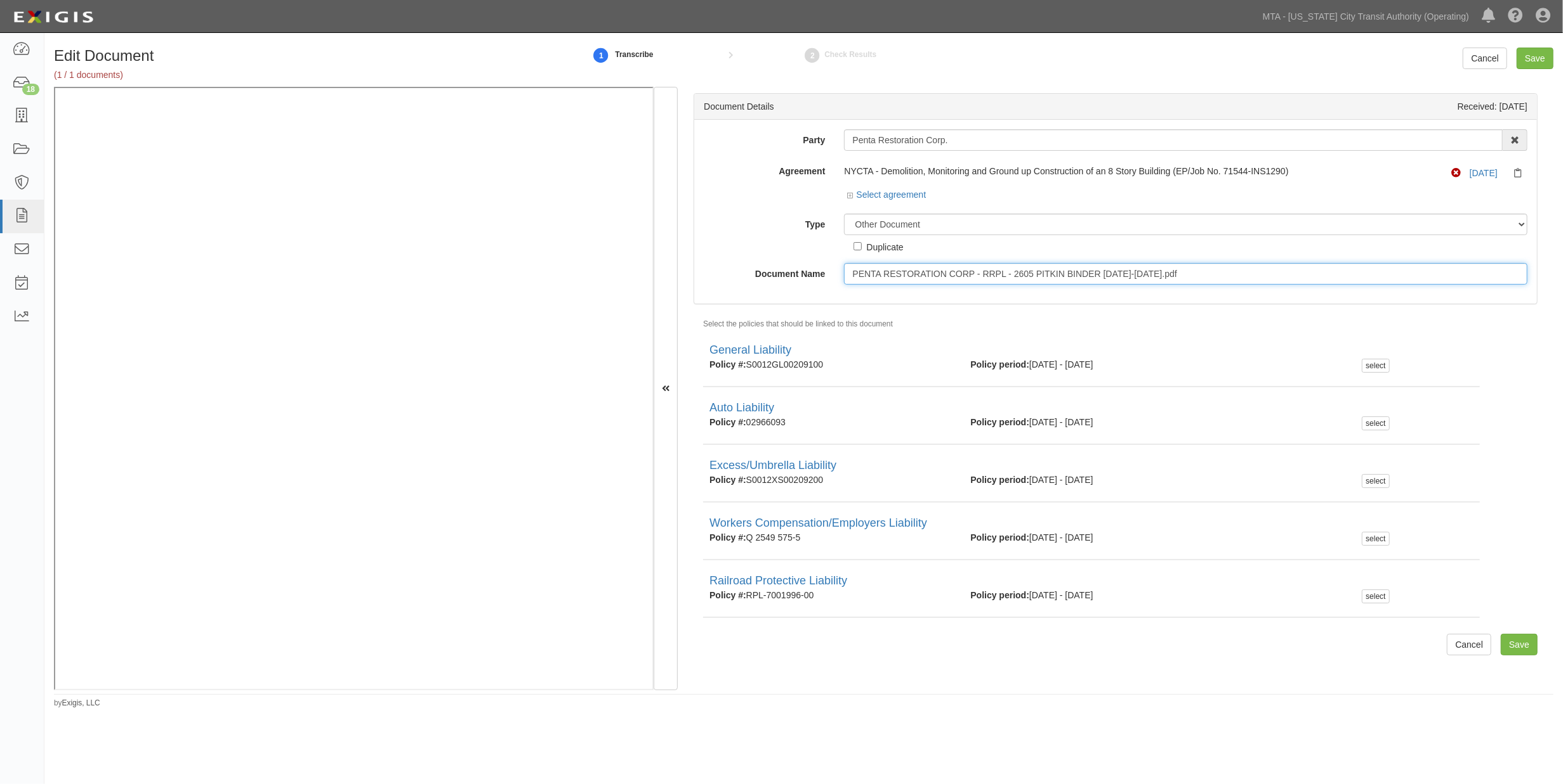
drag, startPoint x: 1236, startPoint y: 269, endPoint x: 711, endPoint y: 277, distance: 525.1
click at [711, 277] on div "Document Name PENTA RESTORATION CORP - RRPL - 2605 PITKIN BINDER 2024-2026.pdf" at bounding box center [1115, 273] width 843 height 21
type input "Binder"
click at [1199, 54] on input "Save" at bounding box center [1534, 58] width 36 height 21
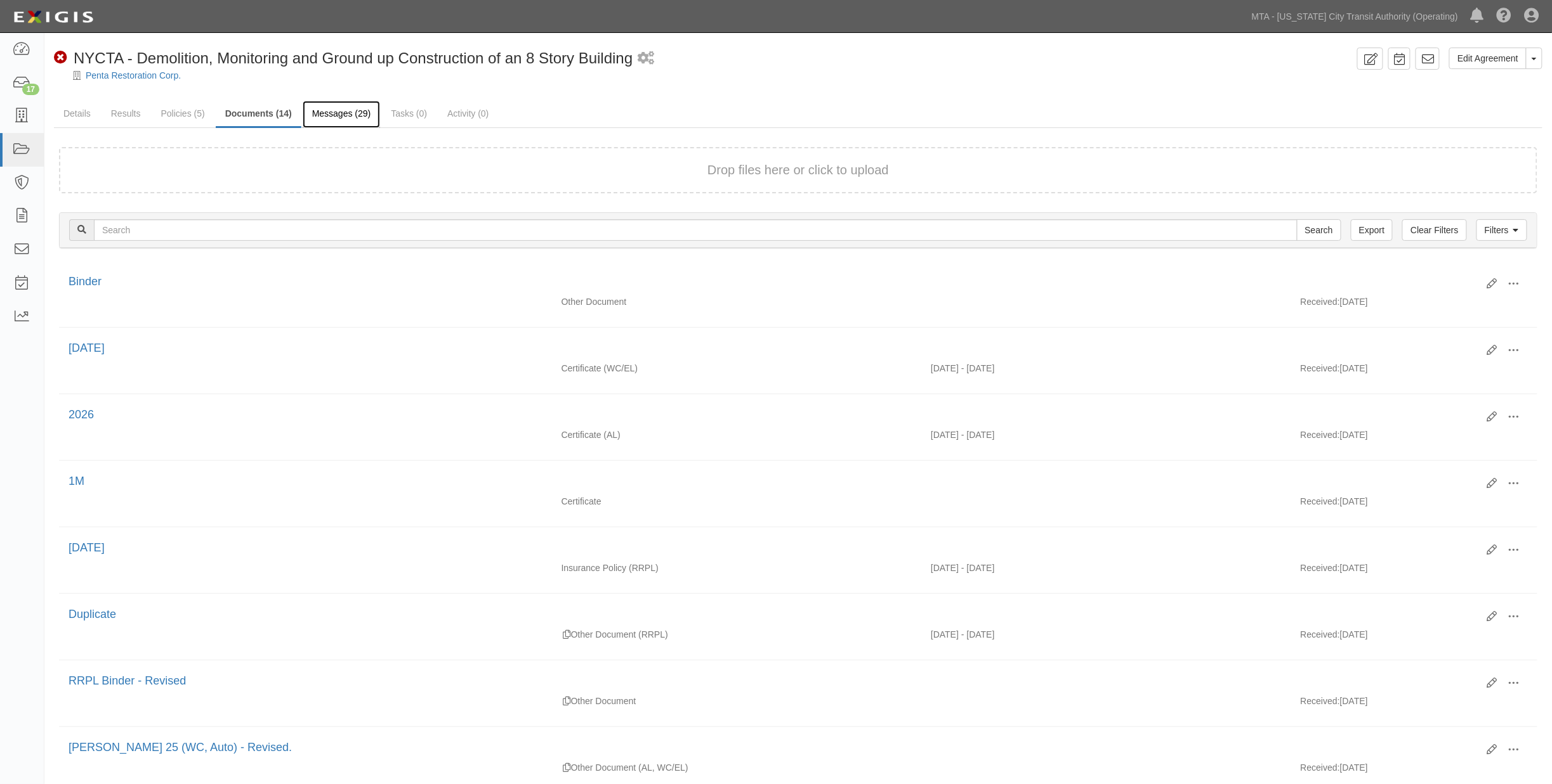
click at [333, 112] on link "Messages (29)" at bounding box center [342, 114] width 78 height 27
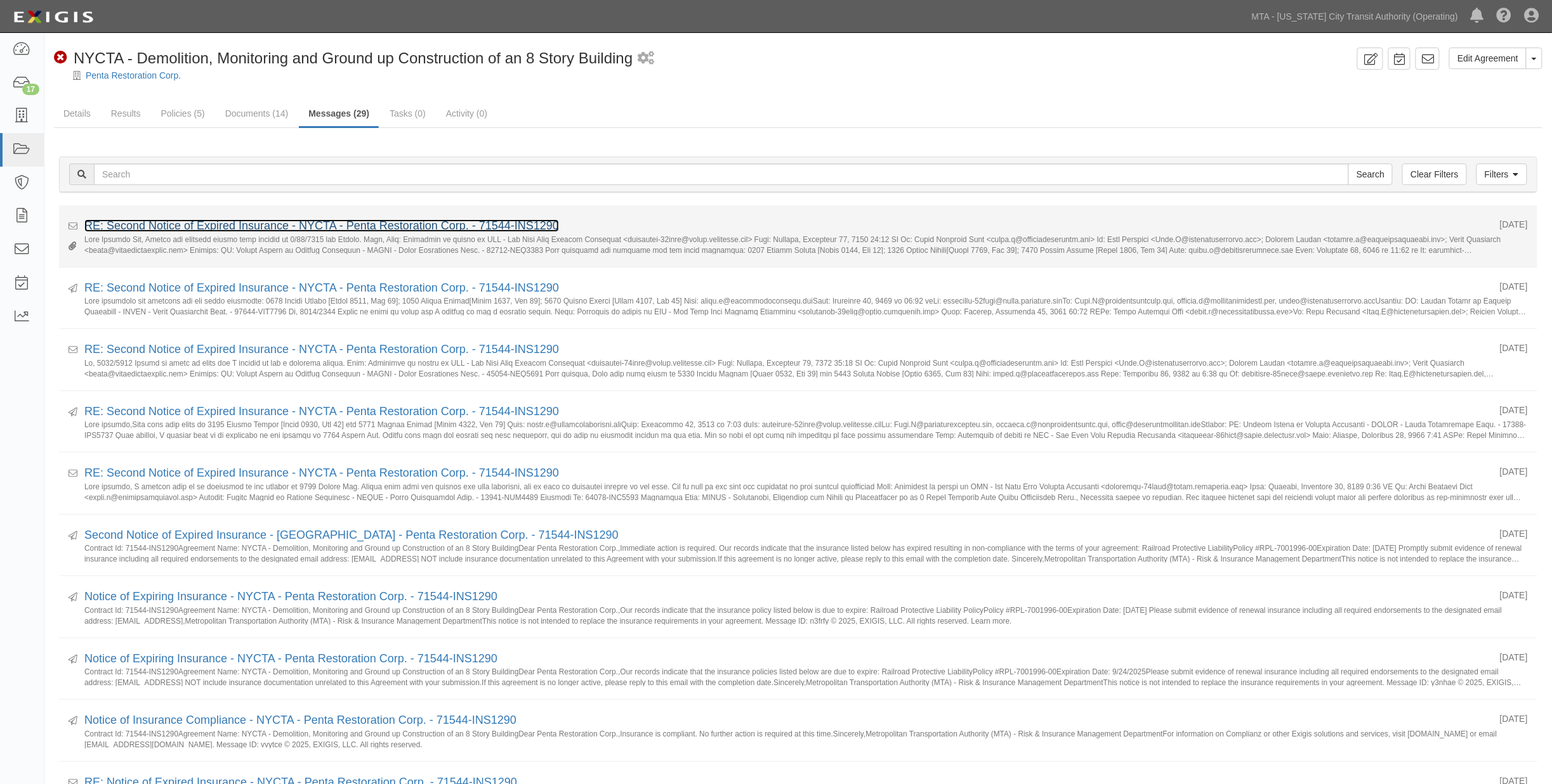
click at [227, 227] on link "RE: Second Notice of Expired Insurance - NYCTA - Penta Restoration Corp. - 7154…" at bounding box center [322, 225] width 475 height 13
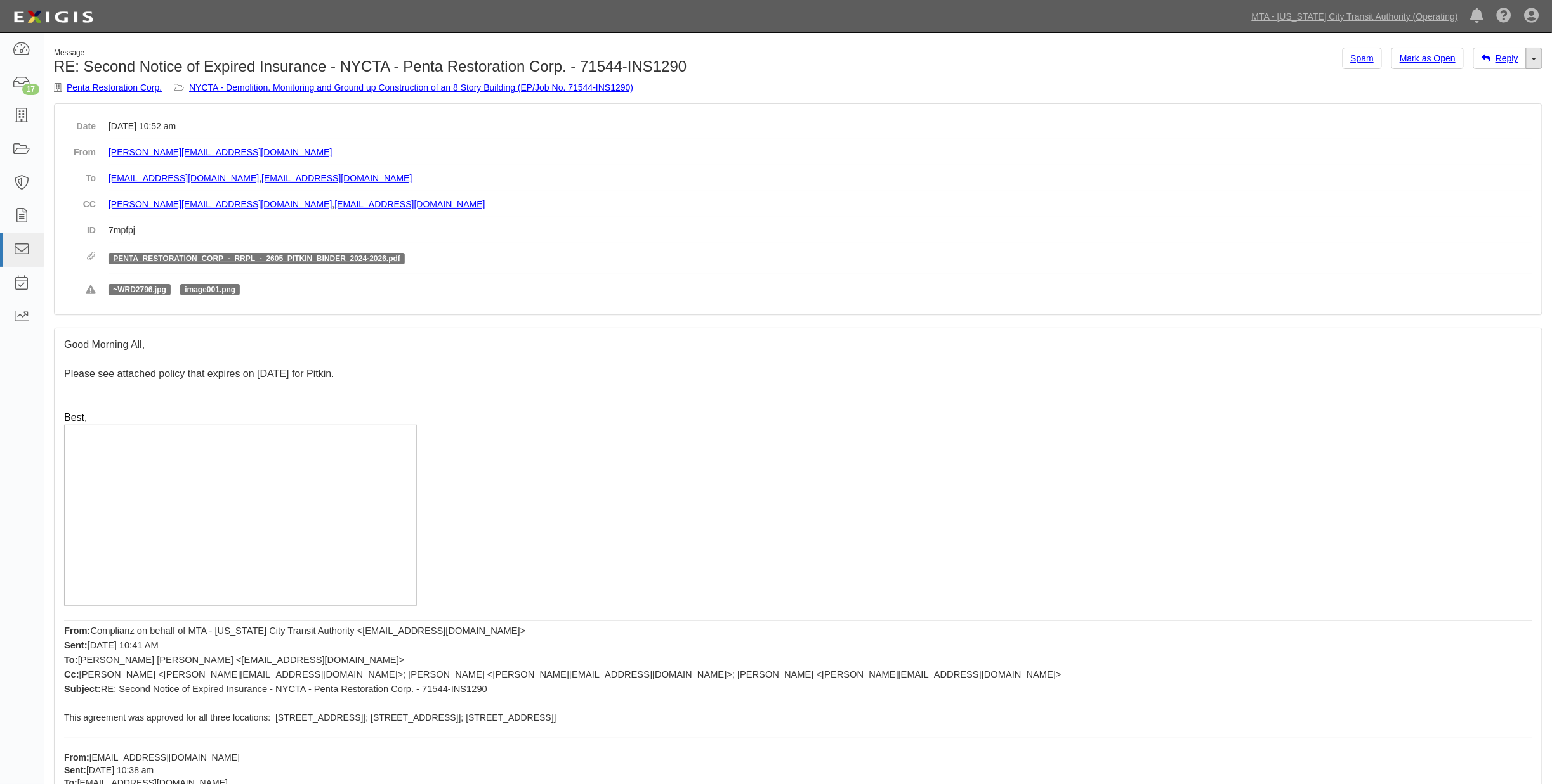
click at [1538, 63] on link "Toggle Dropdown" at bounding box center [1533, 58] width 16 height 21
click at [1482, 84] on link "Reply All" at bounding box center [1492, 82] width 100 height 16
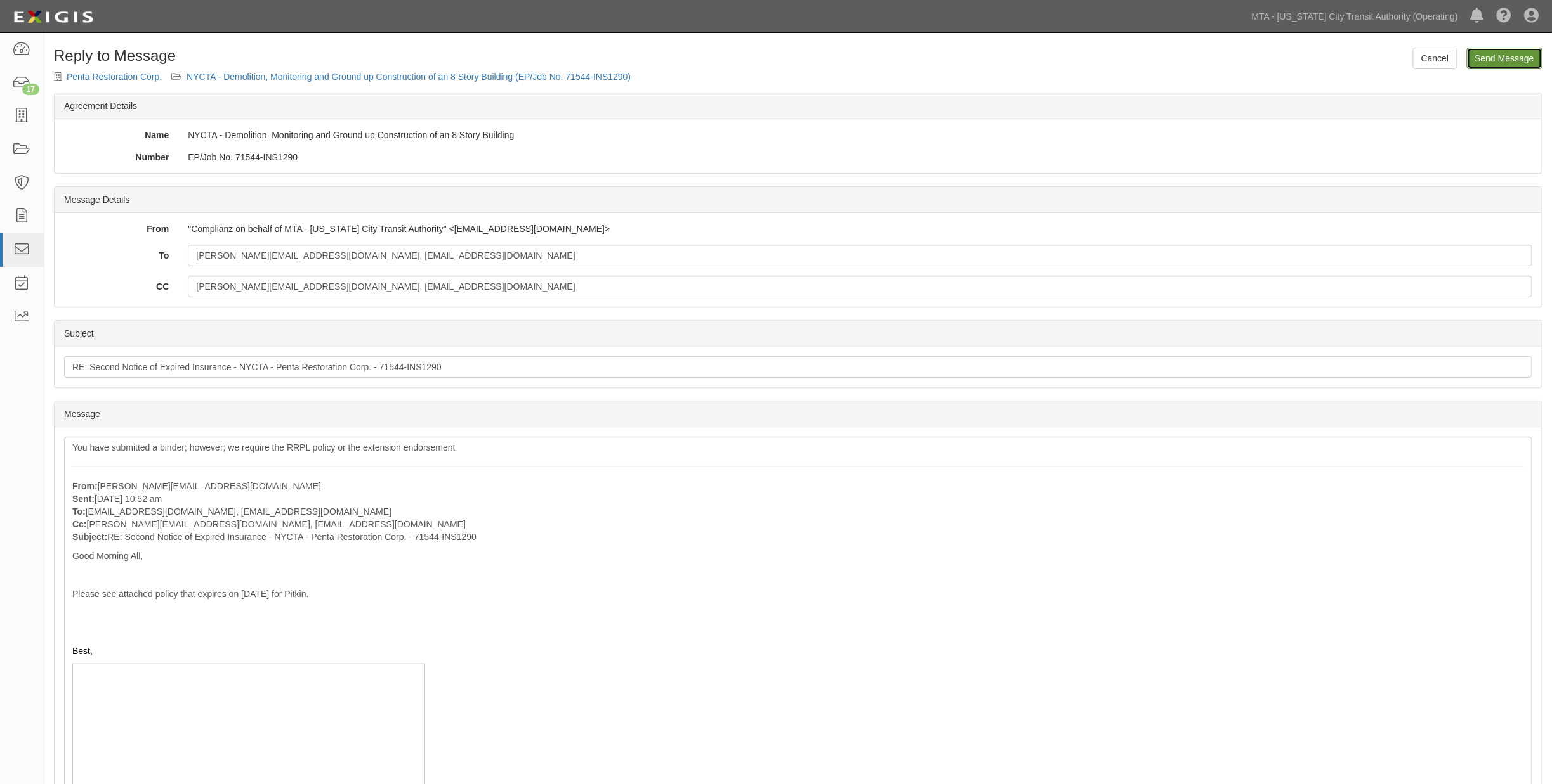
click at [1500, 59] on input "Send Message" at bounding box center [1505, 58] width 75 height 21
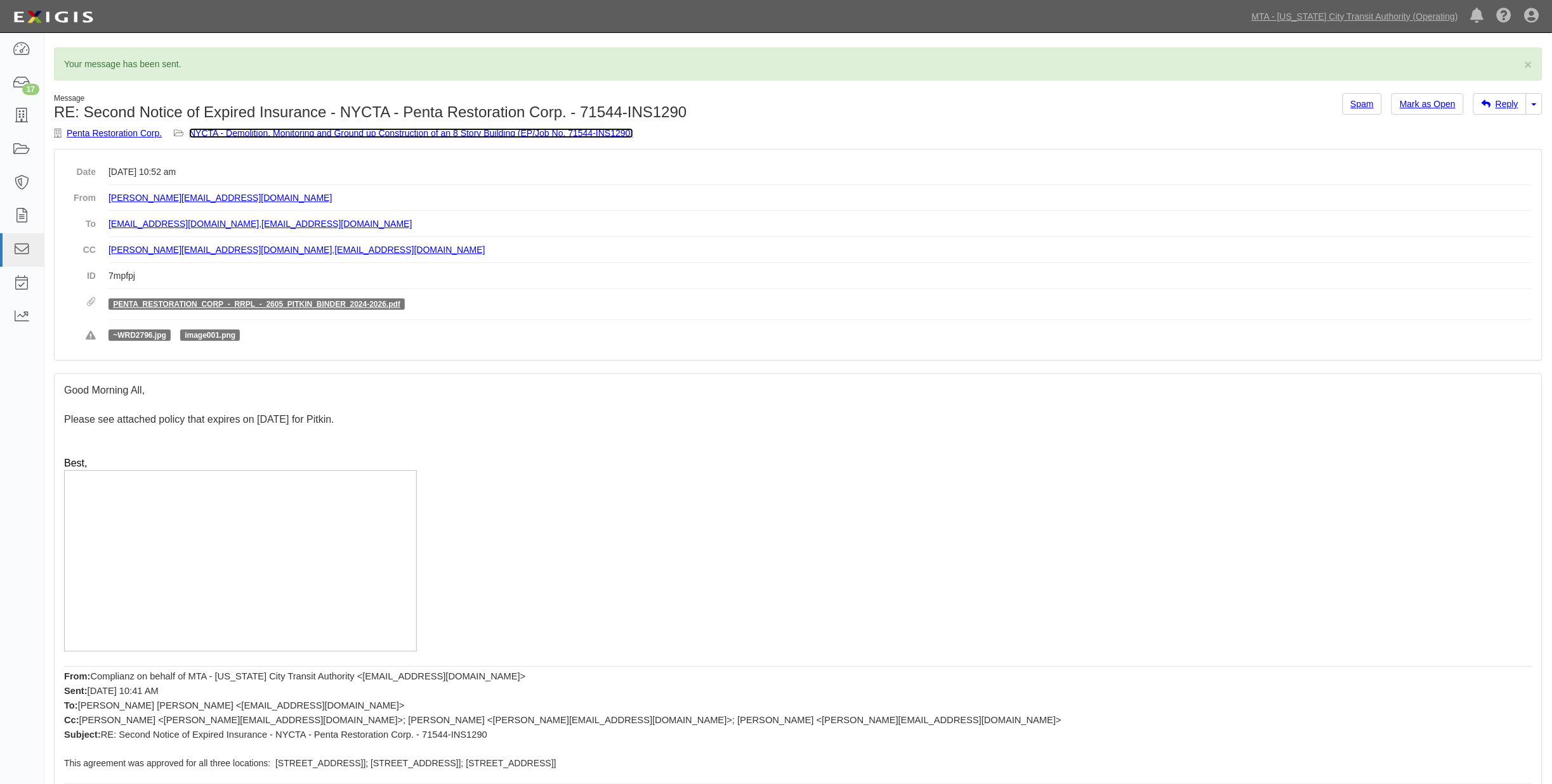
click at [490, 131] on link "NYCTA - Demolition, Monitoring and Ground up Construction of an 8 Story Buildin…" at bounding box center [410, 133] width 444 height 10
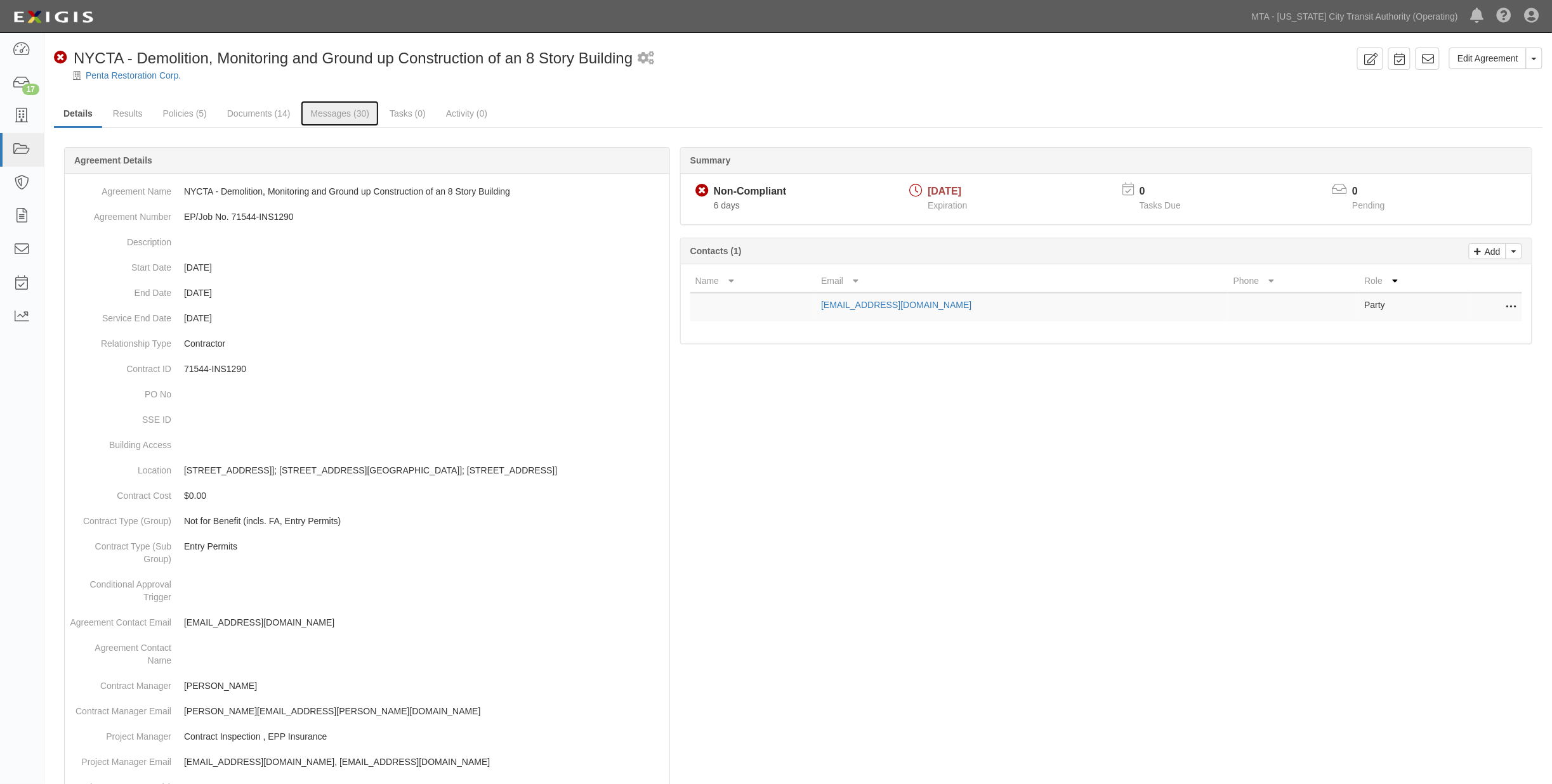
click at [349, 108] on link "Messages (30)" at bounding box center [339, 113] width 78 height 25
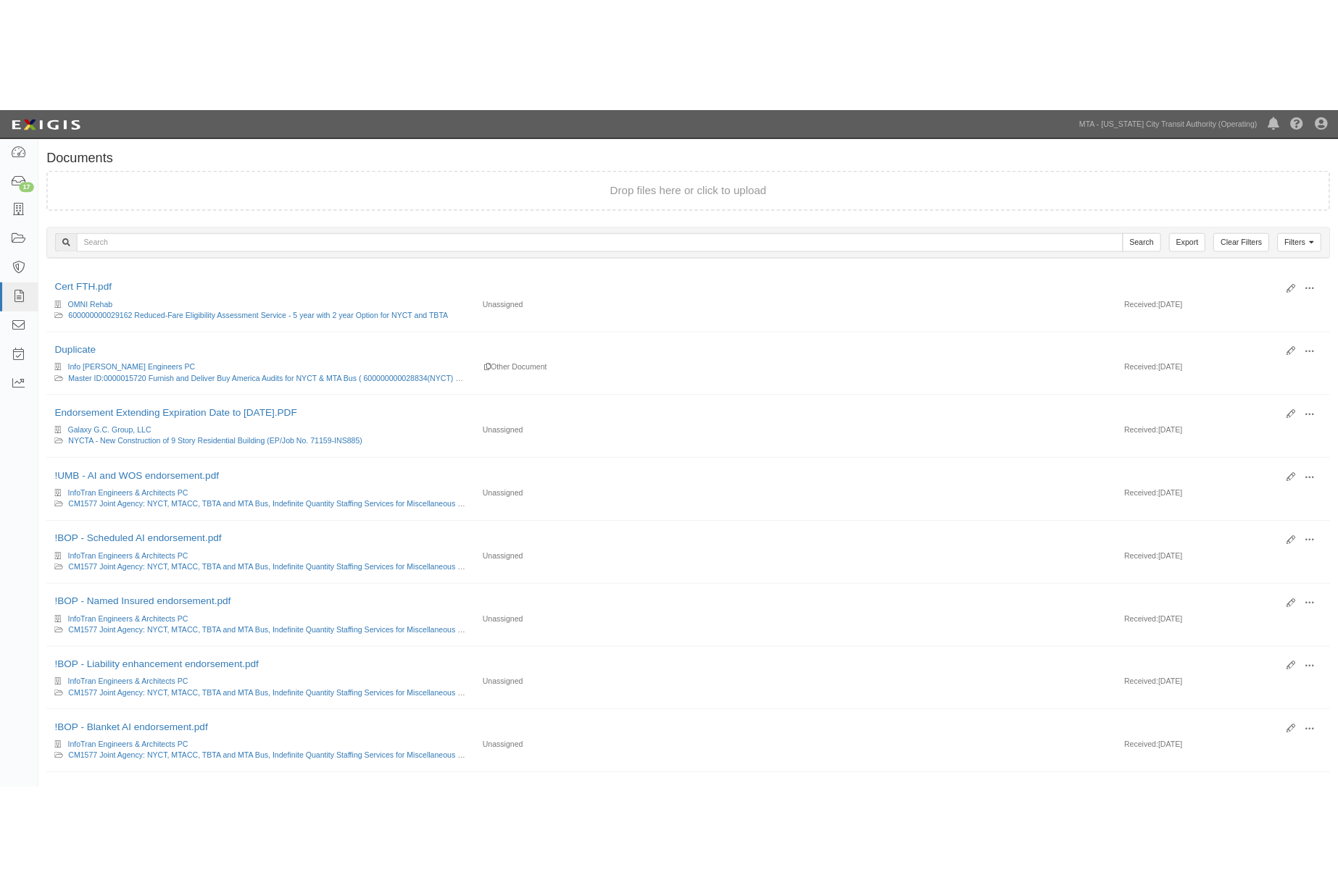
scroll to position [735, 0]
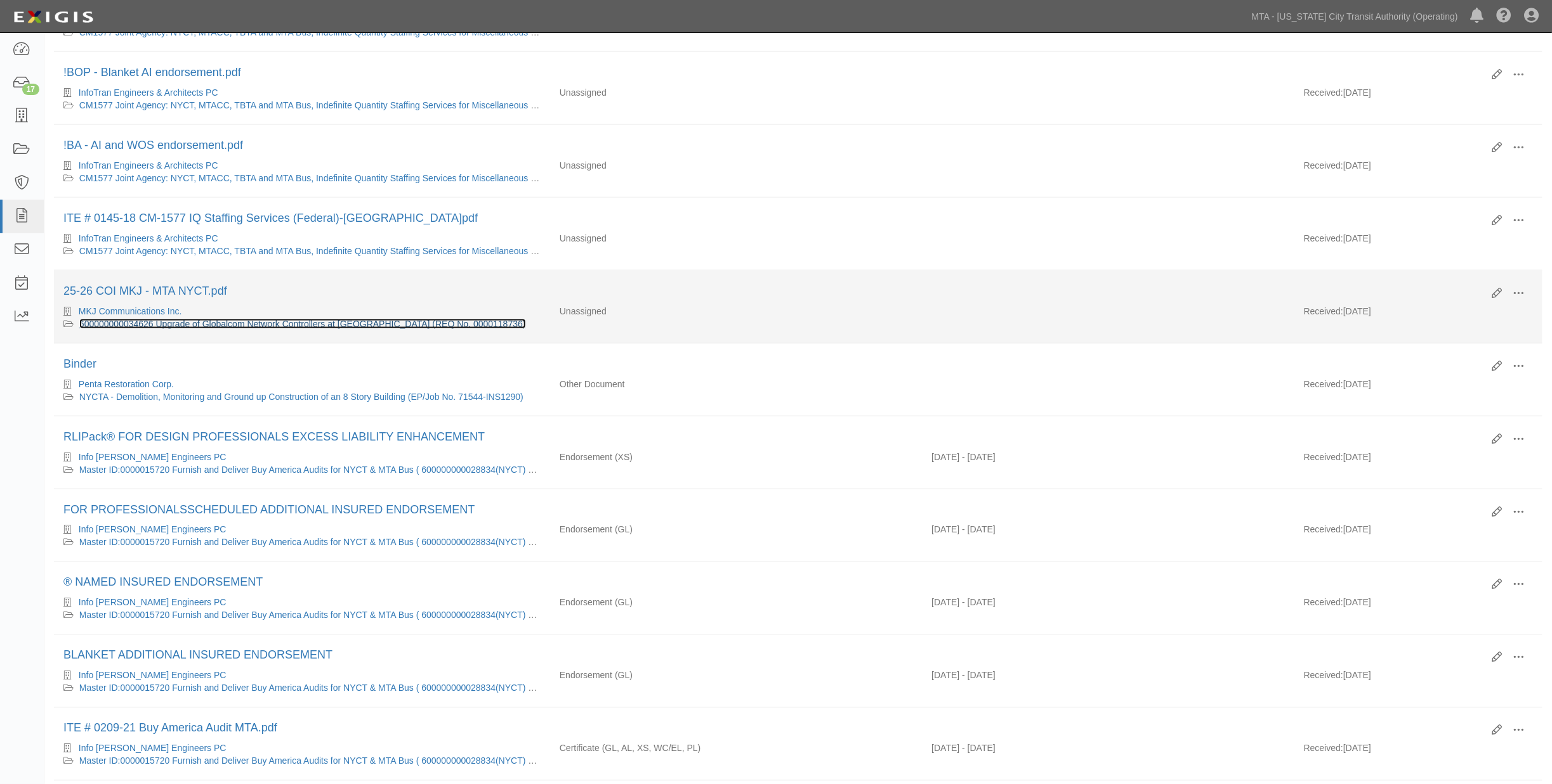
click at [244, 329] on link "600000000034626 Upgrade of Globalcom Network Controllers at 63rd Lexington & 72…" at bounding box center [303, 324] width 447 height 10
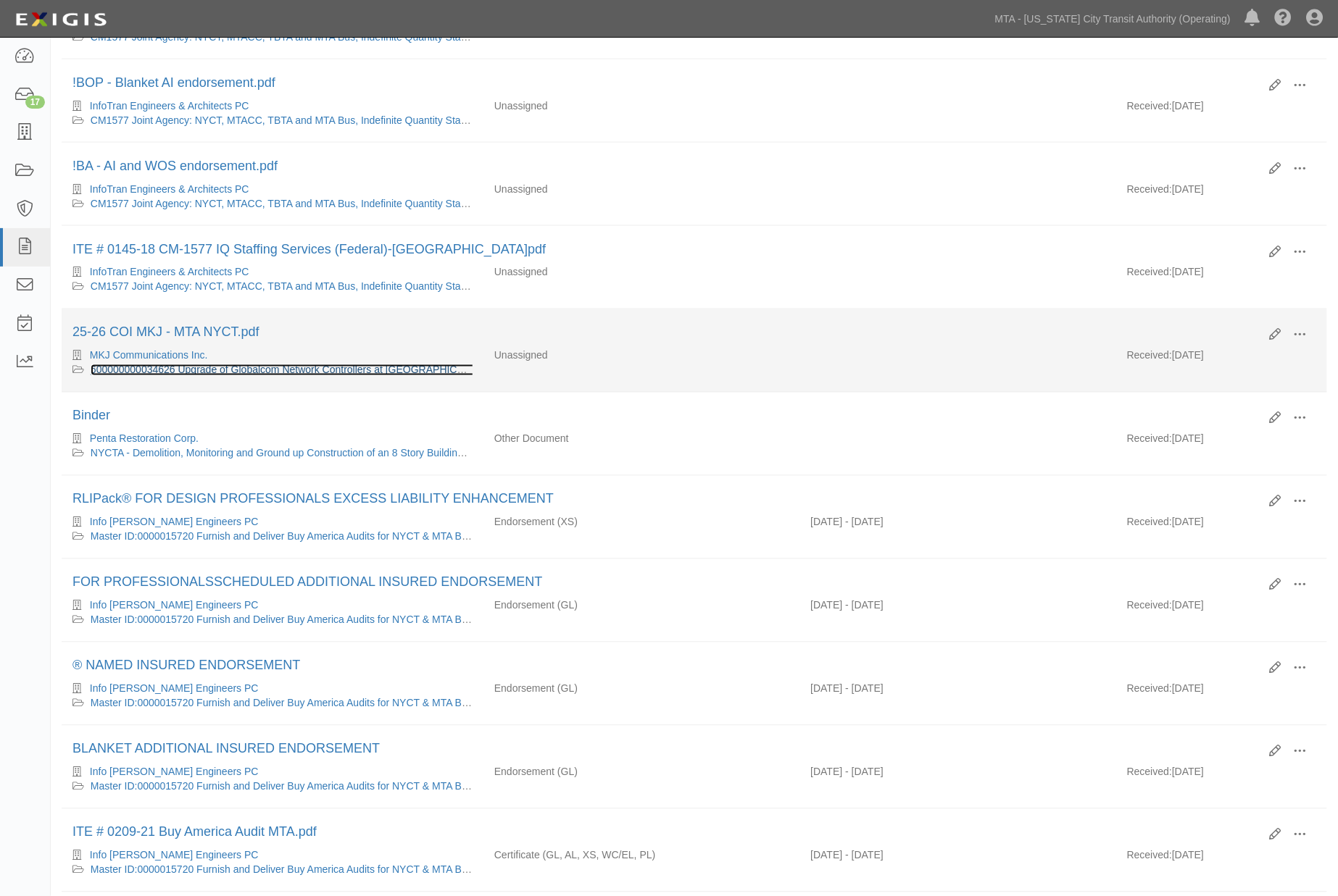
click at [169, 376] on link "600000000034626 Upgrade of Globalcom Network Controllers at 63rd Lexington & 72…" at bounding box center [346, 370] width 510 height 12
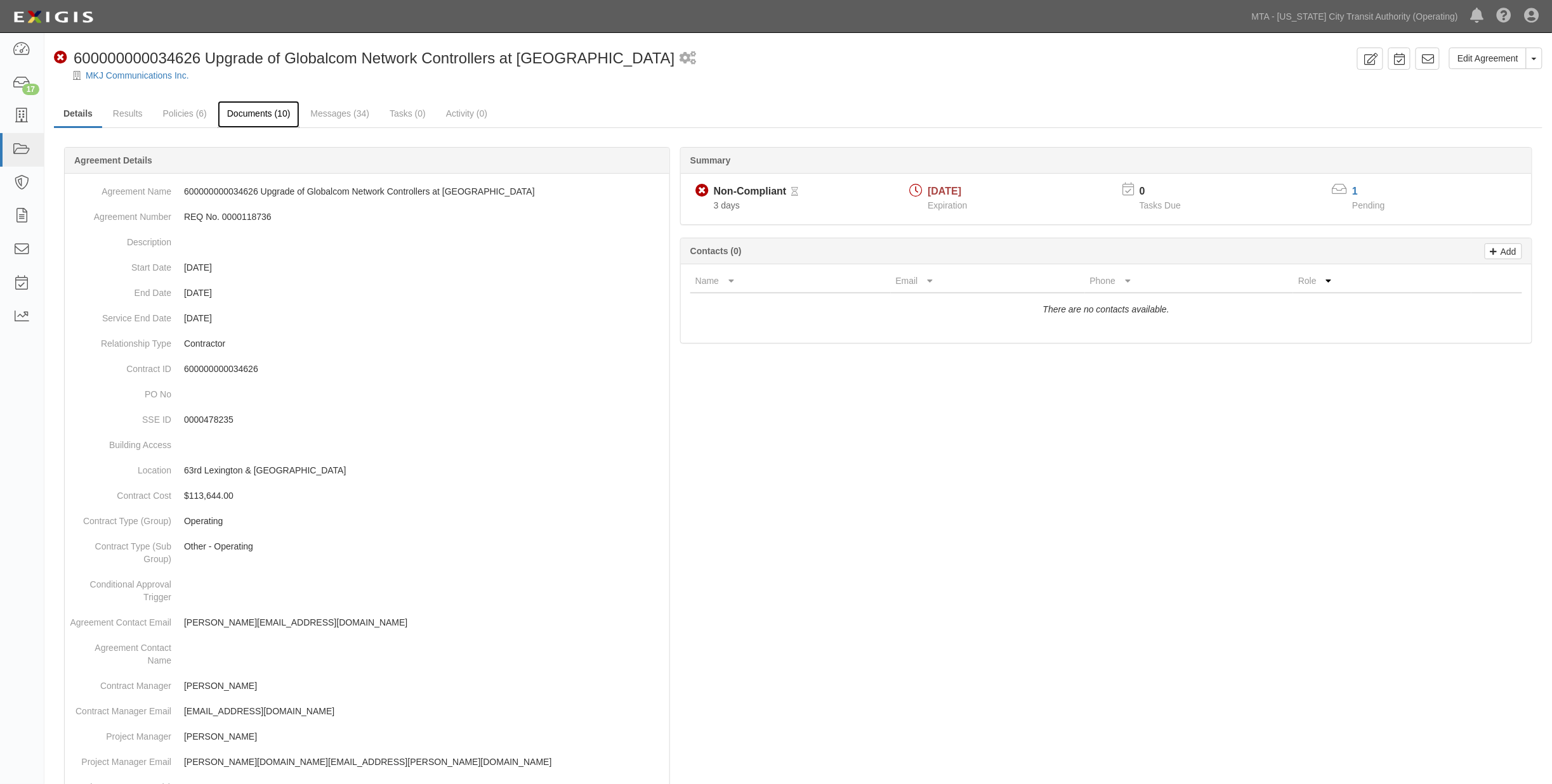
click at [255, 108] on link "Documents (10)" at bounding box center [258, 114] width 82 height 27
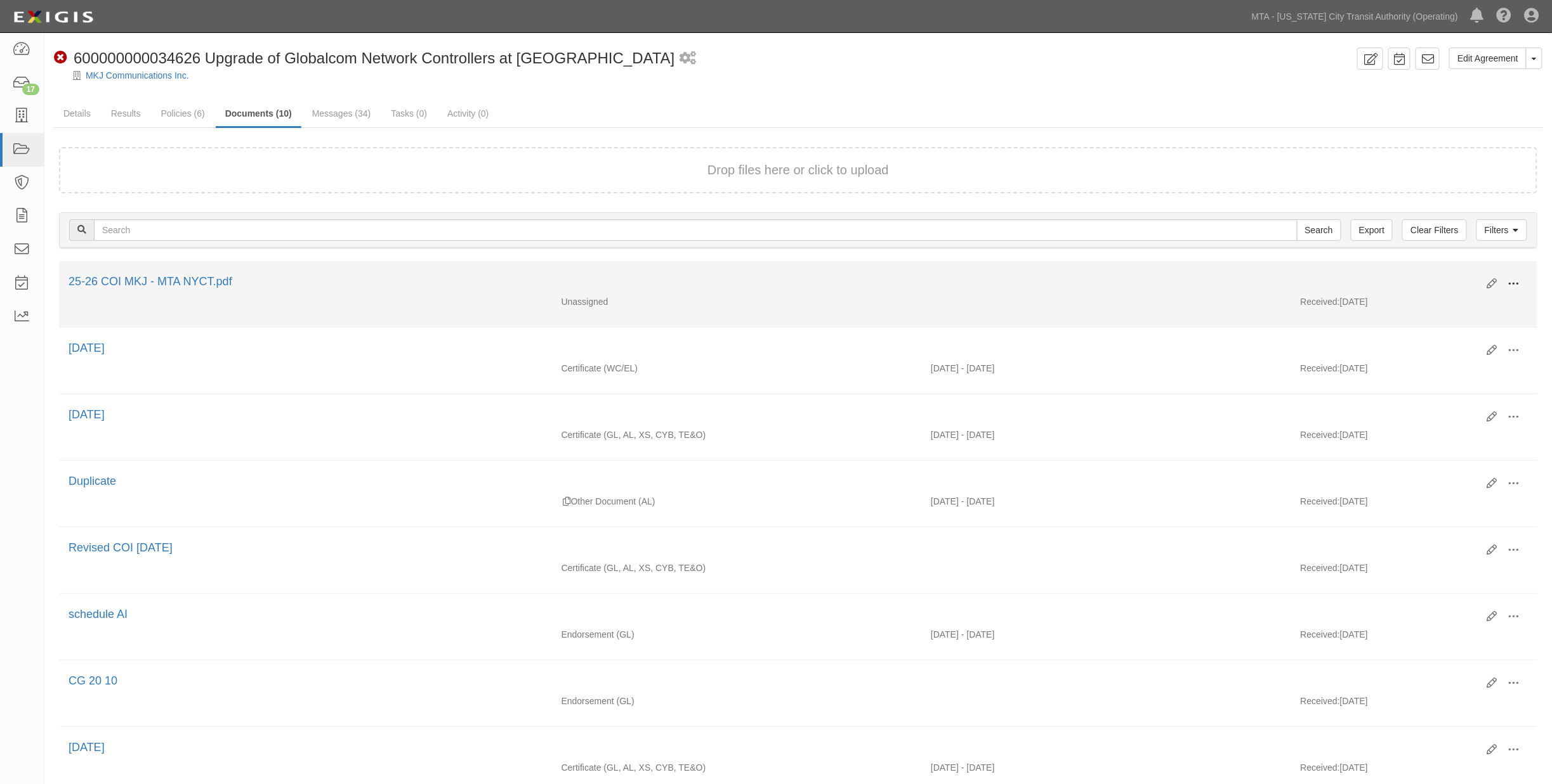
click at [1509, 278] on span at bounding box center [1513, 283] width 11 height 11
click at [1418, 295] on link "View" at bounding box center [1452, 302] width 100 height 23
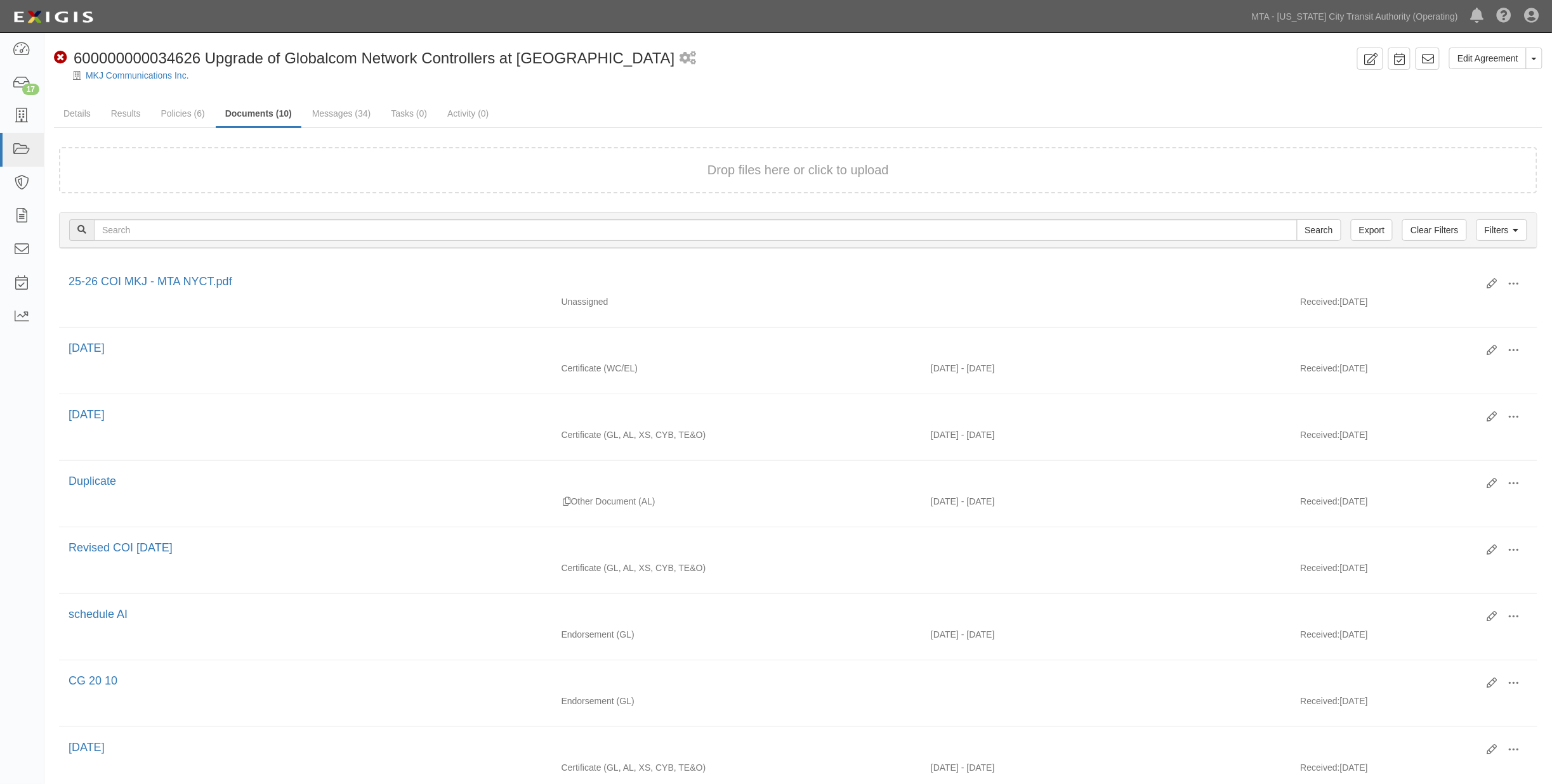
click at [684, 93] on div "Edit Agreement Toggle Agreement Dropdown View Audit Trail Archive Agreement Sen…" at bounding box center [797, 524] width 1507 height 955
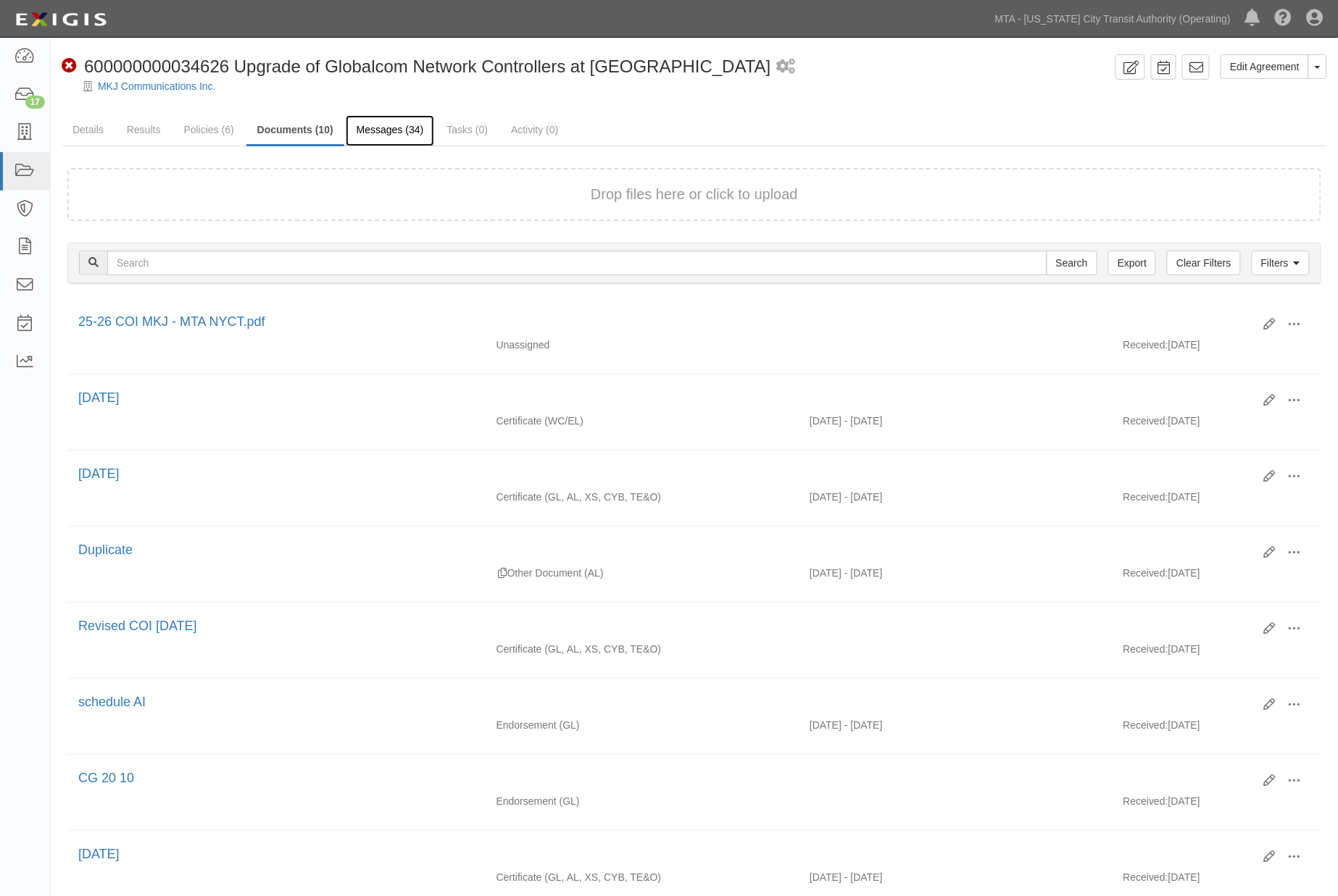
click at [378, 128] on link "Messages (34)" at bounding box center [391, 130] width 89 height 31
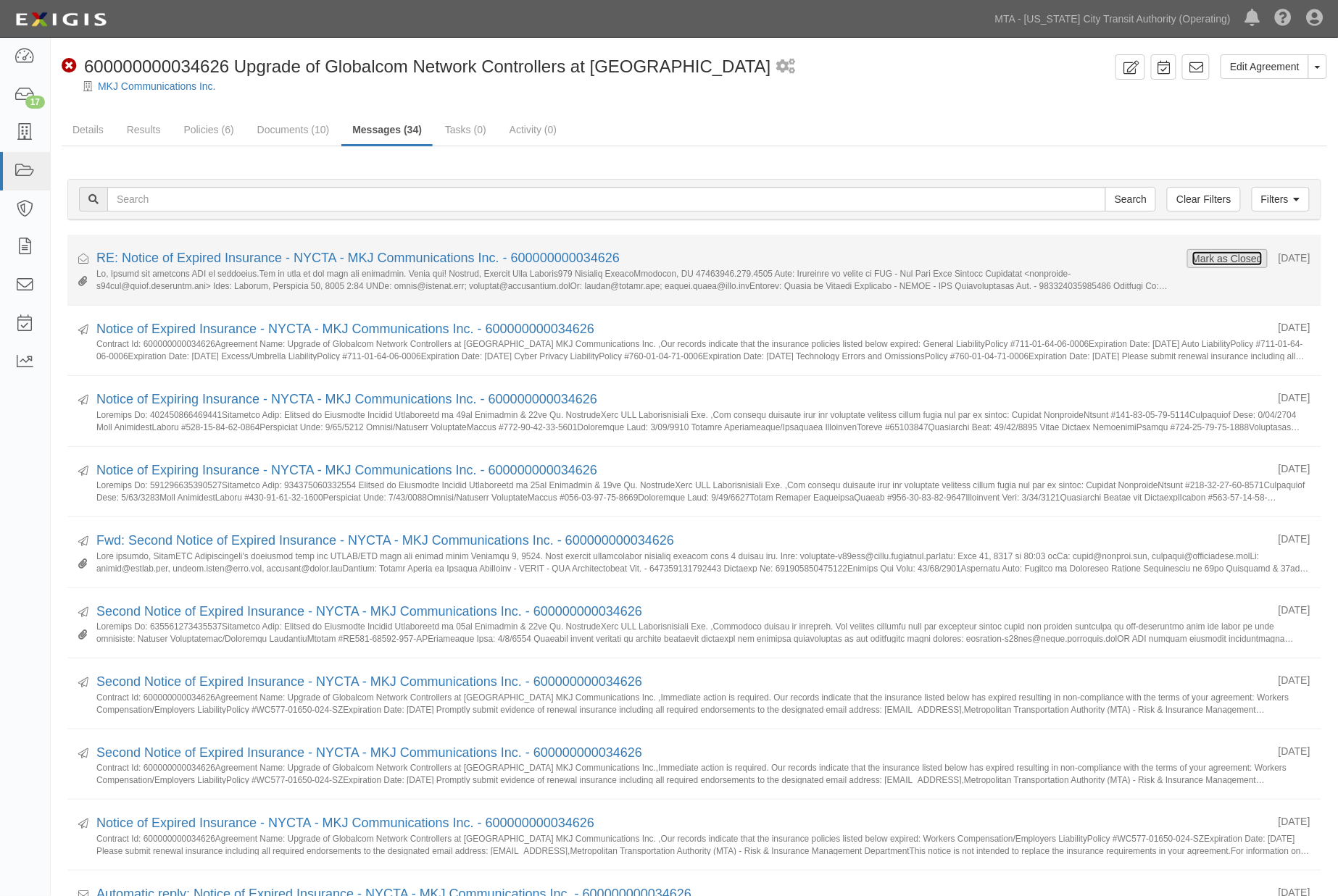
click at [1218, 251] on button "Mark as Closed" at bounding box center [1228, 258] width 72 height 15
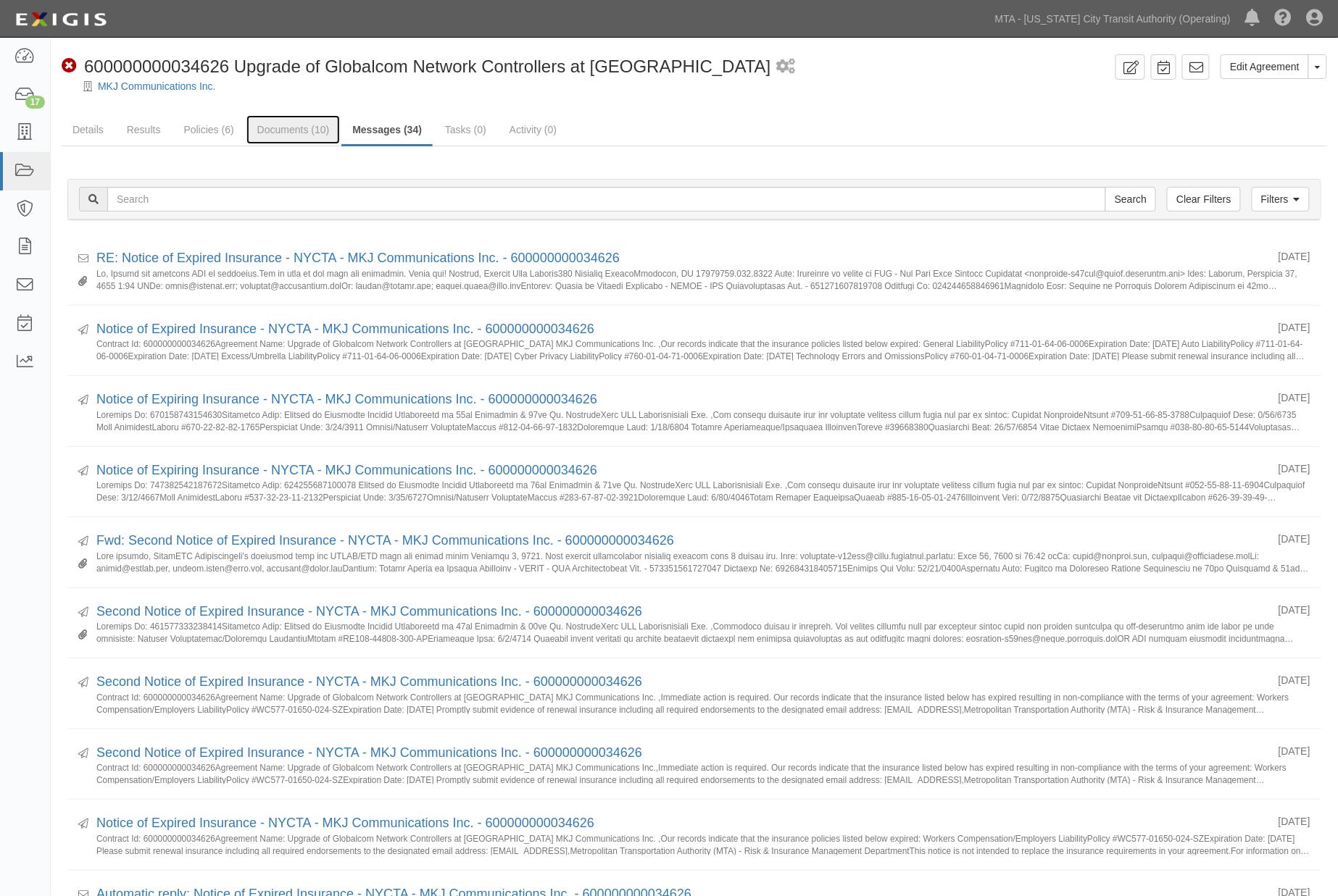
click at [291, 128] on link "Documents (10)" at bounding box center [293, 130] width 94 height 29
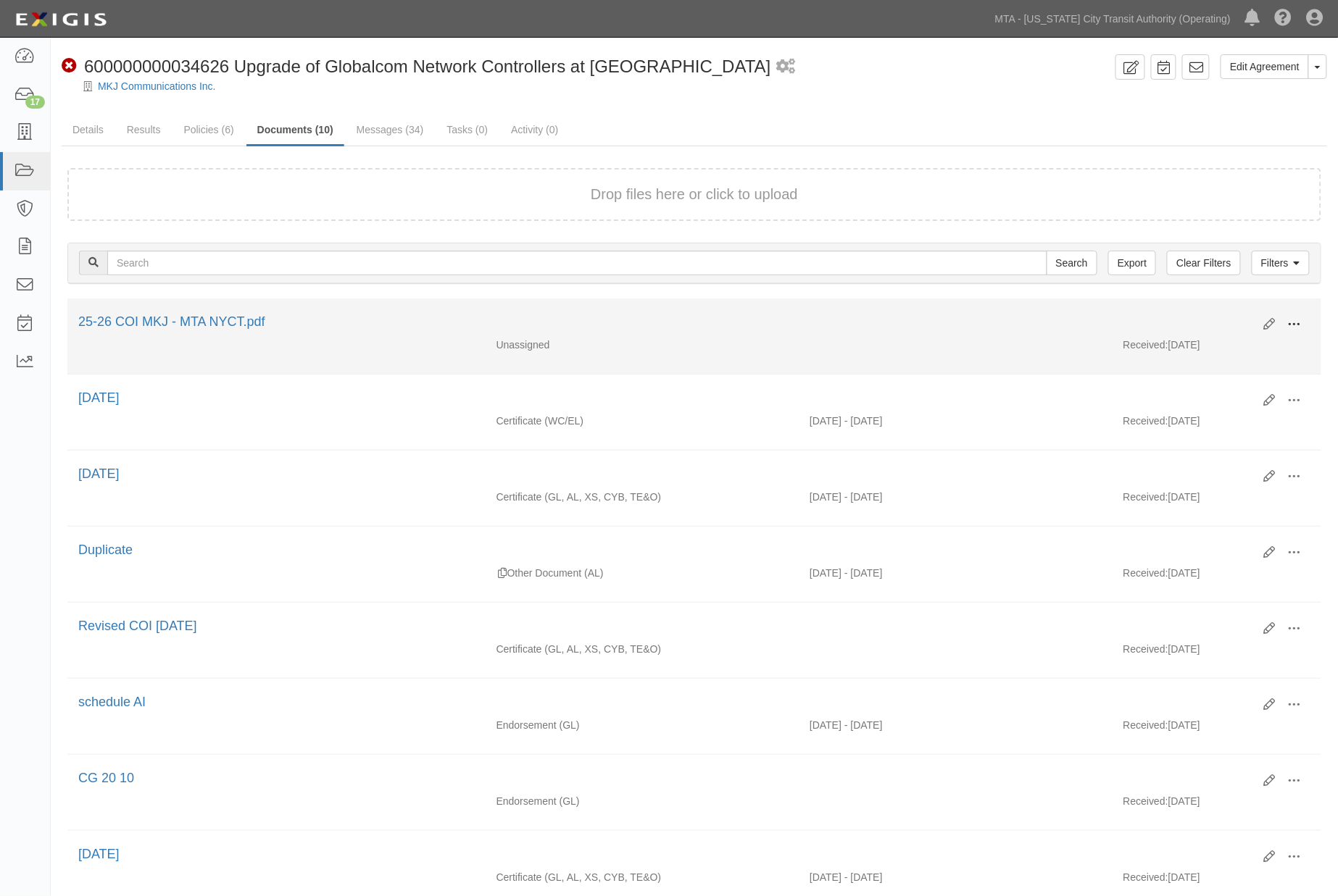
drag, startPoint x: 1302, startPoint y: 322, endPoint x: 1247, endPoint y: 321, distance: 55.0
click at [1302, 321] on button at bounding box center [1294, 325] width 32 height 24
click at [1198, 317] on link "Edit" at bounding box center [1224, 318] width 114 height 26
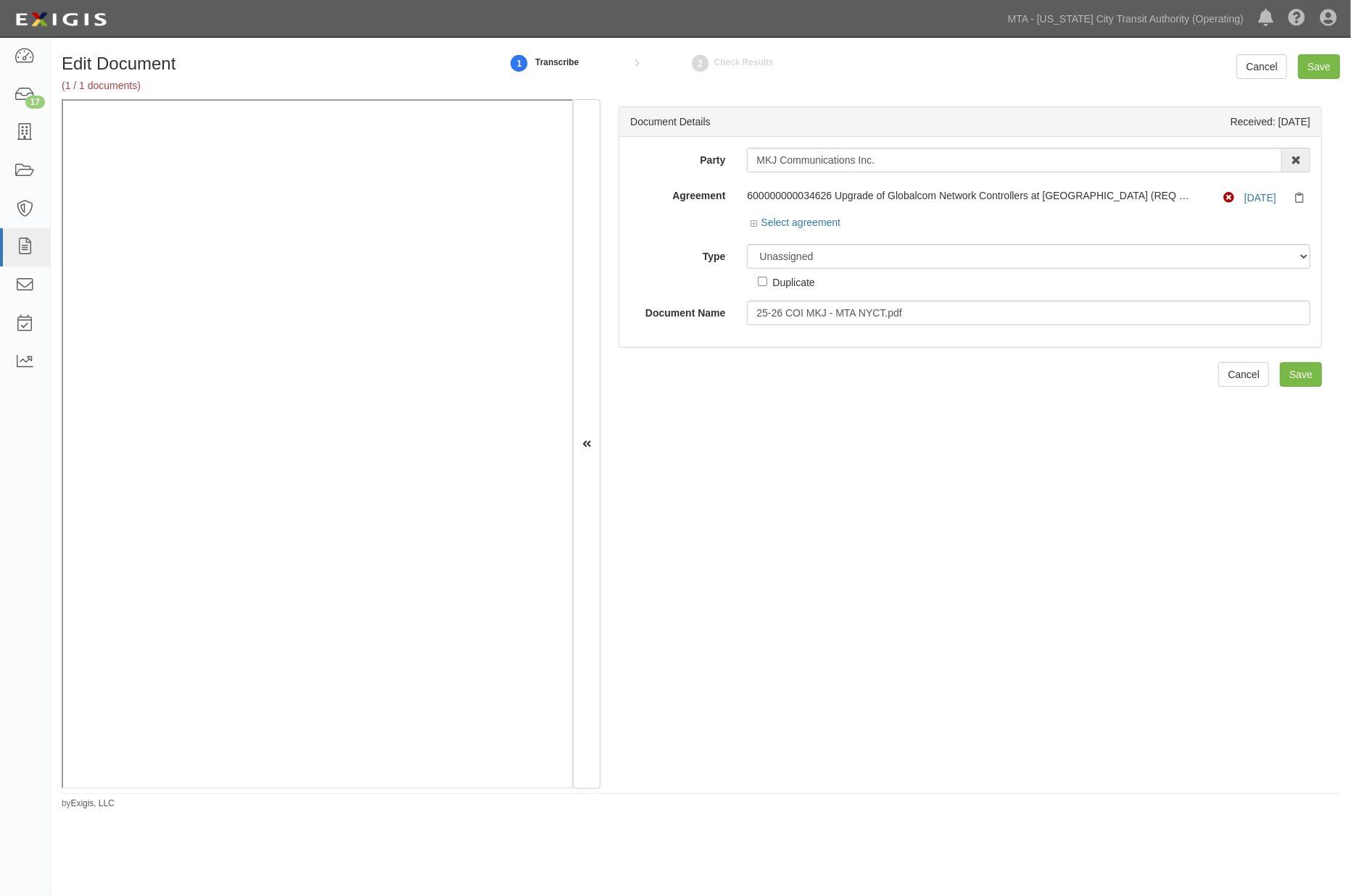
click at [922, 483] on div "Document Details Received: [DATE] Party MKJ Communications Inc. 10-21 TO 10-23T…" at bounding box center [970, 445] width 740 height 690
click at [831, 253] on select "Unassigned Binder Cancellation Notice Certificate Contract Endorsement Insuranc…" at bounding box center [1028, 256] width 564 height 24
click at [747, 245] on select "Unassigned Binder Cancellation Notice Certificate Contract Endorsement Insuranc…" at bounding box center [1028, 256] width 564 height 24
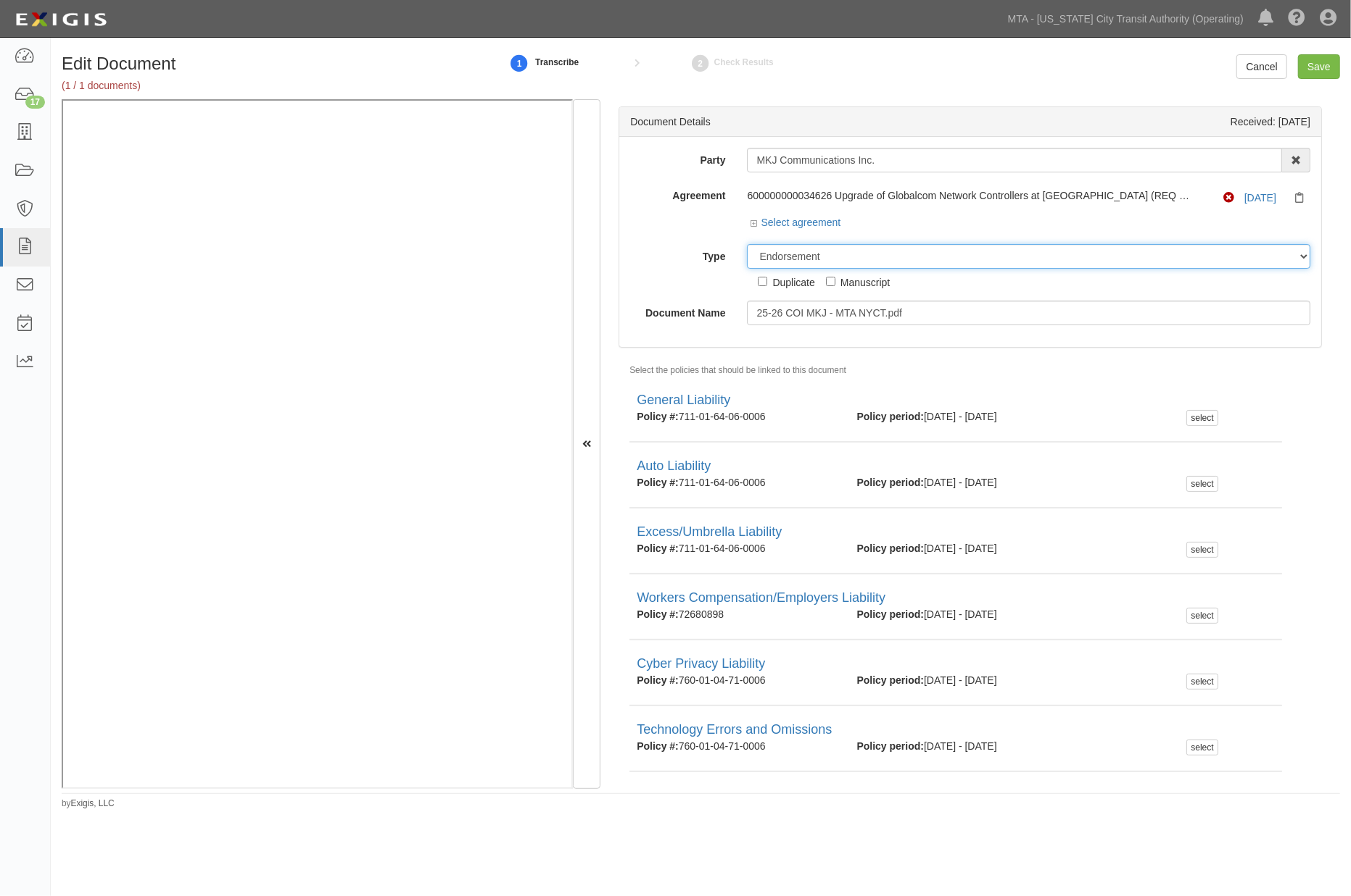
click at [844, 252] on select "Unassigned Binder Cancellation Notice Certificate Contract Endorsement Insuranc…" at bounding box center [1028, 256] width 564 height 24
select select "CertificateDetail"
click at [747, 245] on select "Unassigned Binder Cancellation Notice Certificate Contract Endorsement Insuranc…" at bounding box center [1028, 256] width 564 height 24
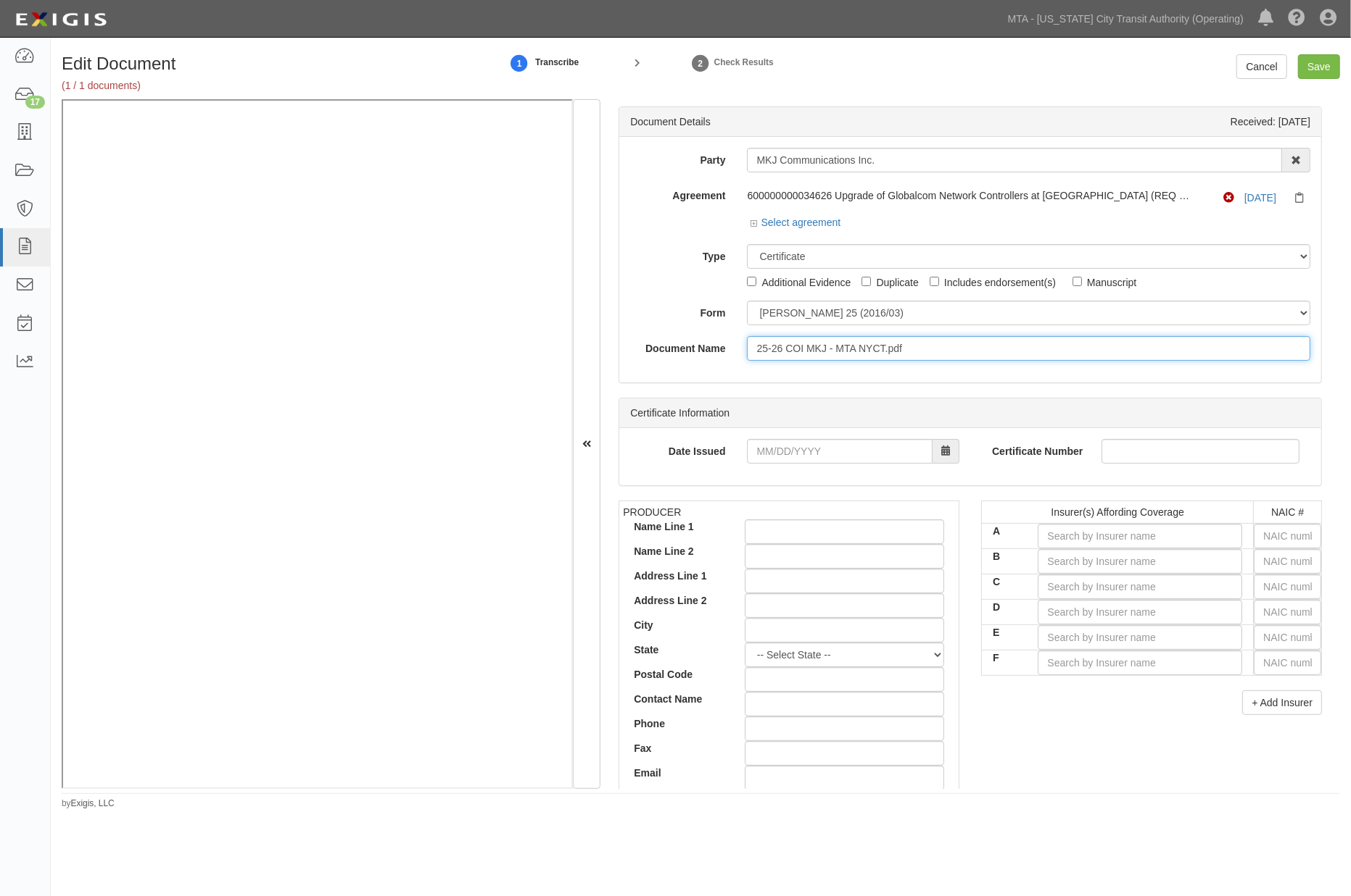
drag, startPoint x: 972, startPoint y: 351, endPoint x: 644, endPoint y: 350, distance: 328.0
click at [644, 350] on div "Document Name 25-26 COI MKJ - MTA NYCT.pdf" at bounding box center [970, 348] width 702 height 24
type input "2026"
click at [1270, 538] on input "text" at bounding box center [1287, 535] width 68 height 24
type input "25232"
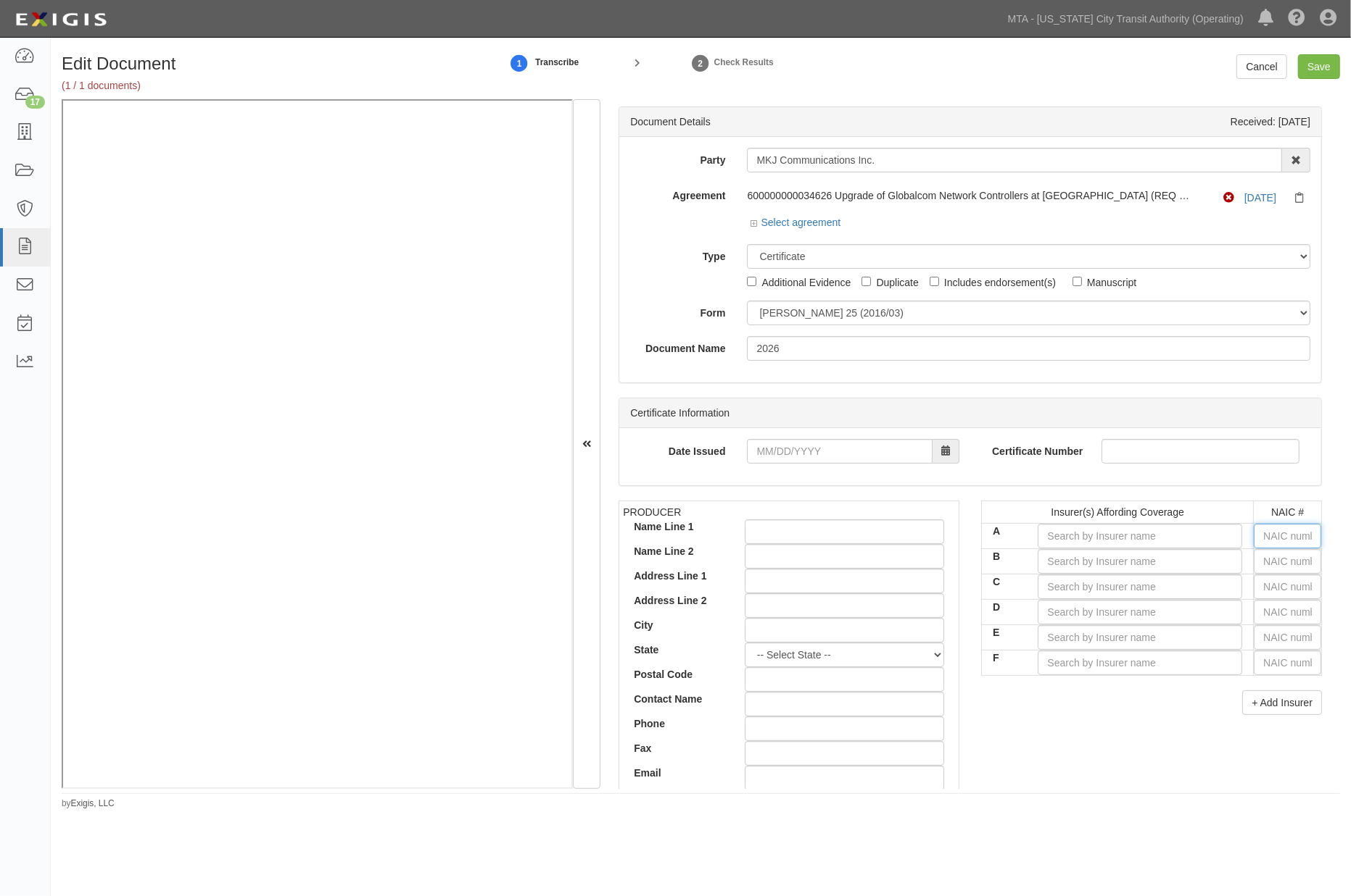
type input "2"
type input "27928"
type input "27"
type input "27154"
type input "2715"
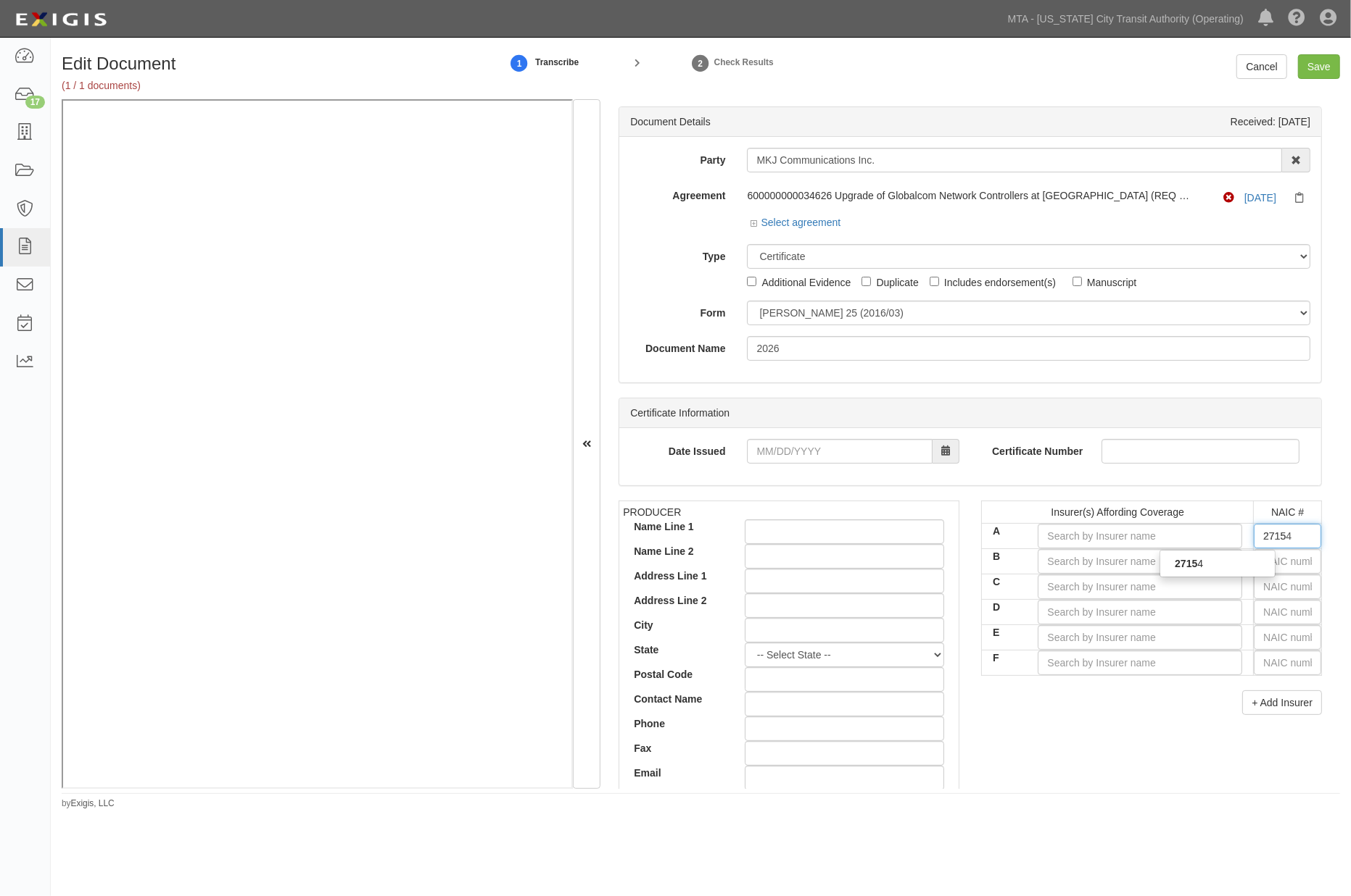
type input "27154"
click at [1183, 566] on strong "27154" at bounding box center [1189, 564] width 28 height 12
type input "Atlantic Specialty Insurance Company (A+ XV Rating)"
type input "27154"
click at [1135, 566] on input "B" at bounding box center [1139, 561] width 204 height 24
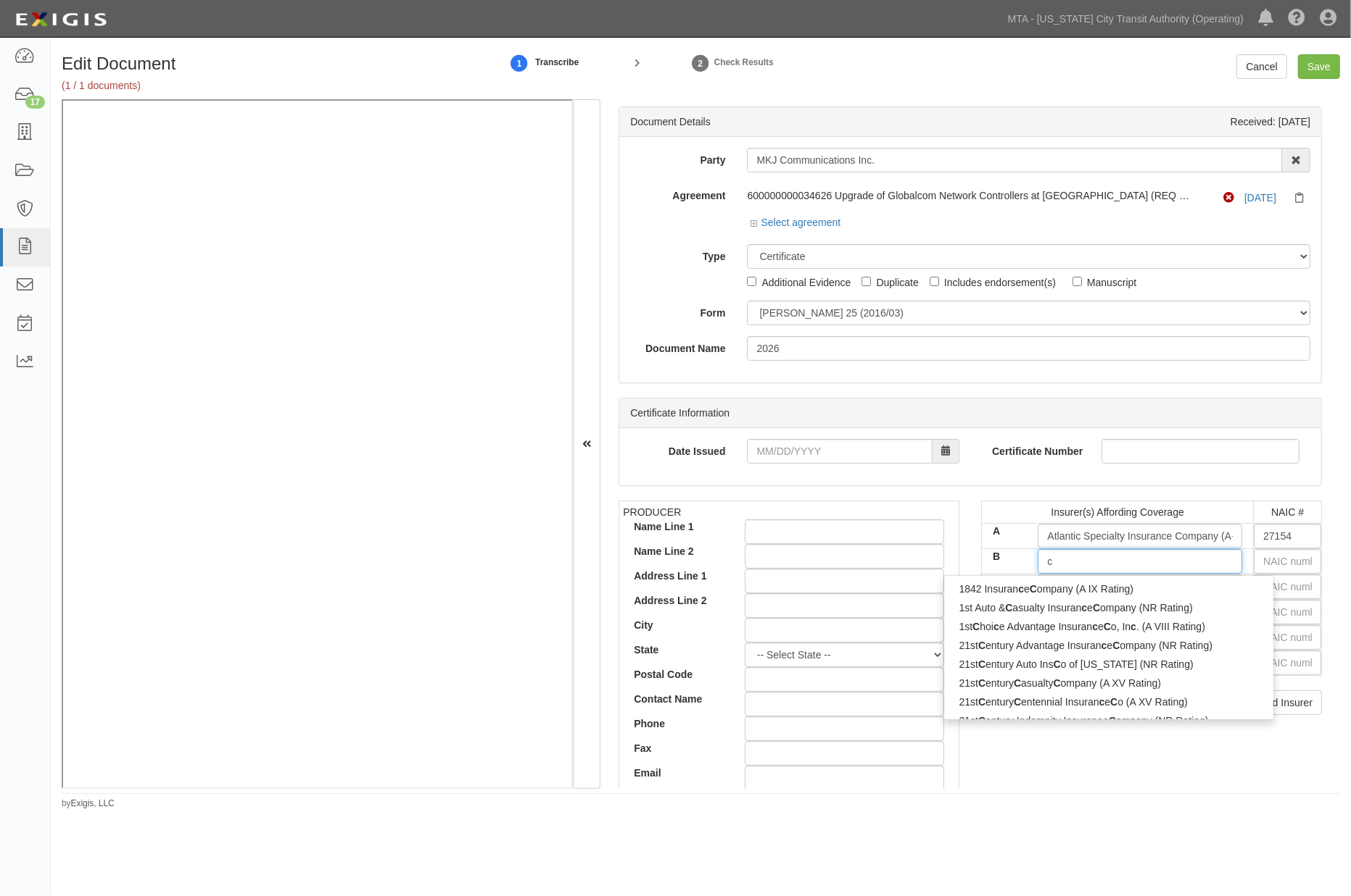
type input "co"
type input "coachman Insurance Company (A- IX Rating)"
type input "coa"
type input "coalition Insurance Company (A- VII Rating)"
type input "coal"
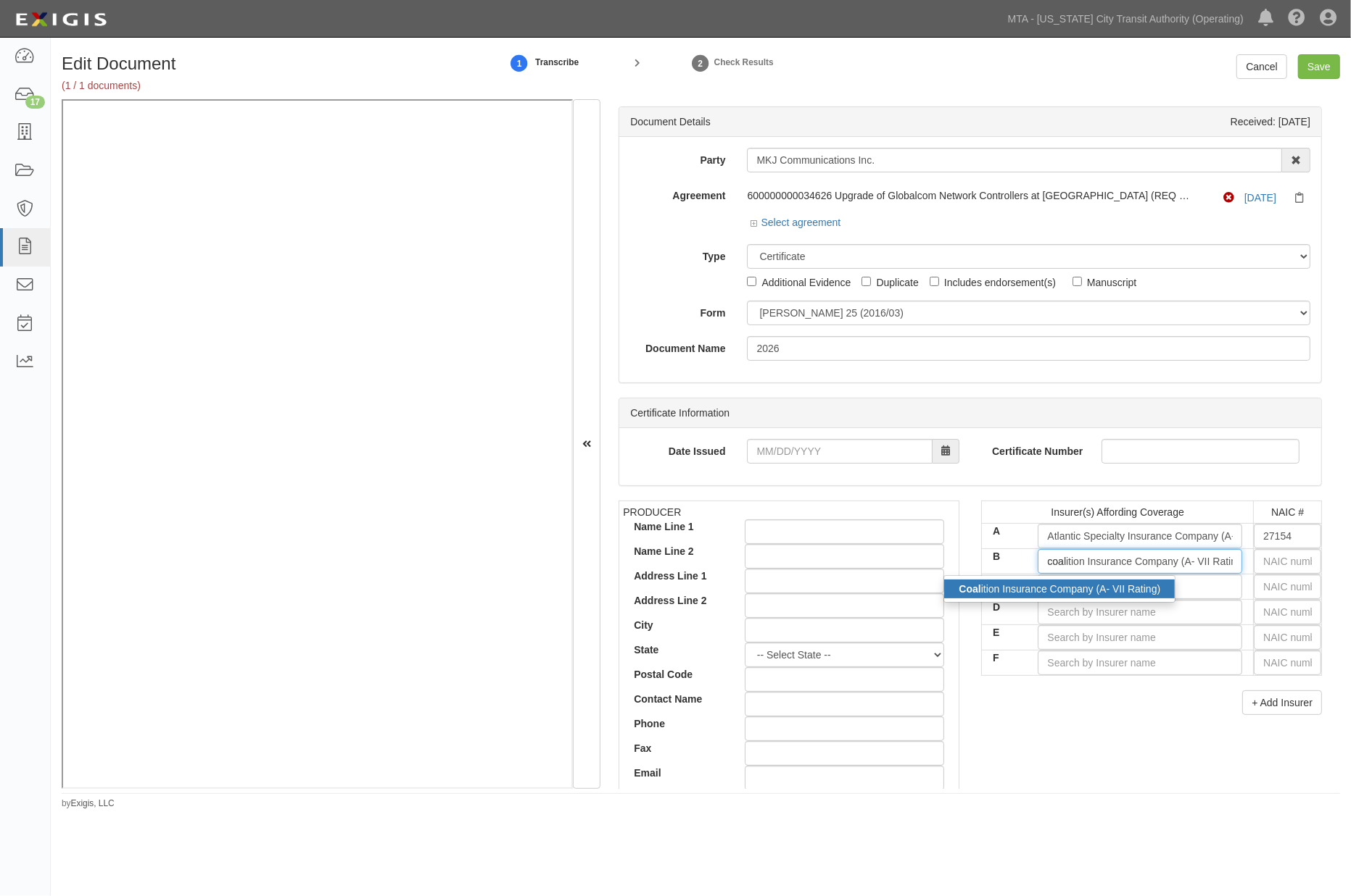
click at [1111, 586] on div "Coal ition Insurance Company (A- VII Rating)" at bounding box center [1059, 589] width 230 height 18
type input "Coalition Insurance Company (A- VII Rating)"
type input "29530"
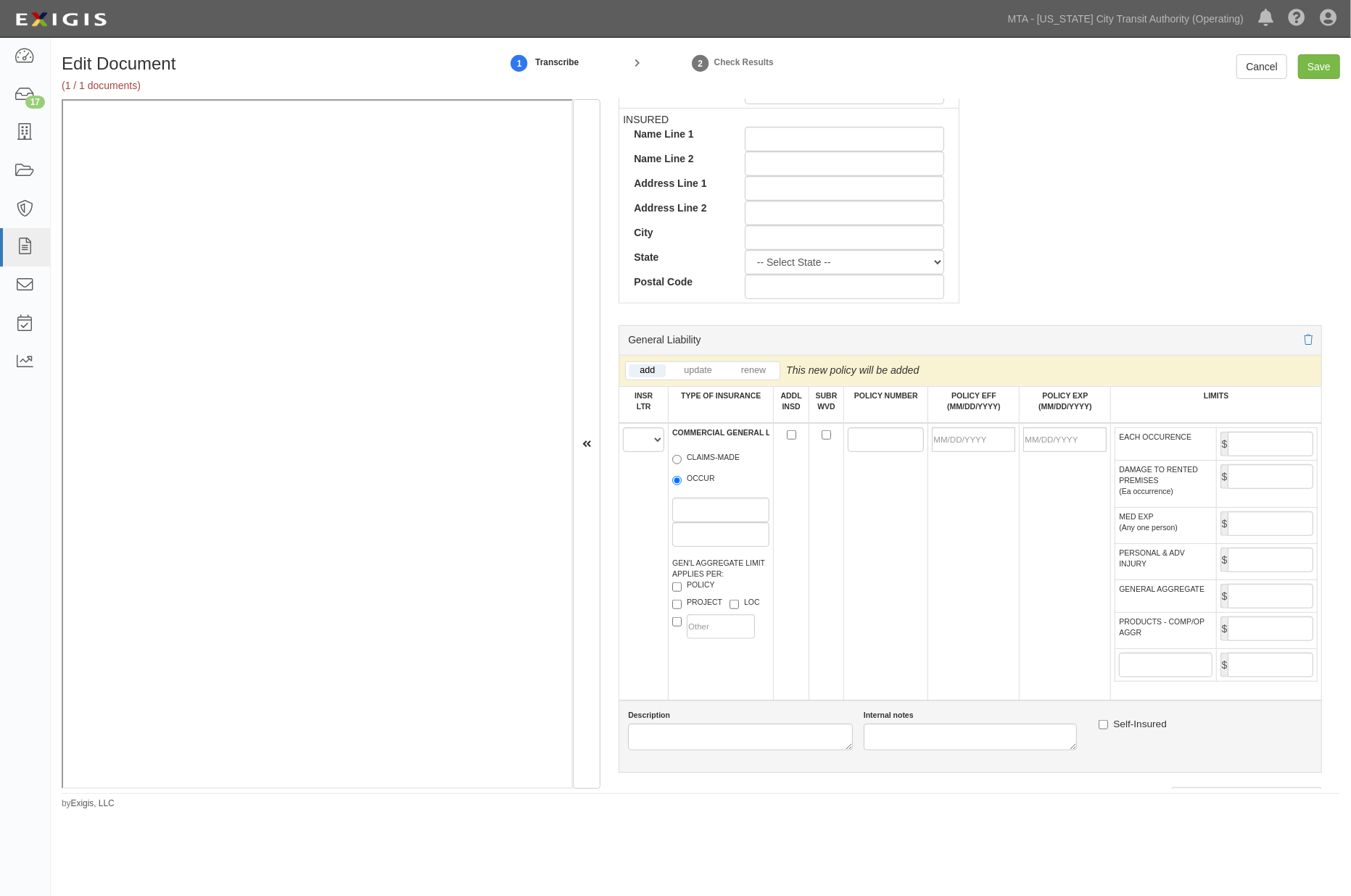
scroll to position [725, 0]
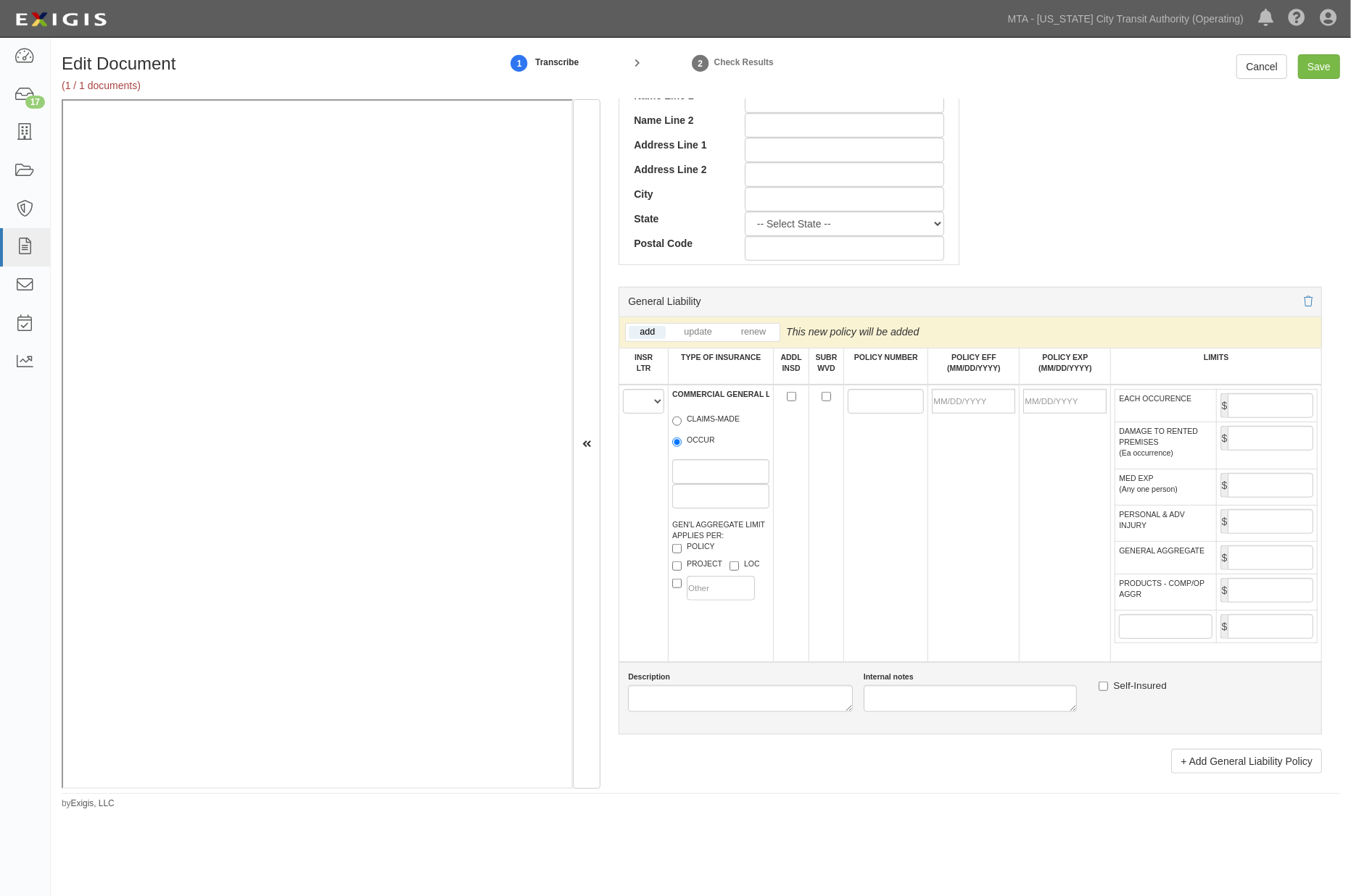
type input "Coalition Insurance Company (A- VII Rating)"
click at [640, 406] on select "A B C D E F" at bounding box center [643, 401] width 42 height 24
select select "A"
click at [623, 393] on select "A B C D E F" at bounding box center [643, 401] width 42 height 24
click at [697, 448] on label "OCCUR" at bounding box center [693, 442] width 43 height 14
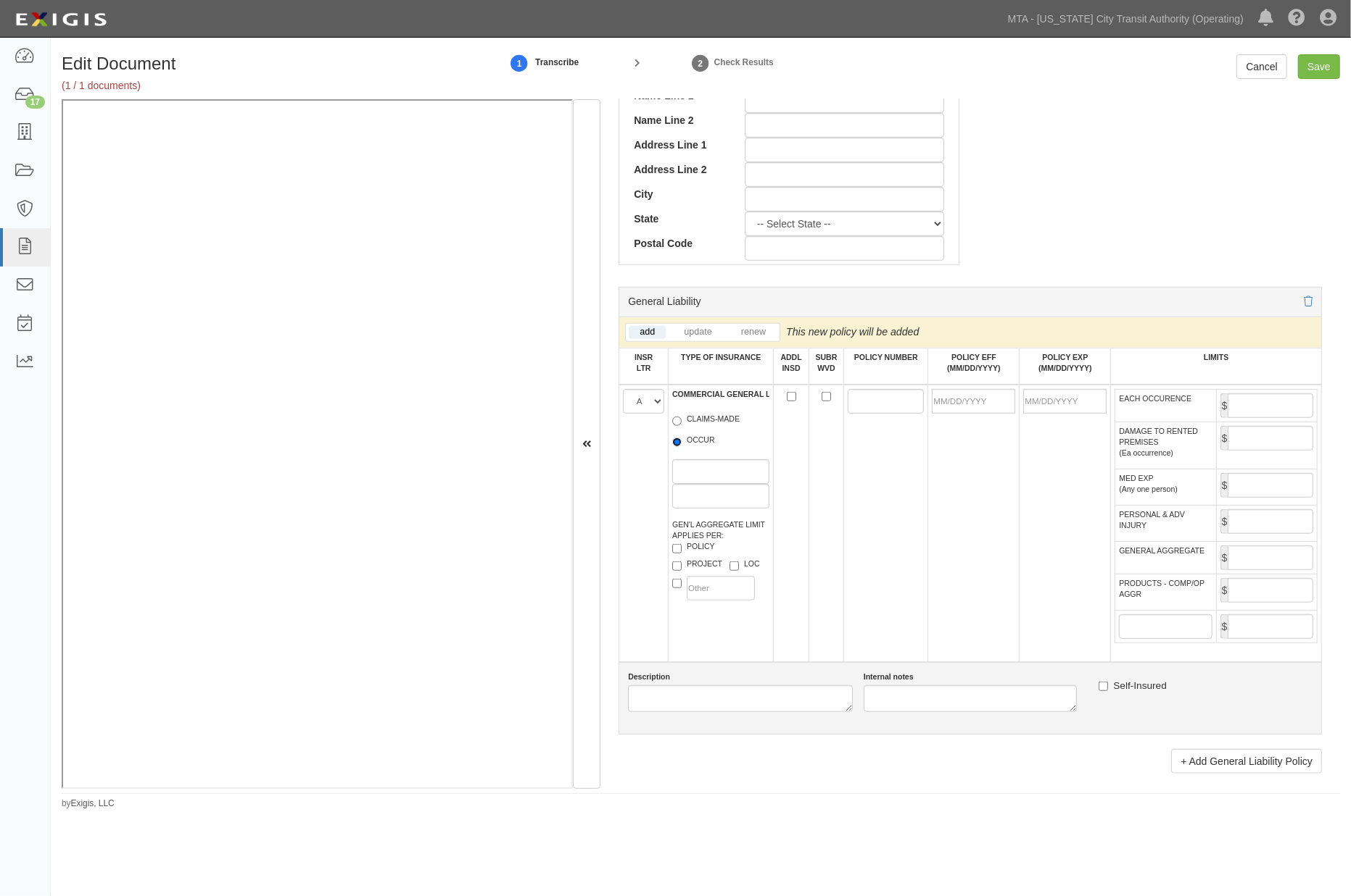
click at [682, 448] on input "OCCUR" at bounding box center [677, 443] width 10 height 10
radio input "true"
paste input "711-01-64-06-0007"
type input "711-01-64-06-0007"
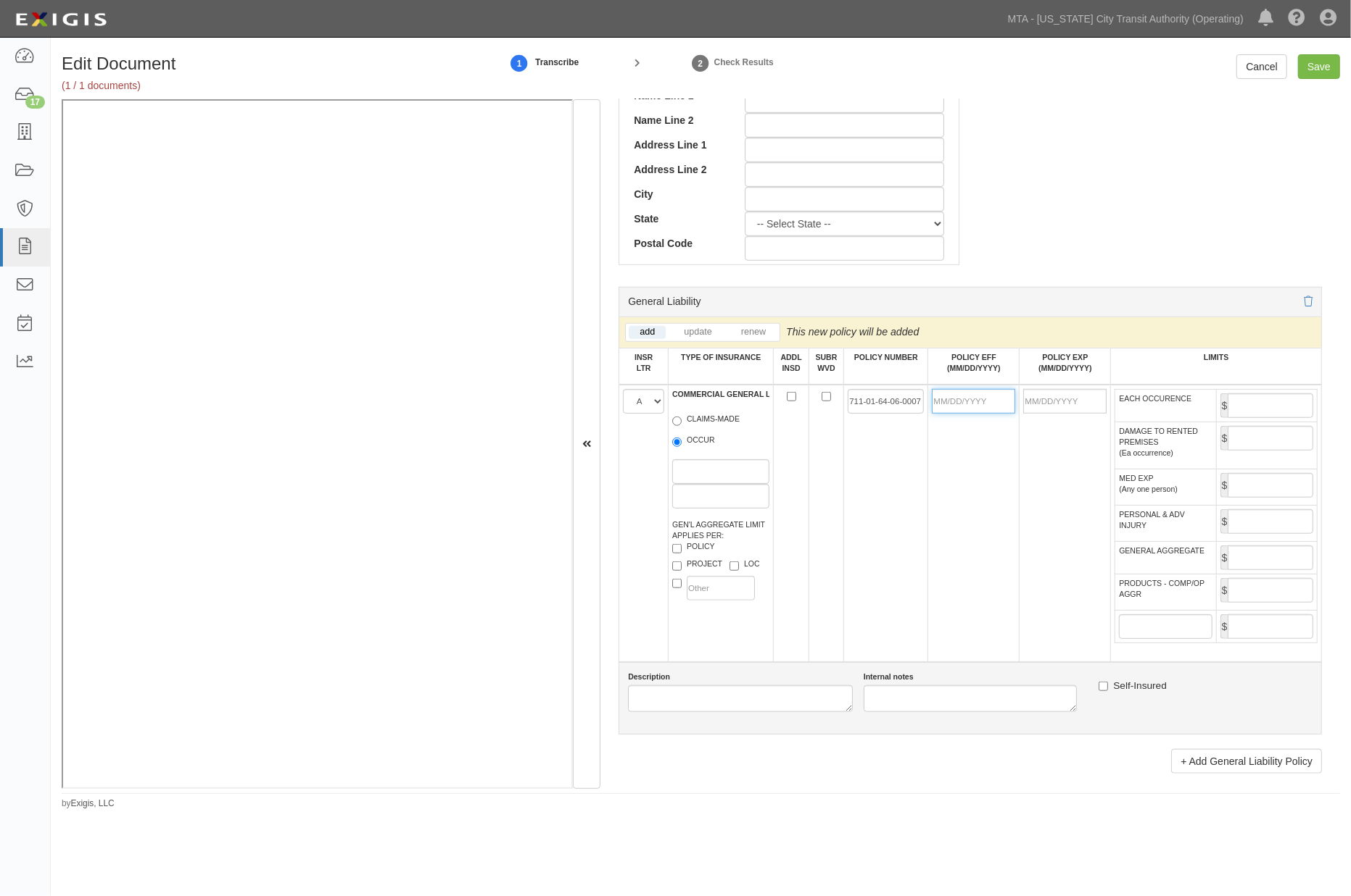
click at [952, 404] on input "POLICY EFF (MM/DD/YYYY)" at bounding box center [973, 401] width 83 height 24
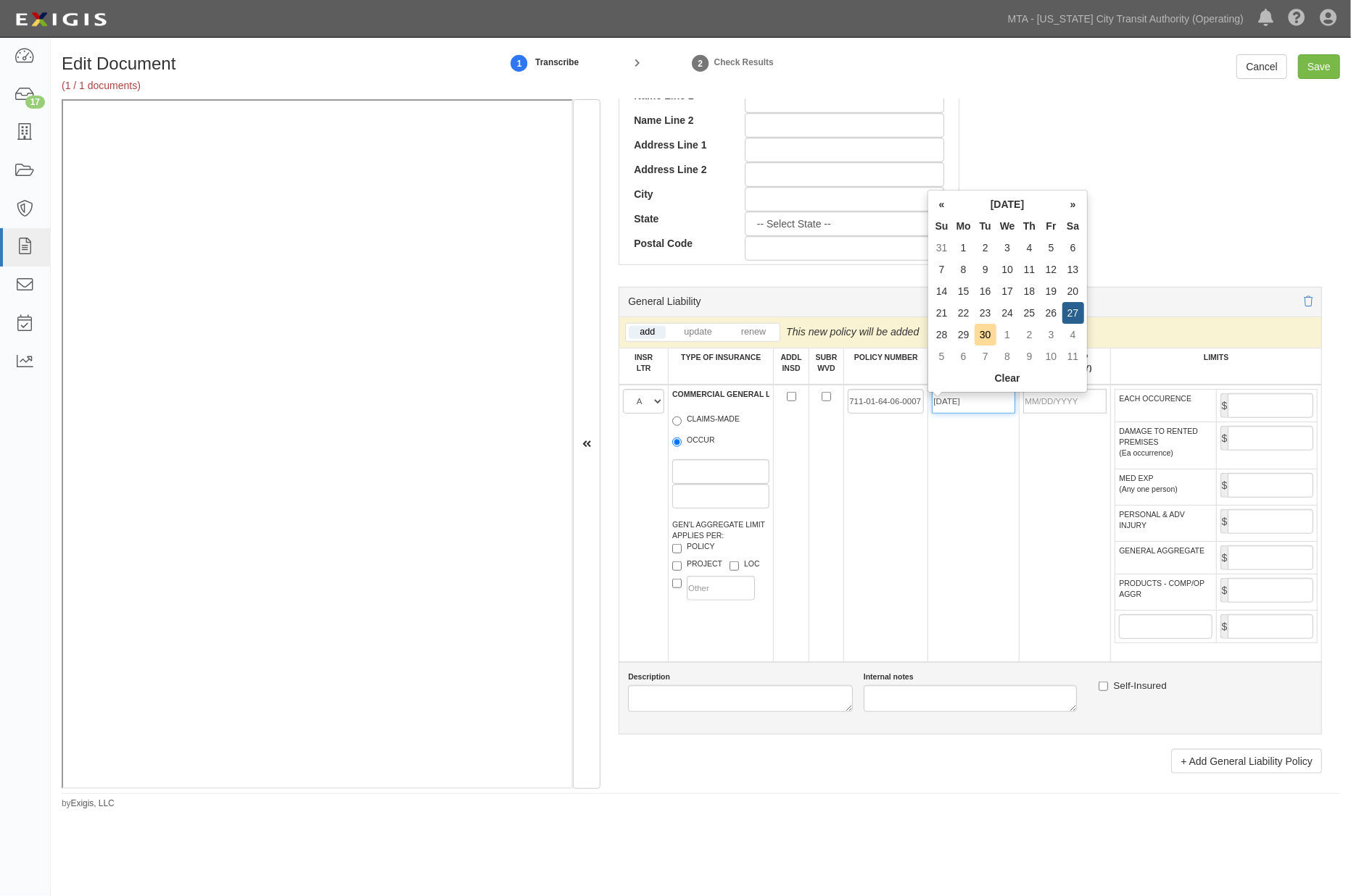
type input "[DATE]"
type input "09/27/2026"
click at [989, 449] on td "[DATE]" at bounding box center [974, 523] width 91 height 277
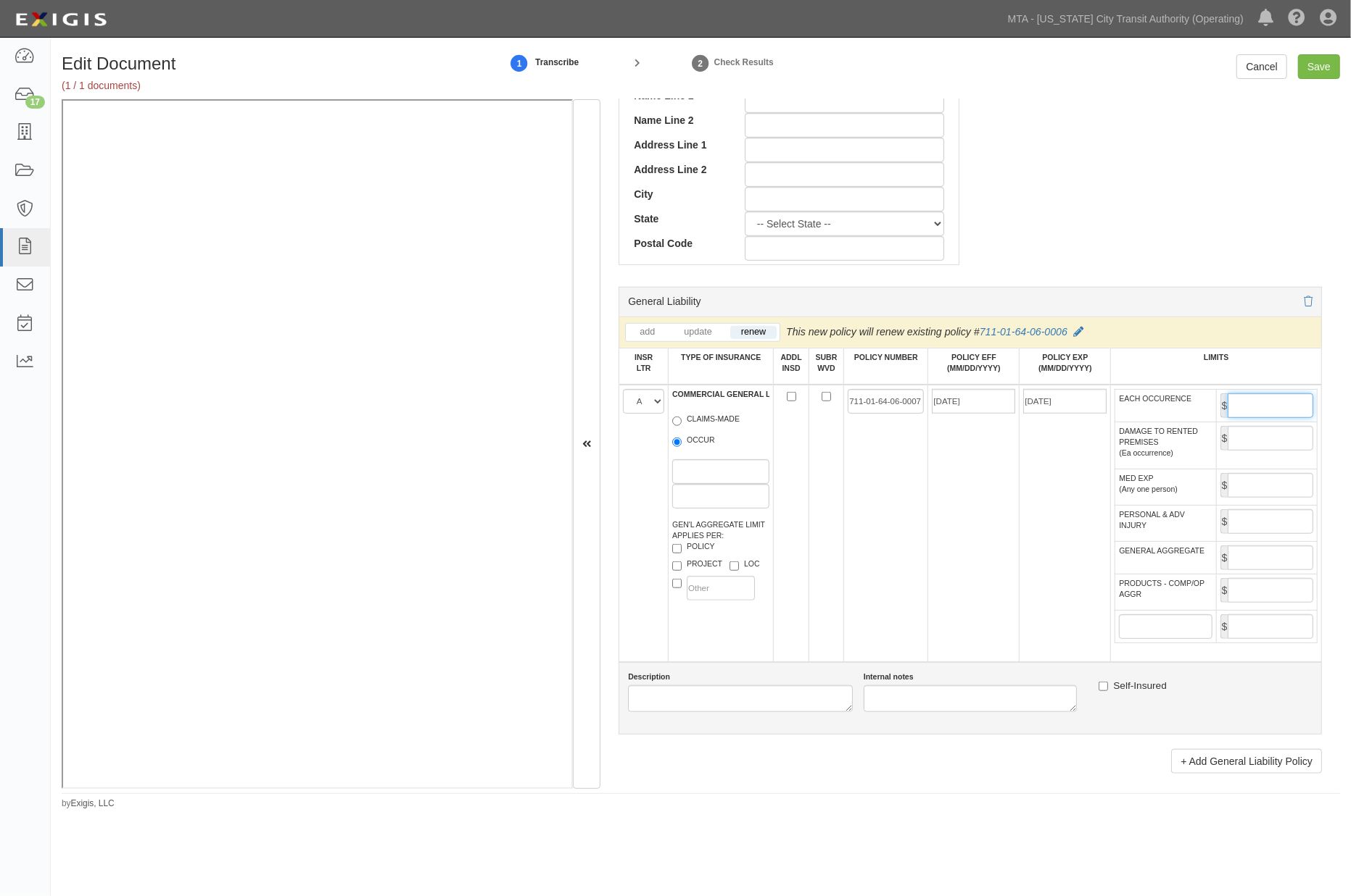
click at [1251, 407] on input "EACH OCCURENCE" at bounding box center [1270, 405] width 85 height 24
type input "1,000,000"
click at [1246, 570] on input "GENERAL AGGREGATE" at bounding box center [1270, 558] width 85 height 24
type input "2,000,000"
drag, startPoint x: 1251, startPoint y: 613, endPoint x: 1248, endPoint y: 594, distance: 19.2
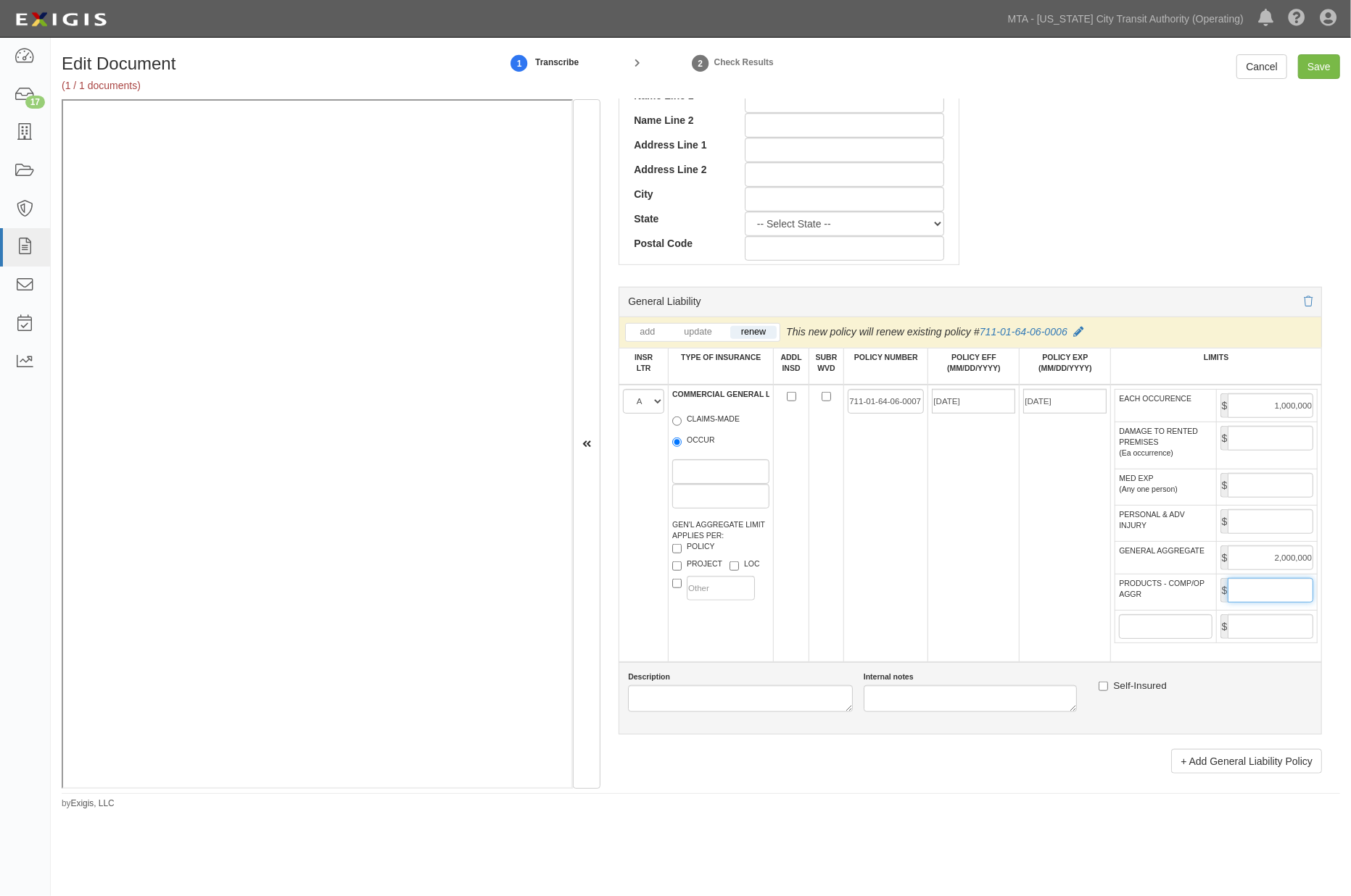
click at [1253, 603] on input "PRODUCTS - COMP/OP AGGR" at bounding box center [1270, 590] width 85 height 24
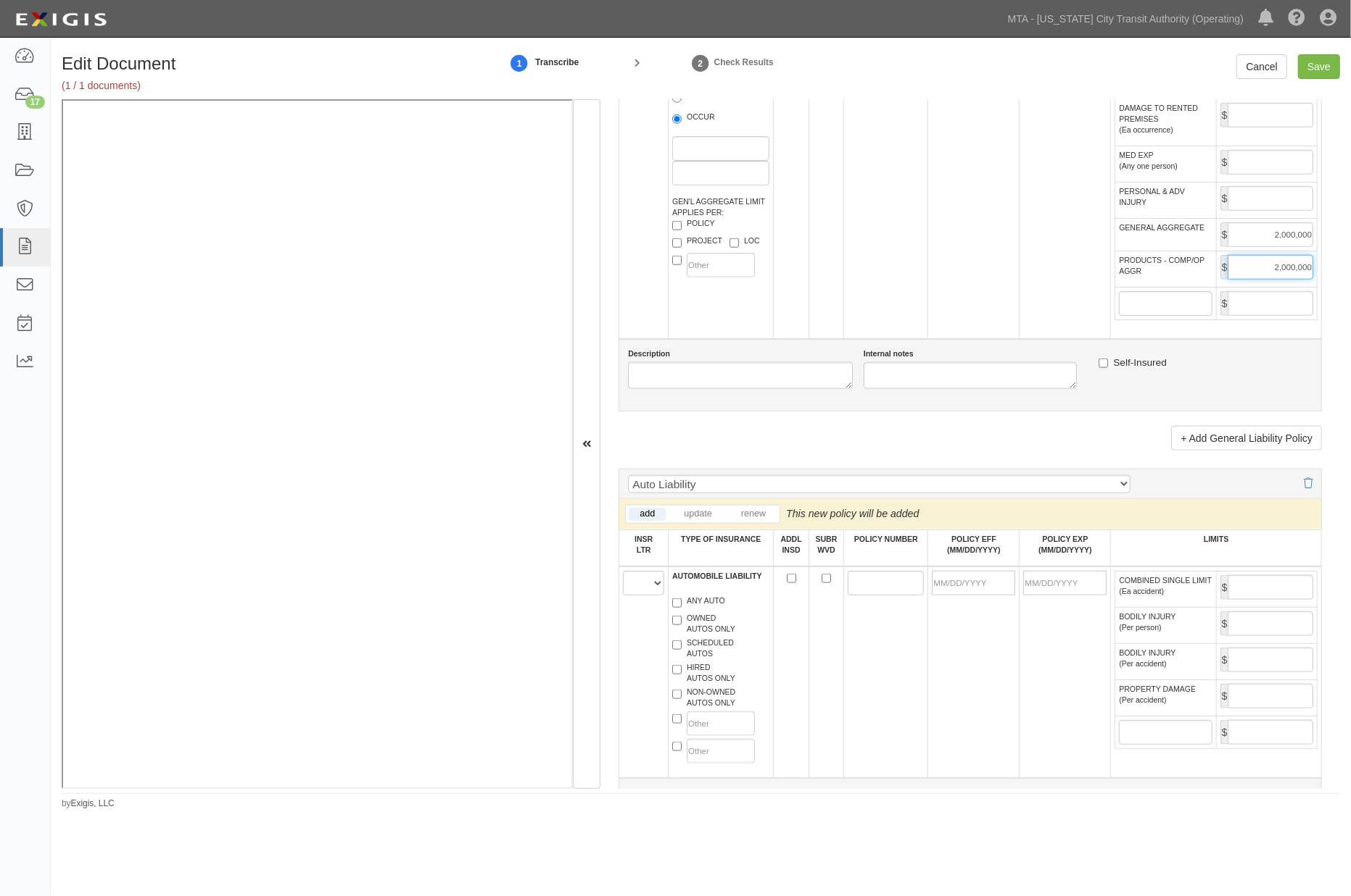
scroll to position [1127, 0]
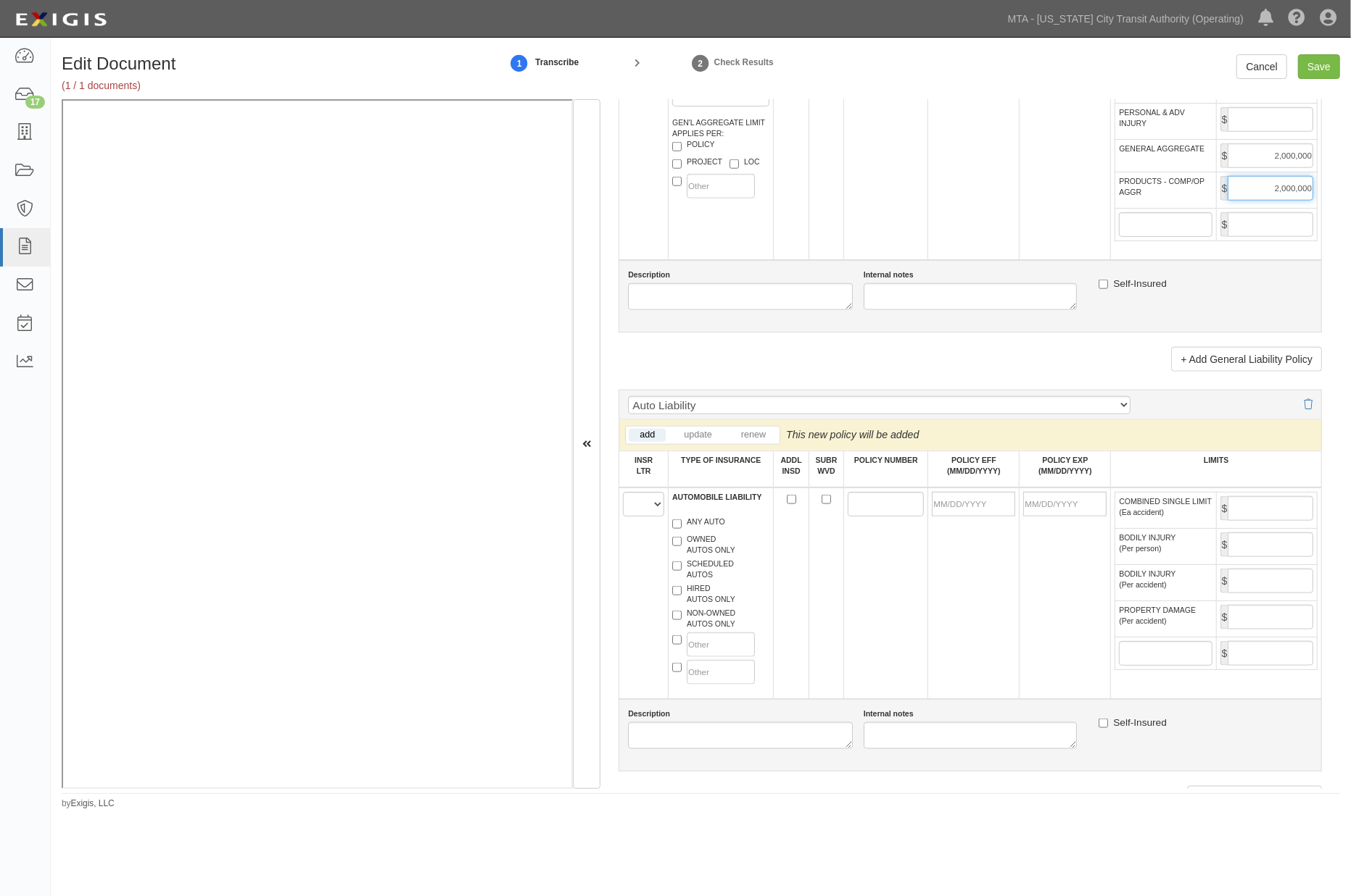
type input "2,000,000"
click at [635, 517] on select "A B C D E F" at bounding box center [643, 504] width 42 height 24
select select "A"
click at [623, 517] on select "A B C D E F" at bounding box center [643, 504] width 42 height 24
click at [686, 532] on label "ANY AUTO" at bounding box center [698, 524] width 53 height 14
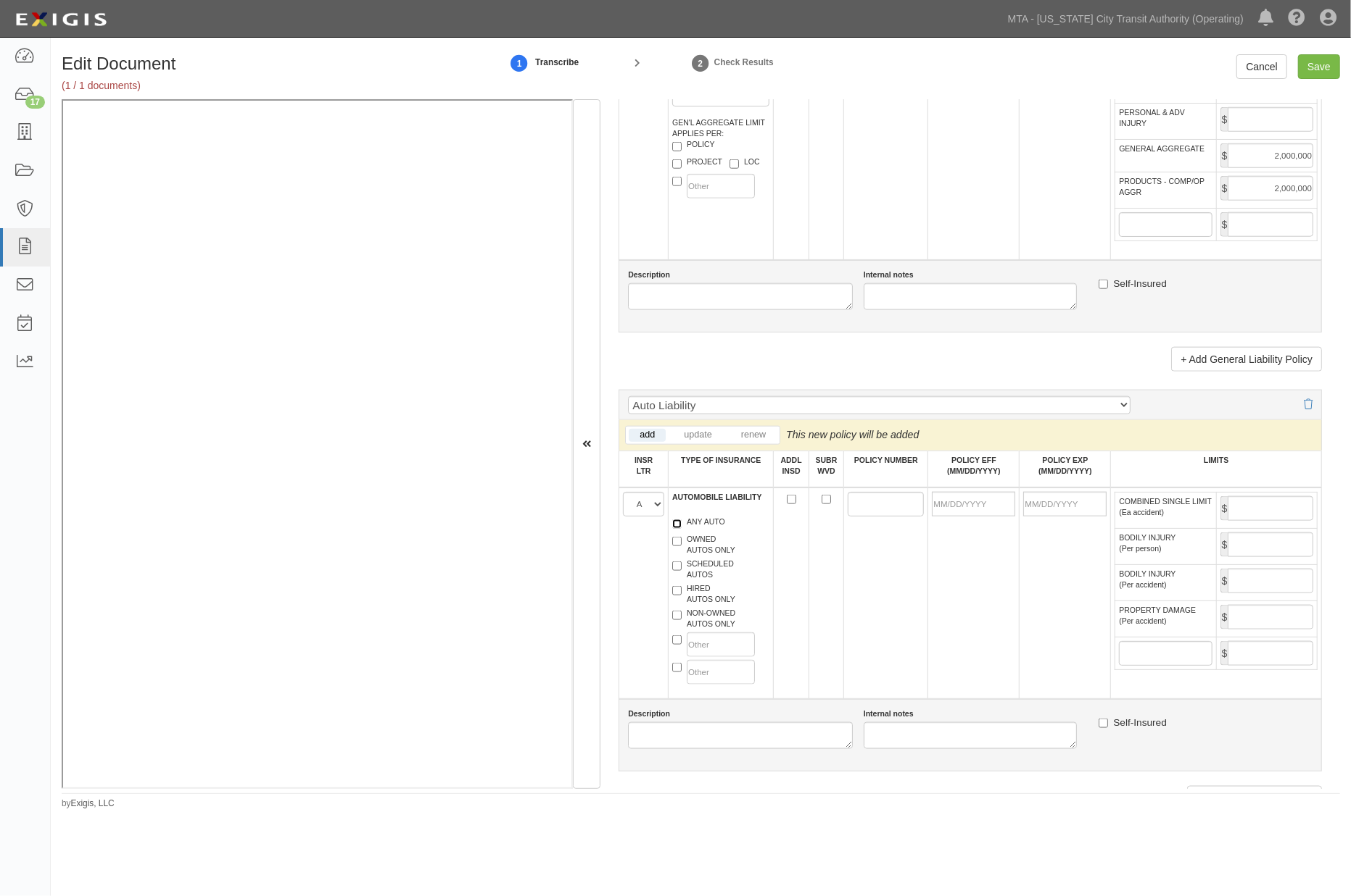
click at [682, 529] on input "ANY AUTO" at bounding box center [677, 525] width 10 height 10
checkbox input "true"
paste input "711-01-64-06-0007"
type input "711-01-64-06-0007"
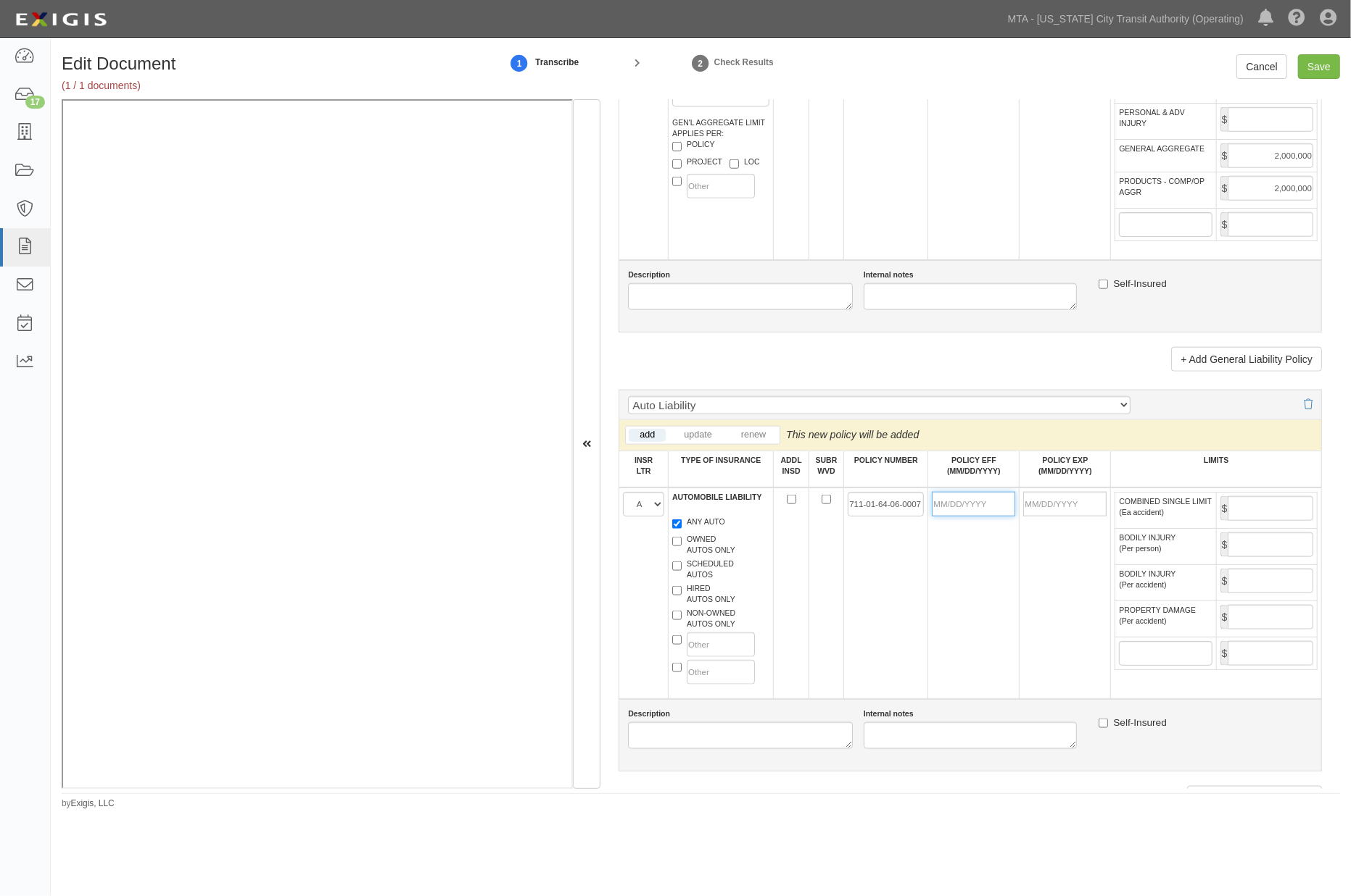
scroll to position [0, 0]
click at [943, 517] on input "POLICY EFF (MM/DD/YYYY)" at bounding box center [973, 504] width 83 height 24
type input "09/27/2025"
type input "09/27/2026"
click at [963, 617] on td "09/27/2025" at bounding box center [974, 593] width 91 height 212
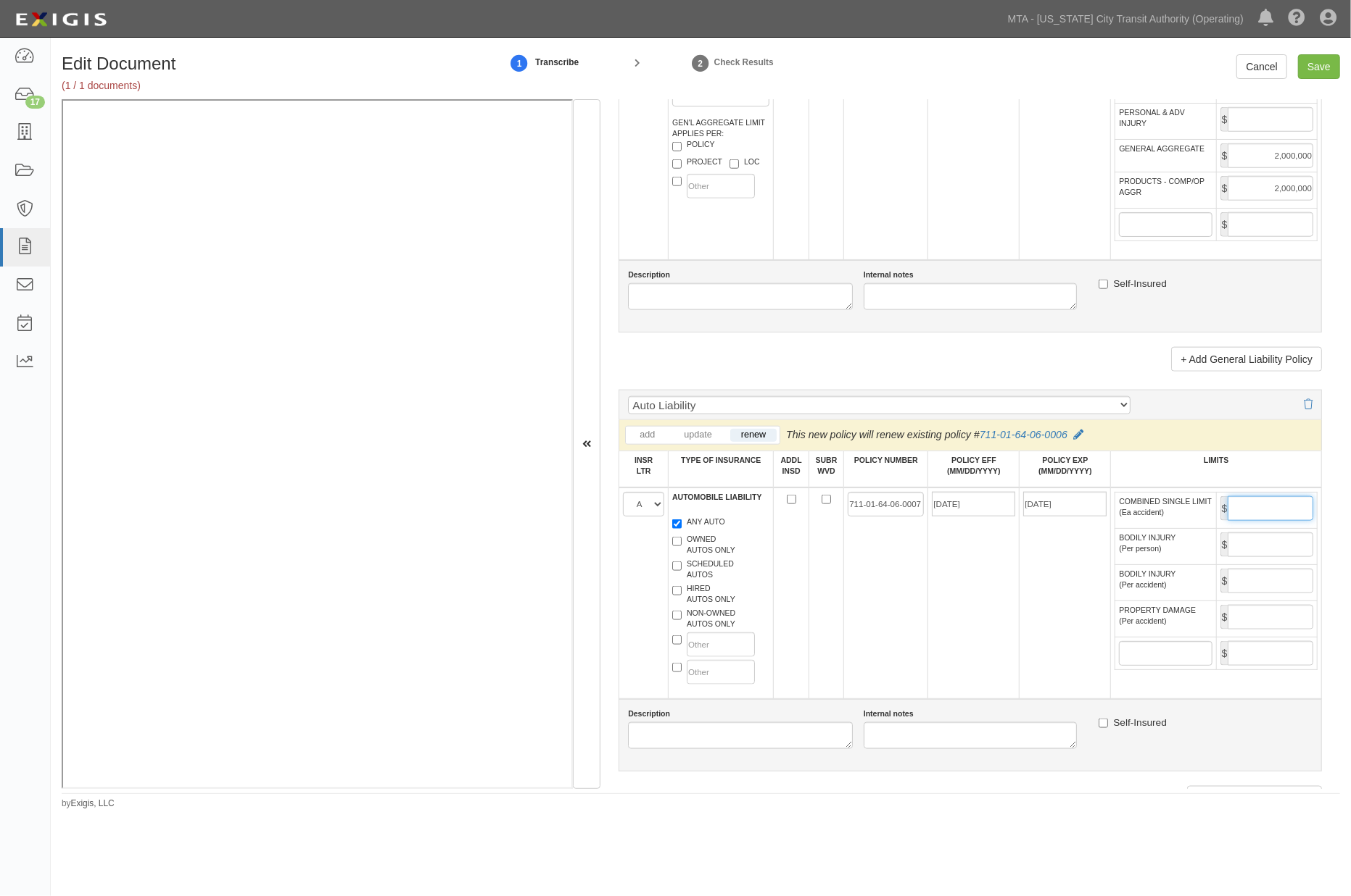
click at [1228, 521] on input "COMBINED SINGLE LIMIT (Ea accident)" at bounding box center [1270, 508] width 85 height 24
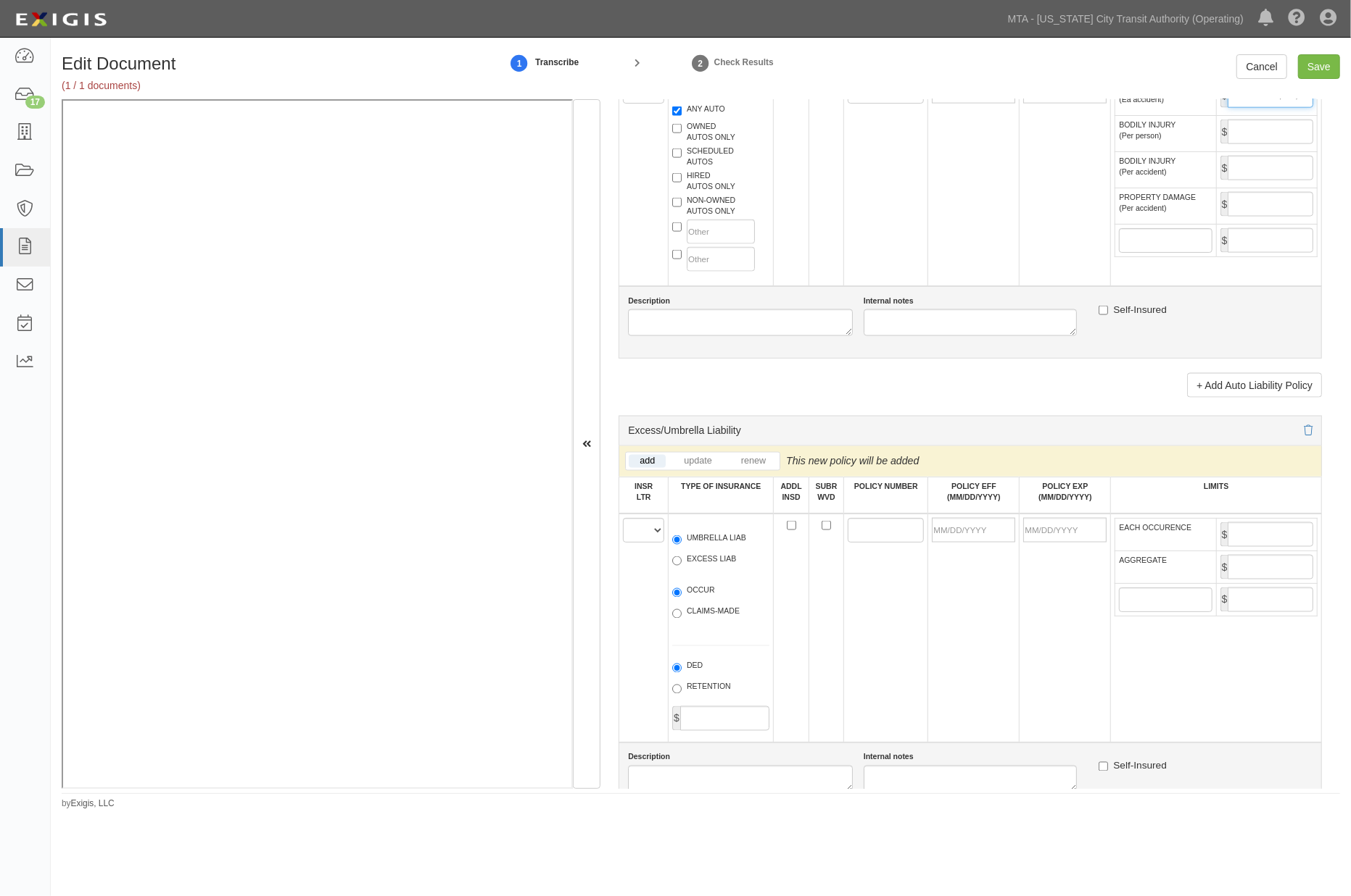
scroll to position [1610, 0]
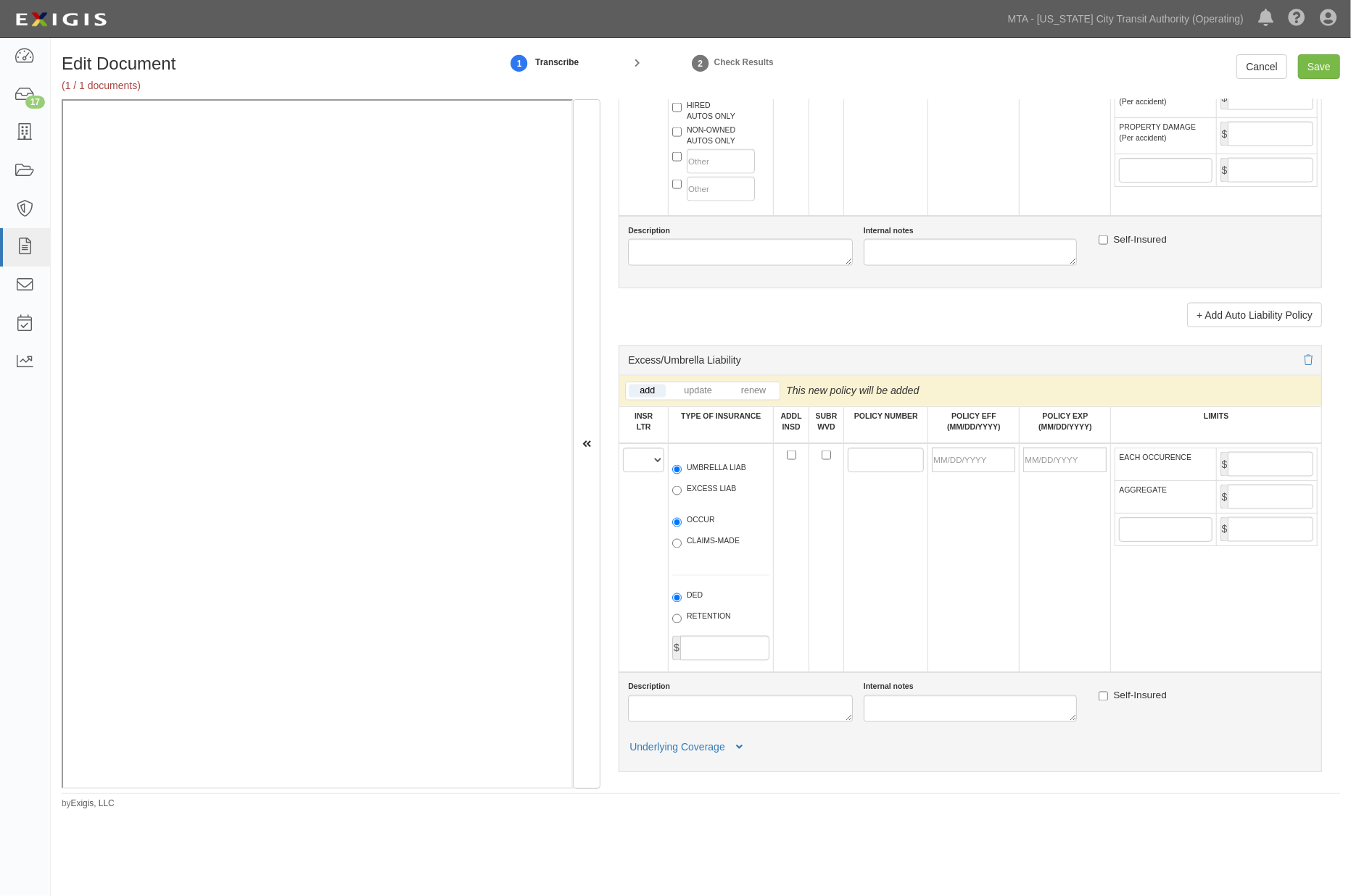
type input "1,000,000"
click at [640, 473] on select "A B C D E F" at bounding box center [643, 459] width 42 height 24
select select "A"
click at [623, 473] on select "A B C D E F" at bounding box center [643, 459] width 42 height 24
click at [691, 477] on label "UMBRELLA LIAB" at bounding box center [709, 469] width 73 height 14
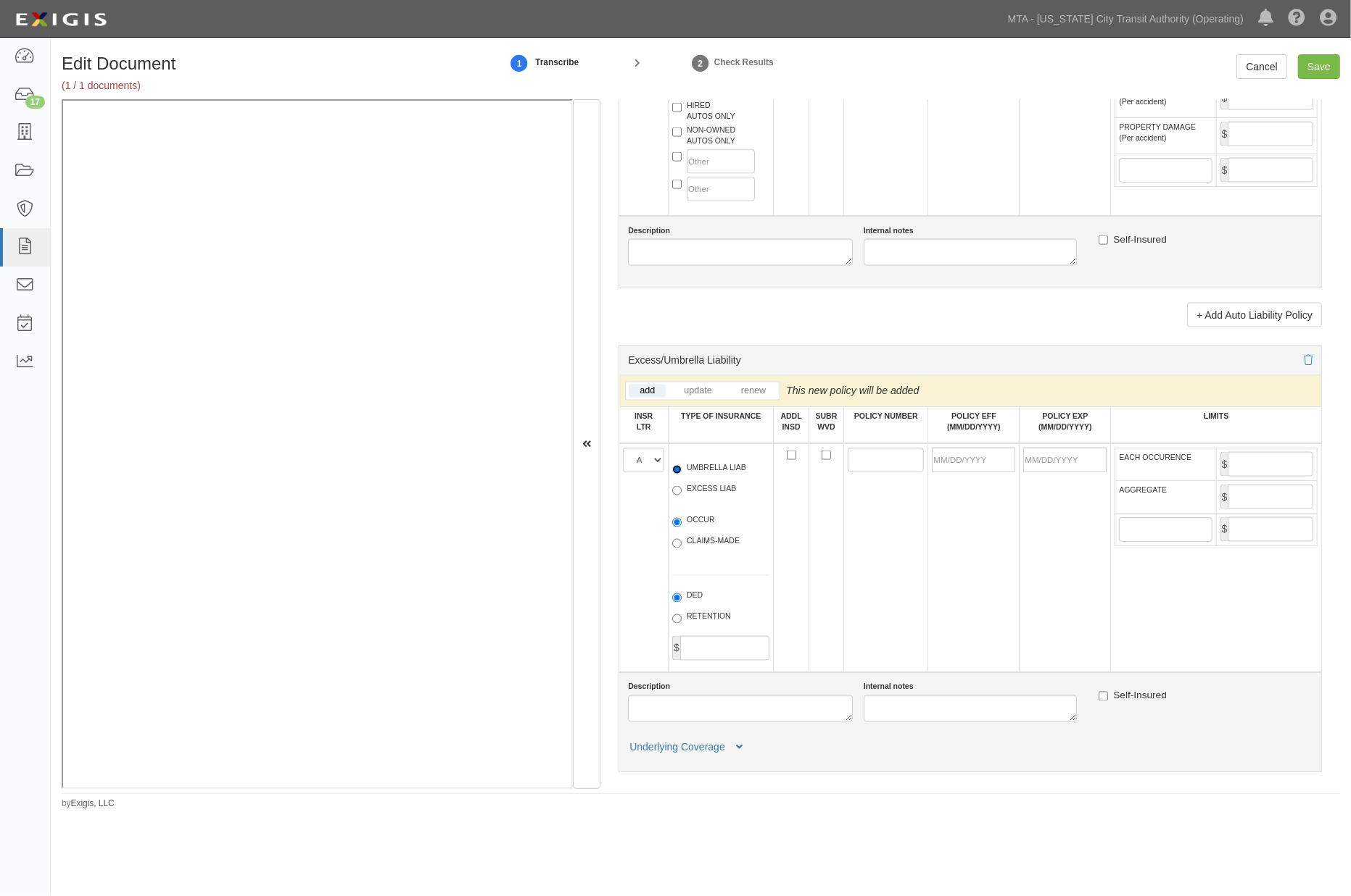
click at [682, 475] on input "UMBRELLA LIAB" at bounding box center [677, 470] width 10 height 10
radio input "true"
click at [686, 530] on label "OCCUR" at bounding box center [693, 522] width 43 height 14
click at [682, 528] on input "OCCUR" at bounding box center [677, 523] width 10 height 10
radio input "true"
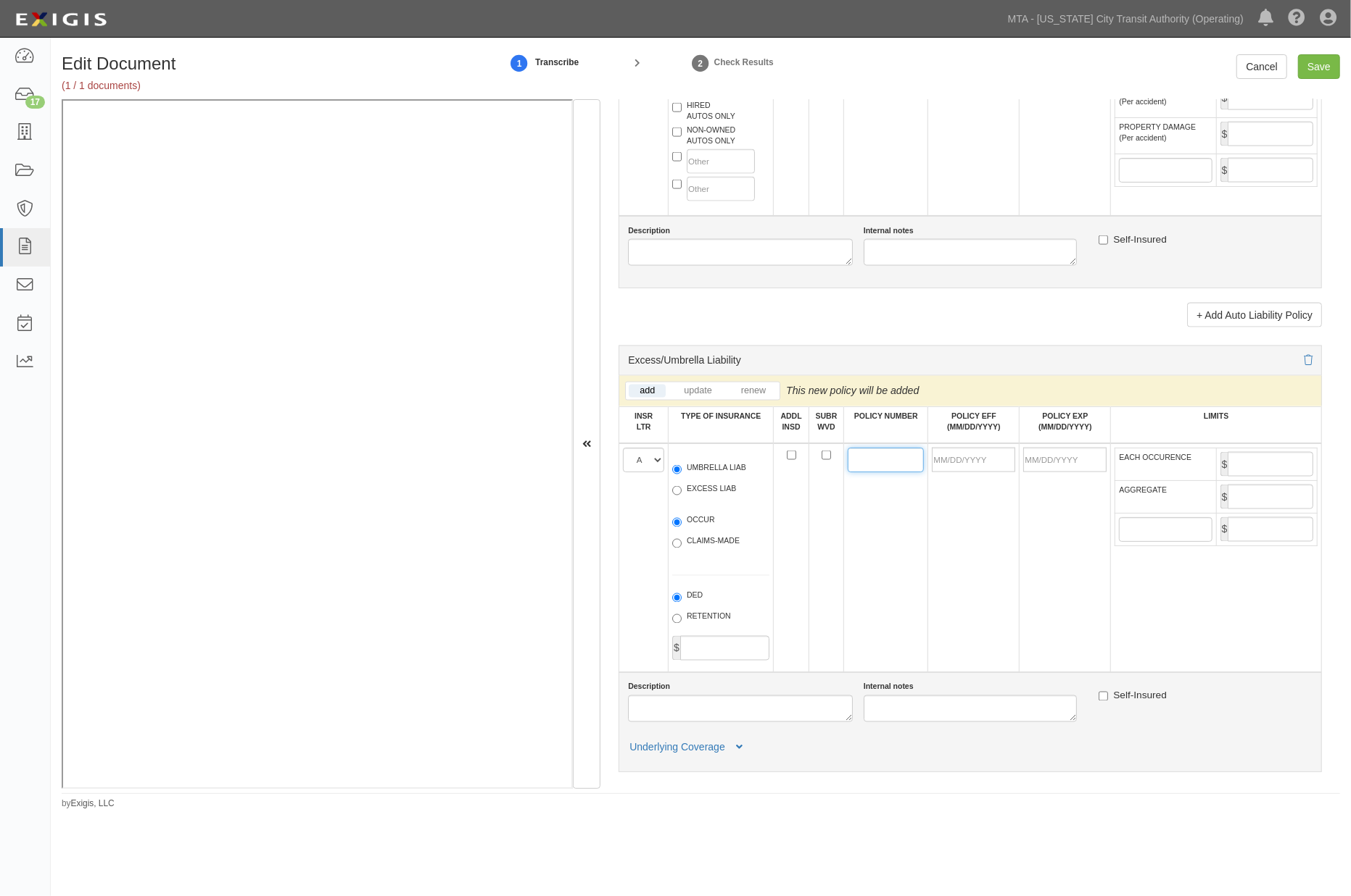
paste input "711-01-64-06-0007"
type input "711-01-64-06-0007"
click at [964, 473] on input "POLICY EFF (MM/DD/YYYY)" at bounding box center [973, 459] width 83 height 24
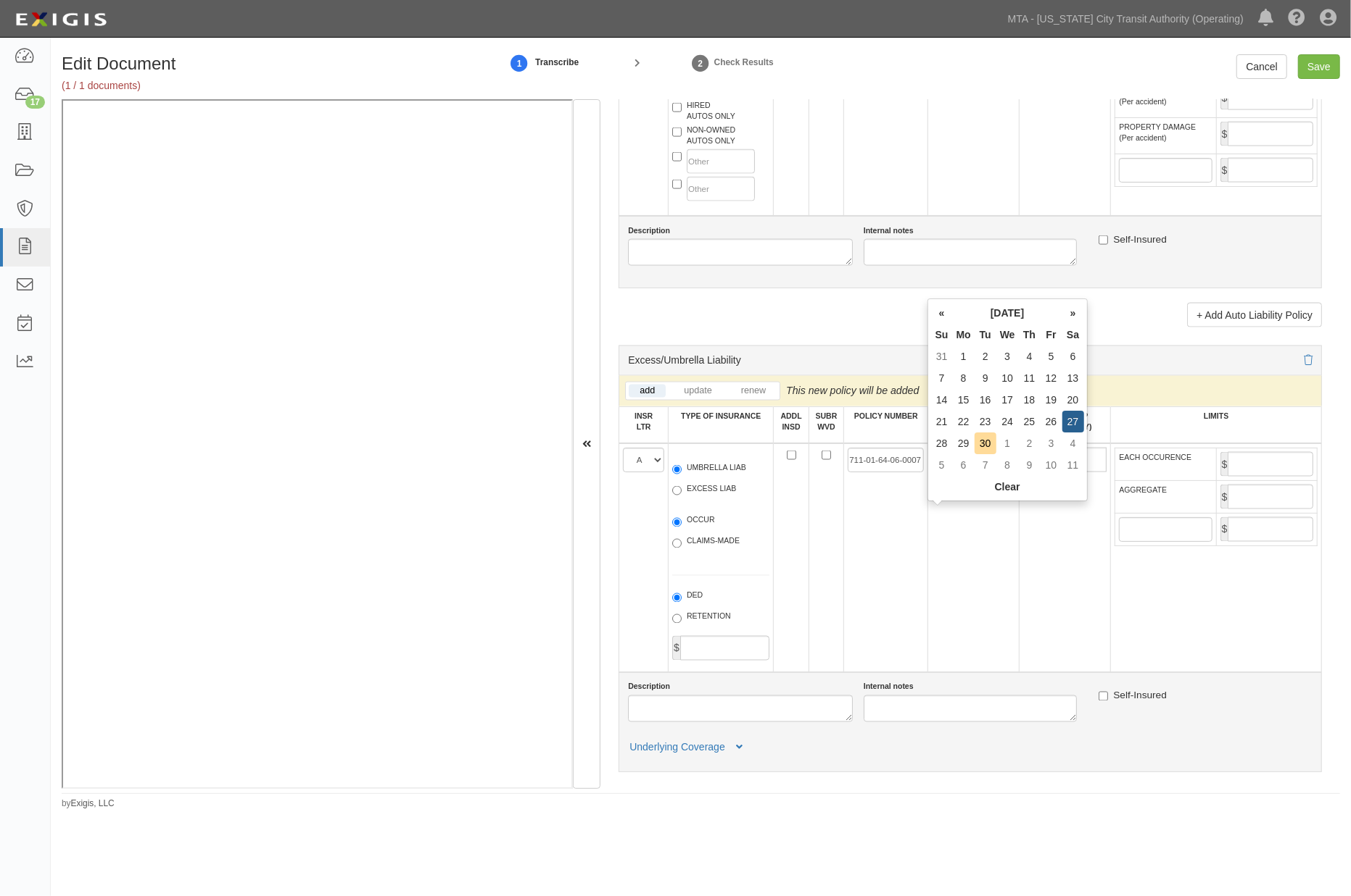
type input "[DATE]"
type input "09/27/2026"
drag, startPoint x: 961, startPoint y: 581, endPoint x: 1039, endPoint y: 571, distance: 78.6
click at [961, 582] on td "09/27/2025" at bounding box center [974, 558] width 91 height 229
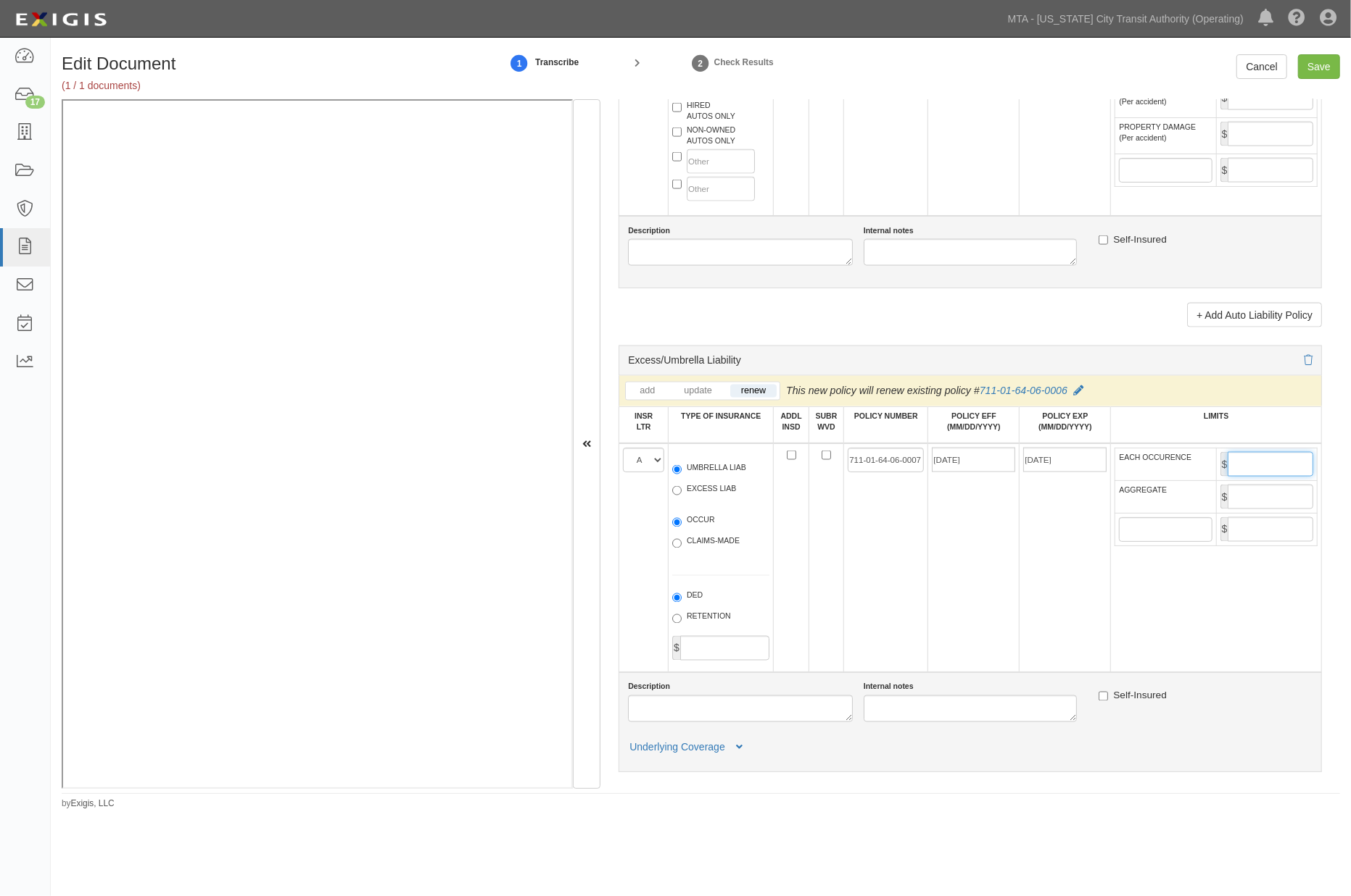
click at [1266, 477] on input "EACH OCCURENCE" at bounding box center [1270, 464] width 85 height 24
type input "10,000,000"
drag, startPoint x: 1242, startPoint y: 552, endPoint x: 1216, endPoint y: 541, distance: 28.2
click at [1236, 509] on input "AGGREGATE" at bounding box center [1270, 497] width 85 height 24
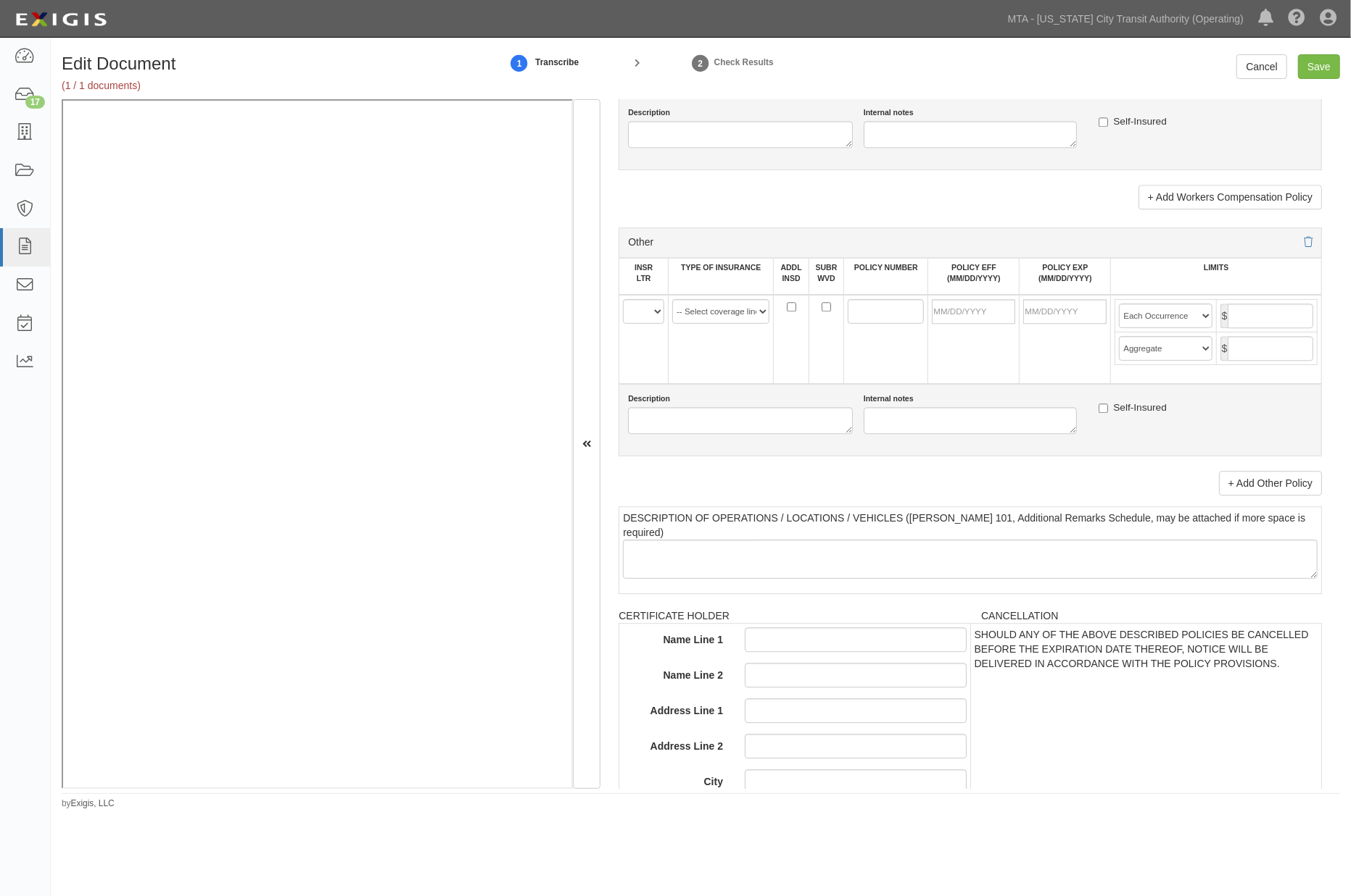
scroll to position [2737, 0]
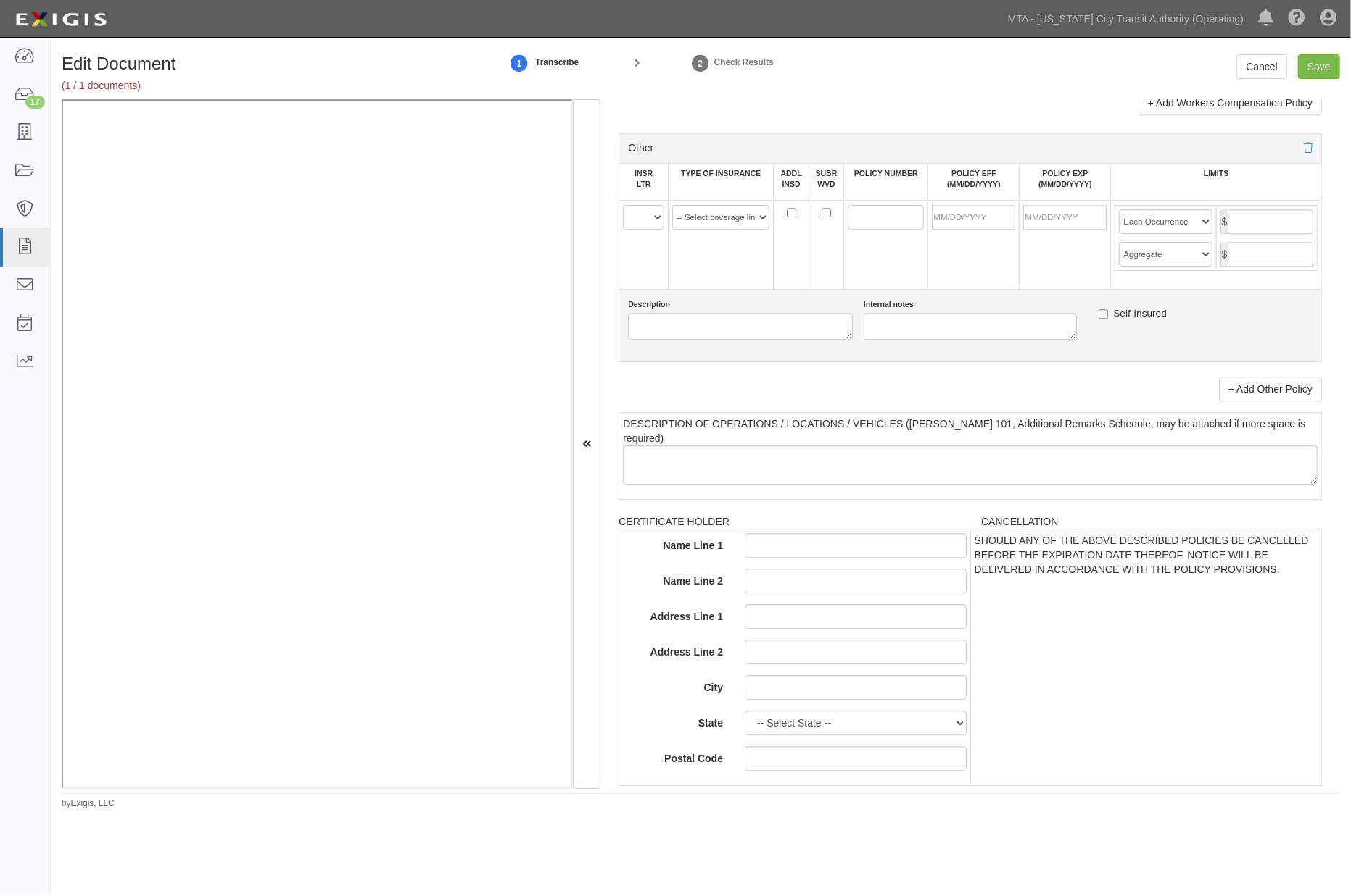
type input "10,000,000"
click at [642, 230] on select "A B C D E F" at bounding box center [643, 217] width 42 height 24
select select "B"
click at [623, 230] on select "A B C D E F" at bounding box center [643, 217] width 42 height 24
click at [708, 230] on select "-- Select coverage line -- Asbestos Abatement Auto Physical Damage Aviation Lia…" at bounding box center [720, 217] width 97 height 24
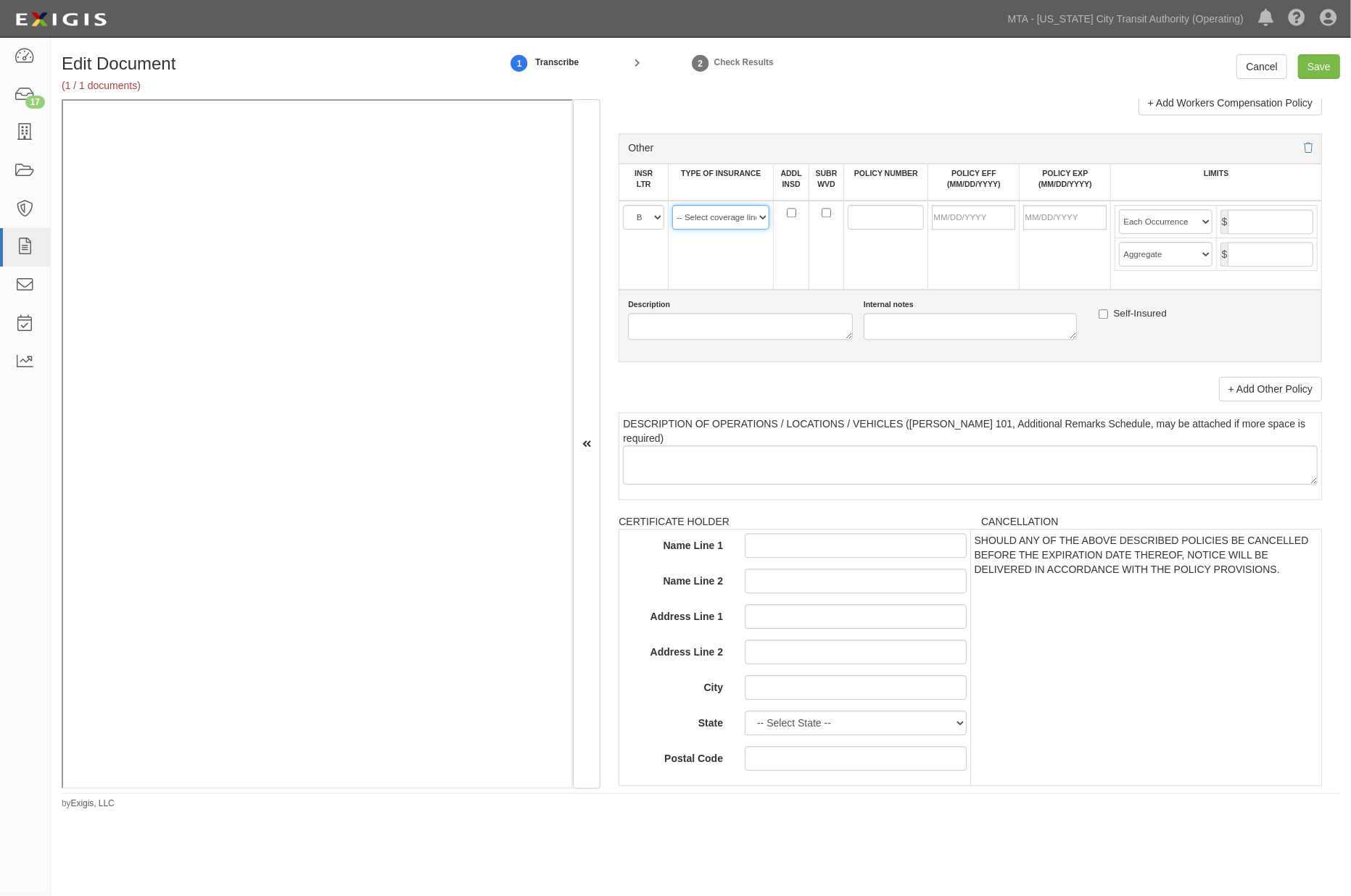
select select "152"
click at [672, 230] on select "-- Select coverage line -- Asbestos Abatement Auto Physical Damage Aviation Lia…" at bounding box center [720, 217] width 97 height 24
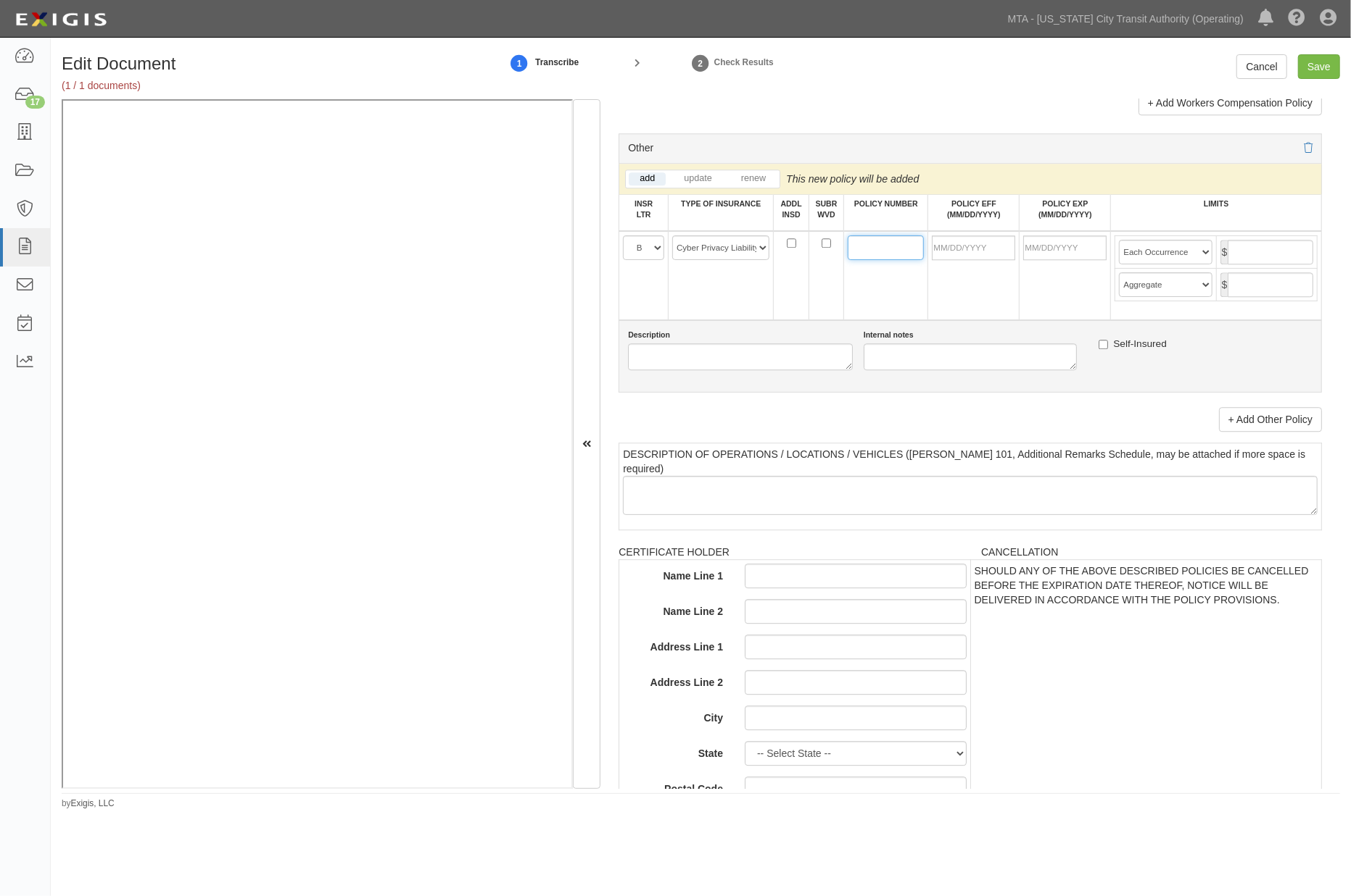
paste input "C-4LPL-110523-CYBER-2025"
type input "C-4LPL-110523-CYBER-2025"
click at [940, 260] on input "POLICY EFF (MM/DD/YYYY)" at bounding box center [973, 247] width 83 height 24
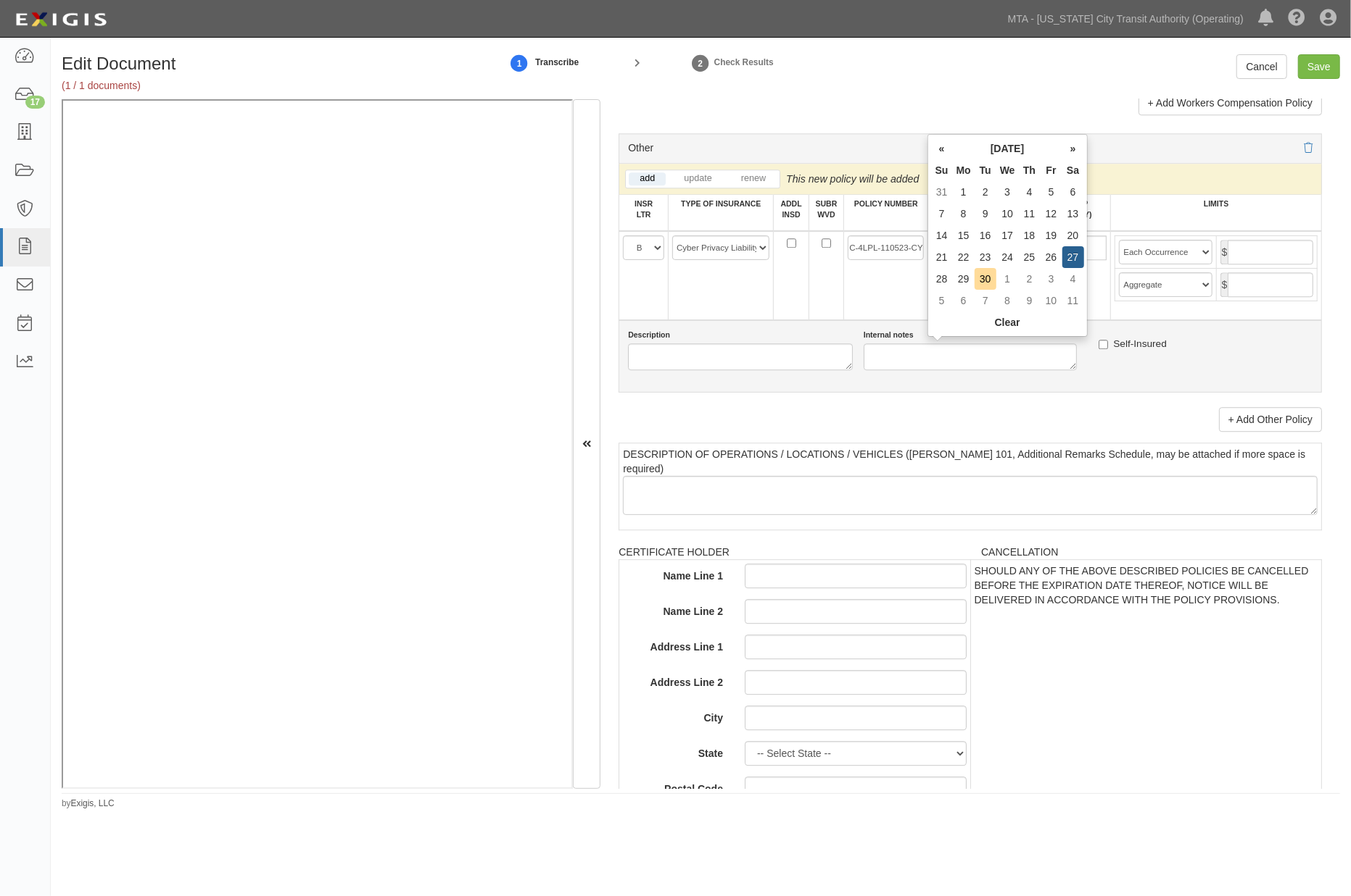
type input "09/27/2025"
type input "09/27/2026"
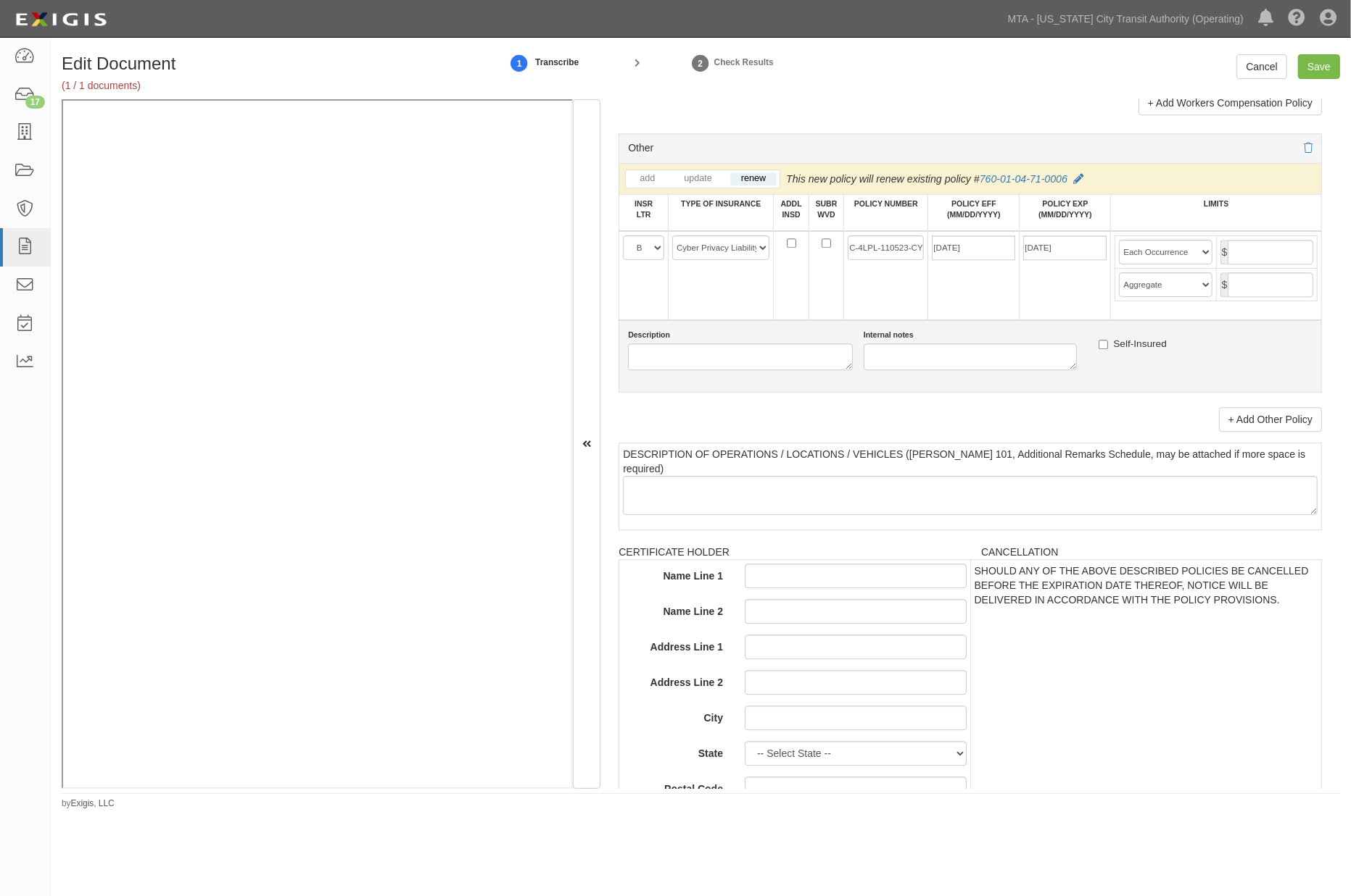
click at [1085, 320] on td "09/27/2026" at bounding box center [1065, 275] width 91 height 89
click at [1256, 297] on input "text" at bounding box center [1270, 284] width 85 height 24
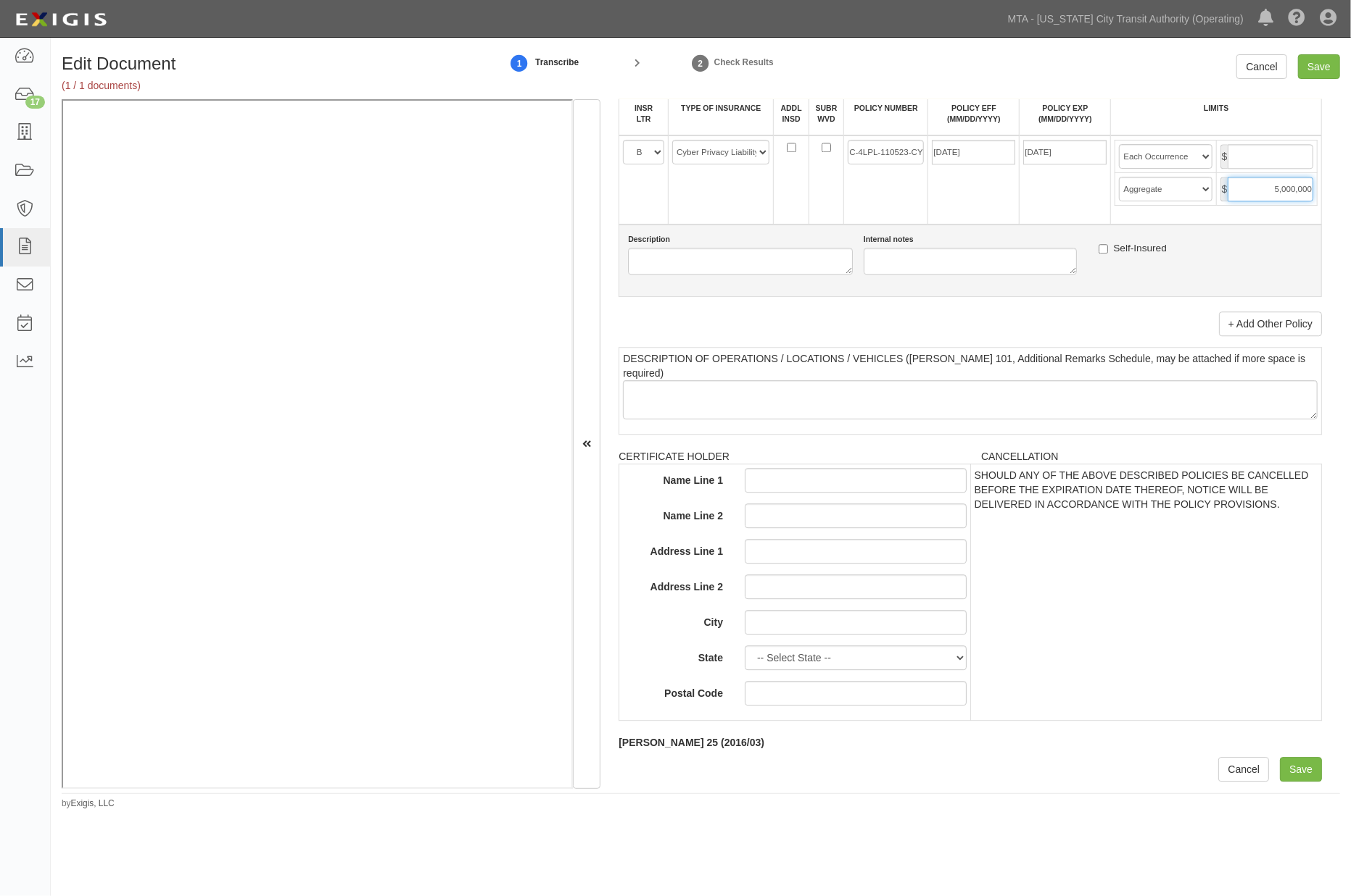
scroll to position [2924, 0]
type input "5,000,000"
click at [1286, 773] on input "Save" at bounding box center [1300, 769] width 42 height 24
type input "1000000"
type input "2000000"
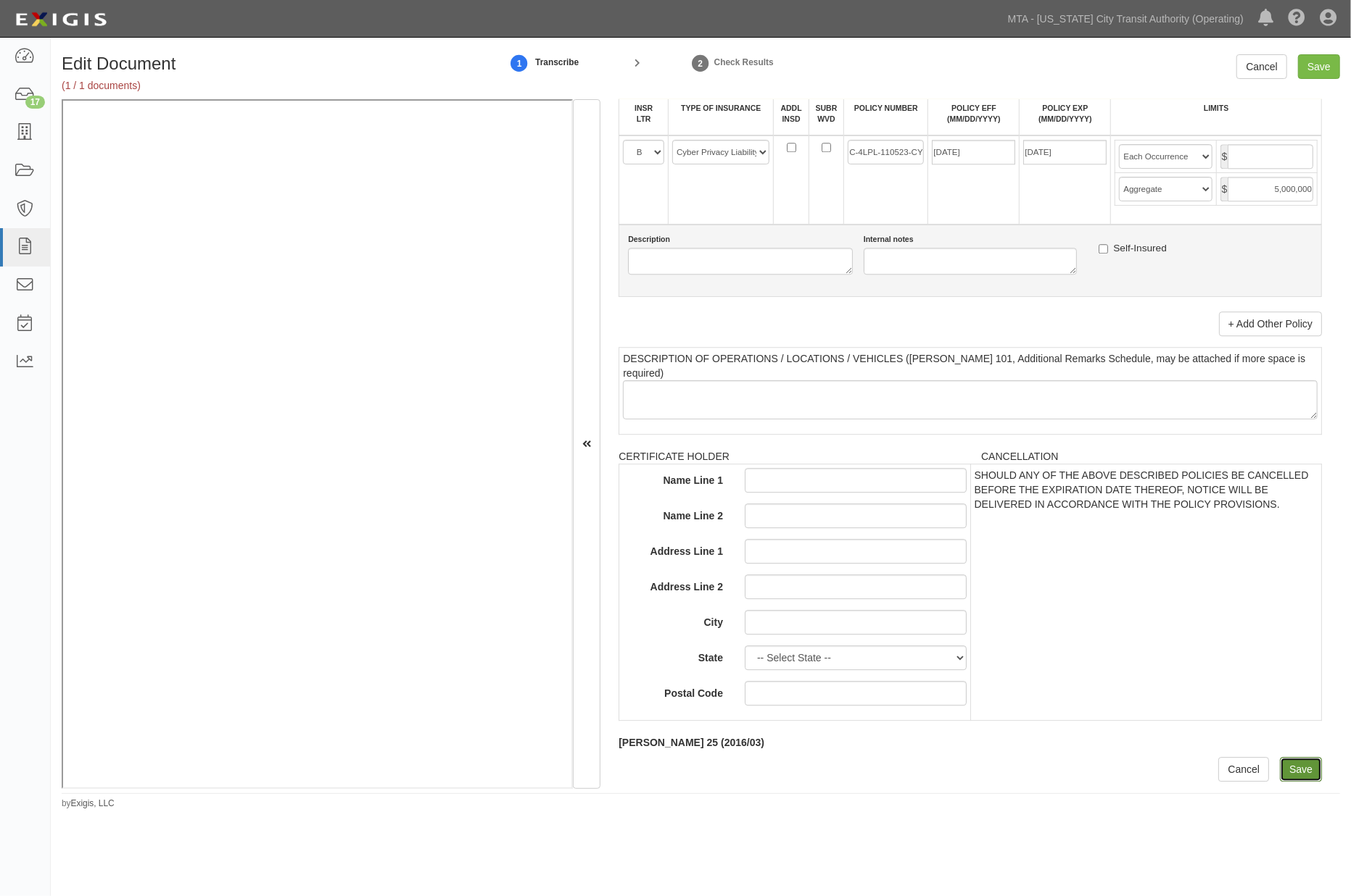
type input "2000000"
type input "1000000"
type input "10000000"
type input "5000000"
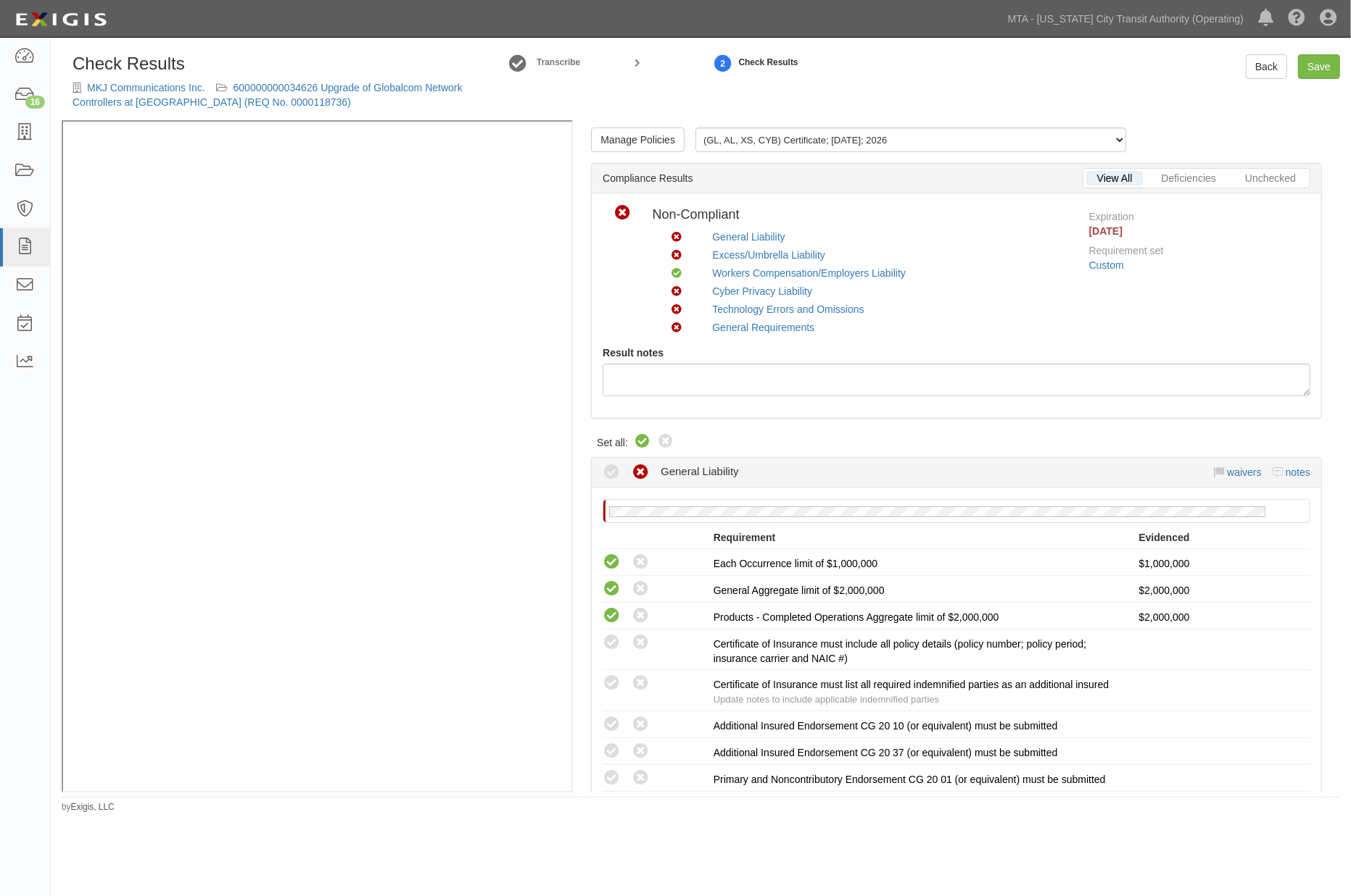
click at [642, 444] on icon at bounding box center [642, 442] width 17 height 17
radio input "true"
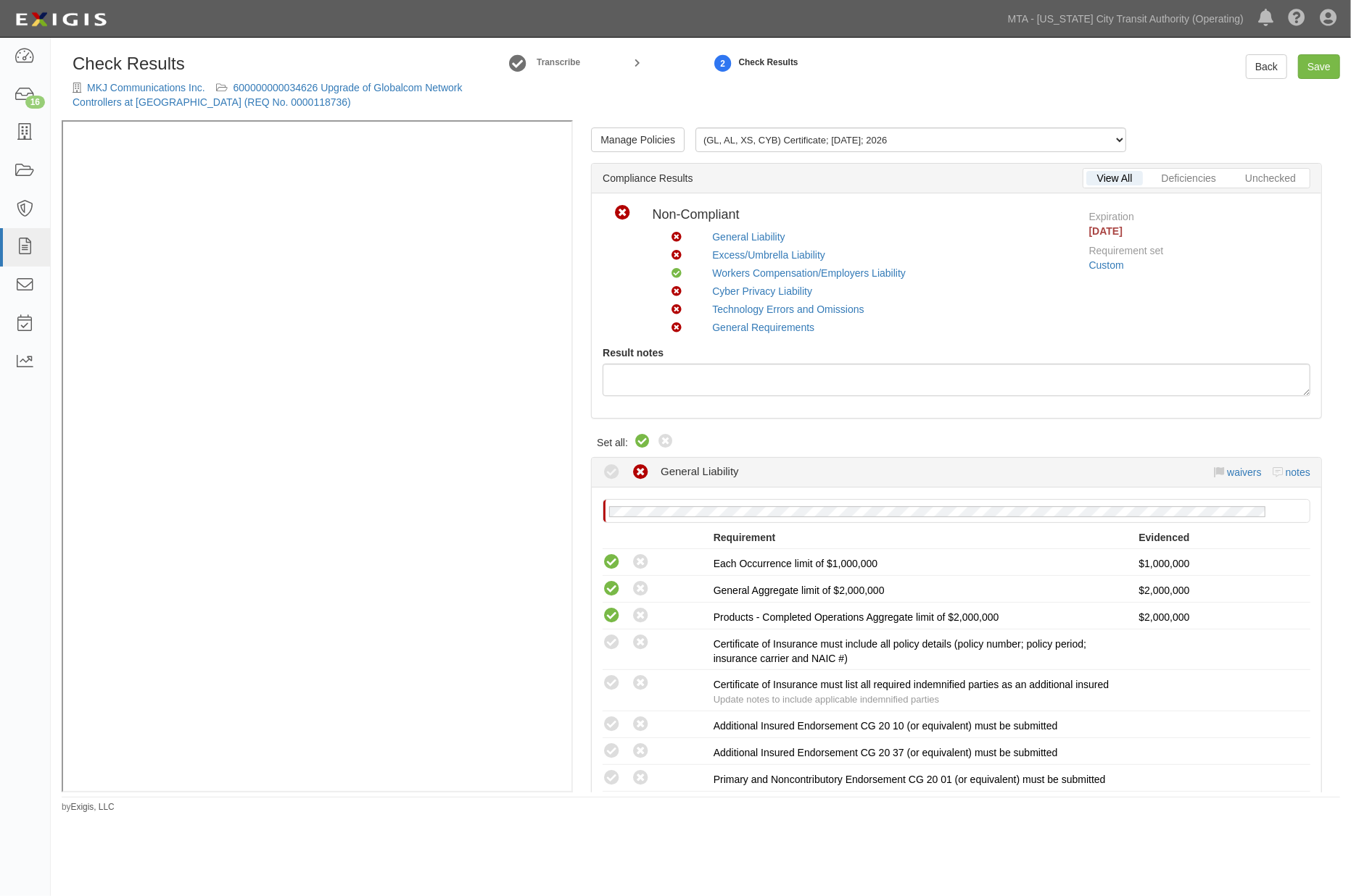
radio input "true"
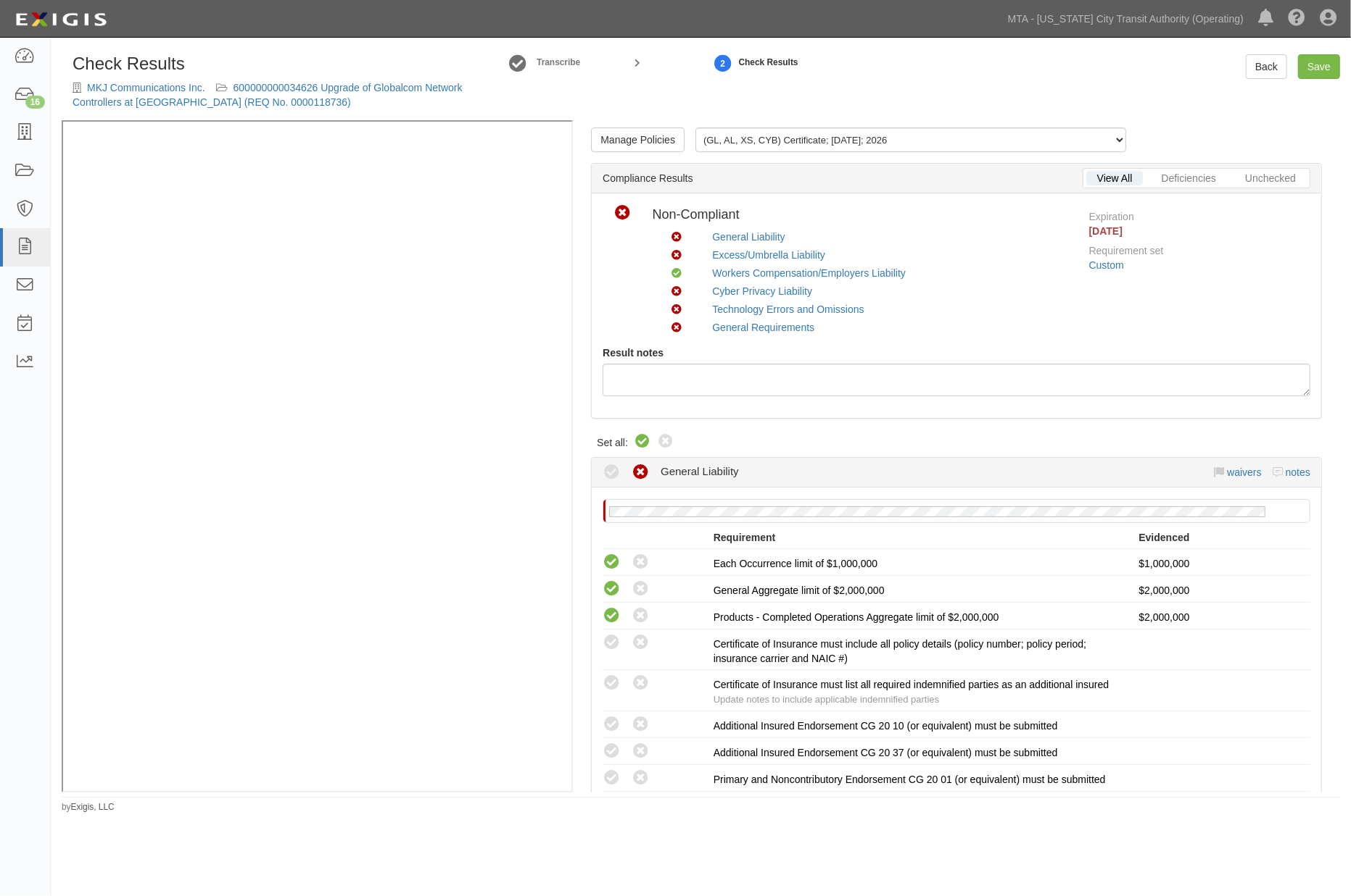
radio input "true"
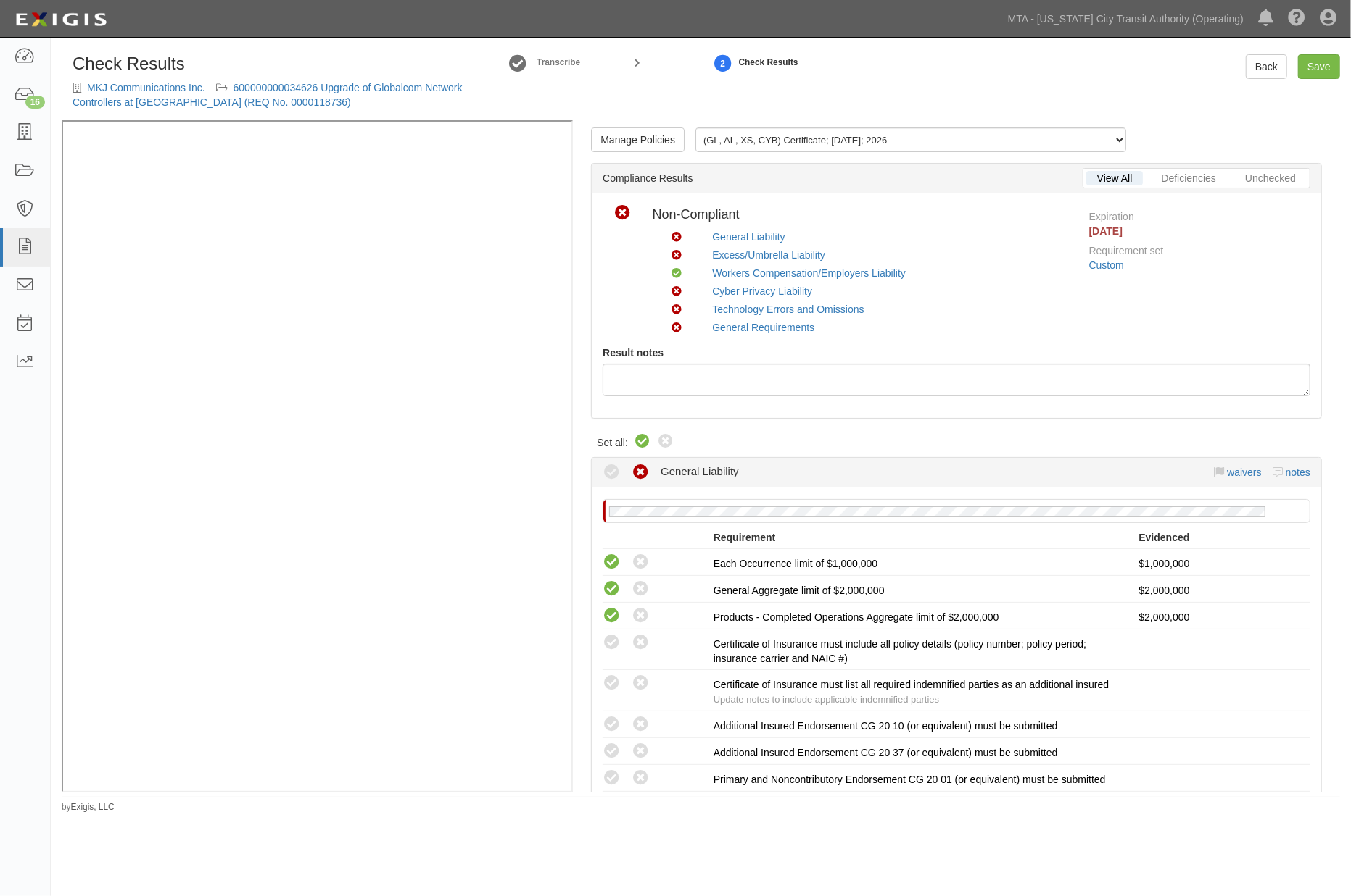
radio input "true"
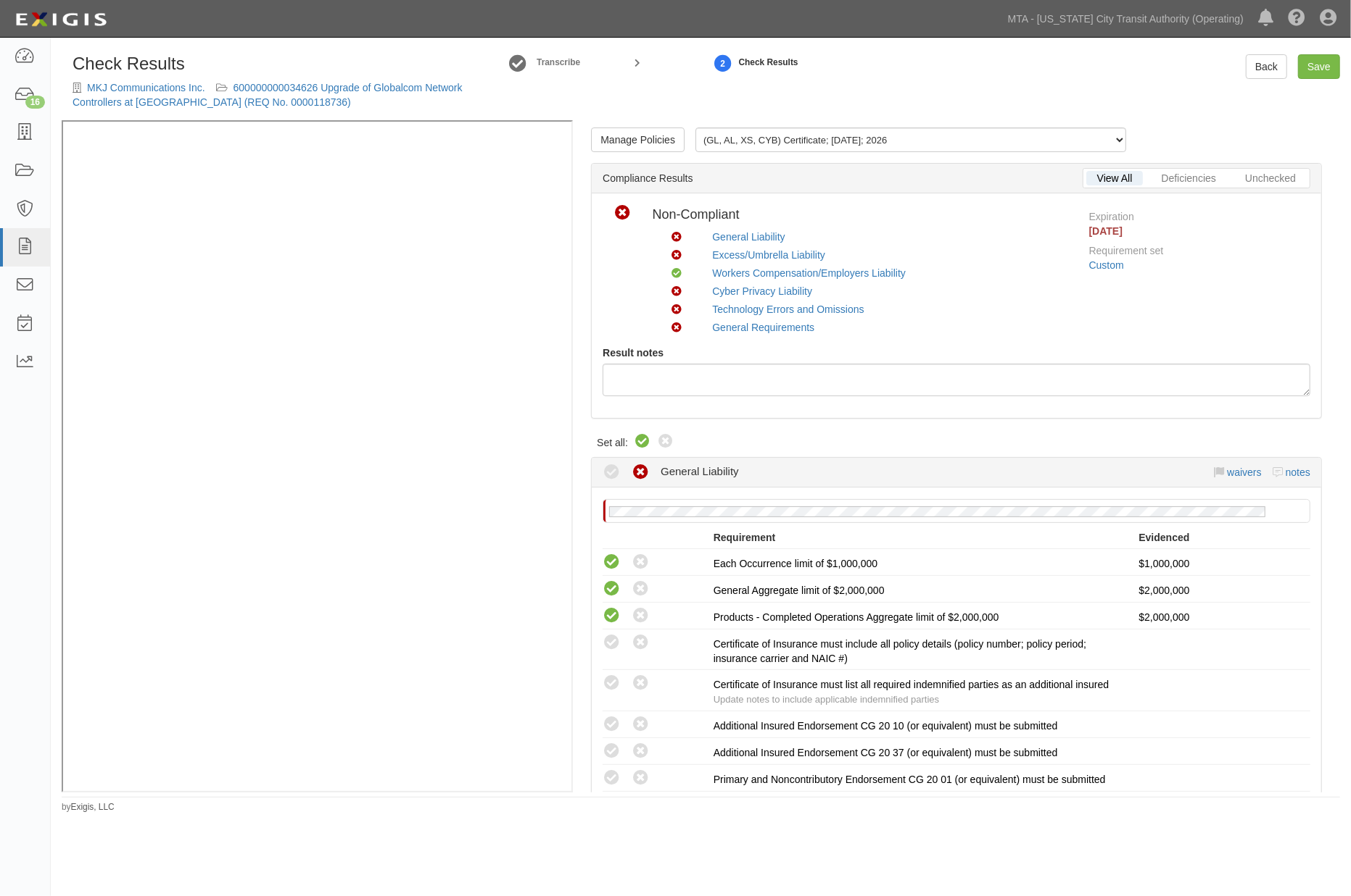
radio input "true"
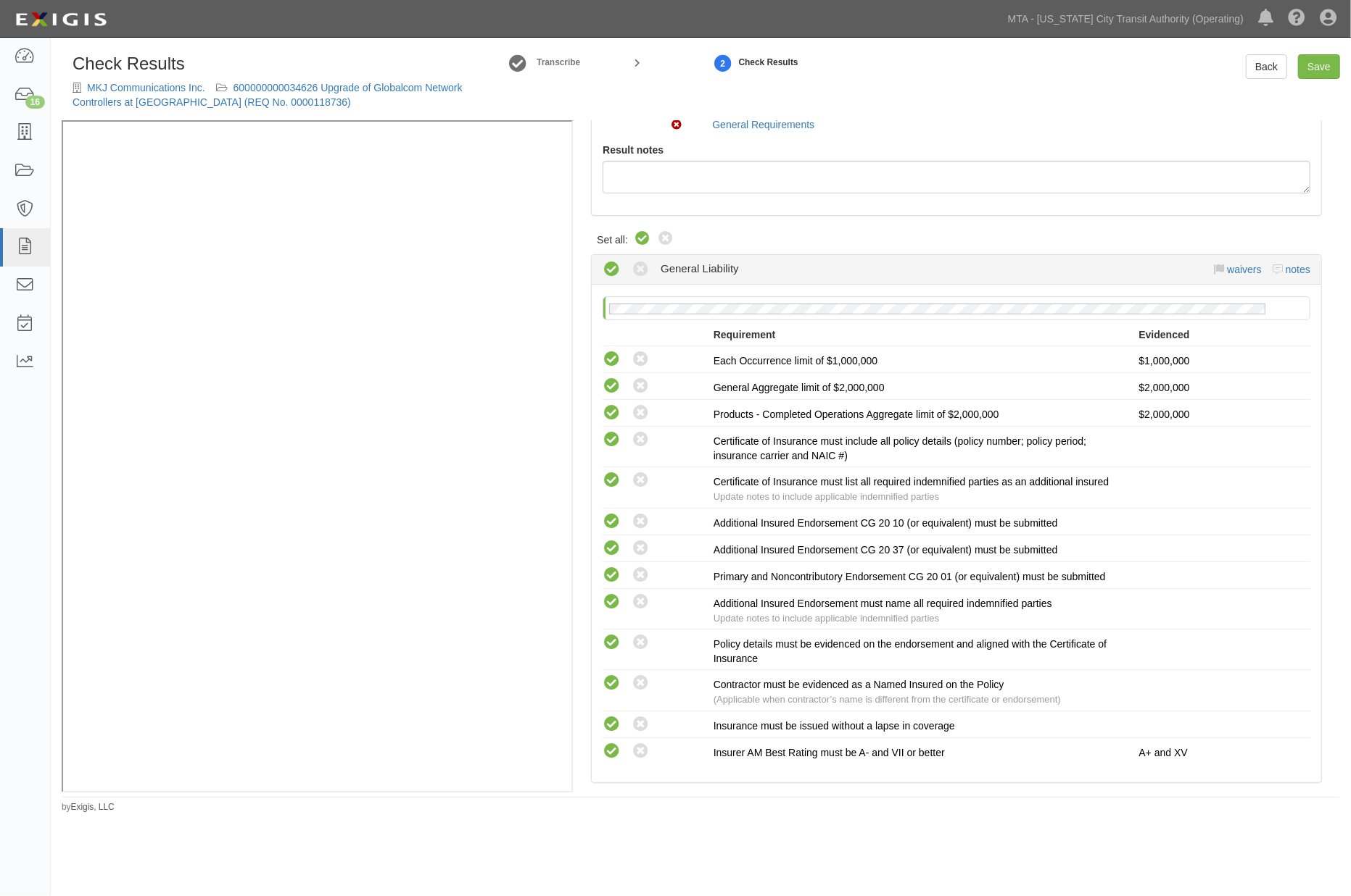
scroll to position [242, 0]
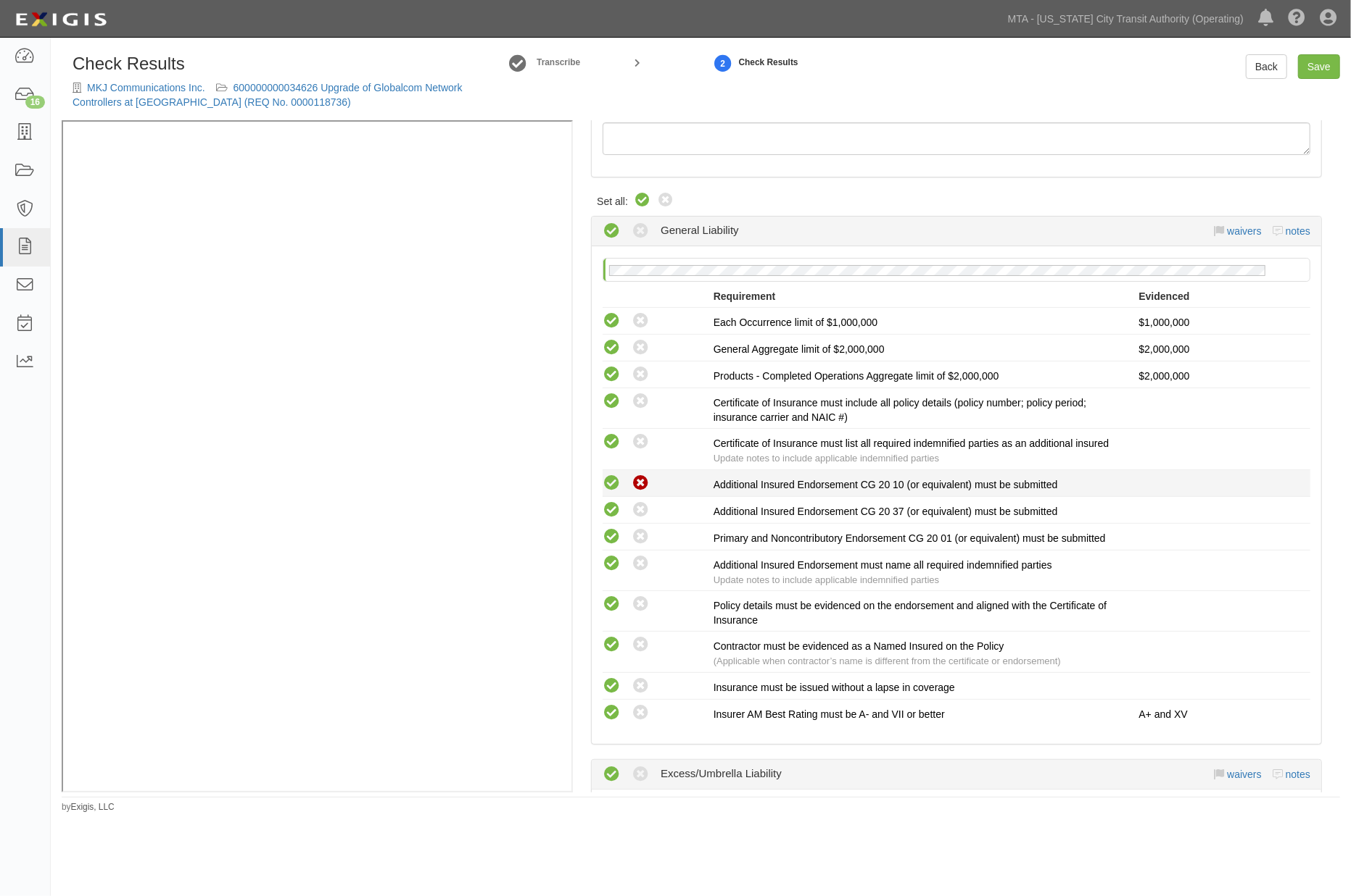
click at [638, 482] on icon at bounding box center [640, 483] width 18 height 18
radio input "true"
radio input "false"
radio input "true"
click at [638, 513] on icon at bounding box center [640, 510] width 18 height 18
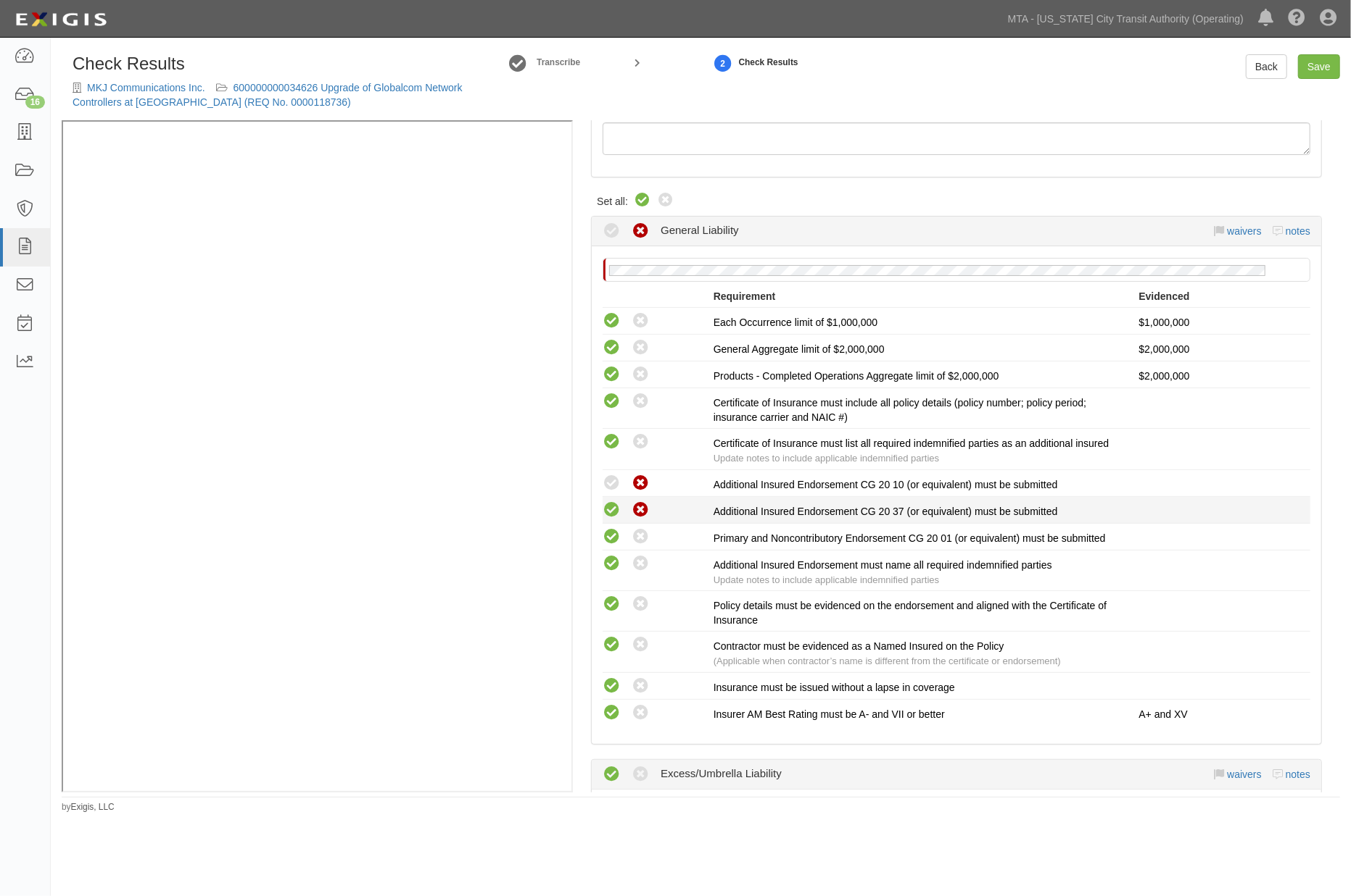
radio input "false"
radio input "true"
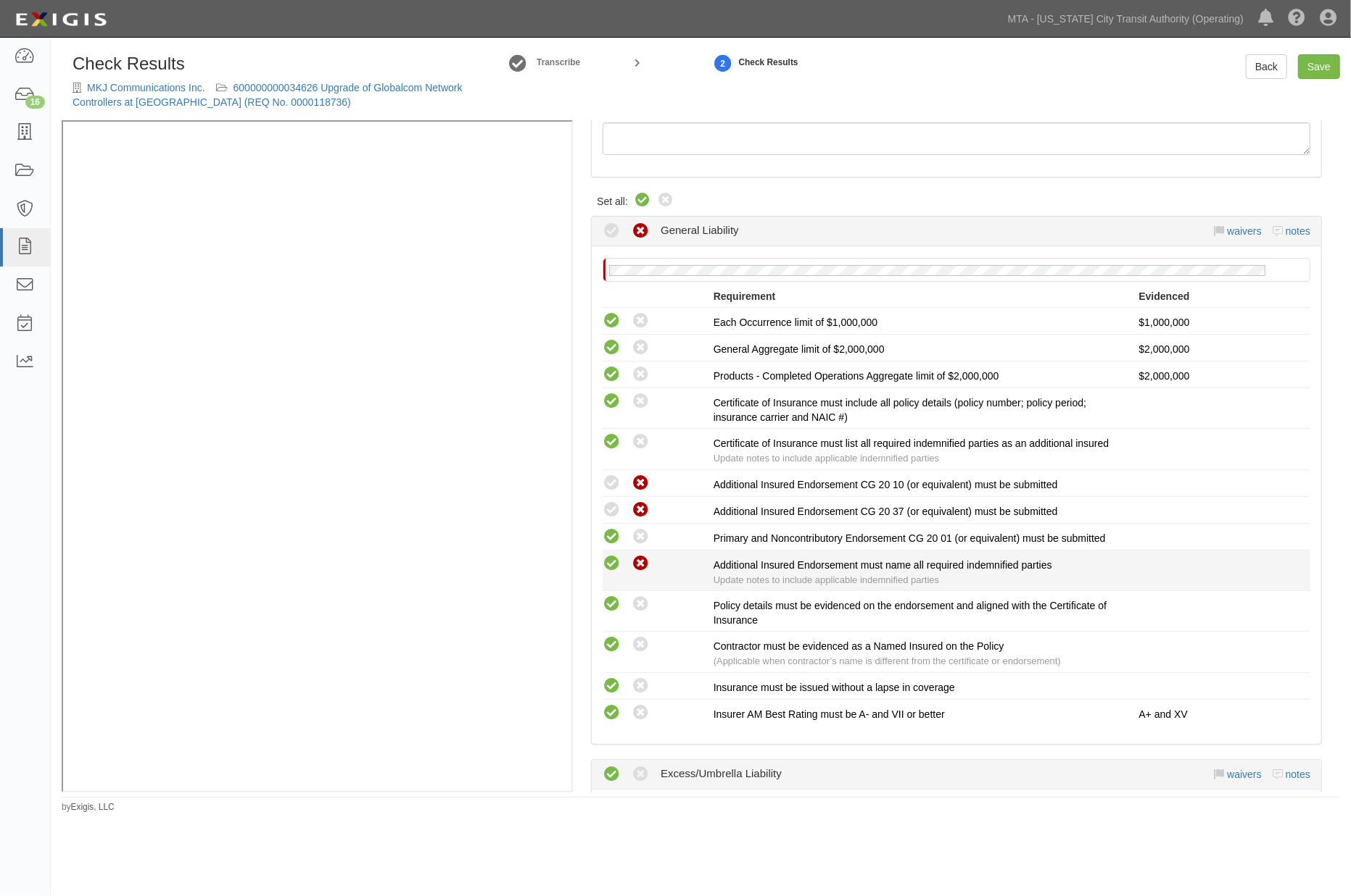
click at [639, 561] on icon at bounding box center [640, 564] width 18 height 18
radio input "false"
radio input "true"
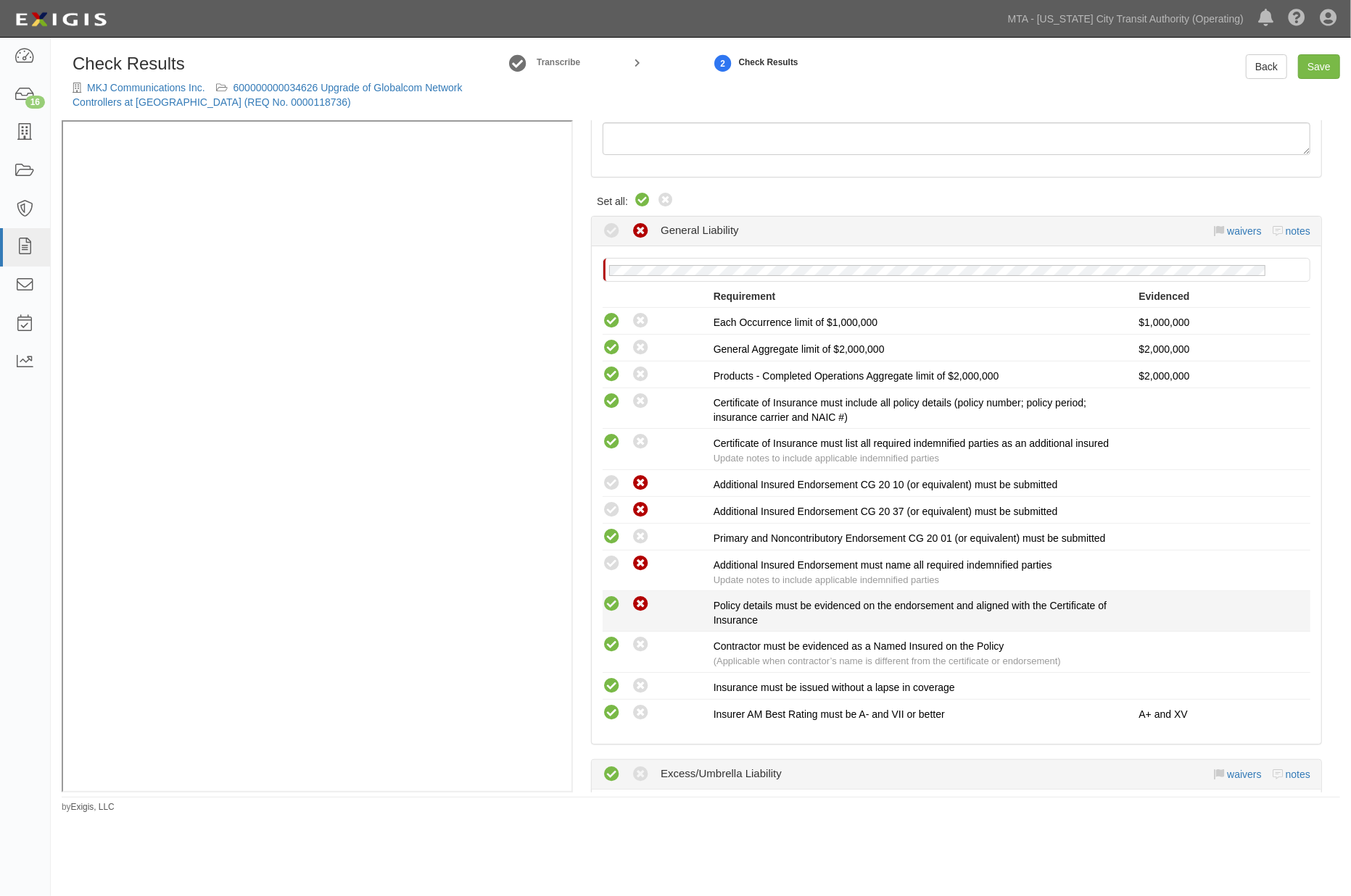
click at [636, 604] on icon at bounding box center [640, 604] width 18 height 18
radio input "false"
radio input "true"
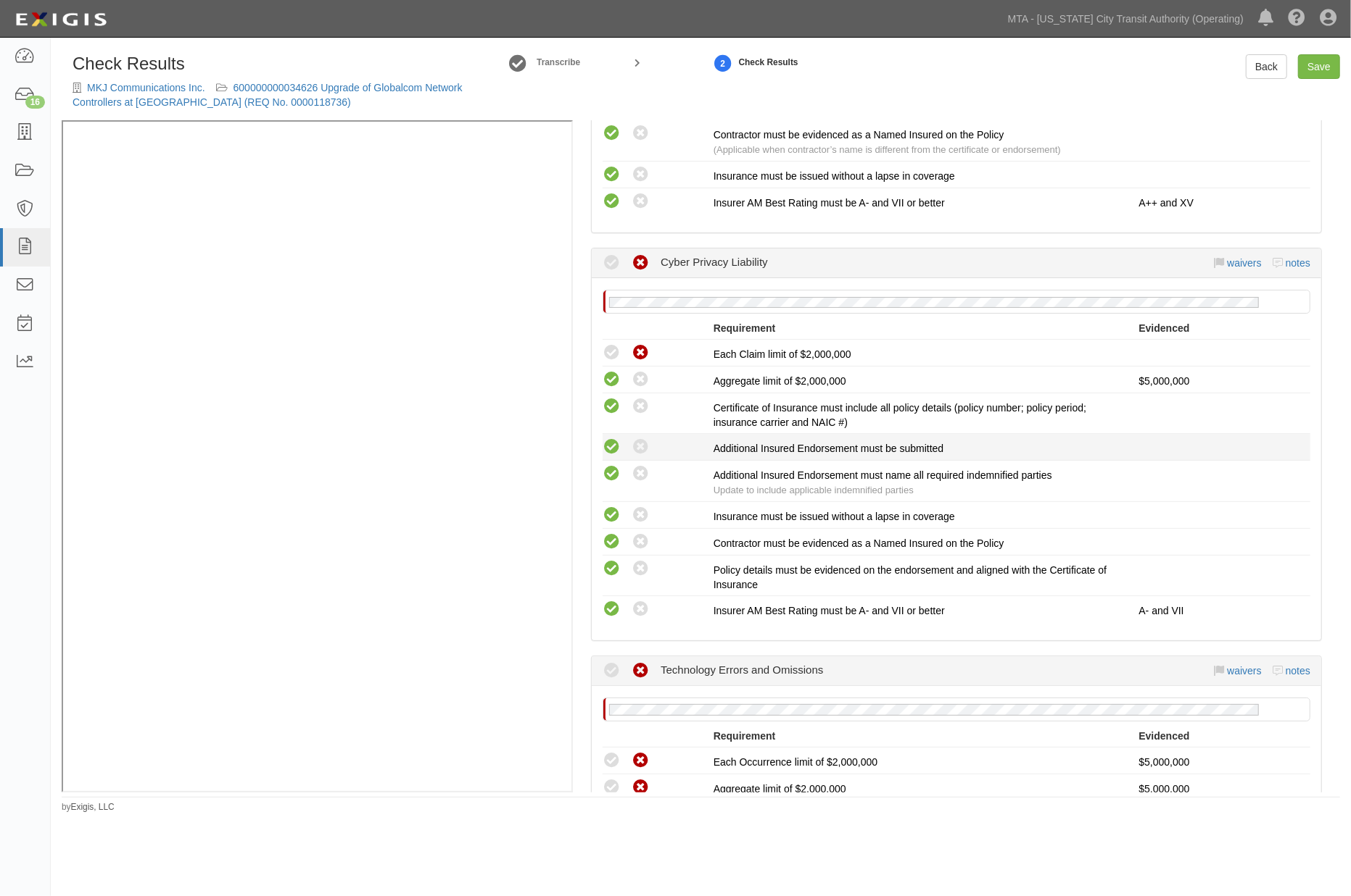
scroll to position [1530, 0]
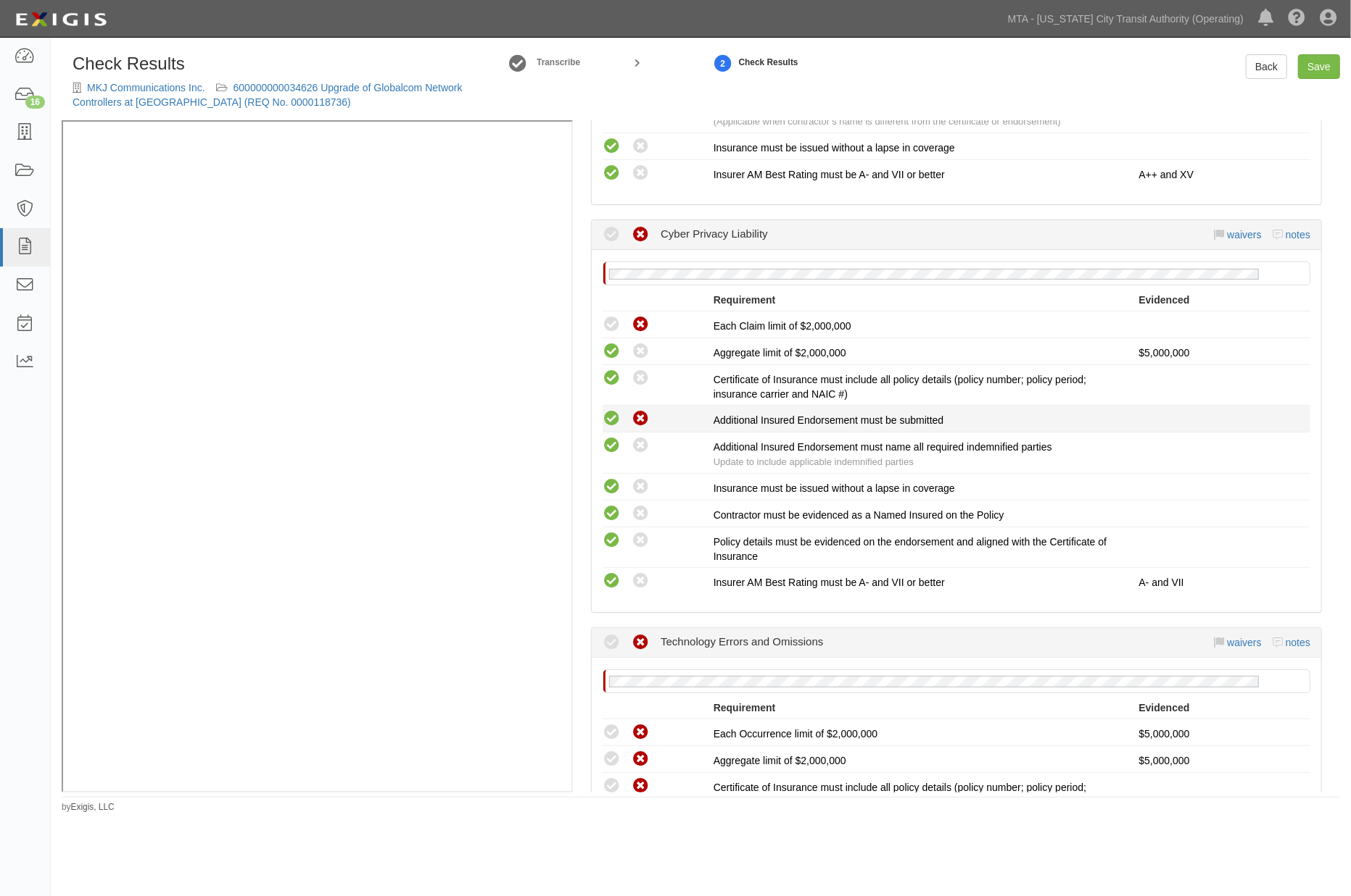
click at [641, 416] on icon at bounding box center [640, 419] width 18 height 18
radio input "false"
radio input "true"
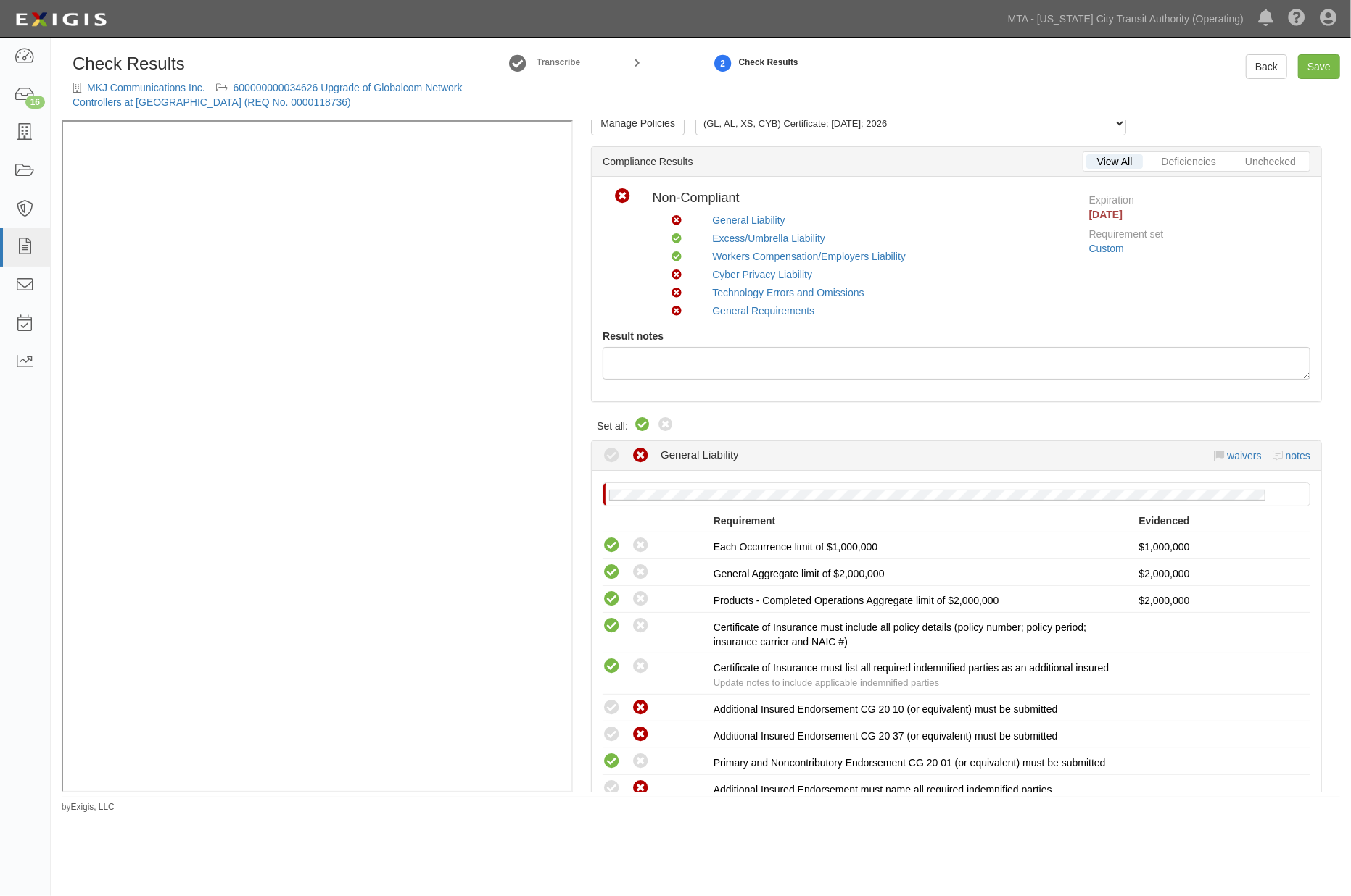
scroll to position [0, 0]
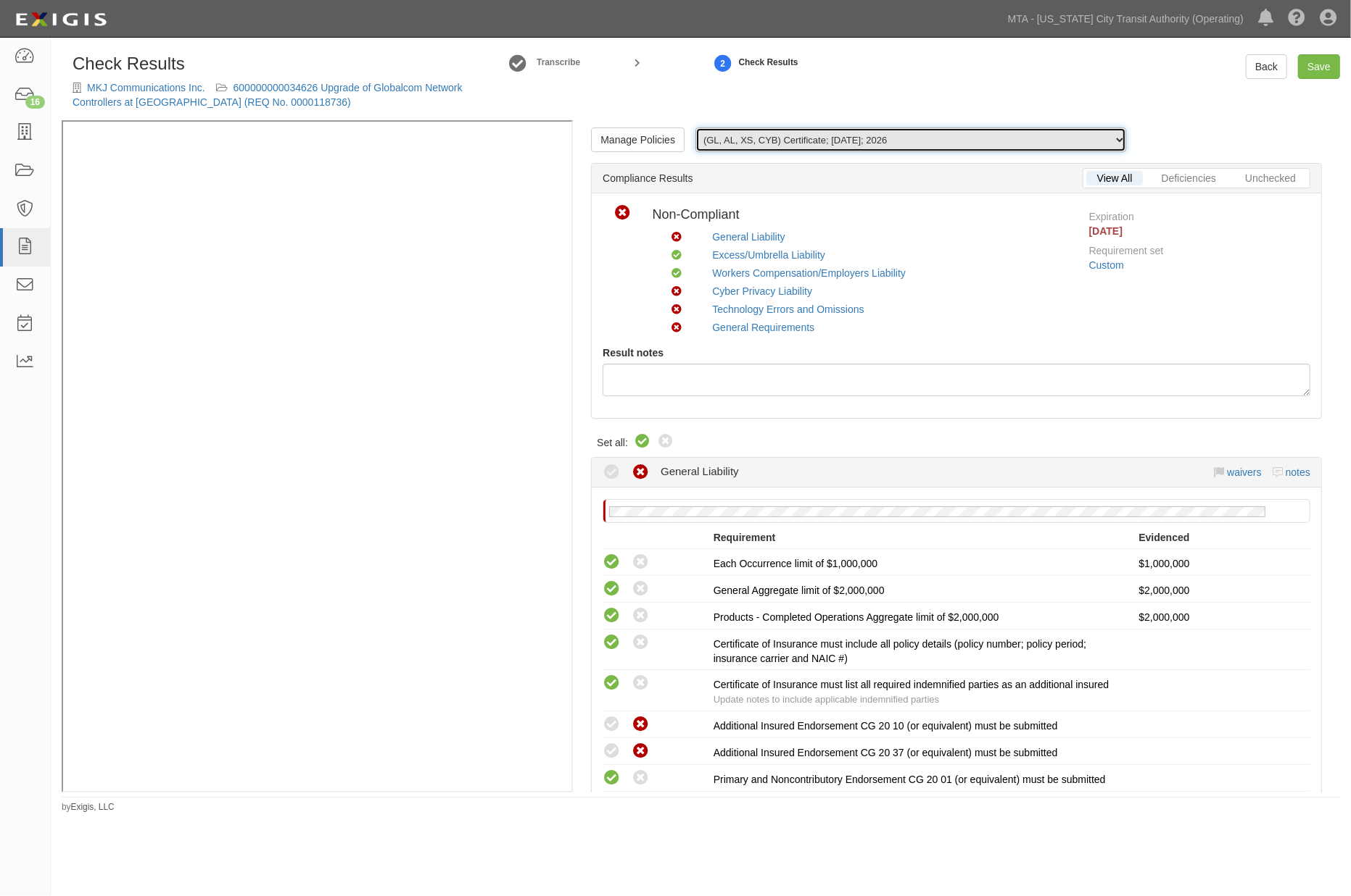
click at [722, 132] on select "(GL, AL, XS, CYB) Certificate; 9/30/2025; 2026 (WC/EL) Certificate; 8/4/2025; 9…" at bounding box center [910, 139] width 430 height 24
select select "/documents/277739/download"
click at [695, 128] on select "(GL, AL, XS, CYB) Certificate; 9/30/2025; 2026 (WC/EL) Certificate; 8/4/2025; 9…" at bounding box center [910, 139] width 430 height 24
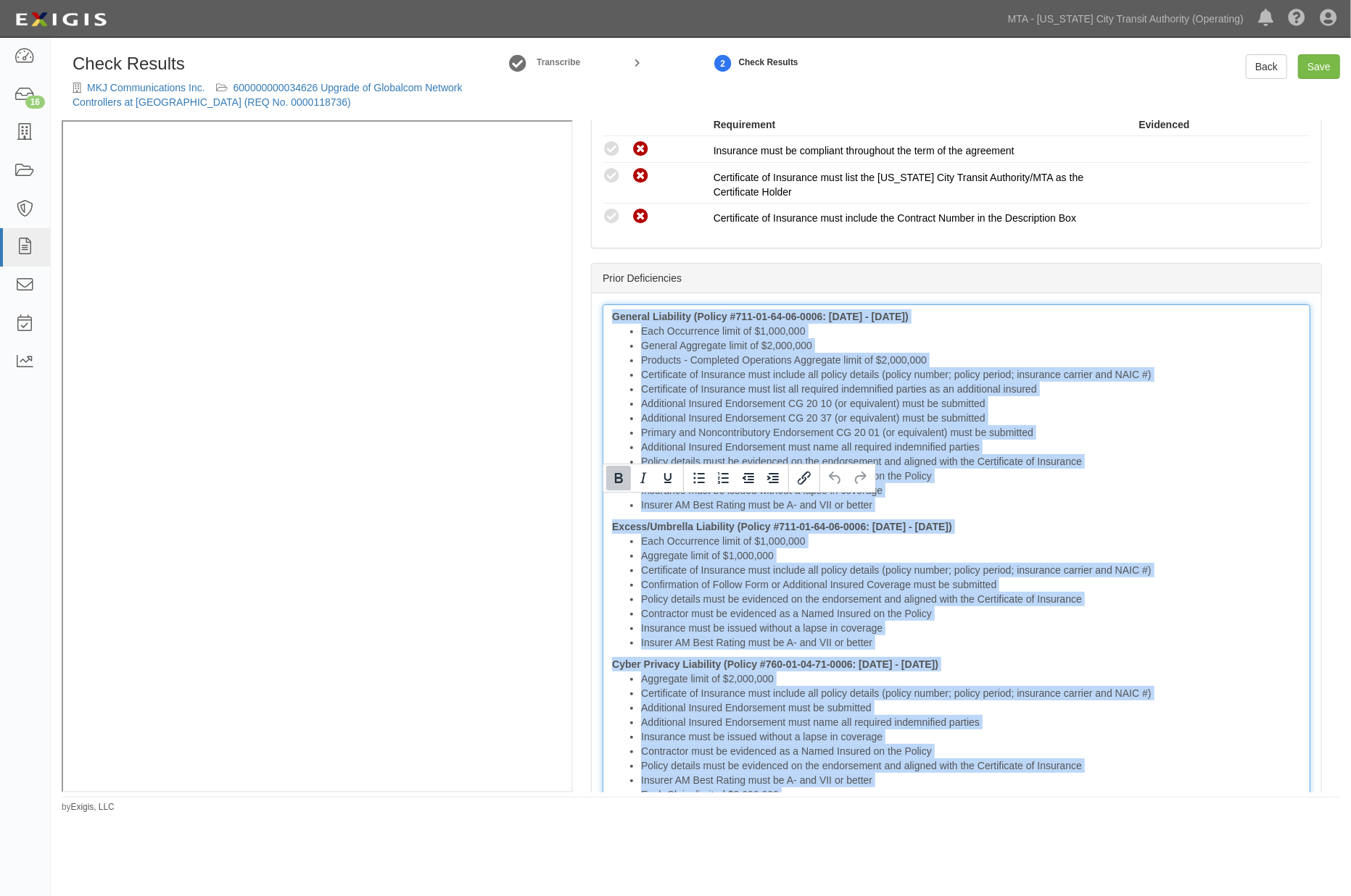
scroll to position [2936, 0]
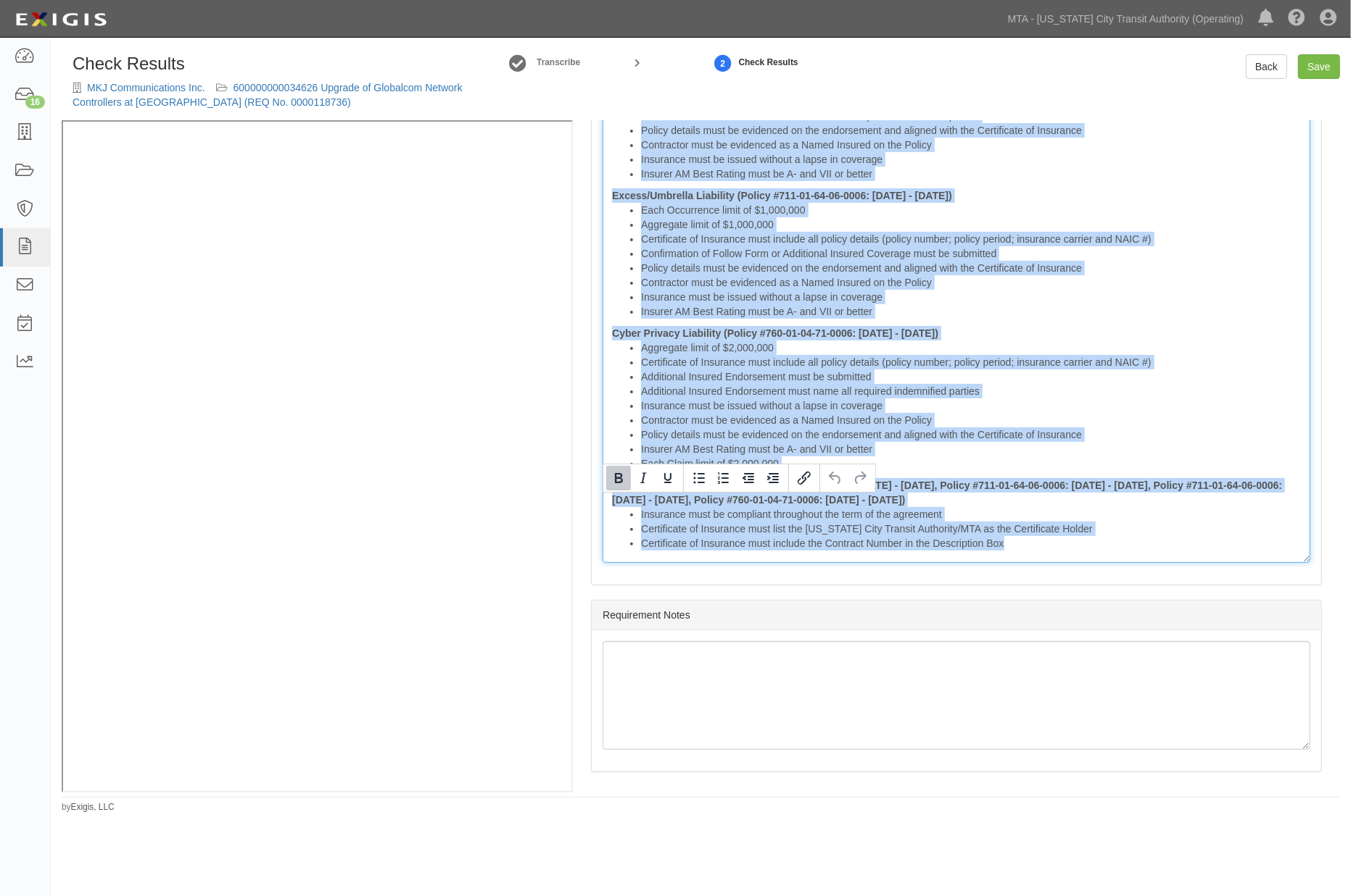
drag, startPoint x: 607, startPoint y: 505, endPoint x: 1520, endPoint y: 875, distance: 985.1
click at [1350, 851] on html "Toggle navigation Dashboard 16 Inbox Parties Agreements Coverages Documents Mes…" at bounding box center [675, 425] width 1351 height 851
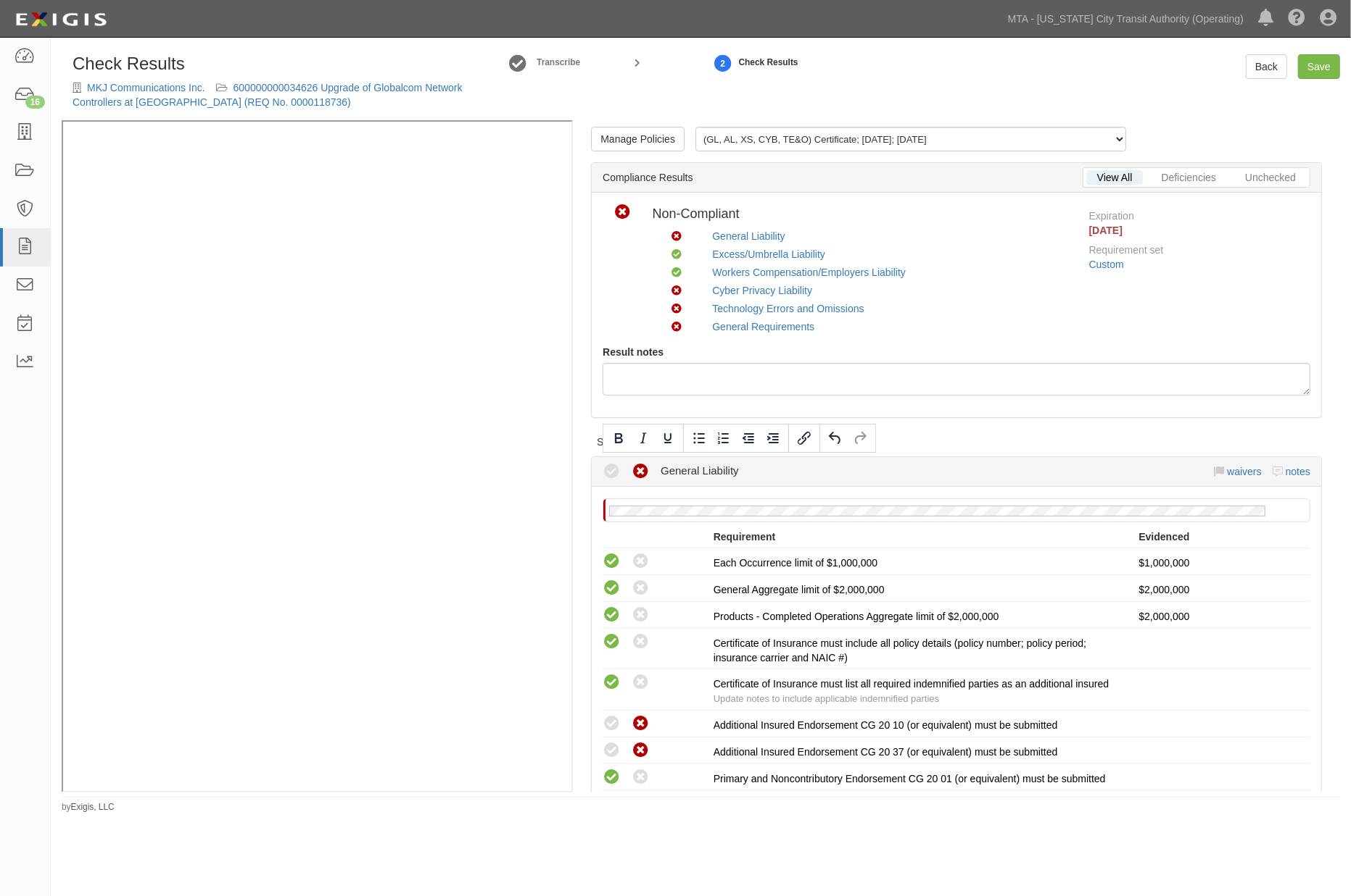
scroll to position [0, 0]
drag, startPoint x: 1015, startPoint y: 433, endPoint x: 981, endPoint y: 441, distance: 34.9
click at [1013, 435] on div "Set all: Compliant Non-compliant" at bounding box center [970, 445] width 747 height 24
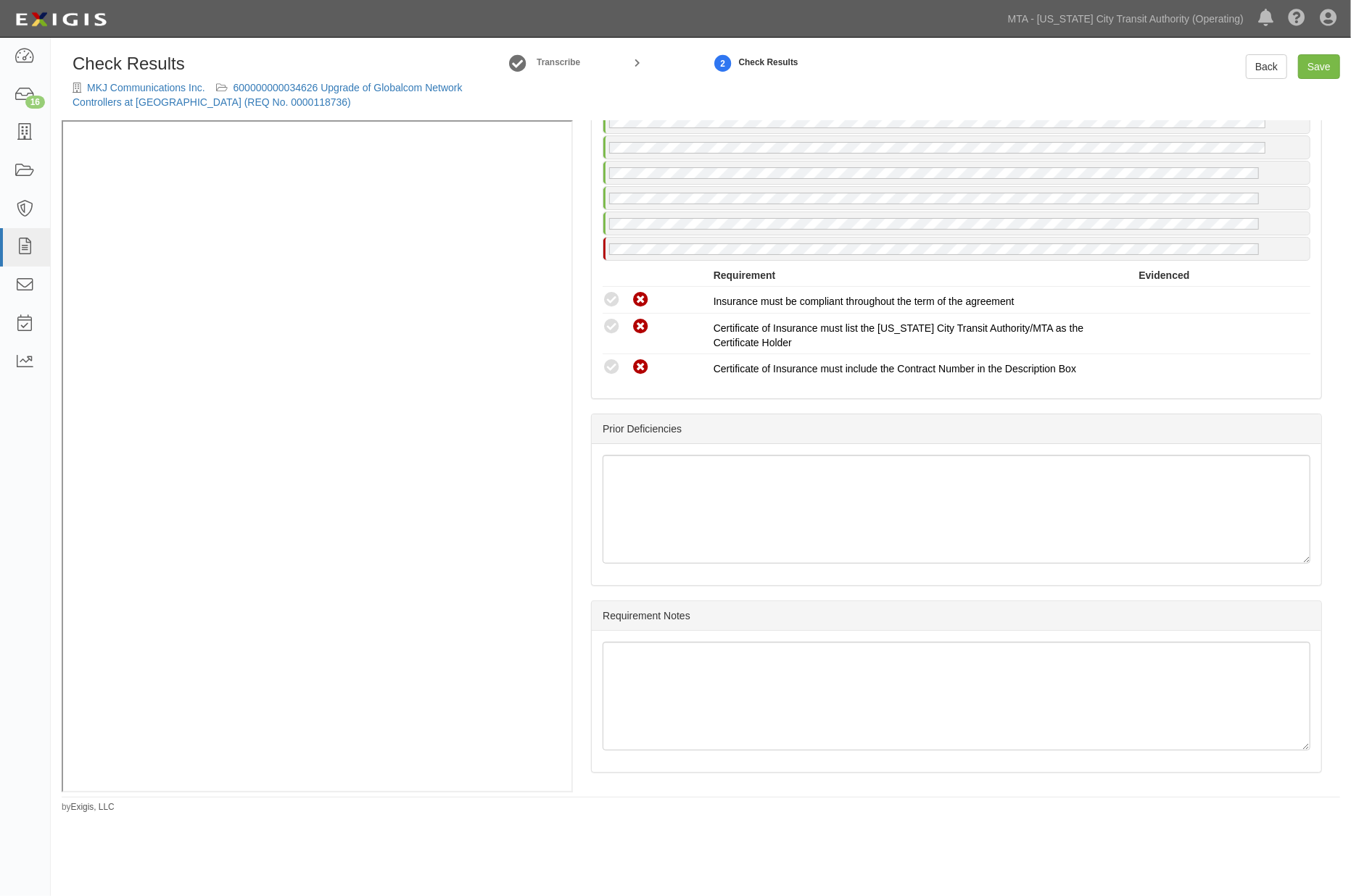
scroll to position [2455, 0]
click at [1328, 68] on link "Save" at bounding box center [1318, 66] width 42 height 24
radio input "true"
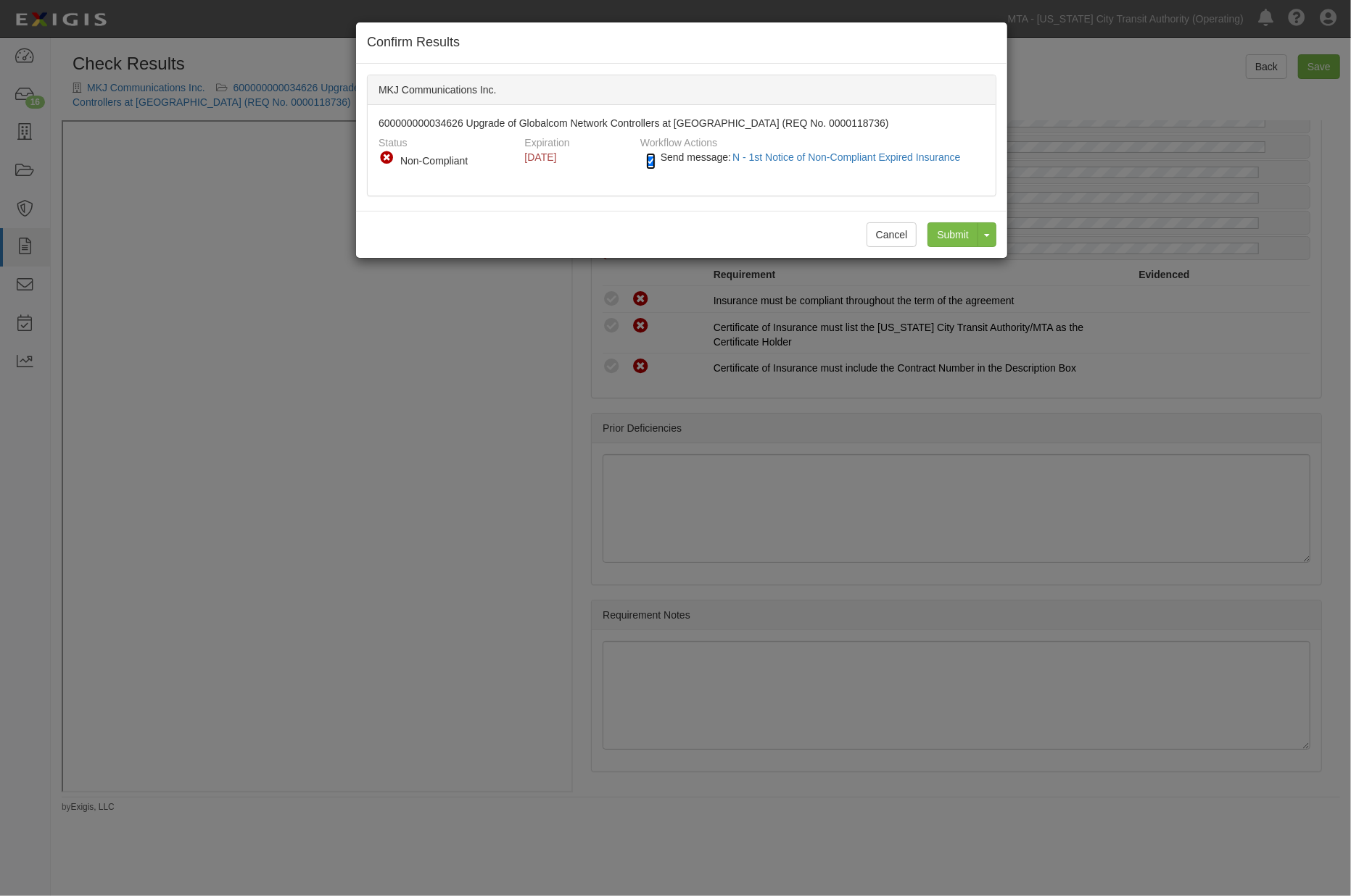
click input "Send message: N - 1st Notice of Non-Compliant Expired Insurance"
checkbox input "false"
click input "Submit"
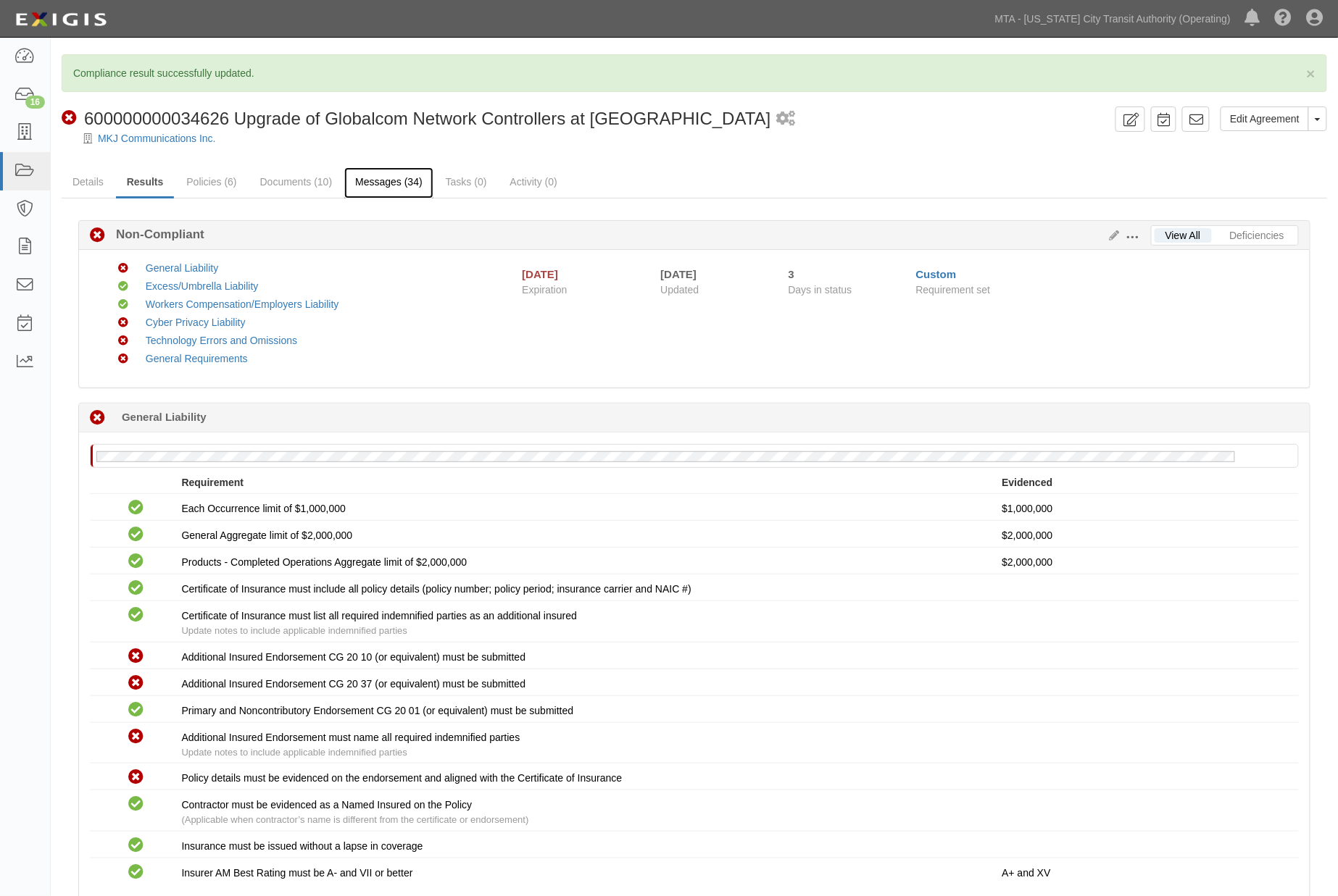
click at [356, 175] on link "Messages (34)" at bounding box center [389, 183] width 89 height 31
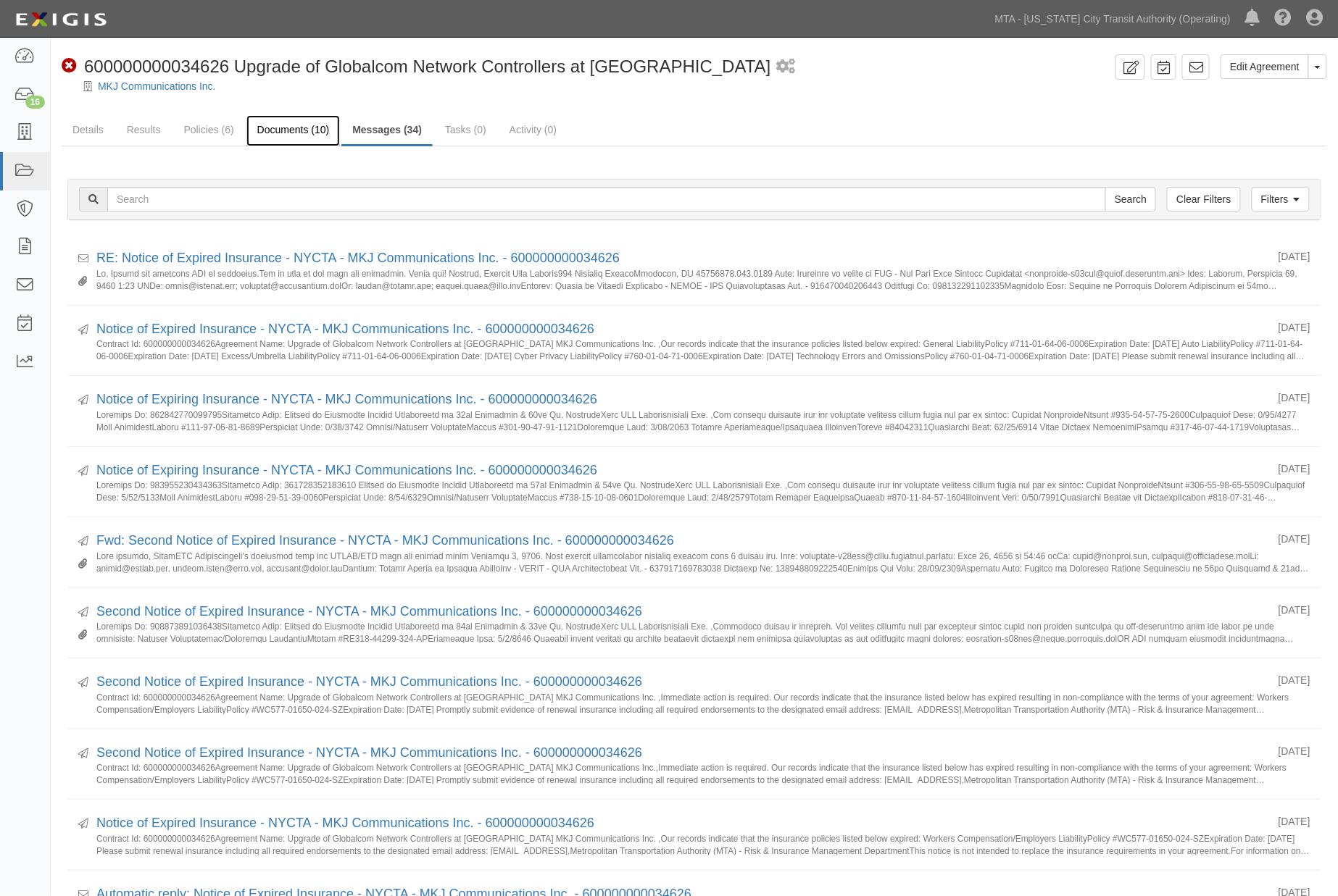
click at [298, 131] on link "Documents (10)" at bounding box center [293, 130] width 94 height 31
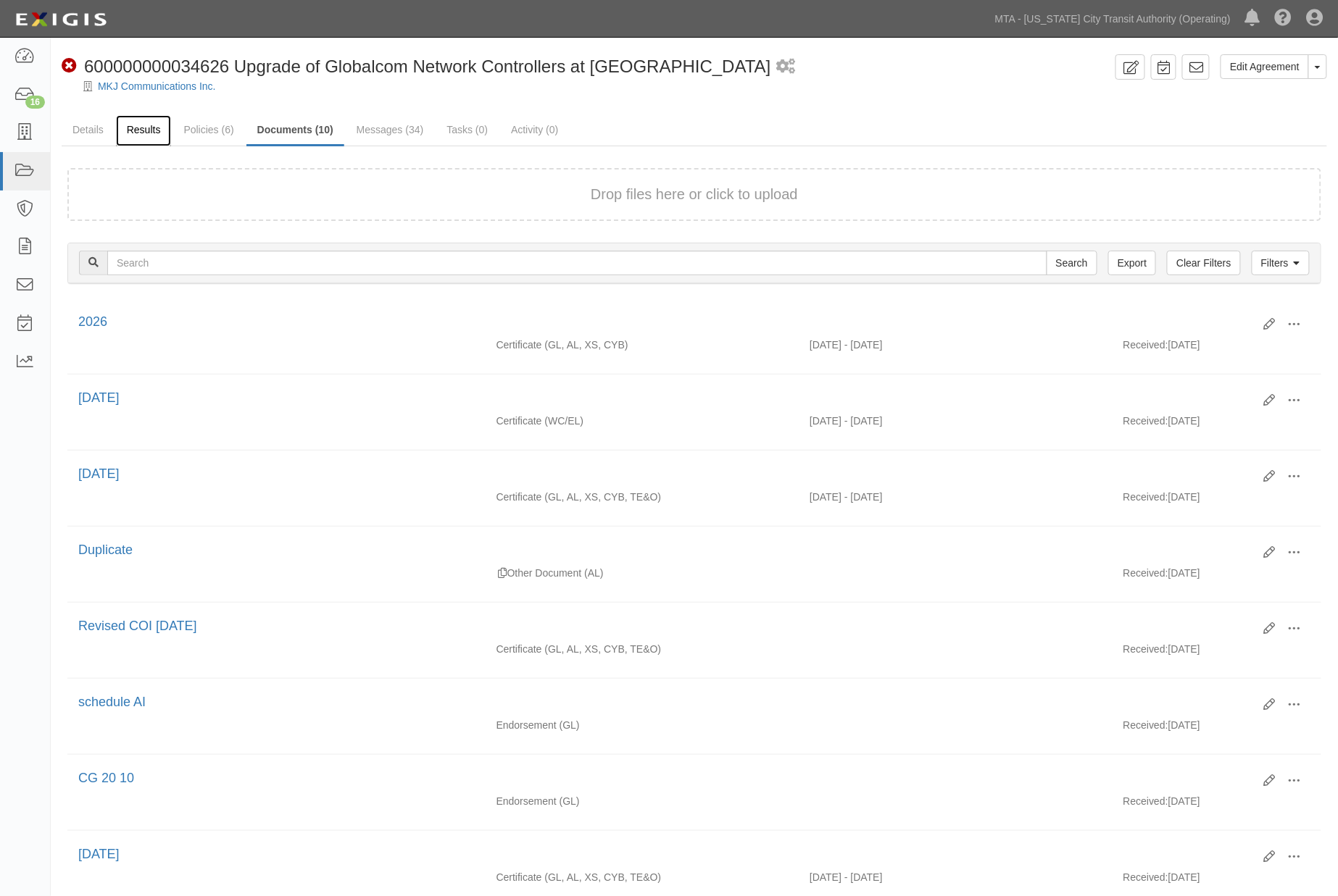
click at [148, 129] on link "Results" at bounding box center [144, 130] width 56 height 31
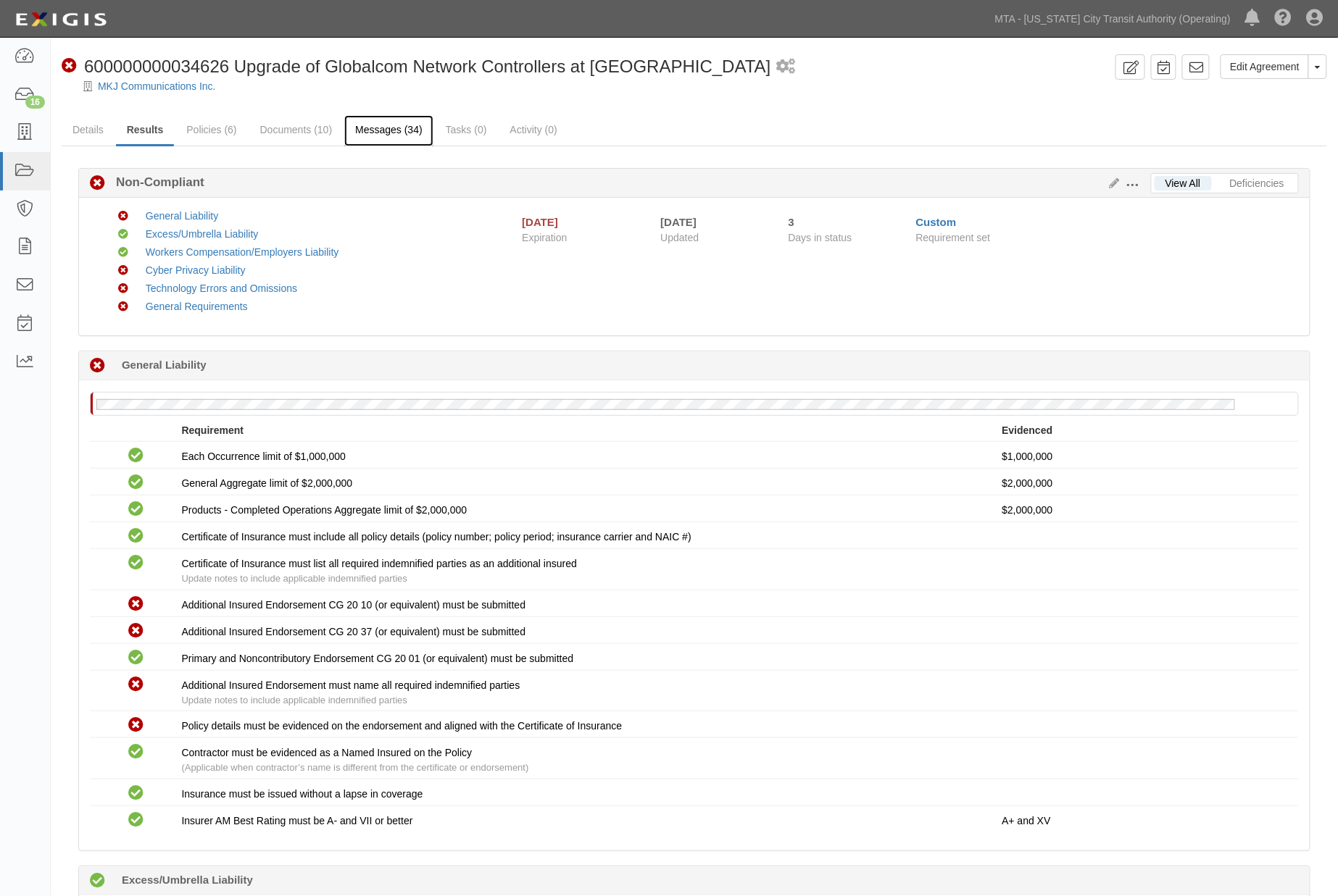
click at [386, 133] on link "Messages (34)" at bounding box center [389, 130] width 89 height 31
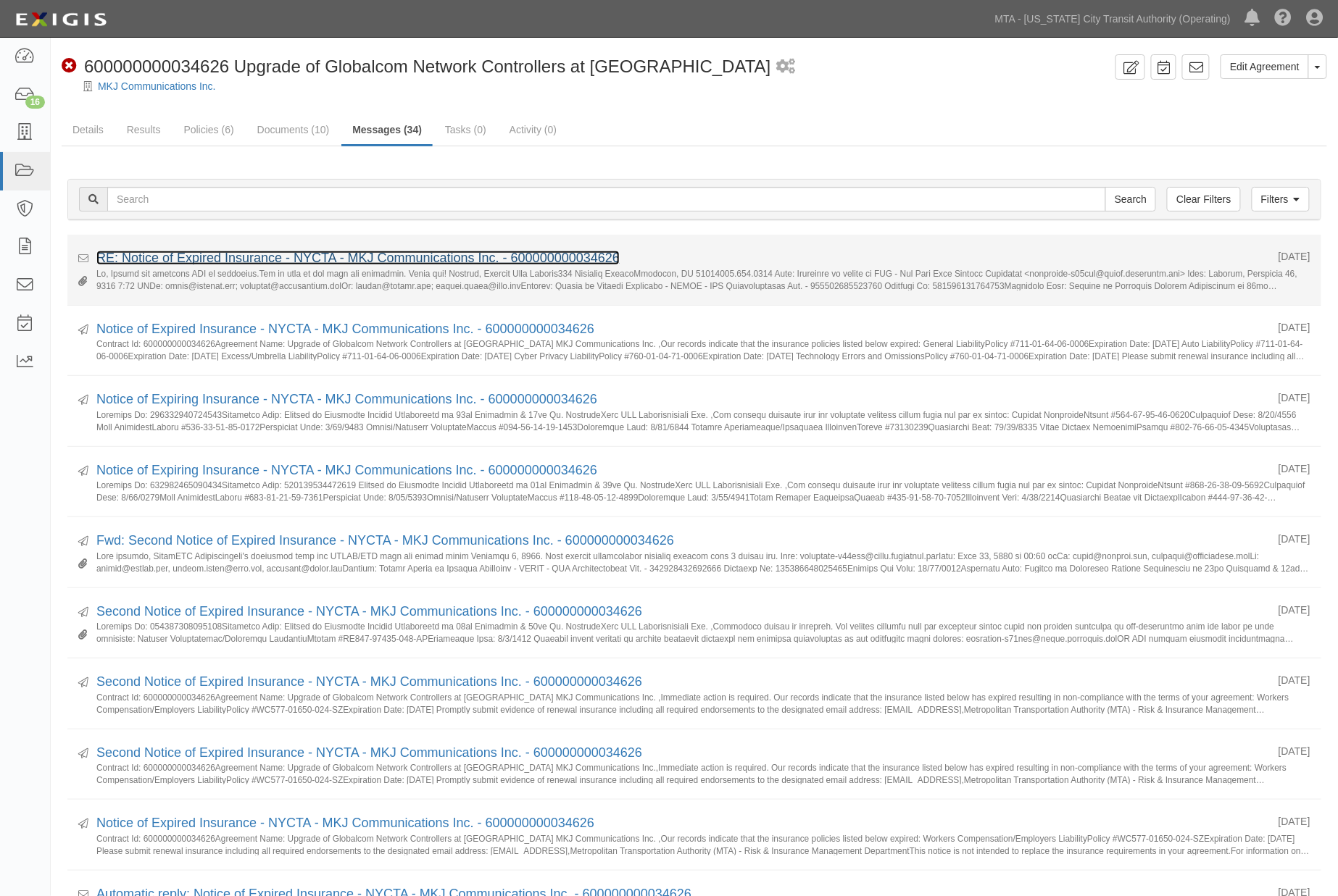
click at [387, 256] on link "RE: Notice of Expired Insurance - NYCTA - MKJ Communications Inc. - 60000000003…" at bounding box center [358, 257] width 523 height 14
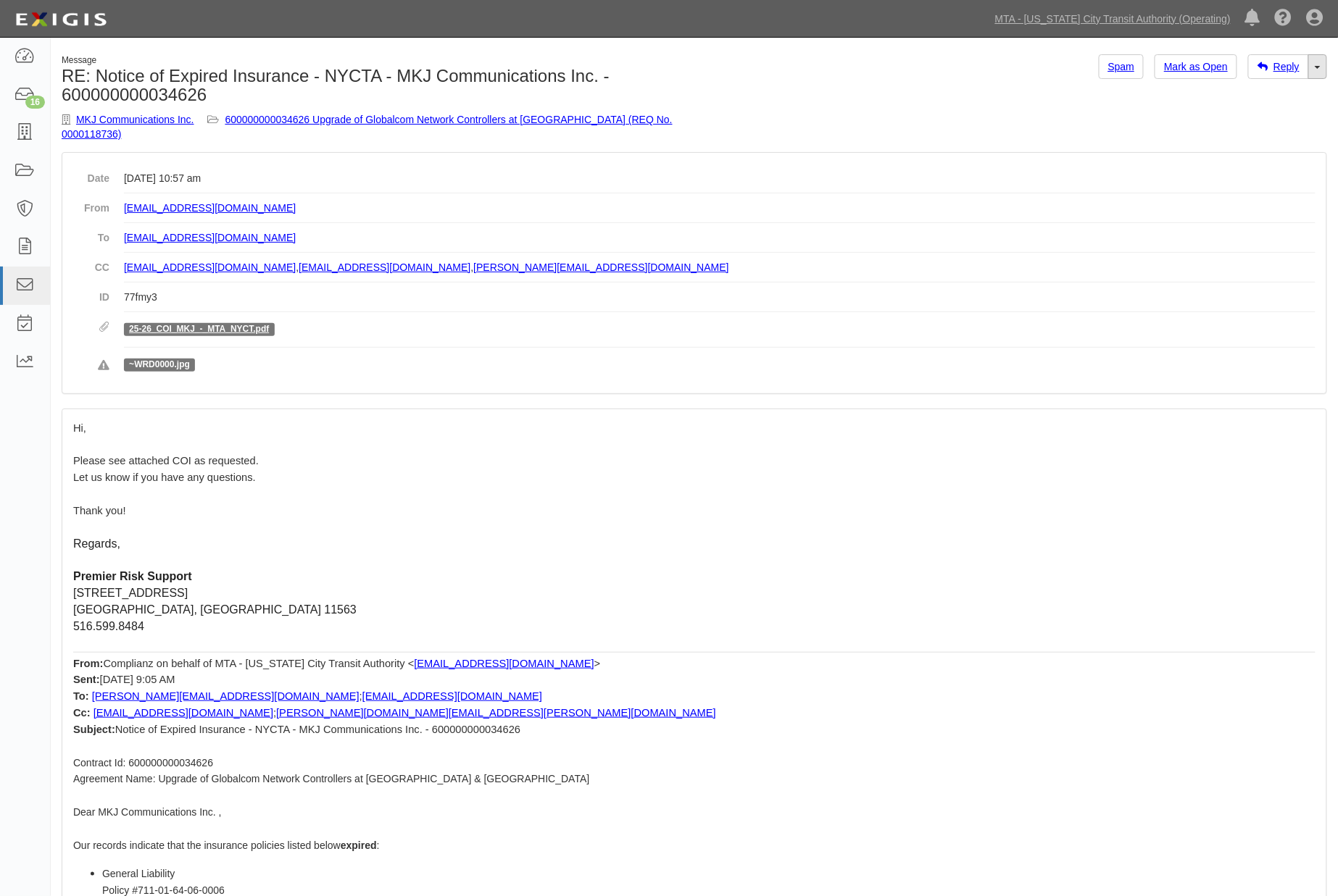
click at [1323, 69] on link "Toggle Dropdown" at bounding box center [1317, 66] width 18 height 24
click at [1253, 92] on link "Reply All" at bounding box center [1269, 94] width 114 height 18
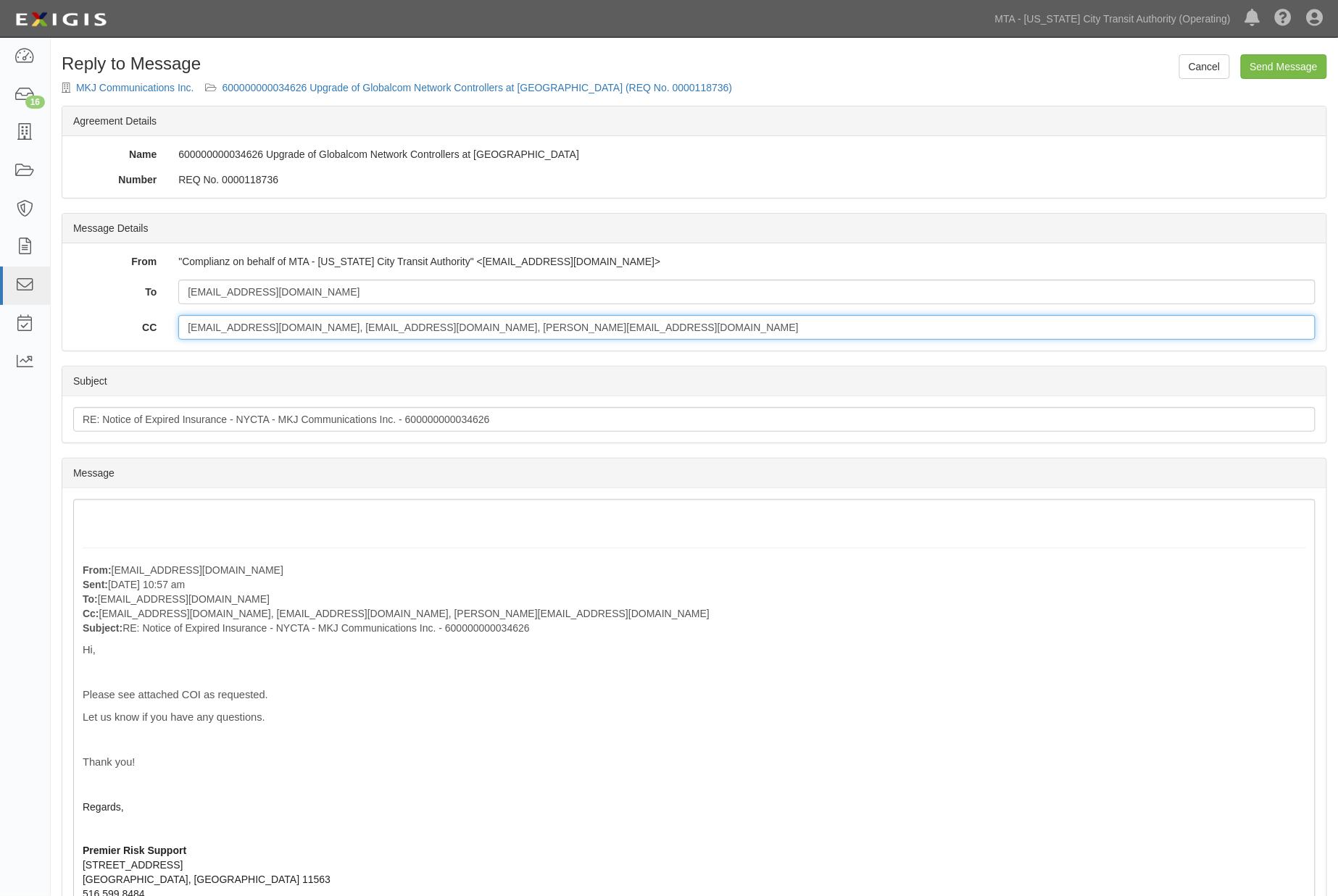
drag, startPoint x: 589, startPoint y: 331, endPoint x: 166, endPoint y: 308, distance: 423.6
click at [168, 310] on div "To [EMAIL_ADDRESS][DOMAIN_NAME] CC [EMAIL_ADDRESS][DOMAIN_NAME], [EMAIL_ADDRESS…" at bounding box center [694, 309] width 1242 height 60
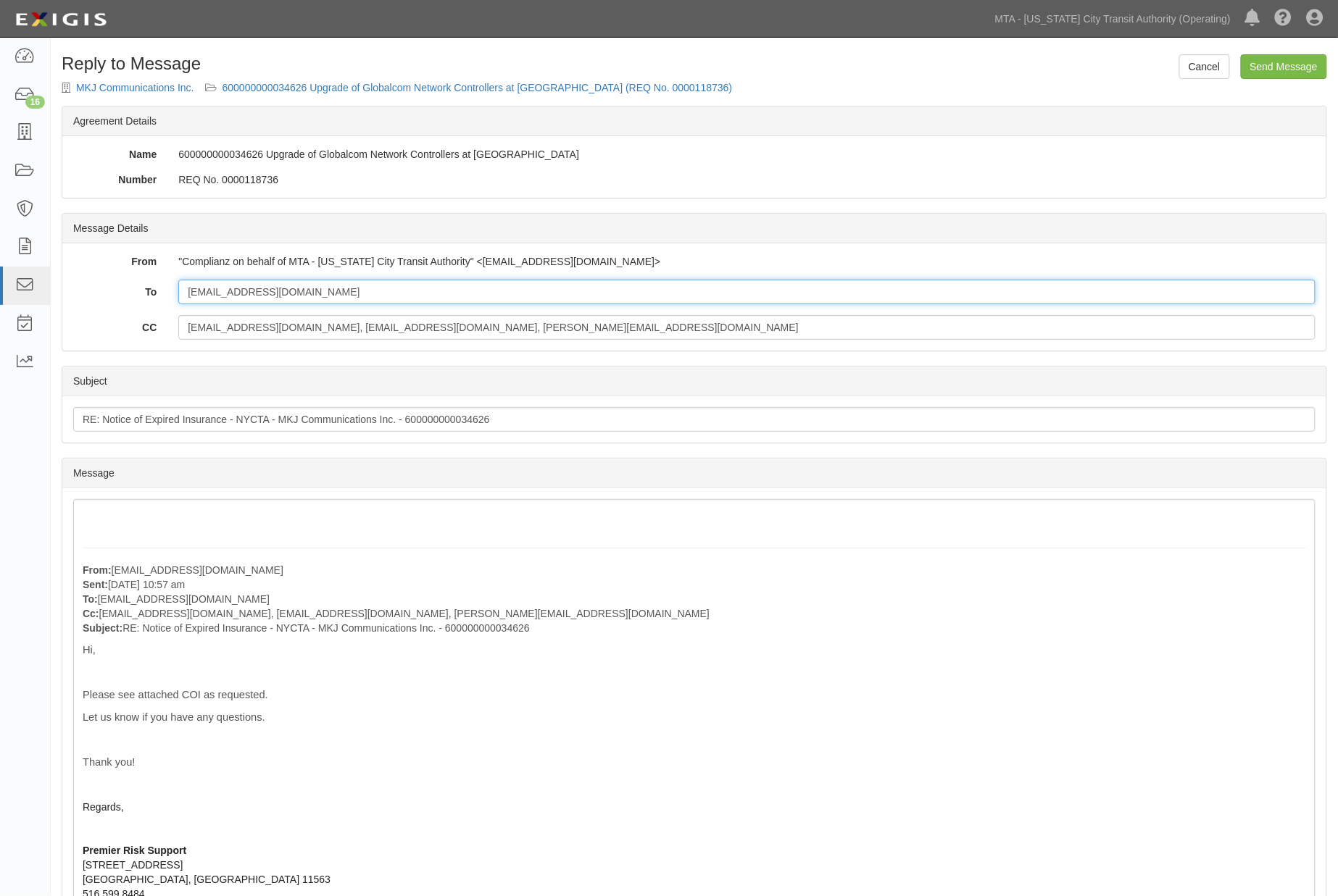
click at [386, 292] on input "[EMAIL_ADDRESS][DOMAIN_NAME]" at bounding box center [746, 291] width 1137 height 24
paste input "[EMAIL_ADDRESS][DOMAIN_NAME], [EMAIL_ADDRESS][DOMAIN_NAME], [PERSON_NAME][EMAIL…"
drag, startPoint x: 703, startPoint y: 290, endPoint x: 186, endPoint y: 282, distance: 517.1
click at [186, 282] on input "support@premierrisk.com; cscaccia@premierrisk.com, mcafiero@premierrisk.com, di…" at bounding box center [746, 291] width 1137 height 24
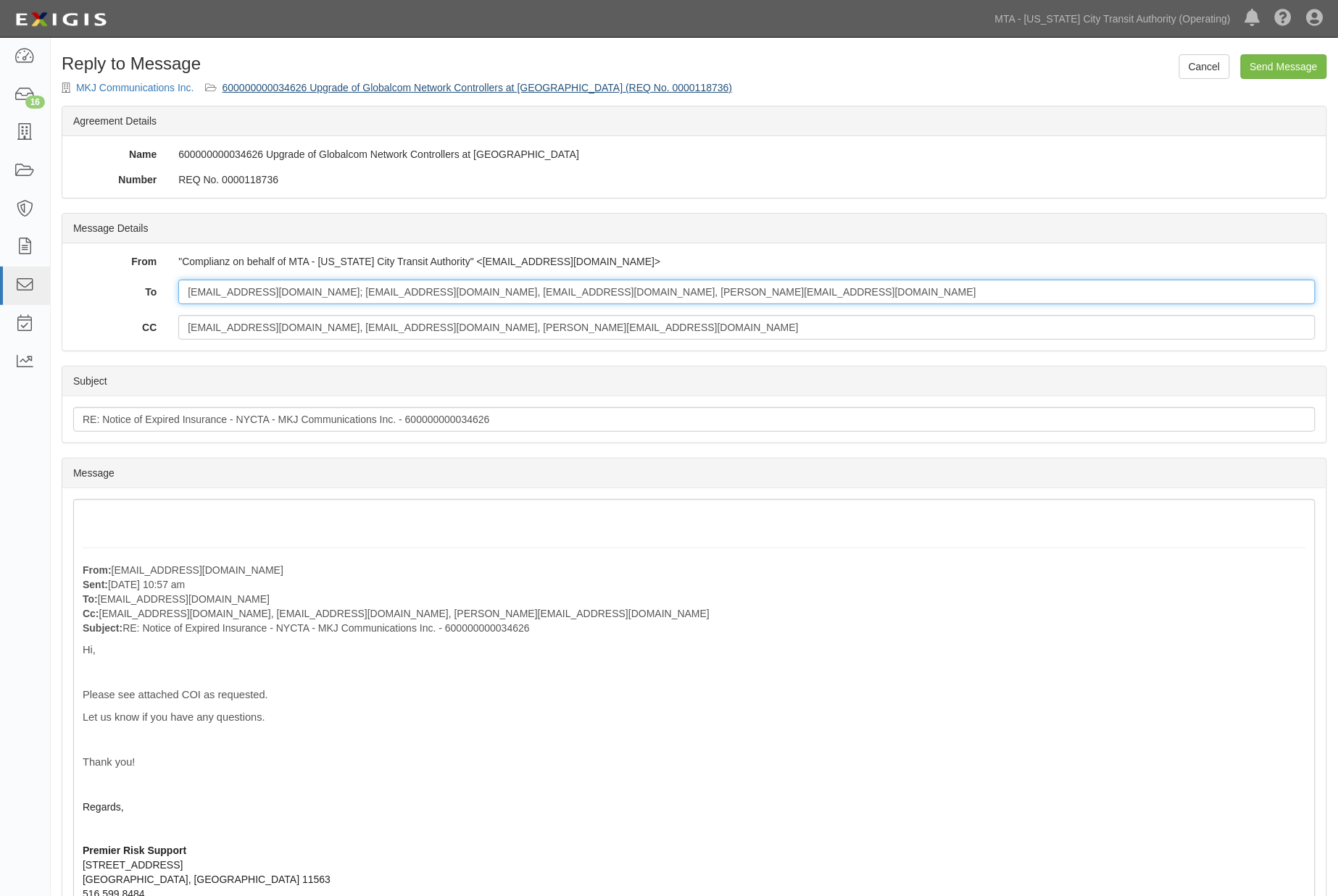
type input "support@premierrisk.com; cscaccia@premierrisk.com, mcafiero@premierrisk.com, di…"
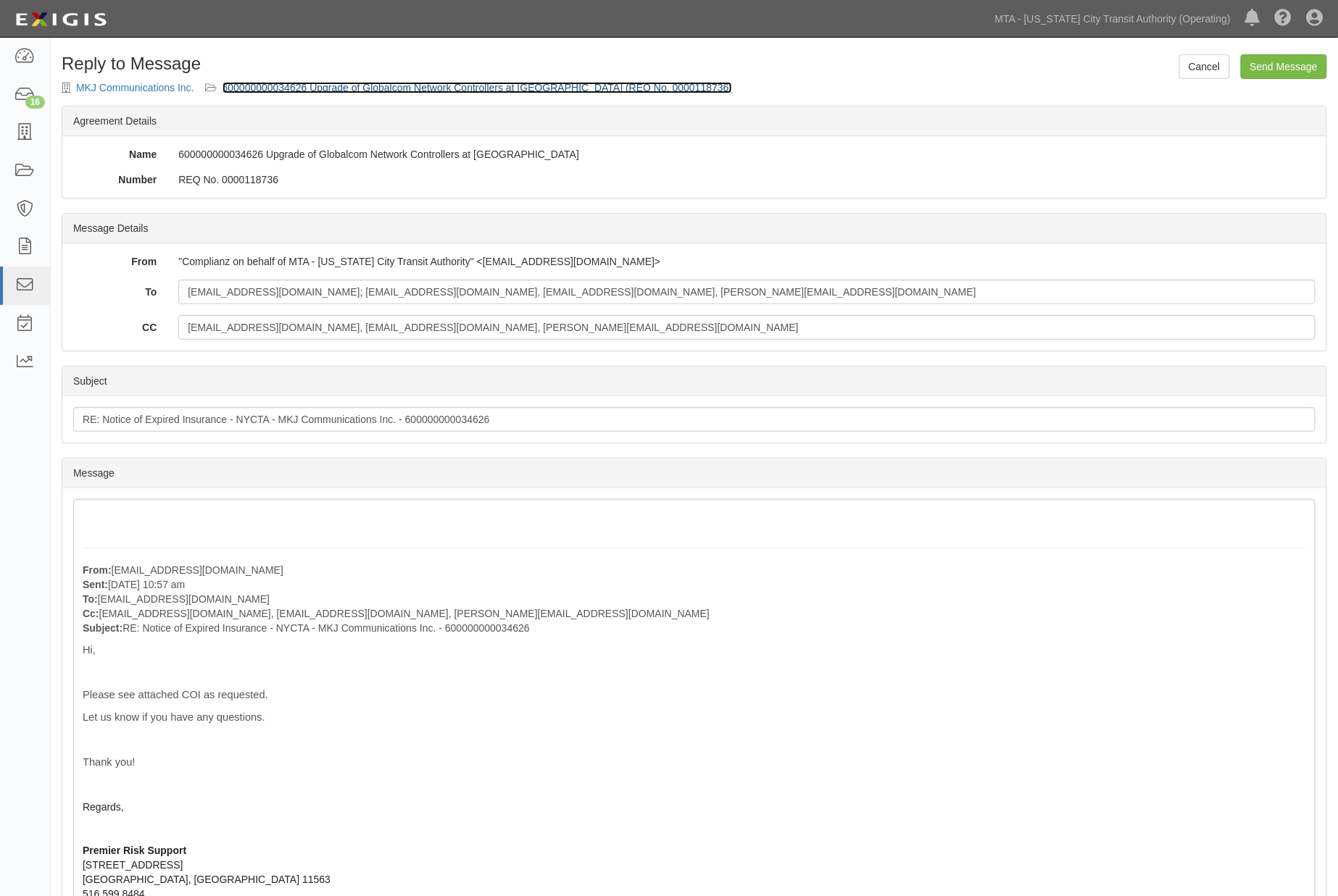
click at [553, 87] on link "600000000034626 Upgrade of Globalcom Network Controllers at 63rd Lexington & 72…" at bounding box center [478, 88] width 510 height 12
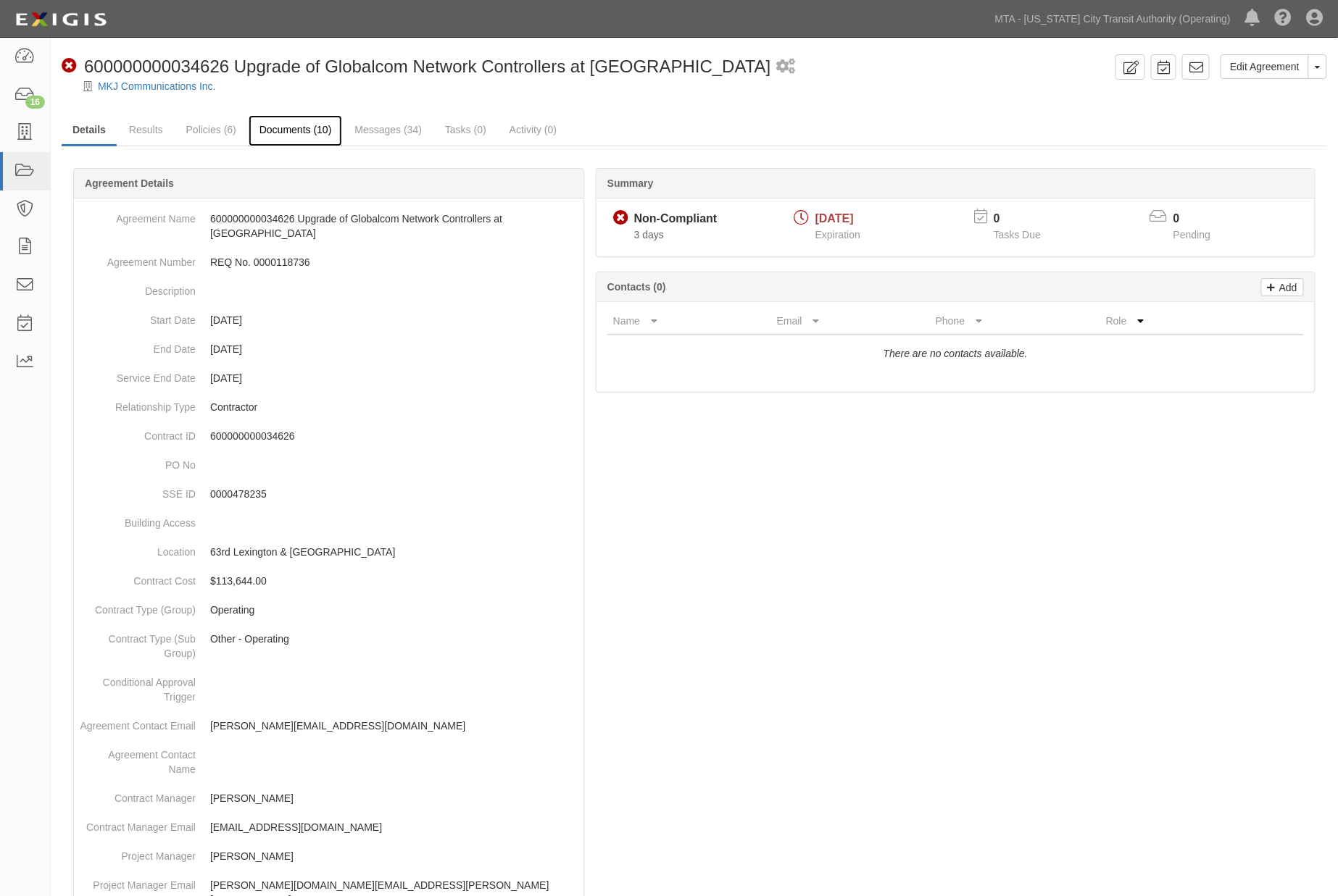
click at [291, 129] on link "Documents (10)" at bounding box center [295, 130] width 94 height 31
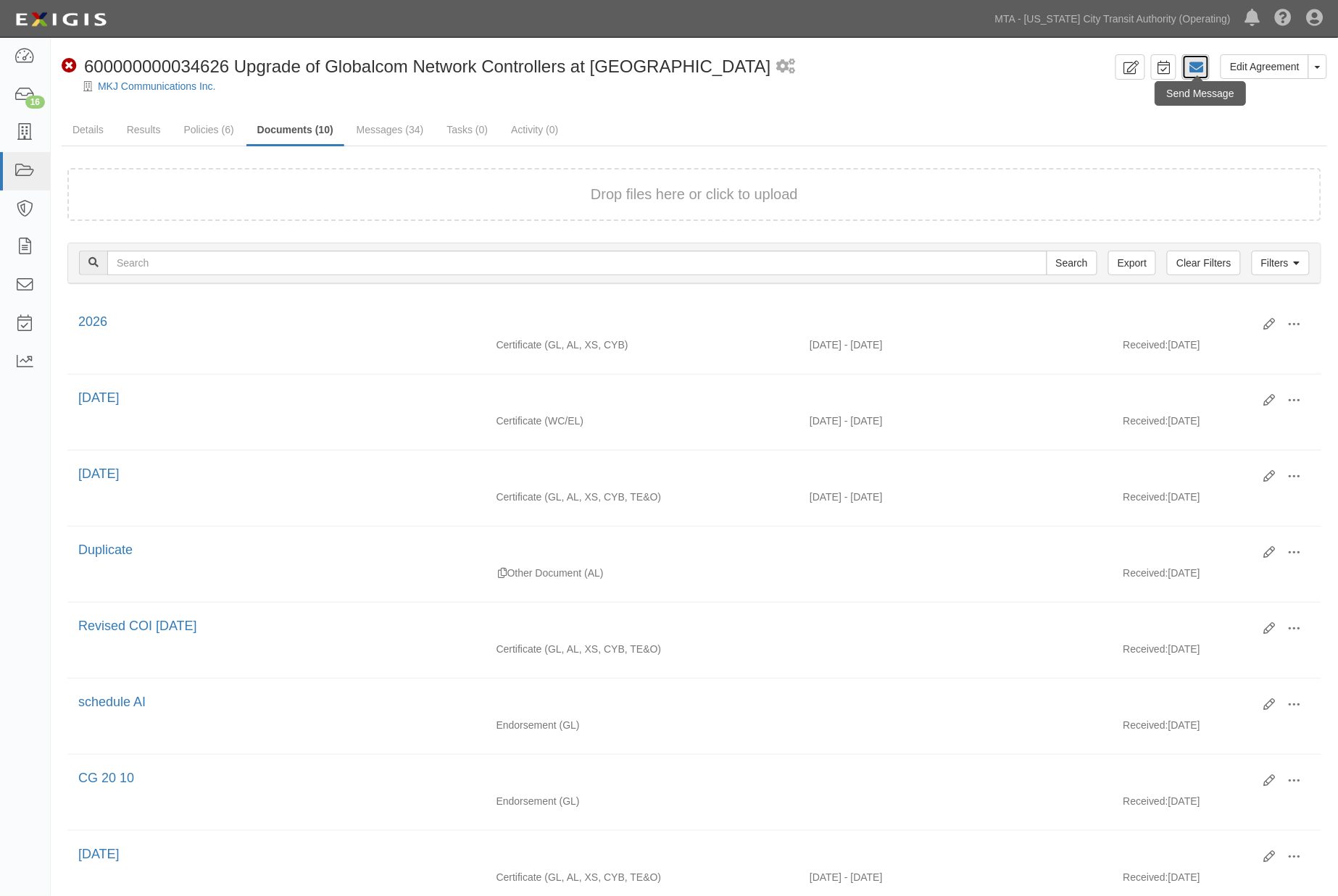
click at [1197, 62] on icon at bounding box center [1196, 67] width 15 height 14
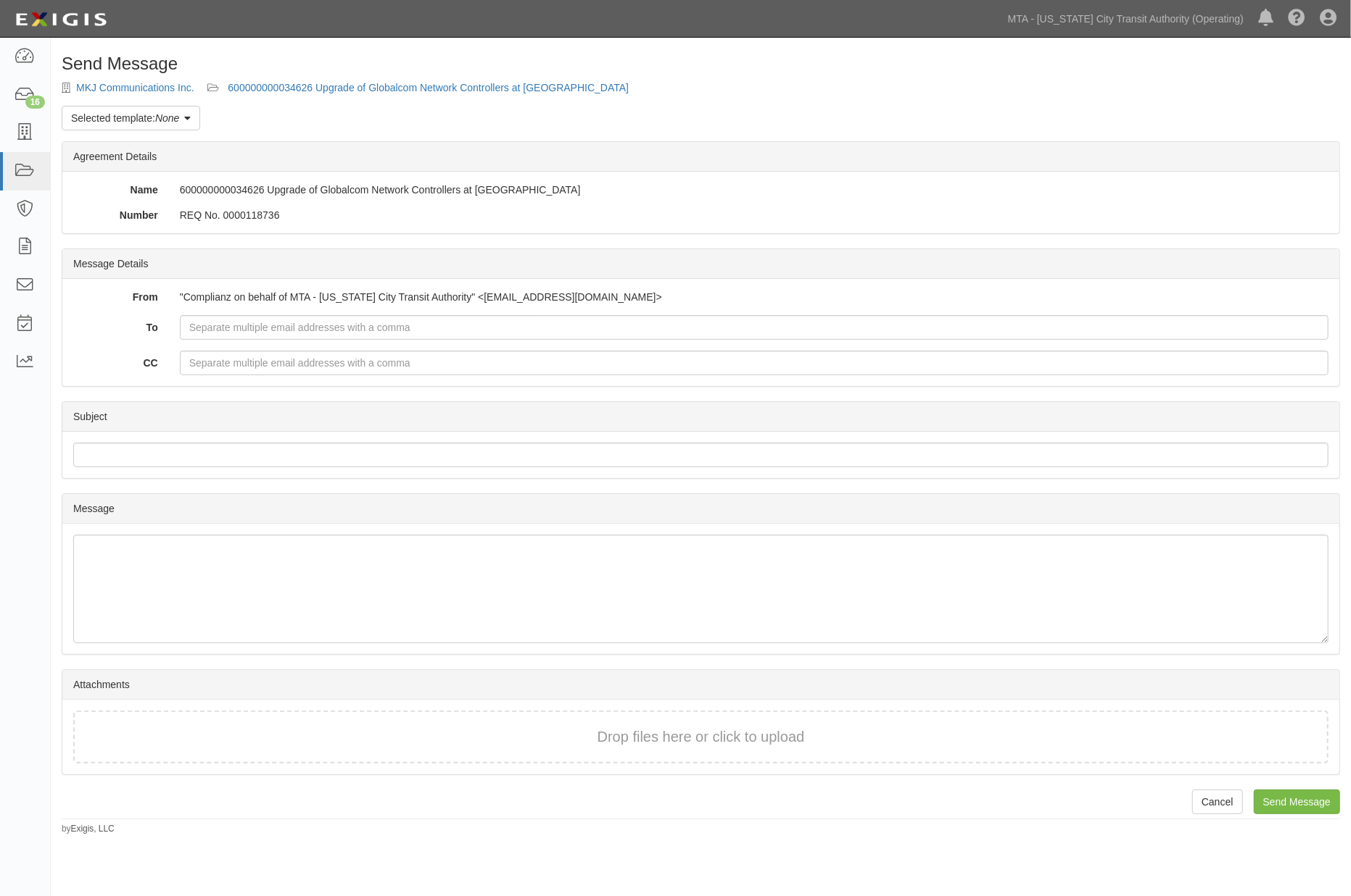
click at [160, 122] on em "None" at bounding box center [166, 118] width 24 height 12
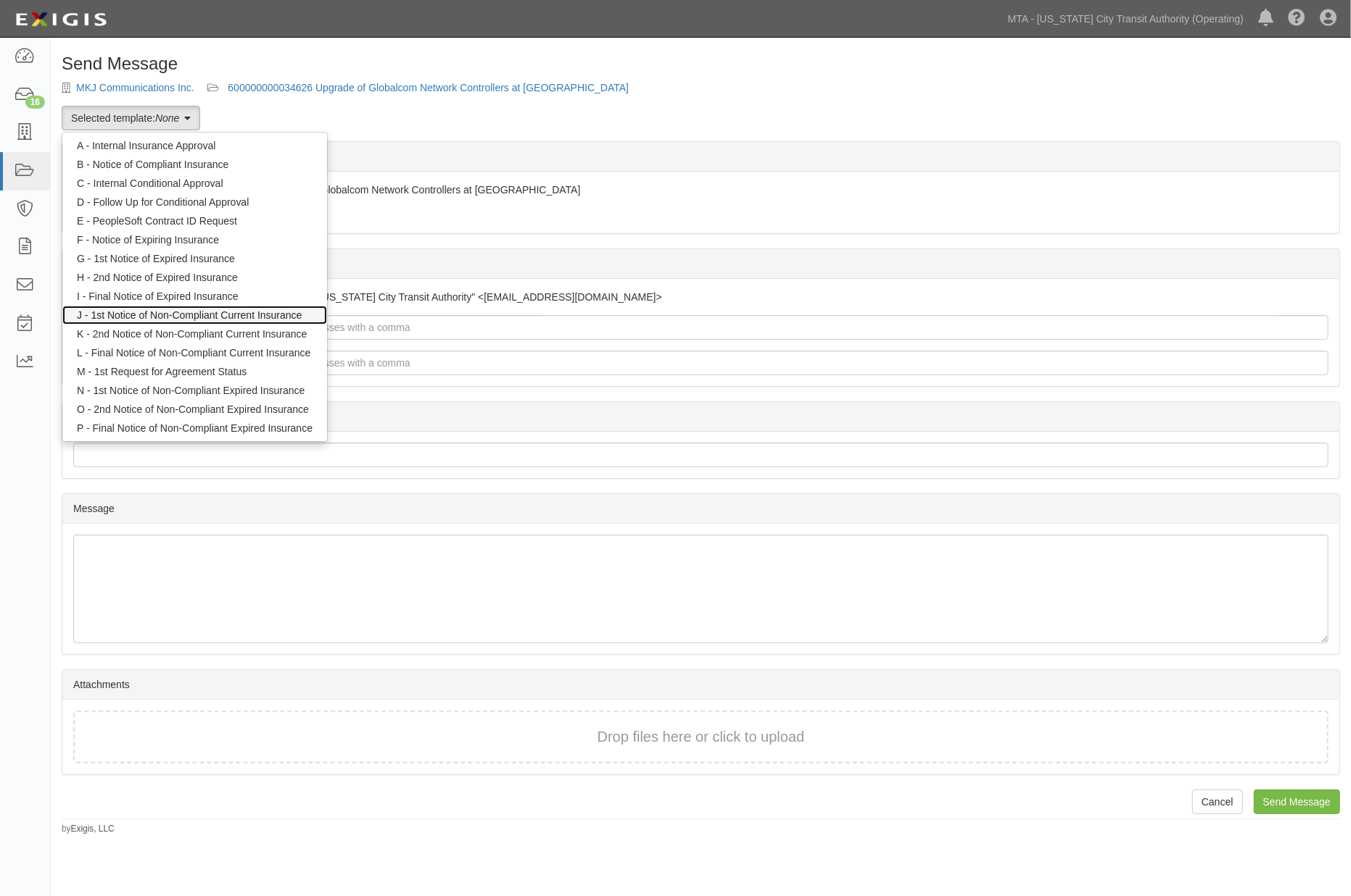
click at [158, 311] on link "J - 1st Notice of Non-Compliant Current Insurance" at bounding box center [194, 314] width 265 height 18
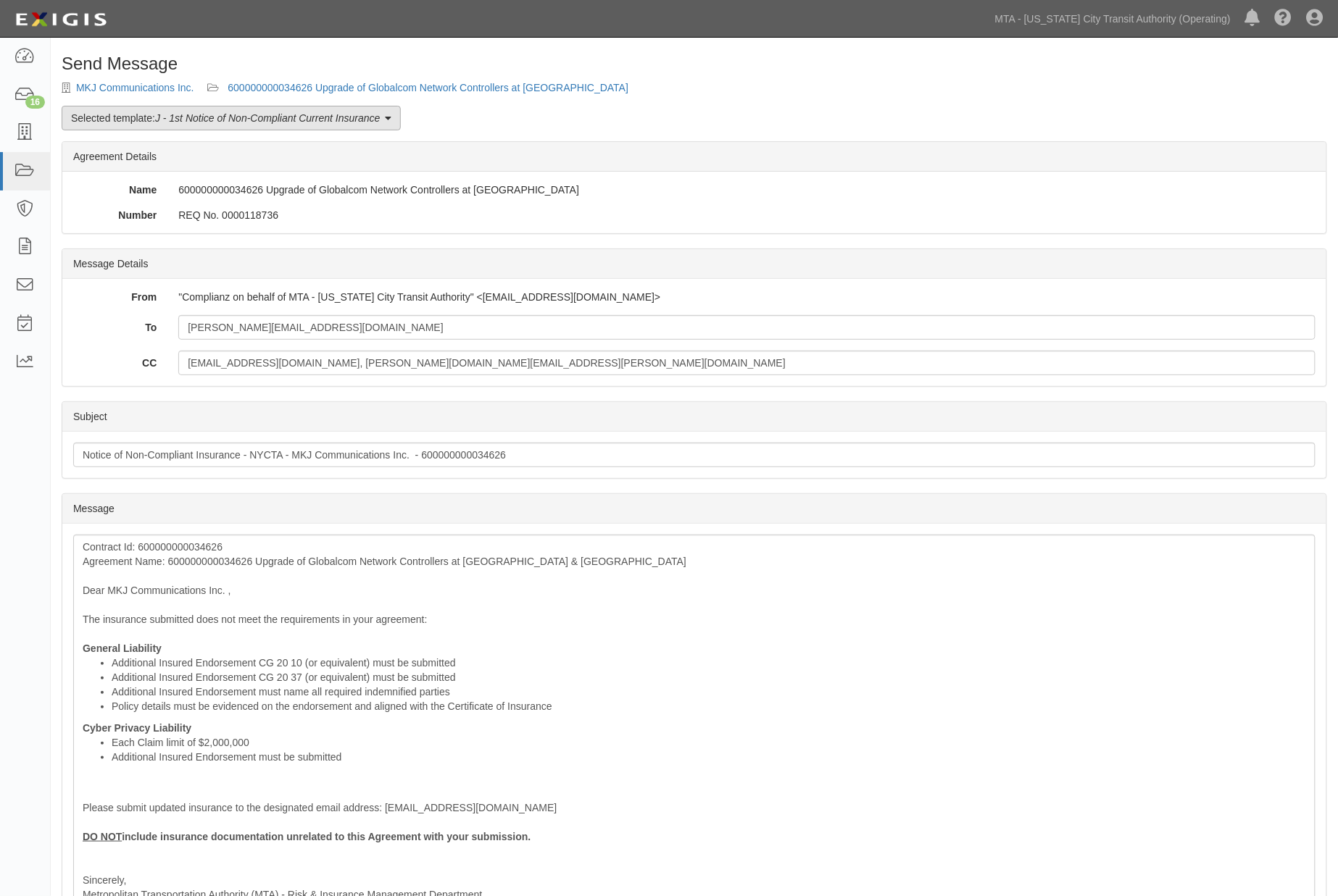
click at [233, 110] on link "Selected template: J - 1st Notice of Non-Compliant Current Insurance" at bounding box center [231, 117] width 339 height 24
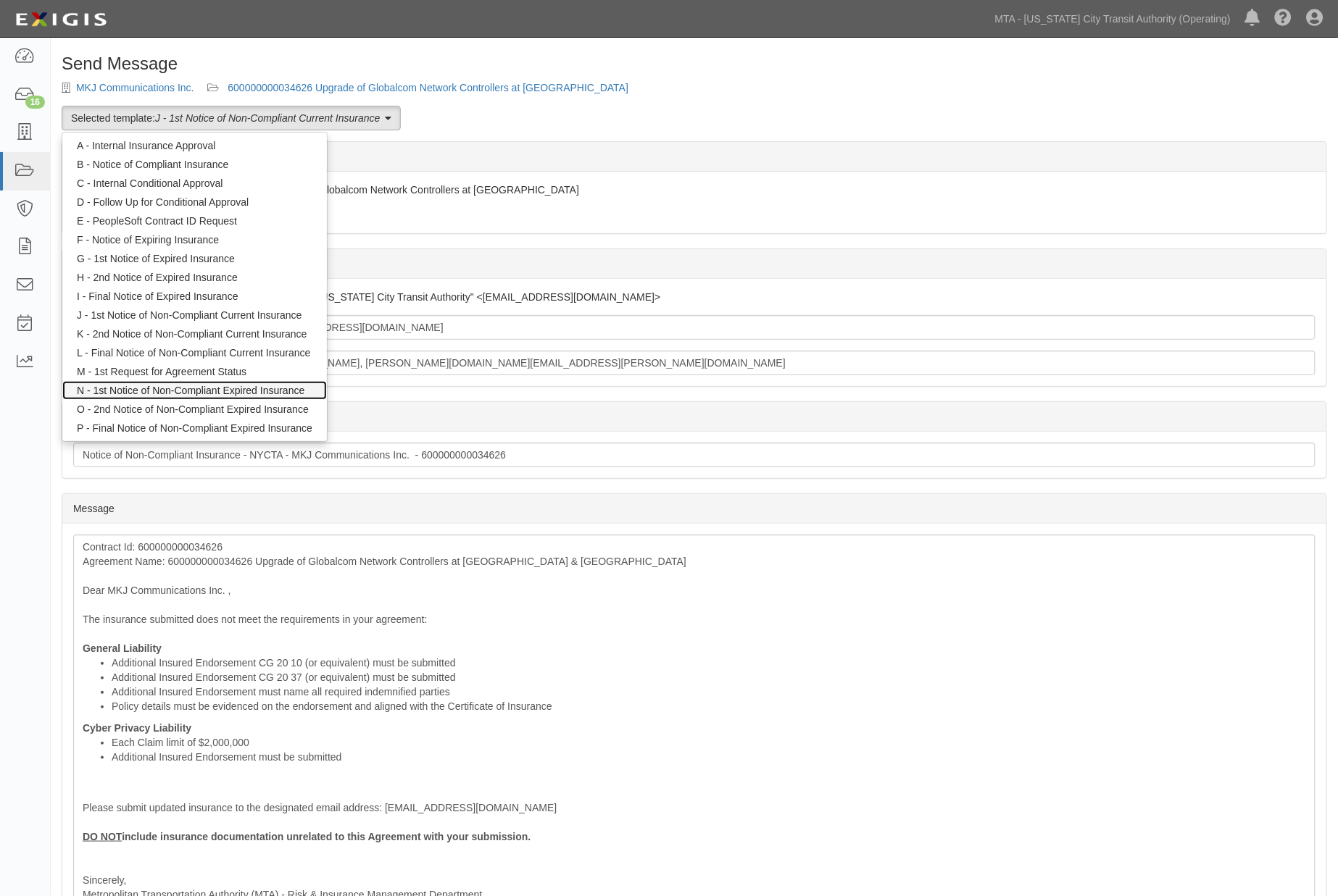
click at [175, 391] on link "N - 1st Notice of Non-Compliant Expired Insurance" at bounding box center [194, 390] width 265 height 18
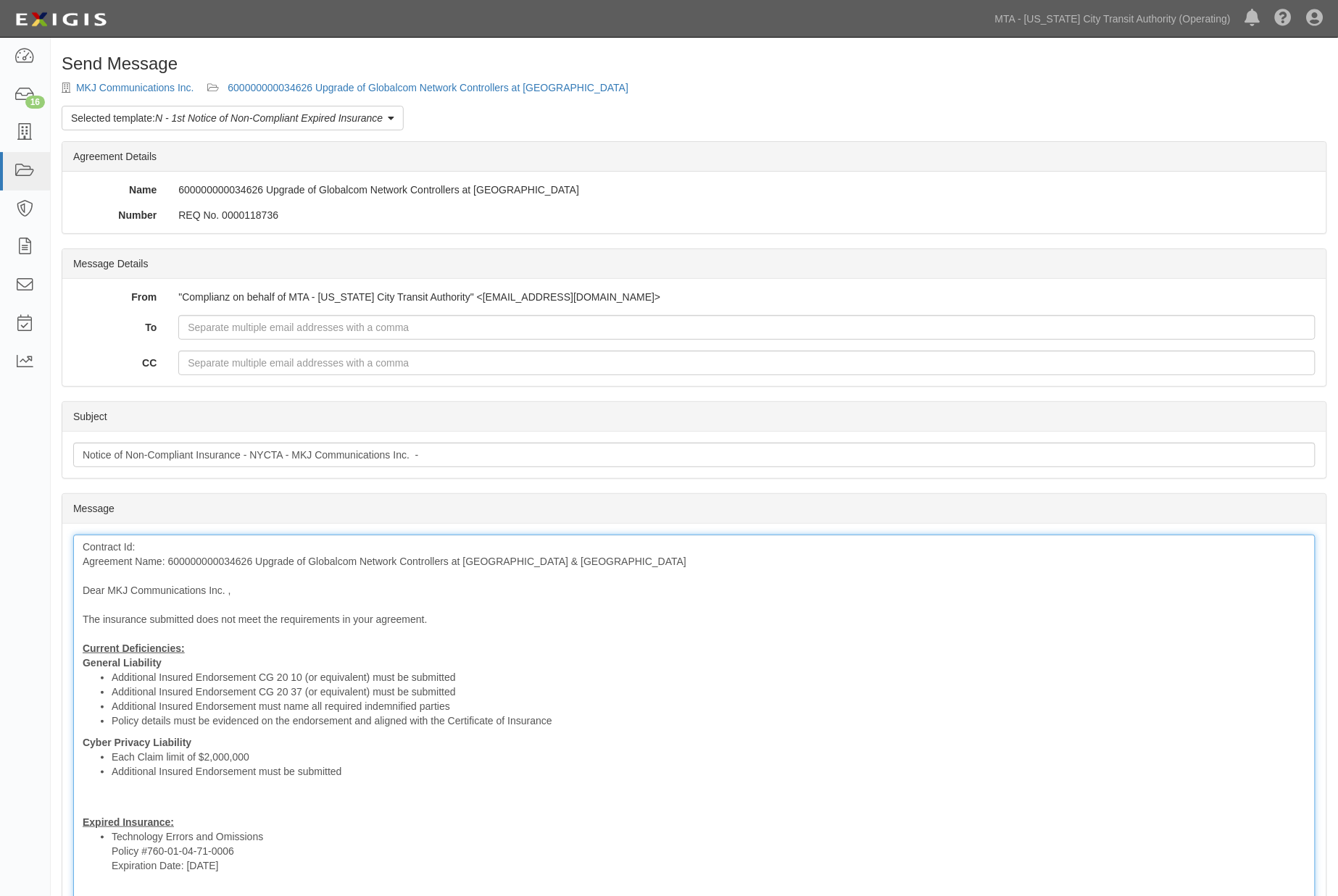
click at [218, 561] on div "Contract Id: Agreement Name: 600000000034626 Upgrade of Globalcom Network Contr…" at bounding box center [694, 790] width 1242 height 510
copy div "600000000034626"
click at [189, 546] on div "Contract Id: Agreement Name: 600000000034626 Upgrade of Globalcom Network Contr…" at bounding box center [694, 790] width 1242 height 510
click at [197, 562] on div "Contract Id: 600000000034626 Agreement Name: 600000000034626 Upgrade of Globalc…" at bounding box center [694, 790] width 1242 height 510
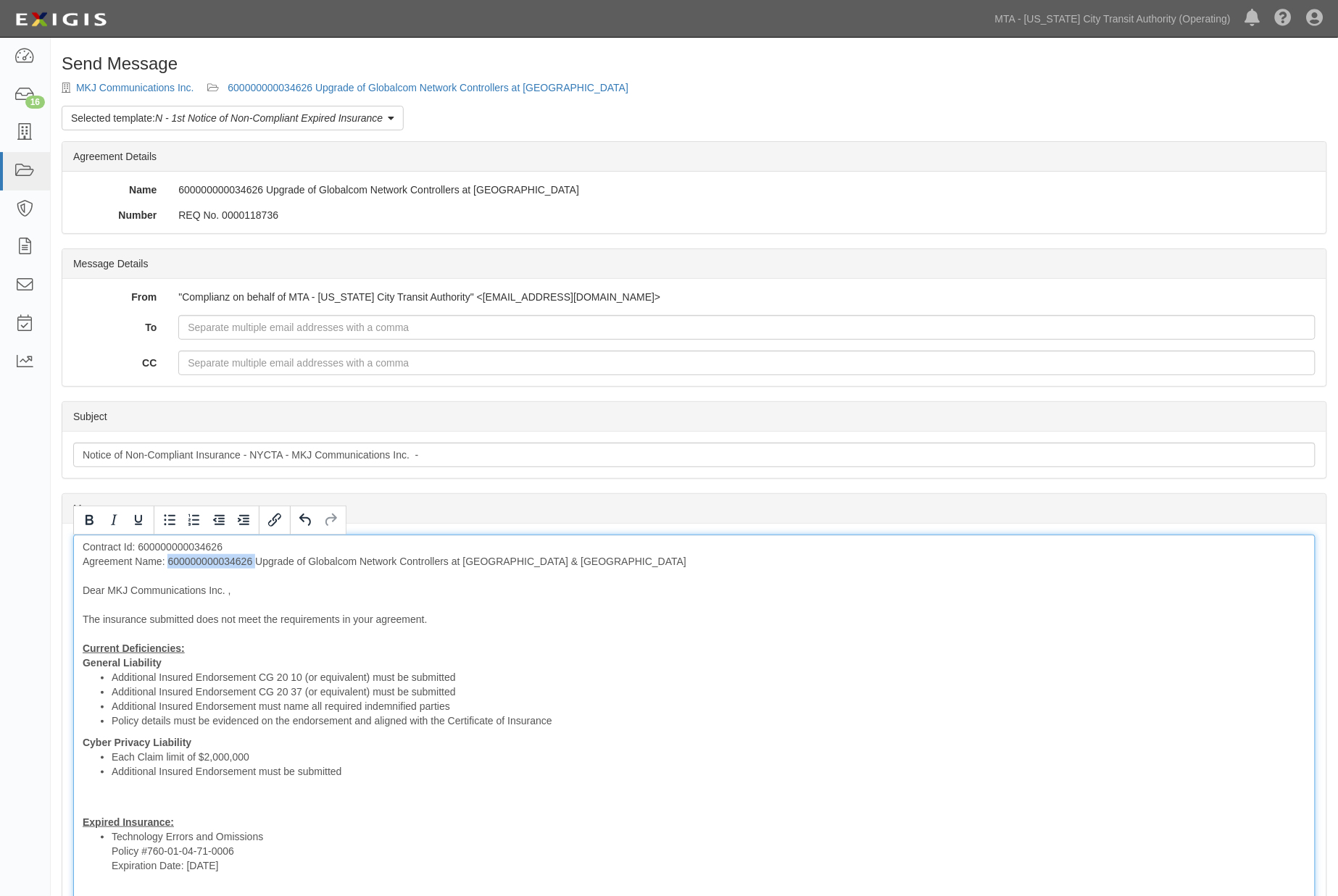
click div "Contract Id: 600000000034626 Agreement Name: 600000000034626 Upgrade of Globalc…"
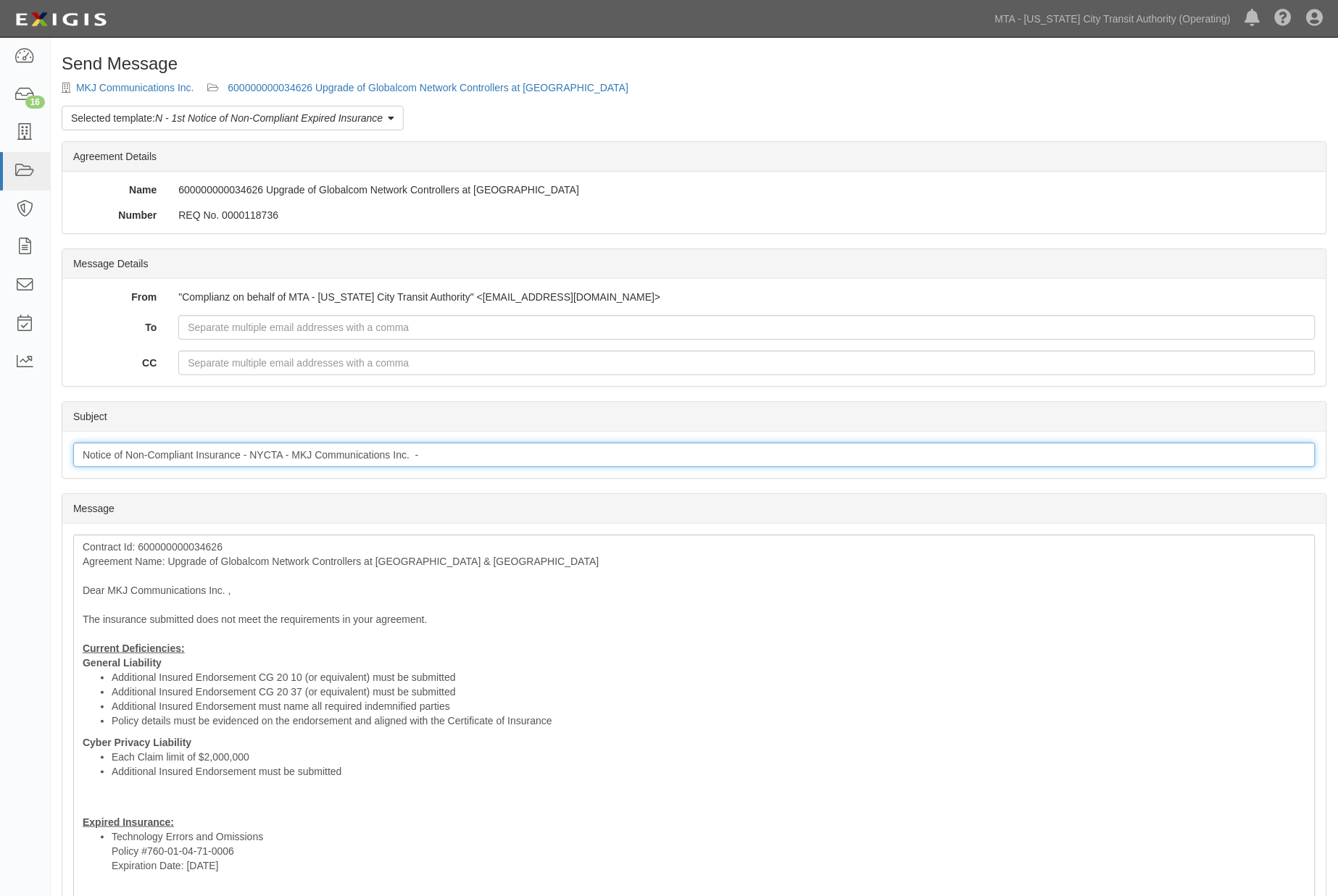
click input "Notice of Non-Compliant Insurance - NYCTA - MKJ Communications Inc. -"
paste input "600000000034626"
type input "Notice of Non-Compliant Insurance - NYCTA - MKJ Communications Inc. - 600000000…"
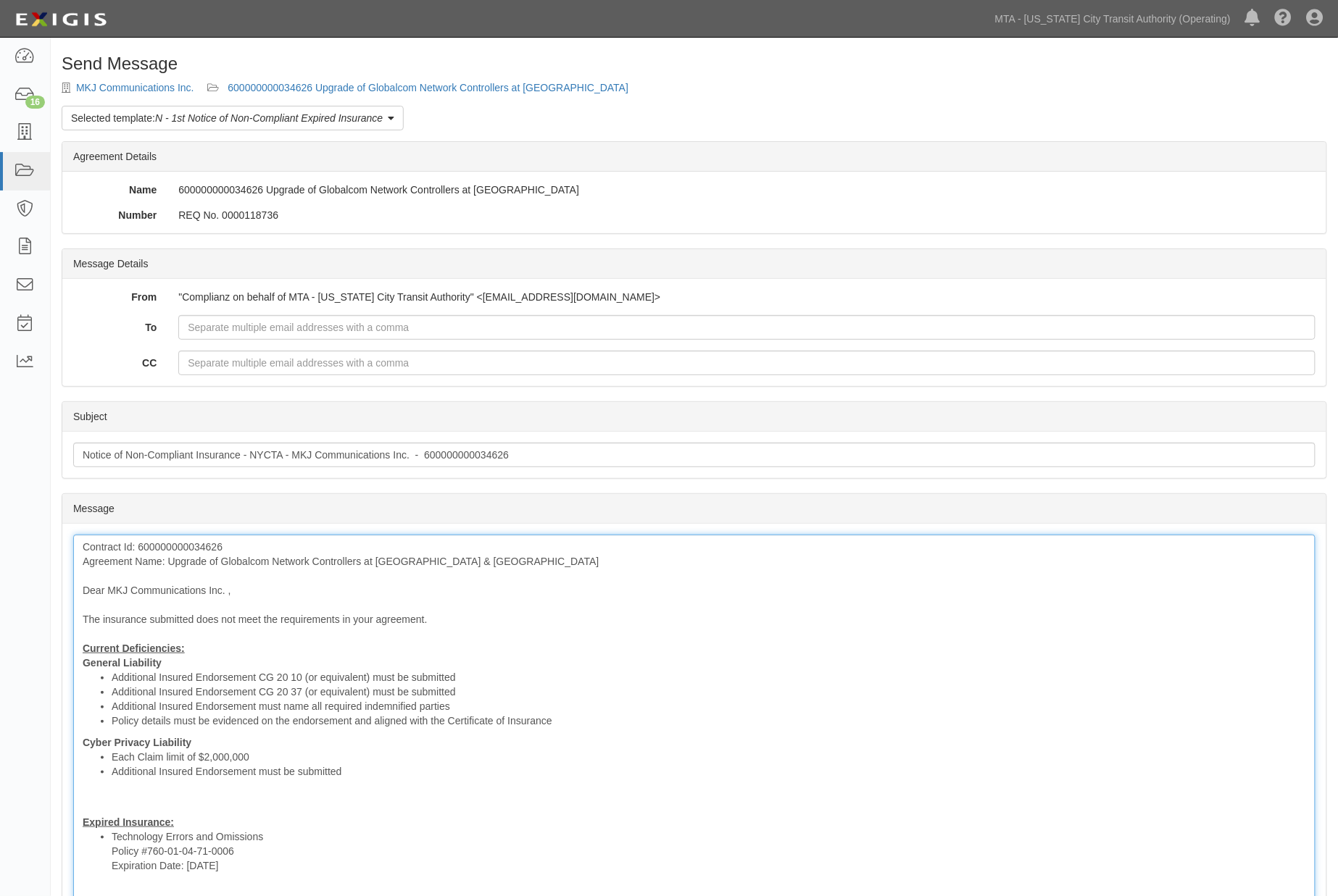
click div "Contract Id: 600000000034626 Agreement Name: Upgrade of Globalcom Network Contr…"
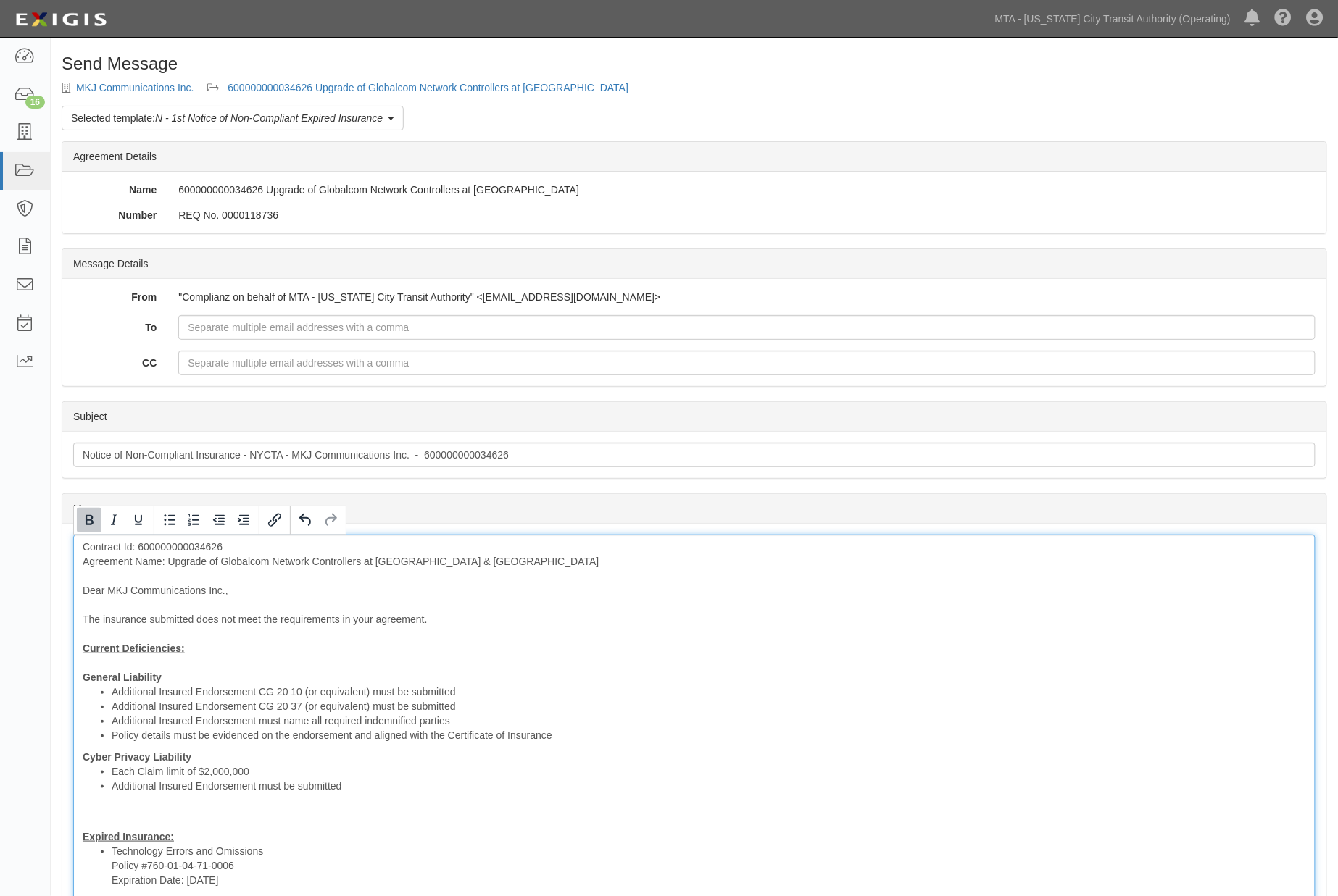
click div "Contract Id: 600000000034626 Agreement Name: Upgrade of Globalcom Network Contr…"
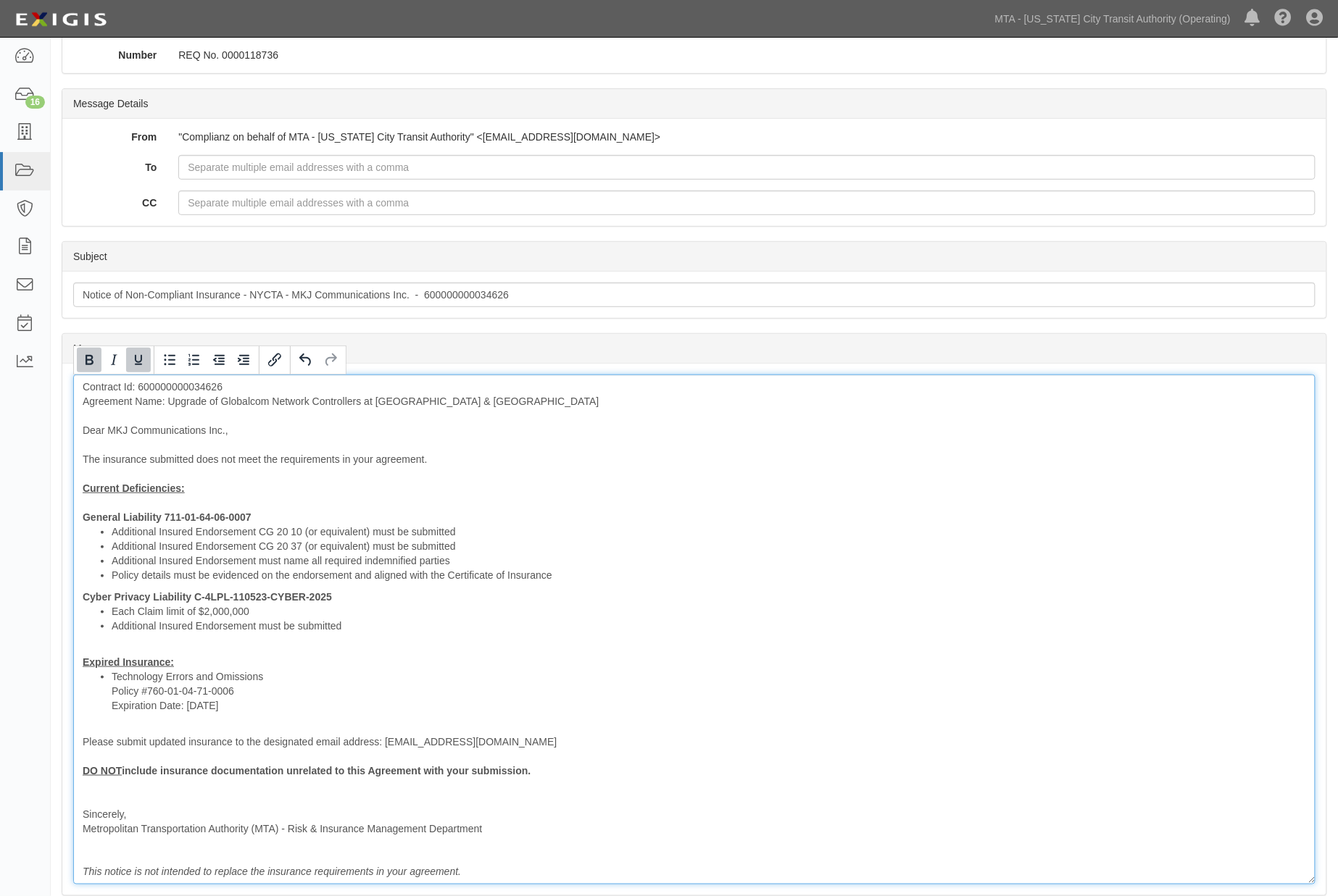
scroll to position [160, 0]
click li "Technology Errors and Omissions Policy #760-01-04-71-0006 Expiration Date: 9/27…"
drag, startPoint x: 648, startPoint y: 670, endPoint x: 404, endPoint y: 675, distance: 244.1
click div "Contract Id: 600000000034626 Agreement Name: Upgrade of Globalcom Network Contr…"
click li "Technology Errors and Omissions (Certificate references Professional Liability …"
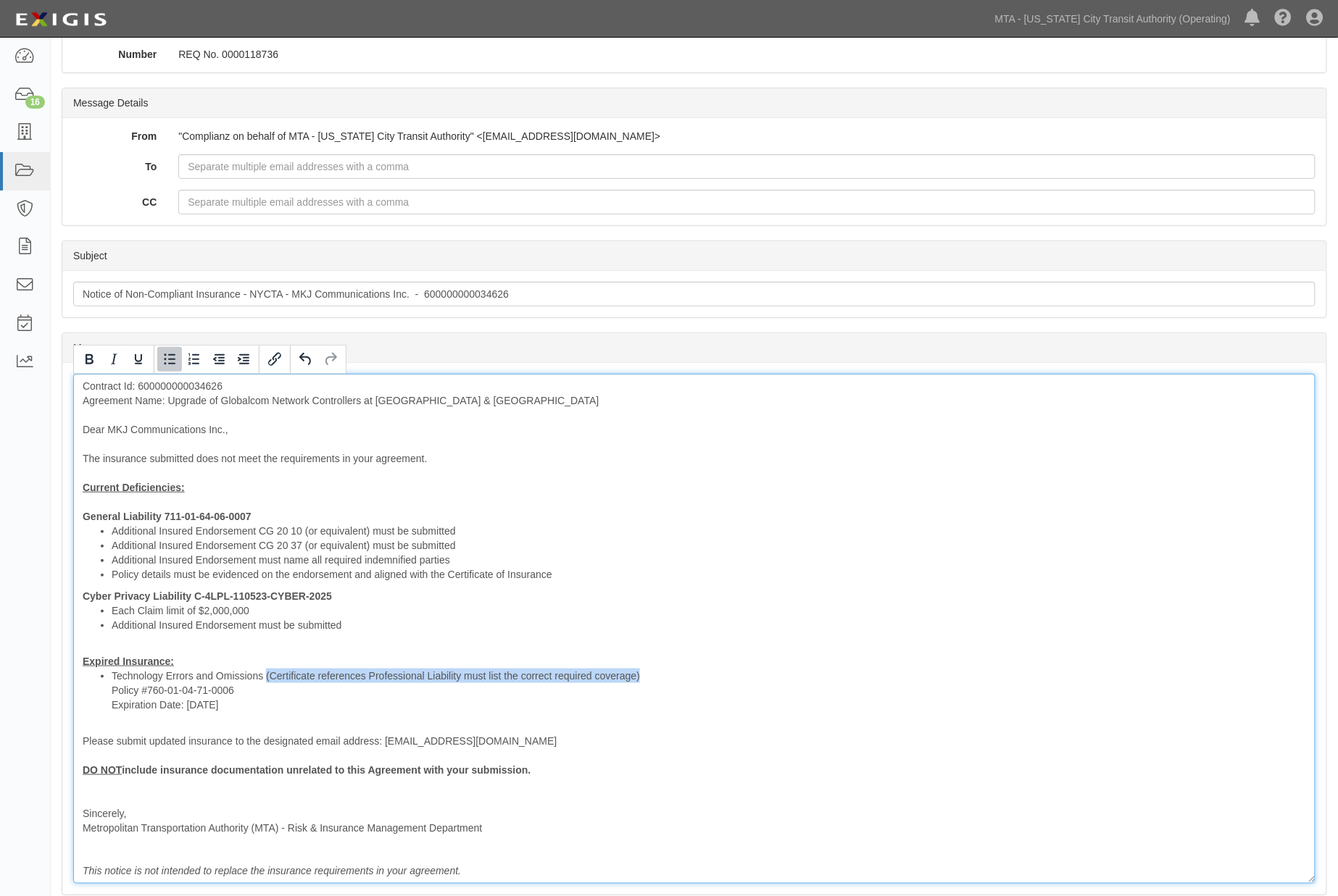
drag, startPoint x: 266, startPoint y: 675, endPoint x: 648, endPoint y: 674, distance: 382.0
click li "Technology Errors and Omissions (Certificate references Professional Liability …"
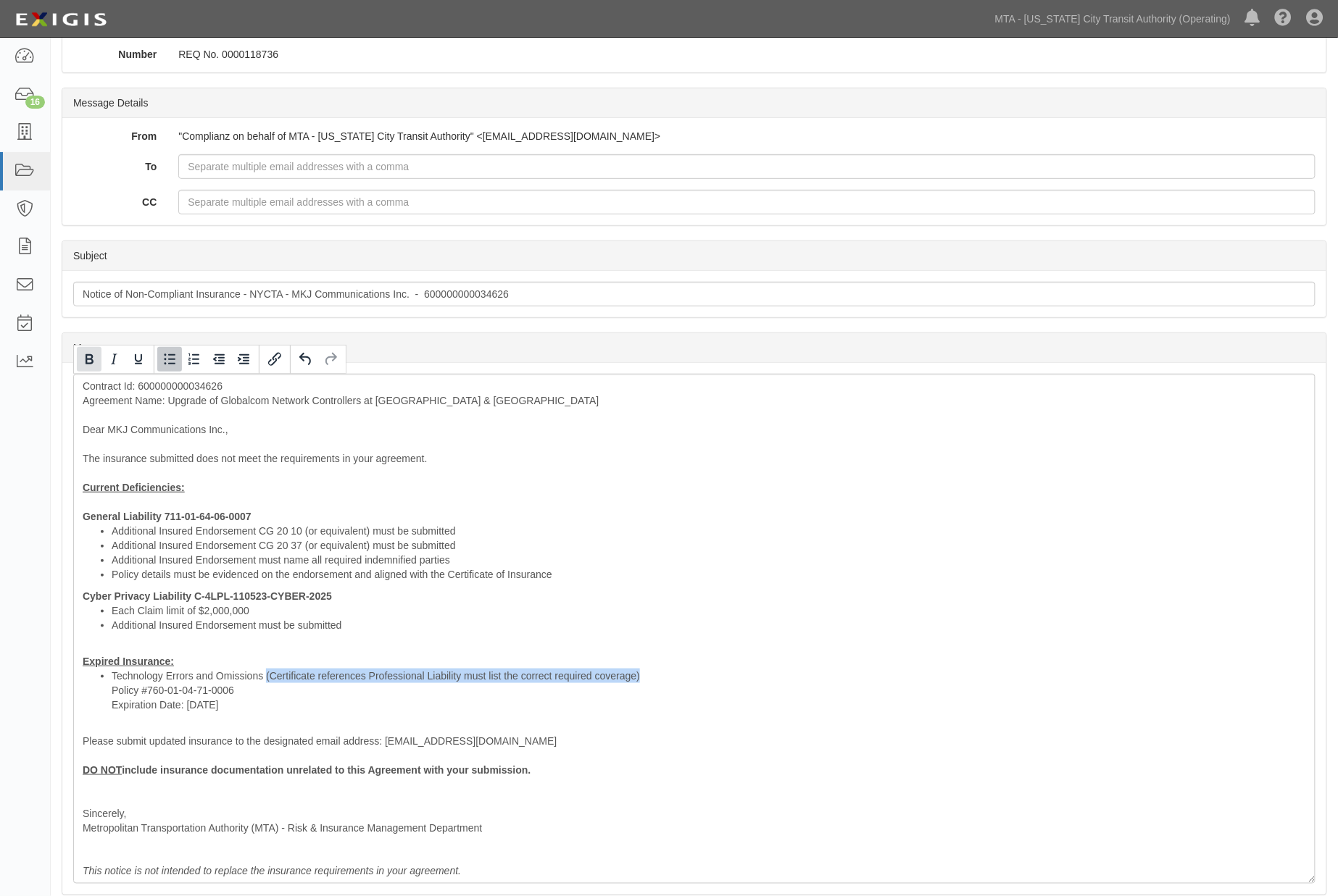
click icon "Bold"
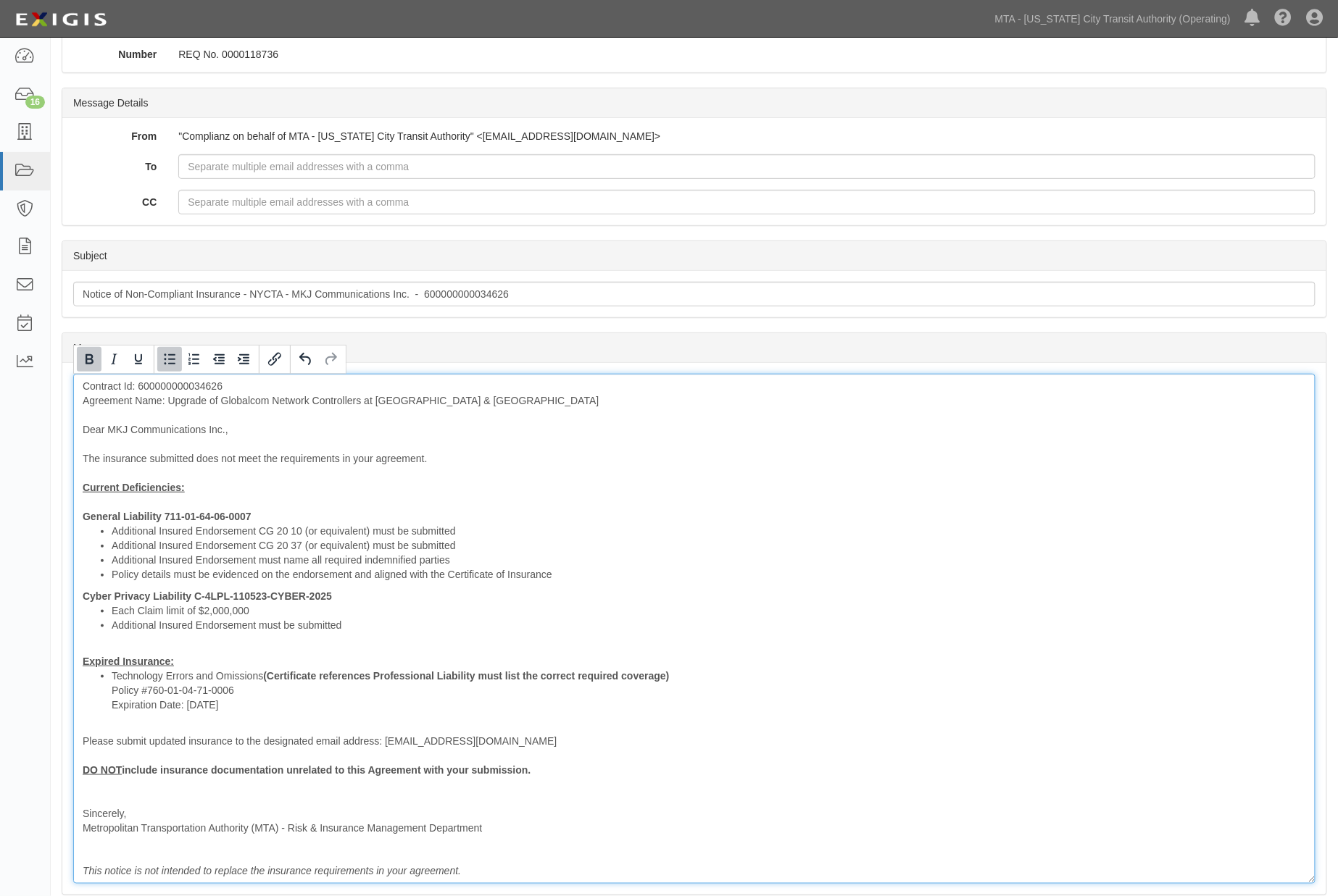
click div "Contract Id: 600000000034626 Agreement Name: Upgrade of Globalcom Network Contr…"
drag, startPoint x: 161, startPoint y: 795, endPoint x: 73, endPoint y: 750, distance: 98.8
click div "Contract Id: 600000000034626 Agreement Name: Upgrade of Globalcom Network Contr…"
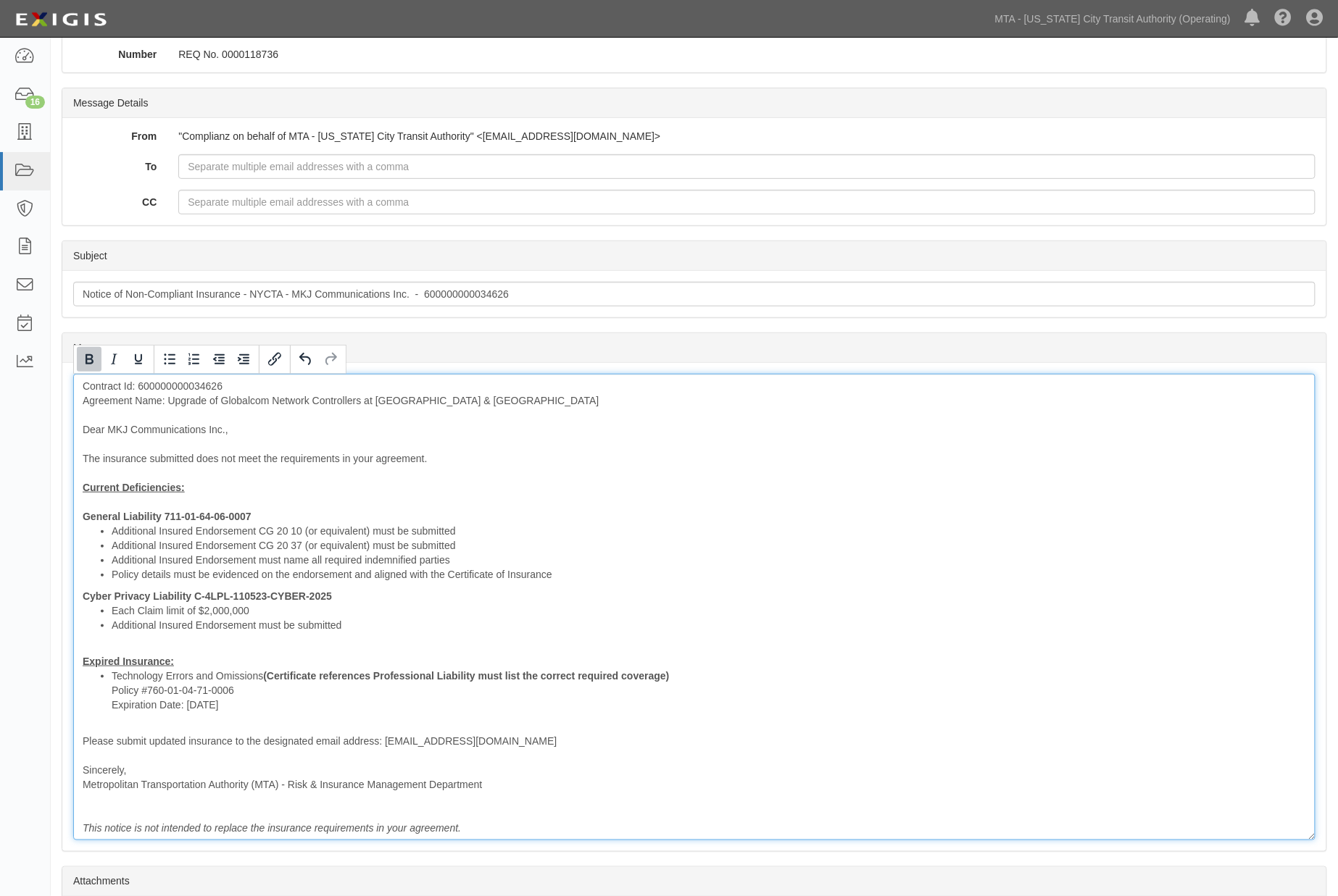
click strong "Cyber Privacy Liability C-4LPL-110523-CYBER-2025"
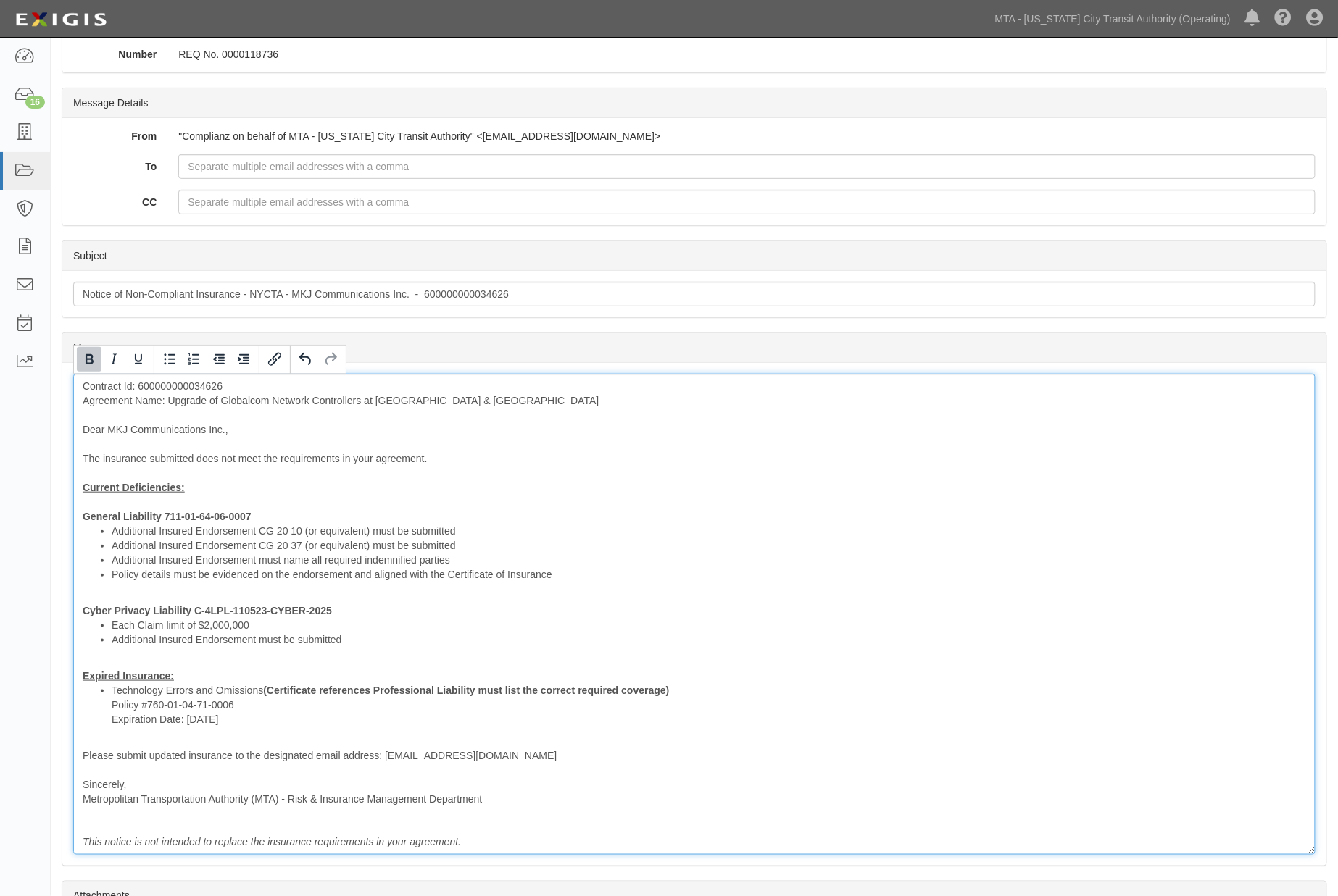
click li "Each Claim limit of $2,000,000"
drag, startPoint x: 396, startPoint y: 626, endPoint x: 211, endPoint y: 631, distance: 185.1
click li "Each Claim limit of $2,000,000 was omitted from the certificate"
drag, startPoint x: 493, startPoint y: 633, endPoint x: 498, endPoint y: 621, distance: 13.0
click li "Additional Insured Endorsement must be submitted"
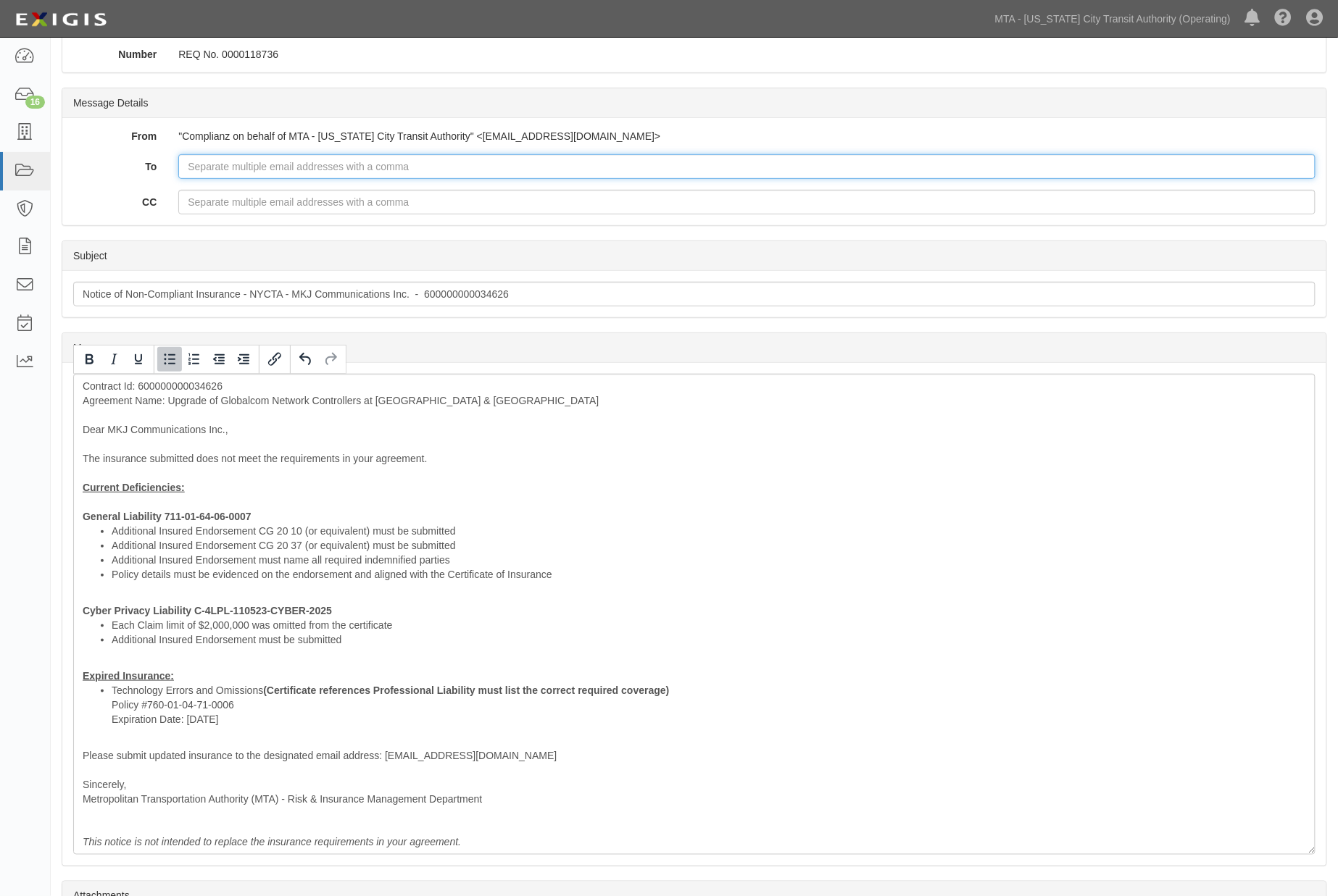
click input "To"
paste input "cscaccia@premierrisk.com"
type input "cscaccia@premierrisk.com"
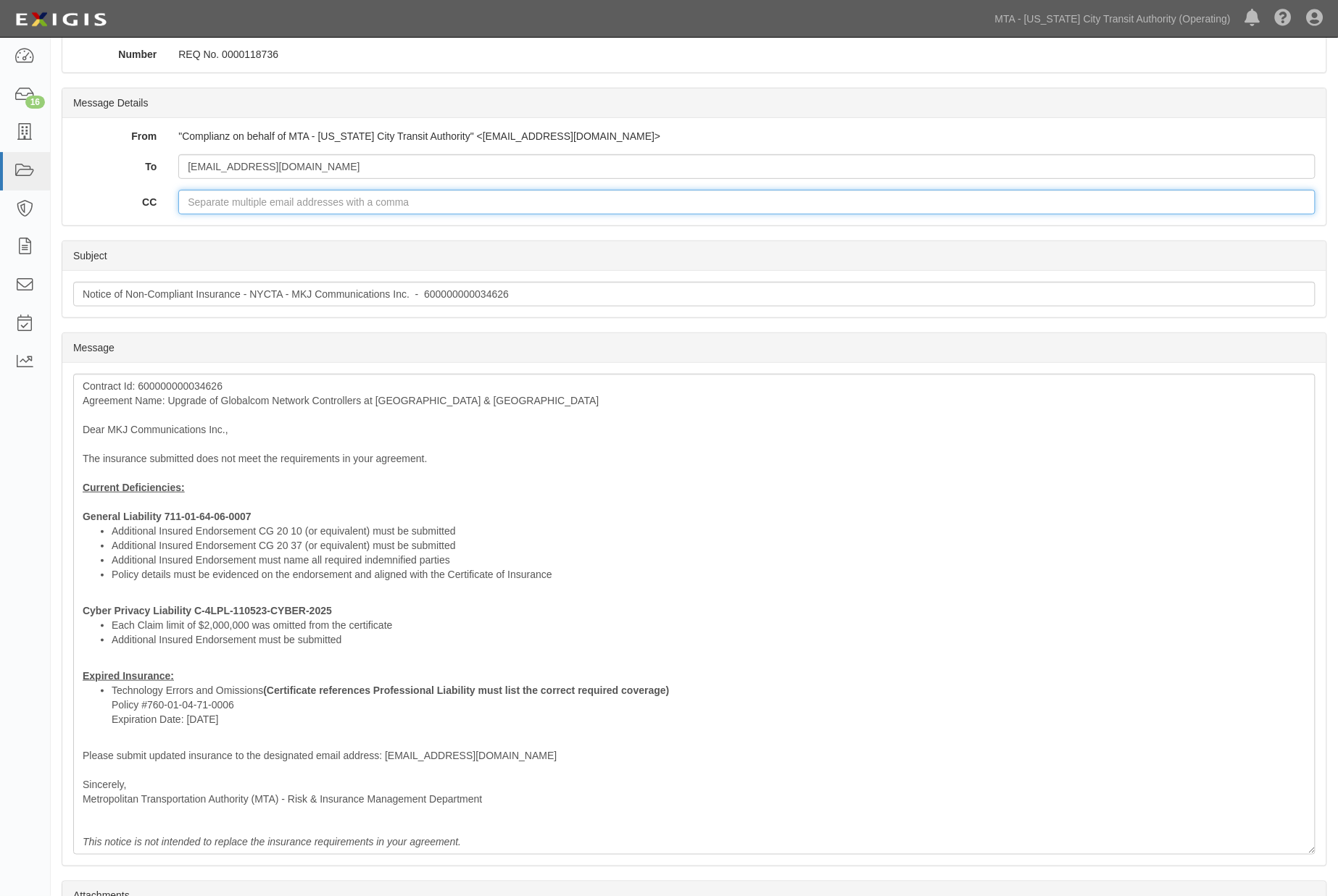
click input "CC"
paste input "diane@mkjcomm.com"
click input "diane@mkjcomm.com;"
paste input "ferazo@mtabsc.org"
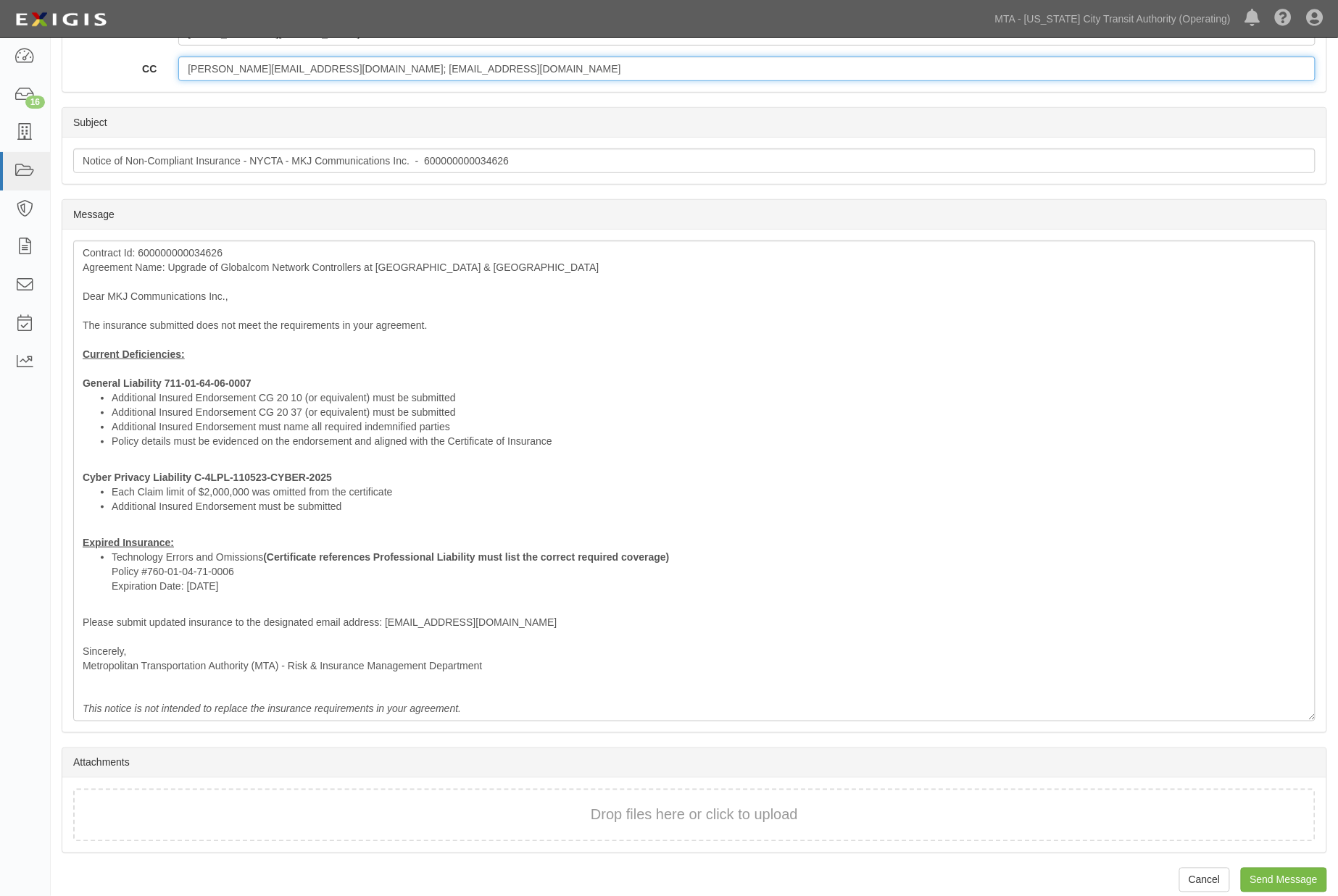
scroll to position [310, 0]
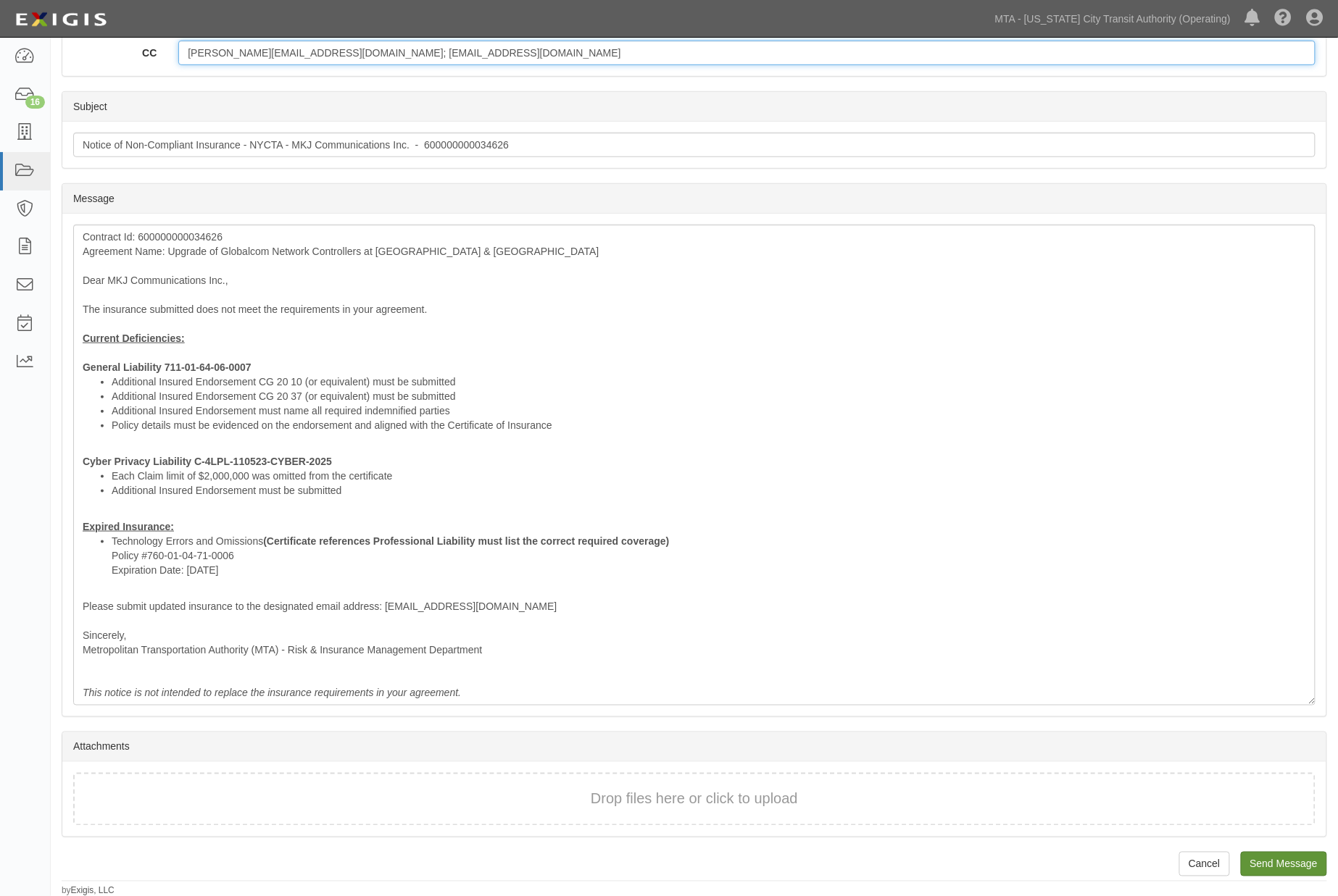
type input "diane@mkjcomm.com; ferazo@mtabsc.org"
click input "Send Message"
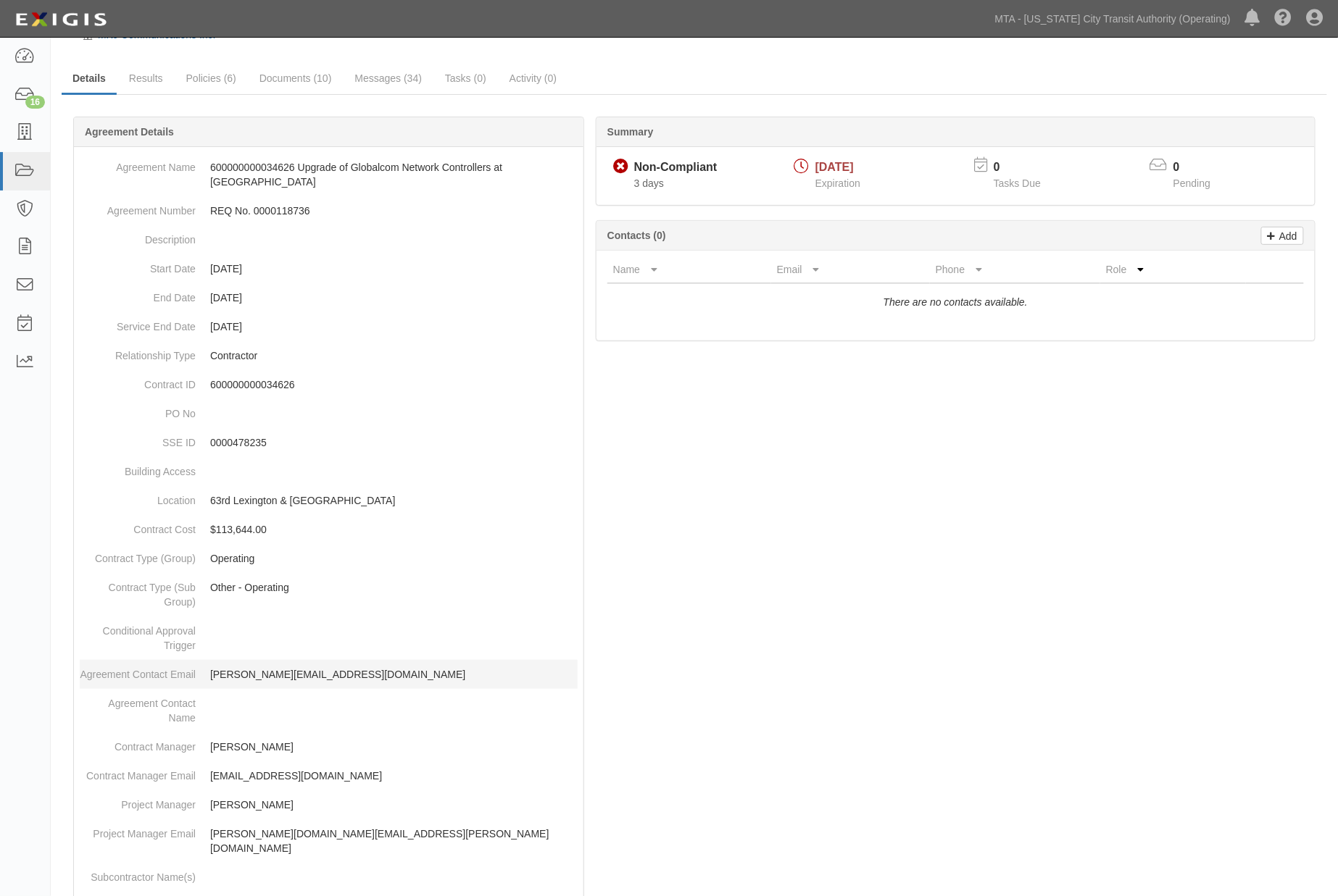
scroll to position [80, 0]
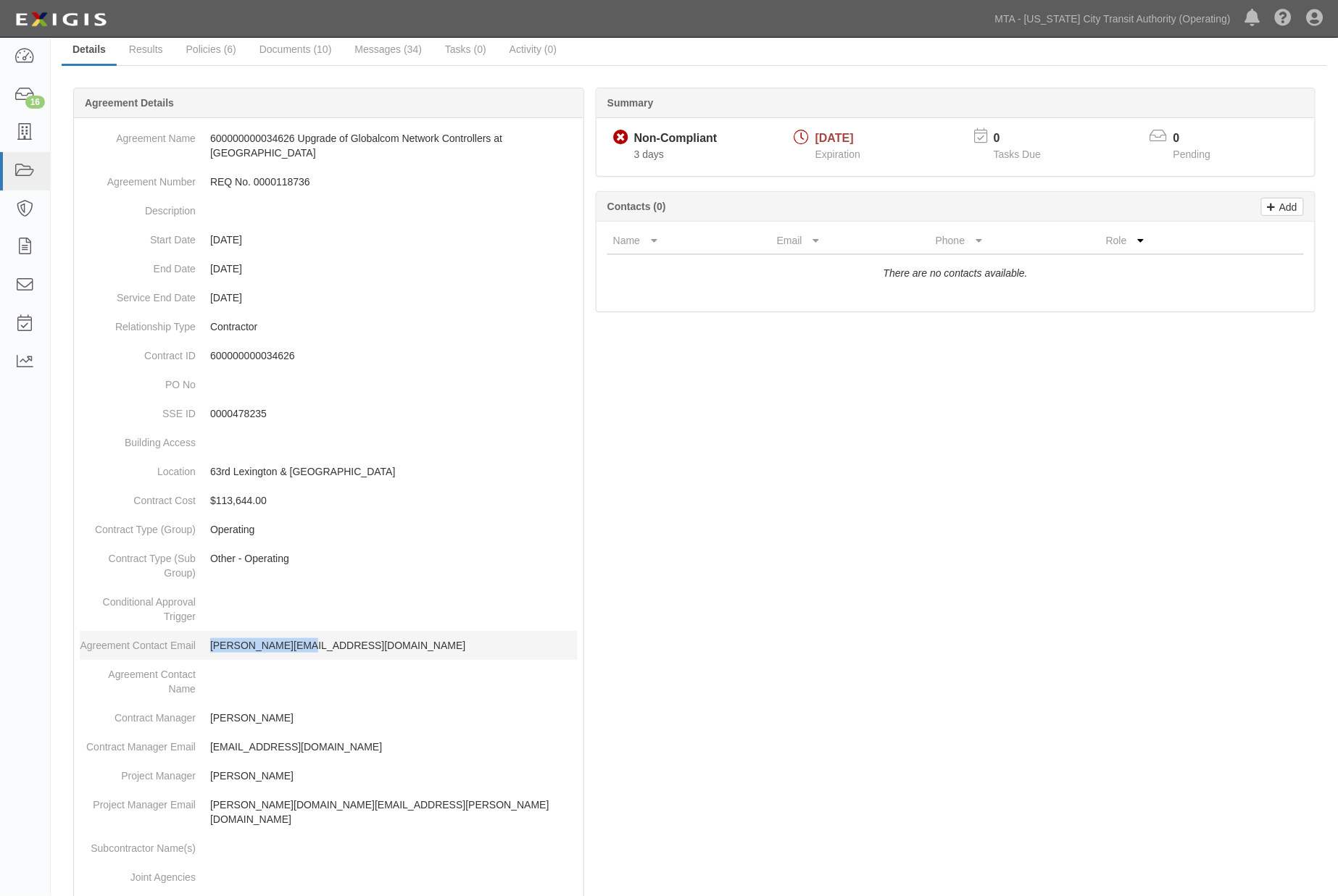
drag, startPoint x: 279, startPoint y: 645, endPoint x: 210, endPoint y: 645, distance: 69.0
click at [210, 645] on p "[PERSON_NAME][EMAIL_ADDRESS][DOMAIN_NAME]" at bounding box center [393, 646] width 367 height 14
copy p "[PERSON_NAME][EMAIL_ADDRESS][DOMAIN_NAME]"
drag, startPoint x: 313, startPoint y: 755, endPoint x: 207, endPoint y: 752, distance: 106.0
click at [207, 752] on dd "[EMAIL_ADDRESS][DOMAIN_NAME]" at bounding box center [328, 747] width 498 height 29
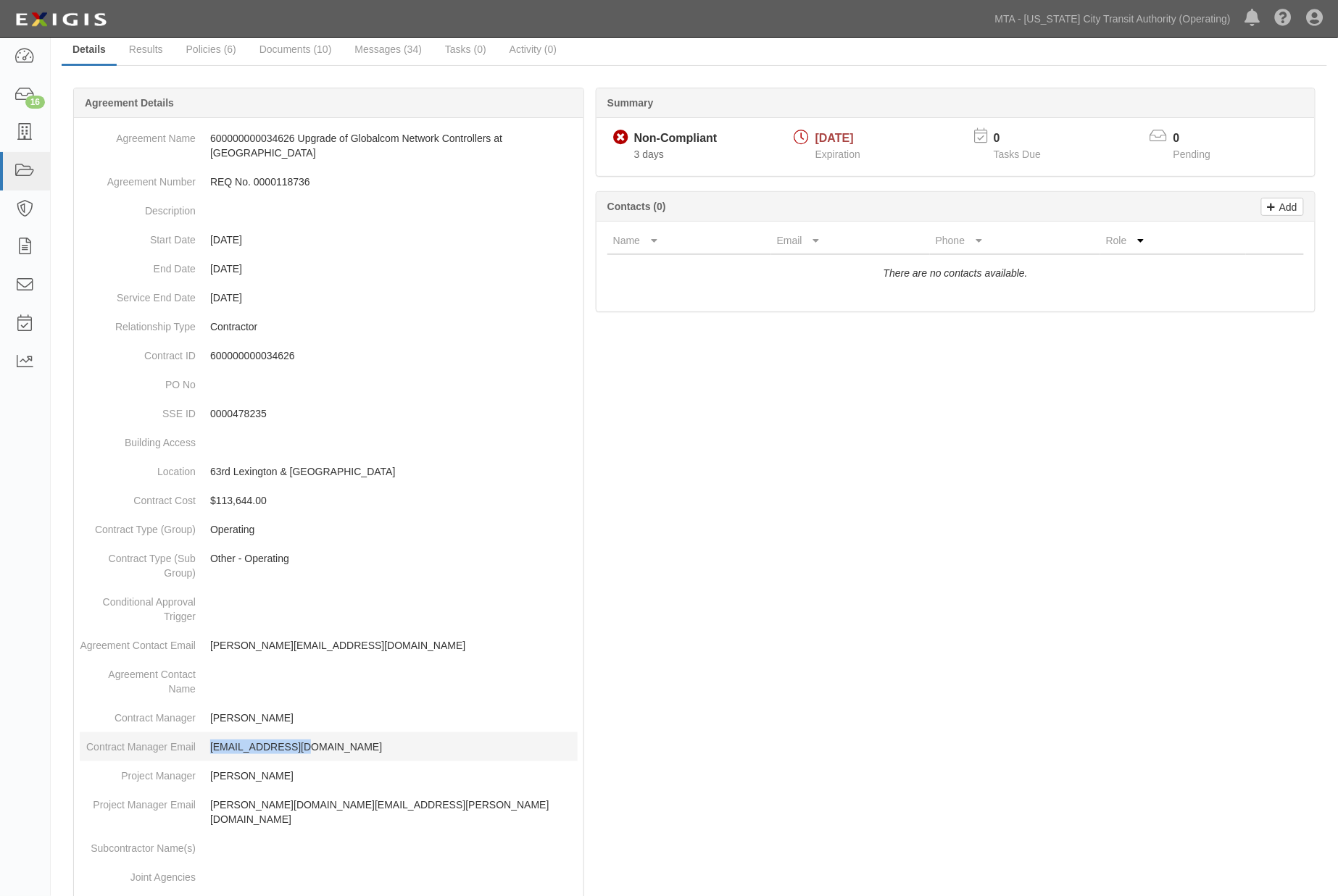
copy p "[EMAIL_ADDRESS][DOMAIN_NAME]"
click at [1081, 457] on div at bounding box center [694, 720] width 1265 height 1222
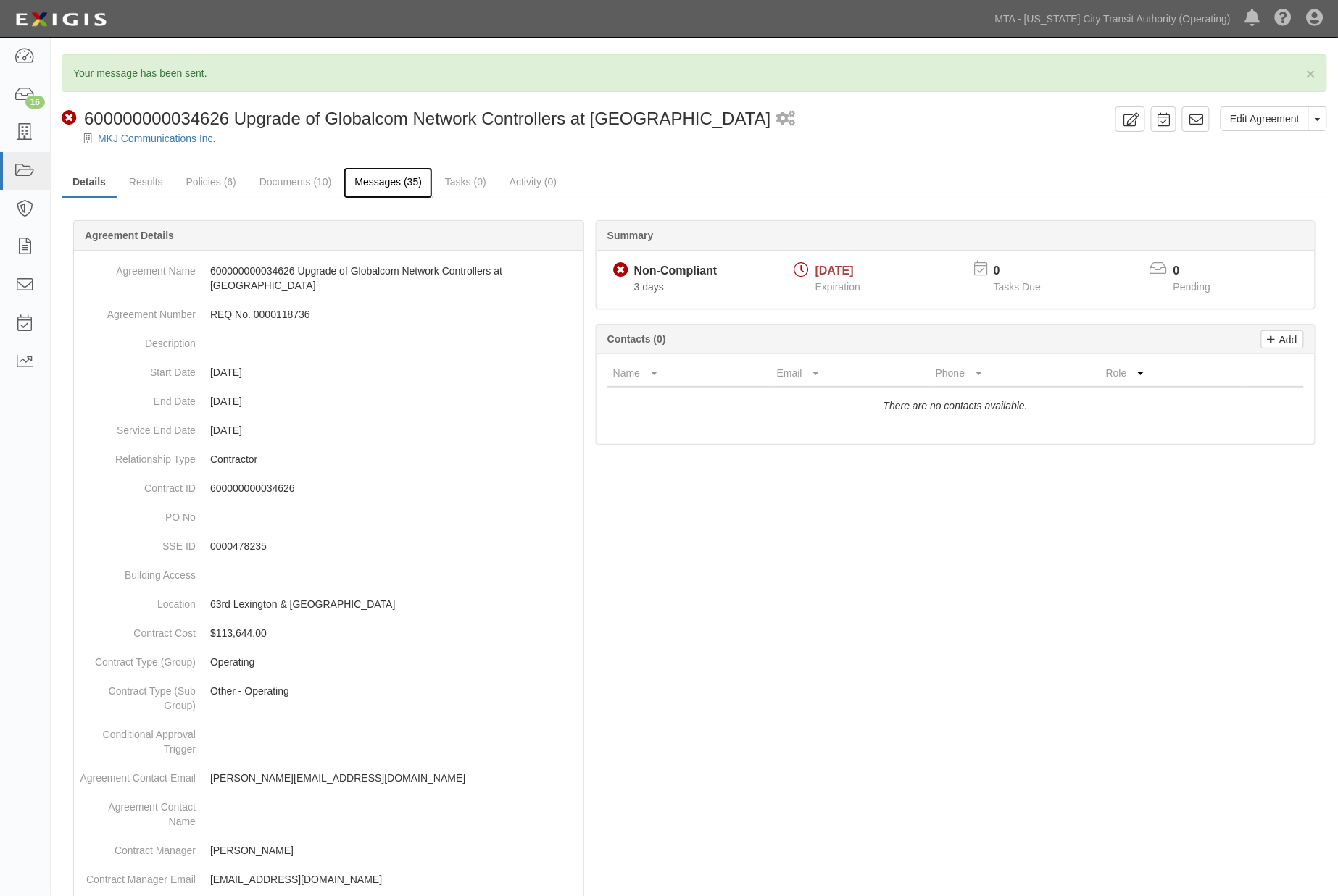
click at [414, 176] on link "Messages (35)" at bounding box center [388, 183] width 89 height 31
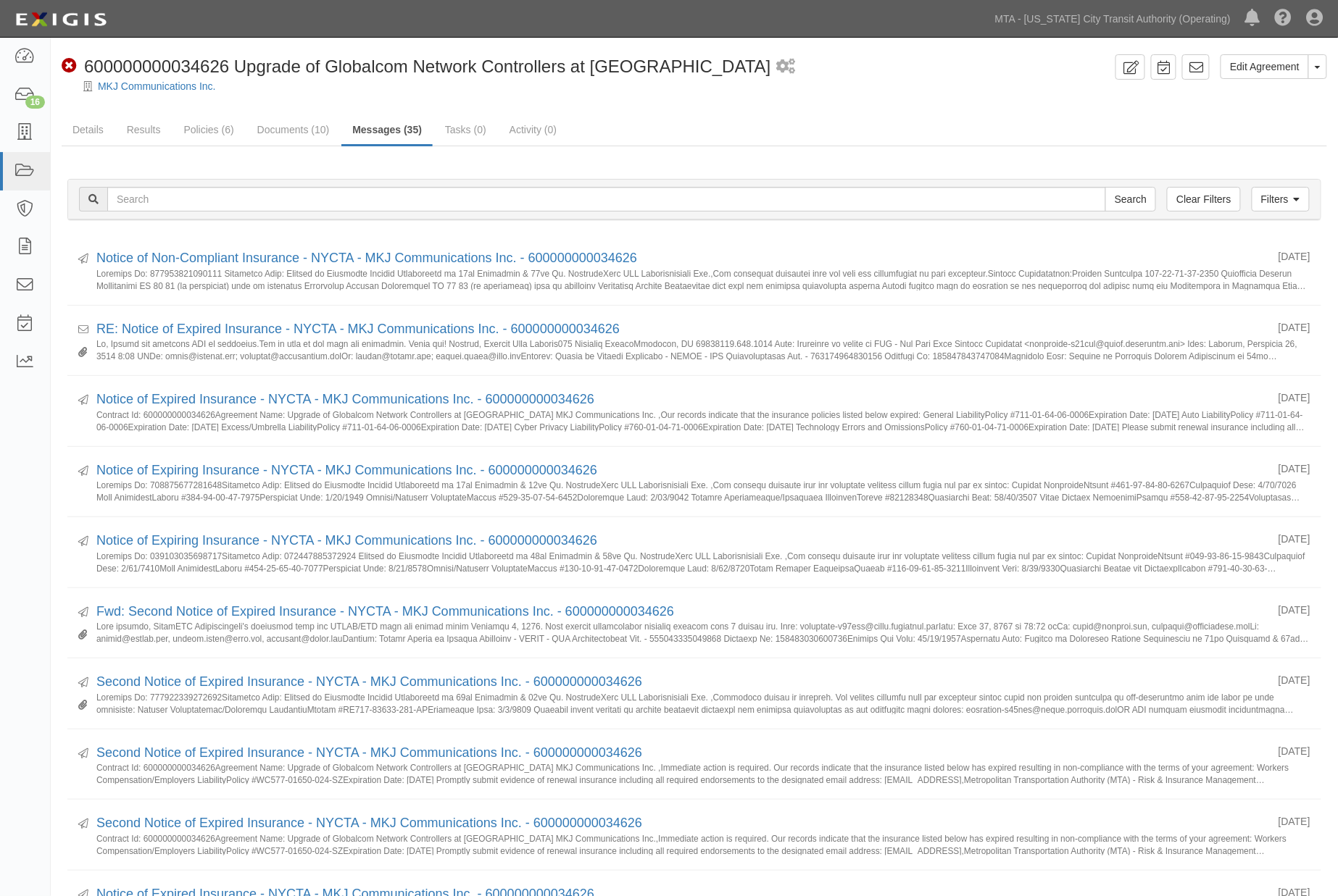
click at [760, 117] on ul "Details Results Policies (6) Documents (10) Messages (35) Tasks (0) Activity (0)" at bounding box center [694, 130] width 1265 height 31
click at [586, 131] on ul "Details Results Policies (6) Documents (10) Messages (35) Tasks (0) Activity (0)" at bounding box center [694, 130] width 1265 height 31
click at [735, 129] on ul "Details Results Policies (6) Documents (10) Messages (35) Tasks (0) Activity (0)" at bounding box center [694, 130] width 1265 height 31
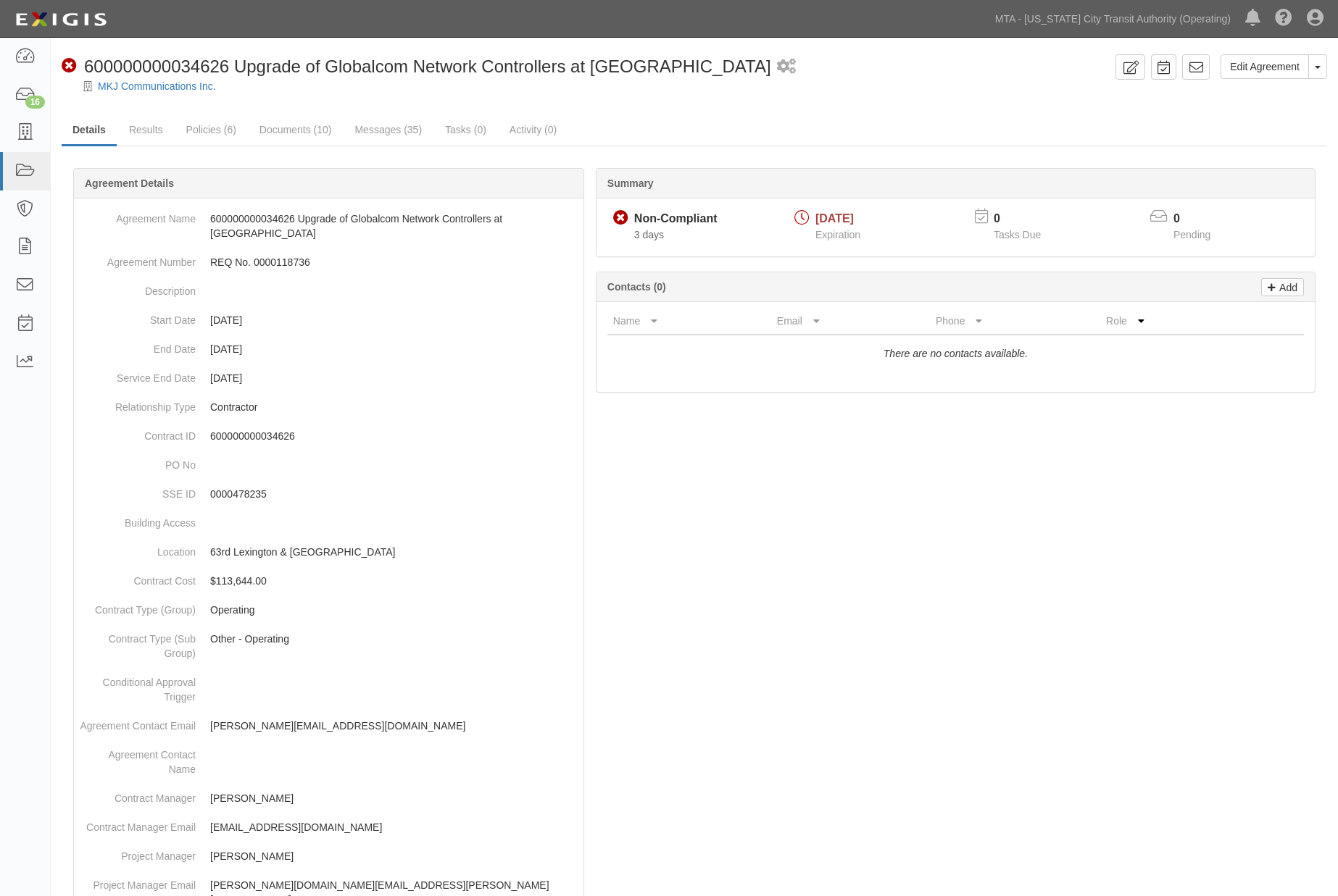
scroll to position [80, 0]
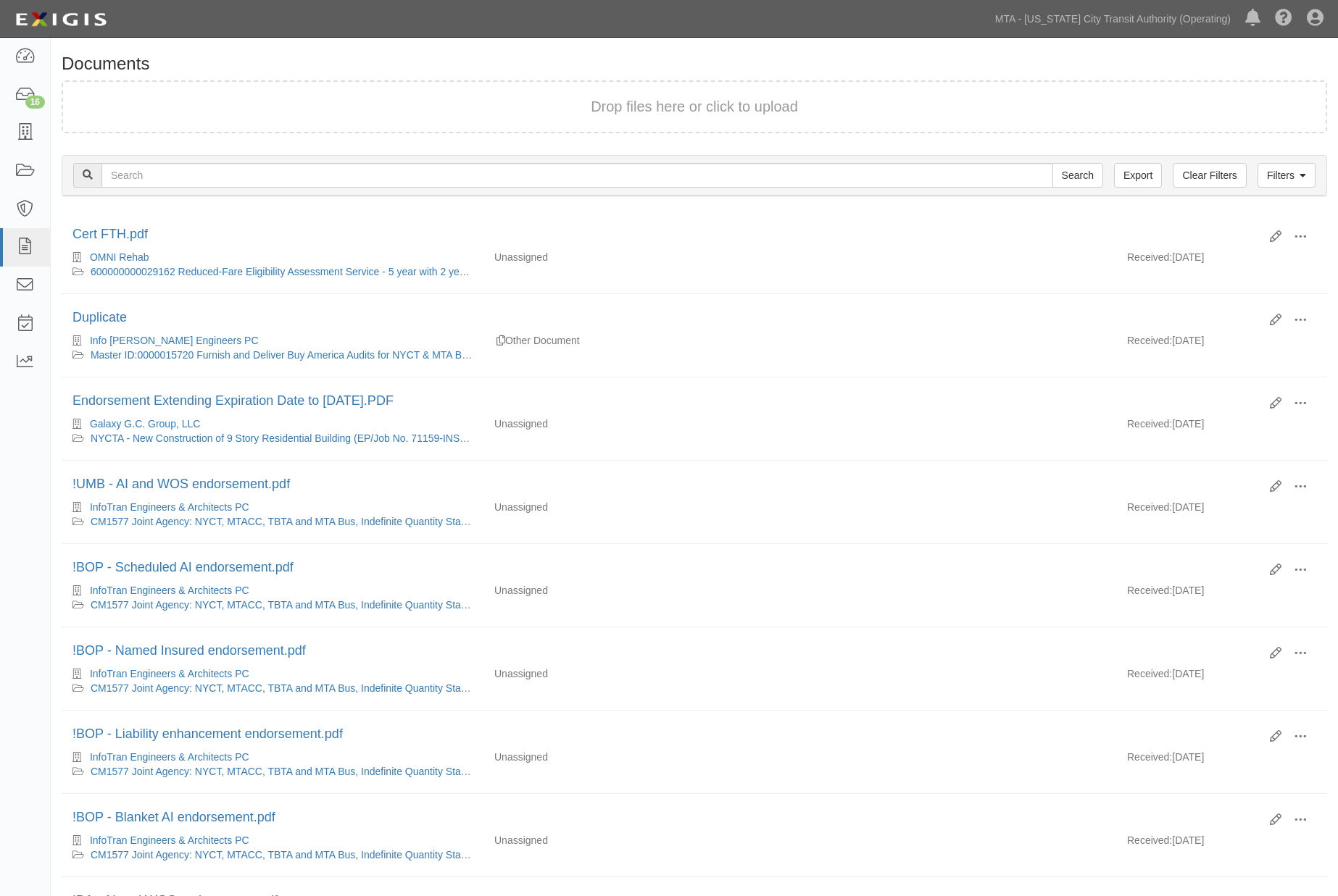
scroll to position [735, 0]
